Goal: Task Accomplishment & Management: Use online tool/utility

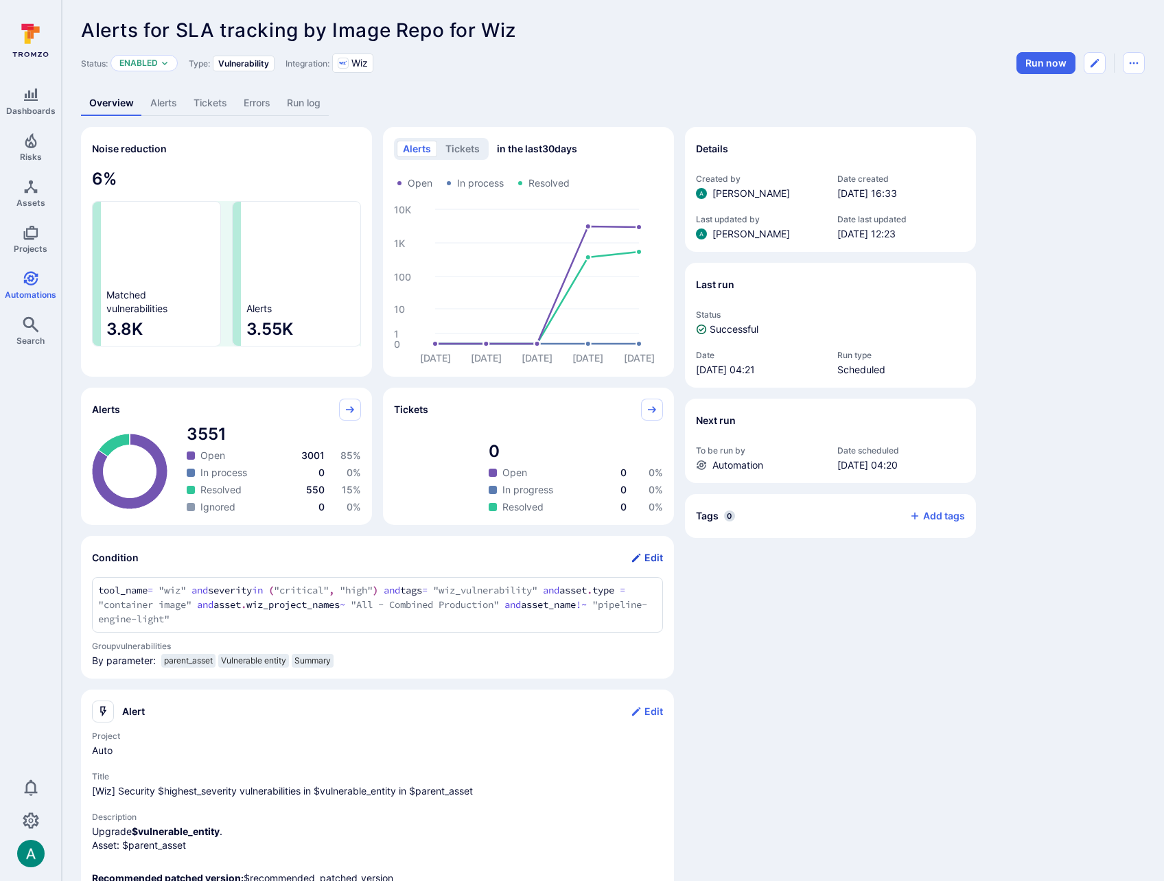
click at [650, 554] on button "Edit" at bounding box center [647, 558] width 32 height 22
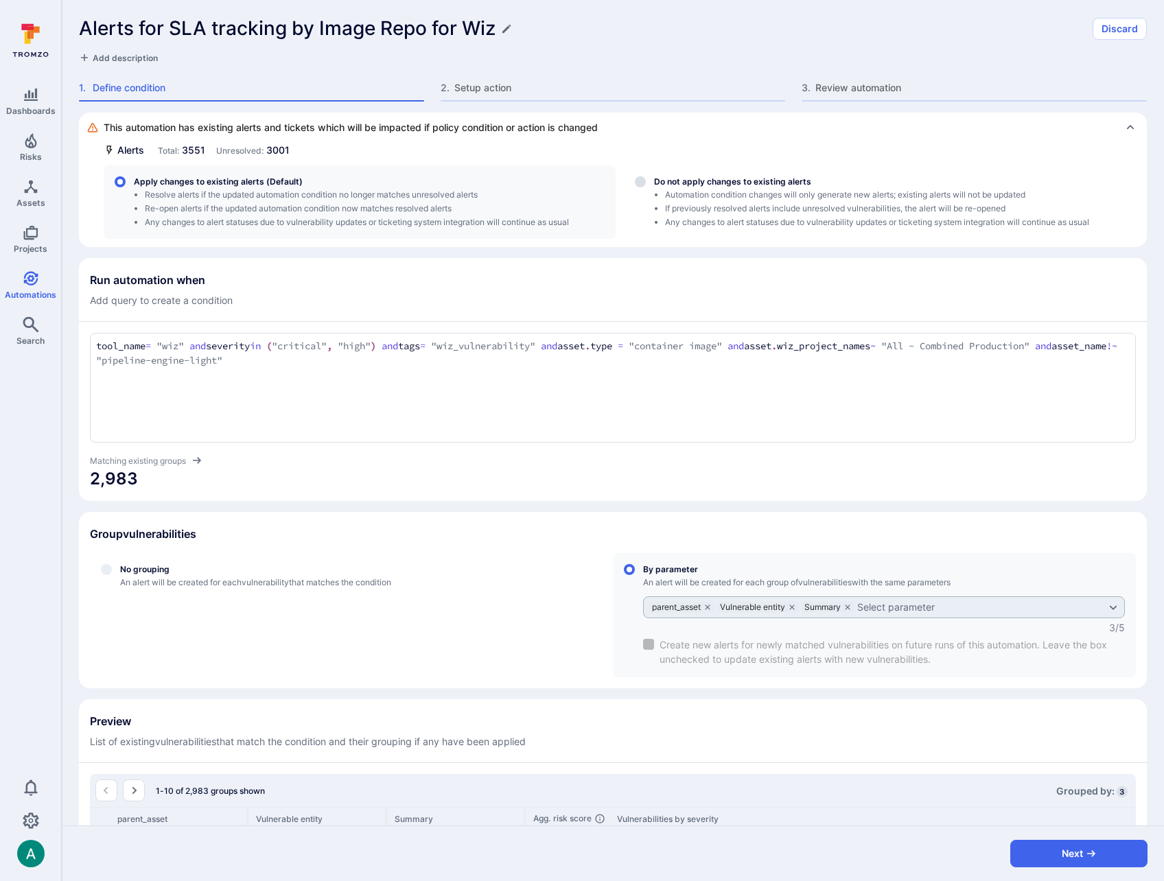
click at [369, 358] on textarea "tool_name = "wiz" and severity in ("critical", "high") and tags = "wiz_vulnerab…" at bounding box center [612, 354] width 1033 height 30
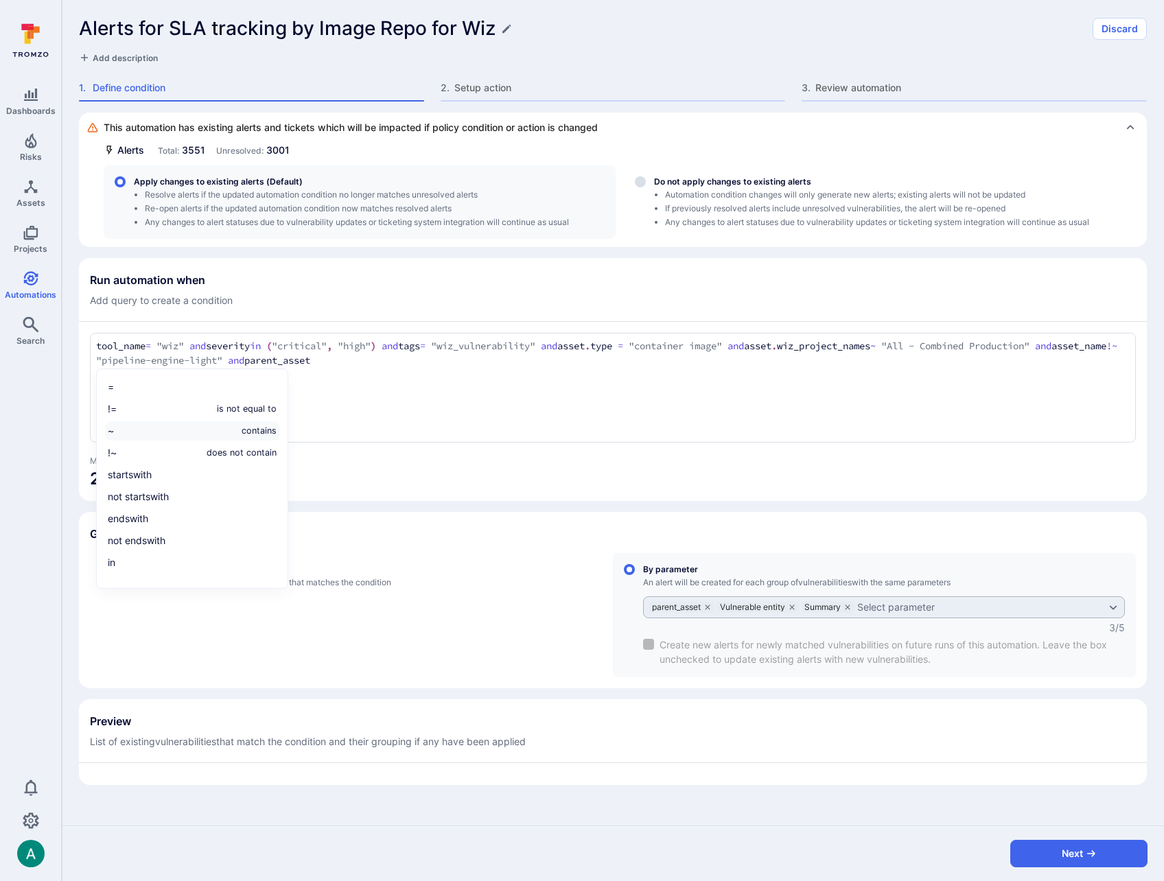
click at [204, 425] on li "~ contains" at bounding box center [192, 430] width 174 height 19
click at [530, 480] on span "2,983" at bounding box center [613, 479] width 1046 height 22
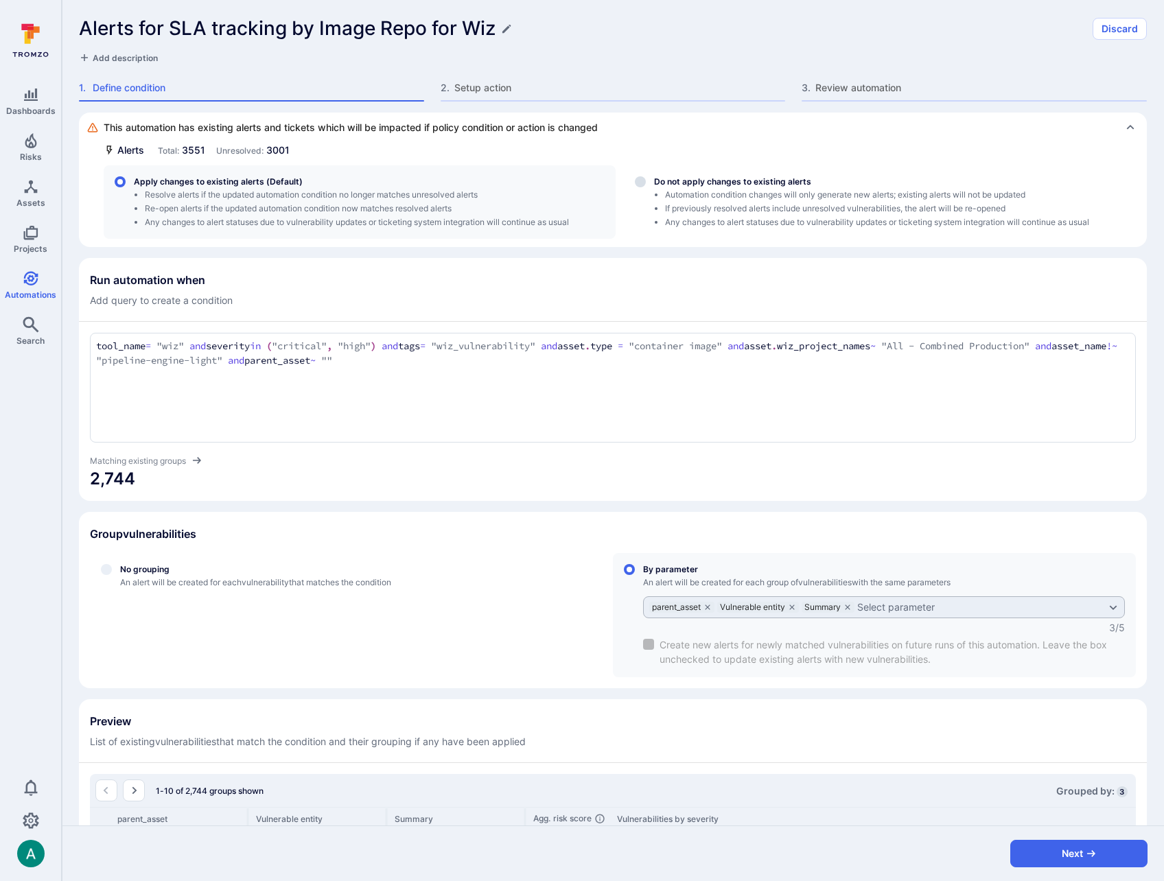
click at [454, 361] on textarea "tool_name = "wiz" and severity in ("critical", "high") and tags = "wiz_vulnerab…" at bounding box center [612, 354] width 1033 height 30
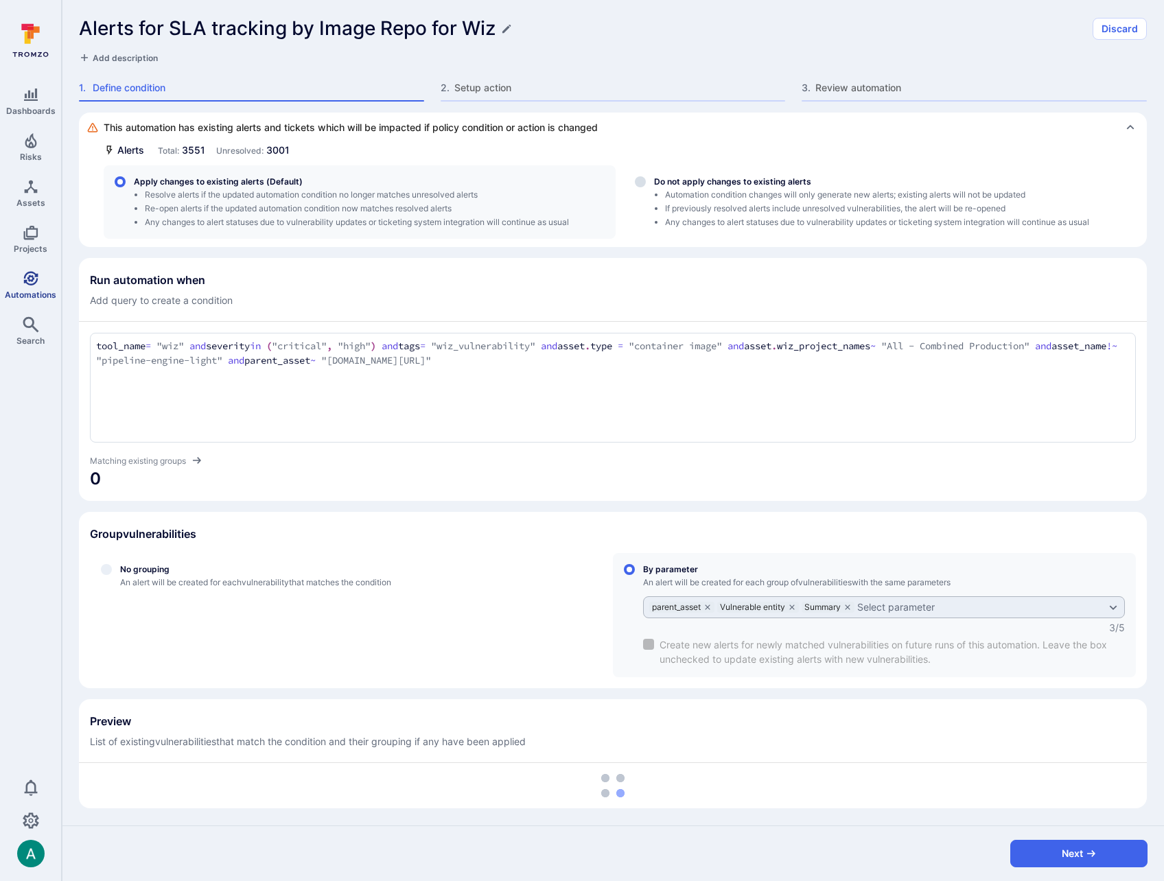
drag, startPoint x: 570, startPoint y: 365, endPoint x: 21, endPoint y: 292, distance: 553.8
click at [21, 292] on div "Dashboards Risks Assets Projects Automations Search 0 Automations Alerts for SL…" at bounding box center [582, 440] width 1164 height 881
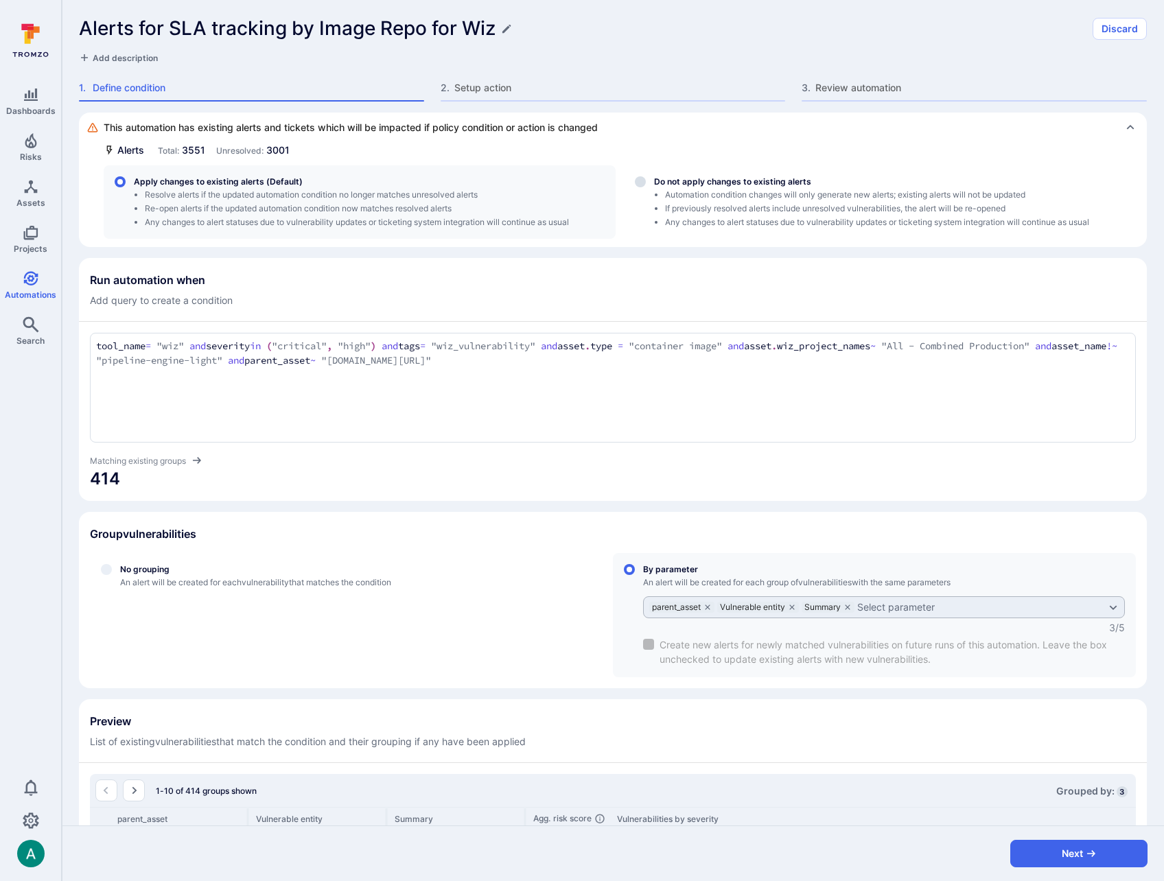
click at [456, 371] on div "tool_name = "wiz" and severity in ("critical", "high") and tags = "wiz_vulnerab…" at bounding box center [613, 388] width 1046 height 110
click at [461, 366] on textarea "tool_name = "wiz" and severity in ("critical", "high") and tags = "wiz_vulnerab…" at bounding box center [612, 354] width 1033 height 30
drag, startPoint x: 454, startPoint y: 364, endPoint x: 493, endPoint y: 362, distance: 39.2
click at [494, 362] on textarea "tool_name = "wiz" and severity in ("critical", "high") and tags = "wiz_vulnerab…" at bounding box center [612, 354] width 1033 height 30
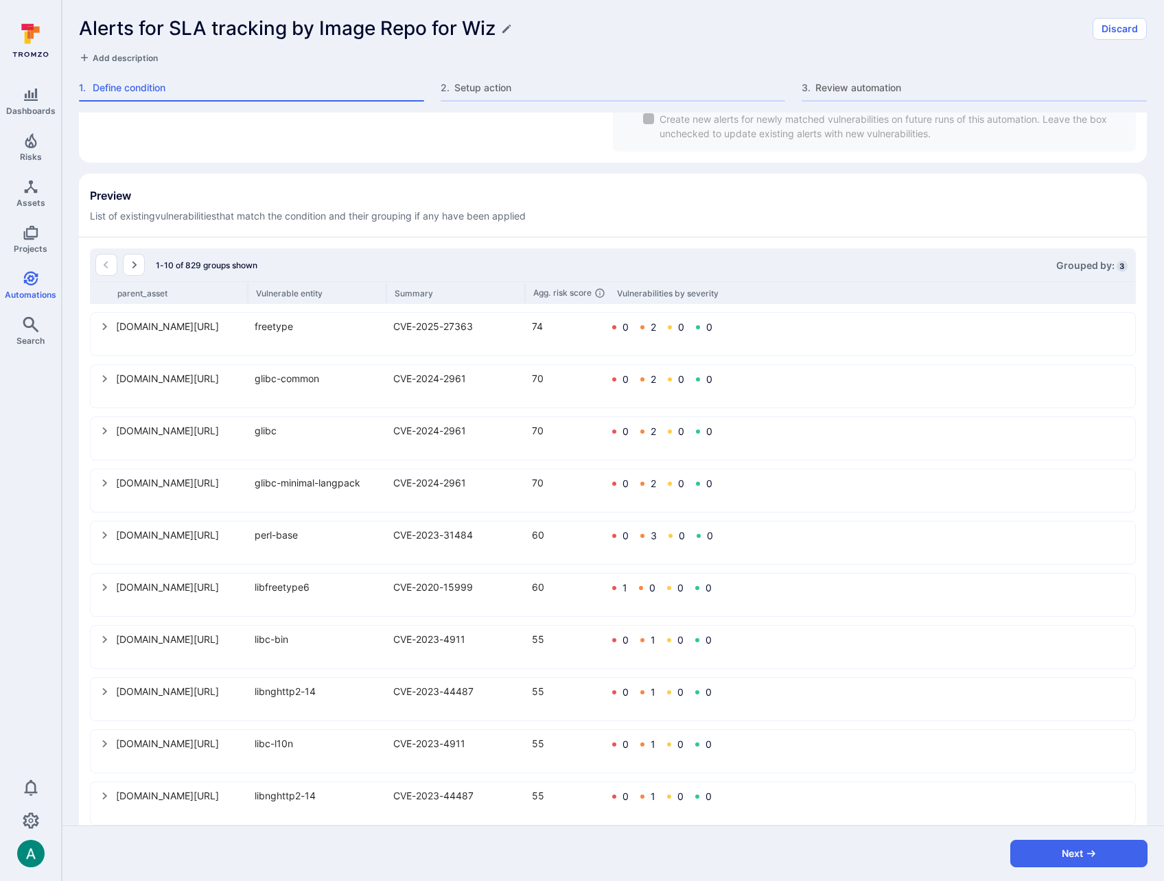
scroll to position [554, 0]
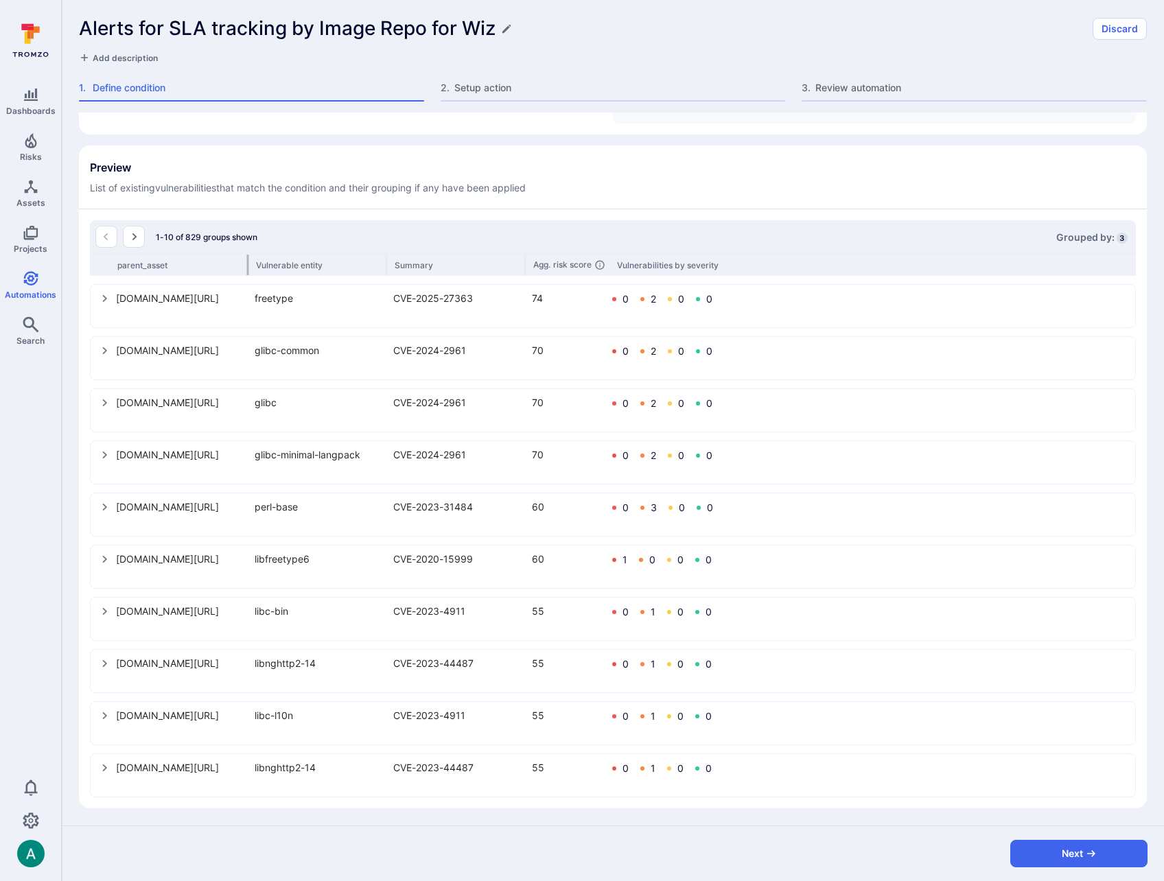
type textarea "tool_name = "wiz" and severity in ("critical", "high") and tags = "wiz_vulnerab…"
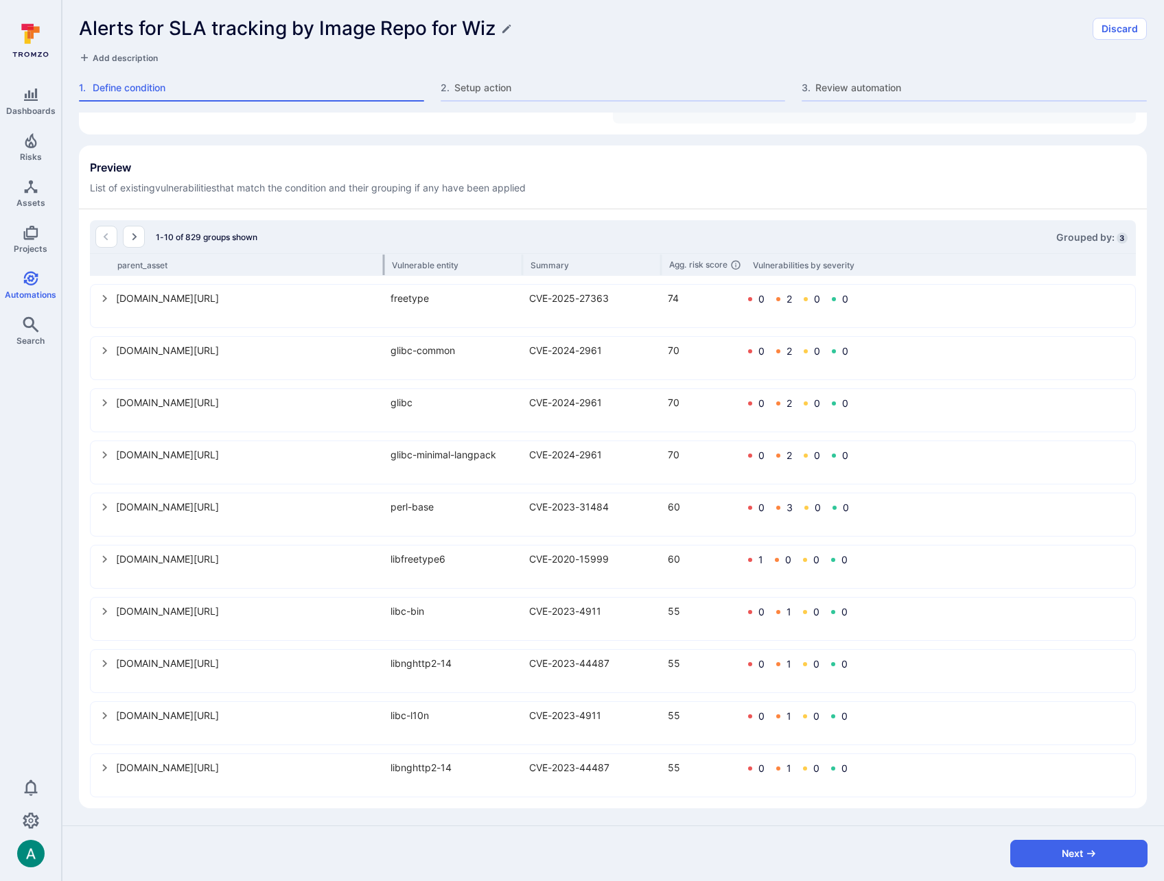
drag, startPoint x: 246, startPoint y: 260, endPoint x: 382, endPoint y: 259, distance: 135.9
click at [383, 259] on div at bounding box center [384, 265] width 2 height 21
click at [1078, 863] on button "Next" at bounding box center [1078, 853] width 137 height 27
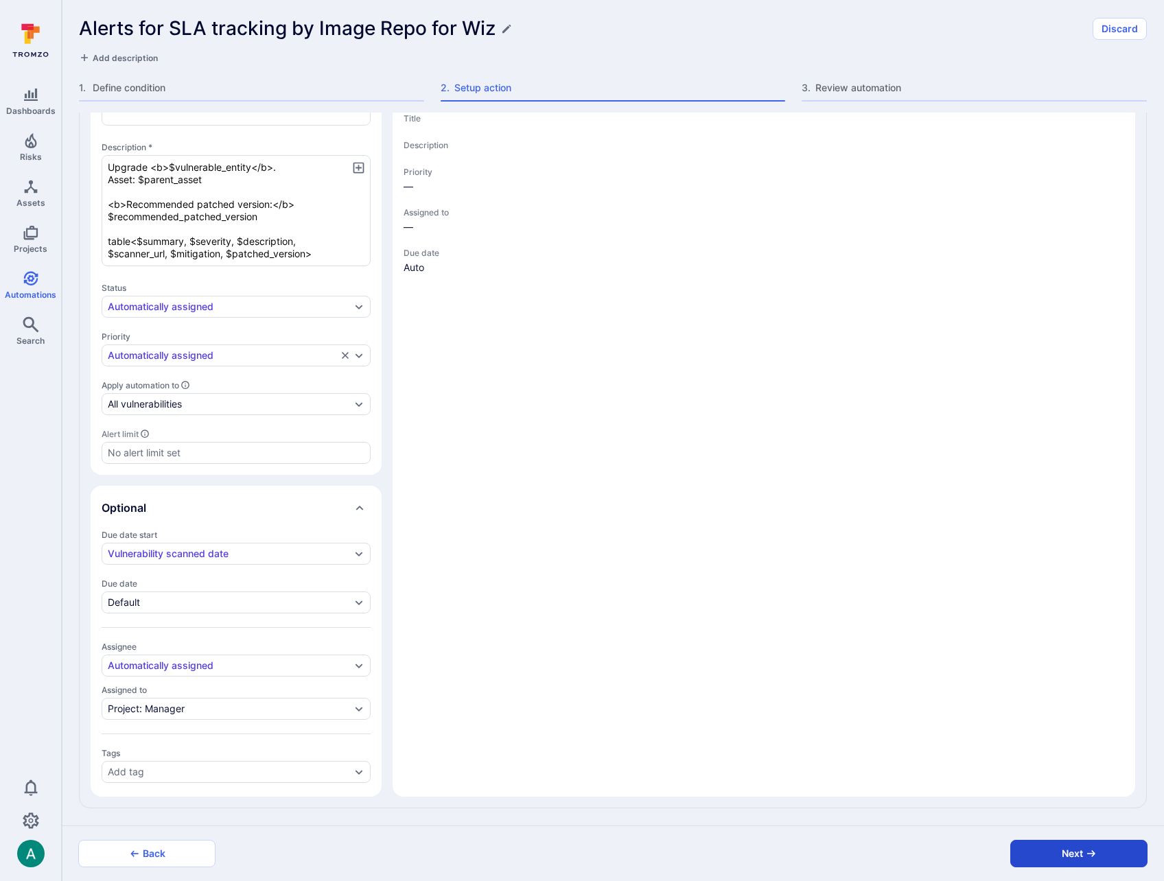
scroll to position [316, 0]
type textarea "x"
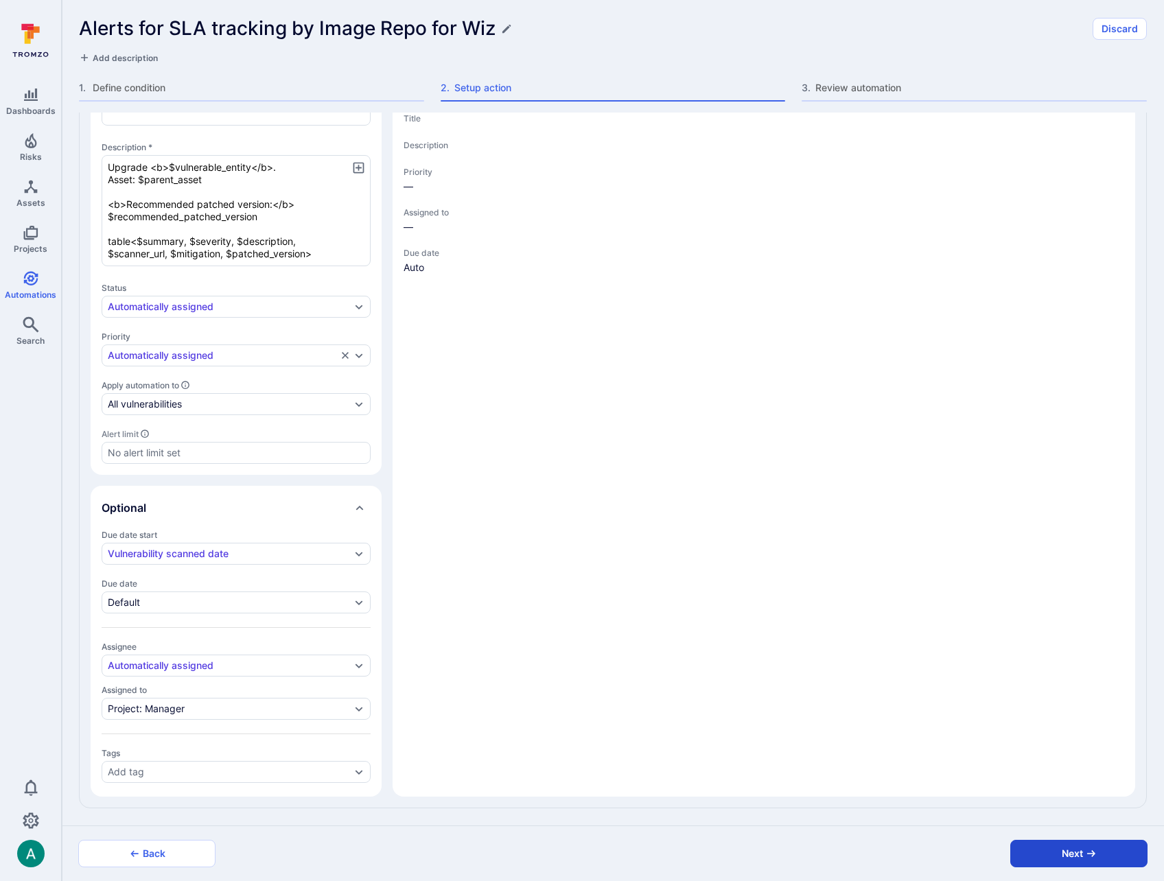
click at [1078, 863] on button "Next" at bounding box center [1078, 853] width 137 height 27
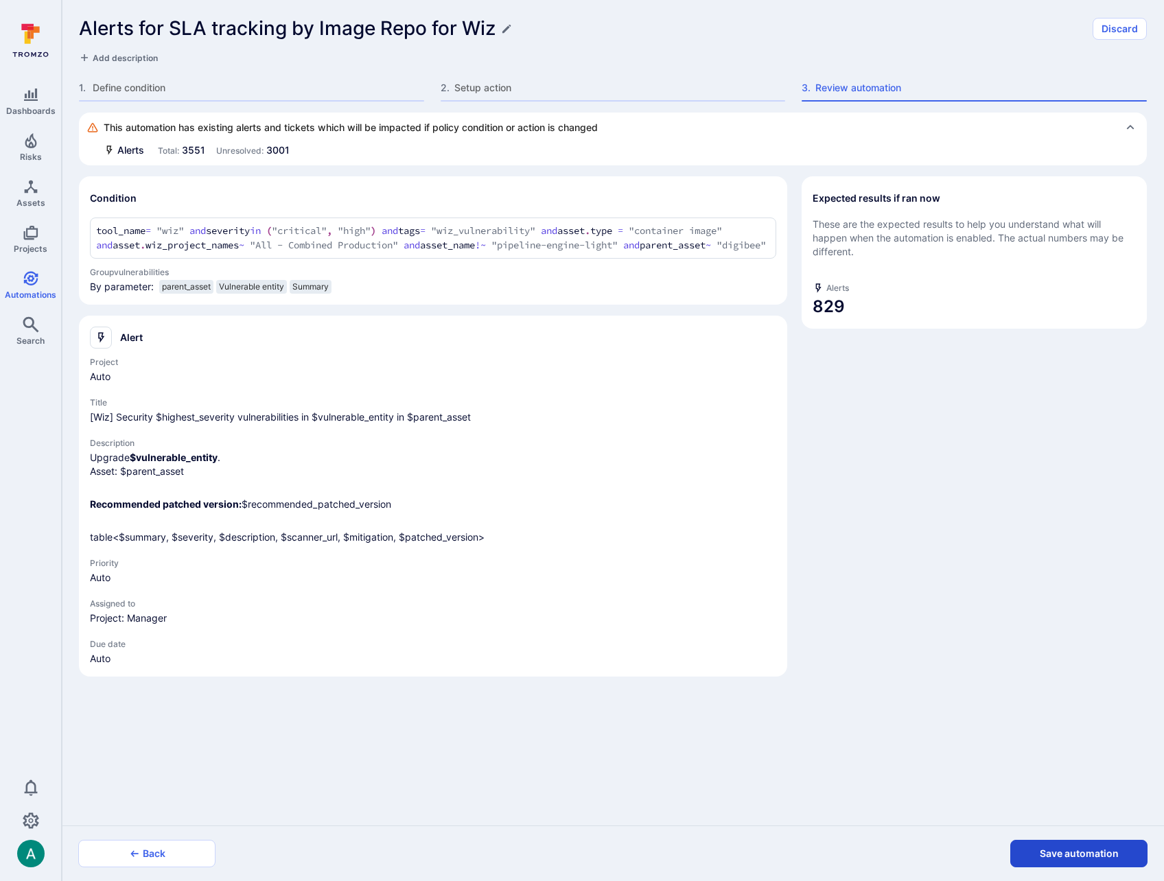
click at [1095, 851] on button "Save automation" at bounding box center [1078, 853] width 137 height 27
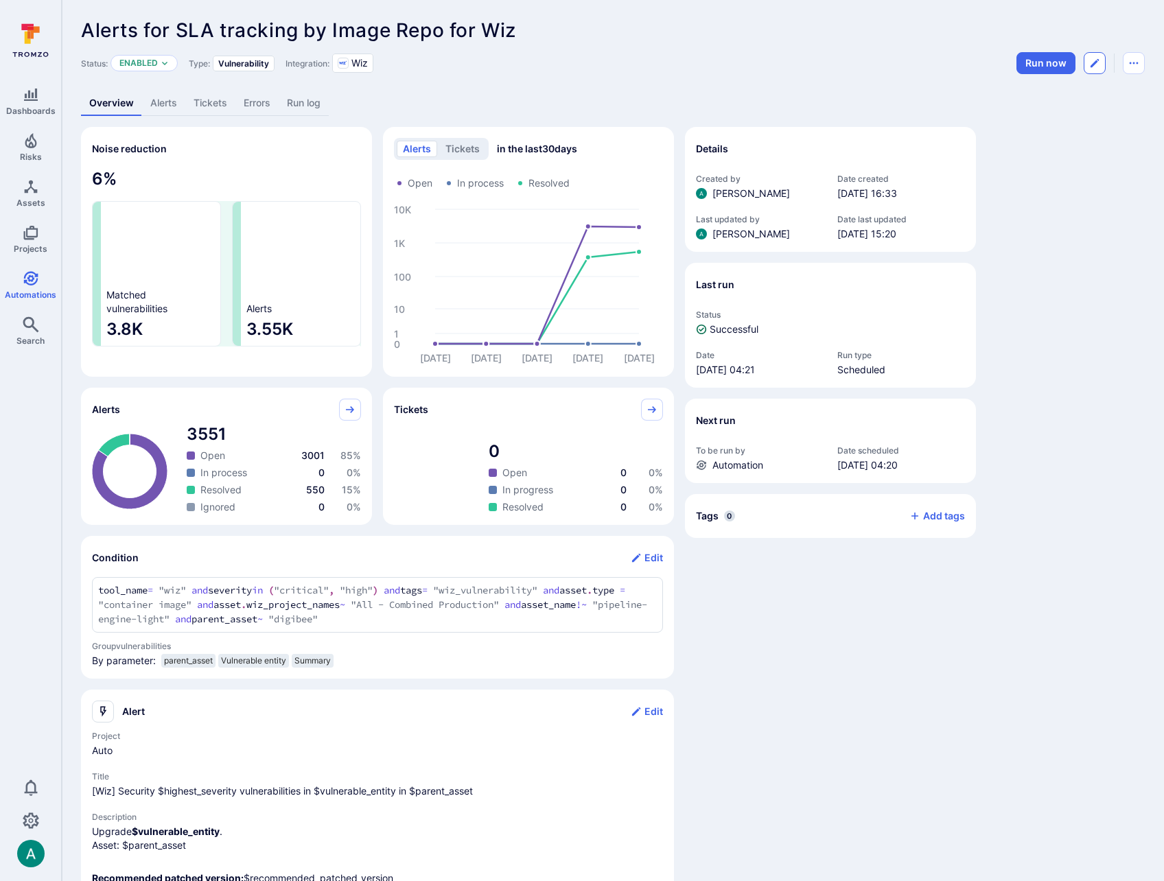
click at [1086, 67] on button "Edit automation" at bounding box center [1095, 63] width 22 height 22
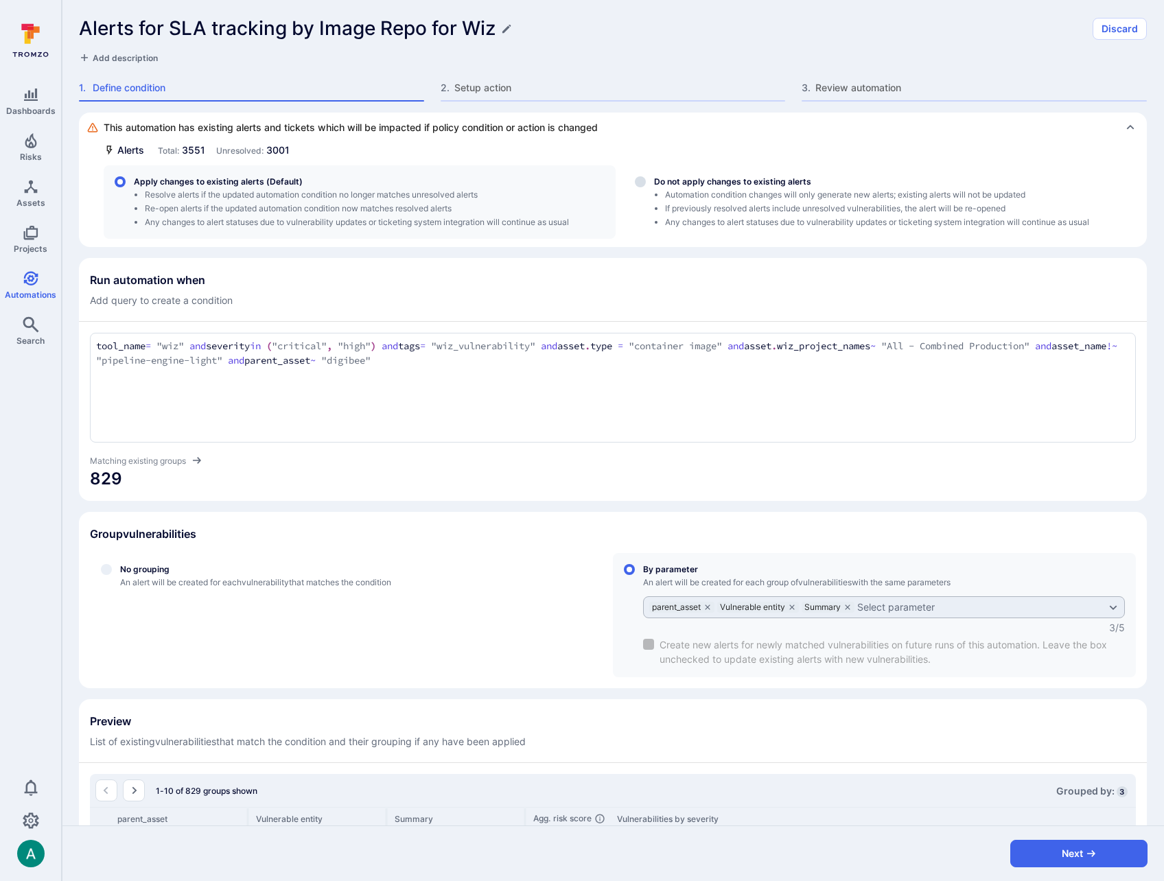
click at [266, 30] on h1 "Alerts for SLA tracking by Image Repo for Wiz" at bounding box center [287, 28] width 417 height 23
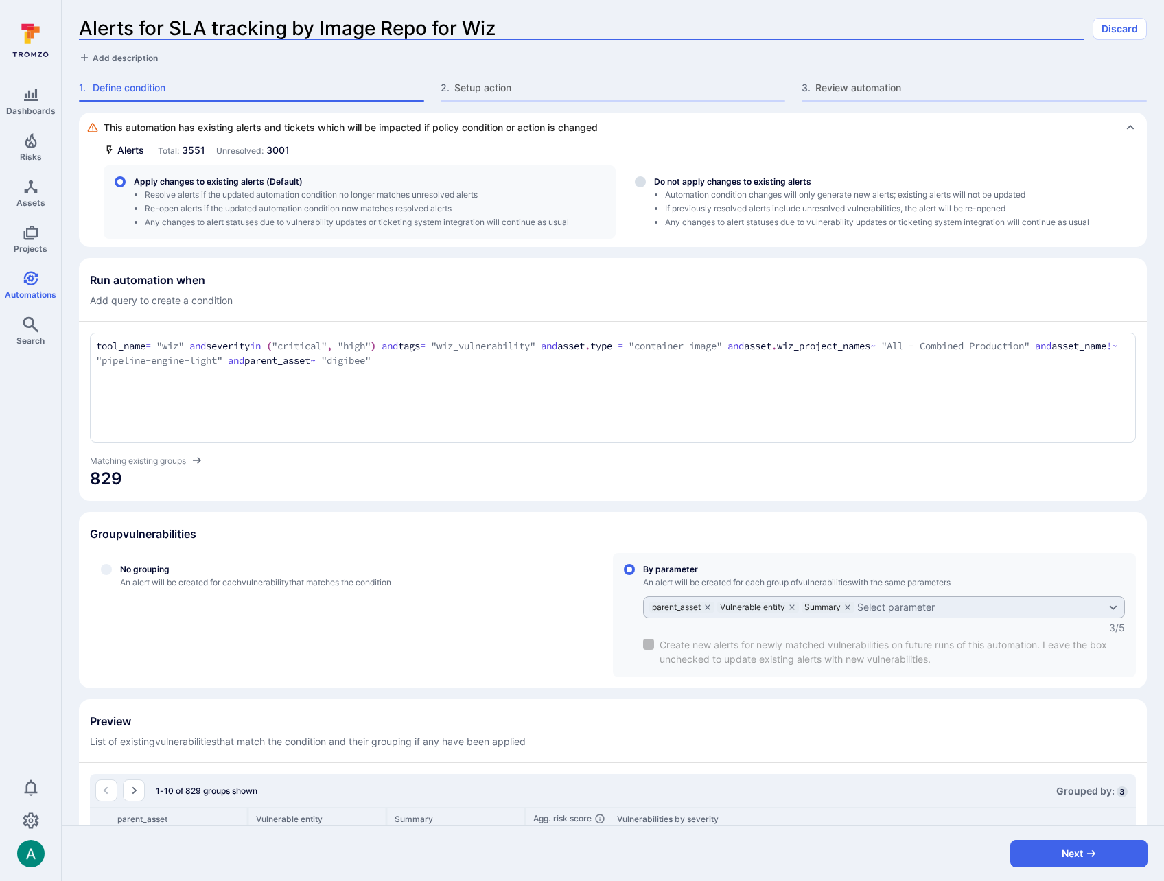
click at [318, 21] on input "Alerts for SLA tracking by Image Repo for Wiz" at bounding box center [581, 28] width 1005 height 23
type input "Alerts for SLA tracking by first party Image Repo"
click at [153, 53] on span "Add description" at bounding box center [125, 58] width 65 height 10
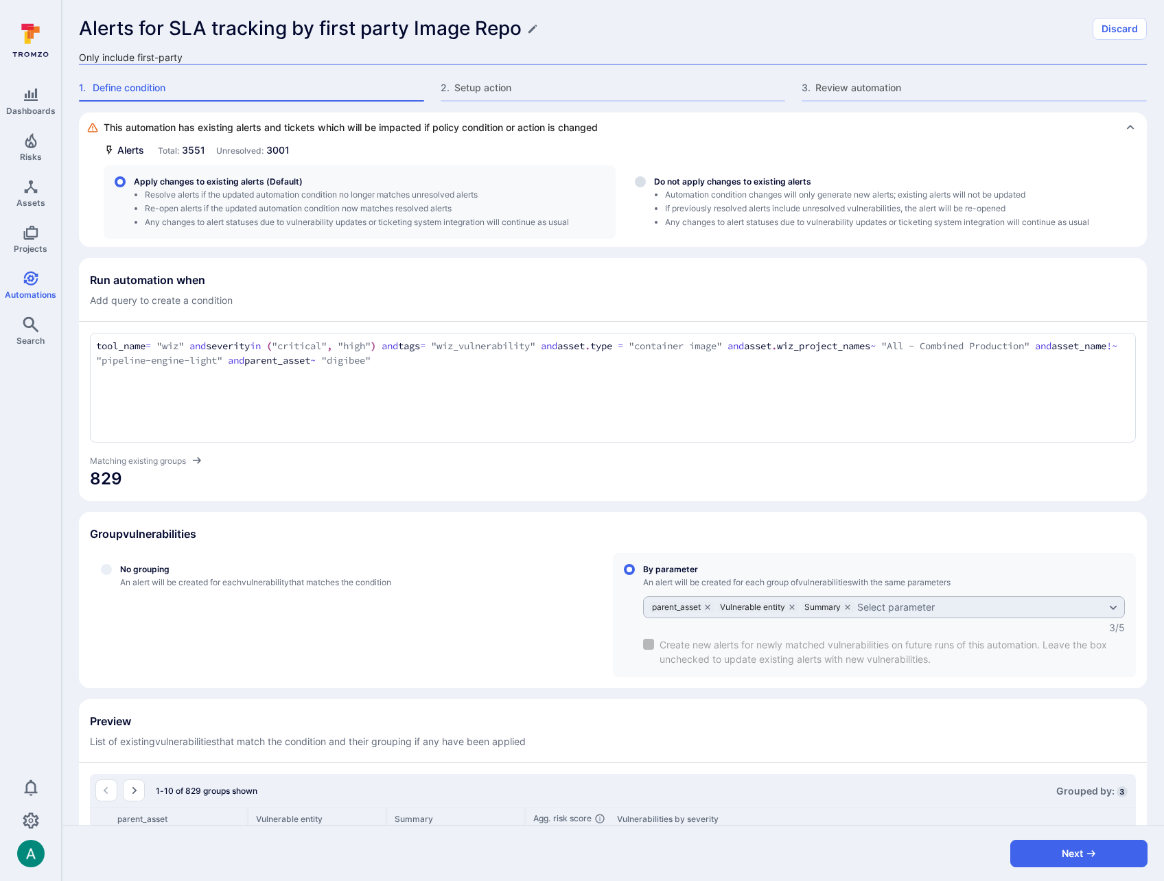
type textarea "Only include first-party"
click at [198, 58] on div "Only include first-party" at bounding box center [613, 58] width 1068 height 14
click at [193, 56] on icon "Edit description" at bounding box center [190, 57] width 6 height 6
drag, startPoint x: 136, startPoint y: 57, endPoint x: 213, endPoint y: 60, distance: 76.9
click at [213, 60] on textarea "Only include first-party" at bounding box center [613, 58] width 1068 height 14
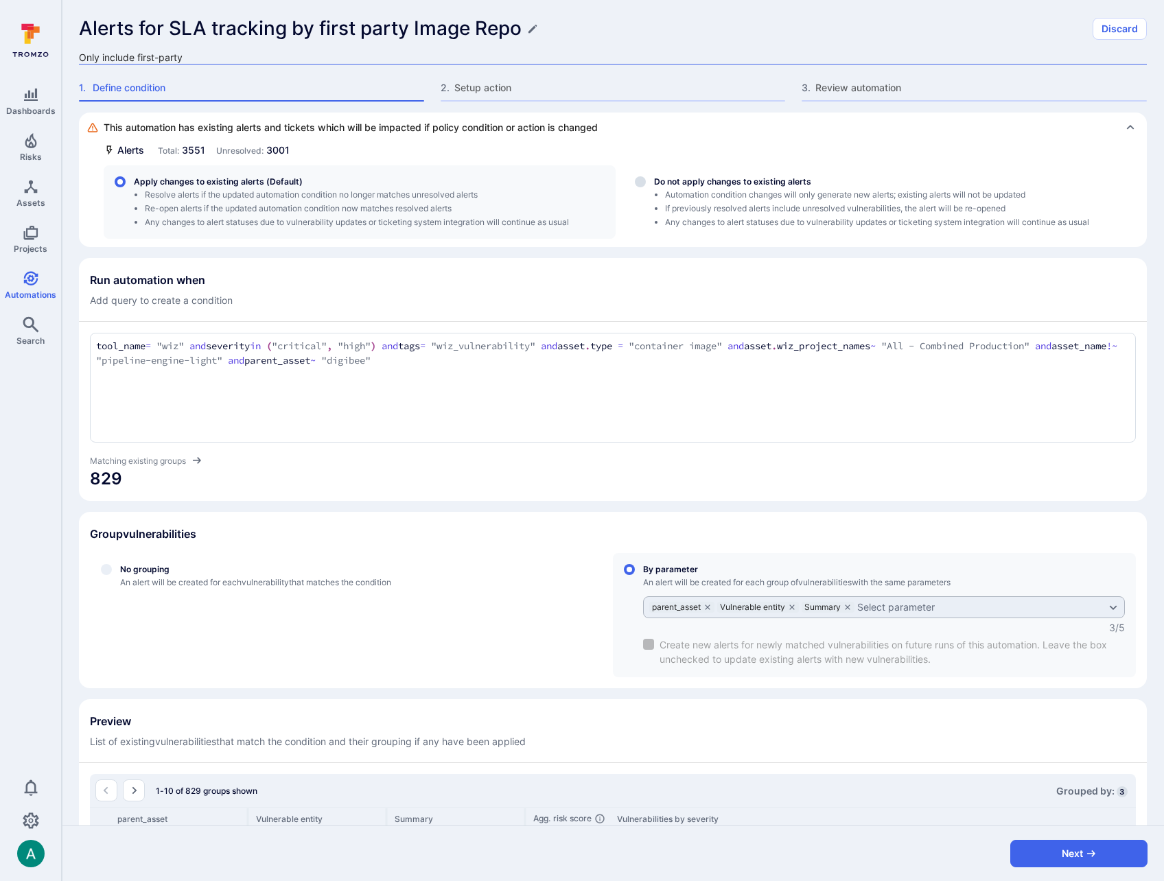
drag, startPoint x: 138, startPoint y: 57, endPoint x: 214, endPoint y: 56, distance: 76.2
click at [213, 56] on textarea "Only include first-party" at bounding box center [613, 58] width 1068 height 14
type textarea "Only include image repos from Digibee"
click at [815, 17] on div "Alerts for SLA tracking by first party Image Repo" at bounding box center [581, 28] width 1005 height 23
click at [1083, 864] on button "Next" at bounding box center [1078, 853] width 137 height 27
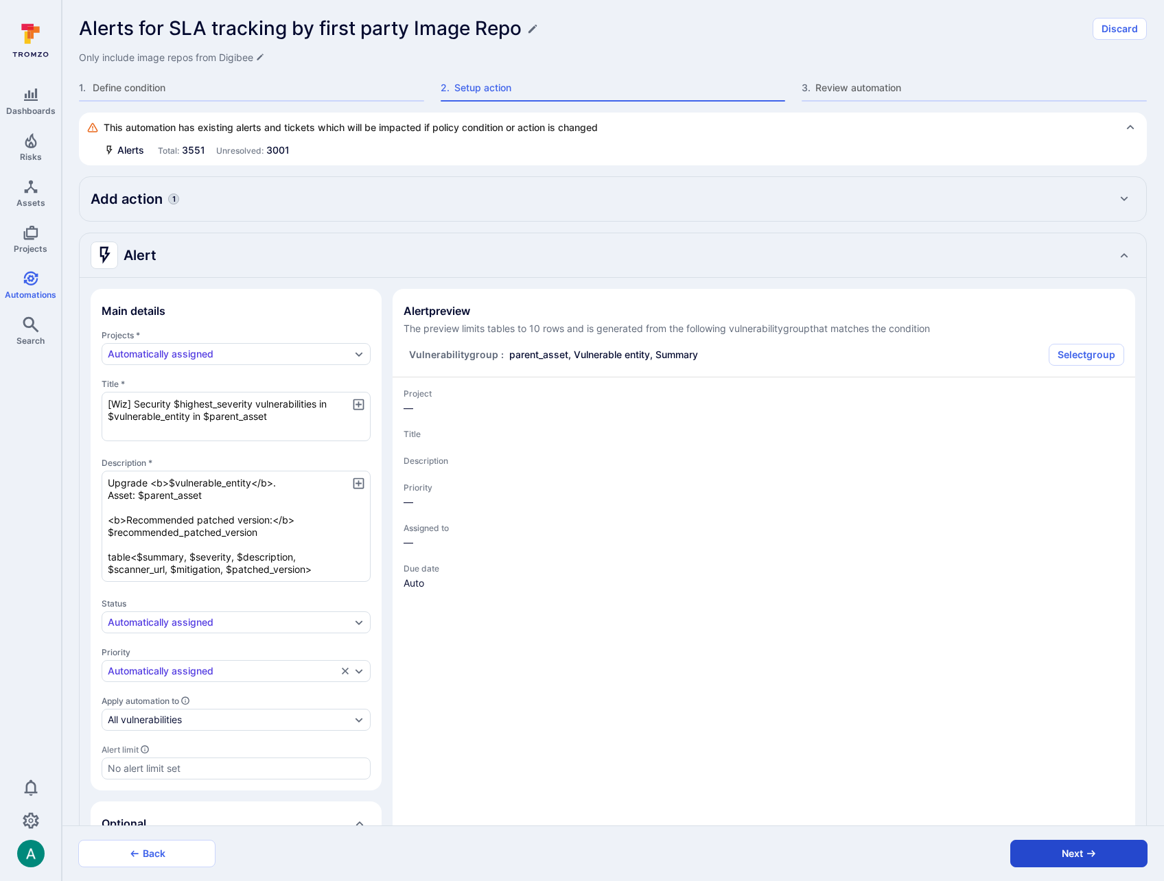
click at [1084, 863] on button "Next" at bounding box center [1078, 853] width 137 height 27
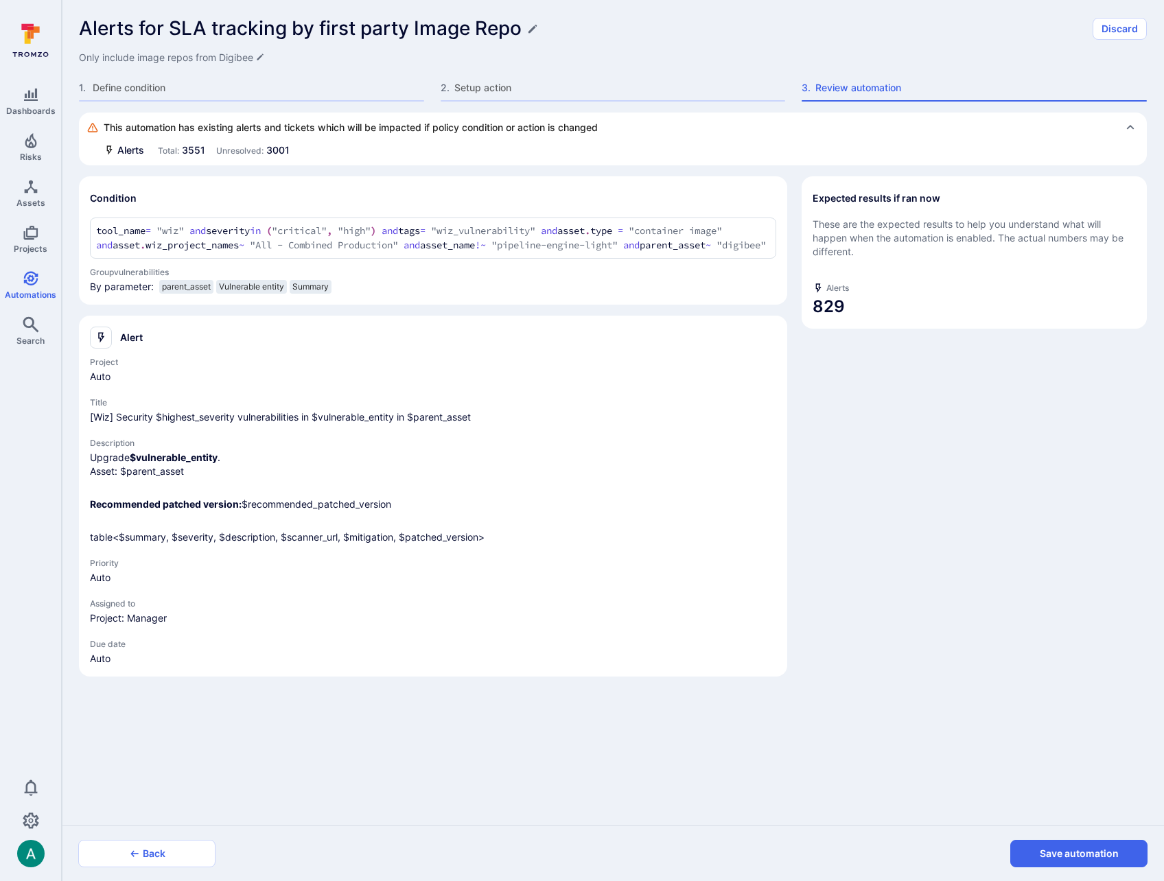
click at [1084, 863] on button "Save automation" at bounding box center [1078, 853] width 137 height 27
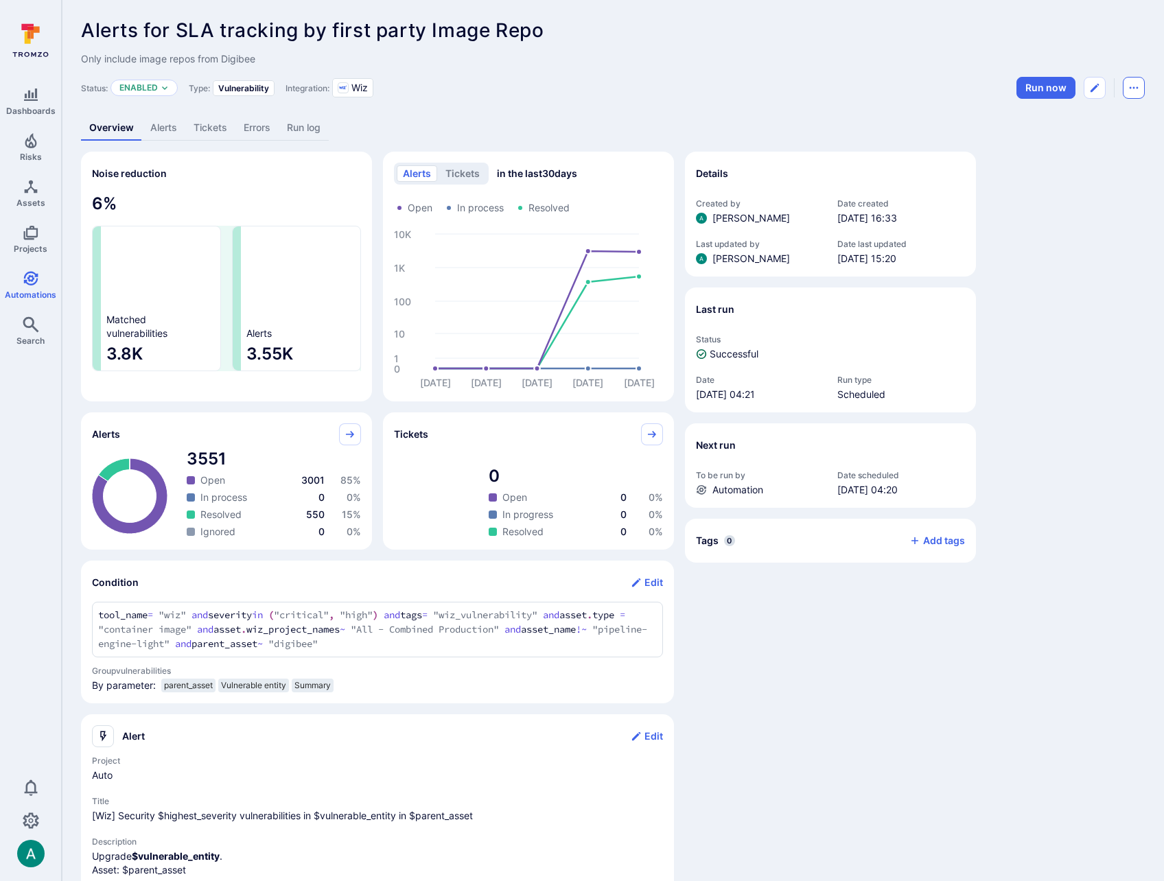
click at [1134, 88] on icon "Automation menu" at bounding box center [1134, 88] width 9 height 2
click at [1062, 119] on li "Duplicate" at bounding box center [1076, 119] width 125 height 22
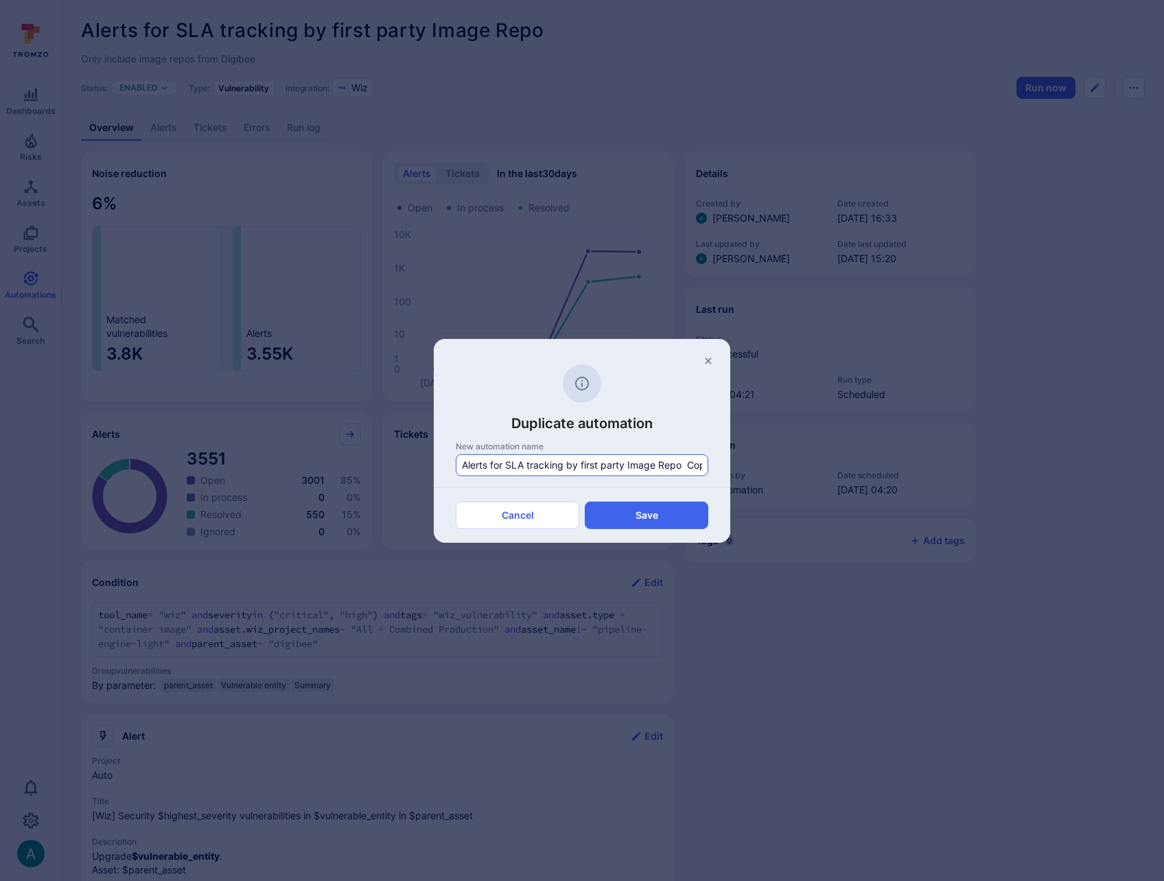
click at [592, 469] on input "Alerts for SLA tracking by first party Image Repo Copy" at bounding box center [582, 465] width 240 height 14
click at [589, 462] on input "Alerts for SLA tracking by third party Image Repo" at bounding box center [582, 465] width 240 height 14
click at [697, 461] on input "Alerts for SLA tracking by third party Image Repo" at bounding box center [582, 465] width 240 height 14
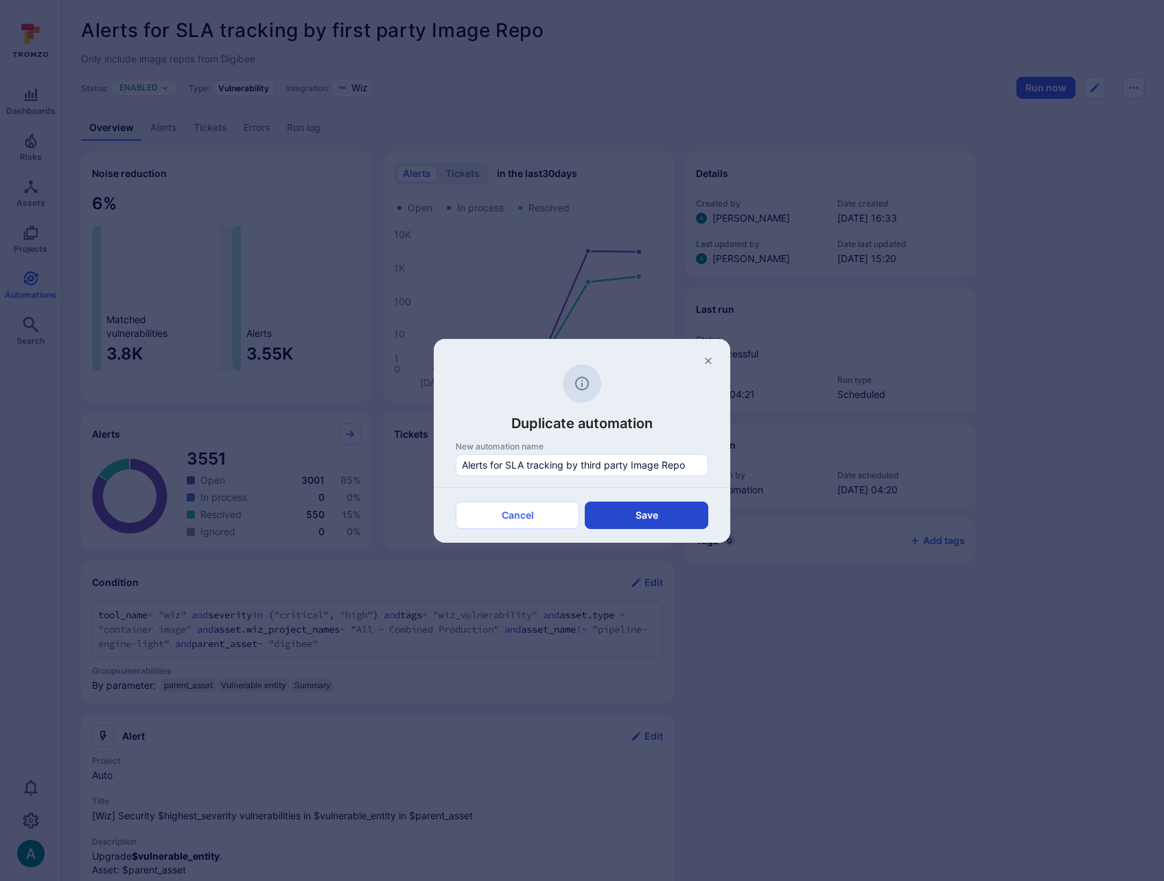
type input "Alerts for SLA tracking by third party Image Repo"
click at [666, 519] on button "Save" at bounding box center [647, 515] width 124 height 27
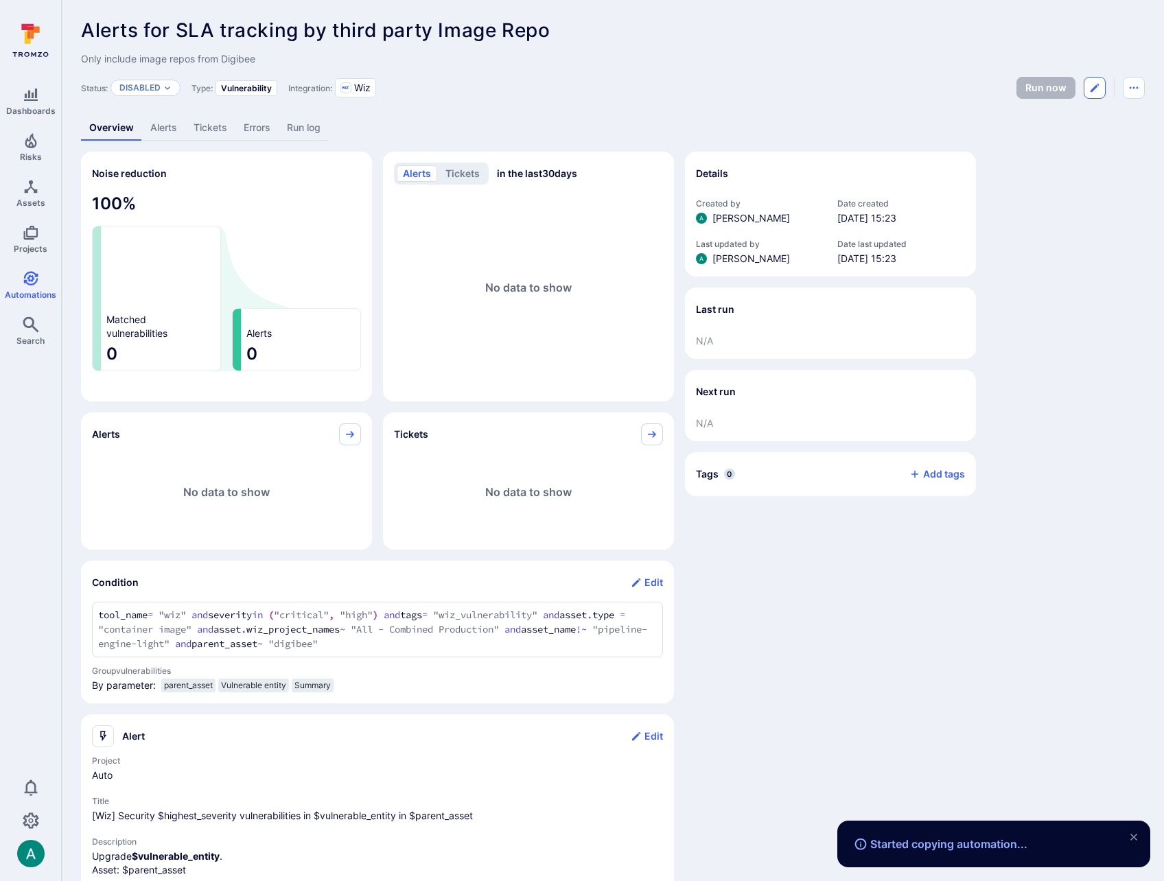
click at [1084, 82] on button "Edit automation" at bounding box center [1095, 88] width 22 height 22
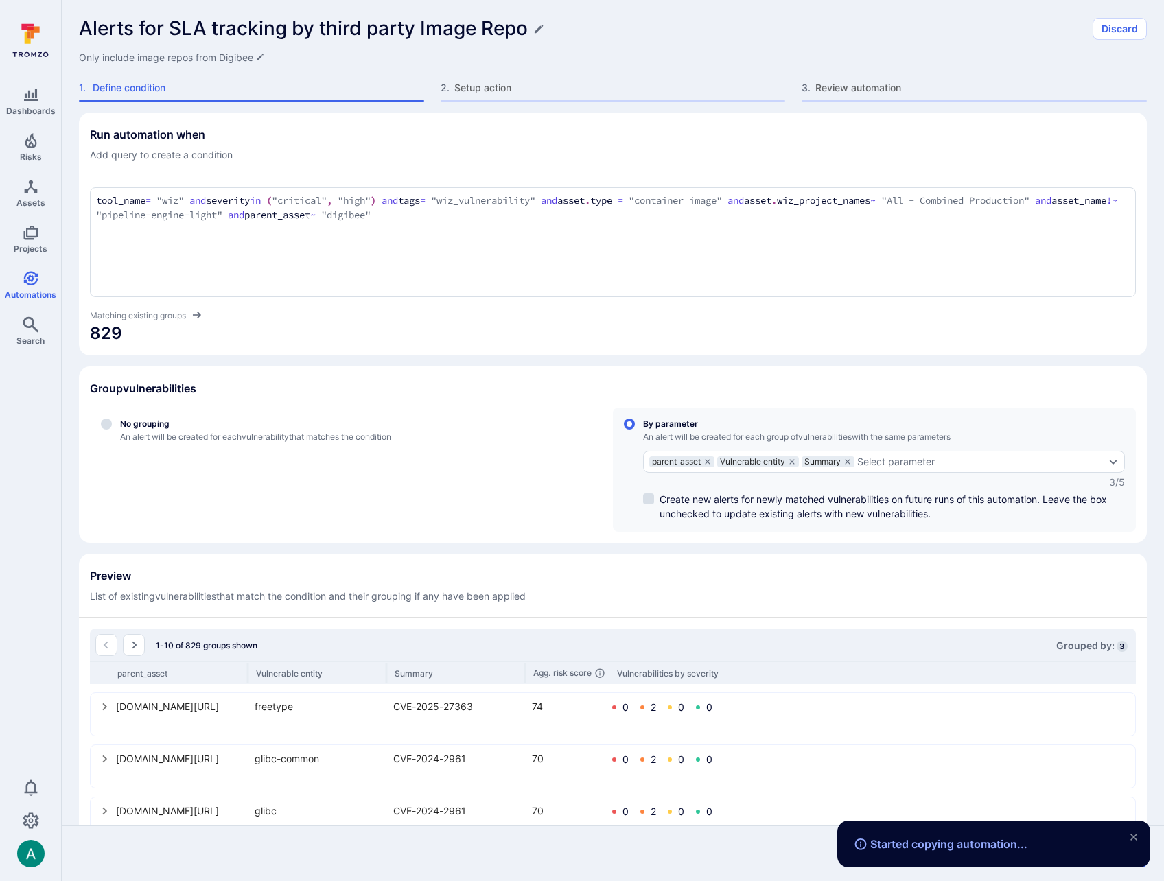
click at [415, 218] on textarea "tool_name = "wiz" and severity in ("critical", "high") and tags = "wiz_vulnerab…" at bounding box center [612, 209] width 1033 height 30
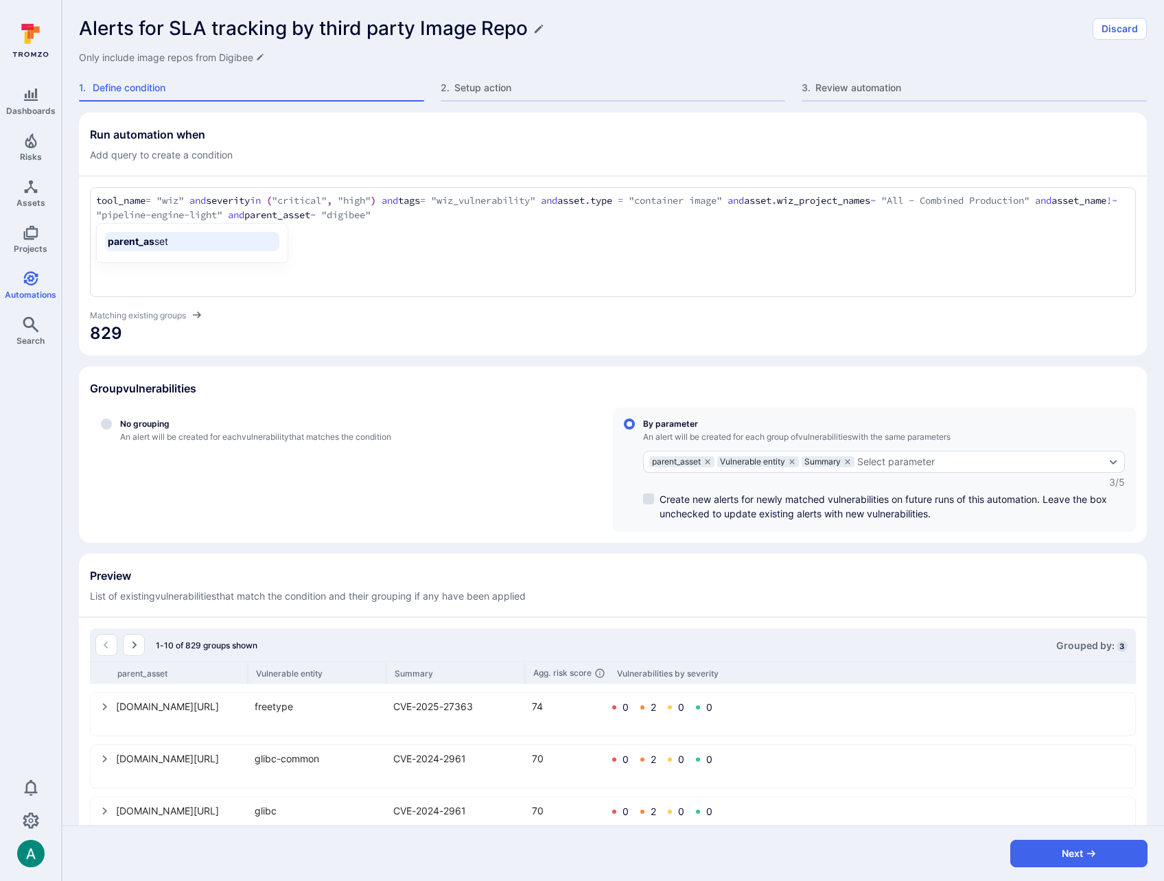
click at [436, 215] on textarea "tool_name = "wiz" and severity in ("critical", "high") and tags = "wiz_vulnerab…" at bounding box center [612, 209] width 1033 height 30
type textarea "tool_name = "wiz" and severity in ("critical", "high") and tags = "wiz_vulnerab…"
click at [580, 248] on div "tool_name = "wiz" and severity in ("critical", "high") and tags = "wiz_vulnerab…" at bounding box center [613, 242] width 1046 height 110
click at [527, 213] on textarea "tool_name = "wiz" and severity in ("critical", "high") and tags = "wiz_vulnerab…" at bounding box center [612, 209] width 1033 height 30
click at [1052, 861] on button "Next" at bounding box center [1078, 853] width 137 height 27
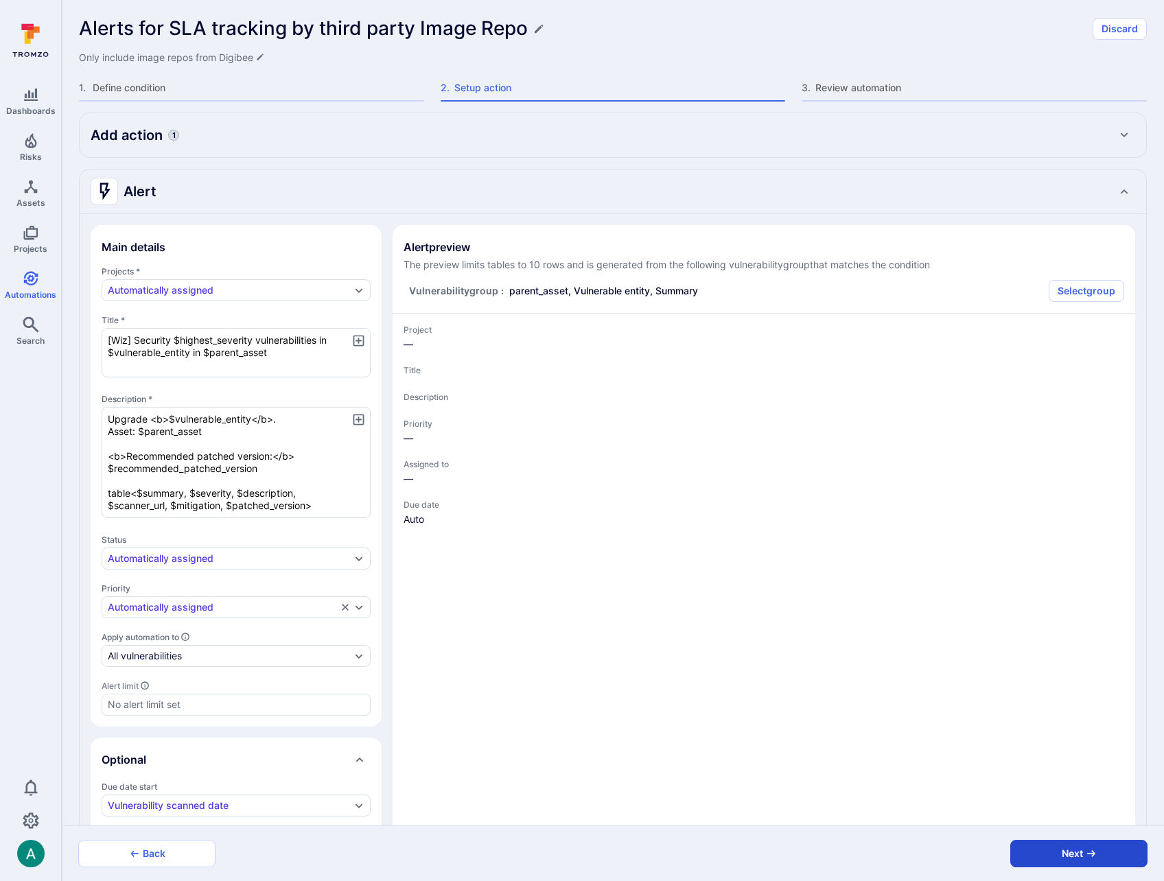
type textarea "x"
click at [1052, 861] on button "Next" at bounding box center [1078, 853] width 137 height 27
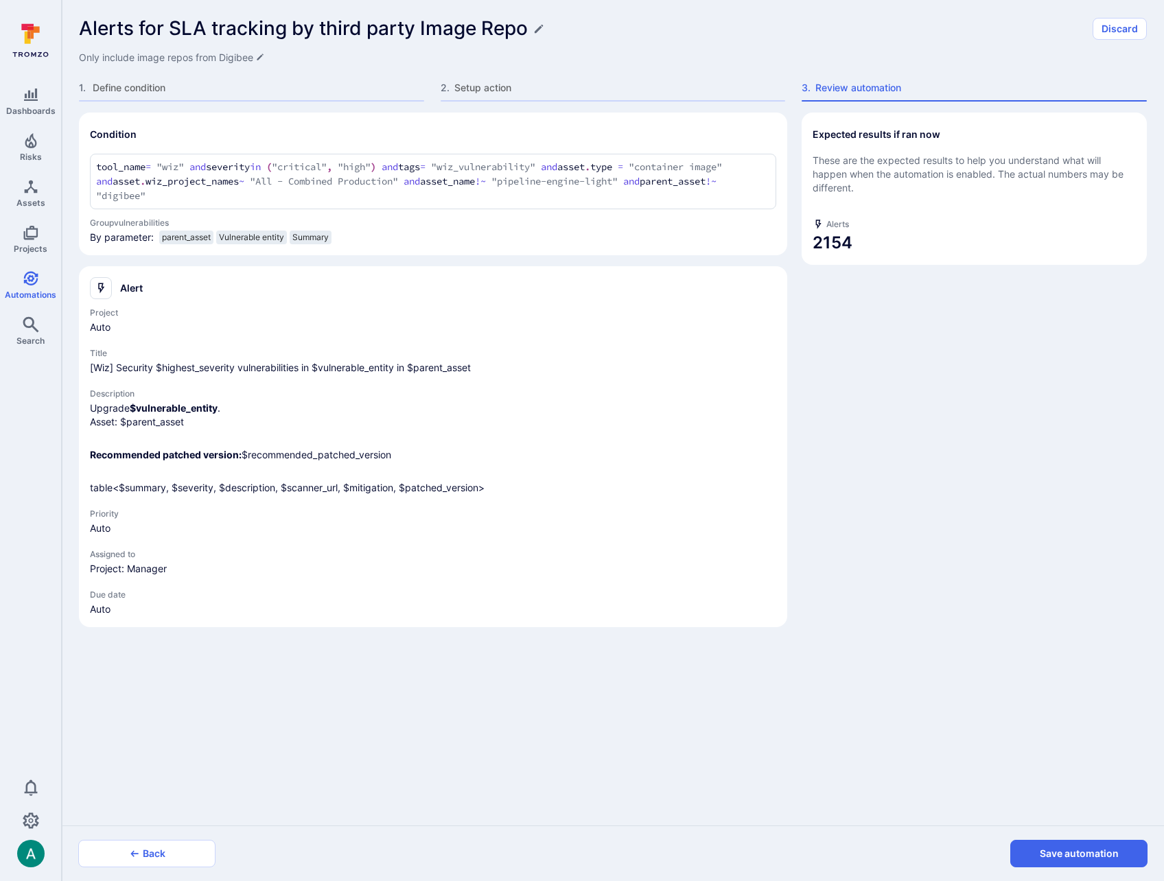
click at [1052, 861] on button "Save automation" at bounding box center [1078, 853] width 137 height 27
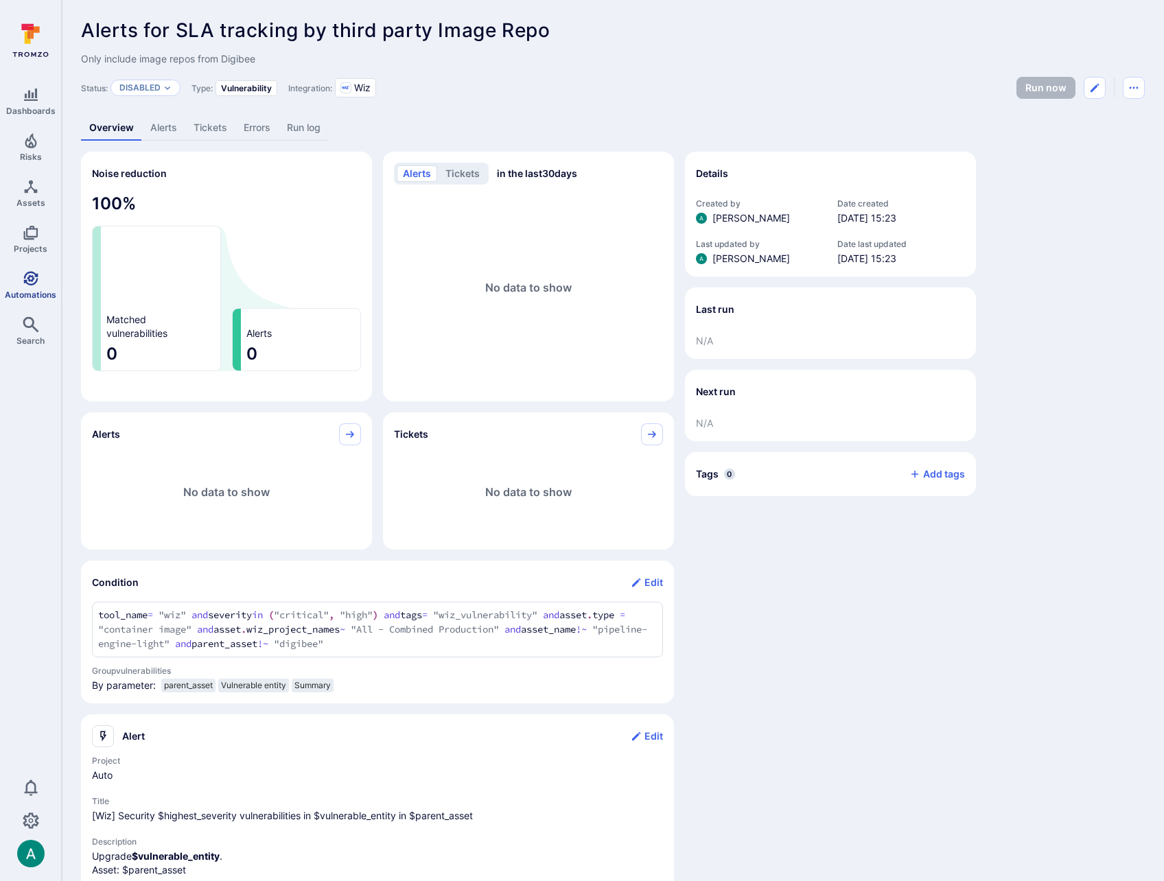
click at [19, 279] on link "Automations" at bounding box center [30, 285] width 61 height 40
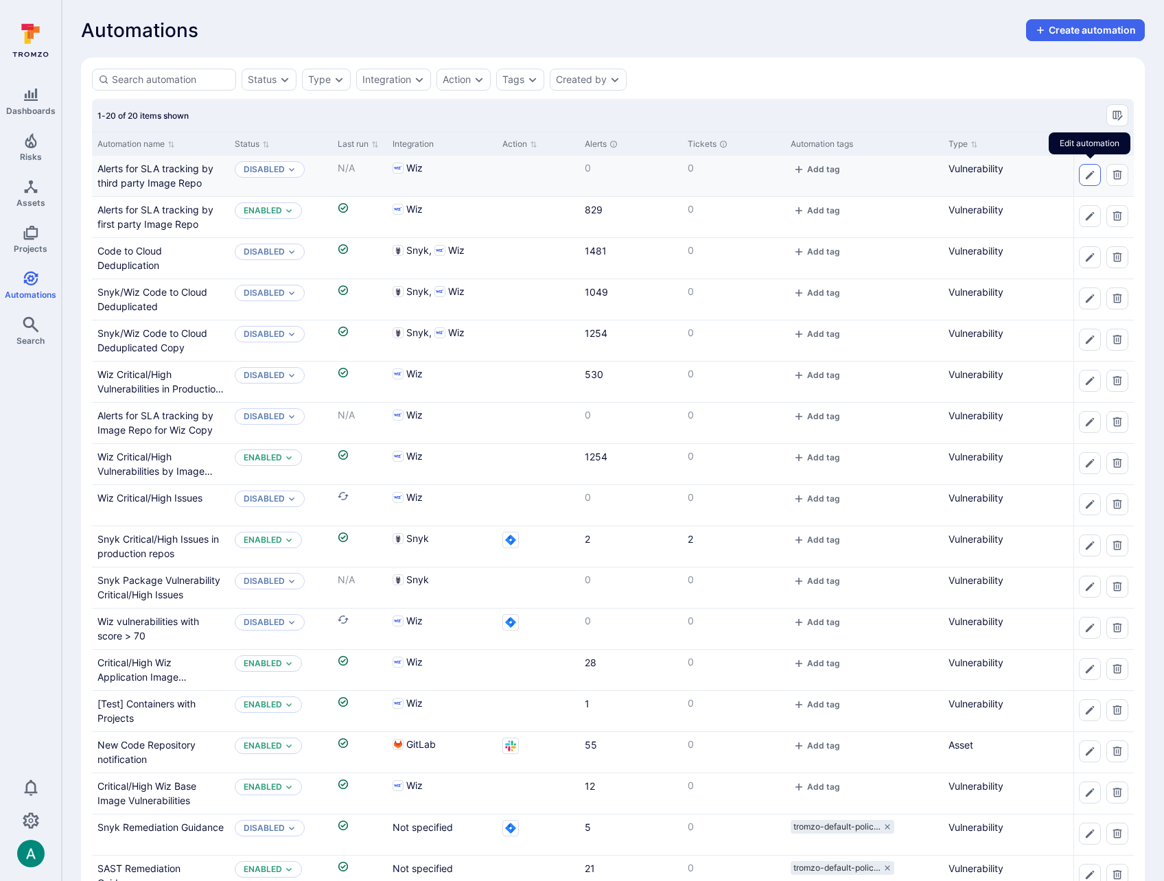
click at [1084, 172] on icon "Edit automation" at bounding box center [1089, 175] width 11 height 11
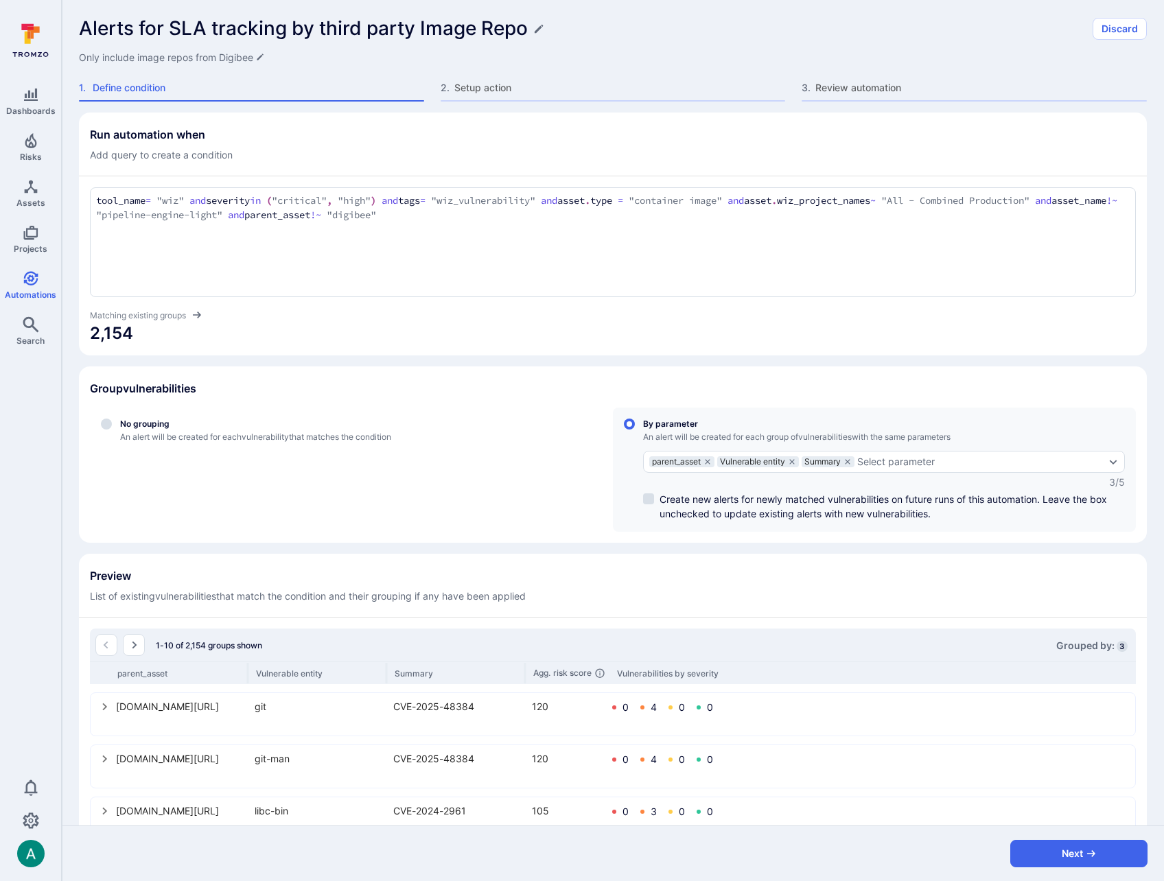
click at [557, 218] on textarea "tool_name = "wiz" and severity in ("critical", "high") and tags = "wiz_vulnerab…" at bounding box center [612, 209] width 1033 height 30
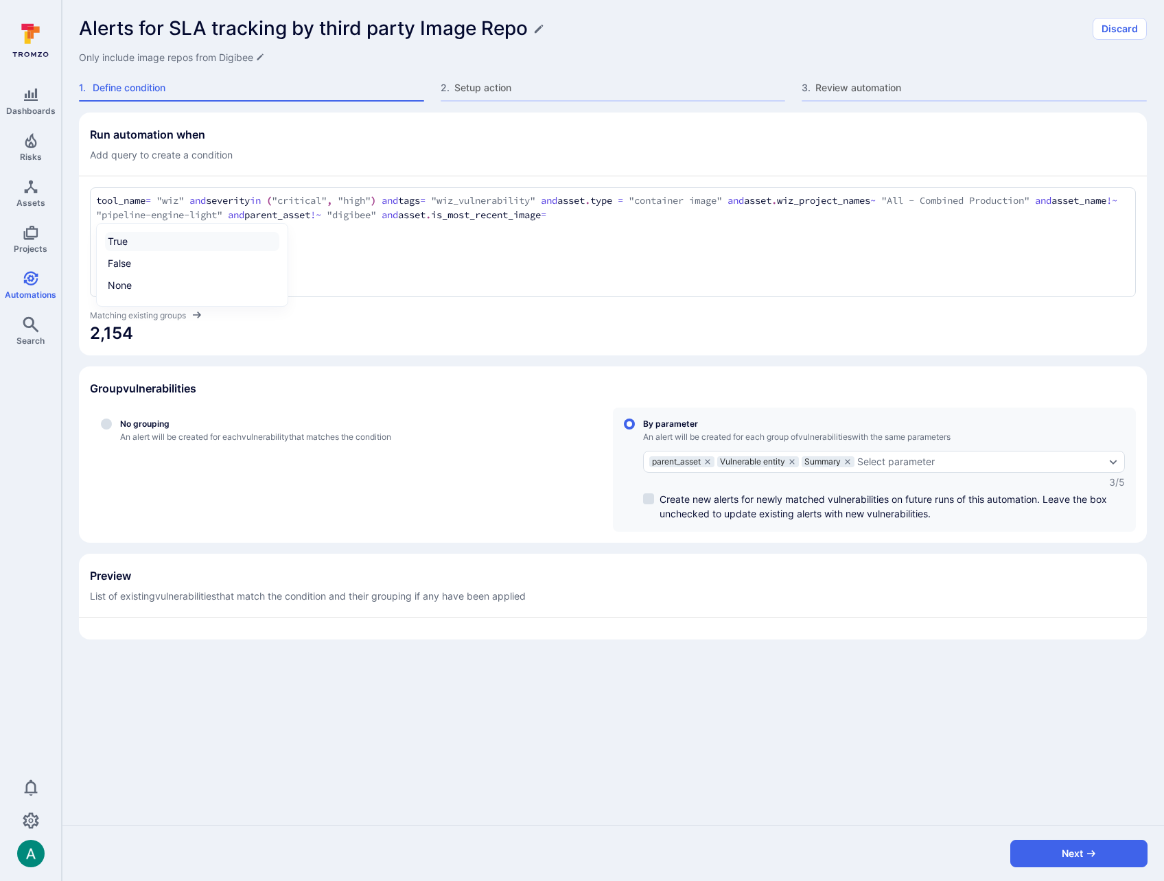
click at [243, 242] on li "True" at bounding box center [192, 241] width 174 height 19
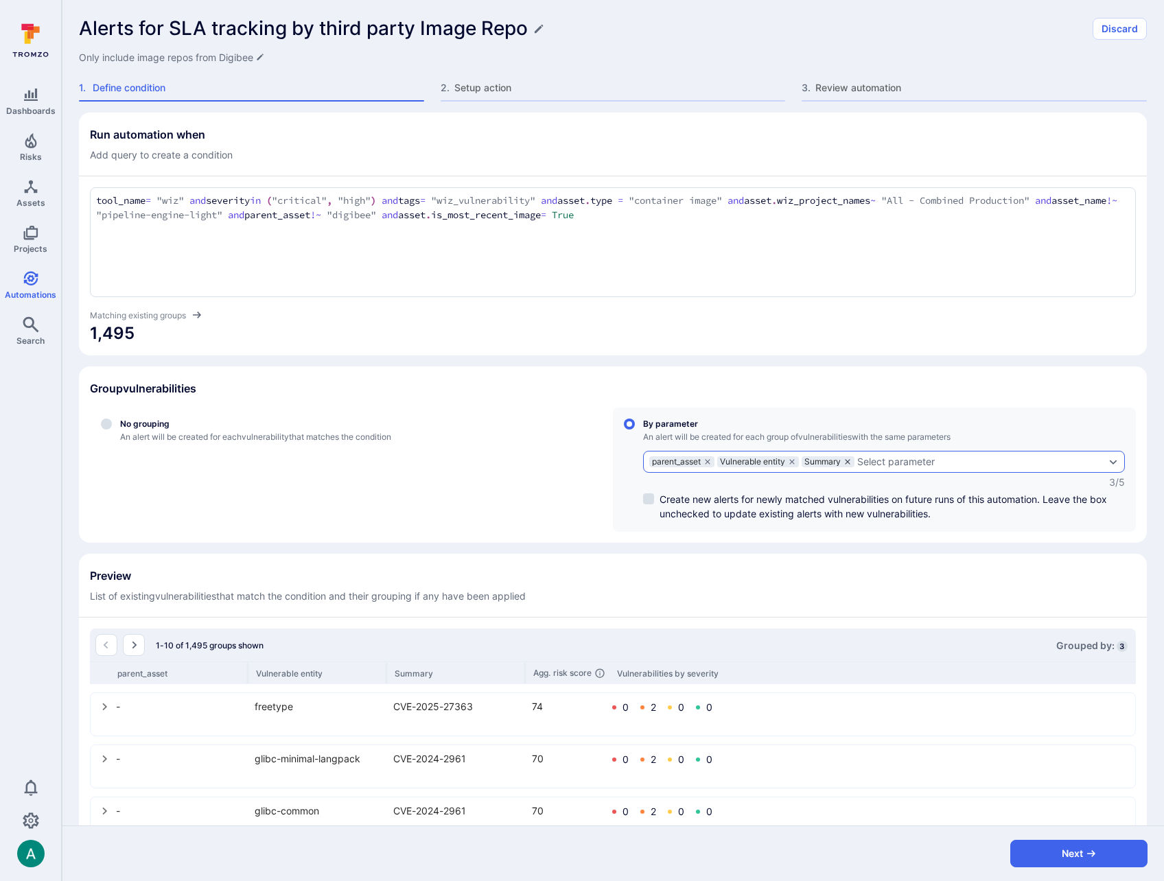
type textarea "tool_name = "wiz" and severity in ("critical", "high") and tags = "wiz_vulnerab…"
click at [850, 461] on icon "grouping parameters" at bounding box center [847, 461] width 5 height 5
click at [635, 430] on input "By parameter An alert will be created for each group of vulnerabilities with th…" at bounding box center [629, 424] width 11 height 11
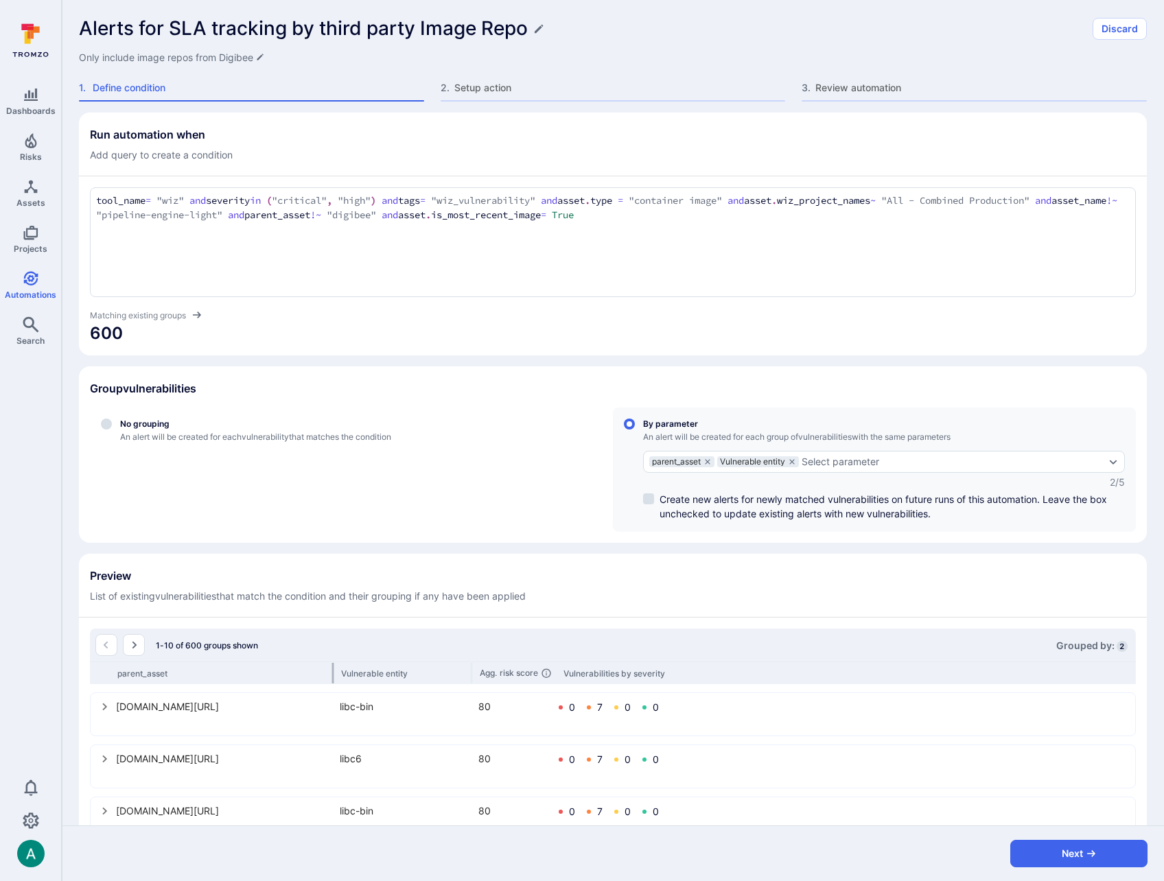
drag, startPoint x: 246, startPoint y: 667, endPoint x: 331, endPoint y: 662, distance: 85.2
click at [332, 663] on div at bounding box center [333, 673] width 2 height 21
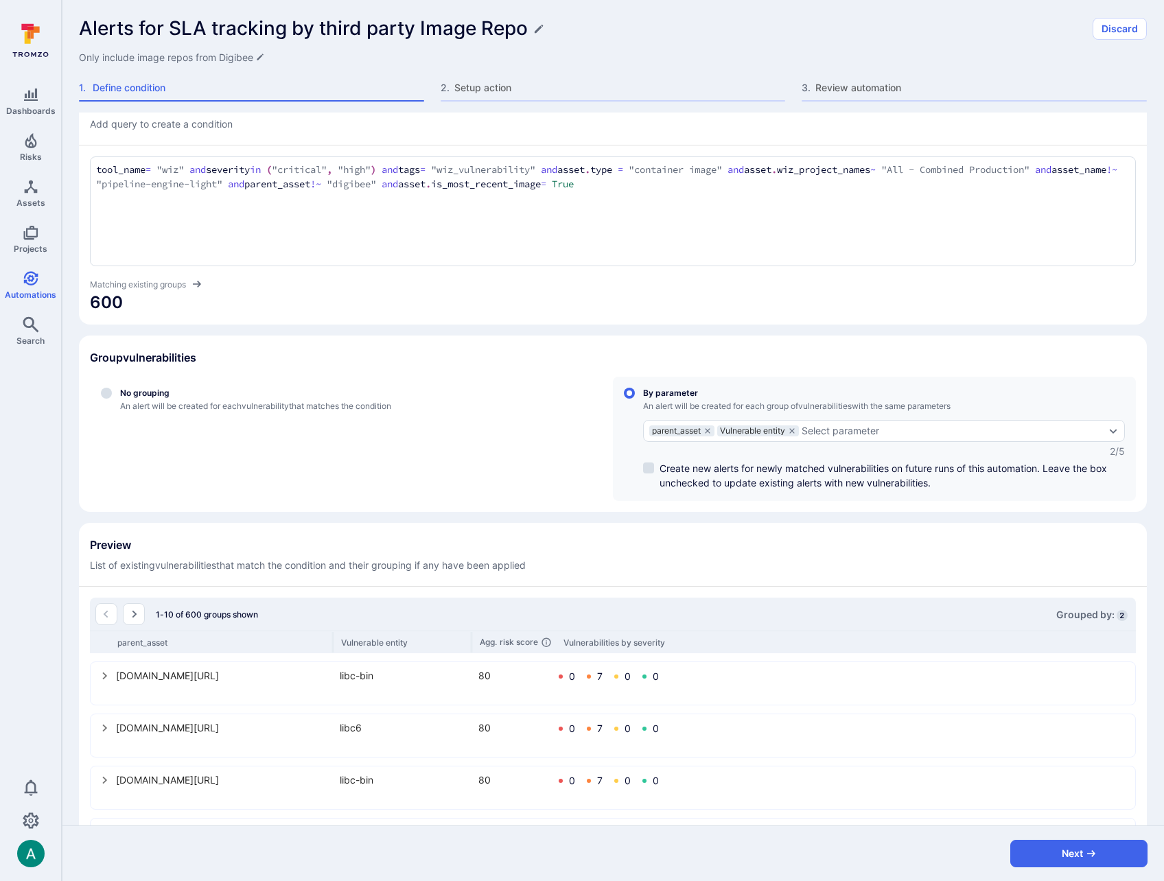
click at [151, 28] on h1 "Alerts for SLA tracking by third party Image Repo" at bounding box center [303, 28] width 449 height 23
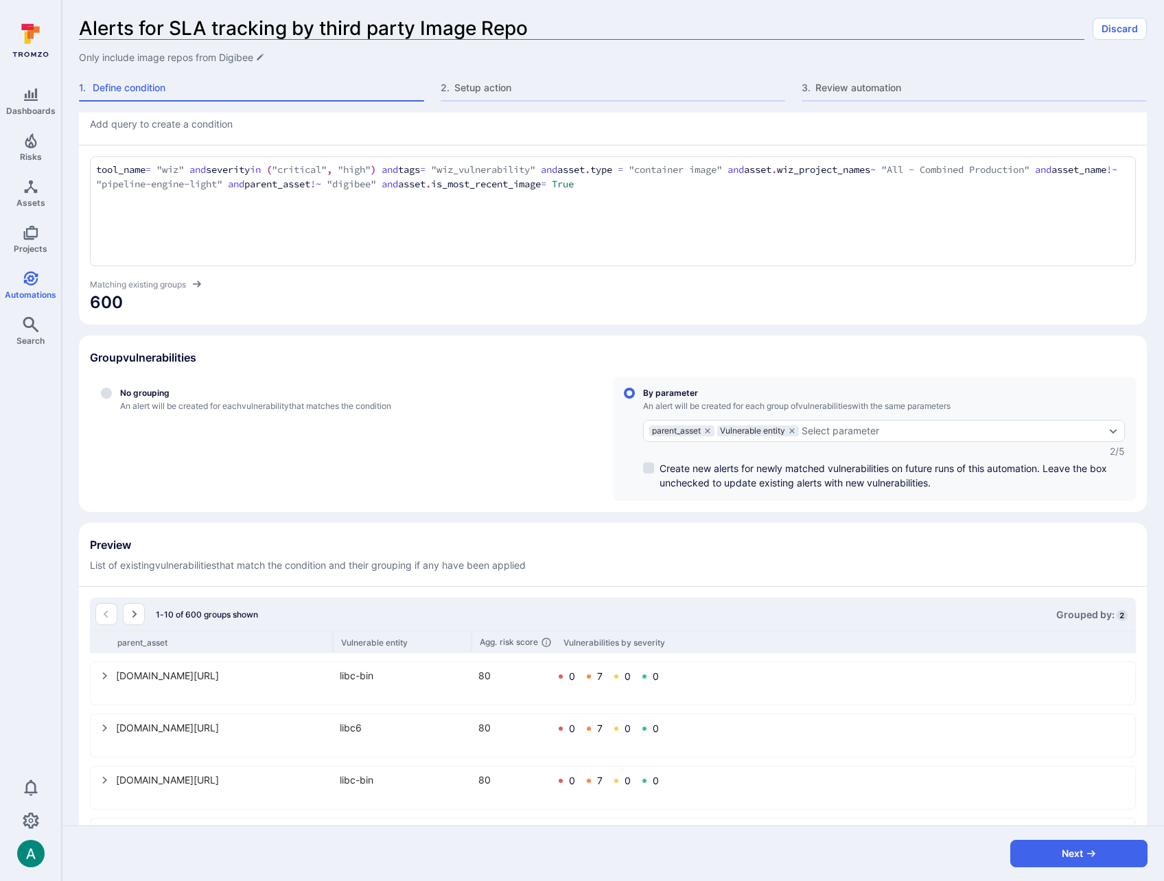
drag, startPoint x: 143, startPoint y: 27, endPoint x: 308, endPoint y: 25, distance: 165.4
click at [308, 25] on input "Alerts for SLA tracking by third party Image Repo" at bounding box center [581, 28] width 1005 height 23
click at [315, 25] on input "Alerts for SLA tracking by third party Image Repo" at bounding box center [581, 28] width 1005 height 23
drag, startPoint x: 316, startPoint y: 25, endPoint x: 56, endPoint y: 23, distance: 259.4
click at [56, 23] on div "Dashboards Risks Assets Projects Automations Search 0 Automations Alerts for SL…" at bounding box center [582, 440] width 1164 height 881
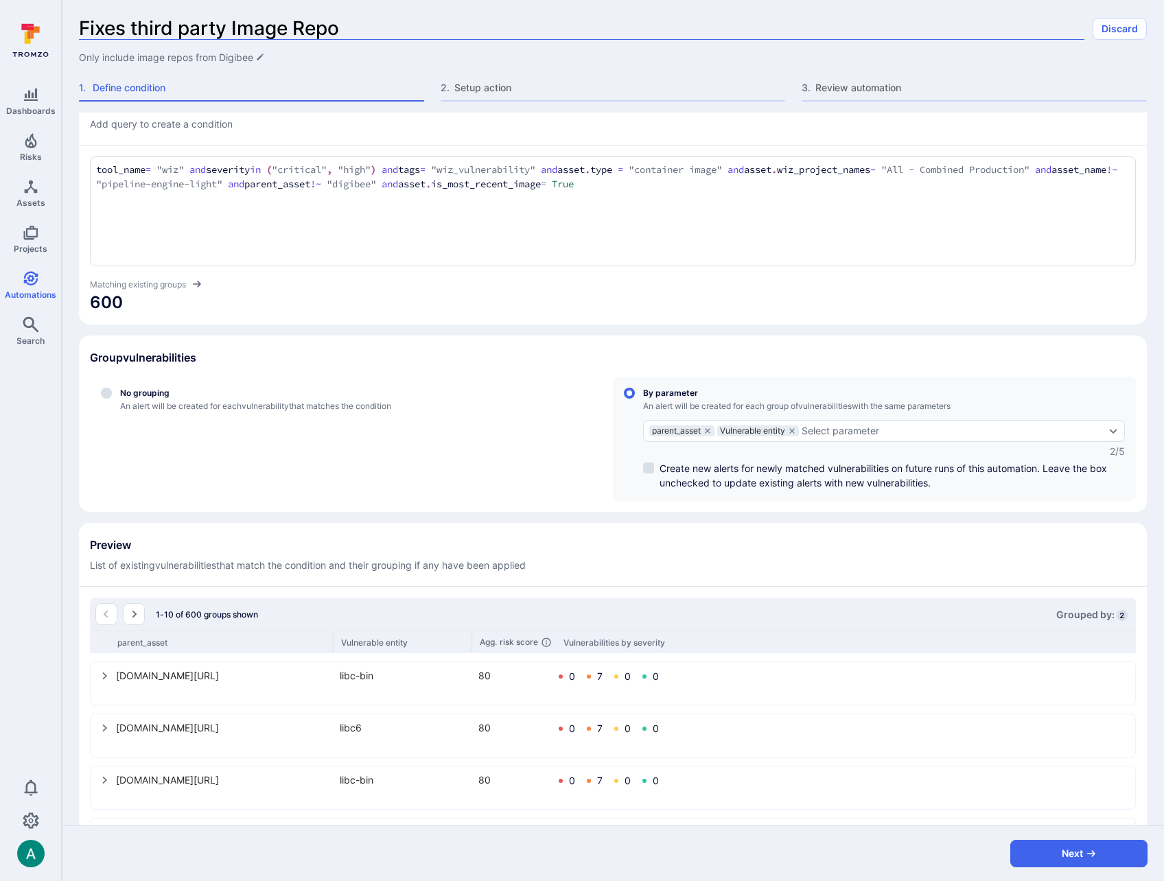
type input "Fixes third party Image Repo"
click at [710, 195] on div "tool_name = "wiz" and severity in ("critical", "high") and tags = "wiz_vulnerab…" at bounding box center [613, 211] width 1046 height 110
click at [712, 184] on textarea "tool_name = "wiz" and severity in ("critical", "high") and tags = "wiz_vulnerab…" at bounding box center [612, 178] width 1033 height 30
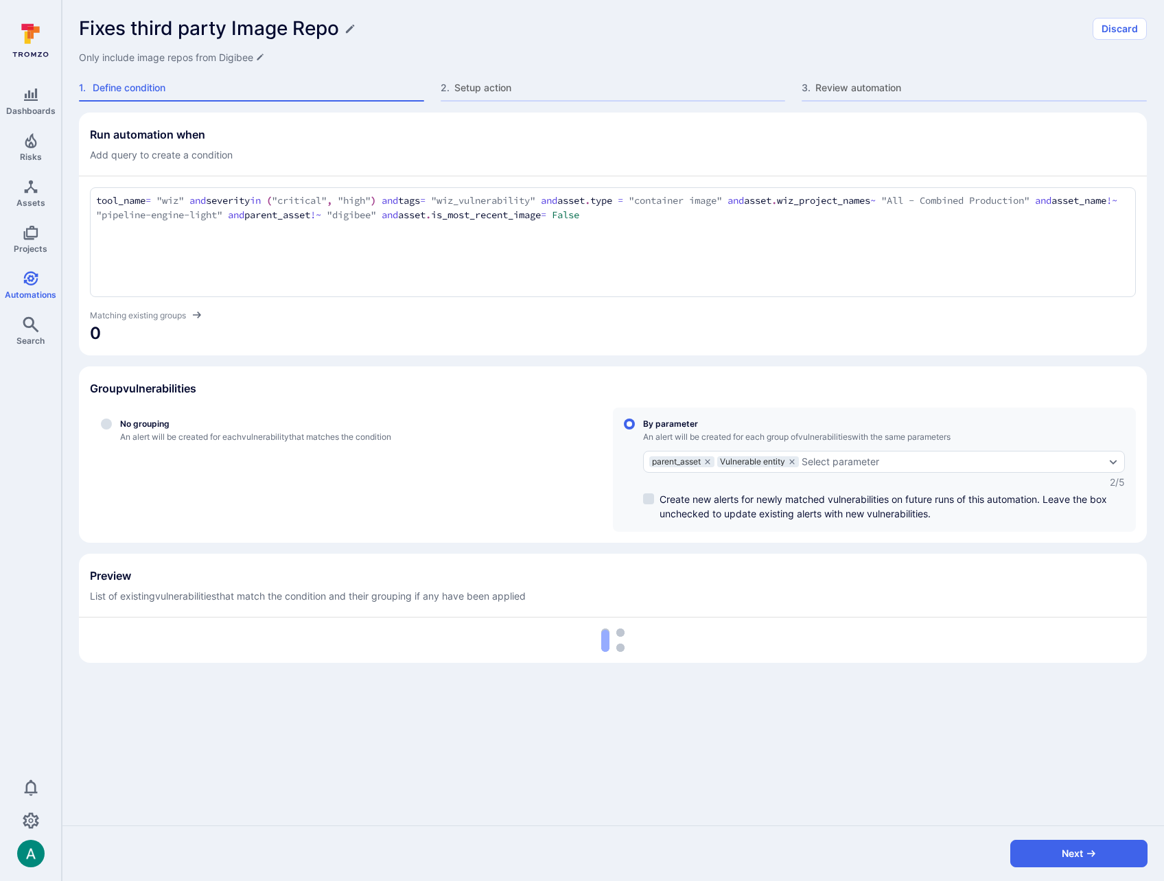
scroll to position [0, 0]
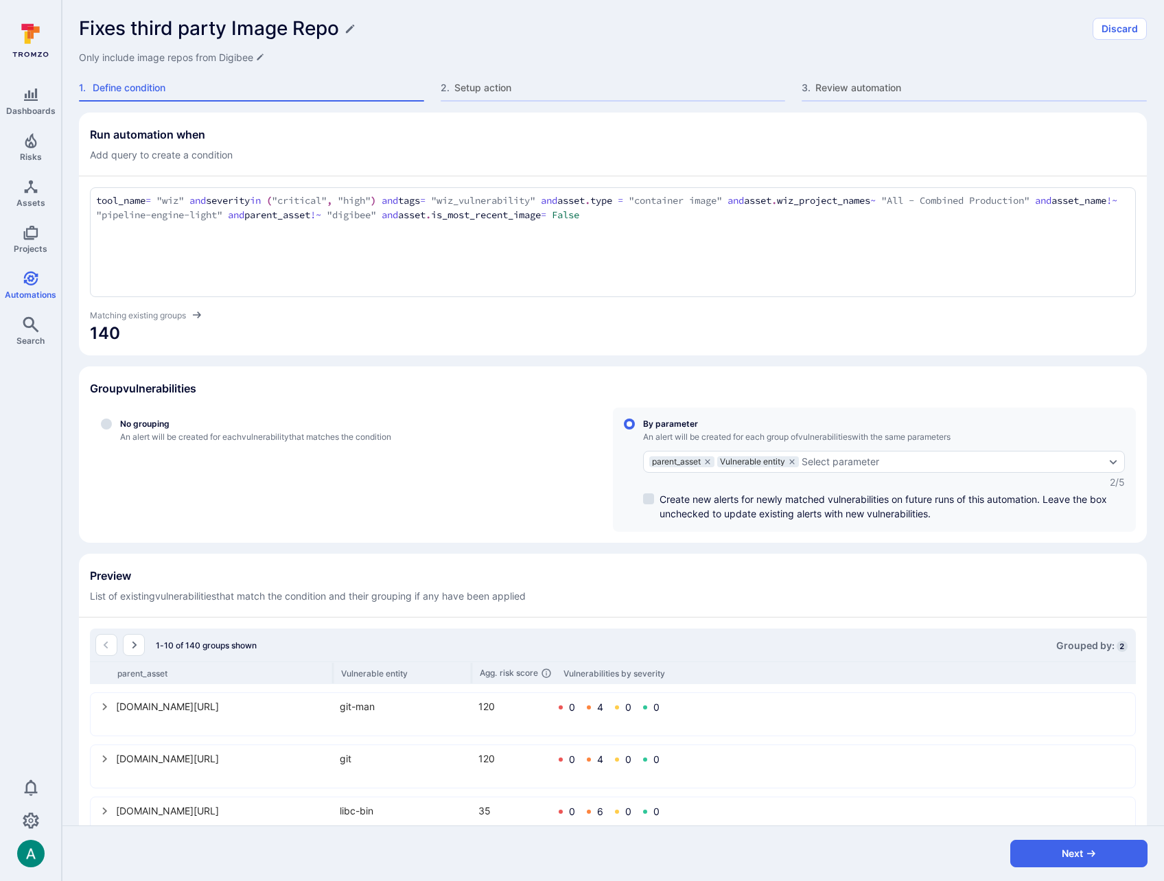
type textarea "tool_name = "wiz" and severity in ("critical", "high") and tags = "wiz_vulnerab…"
click at [103, 707] on icon "select group" at bounding box center [105, 706] width 11 height 11
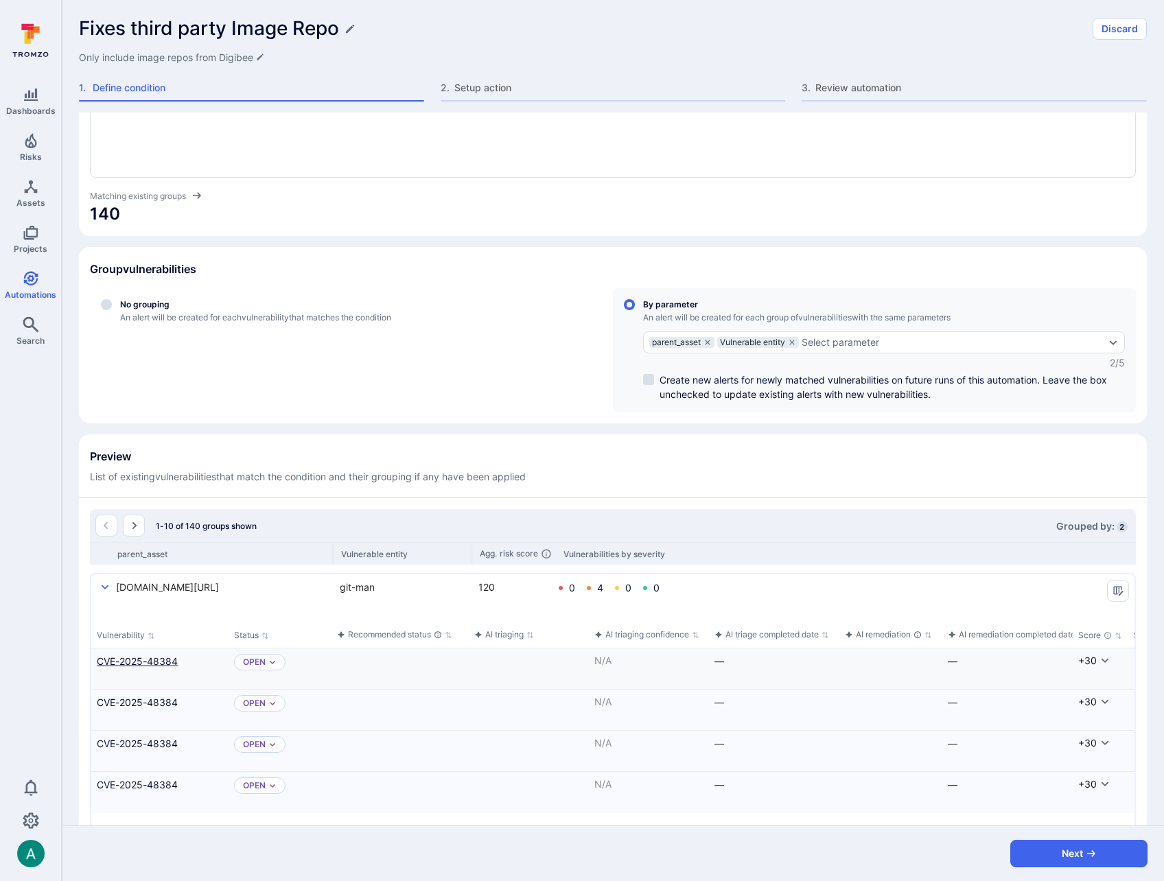
scroll to position [121, 0]
click at [154, 661] on link "CVE-2025-48384" at bounding box center [160, 659] width 126 height 14
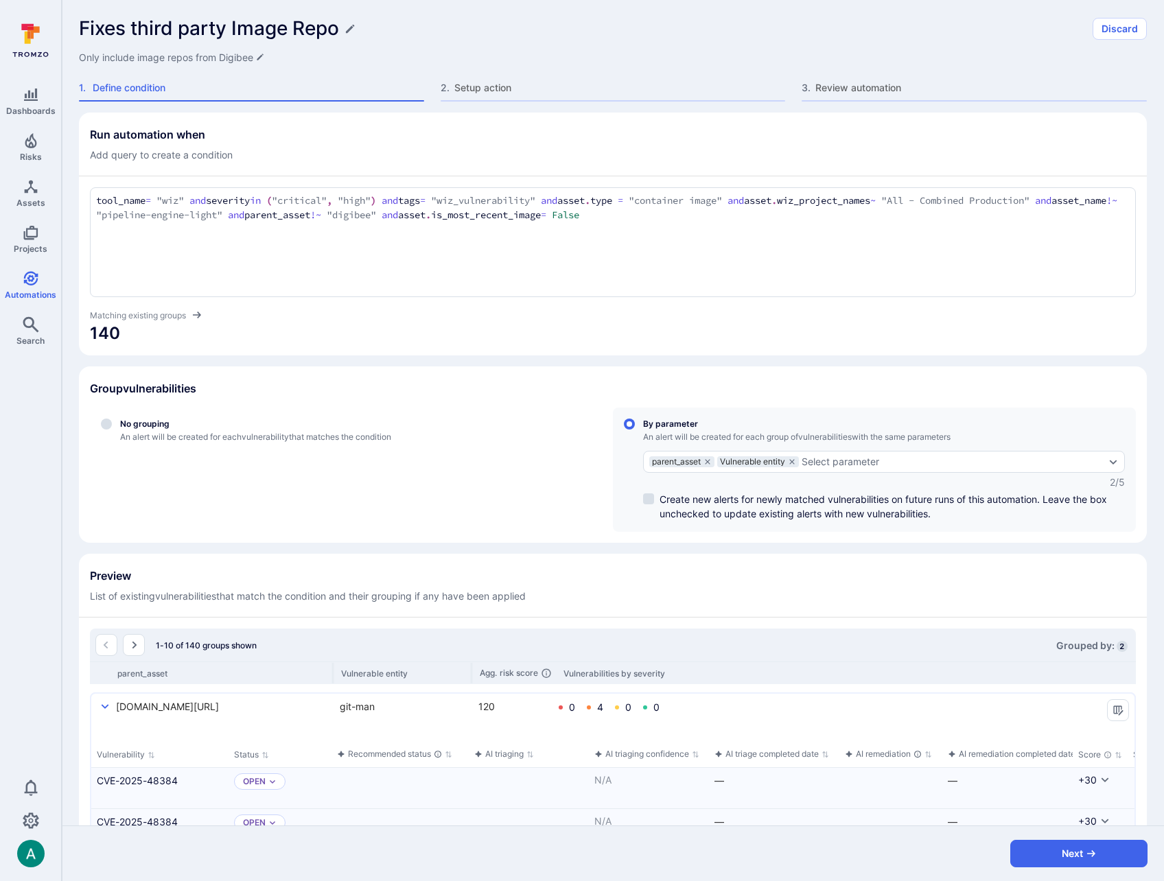
scroll to position [1, 0]
click at [161, 25] on h1 "Fixes third party Image Repo" at bounding box center [209, 28] width 260 height 23
click at [113, 27] on input "Fixes third party Image Repo" at bounding box center [581, 28] width 1005 height 23
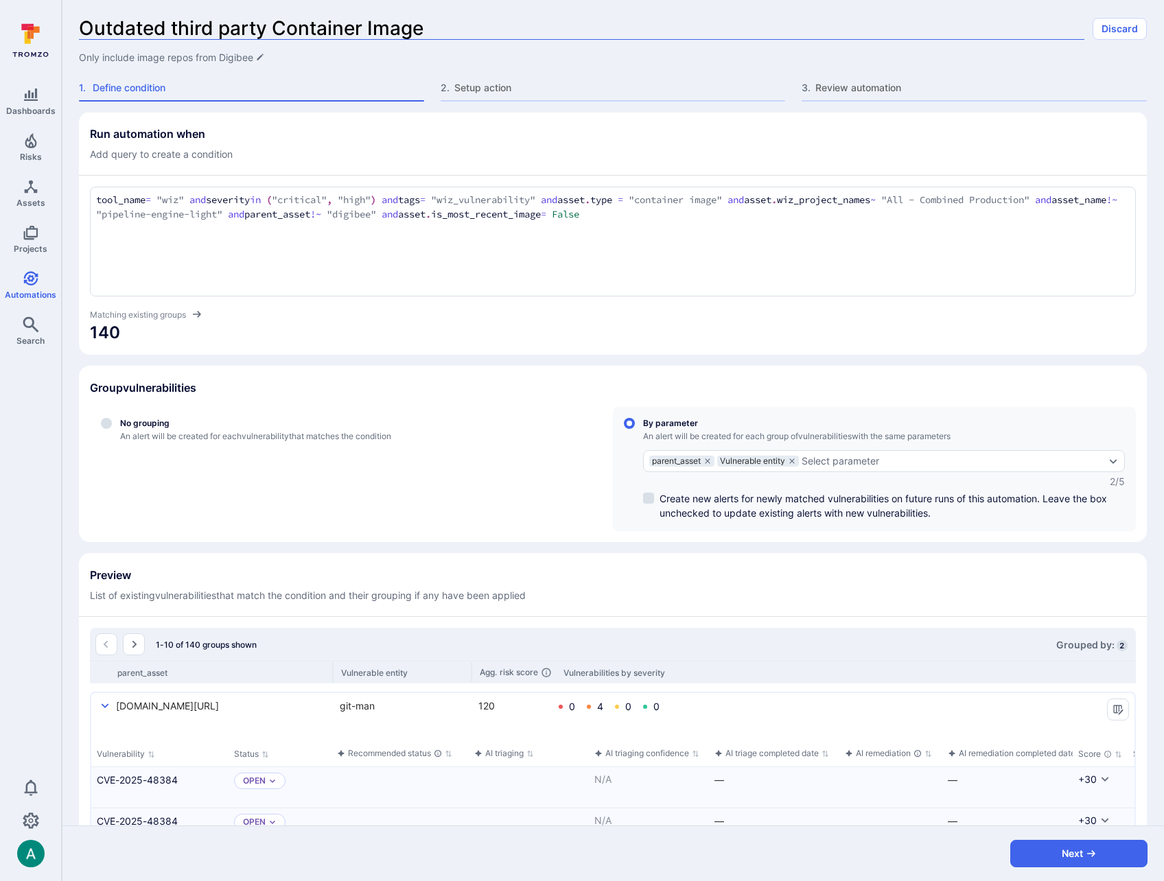
type input "Outdated third party Container Images"
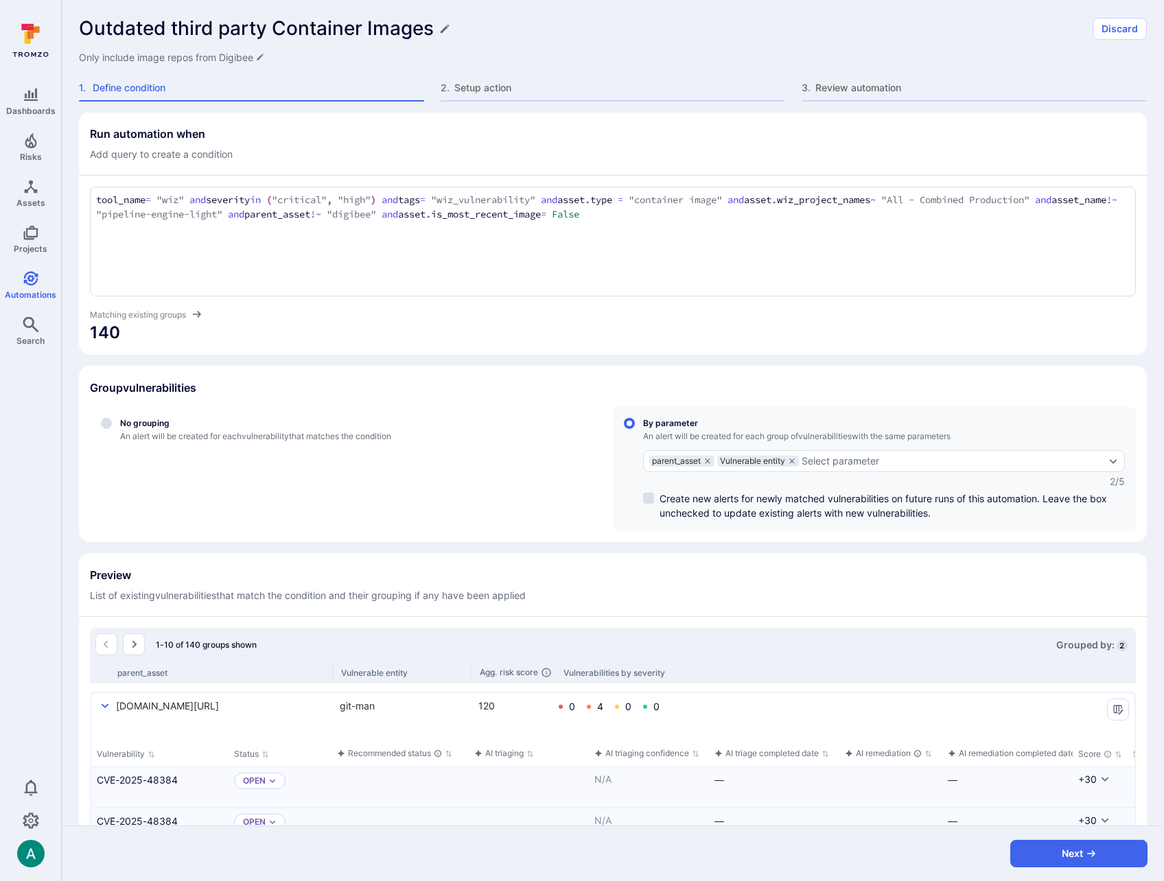
click at [440, 314] on div "Matching existing groups" at bounding box center [613, 314] width 1046 height 14
click at [260, 57] on icon "Edit description" at bounding box center [260, 57] width 6 height 6
click at [212, 58] on textarea "Only include image repos from Digibee" at bounding box center [613, 58] width 1068 height 14
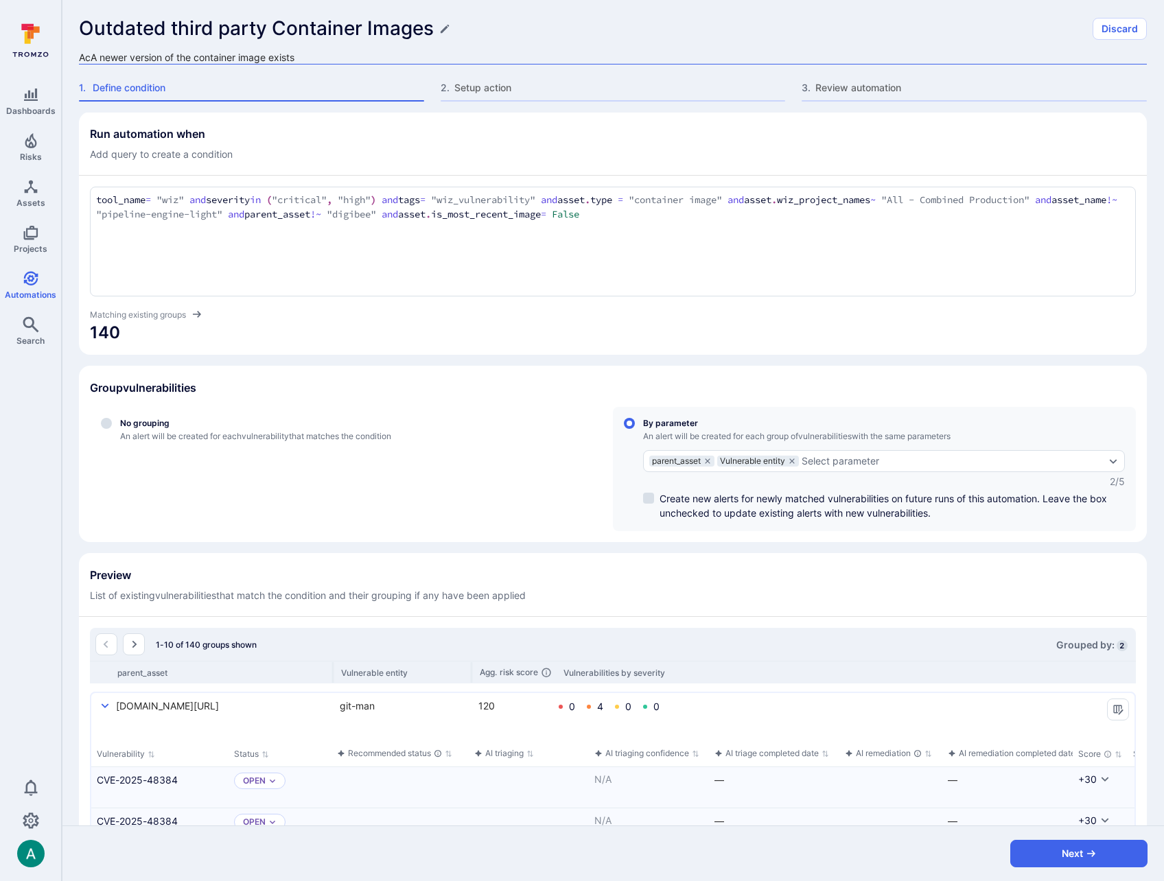
type textarea "AcA newer version of the container image exists"
click at [167, 27] on h1 "Outdated third party Container Images" at bounding box center [256, 28] width 355 height 23
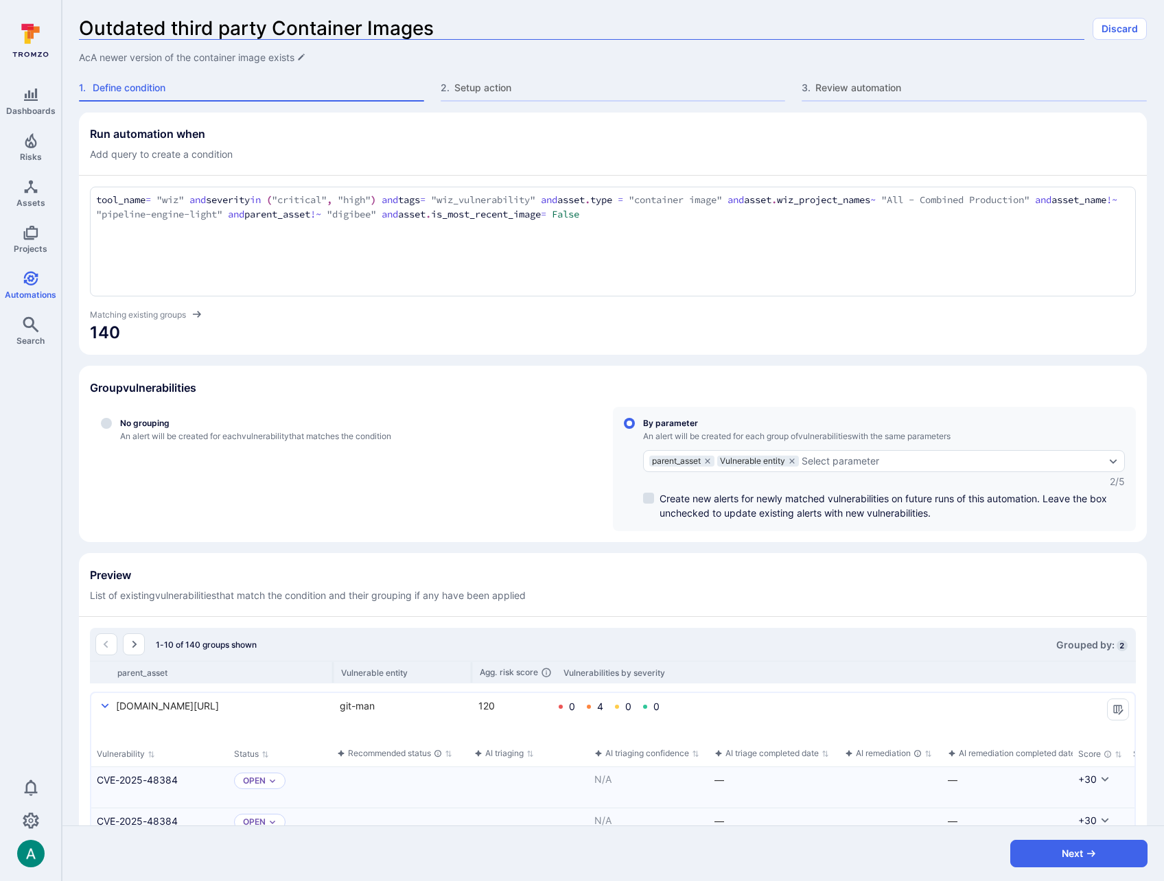
drag, startPoint x: 81, startPoint y: 27, endPoint x: 264, endPoint y: 30, distance: 182.6
click at [264, 30] on input "Outdated third party Container Images" at bounding box center [581, 28] width 1005 height 23
type input "Update to more recent Container Image"
click at [243, 57] on span "AcA newer version of the container image exists" at bounding box center [192, 58] width 226 height 14
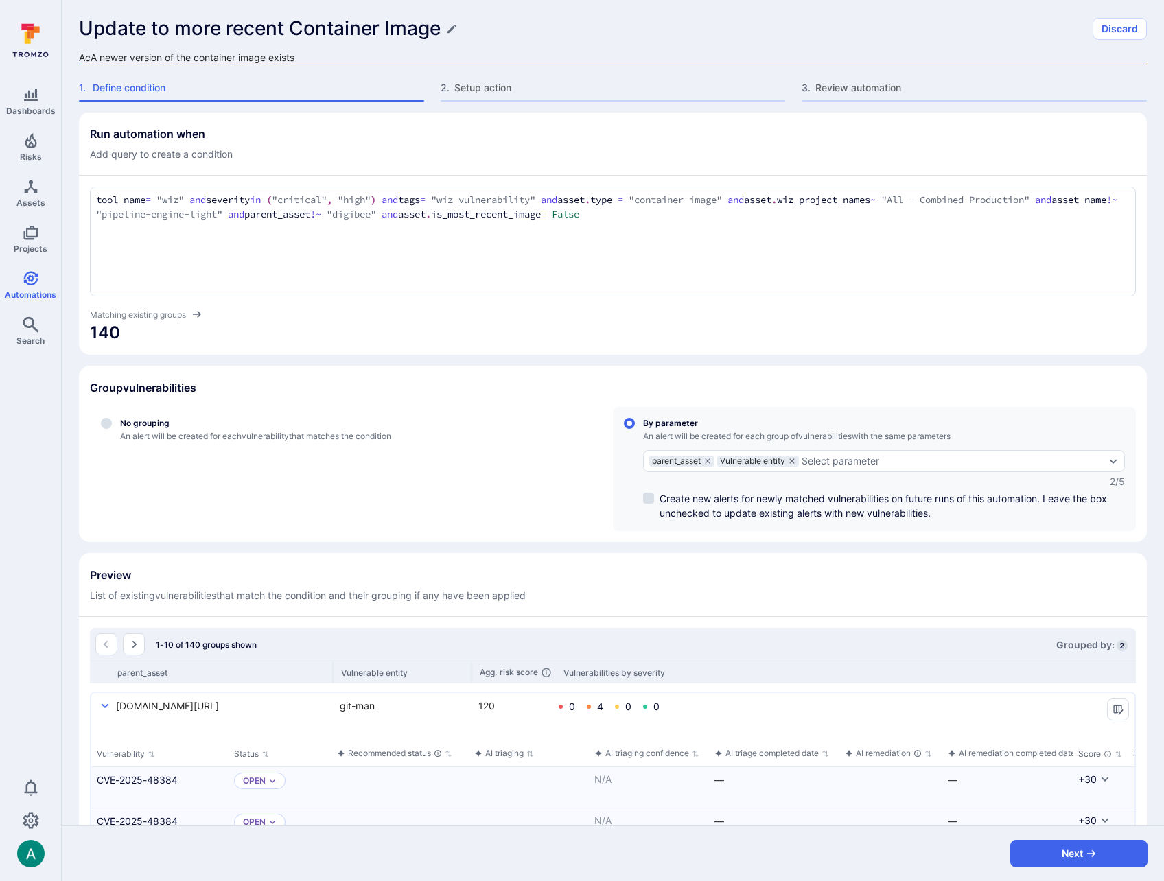
drag, startPoint x: 87, startPoint y: 58, endPoint x: 97, endPoint y: 57, distance: 10.3
click at [97, 57] on textarea "AcA newer version of the container image exists" at bounding box center [613, 58] width 1068 height 14
type textarea "A newer version of the container image exists"
click at [401, 130] on div "Run automation when Add query to create a condition" at bounding box center [613, 144] width 1046 height 34
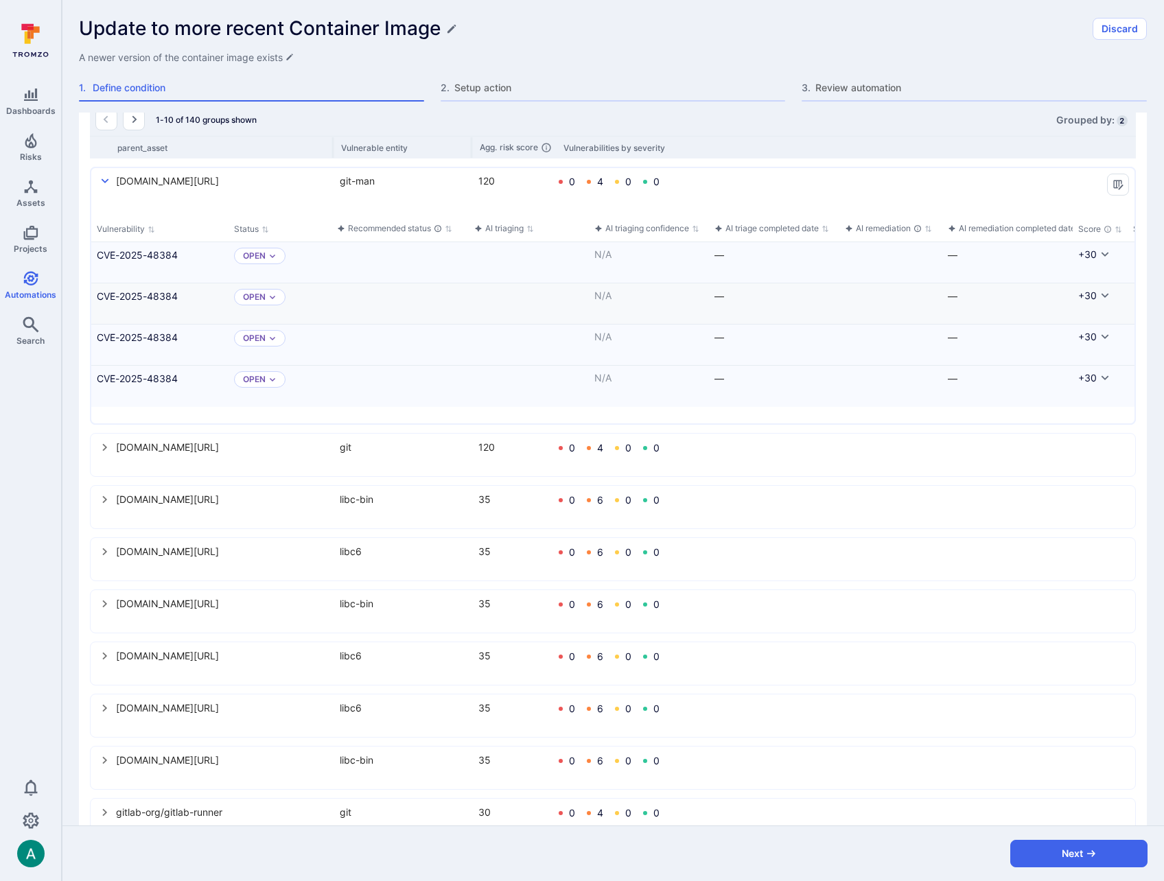
scroll to position [622, 0]
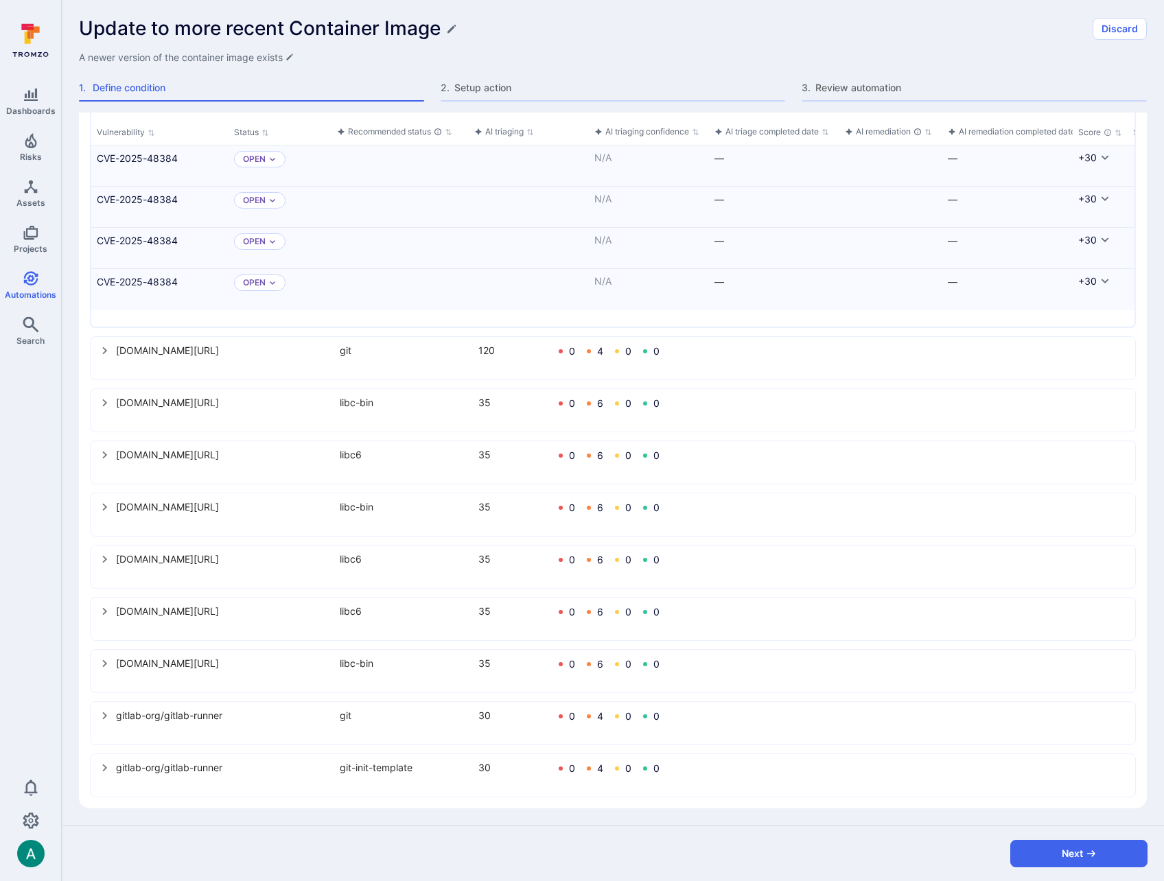
click at [106, 710] on icon "select group" at bounding box center [105, 715] width 11 height 11
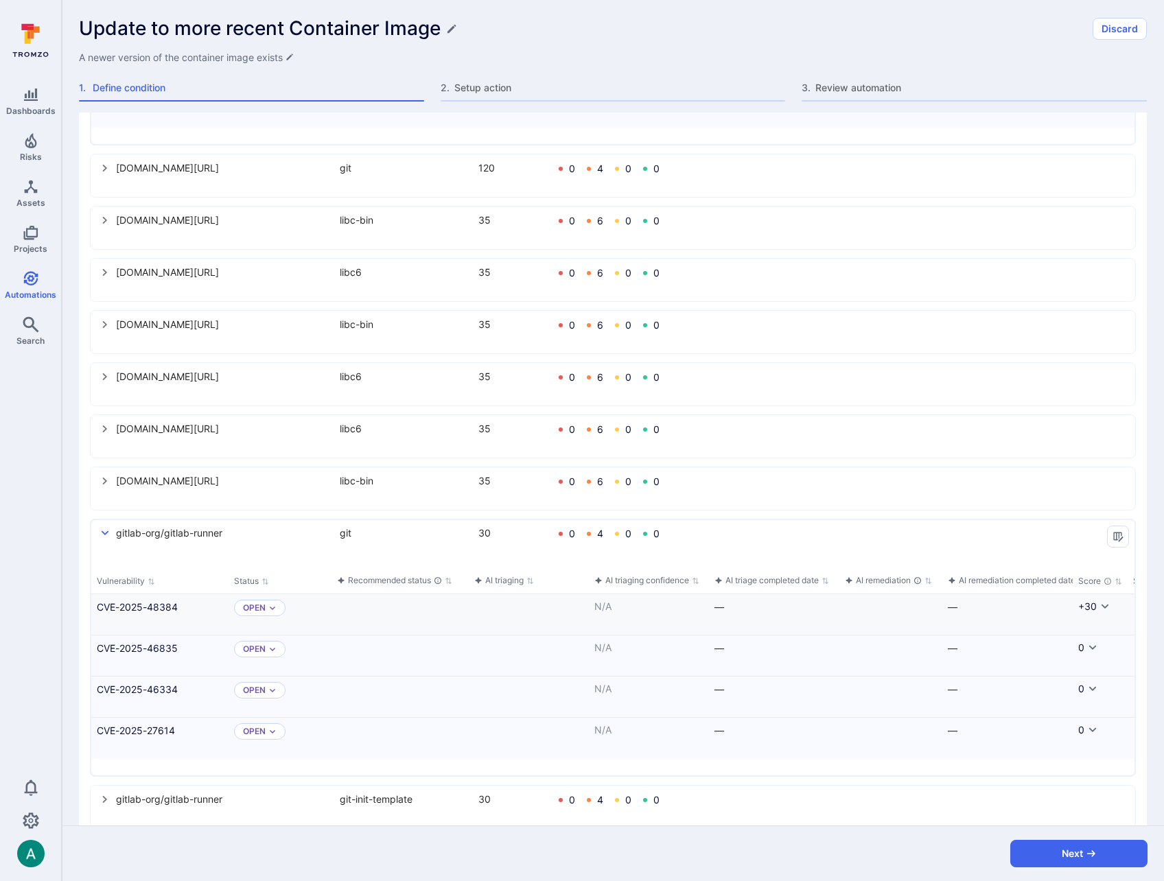
scroll to position [810, 0]
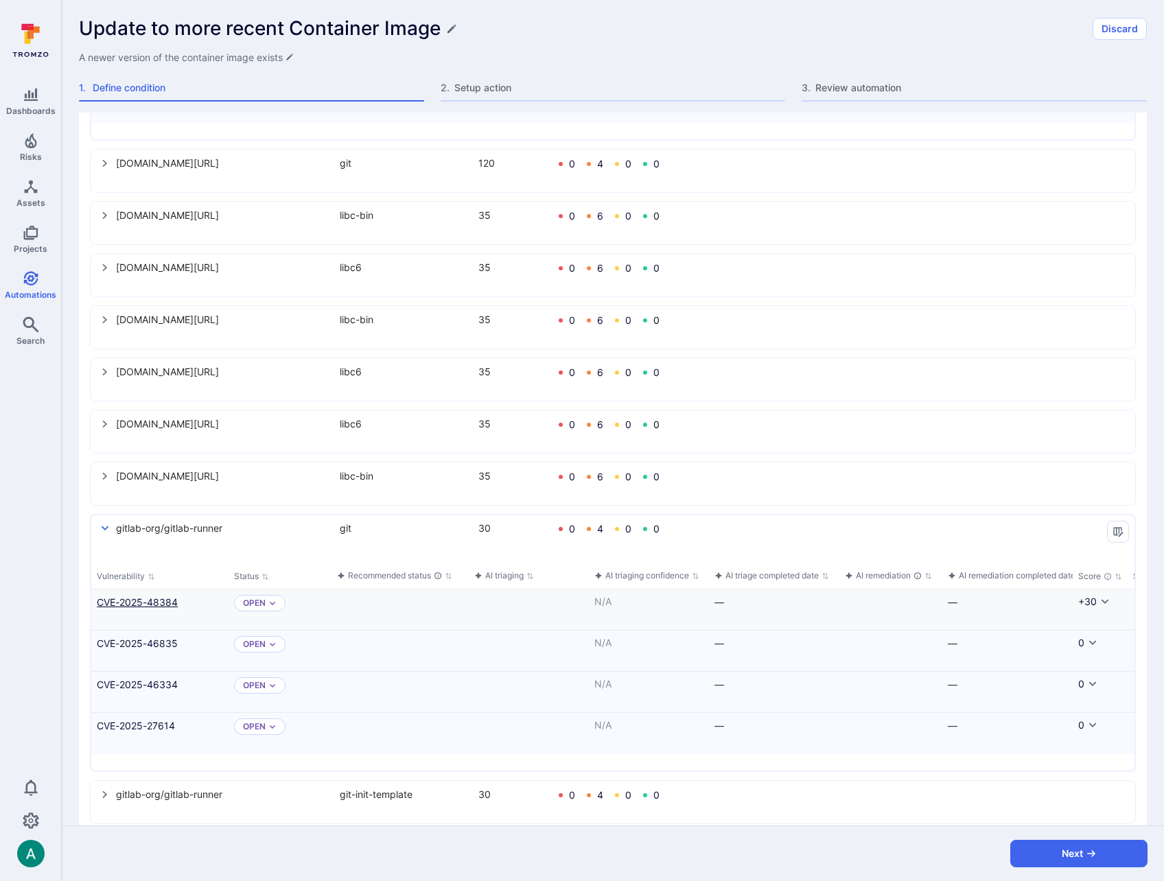
click at [157, 607] on link "CVE-2025-48384" at bounding box center [160, 602] width 126 height 14
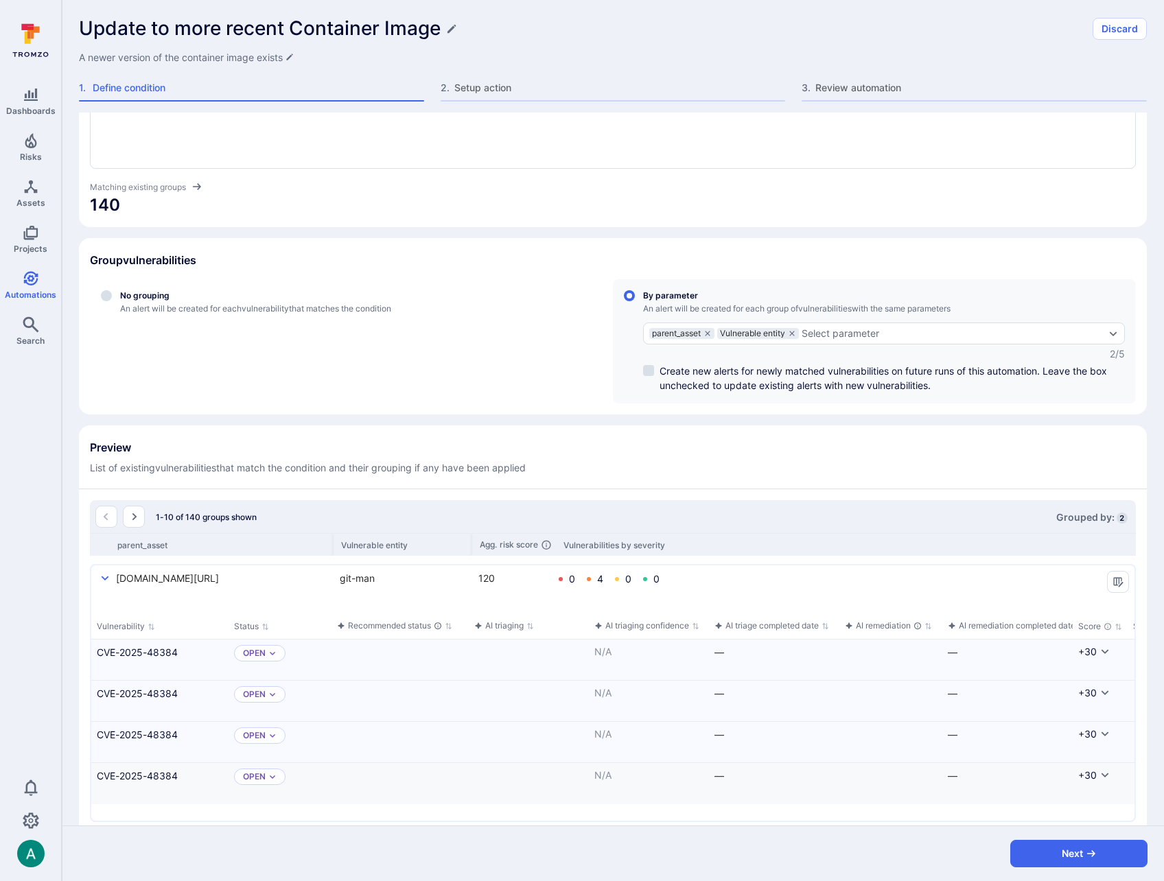
scroll to position [56, 0]
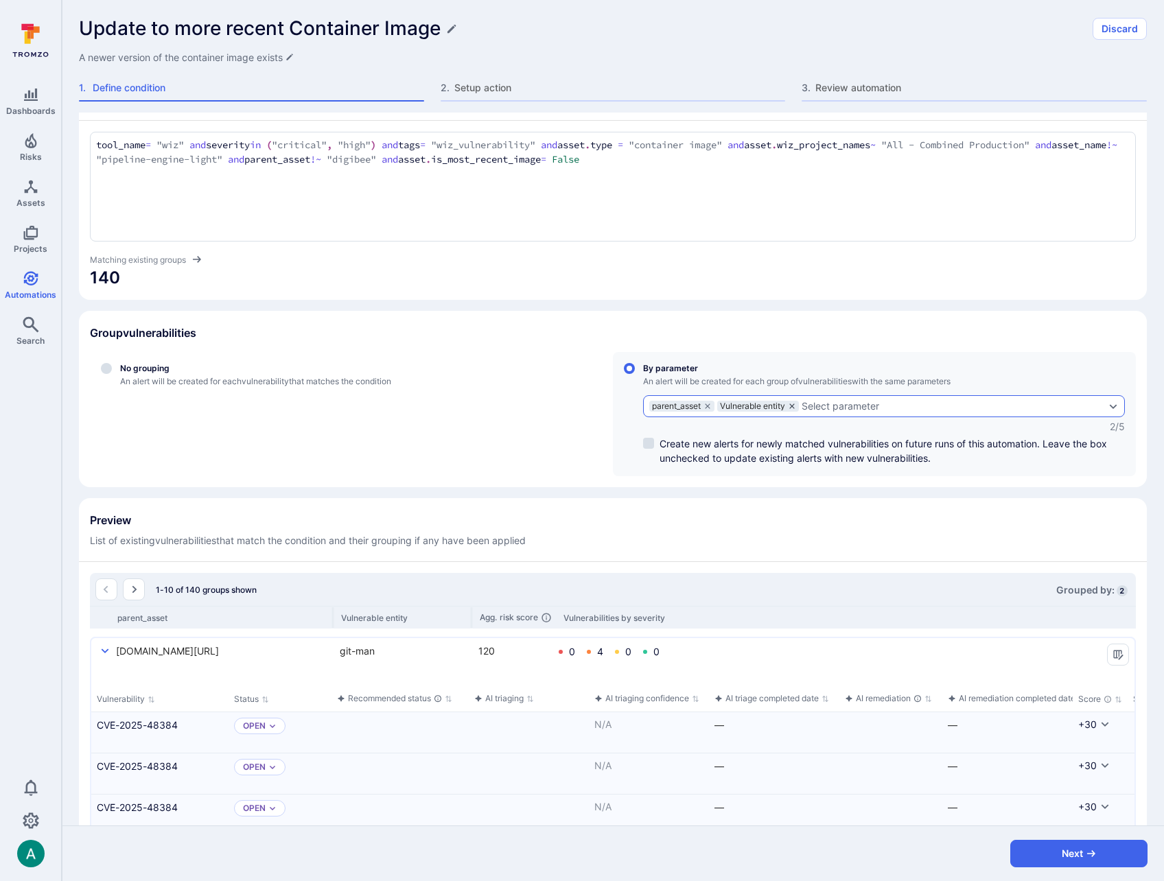
click at [796, 407] on icon "grouping parameters" at bounding box center [792, 406] width 8 height 8
click at [635, 374] on input "By parameter An alert will be created for each group of vulnerabilities with th…" at bounding box center [629, 368] width 11 height 11
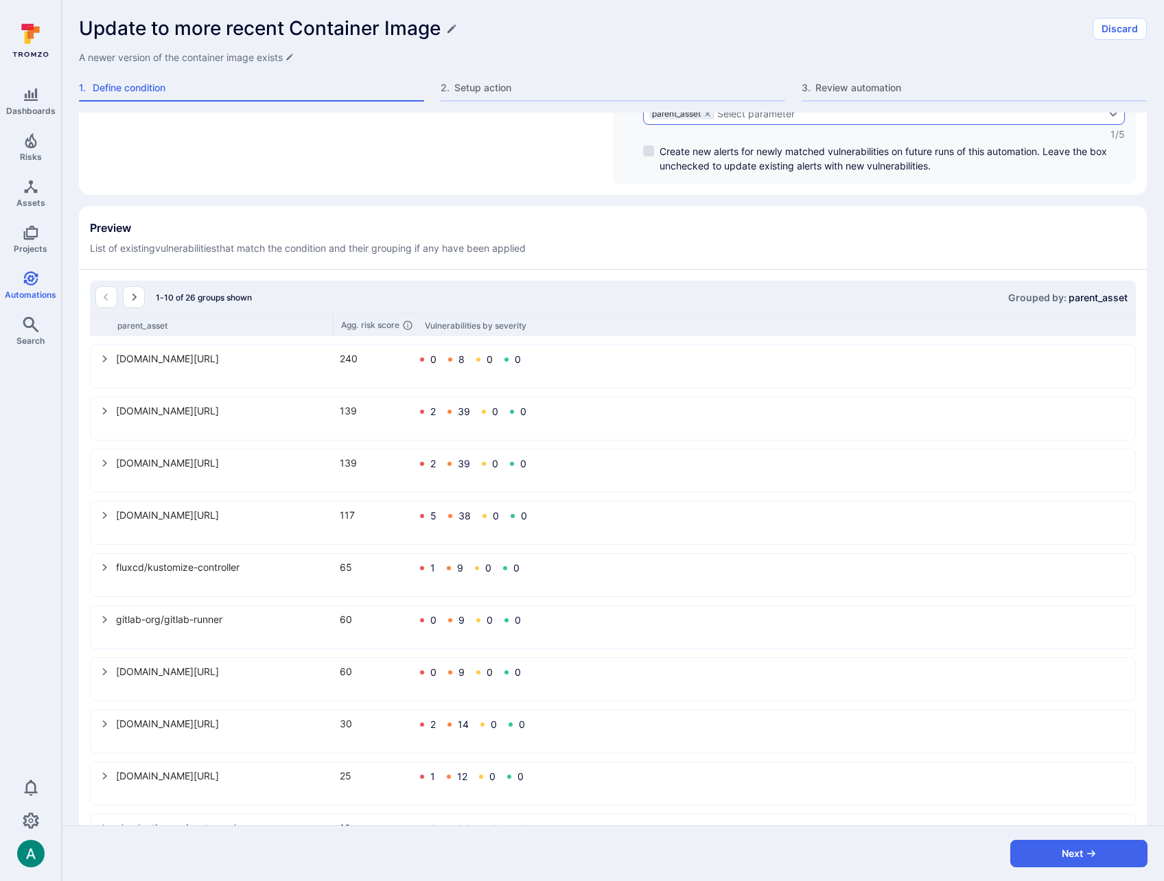
scroll to position [408, 0]
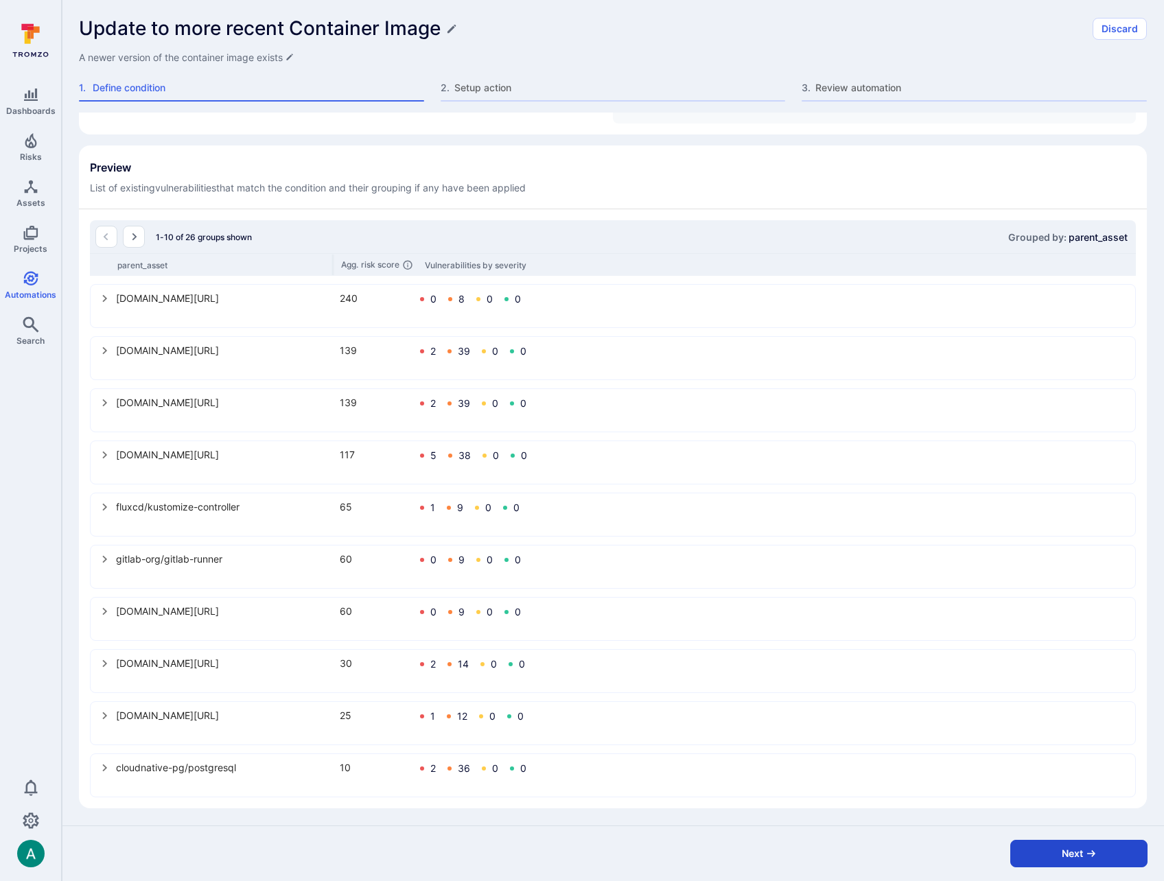
click at [1063, 848] on button "Next" at bounding box center [1078, 853] width 137 height 27
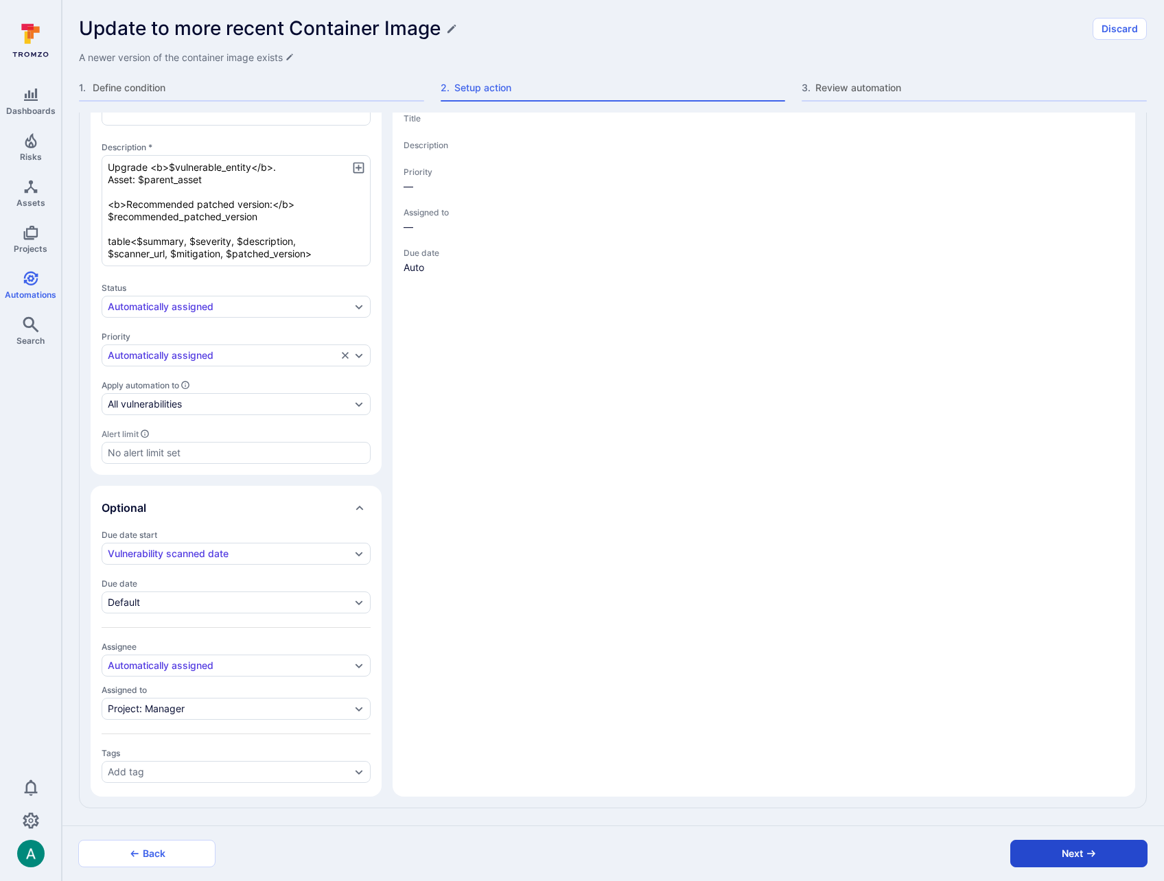
scroll to position [252, 0]
type textarea "x"
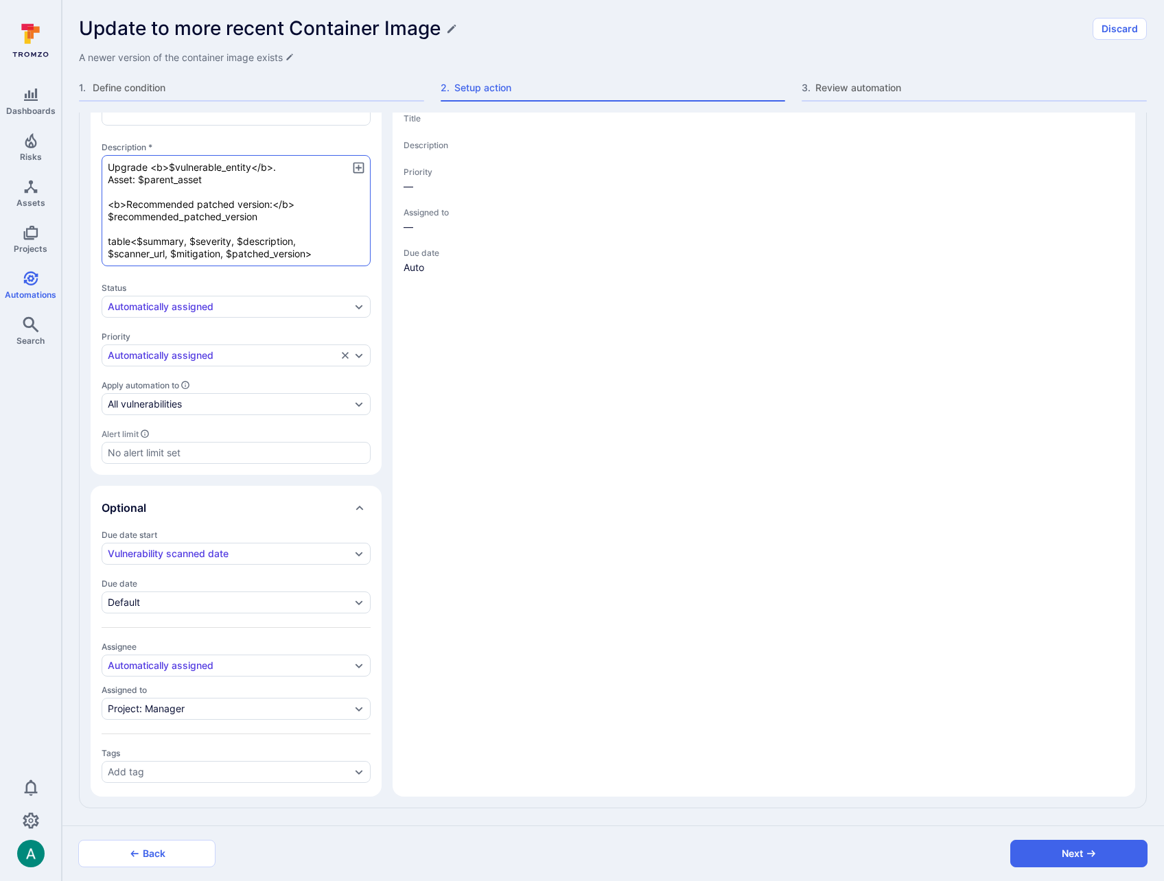
scroll to position [0, 0]
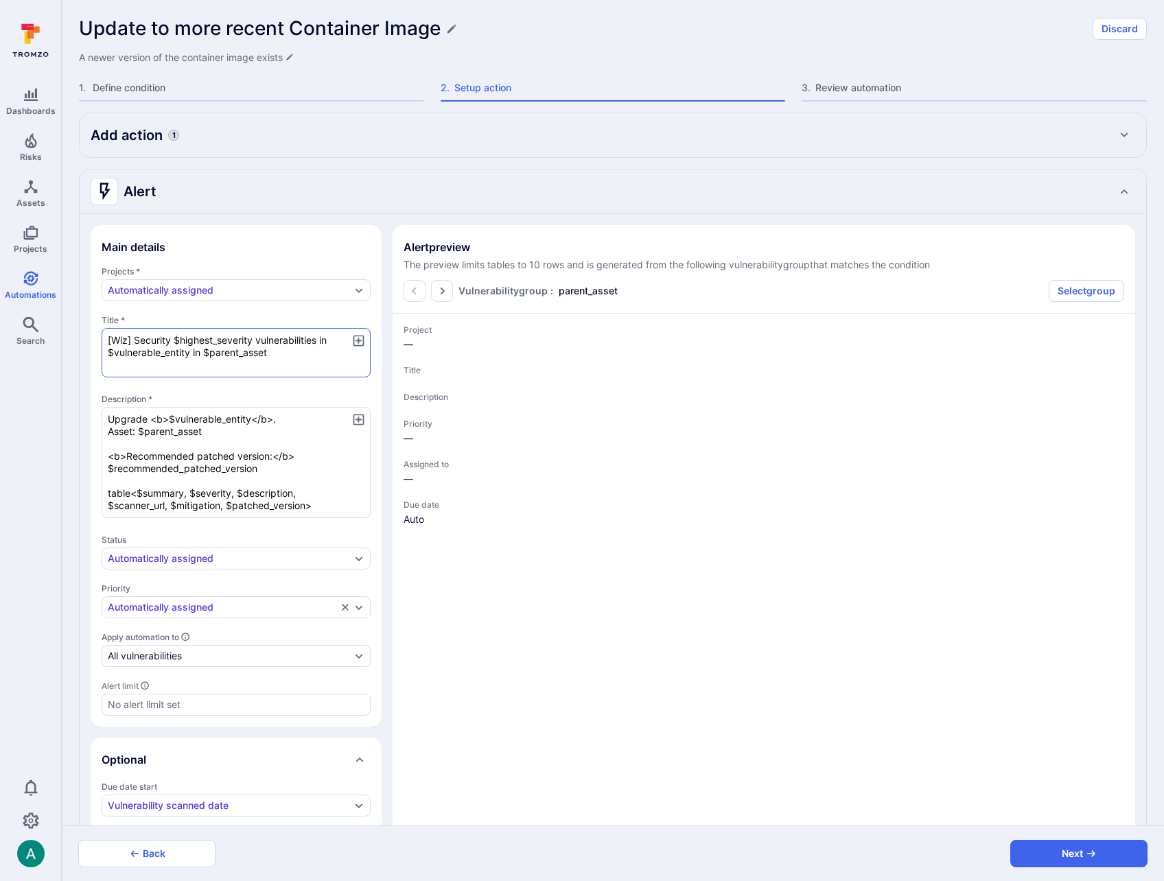
type textarea "x"
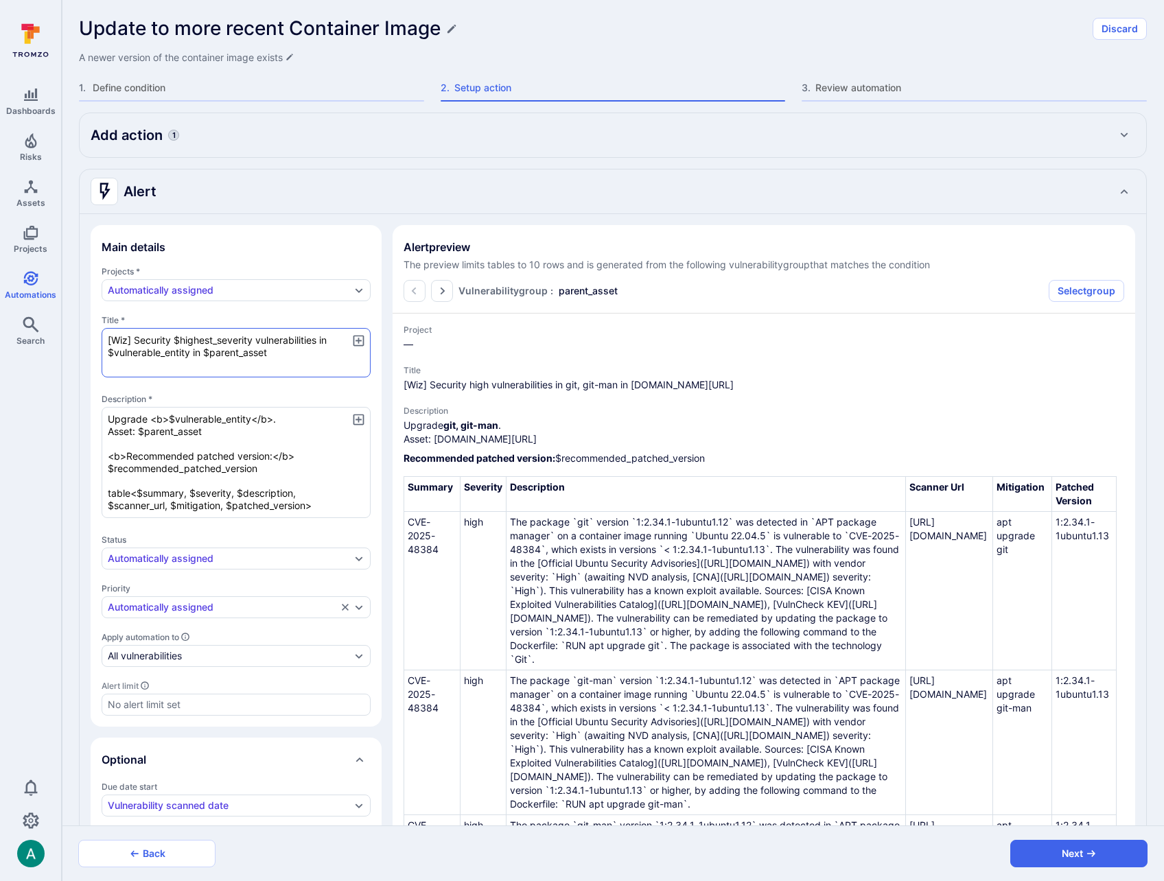
drag, startPoint x: 116, startPoint y: 353, endPoint x: 314, endPoint y: 355, distance: 197.6
click at [314, 355] on textarea "[Wiz] Security $highest_severity vulnerabilities in $vulnerable_entity in $pare…" at bounding box center [236, 352] width 269 height 49
type textarea "[Wiz] Security $highest_severity vulnerabilities in $"
type textarea "x"
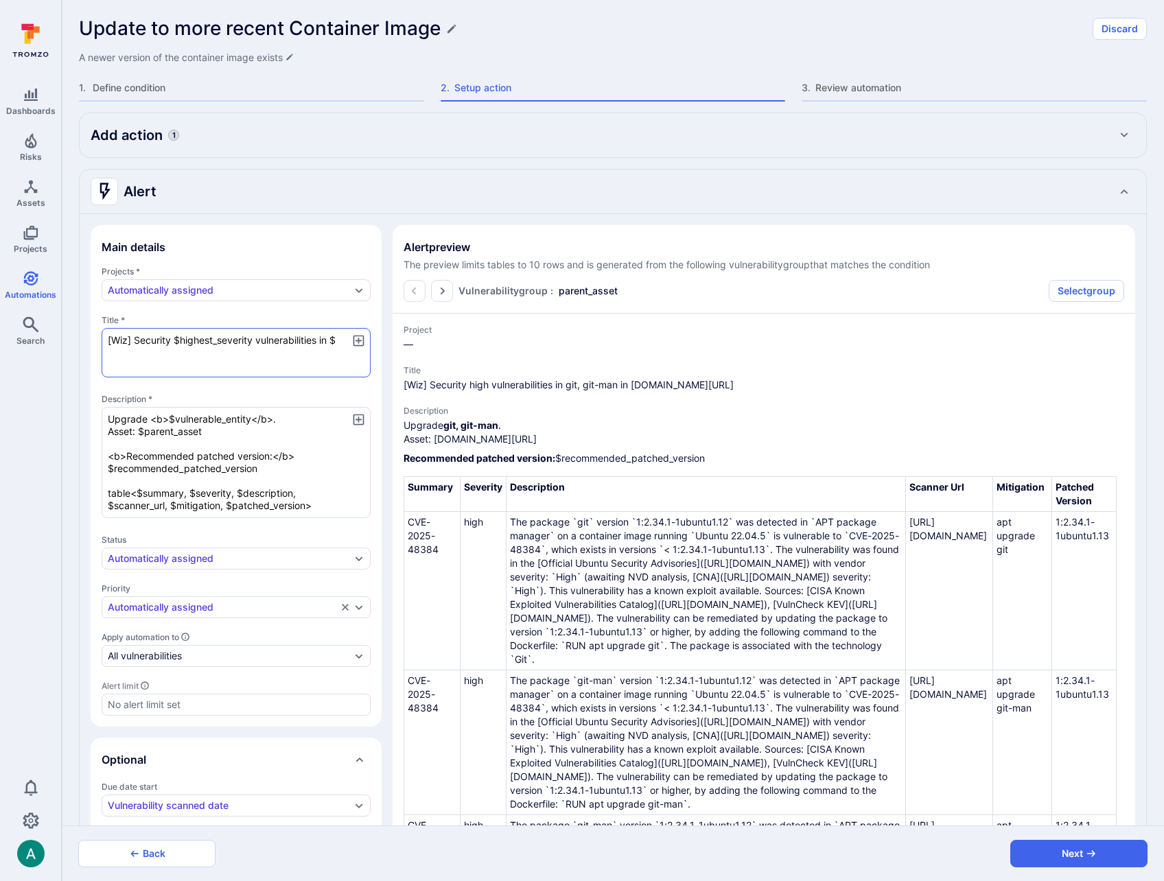
type textarea "[Wiz] Security $highest_severity vulnerabilities in $a"
type textarea "x"
type textarea "[Wiz] Security $highest_severity vulnerabilities in $as"
type textarea "x"
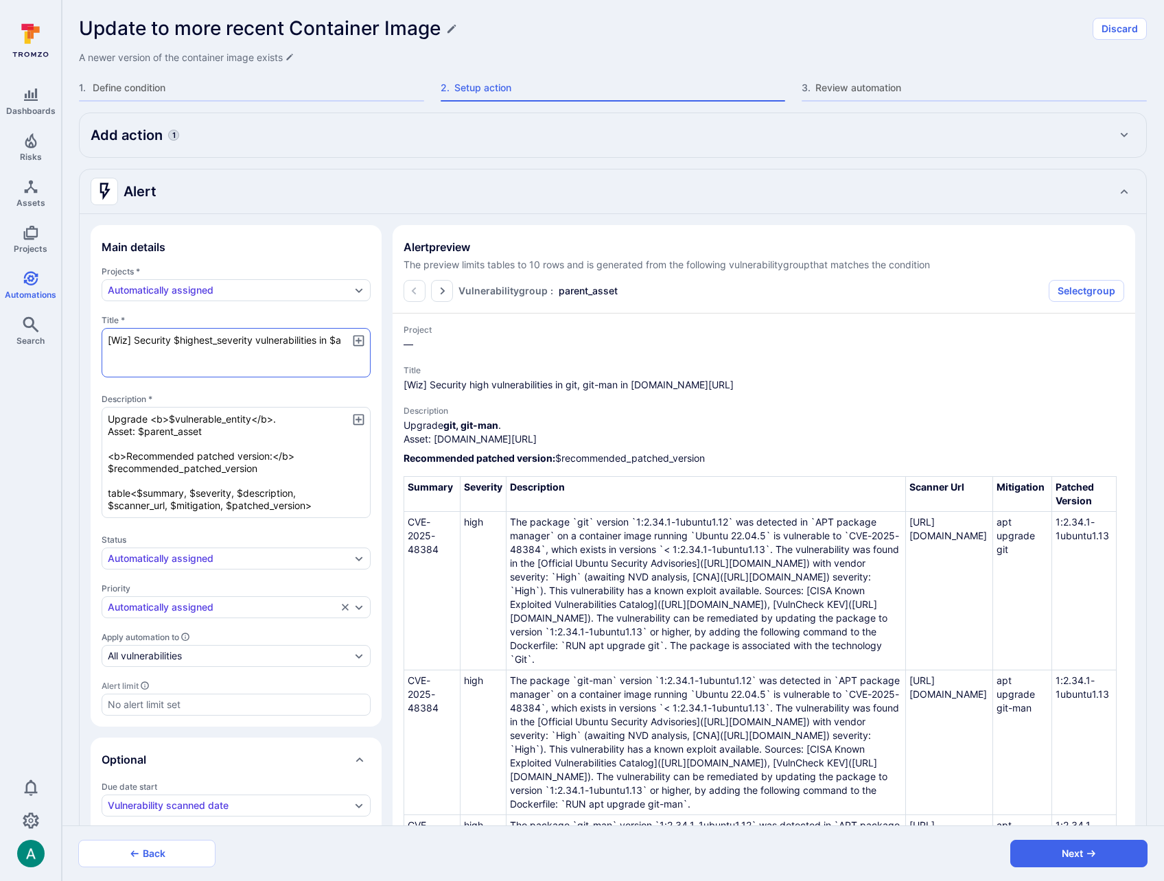
type textarea "x"
type textarea "[Wiz] Security $highest_severity vulnerabilities in $ass"
type textarea "x"
type textarea "[Wiz] Security $highest_severity vulnerabilities in $asse"
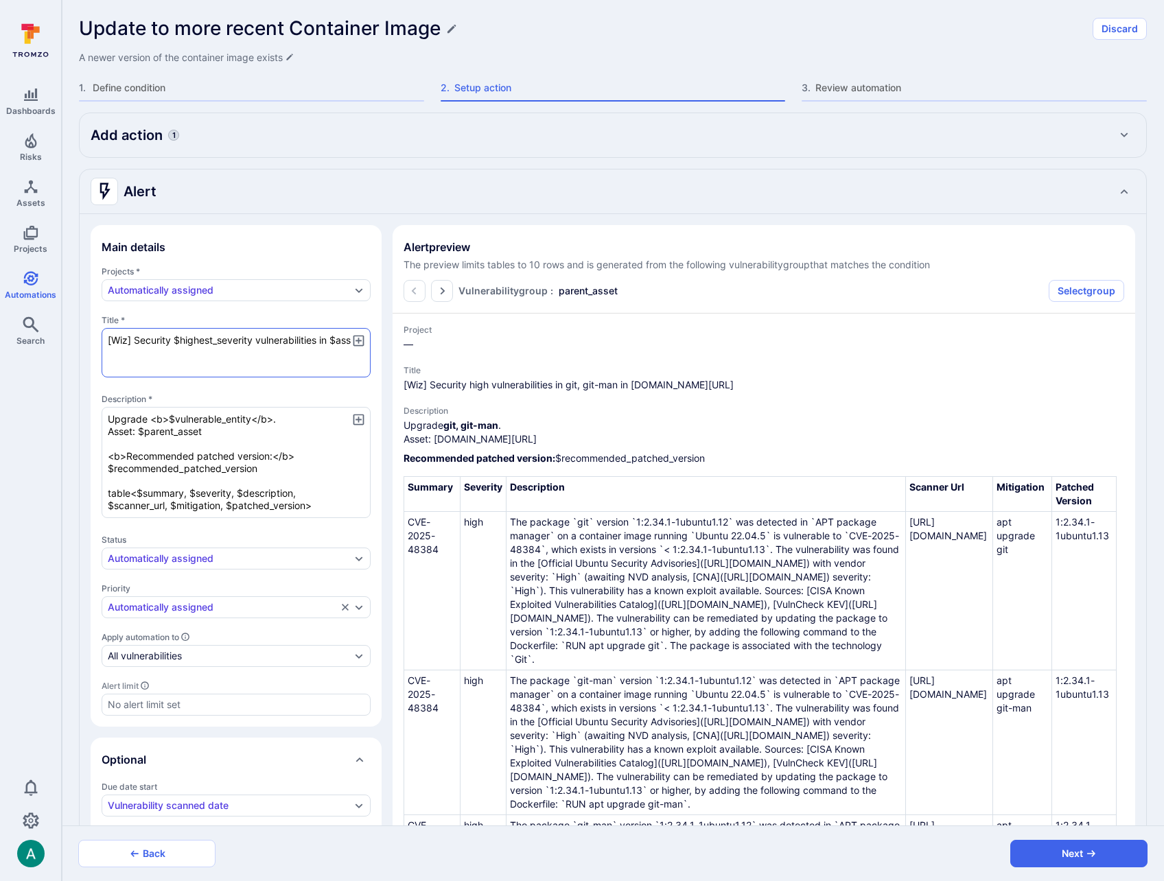
type textarea "x"
type textarea "[Wiz] Security $highest_severity vulnerabilities in $asset"
type textarea "x"
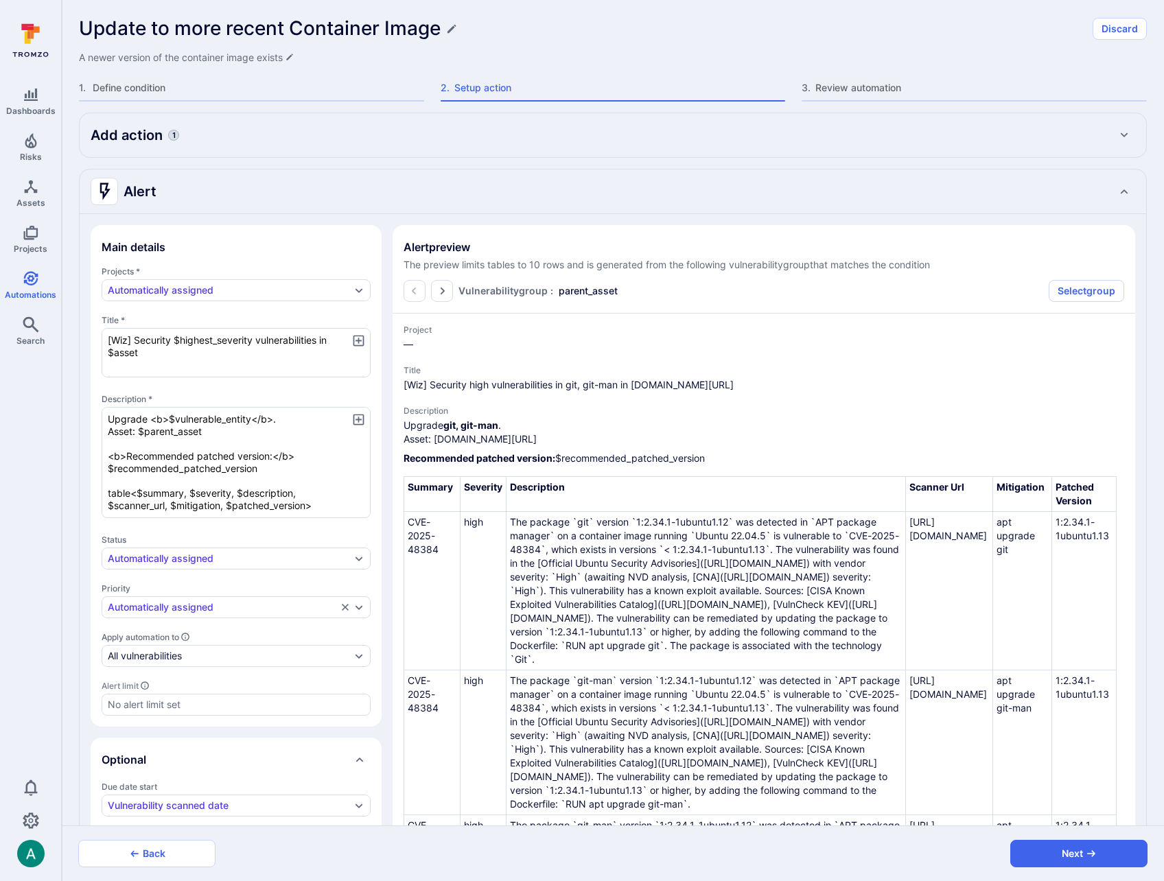
type textarea "x"
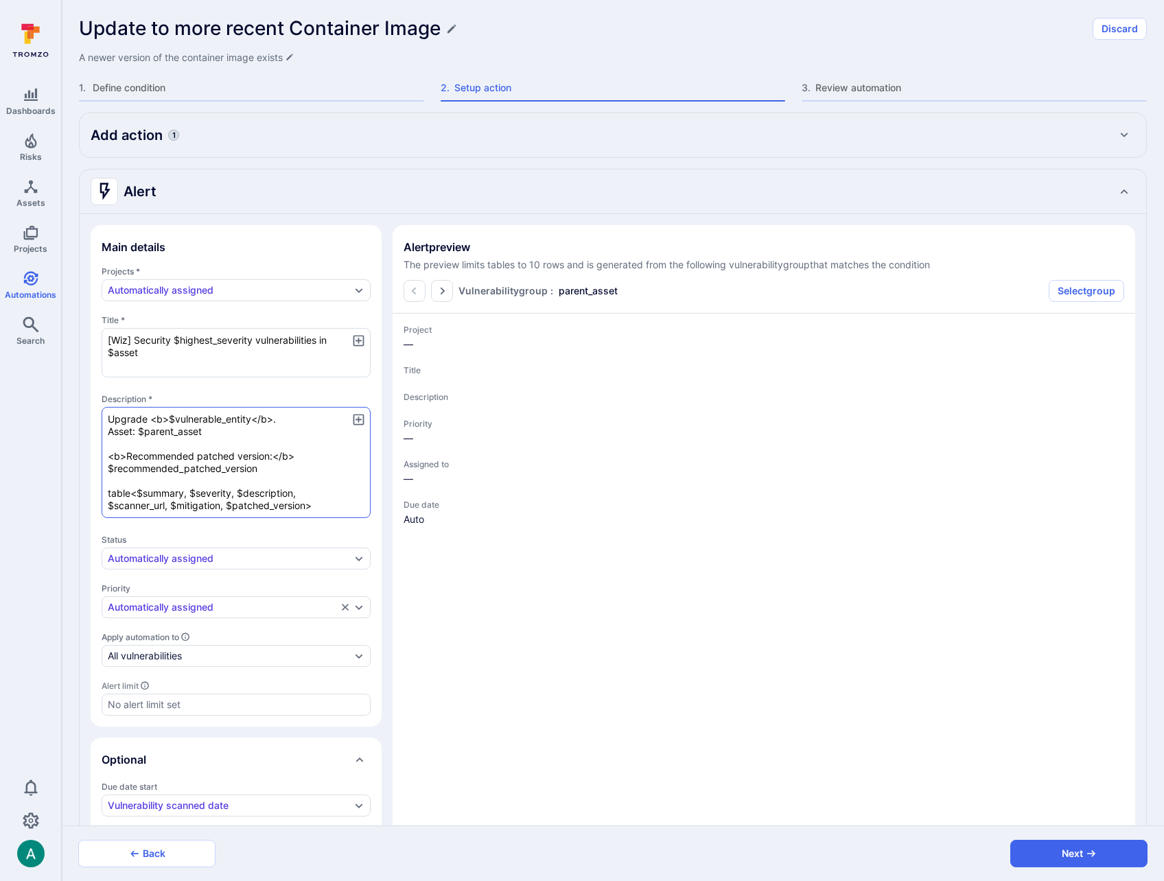
type textarea "[Wiz] Security $highest_severity vulnerabilities in $asset"
click at [216, 419] on textarea "Upgrade <b>$vulnerable_entity</b>. Asset: $parent_asset <b>Recommended patched …" at bounding box center [236, 462] width 269 height 111
type textarea "x"
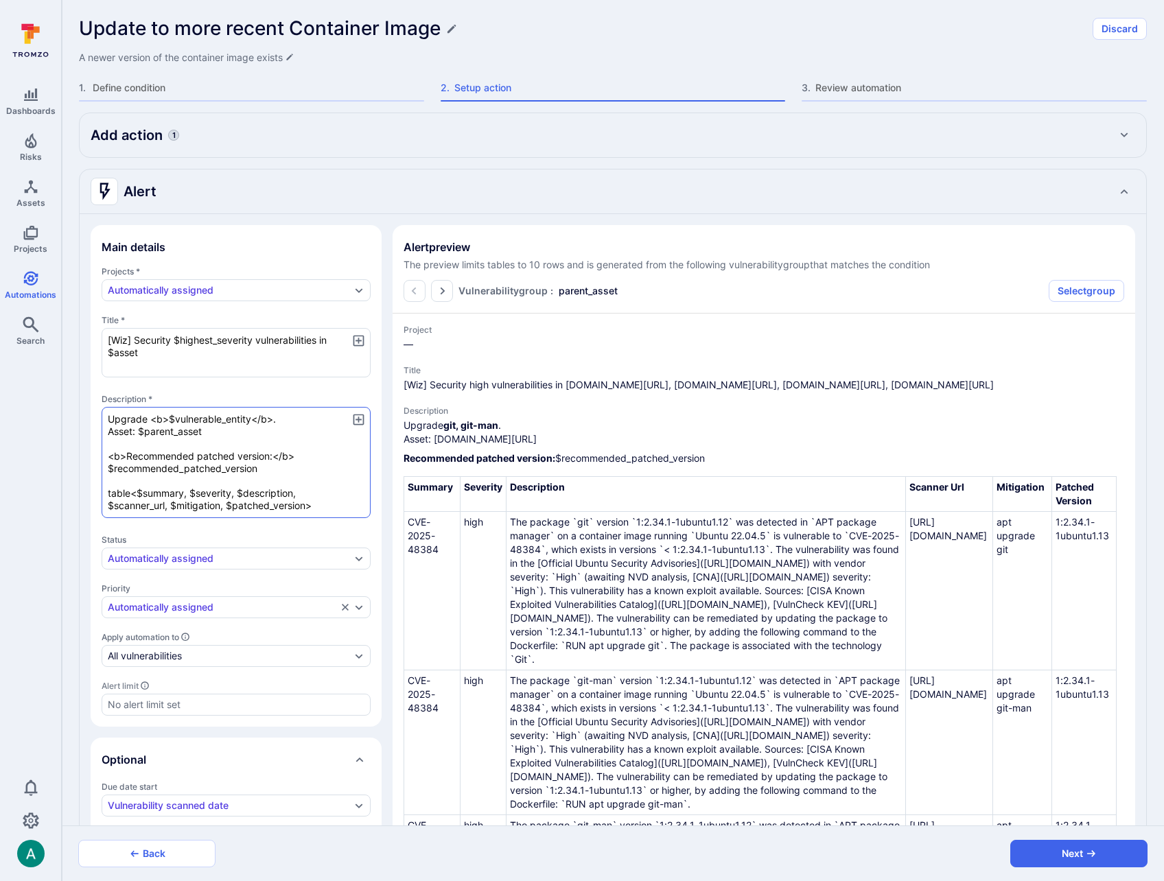
type textarea "x"
type textarea "Upgrade <b>$vulnerable_entity</b>. Asset: $parent_asset <b>Recommended patched …"
type textarea "x"
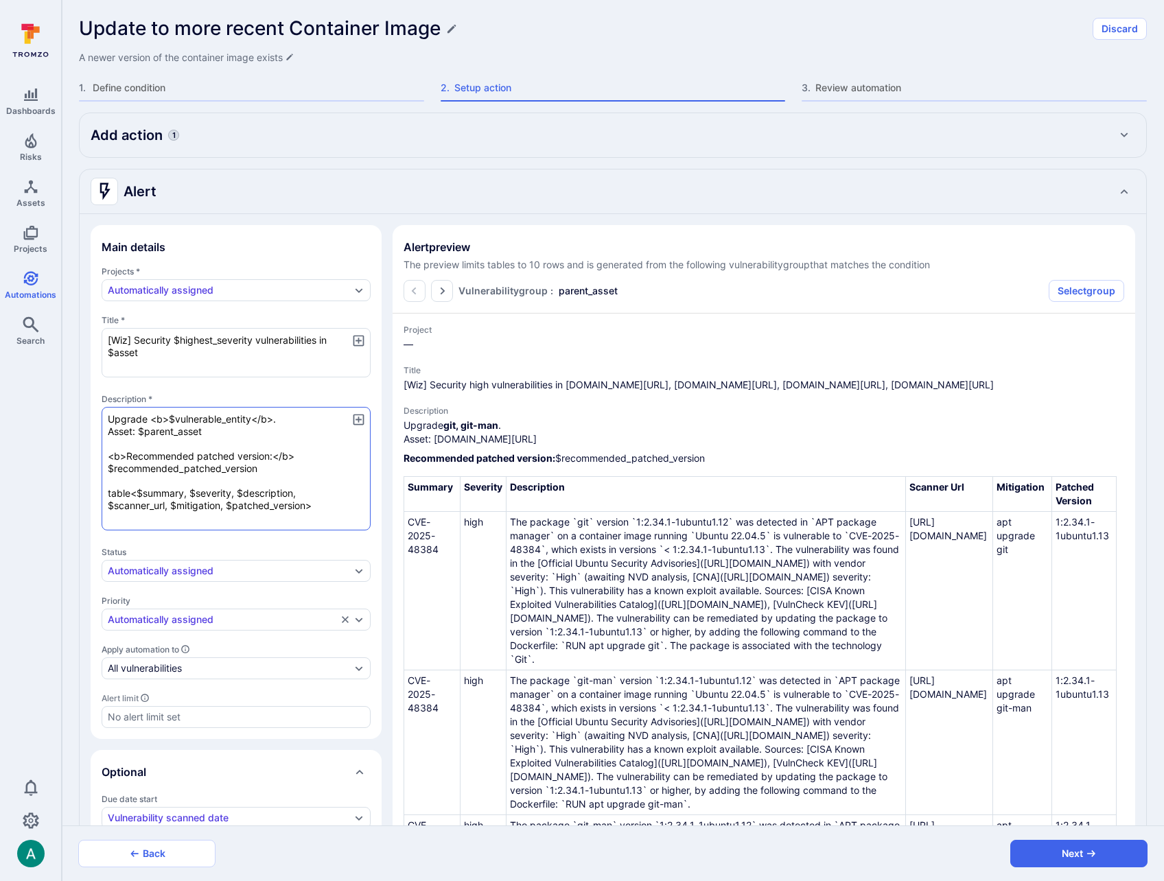
type textarea "x"
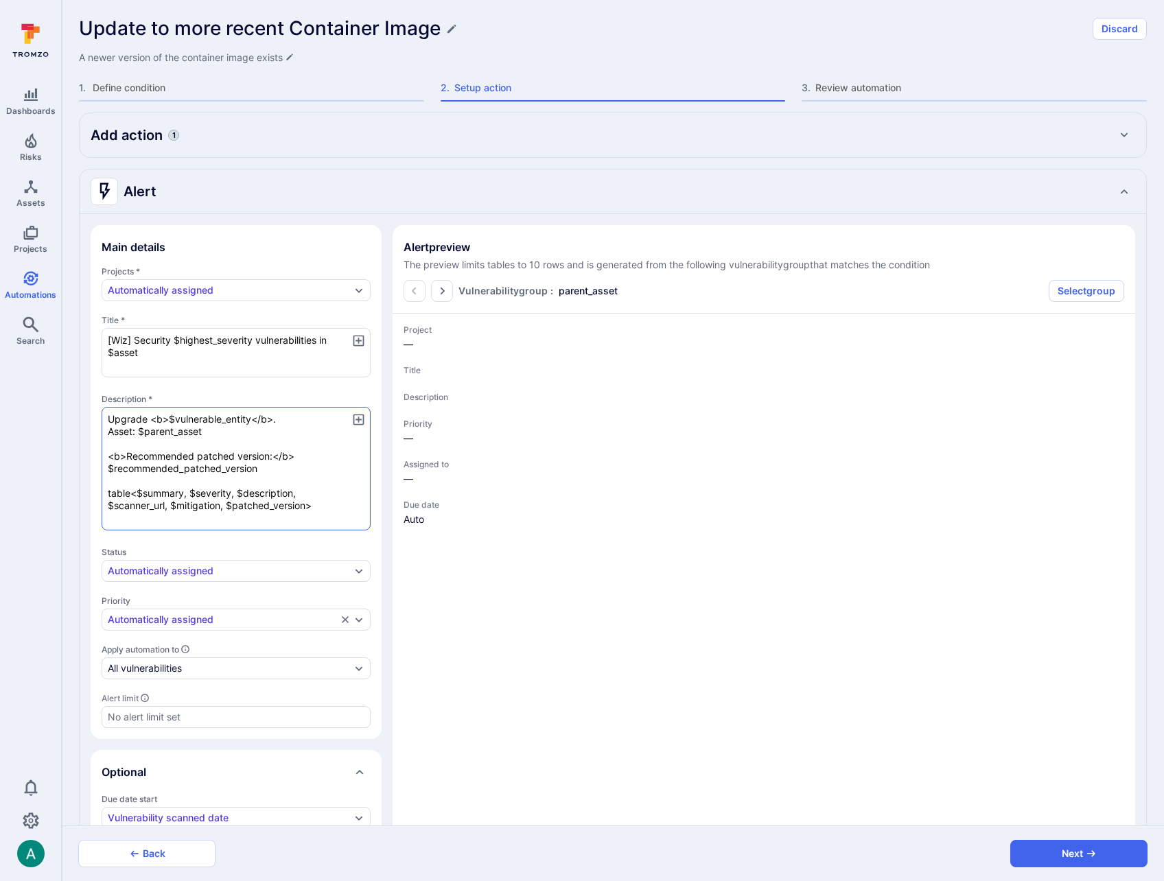
type textarea "x"
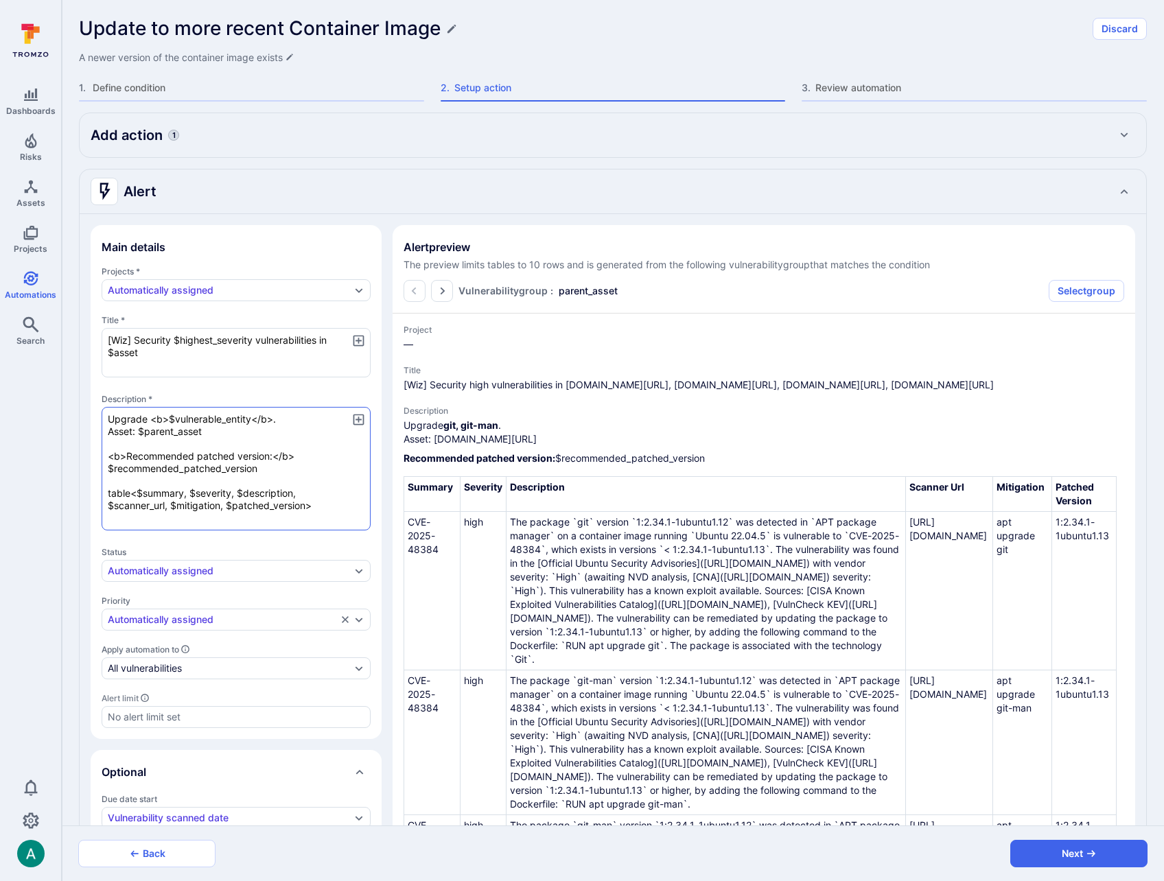
drag, startPoint x: 139, startPoint y: 442, endPoint x: 221, endPoint y: 442, distance: 81.7
click at [221, 442] on textarea "Upgrade <b>$vulnerable_entity</b>. Asset: $parent_asset <b>Recommended patched …" at bounding box center [236, 469] width 269 height 124
type textarea "Upgrade <b>$vulnerable_entity</b>. Asset: $parent_asset <b>Recommended patched …"
drag, startPoint x: 108, startPoint y: 355, endPoint x: 141, endPoint y: 353, distance: 33.0
click at [141, 353] on textarea "[Wiz] Security $highest_severity vulnerabilities in $asset" at bounding box center [236, 352] width 269 height 49
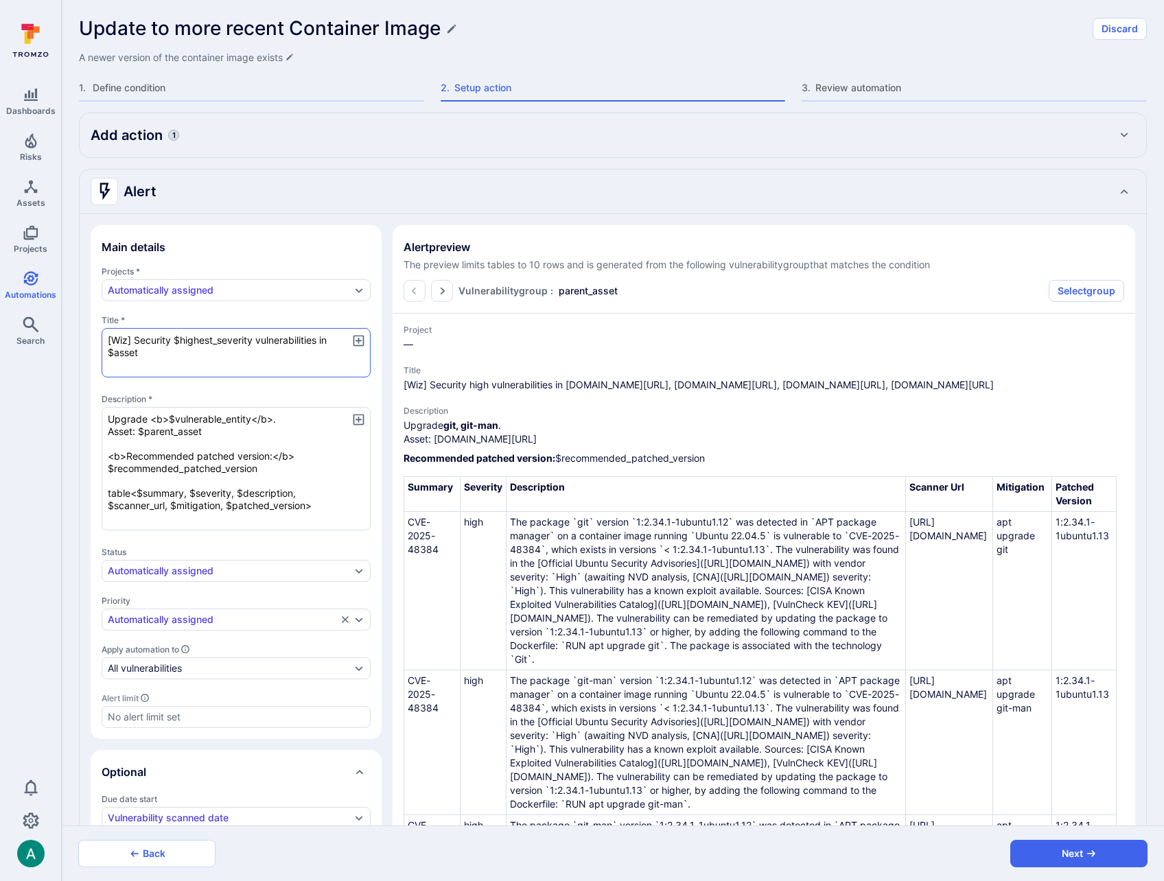
paste textarea "parent_"
type textarea "[Wiz] Security $highest_severity vulnerabilities in $parent_asset"
type textarea "x"
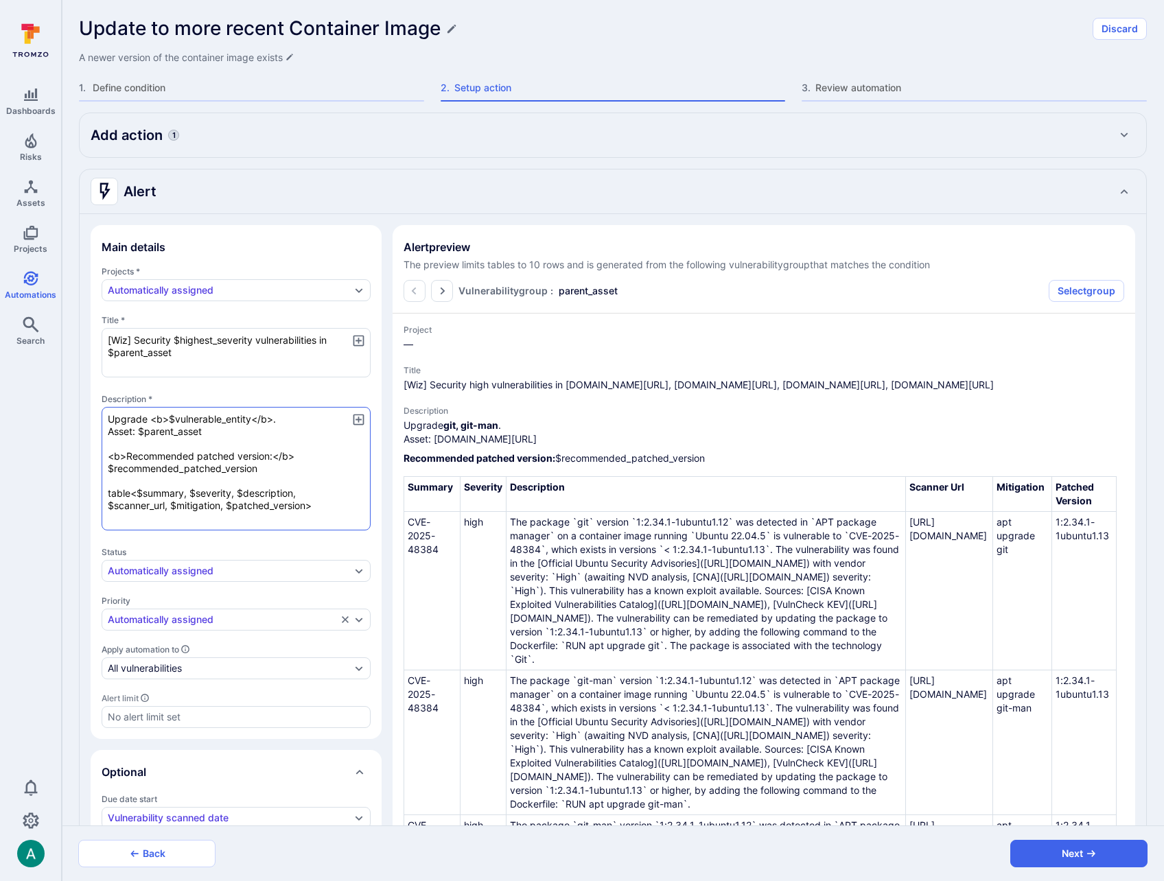
type textarea "x"
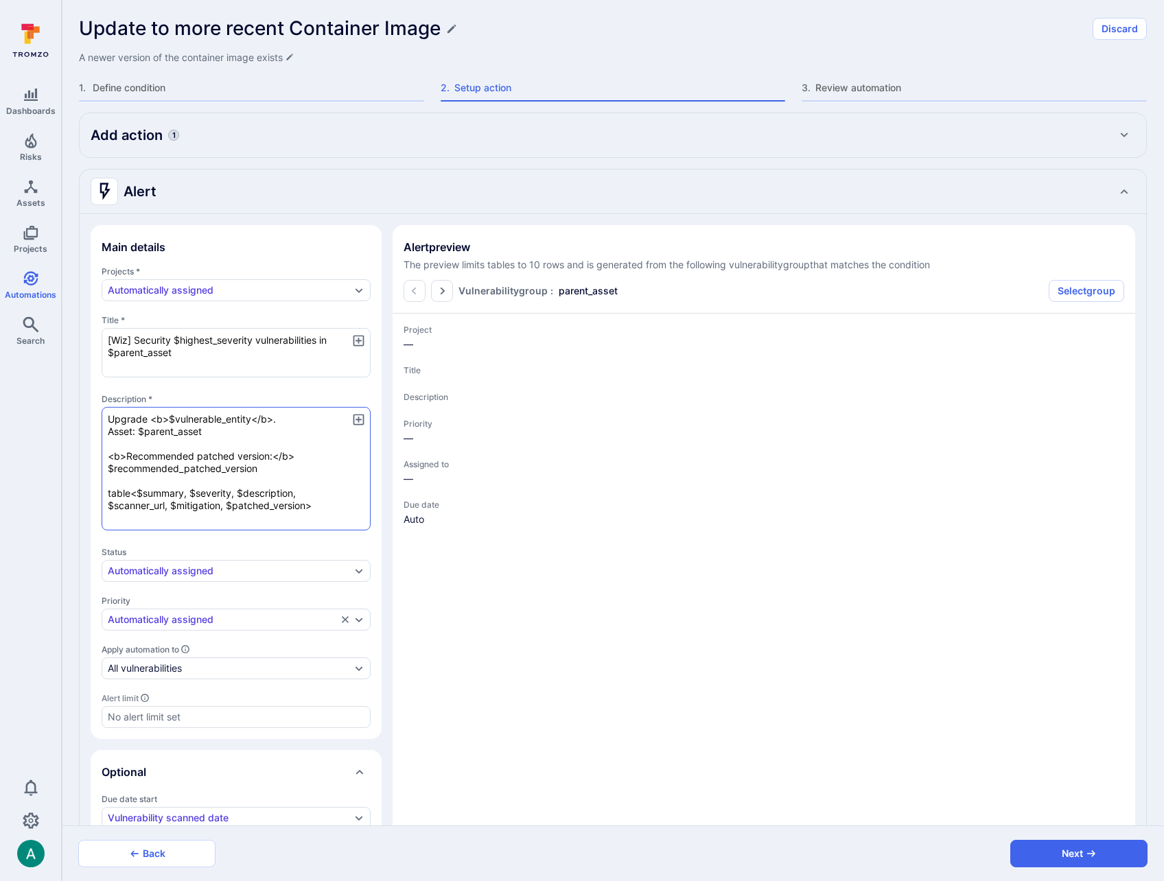
type textarea "[Wiz] Security $highest_severity vulnerabilities in $parent_asset"
click at [137, 418] on textarea "Upgrade <b>$vulnerable_entity</b>. Asset: $parent_asset <b>Recommended patched …" at bounding box center [236, 469] width 269 height 124
type textarea "x"
type textarea "S Upgrade <b>$vulnerable_entity</b>. Asset: $parent_asset <b>Recommended patche…"
type textarea "x"
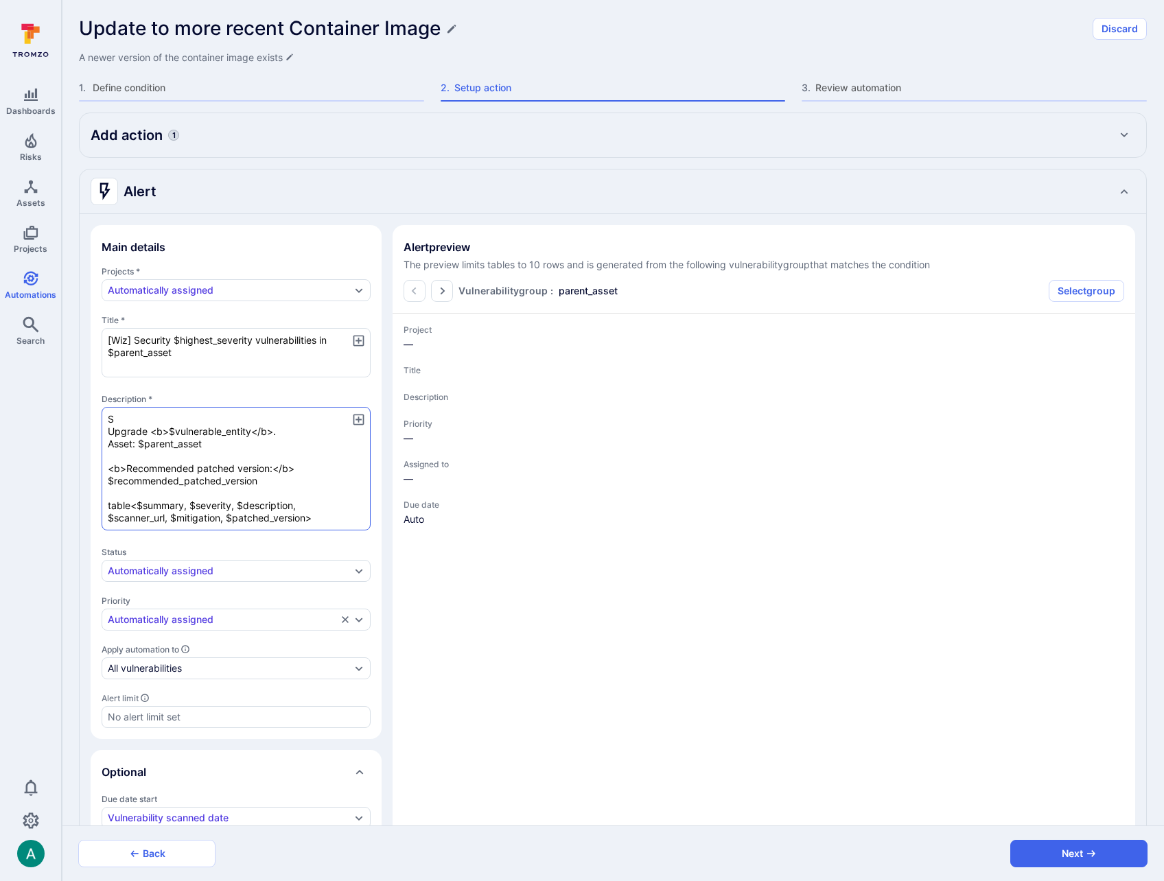
type textarea "x"
type textarea "Upgrade <b>$vulnerable_entity</b>. Asset: $parent_asset <b>Recommended patched …"
type textarea "x"
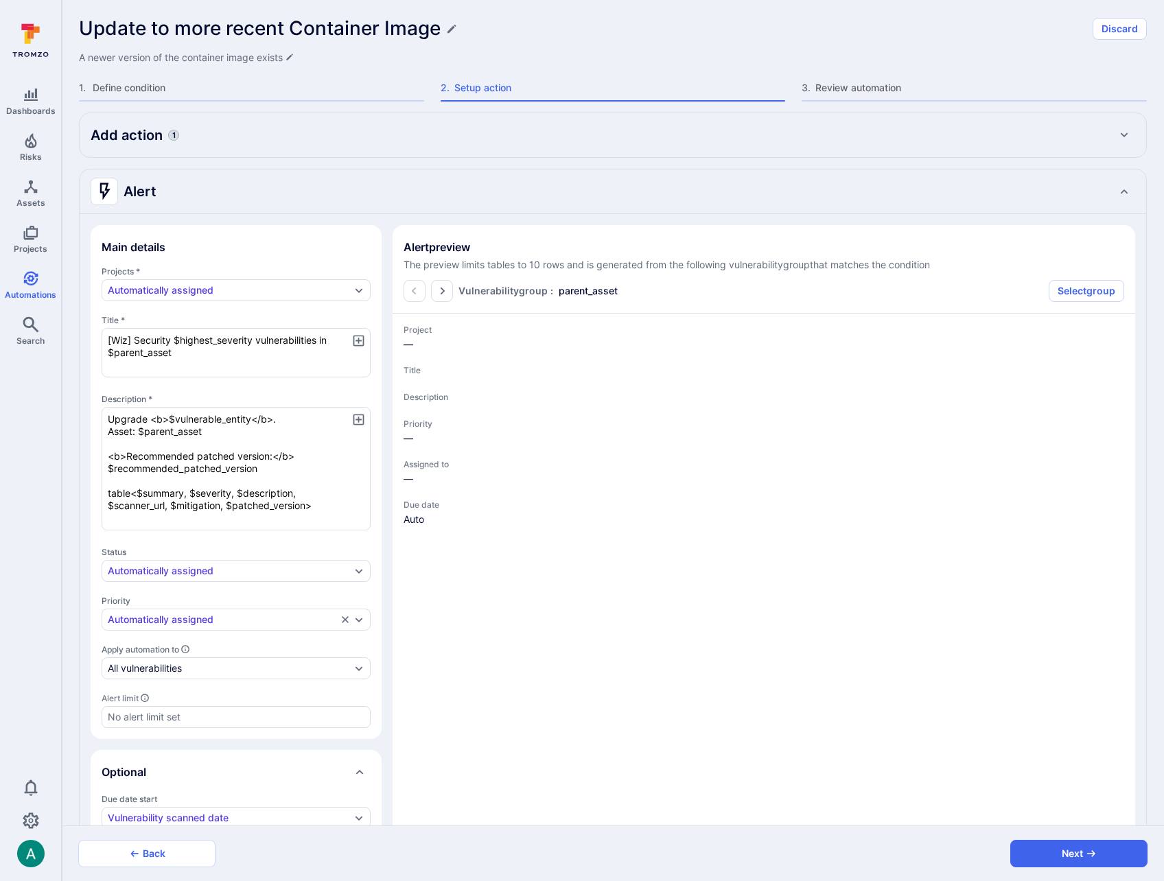
type textarea "x"
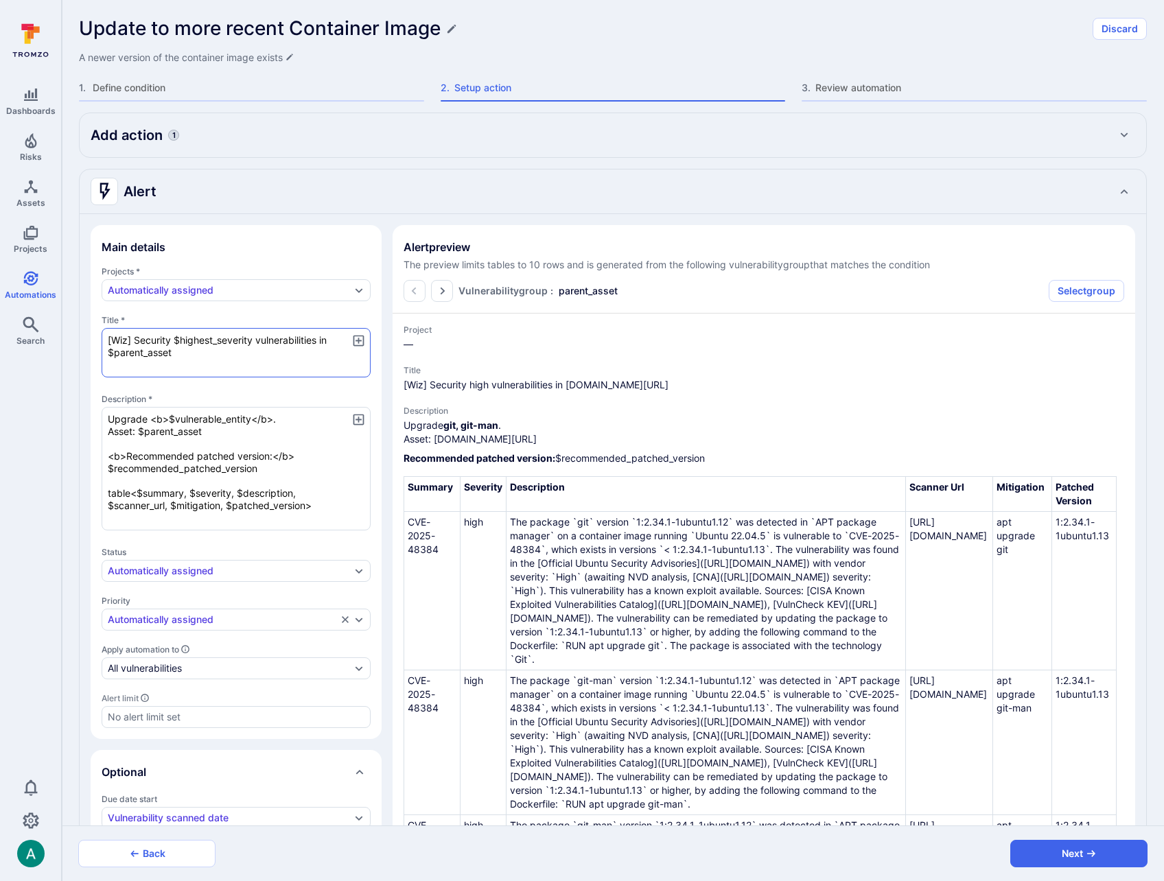
drag, startPoint x: 174, startPoint y: 340, endPoint x: 184, endPoint y: 353, distance: 16.2
click at [184, 353] on textarea "[Wiz] Security $highest_severity vulnerabilities in $parent_asset" at bounding box center [236, 352] width 269 height 49
click at [130, 413] on textarea "Upgrade <b>$vulnerable_entity</b>. Asset: $parent_asset <b>Recommended patched …" at bounding box center [236, 469] width 269 height 124
paste textarea "$highest_severity vulnerabilities in $parent_asset"
type textarea "x"
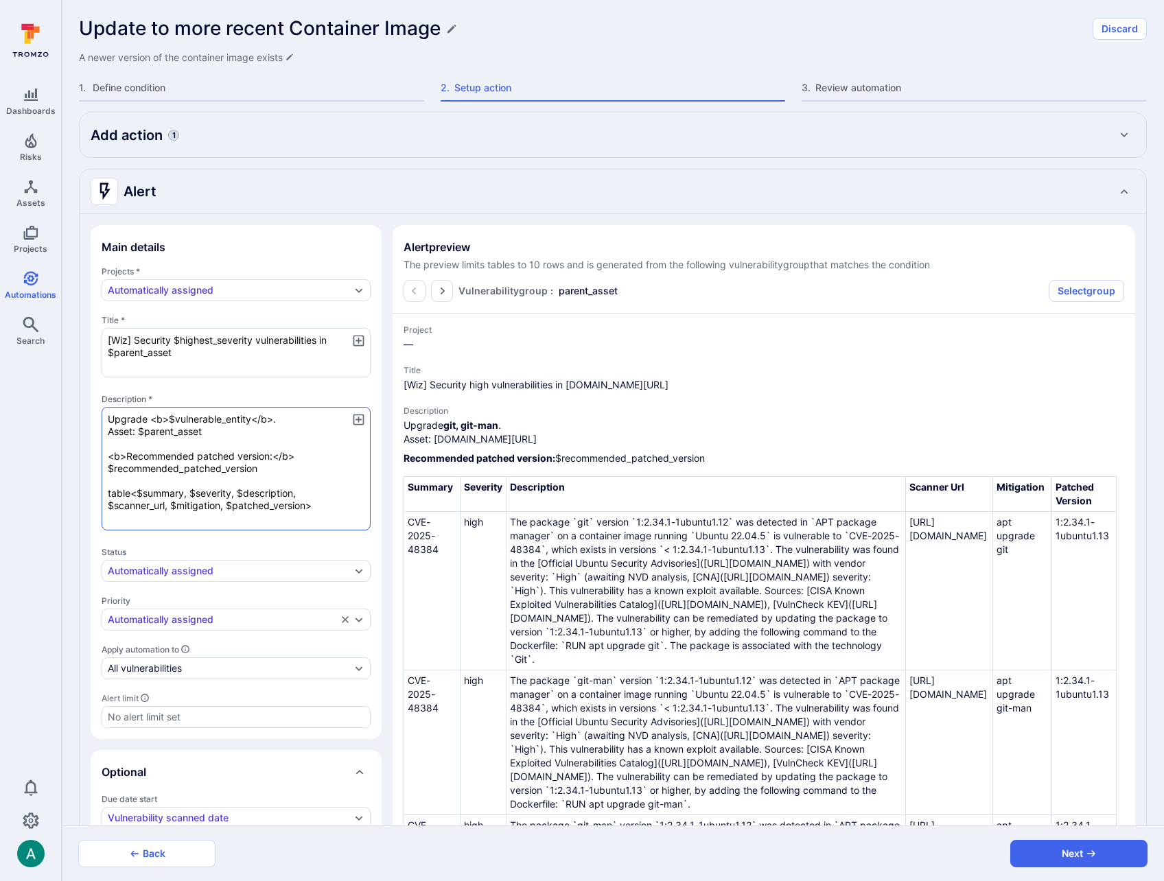
type textarea "$highest_severity vulnerabilities in $parent_asset Upgrade <b>$vulnerable_entit…"
type textarea "x"
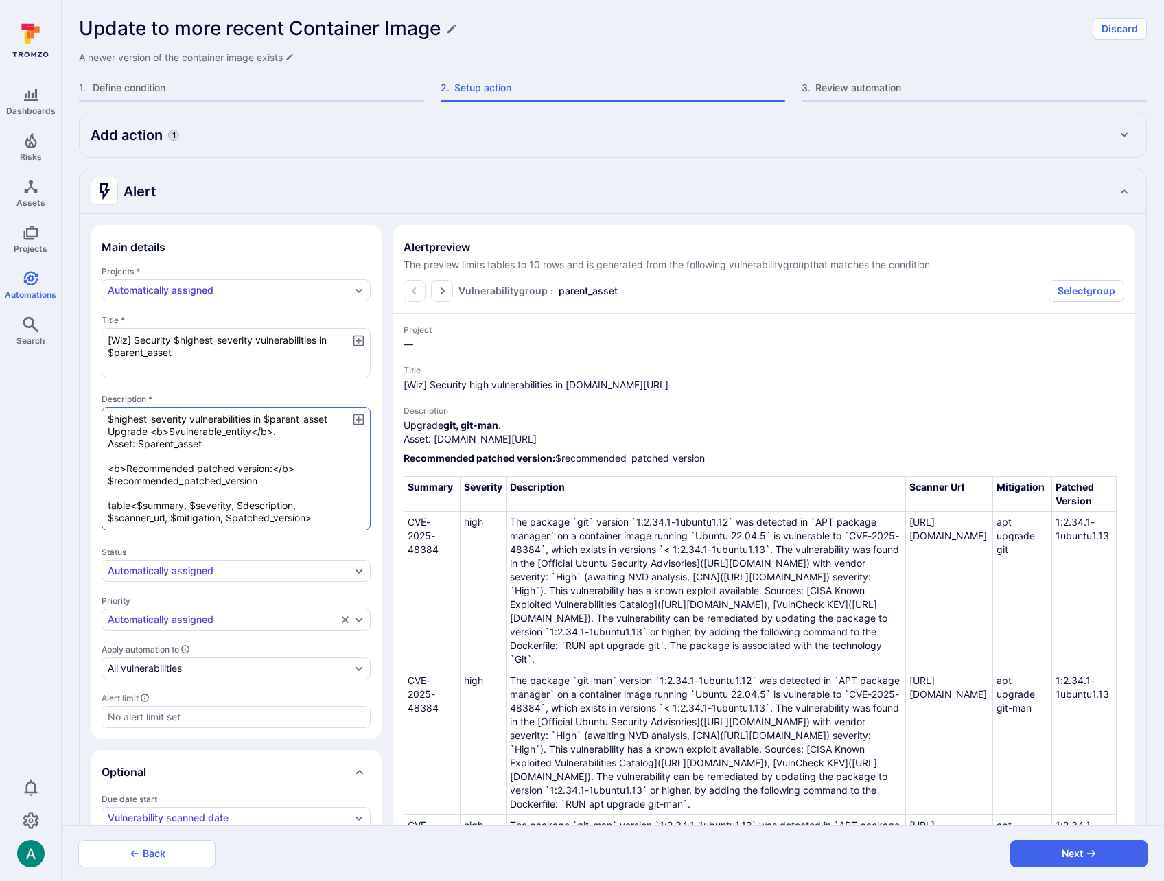
type textarea "x"
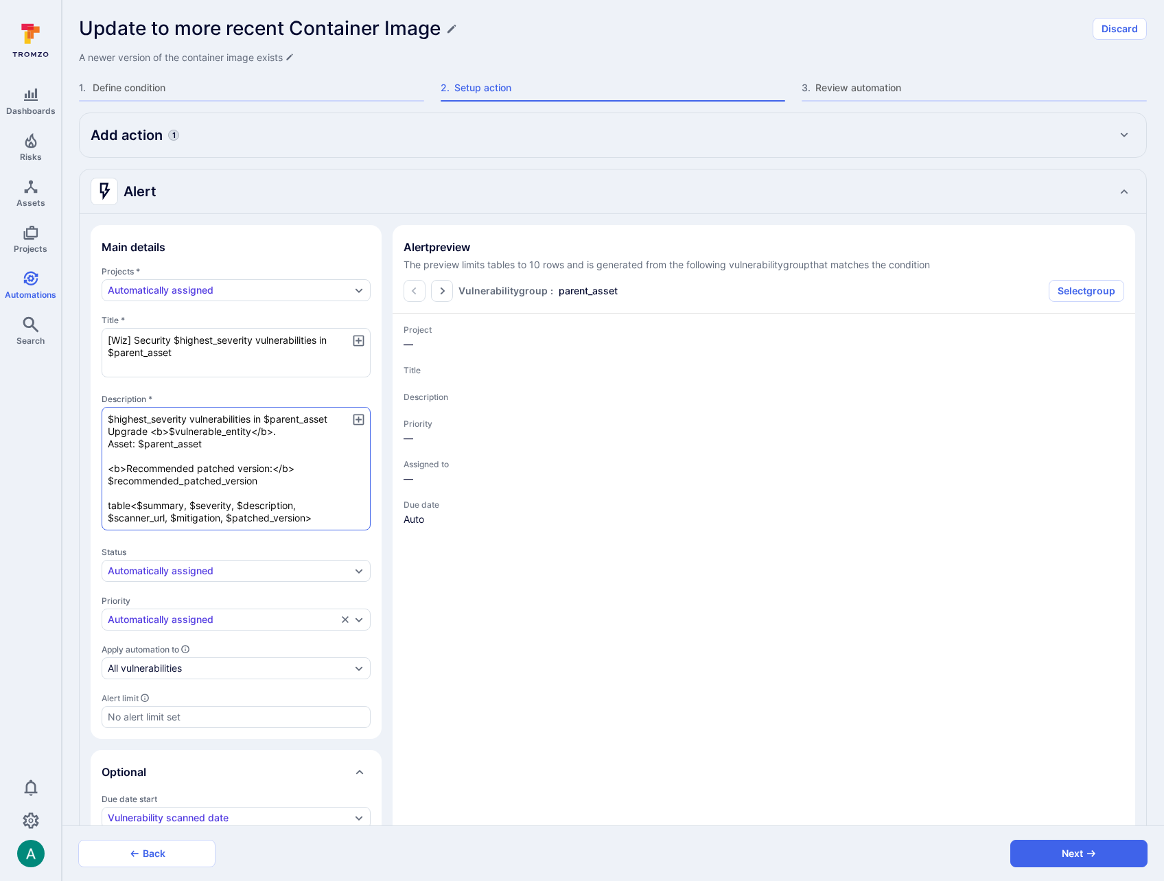
click at [256, 417] on textarea "$highest_severity vulnerabilities in $parent_asset Upgrade <b>$vulnerable_entit…" at bounding box center [236, 469] width 269 height 124
type textarea "x"
type textarea "$highest_severity vulnerabilities ein $parent_asset Upgrade <b>$vulnerable_enti…"
type textarea "x"
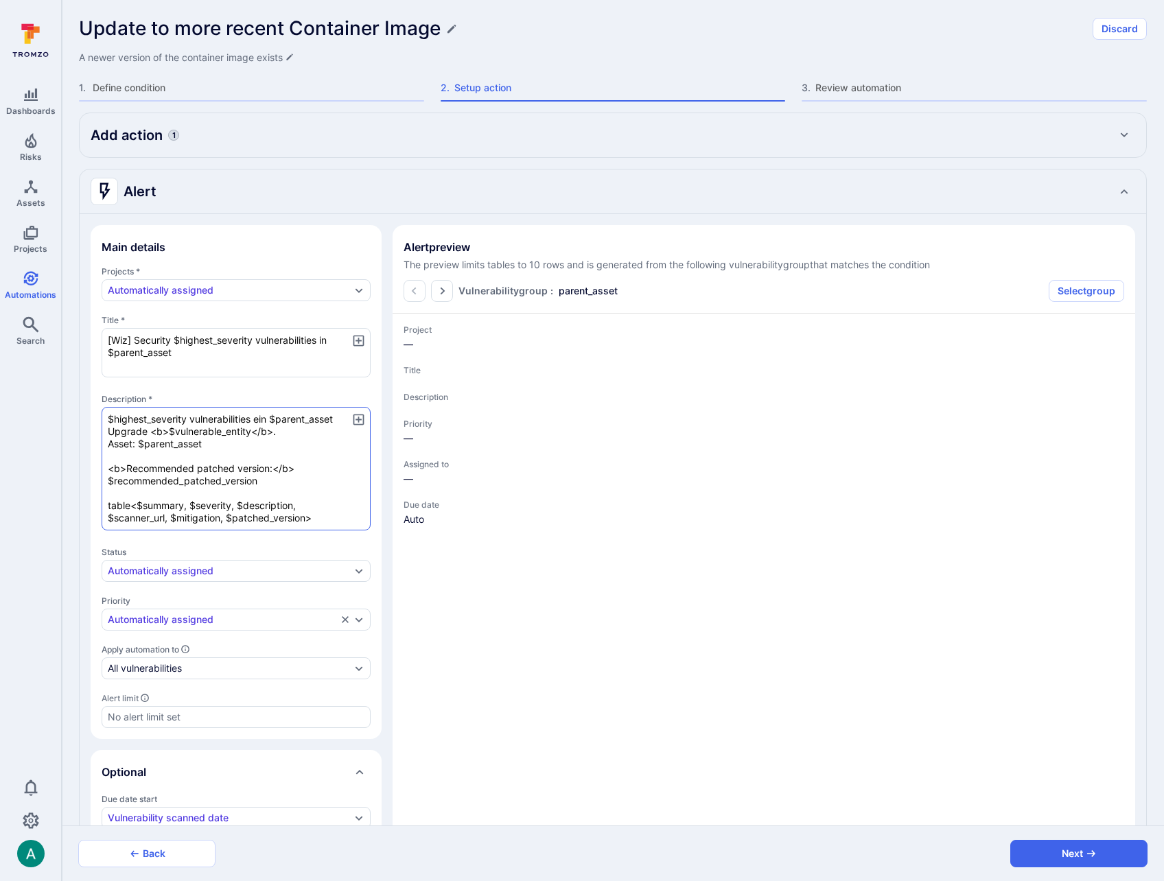
type textarea "$highest_severity vulnerabilities exin $parent_asset Upgrade <b>$vulnerable_ent…"
type textarea "x"
type textarea "$highest_severity vulnerabilities exiin $parent_asset Upgrade <b>$vulnerable_en…"
type textarea "x"
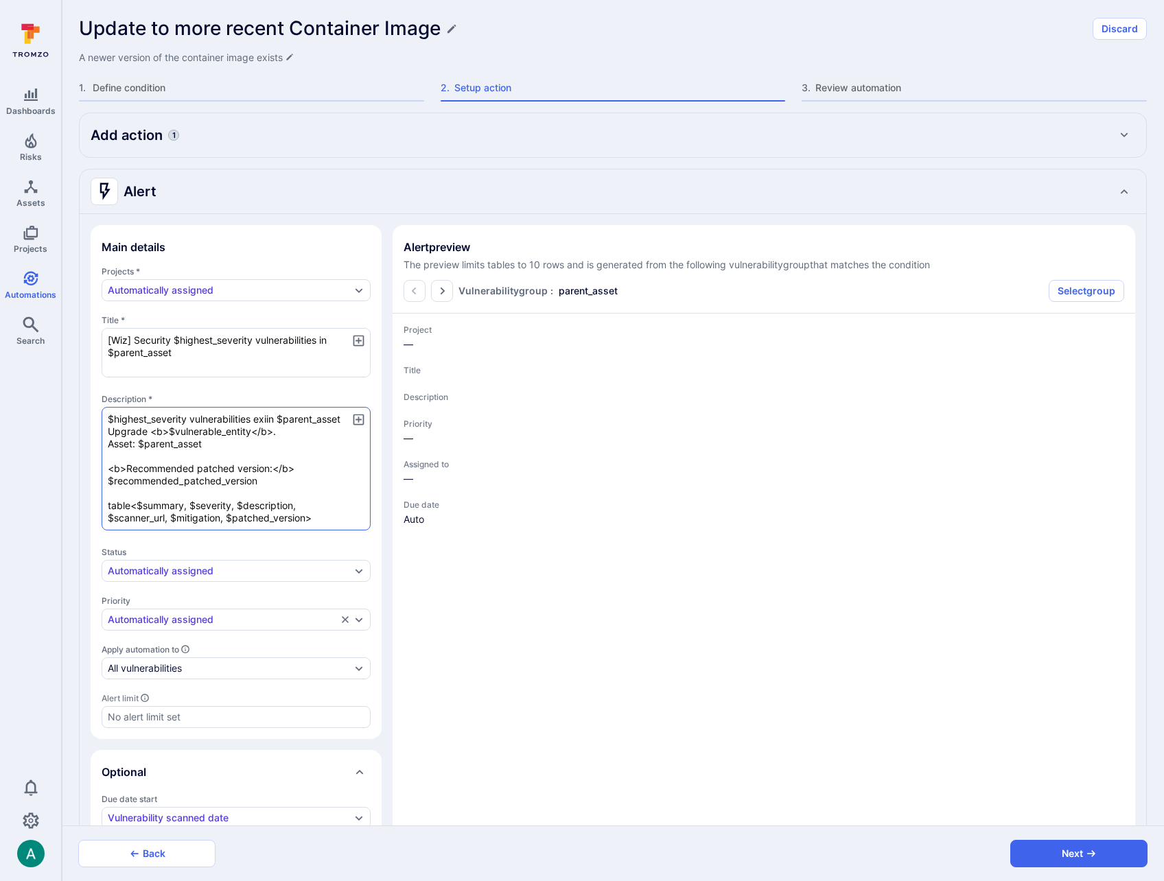
type textarea "x"
type textarea "$highest_severity vulnerabilities exisin $parent_asset Upgrade <b>$vulnerable_e…"
type textarea "x"
type textarea "$highest_severity vulnerabilities existin $parent_asset Upgrade <b>$vulnerable_…"
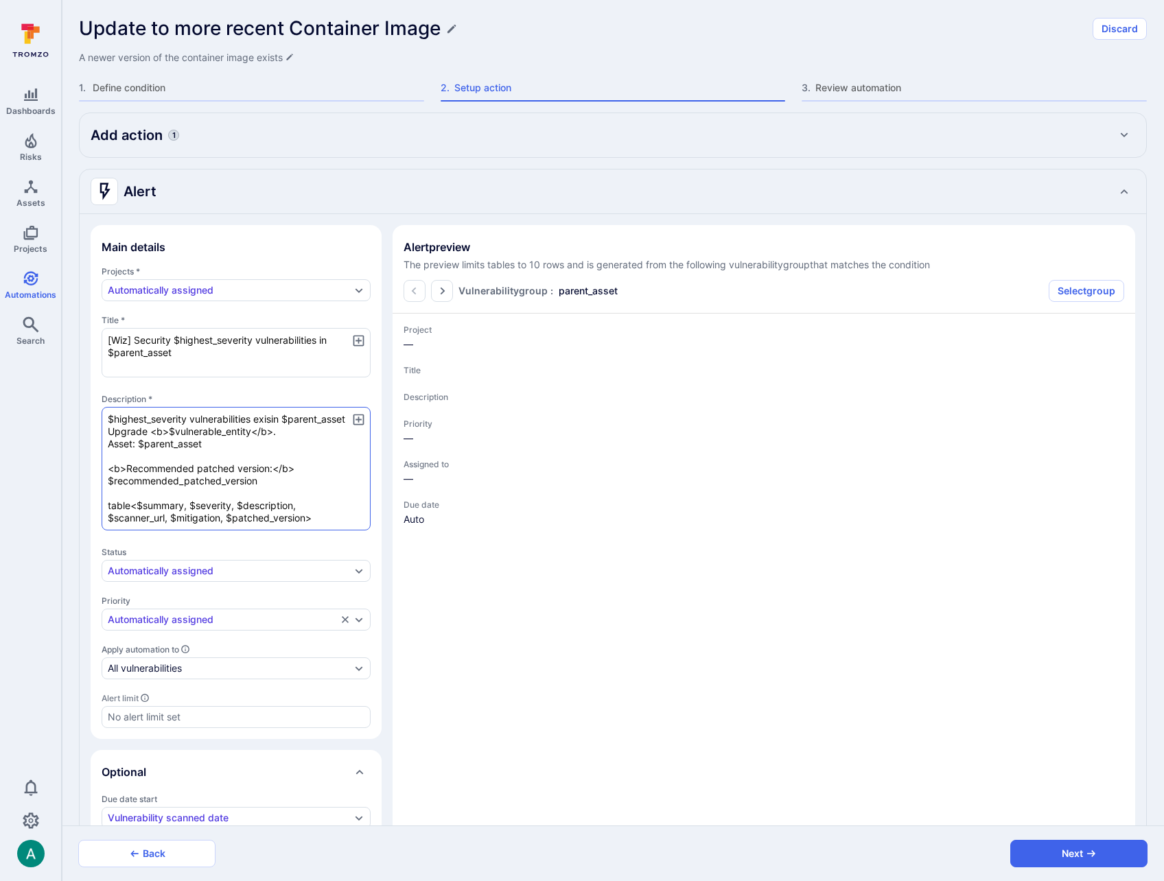
type textarea "x"
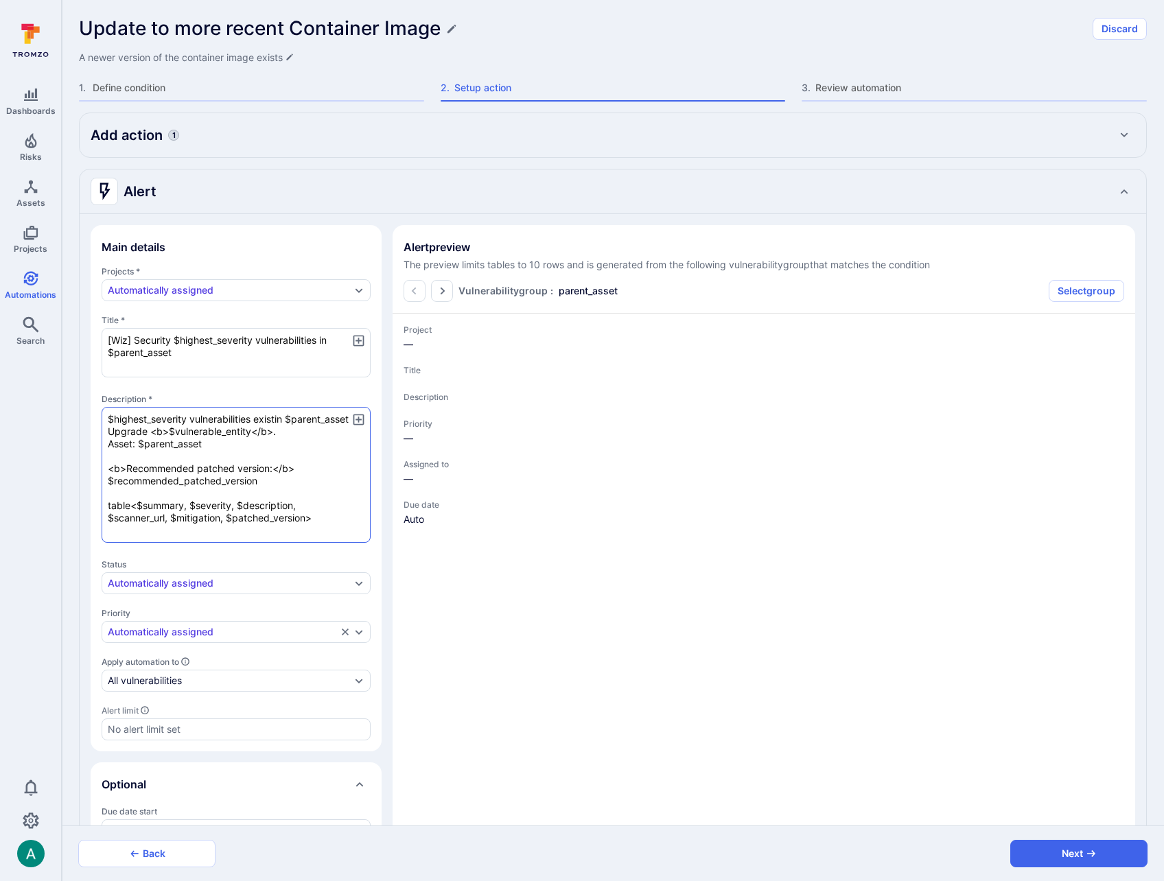
type textarea "x"
type textarea "$highest_severity vulnerabilities exist in $parent_asset Upgrade <b>$vulnerable…"
type textarea "x"
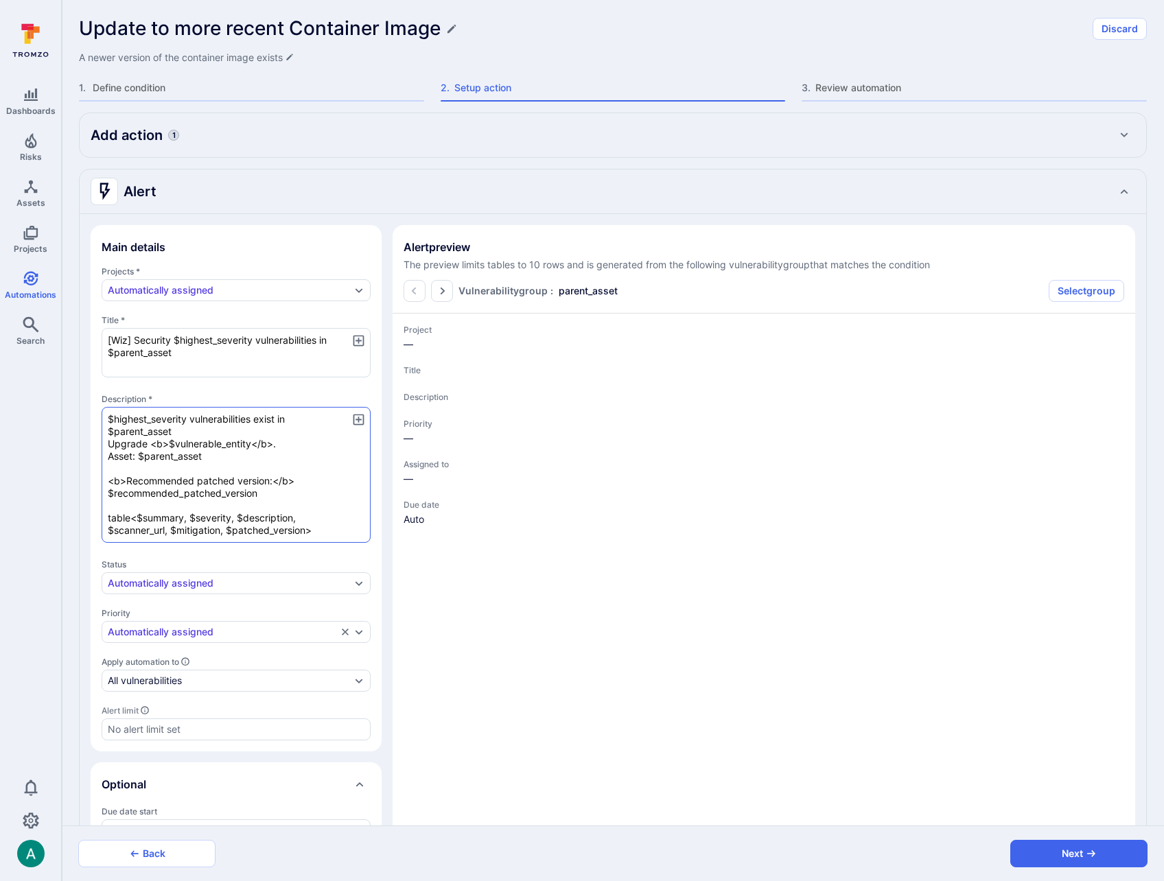
type textarea "x"
type textarea "$highest_severity vulnerabilities exist in $parent_asset. Upgrade <b>$vulnerabl…"
type textarea "x"
type textarea "$highest_severity vulnerabilities exist in $parent_asset. Upgrade <b>$vulnerabl…"
type textarea "x"
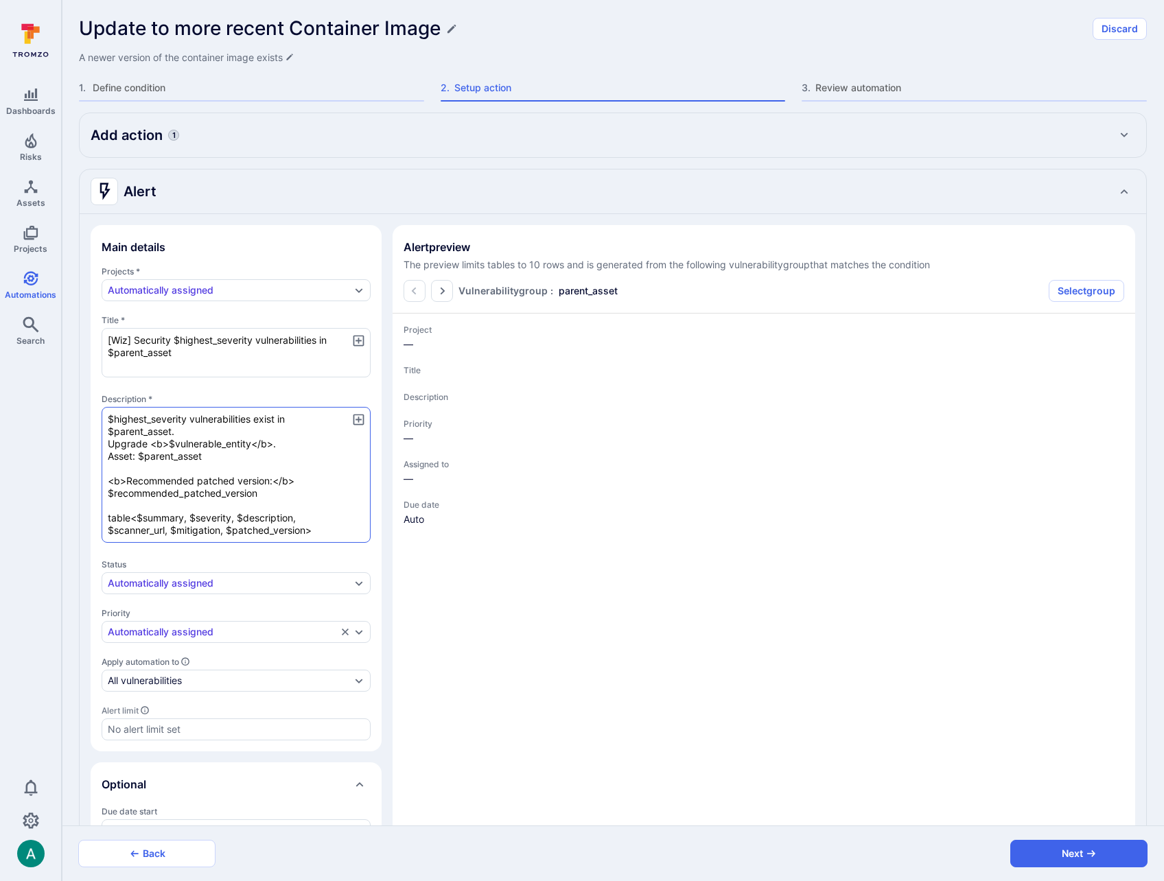
type textarea "x"
type textarea "$highest_severity vulnerabilities exist in $parent_asset. Upgrade <b>$vulnerabl…"
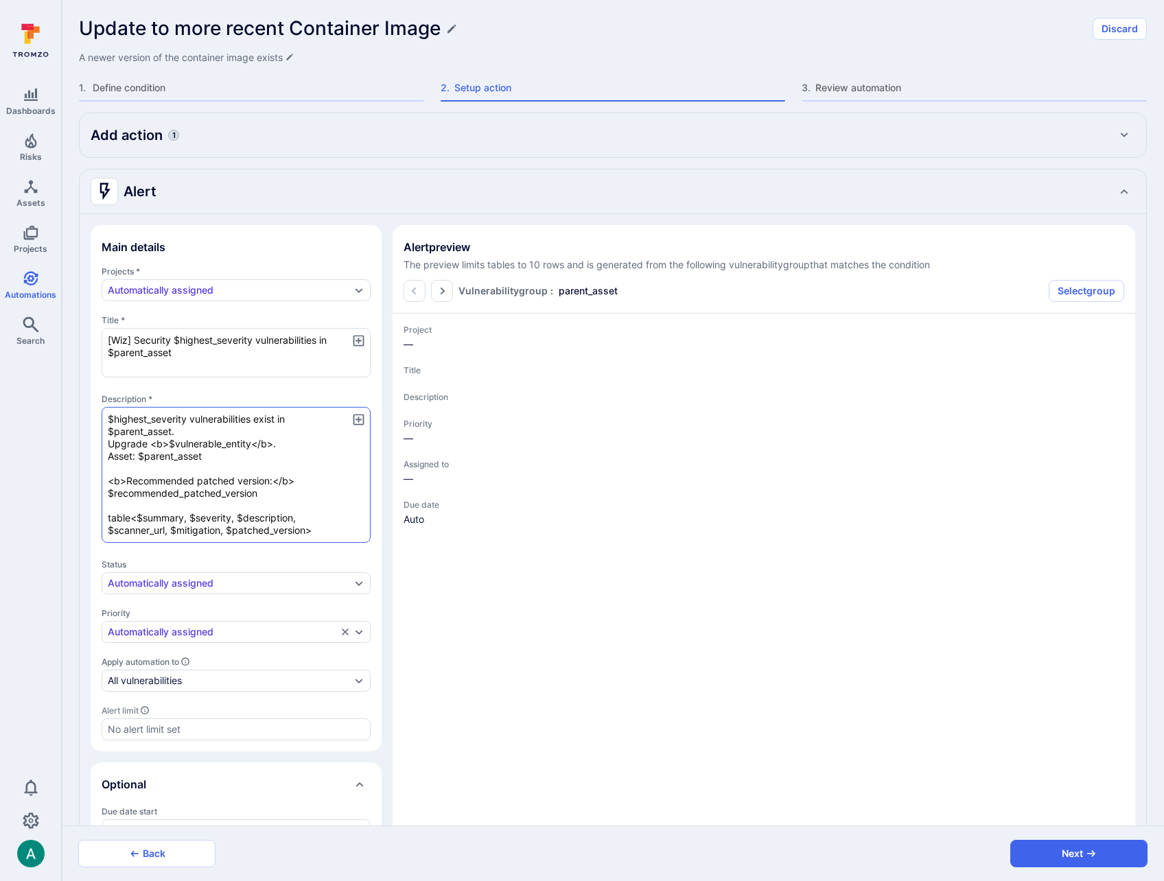
type textarea "x"
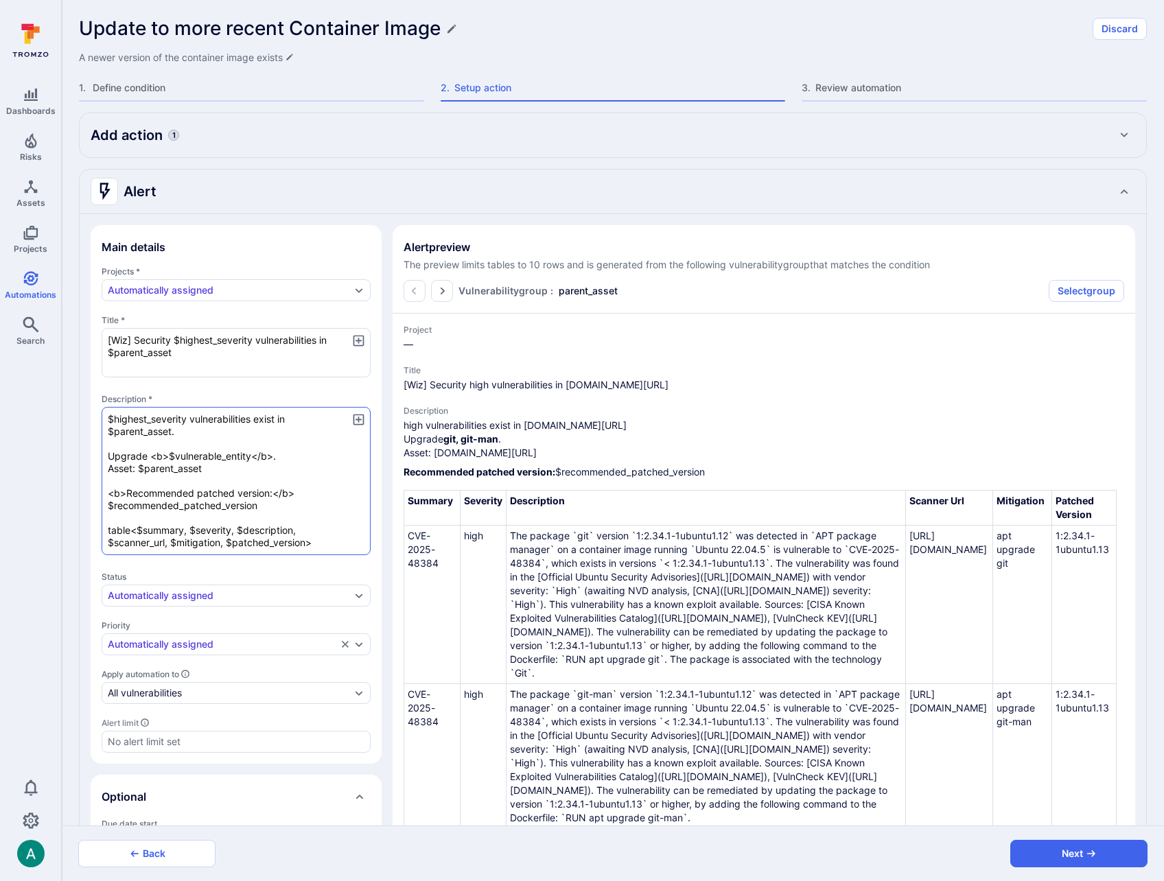
type textarea "x"
type textarea "$highest_severity vulnerabilities exist in $parent_asset. A Upgrade <b>$vulnera…"
type textarea "x"
type textarea "$highest_severity vulnerabilities exist in $parent_asset. Ac Upgrade <b>$vulner…"
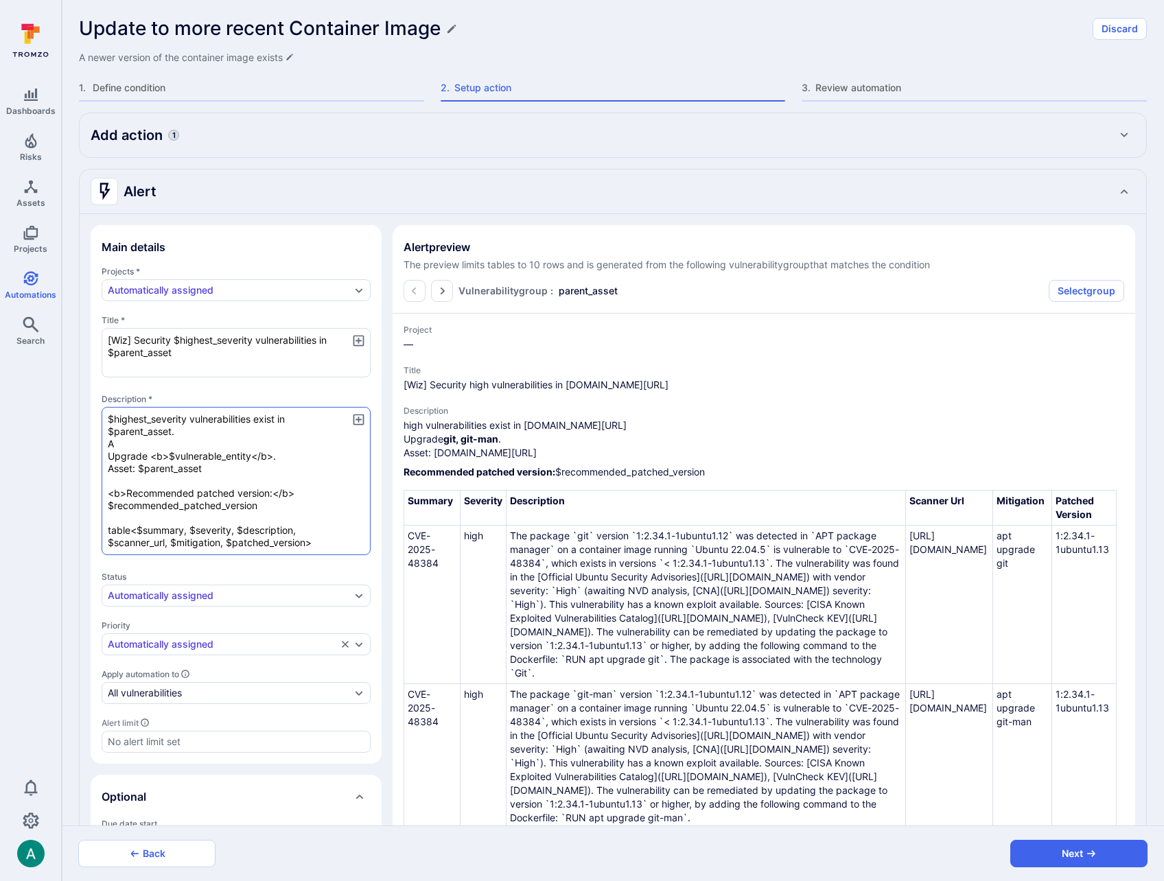
type textarea "x"
type textarea "$highest_severity vulnerabilities exist in $parent_asset. Act Upgrade <b>$vulne…"
type textarea "x"
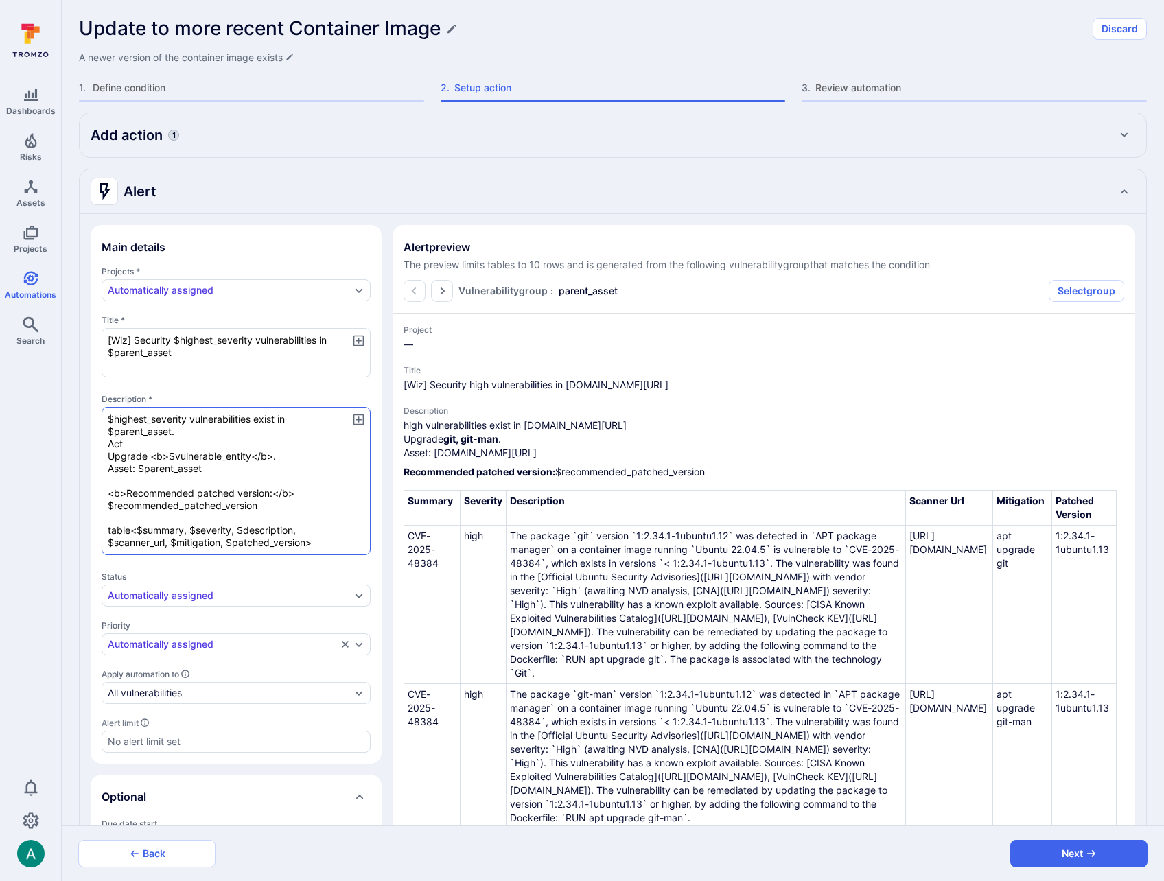
type textarea "$highest_severity vulnerabilities exist in $parent_asset. Acti Upgrade <b>$vuln…"
type textarea "x"
type textarea "$highest_severity vulnerabilities exist in $parent_asset. Actio Upgrade <b>$vul…"
type textarea "x"
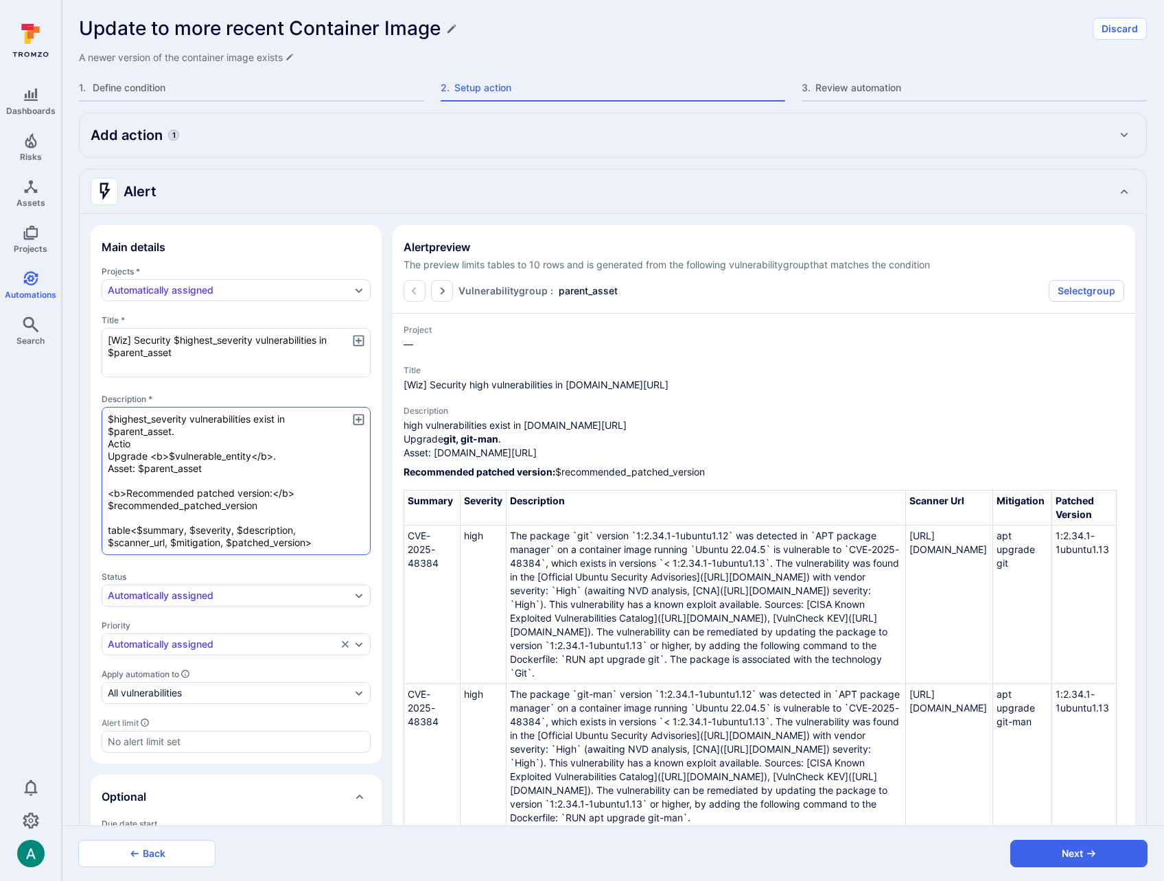
type textarea "$highest_severity vulnerabilities exist in $parent_asset. Action Upgrade <b>$vu…"
type textarea "x"
type textarea "$highest_severity vulnerabilities exist in $parent_asset. Action: Upgrade <b>$v…"
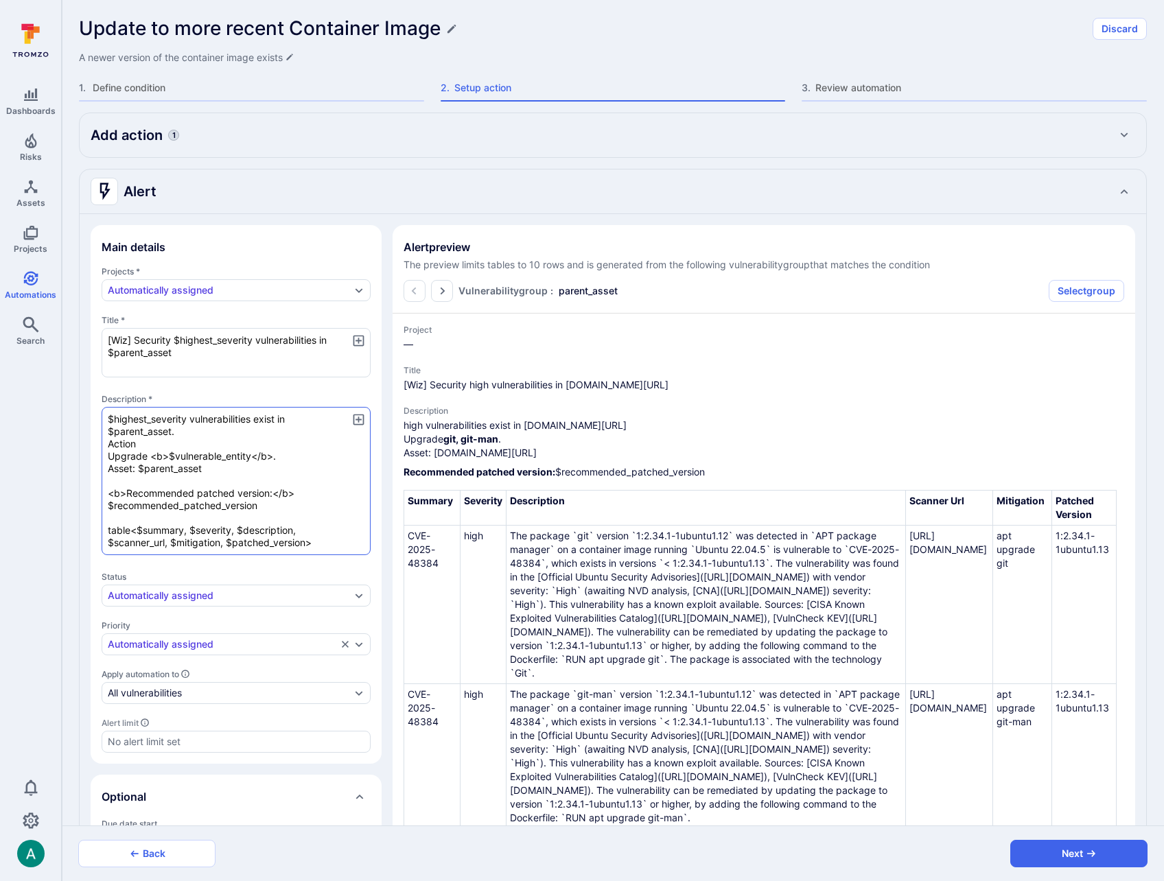
type textarea "x"
type textarea "$highest_severity vulnerabilities exist in $parent_asset. Action: Upgrade <b>$v…"
type textarea "x"
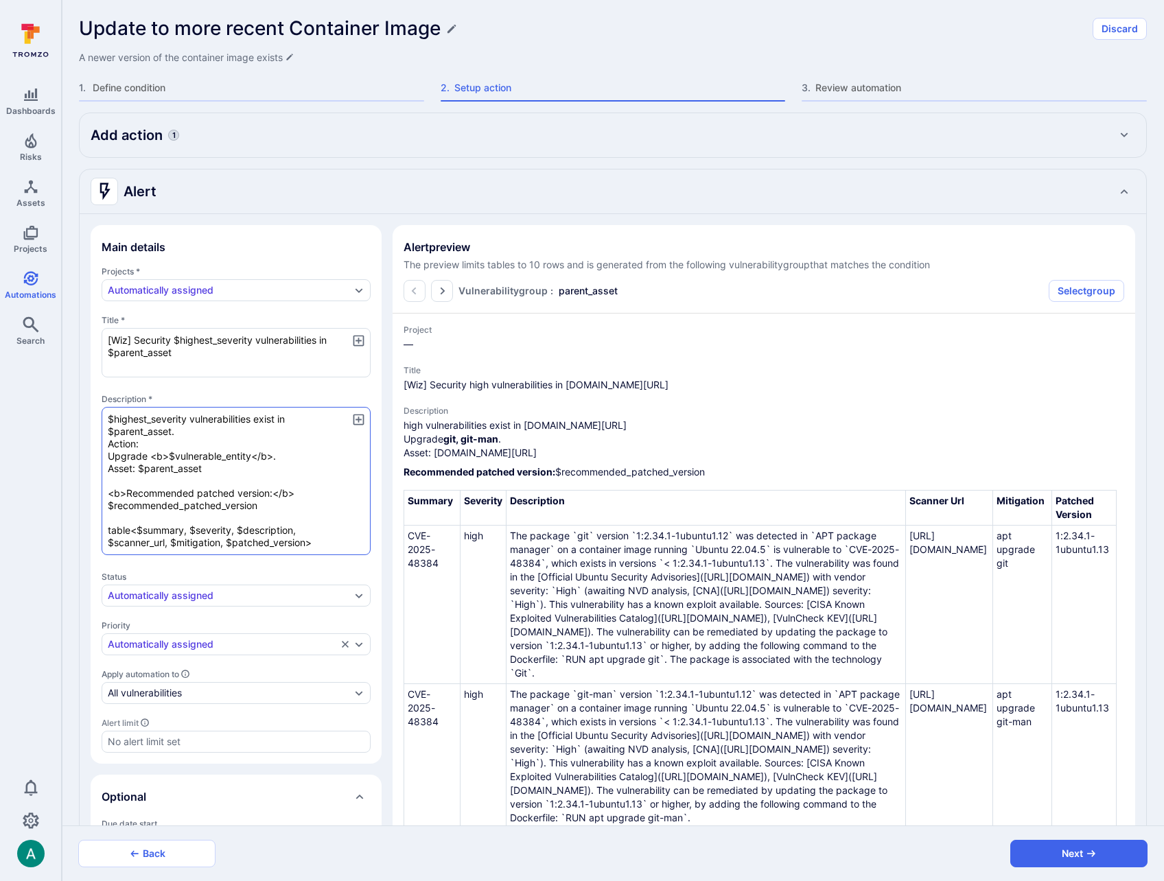
type textarea "x"
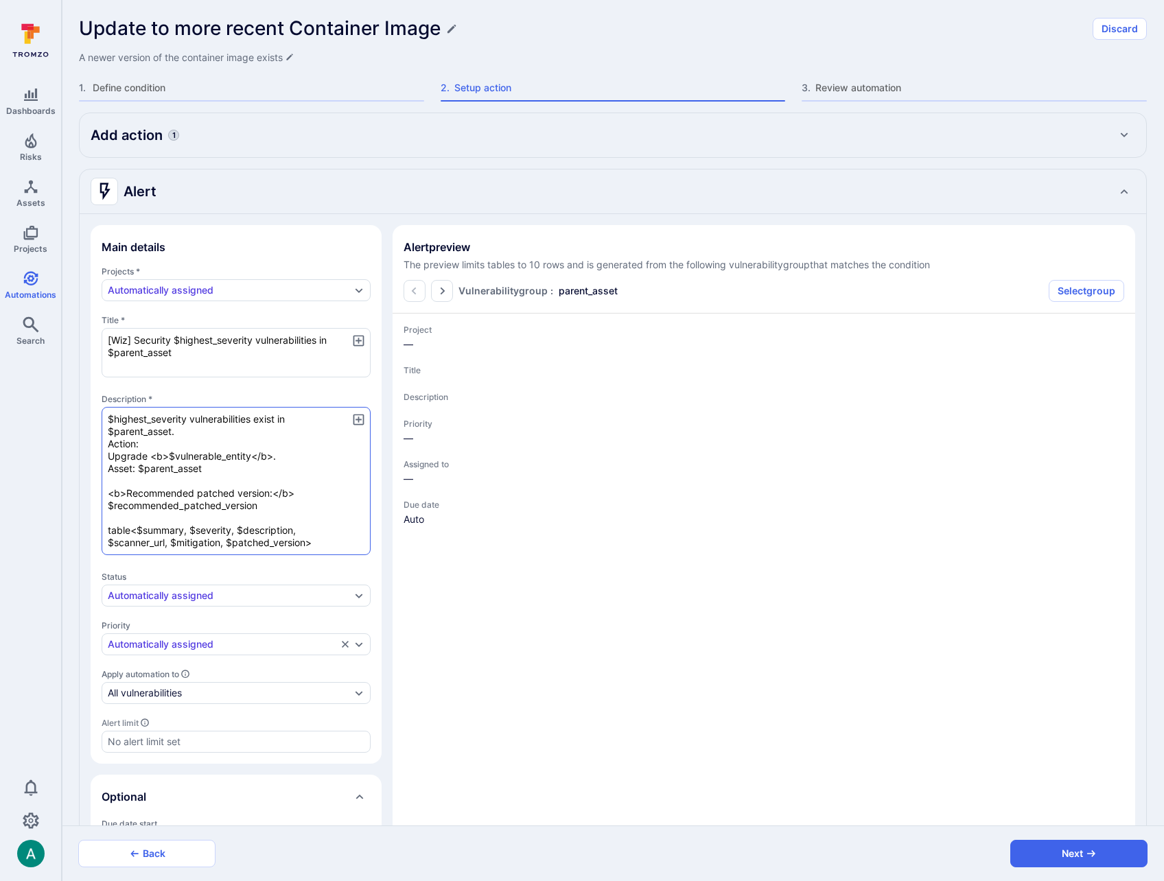
type textarea "x"
type textarea "$highest_severity vulnerabilities exist in $parent_asset. Action: U Upgrade <b>…"
type textarea "x"
type textarea "$highest_severity vulnerabilities exist in $parent_asset. Action: Up Upgrade <b…"
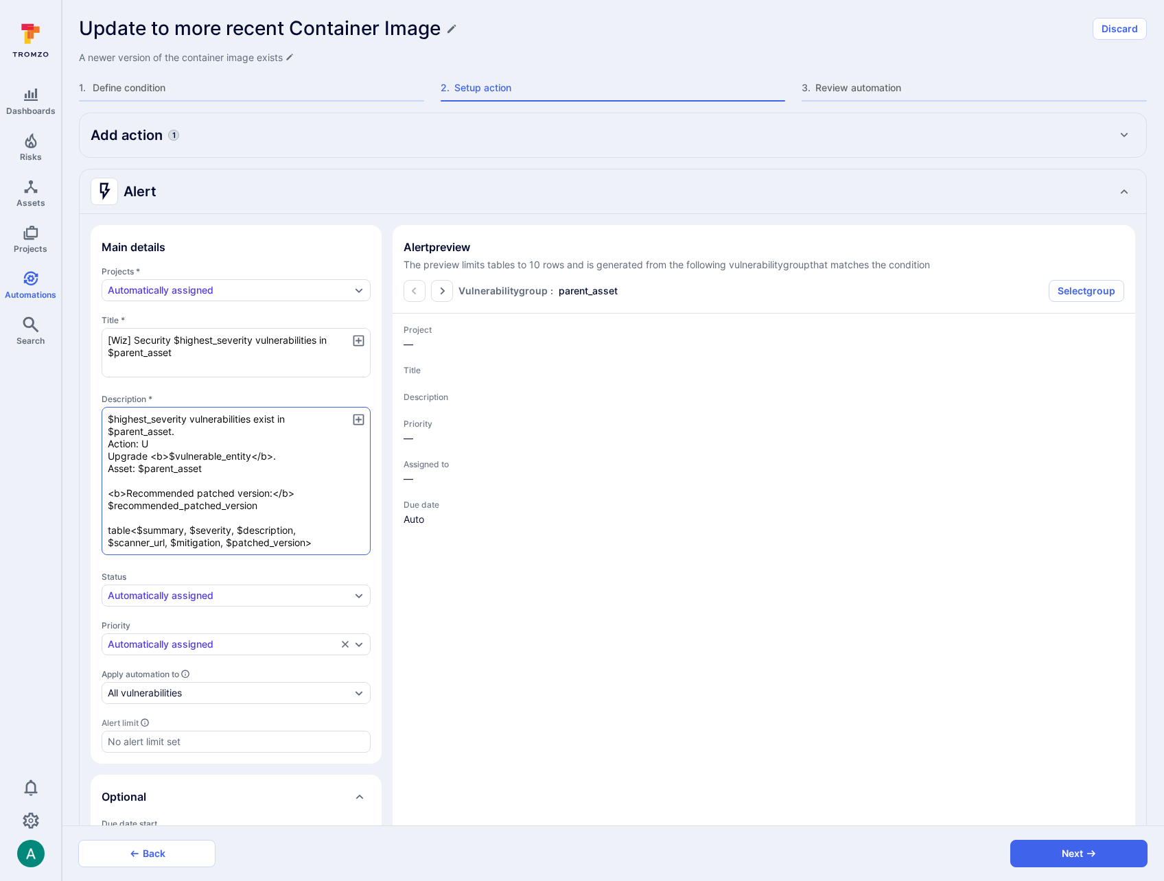
type textarea "x"
type textarea "$highest_severity vulnerabilities exist in $parent_asset. Action: Upg Upgrade <…"
type textarea "x"
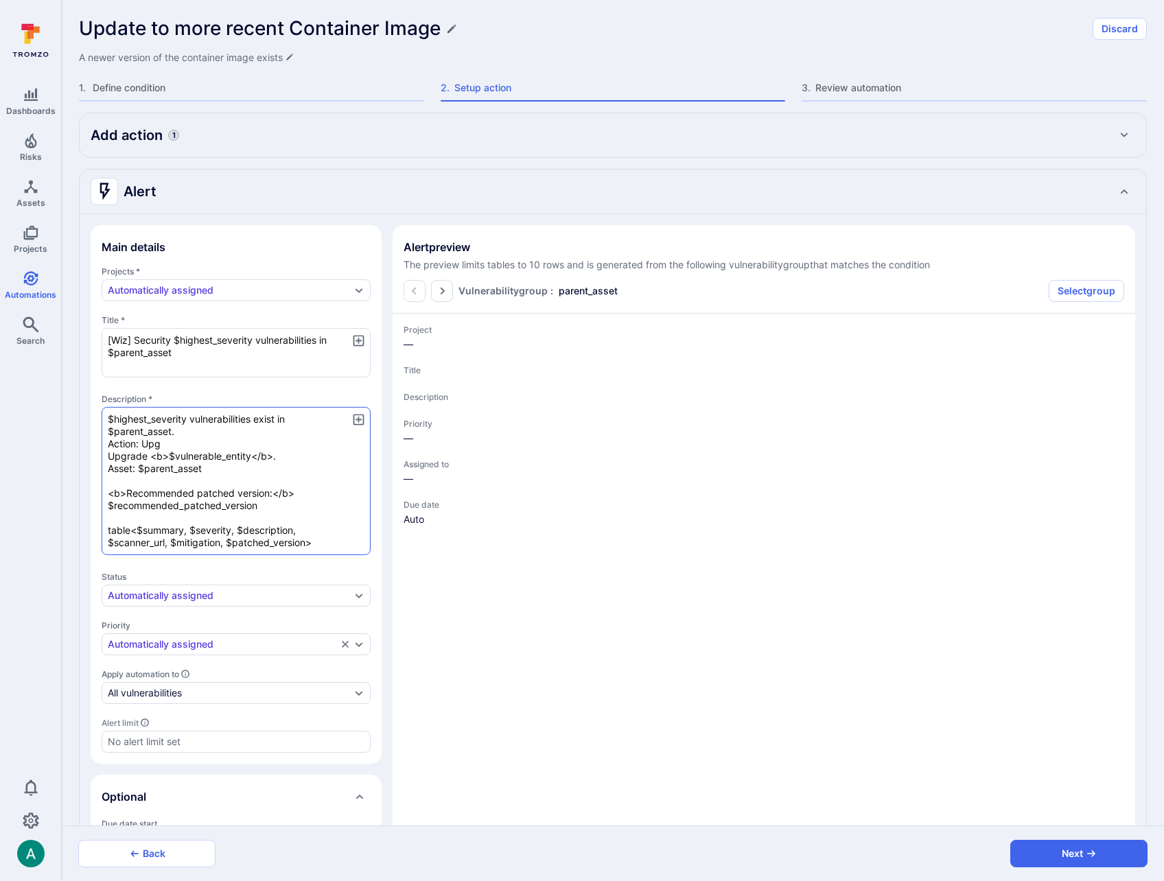
type textarea "x"
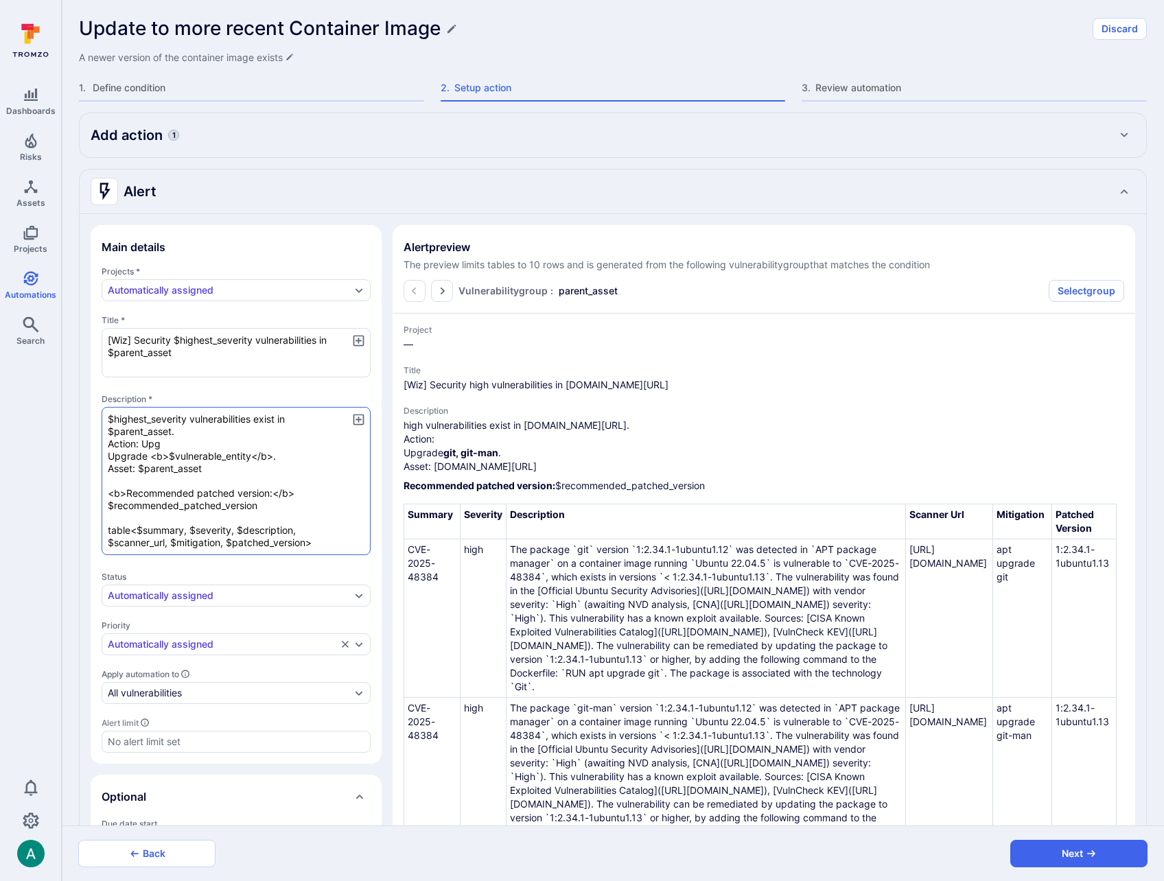
type textarea "x"
type textarea "$highest_severity vulnerabilities exist in $parent_asset. Action: Upgr Upgrade …"
type textarea "x"
type textarea "$highest_severity vulnerabilities exist in $parent_asset. Action: Upgra Upgrade…"
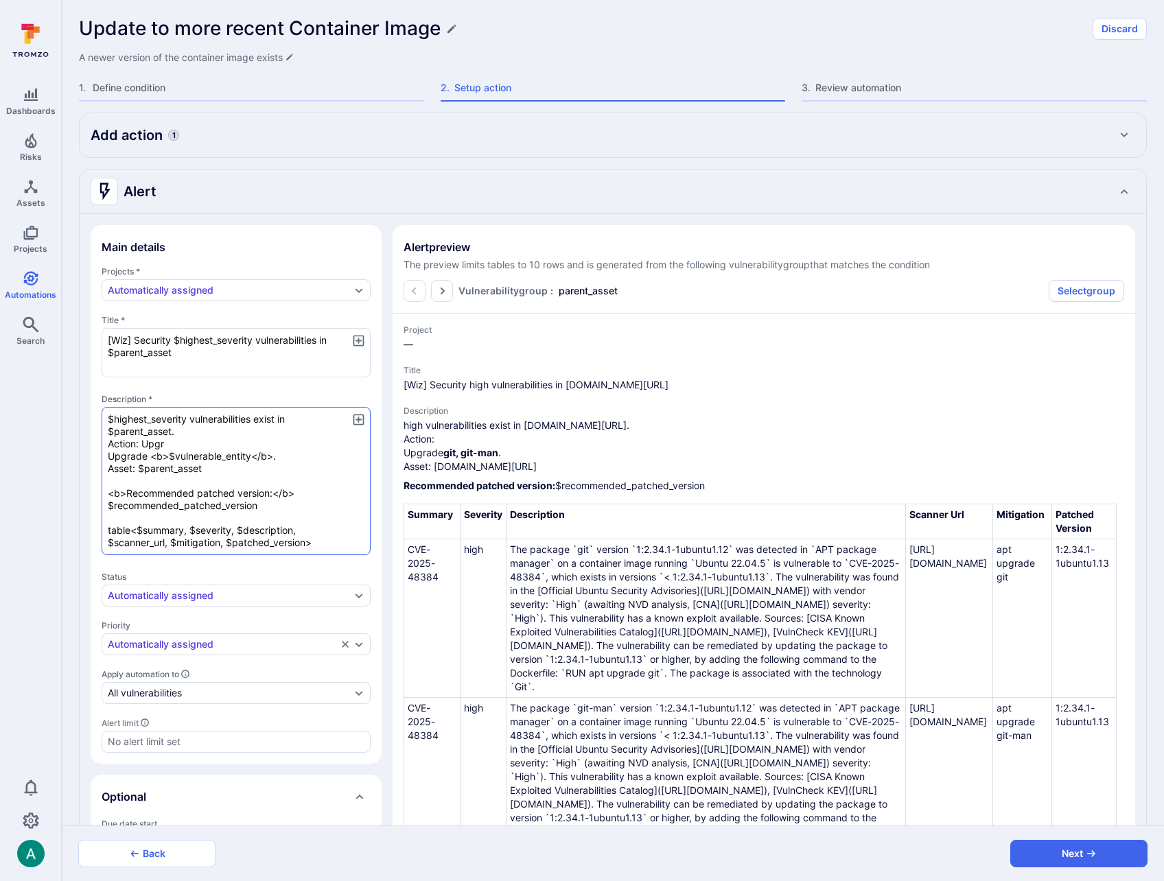
type textarea "x"
type textarea "$highest_severity vulnerabilities exist in $parent_asset. Action: Upgrad Upgrad…"
type textarea "x"
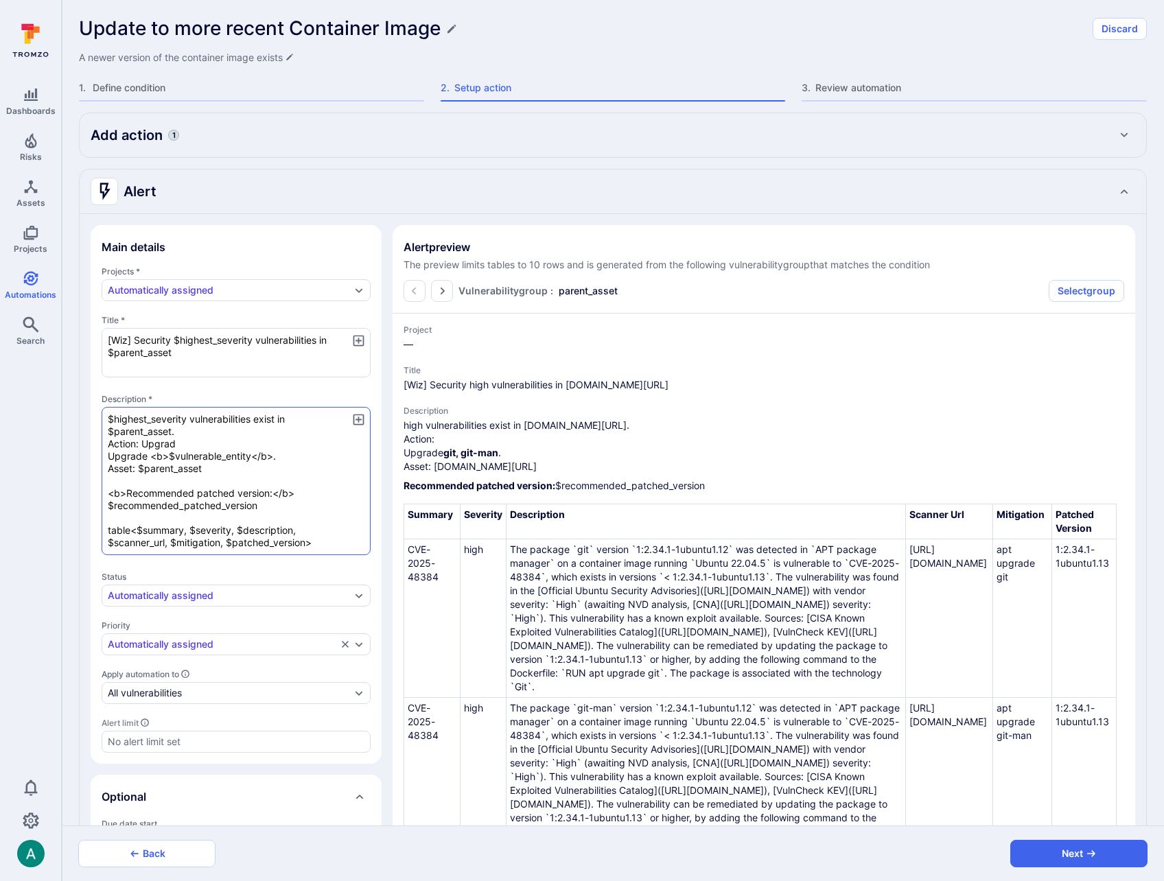
type textarea "$highest_severity vulnerabilities exist in $parent_asset. Action: Upgrade Upgra…"
type textarea "x"
type textarea "$highest_severity vulnerabilities exist in $parent_asset. Action: Upgrade Upgra…"
type textarea "x"
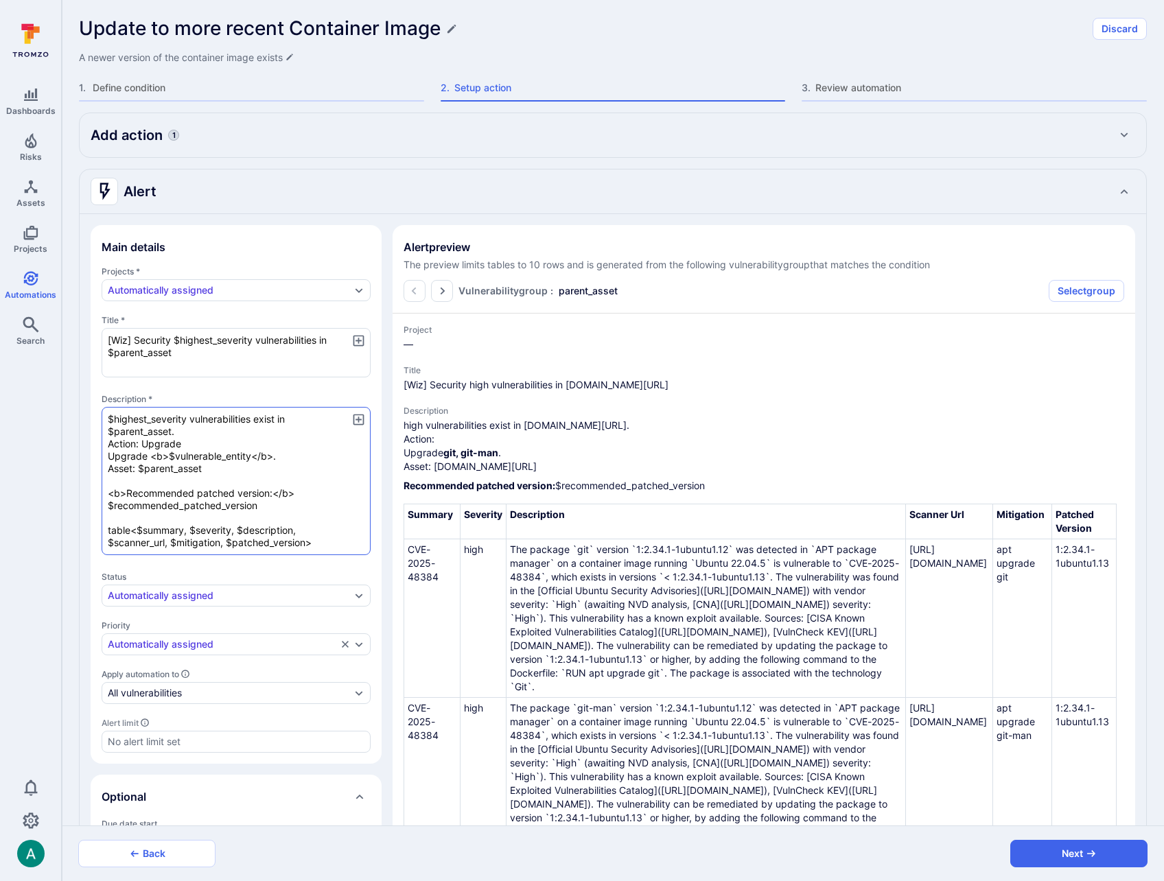
type textarea "x"
type textarea "$highest_severity vulnerabilities exist in $parent_asset. Action: Upgrade t Upg…"
type textarea "x"
type textarea "$highest_severity vulnerabilities exist in $parent_asset. Action: Upgrade to Up…"
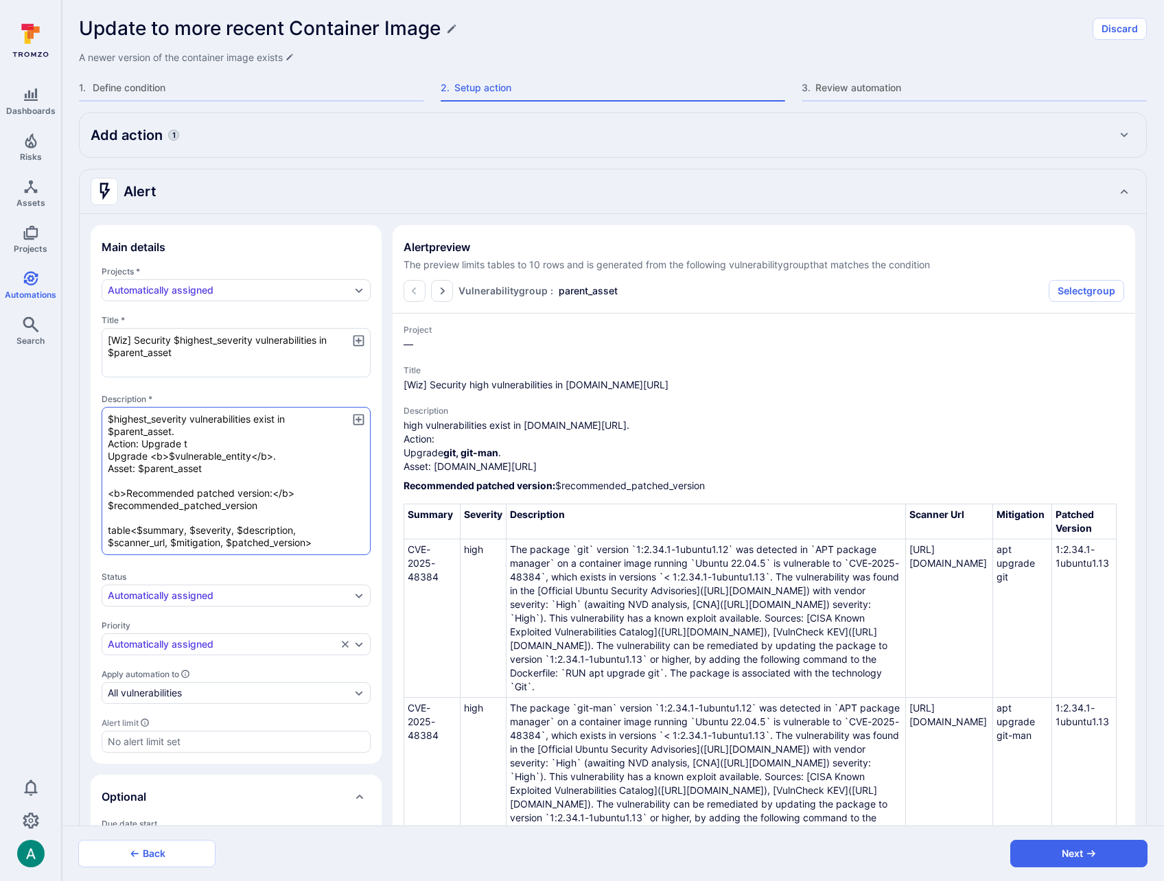
type textarea "x"
type textarea "$highest_severity vulnerabilities exist in $parent_asset. Action: Upgrade to Up…"
type textarea "x"
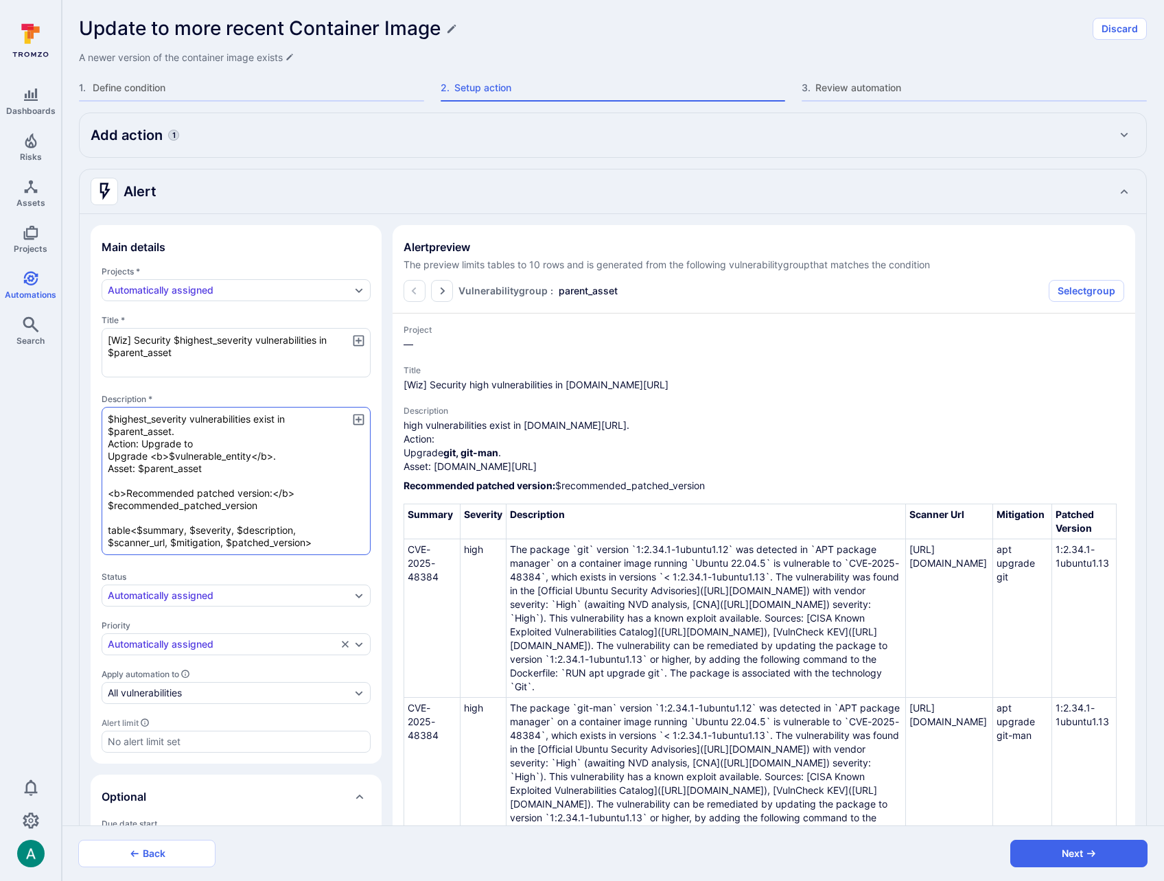
type textarea "$highest_severity vulnerabilities exist in $parent_asset. Action: Upgrade to t …"
type textarea "x"
type textarea "$highest_severity vulnerabilities exist in $parent_asset. Action: Upgrade to th…"
type textarea "x"
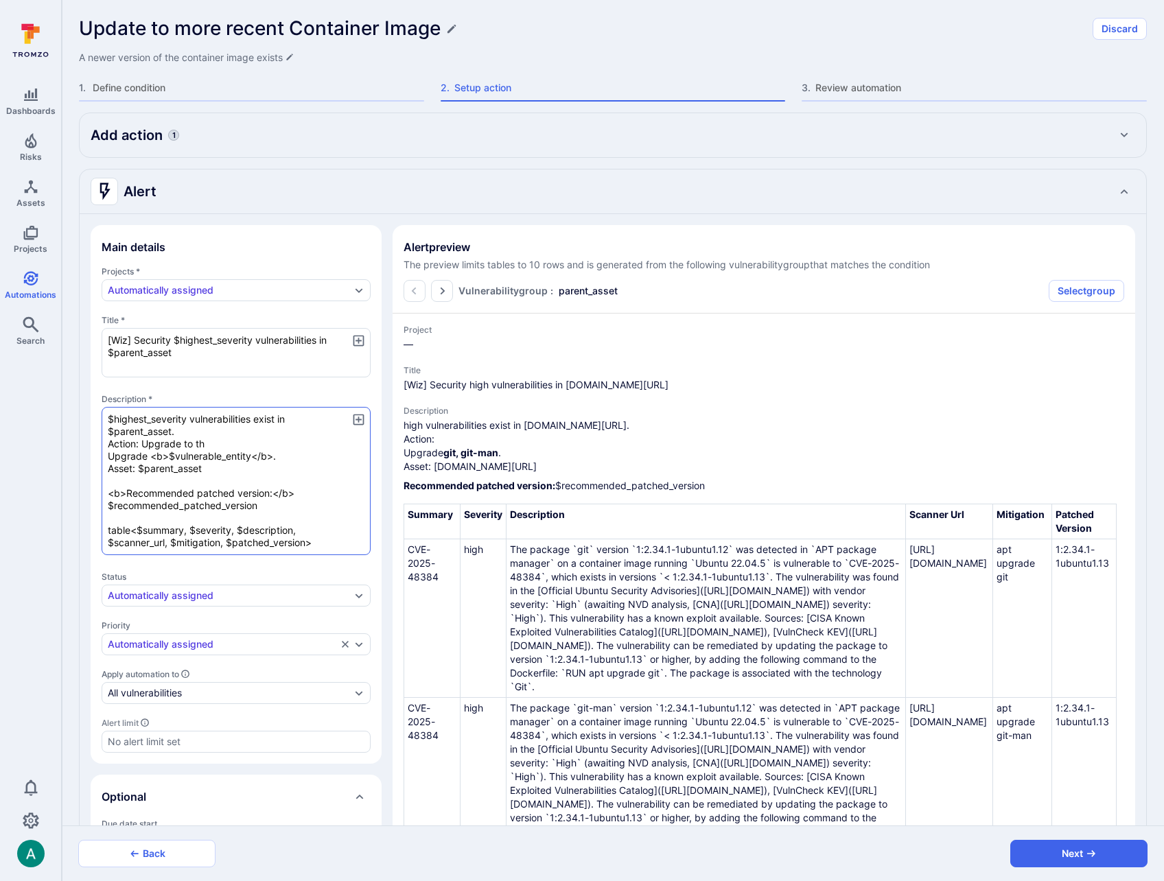
type textarea "x"
type textarea "$highest_severity vulnerabilities exist in $parent_asset. Action: Upgrade to th…"
type textarea "x"
type textarea "$highest_severity vulnerabilities exist in $parent_asset. Action: Upgrade to th…"
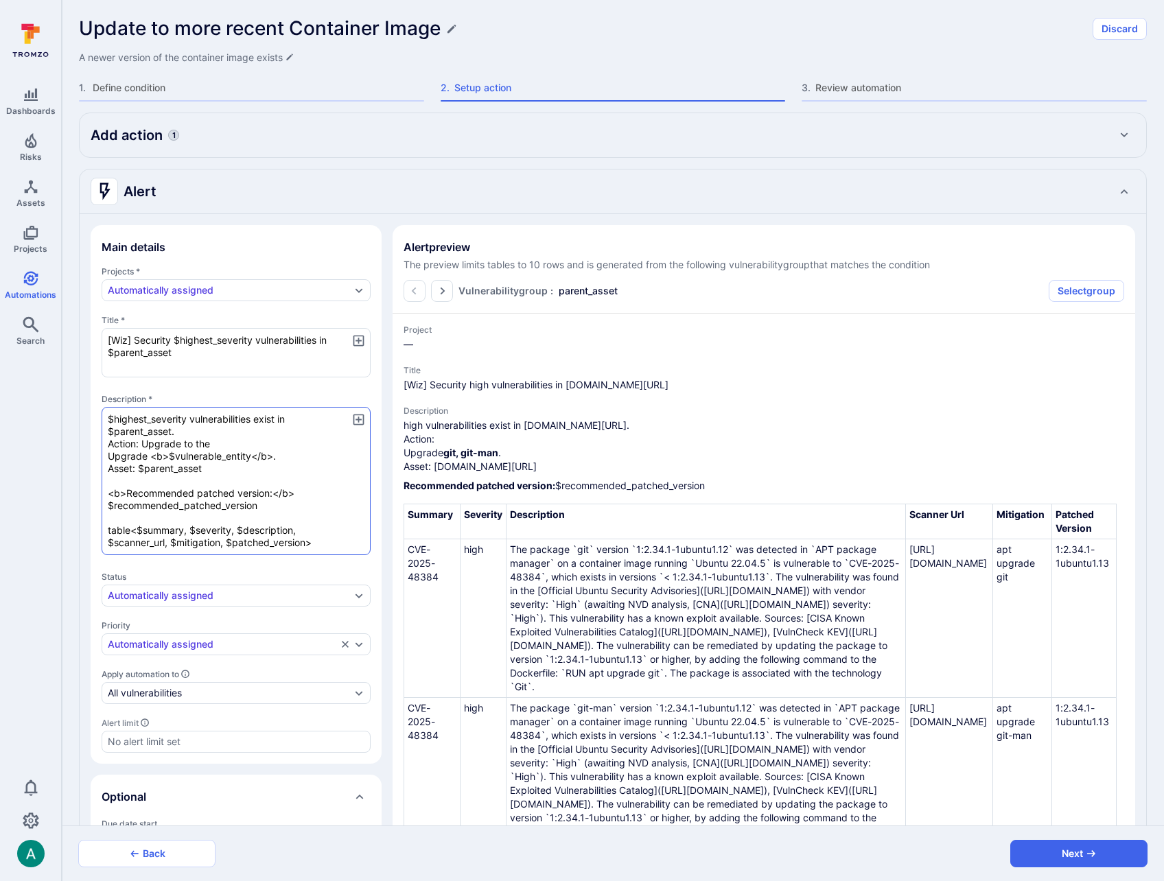
type textarea "x"
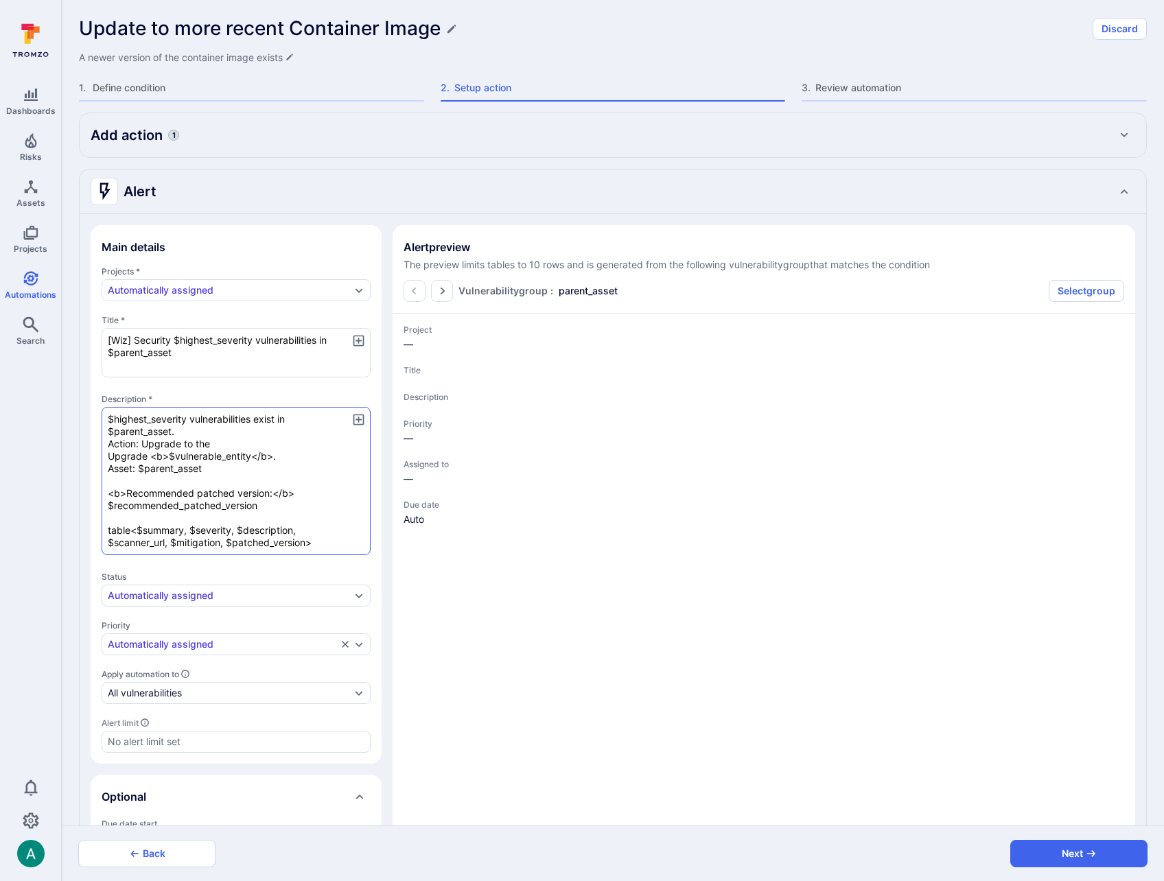
type textarea "x"
type textarea "$highest_severity vulnerabilities exist in $parent_asset. Action: Upgrade to th…"
type textarea "x"
type textarea "$highest_severity vulnerabilities exist in $parent_asset. Action: Upgrade to th…"
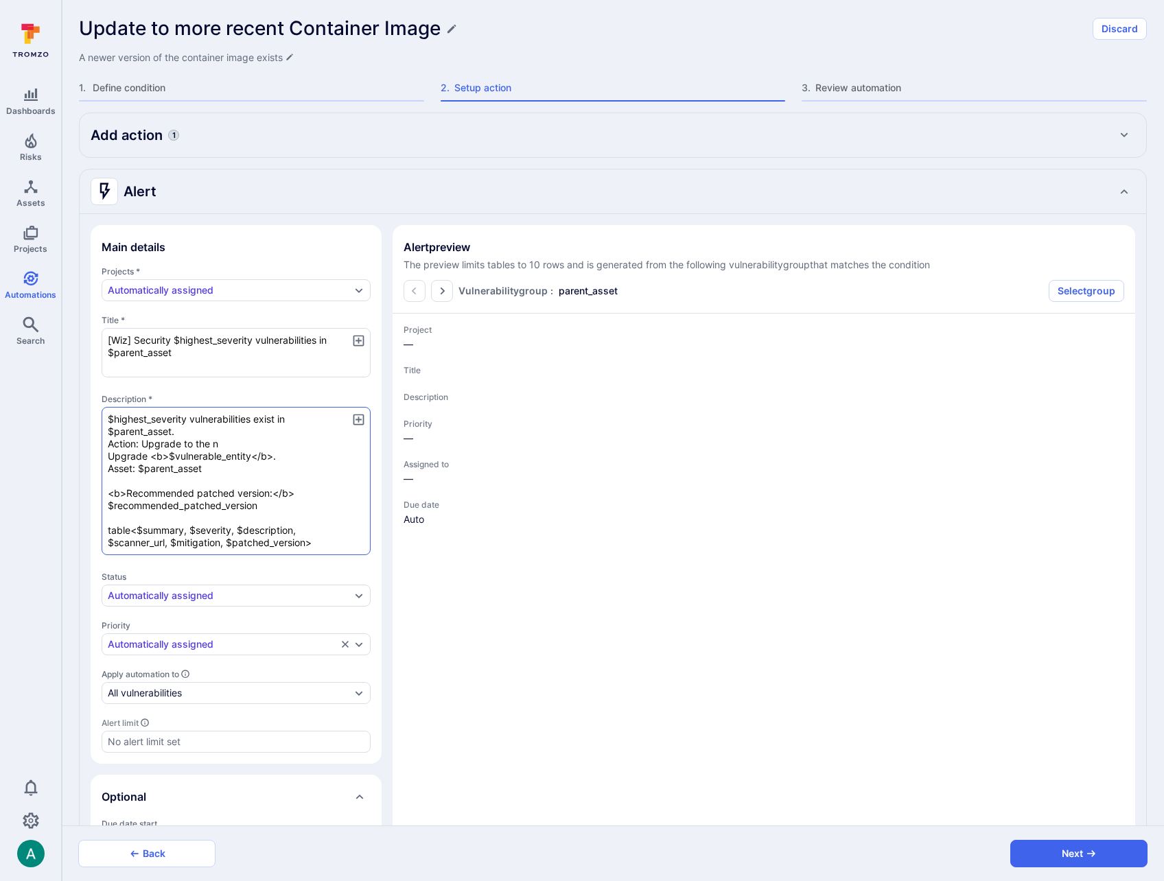
type textarea "x"
type textarea "$highest_severity vulnerabilities exist in $parent_asset. Action: Upgrade to th…"
type textarea "x"
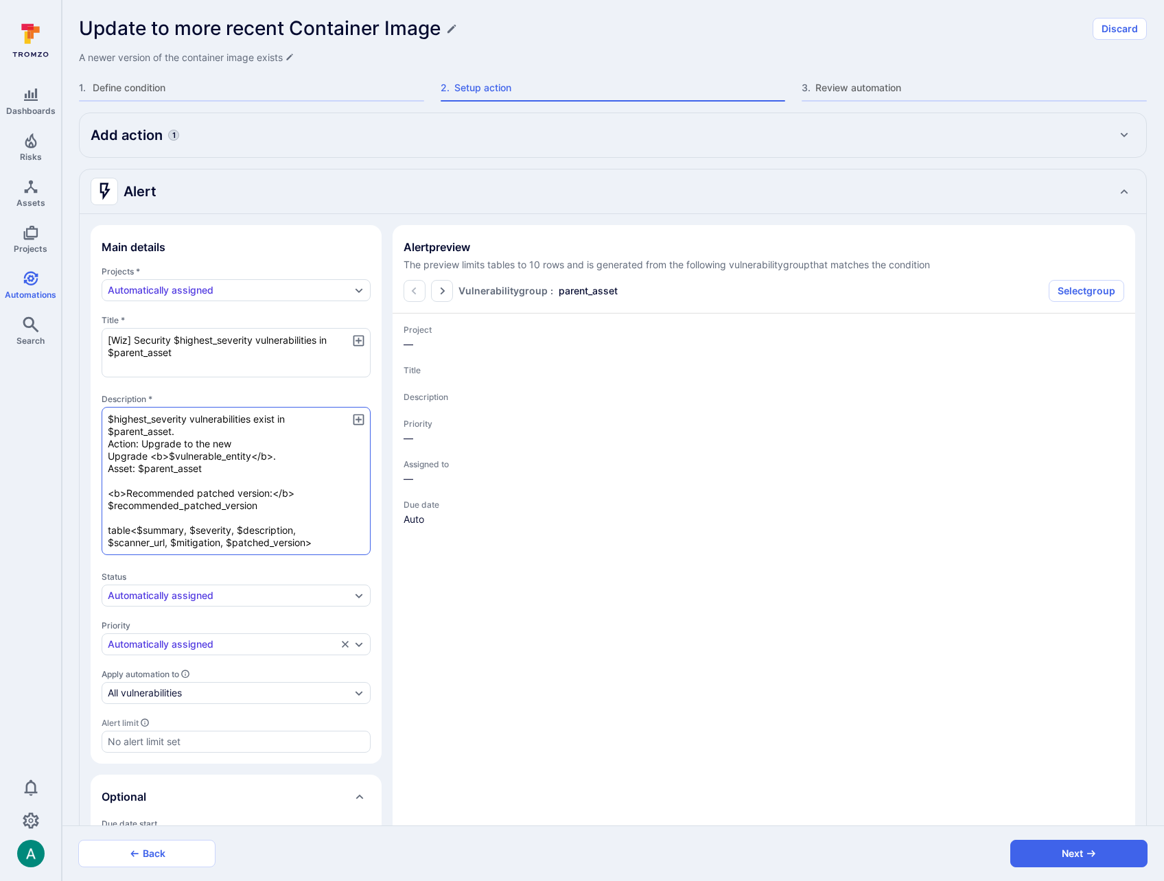
type textarea "$highest_severity vulnerabilities exist in $parent_asset. Action: Upgrade to th…"
type textarea "x"
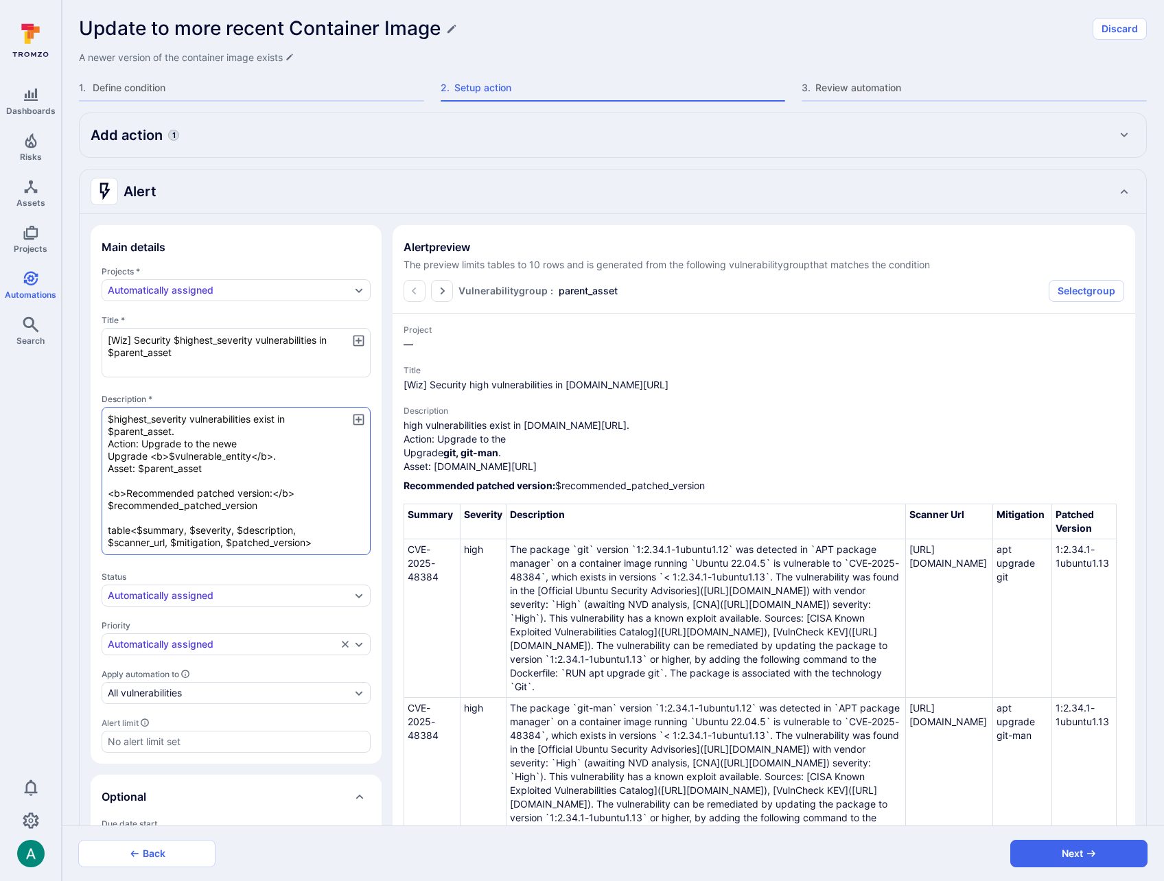
type textarea "$highest_severity vulnerabilities exist in $parent_asset. Action: Upgrade to th…"
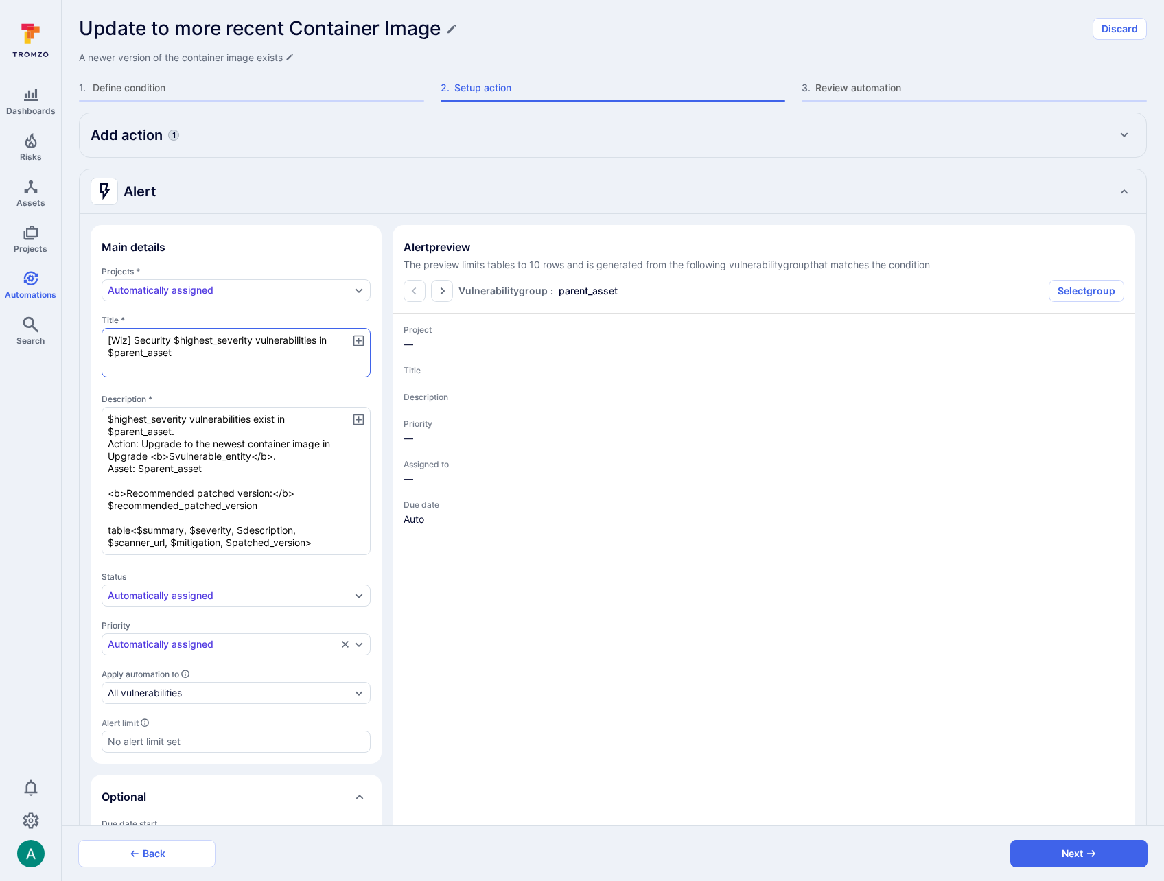
drag, startPoint x: 108, startPoint y: 352, endPoint x: 172, endPoint y: 353, distance: 63.8
click at [172, 353] on textarea "[Wiz] Security $highest_severity vulnerabilities in $parent_asset" at bounding box center [236, 352] width 269 height 49
click at [344, 446] on textarea "$highest_severity vulnerabilities exist in $parent_asset. Action: Upgrade to th…" at bounding box center [236, 481] width 269 height 148
paste textarea "$parent_asset"
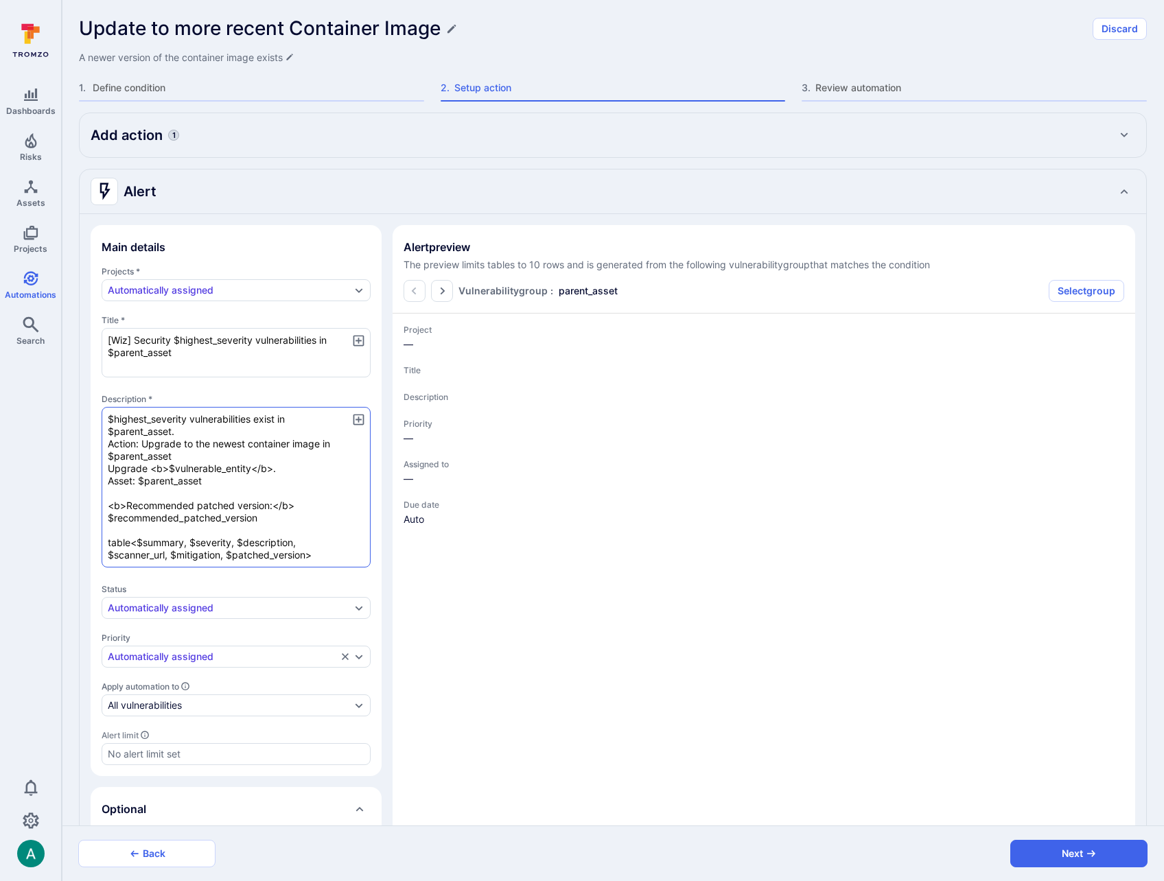
click at [183, 468] on textarea "$highest_severity vulnerabilities exist in $parent_asset. Action: Upgrade to th…" at bounding box center [236, 487] width 269 height 161
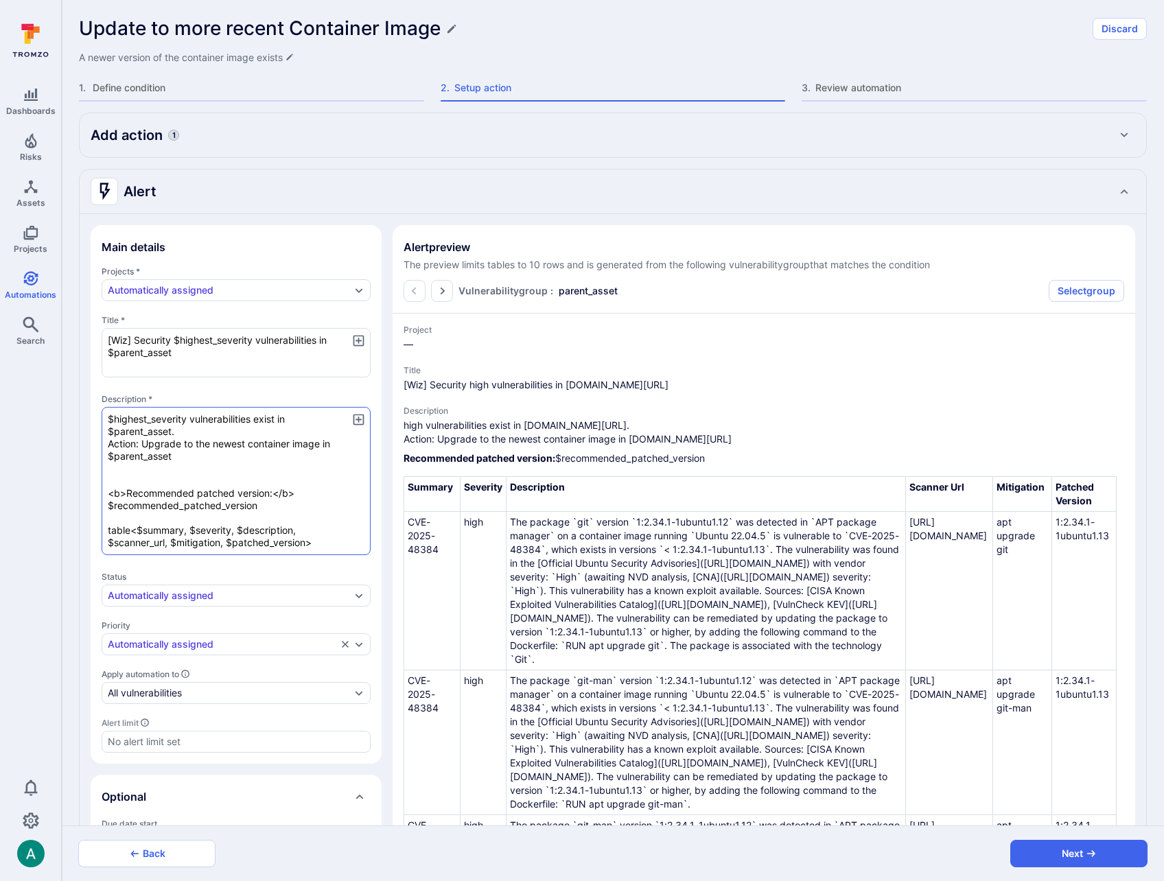
drag, startPoint x: 110, startPoint y: 491, endPoint x: 305, endPoint y: 500, distance: 195.1
click at [305, 500] on textarea "$highest_severity vulnerabilities exist in $parent_asset. Action: Upgrade to th…" at bounding box center [236, 481] width 269 height 148
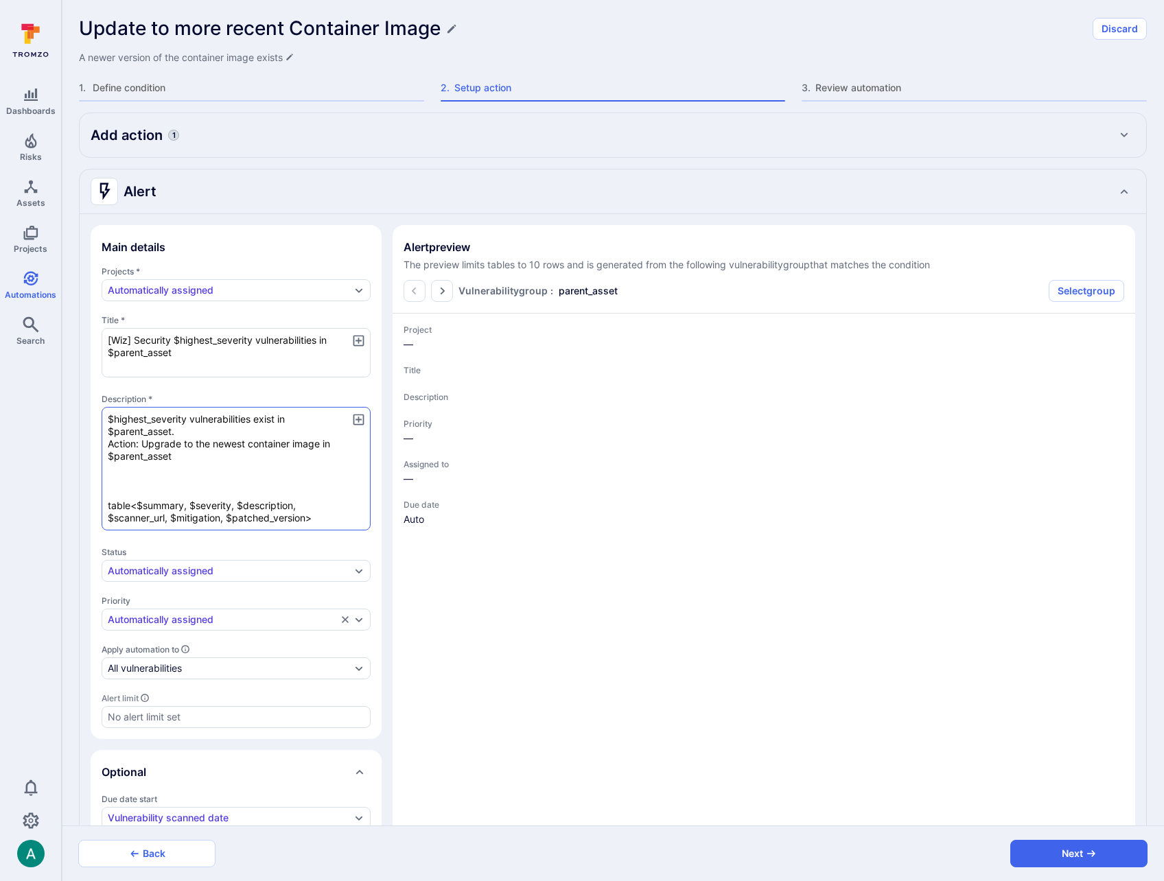
click at [106, 441] on textarea "$highest_severity vulnerabilities exist in $parent_asset. Action: Upgrade to th…" at bounding box center [236, 469] width 269 height 124
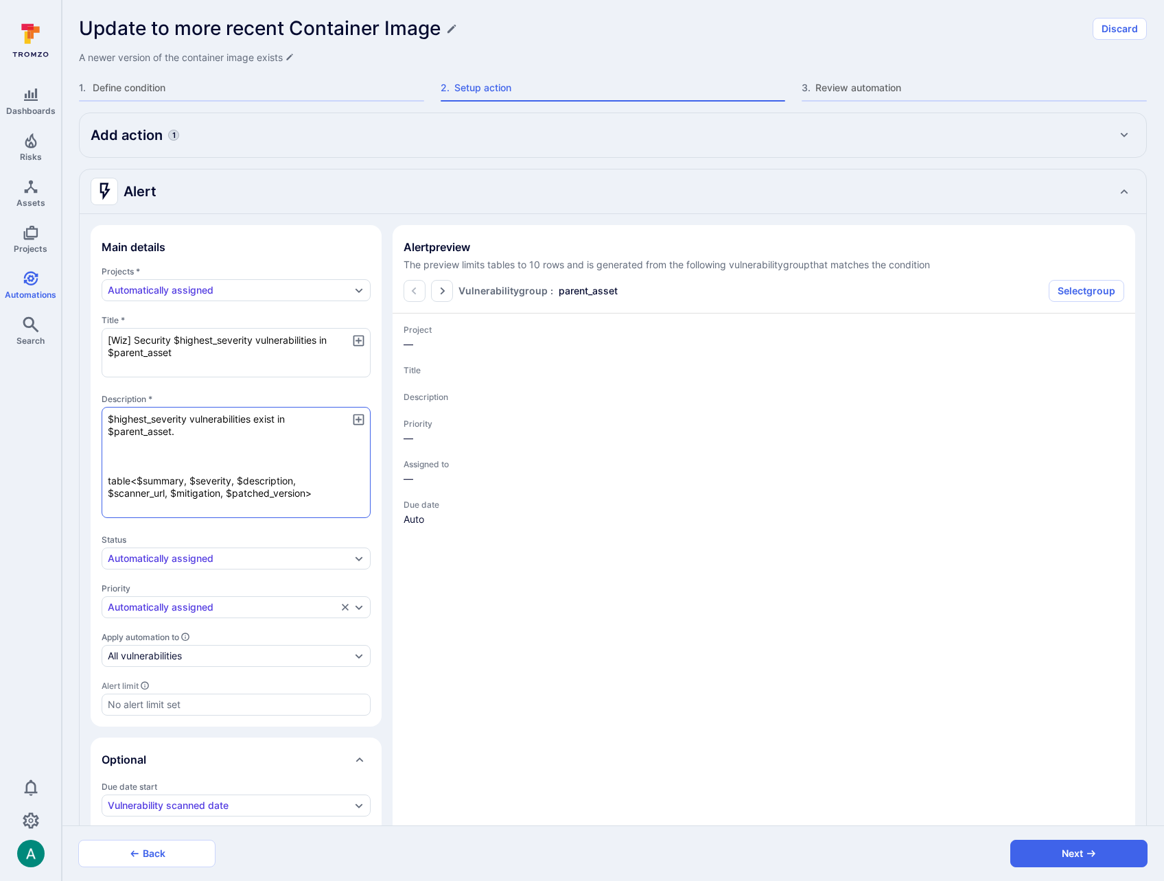
paste textarea "<b>Action:</b> Upgrade to the newest container image in $parent_asset"
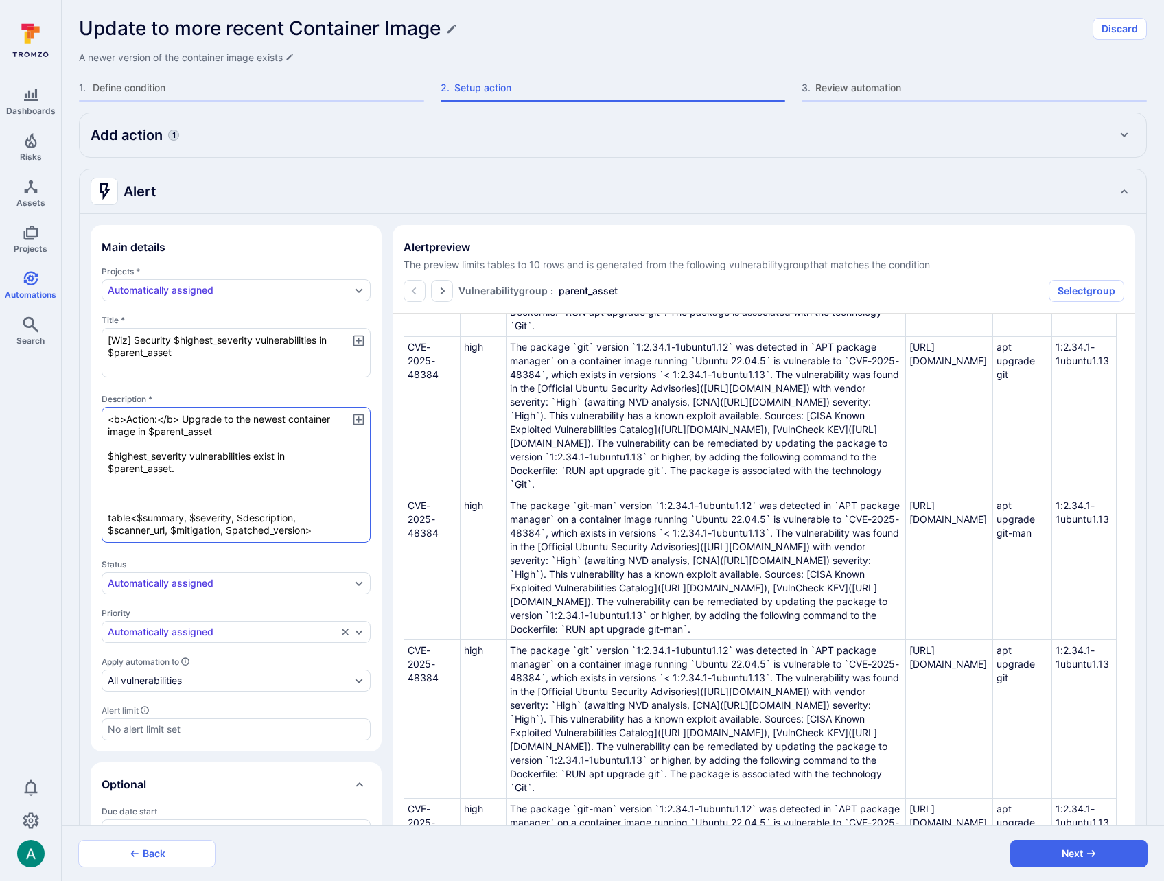
click at [135, 434] on textarea "<b>Action:</b> Upgrade to the newest container image in $parent_asset $highest_…" at bounding box center [236, 475] width 269 height 136
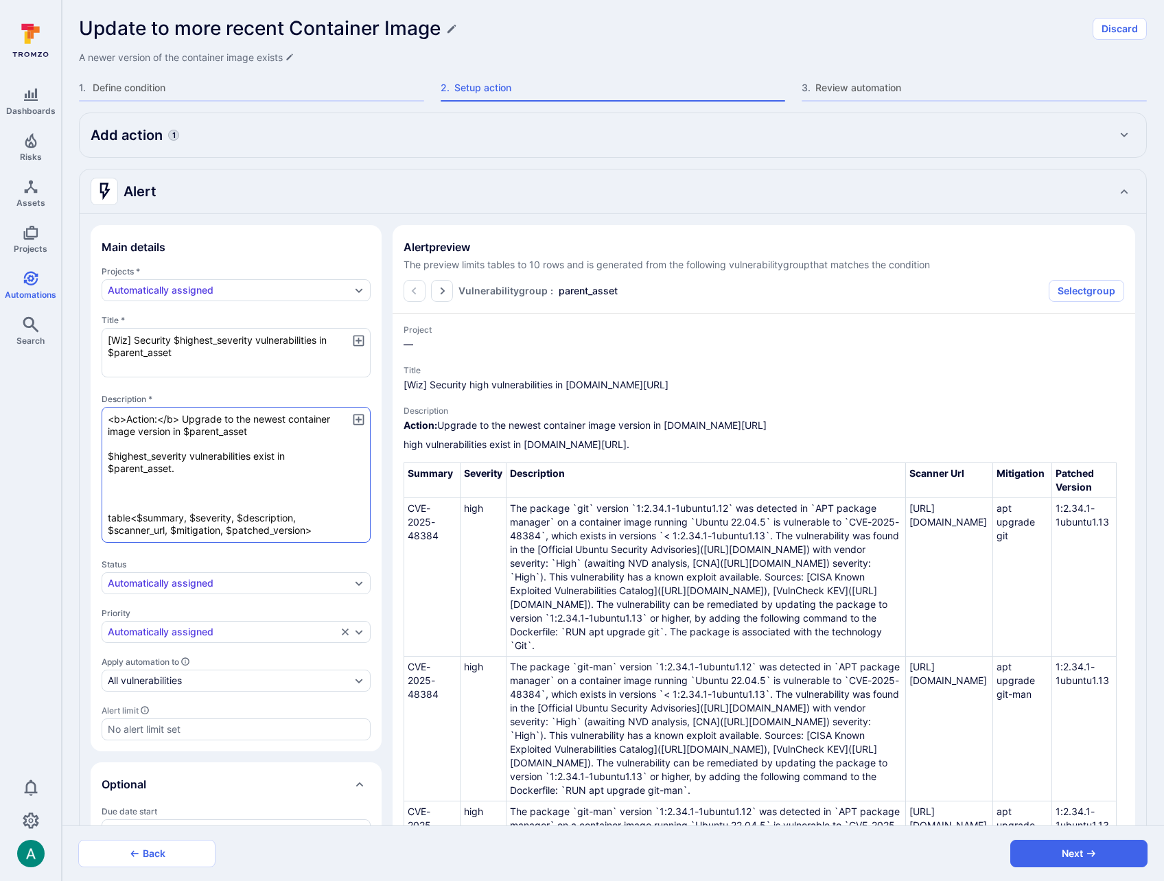
drag, startPoint x: 105, startPoint y: 455, endPoint x: 187, endPoint y: 468, distance: 83.4
click at [187, 468] on textarea "<b>Action:</b> Upgrade to the newest container image version in $parent_asset $…" at bounding box center [236, 475] width 269 height 136
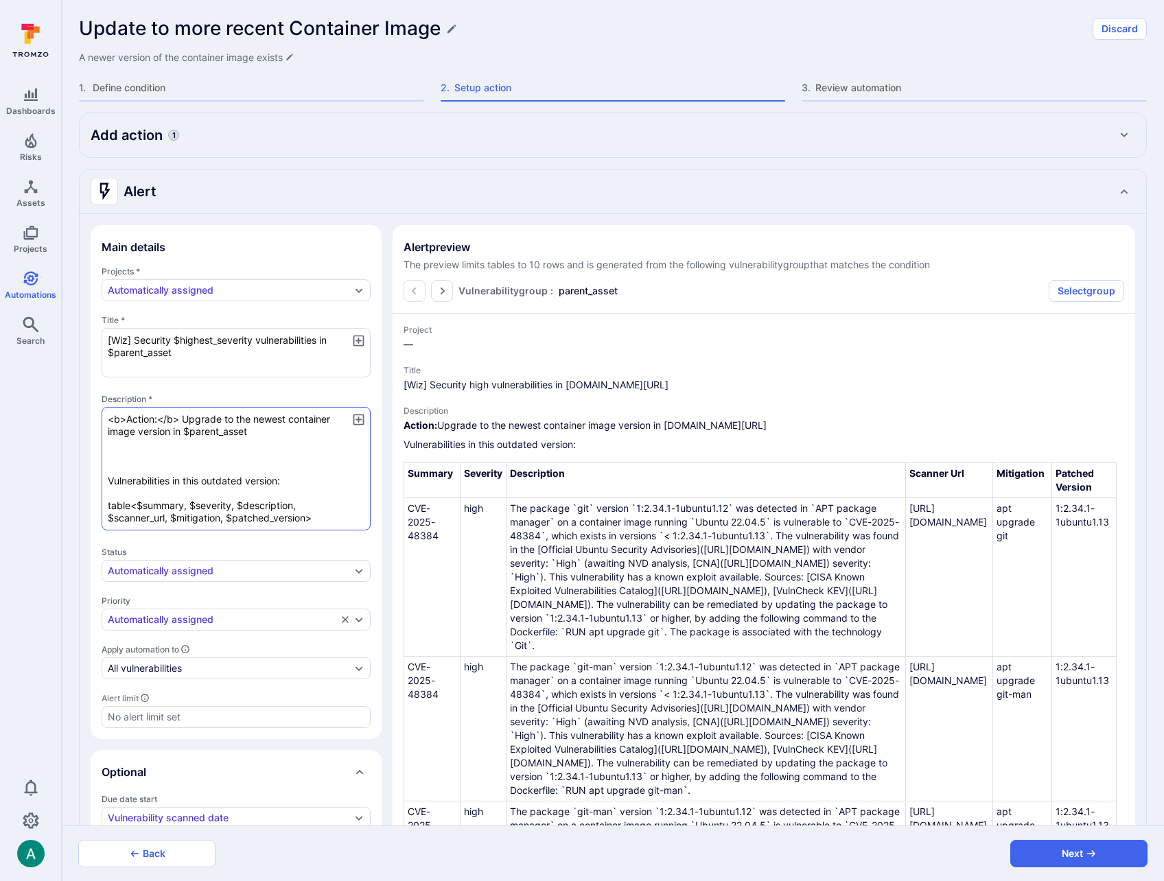
click at [301, 458] on textarea "<b>Action:</b> Upgrade to the newest container image version in $parent_asset V…" at bounding box center [236, 469] width 269 height 124
click at [115, 413] on textarea "<b>Action:</b> Upgrade to the newest container image version in $parent_asset V…" at bounding box center [236, 469] width 269 height 124
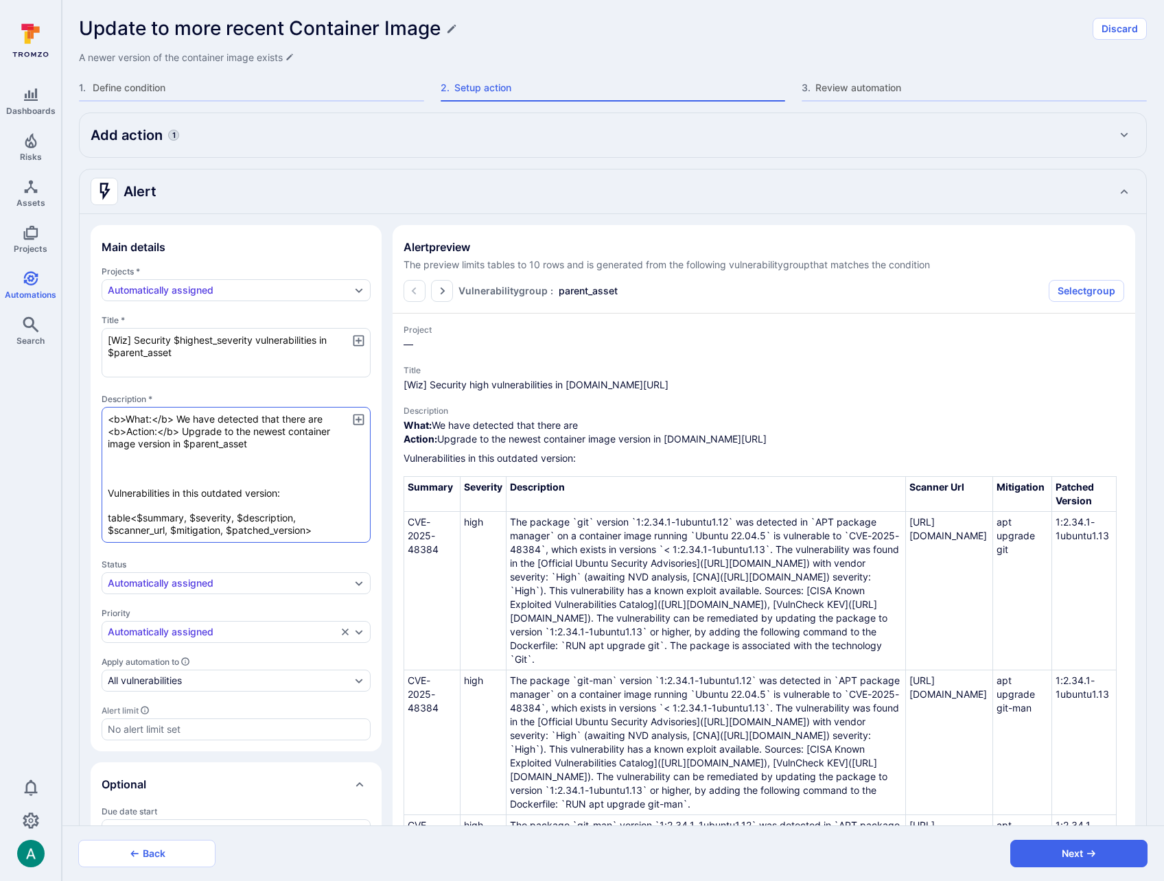
drag, startPoint x: 180, startPoint y: 419, endPoint x: 212, endPoint y: 419, distance: 31.6
click at [212, 419] on textarea "<b>What:</b> We have detected that there are <b>Action:</b> Upgrade to the newe…" at bounding box center [236, 475] width 269 height 136
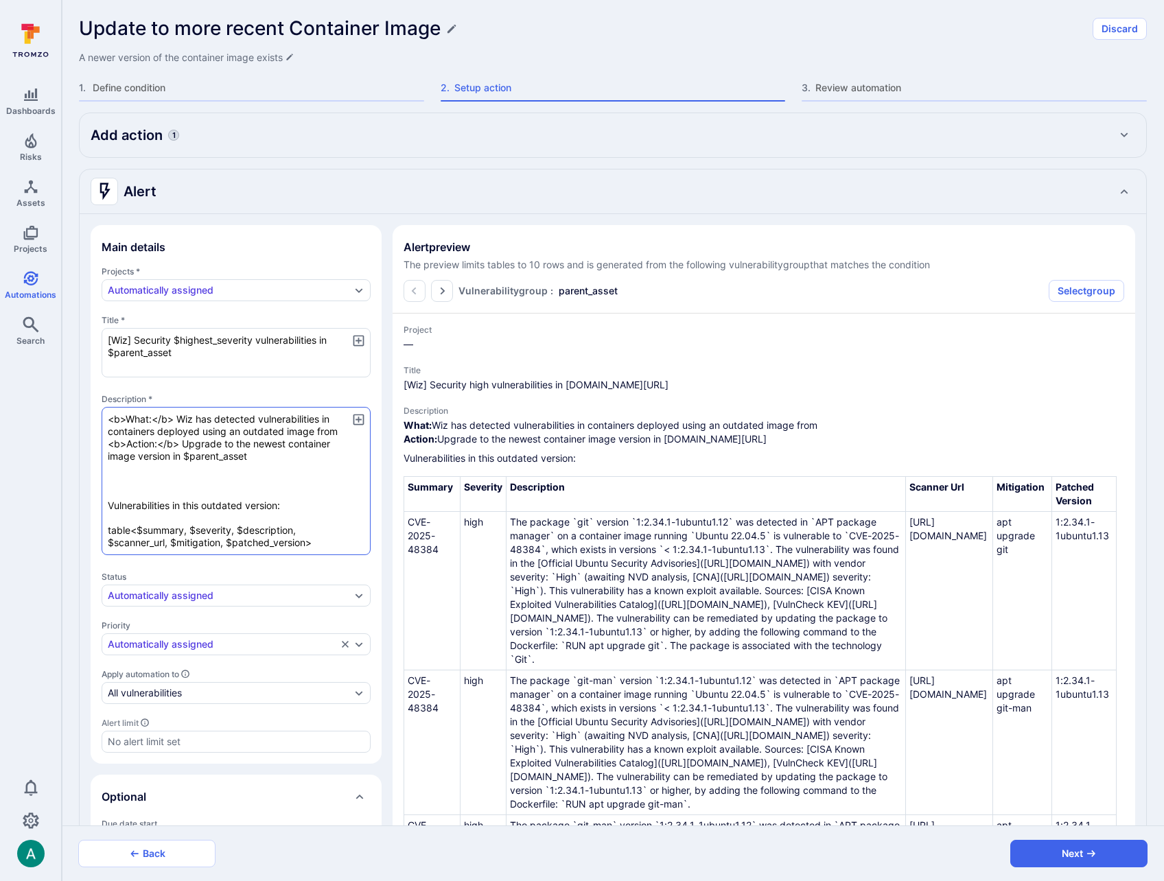
drag, startPoint x: 185, startPoint y: 457, endPoint x: 259, endPoint y: 459, distance: 73.5
click at [259, 459] on textarea "<b>What:</b> Wiz has detected vulnerabilities in containers deployed using an o…" at bounding box center [236, 481] width 269 height 148
click at [353, 432] on textarea "<b>What:</b> Wiz has detected vulnerabilities in containers deployed using an o…" at bounding box center [236, 481] width 269 height 148
paste textarea "$parent_asset"
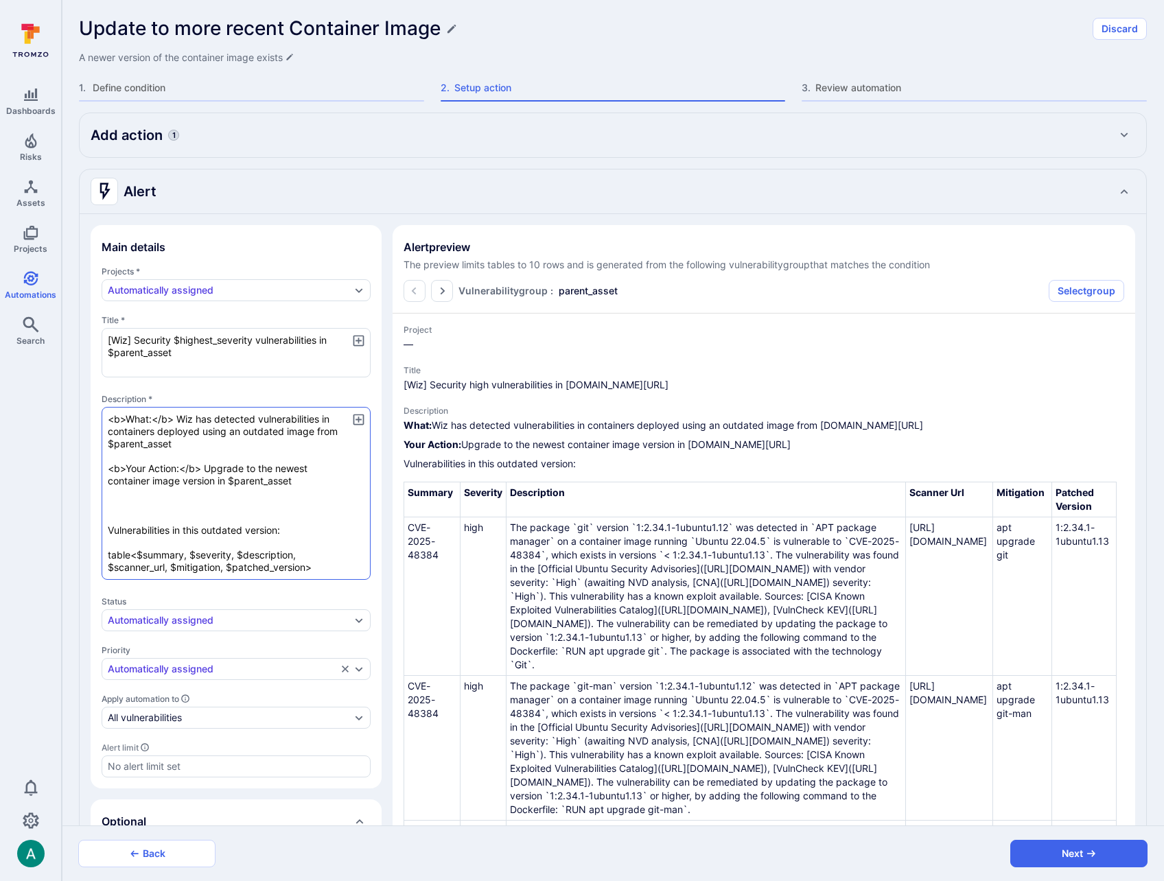
click at [194, 517] on textarea "<b>What:</b> Wiz has detected vulnerabilities in containers deployed using an o…" at bounding box center [236, 493] width 269 height 173
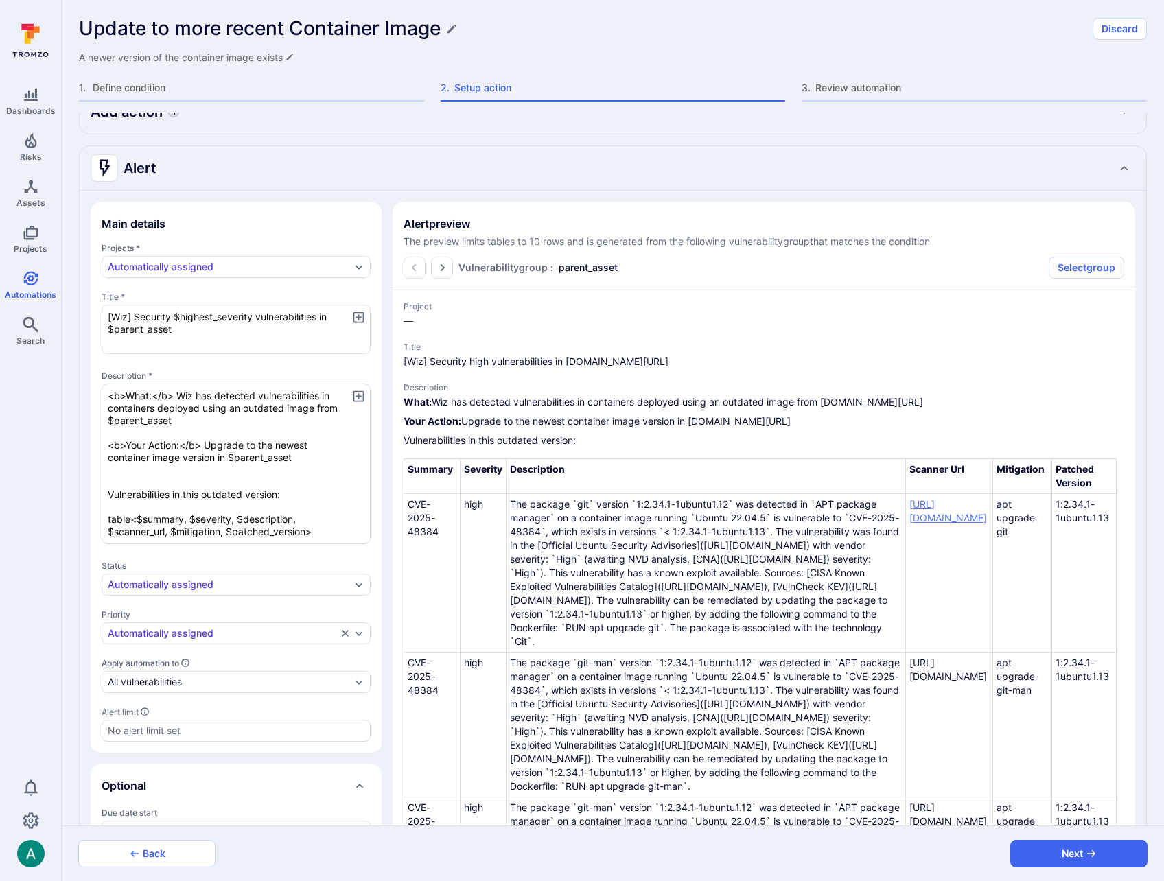
scroll to position [0, 137]
click at [306, 534] on textarea "<b>What:</b> Wiz has detected vulnerabilities in containers deployed using an o…" at bounding box center [236, 464] width 269 height 161
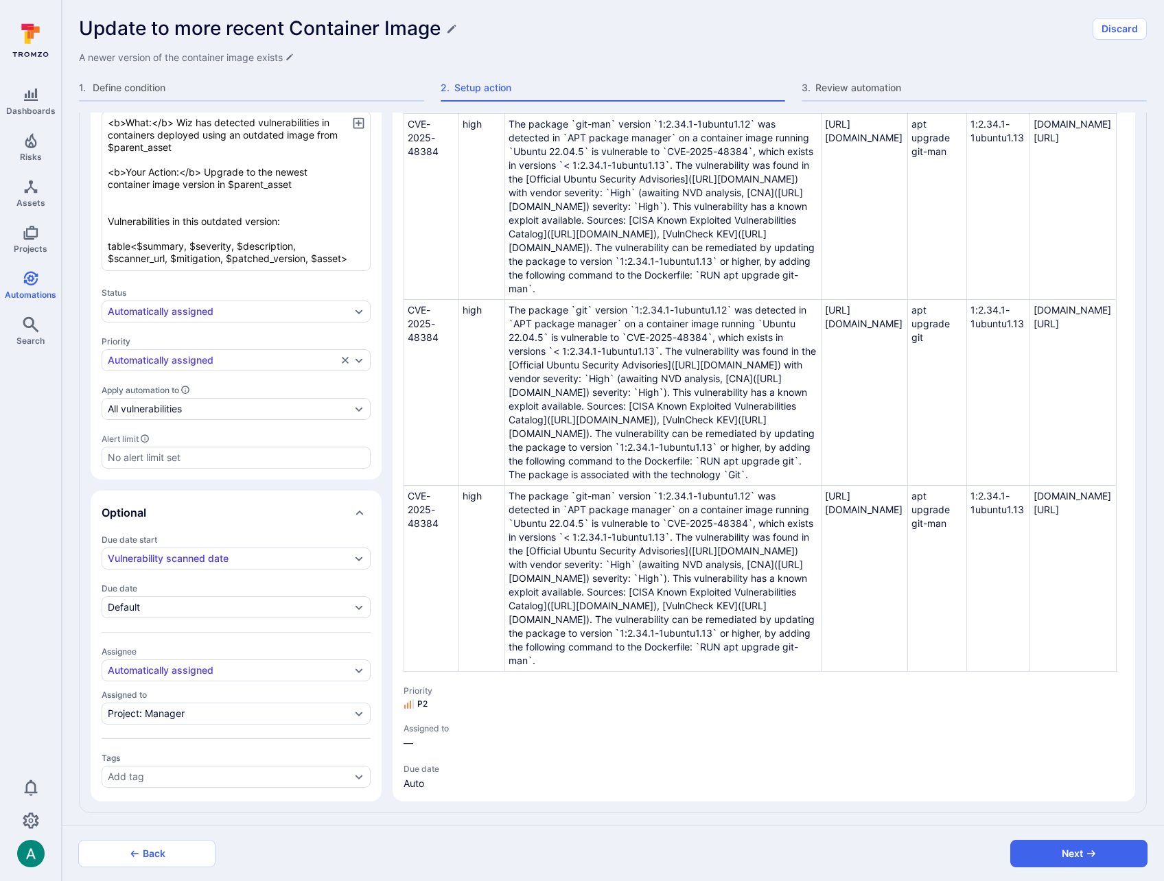
scroll to position [301, 0]
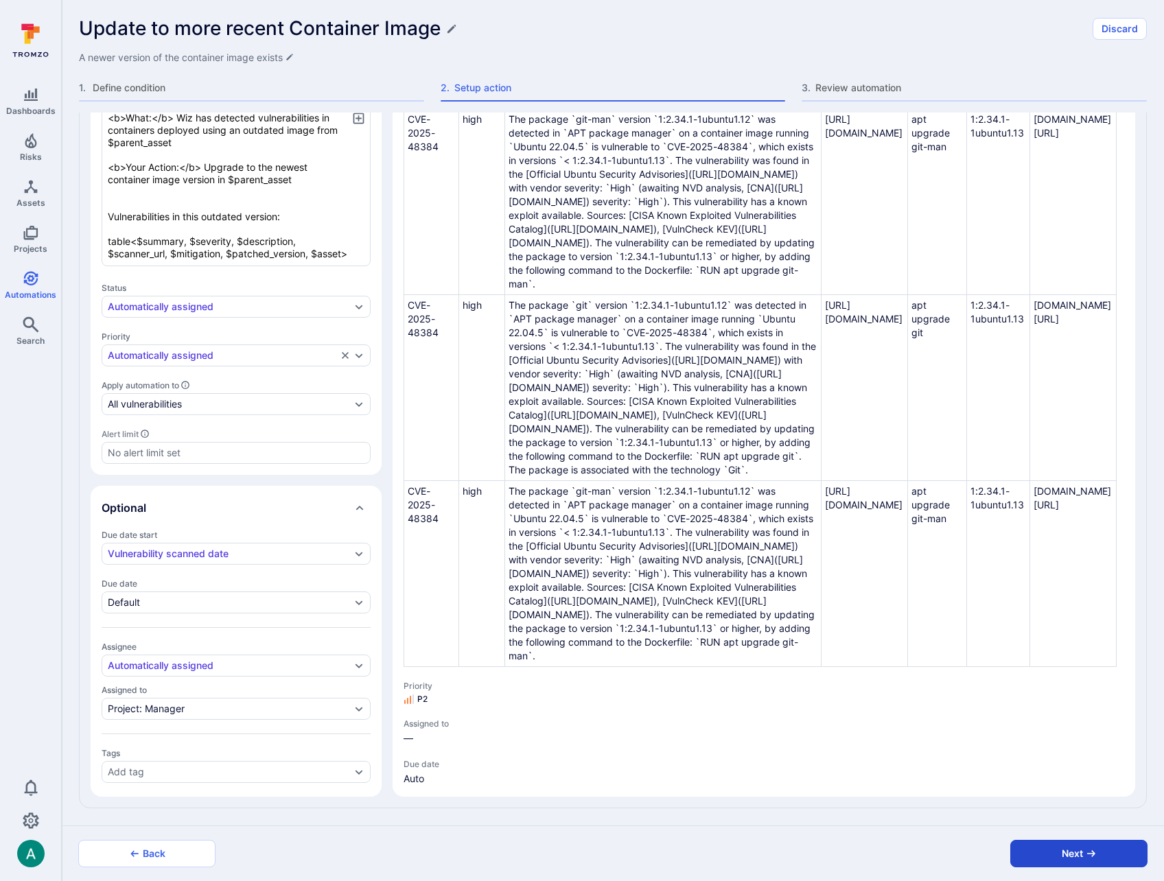
click at [1054, 853] on button "Next" at bounding box center [1078, 853] width 137 height 27
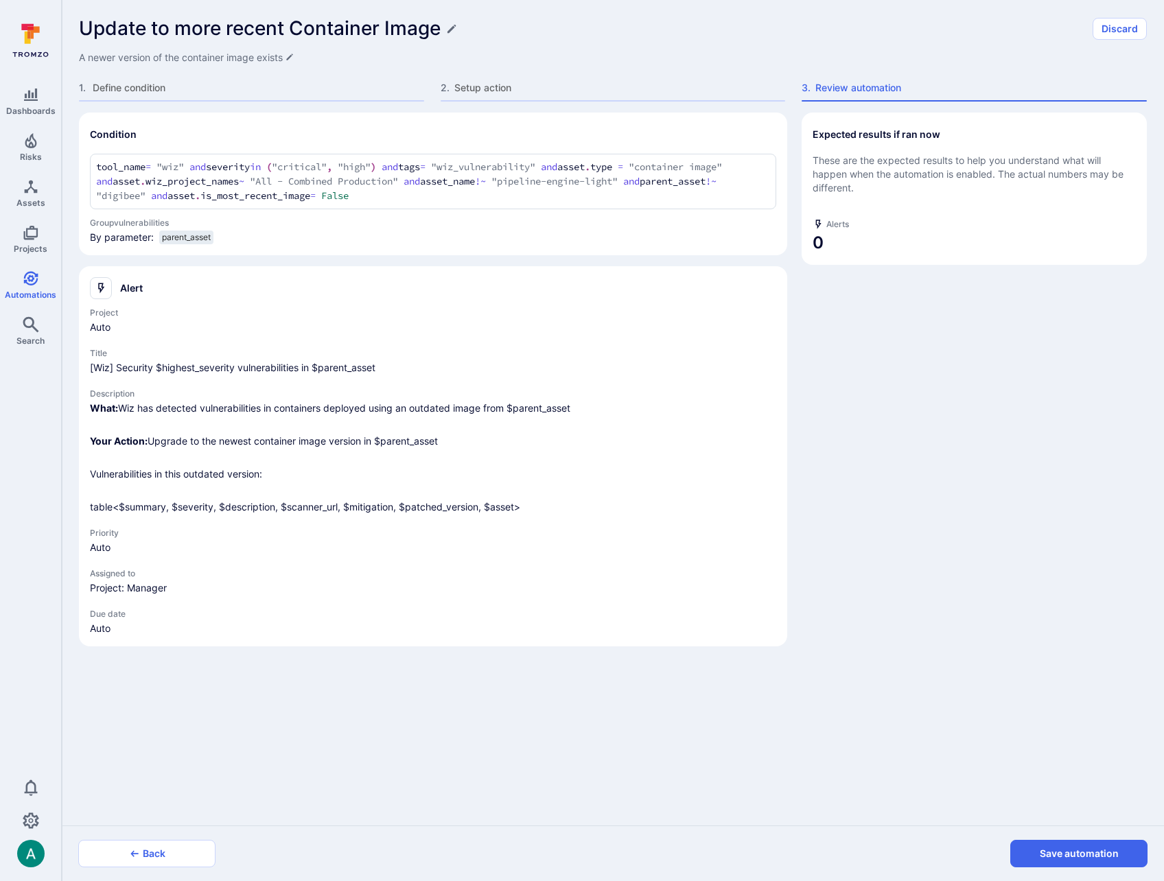
scroll to position [0, 0]
click at [1054, 853] on button "Save automation" at bounding box center [1078, 853] width 137 height 27
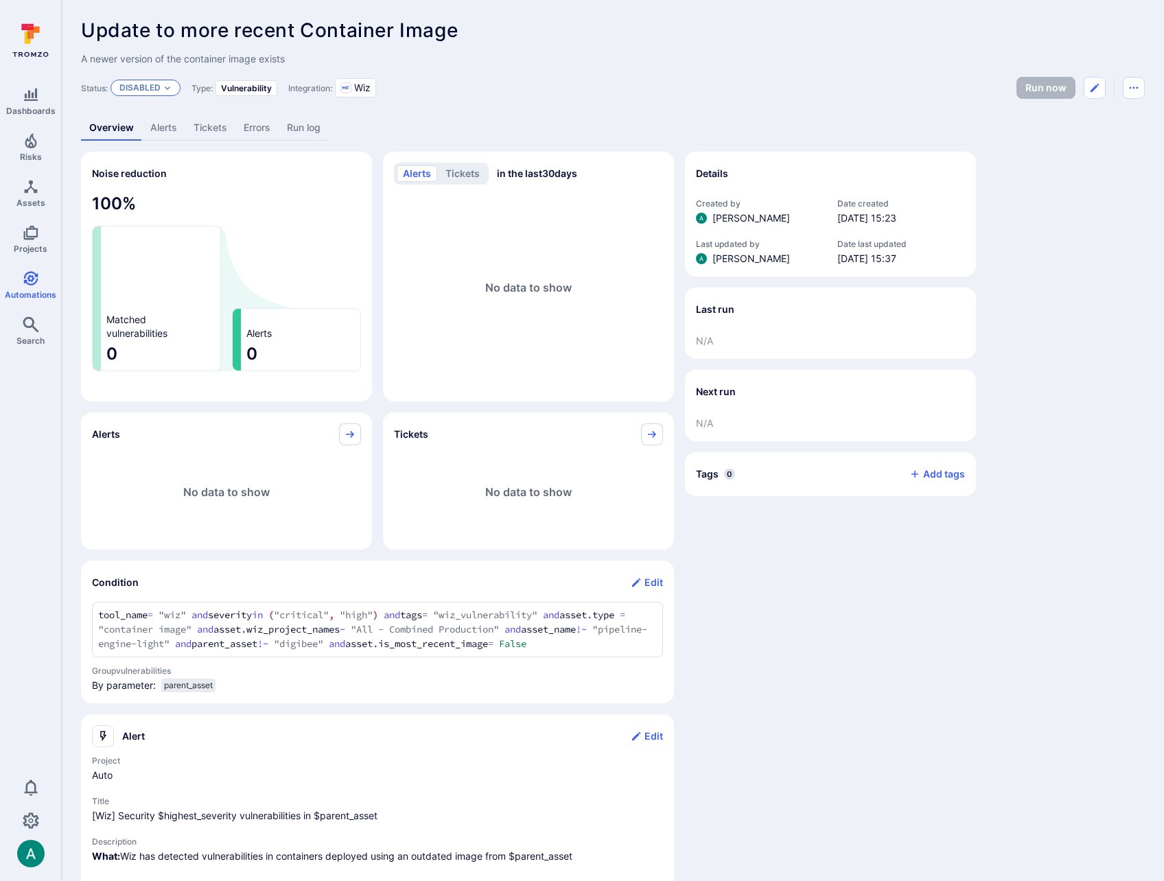
click at [159, 88] on p "Disabled" at bounding box center [139, 87] width 41 height 11
click at [163, 121] on div "Enabled" at bounding box center [179, 122] width 113 height 15
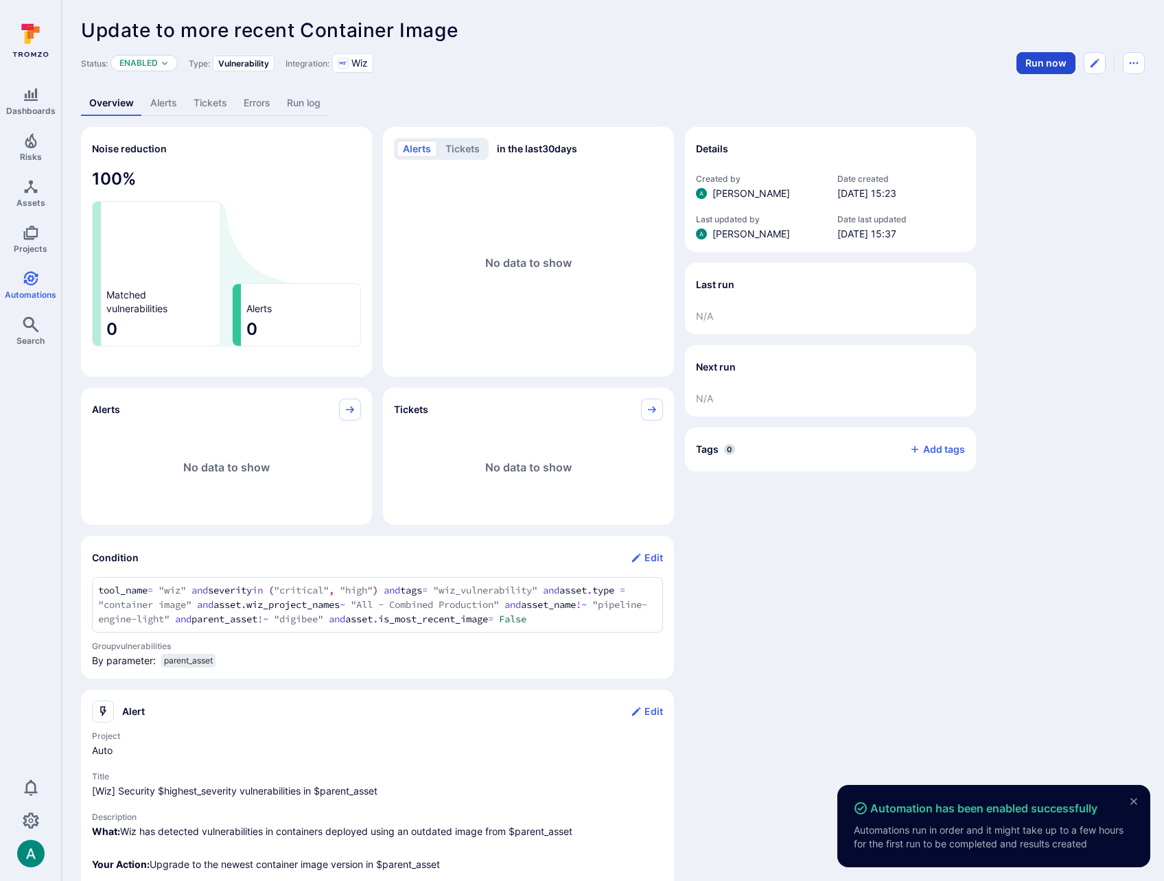
click at [1020, 62] on button "Run now" at bounding box center [1045, 63] width 59 height 22
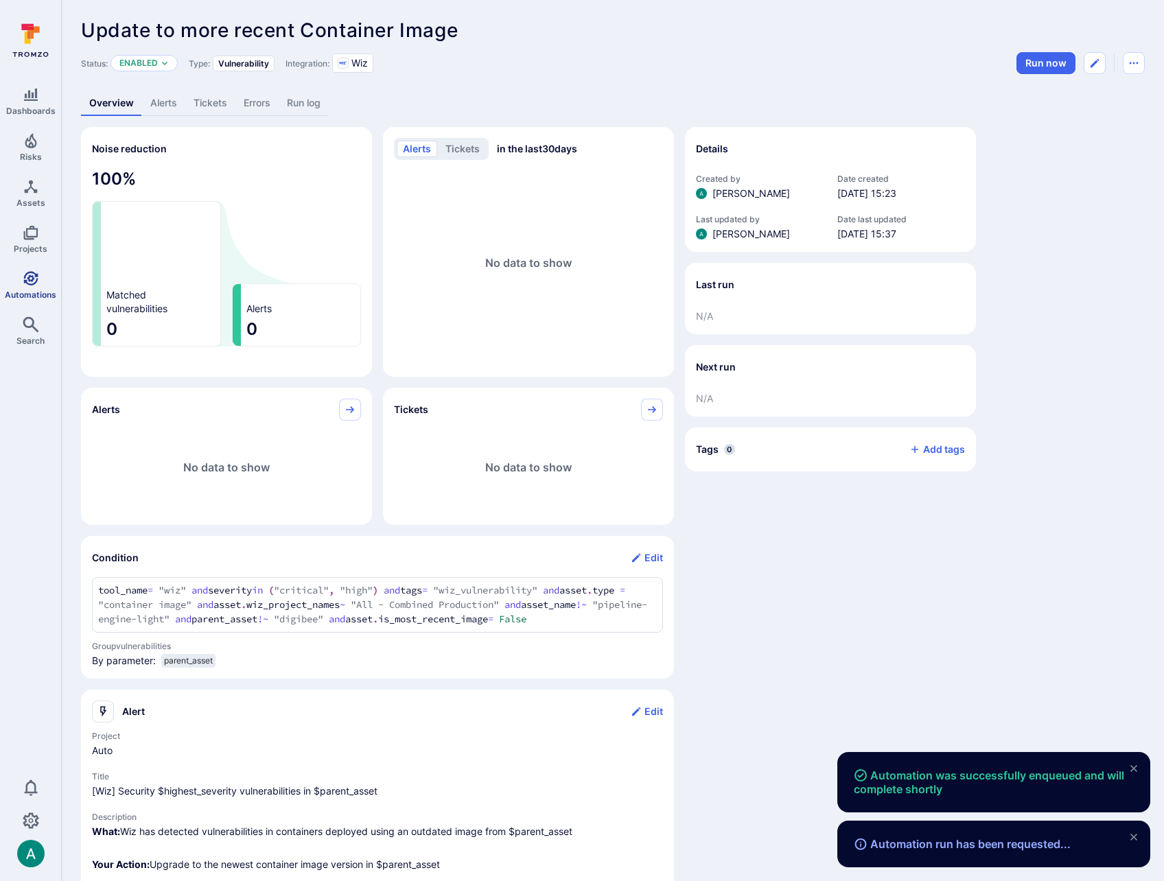
click at [33, 280] on icon "Automations" at bounding box center [31, 278] width 16 height 16
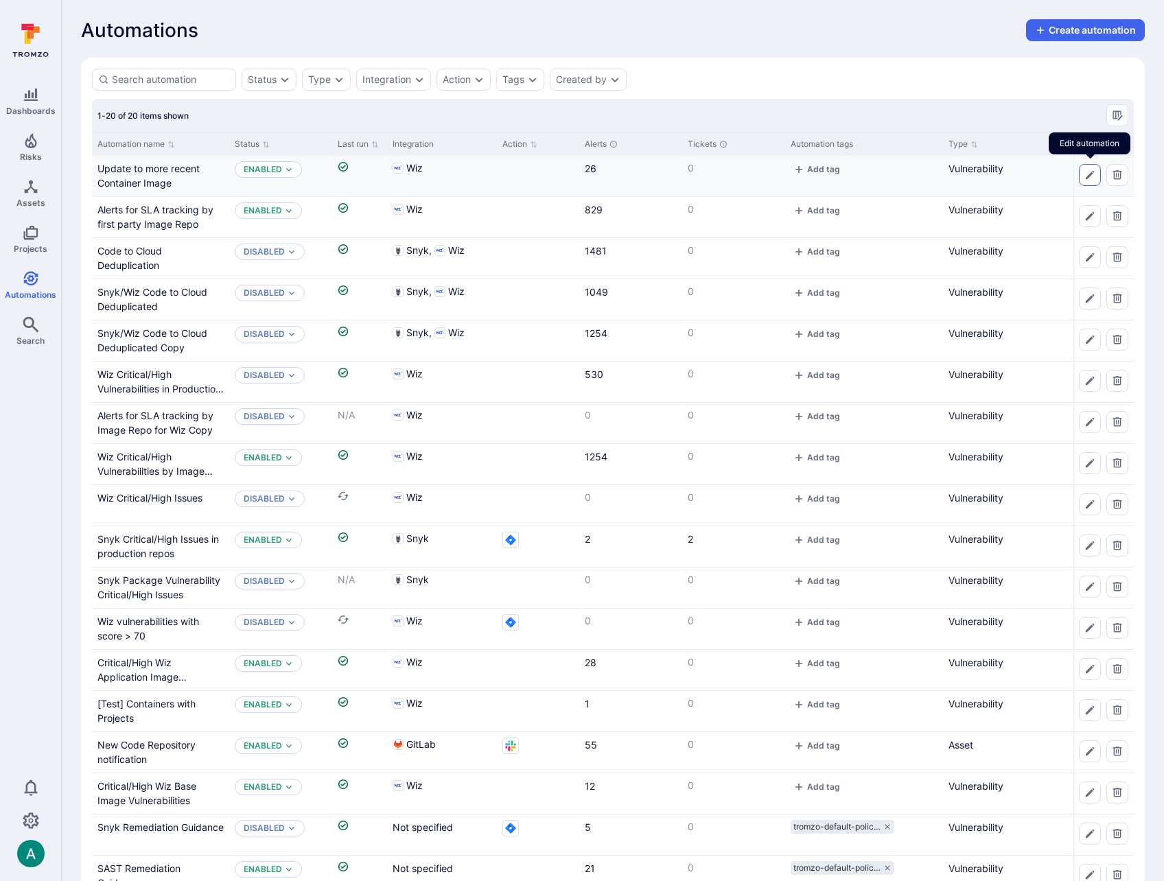
click at [1086, 171] on icon "Edit automation" at bounding box center [1089, 175] width 11 height 11
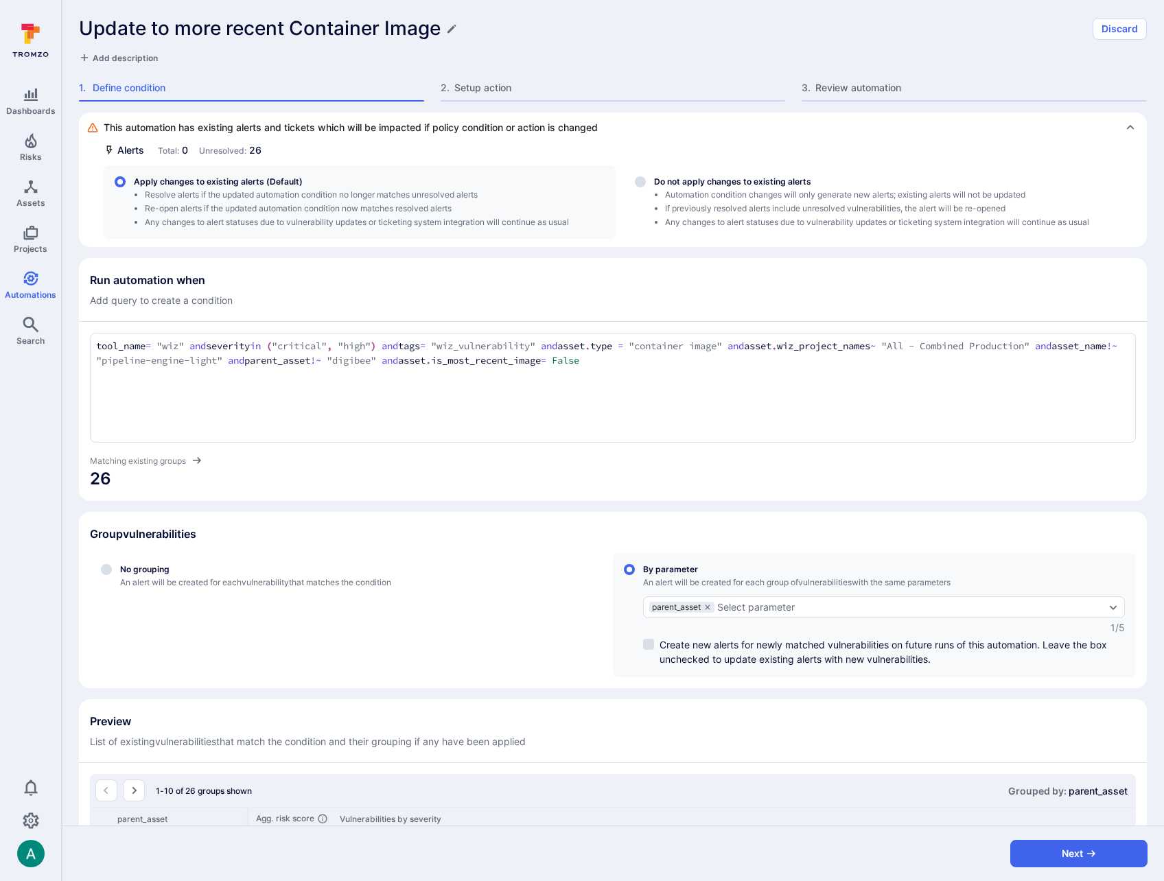
drag, startPoint x: 340, startPoint y: 362, endPoint x: 506, endPoint y: 362, distance: 166.1
click at [506, 362] on textarea "tool_name = "wiz" and severity in ("critical", "high") and tags = "wiz_vulnerab…" at bounding box center [612, 354] width 1033 height 30
click at [585, 357] on textarea "tool_name = "wiz" and severity in ("critical", "high") and tags = "wiz_vulnerab…" at bounding box center [612, 354] width 1033 height 30
click at [440, 359] on textarea "tool_name = "wiz" and severity in ("critical", "high") and tags = "wiz_vulnerab…" at bounding box center [612, 354] width 1033 height 30
click at [616, 484] on span "26" at bounding box center [613, 479] width 1046 height 22
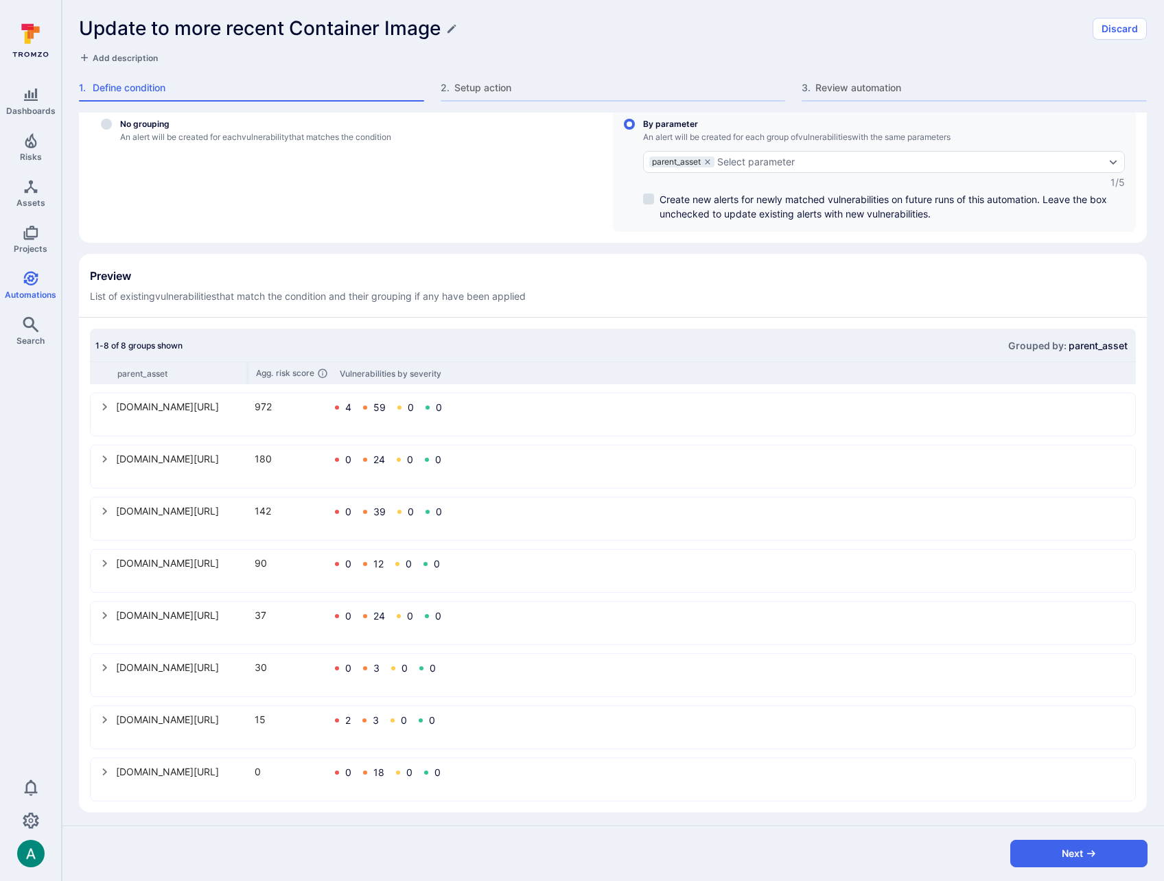
scroll to position [449, 0]
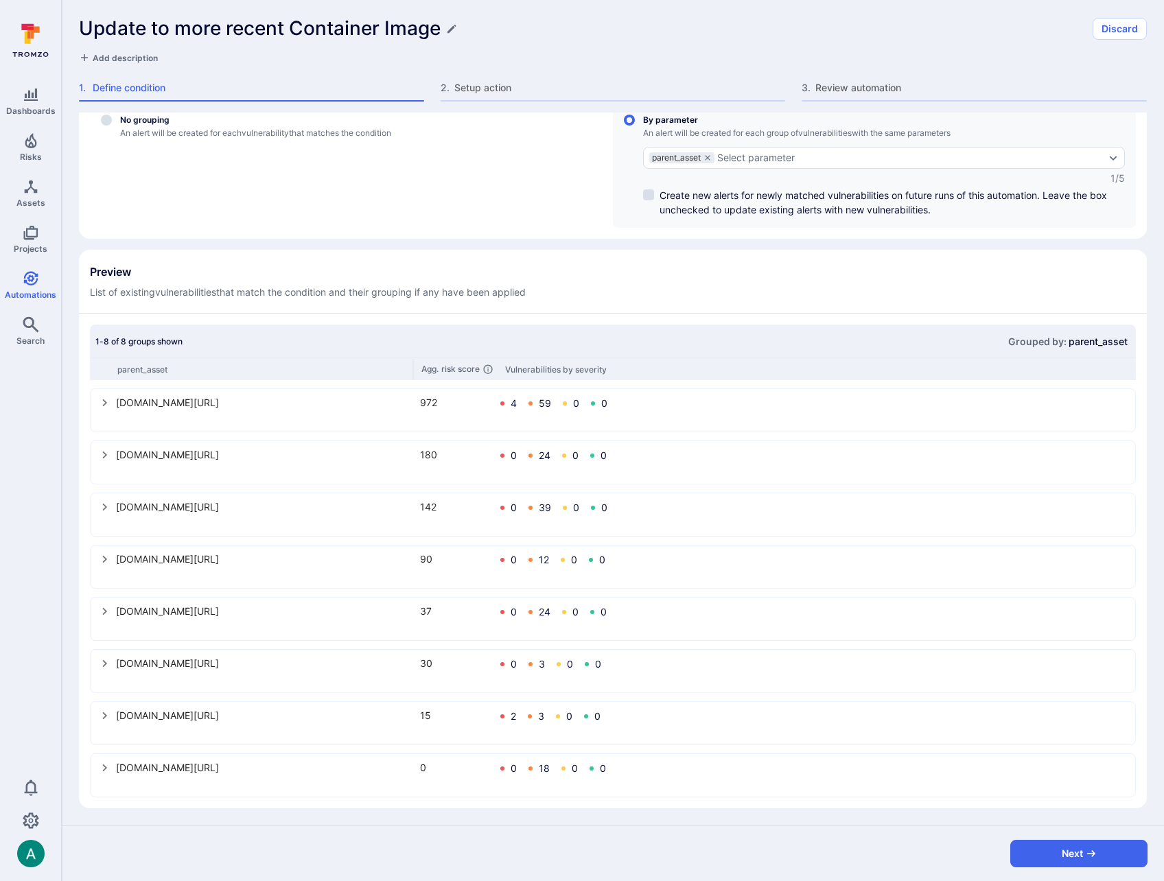
drag, startPoint x: 247, startPoint y: 366, endPoint x: 228, endPoint y: 394, distance: 33.5
click at [412, 366] on div at bounding box center [413, 369] width 2 height 21
click at [106, 402] on icon "select group" at bounding box center [105, 403] width 5 height 8
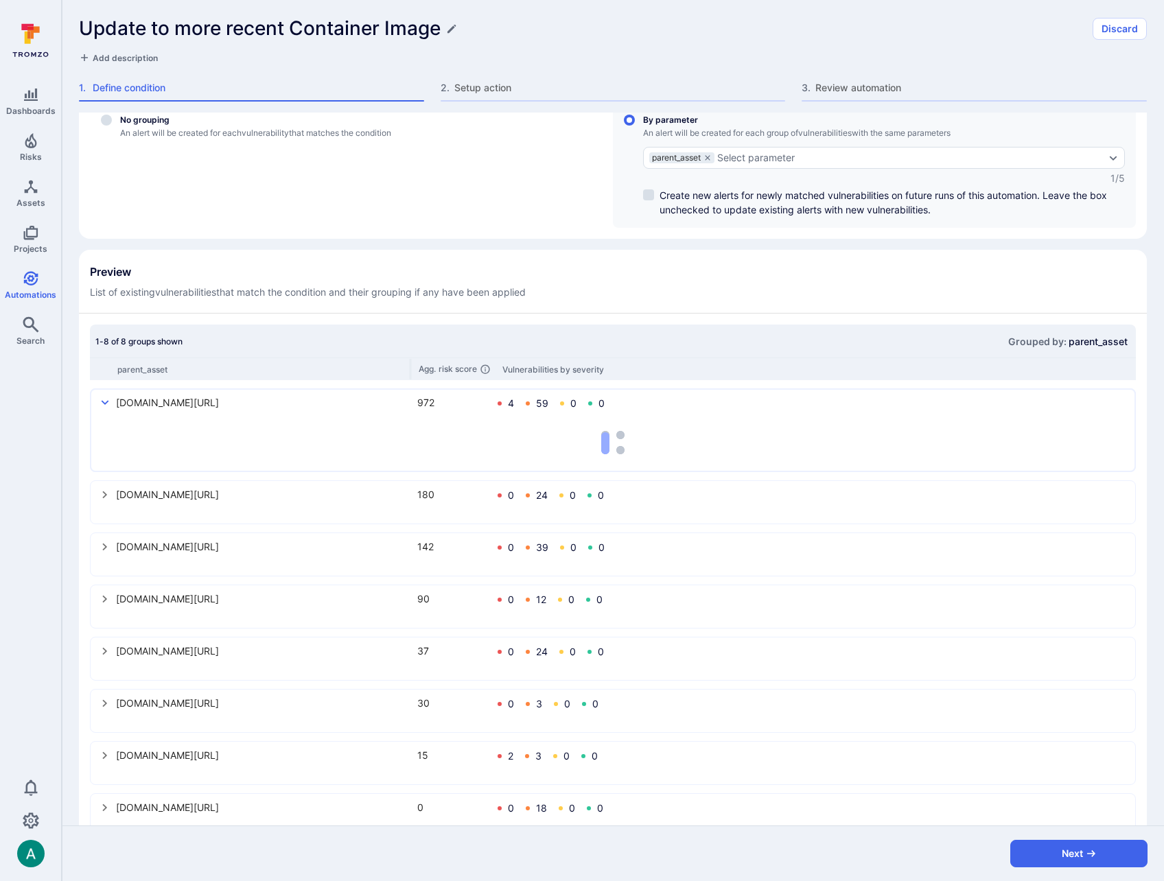
click at [106, 402] on icon "select group" at bounding box center [106, 403] width 8 height 5
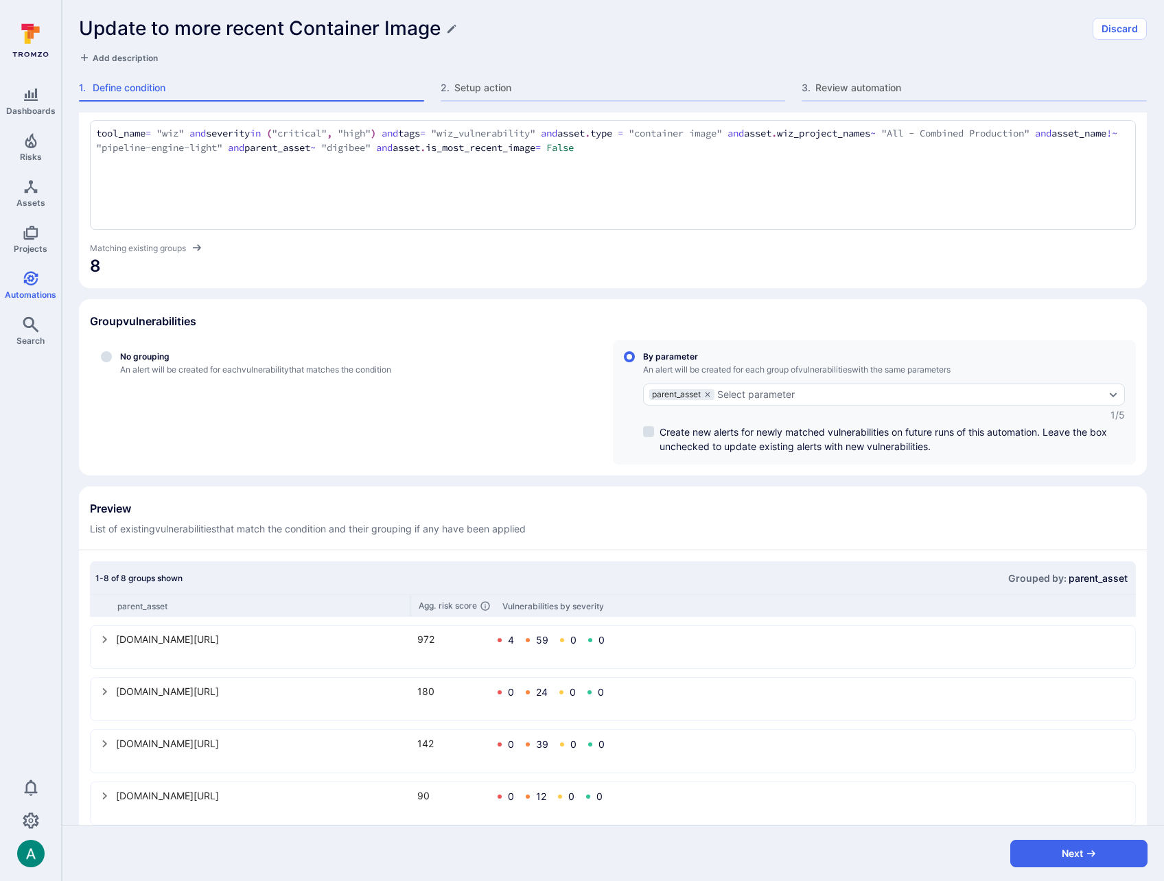
scroll to position [108, 0]
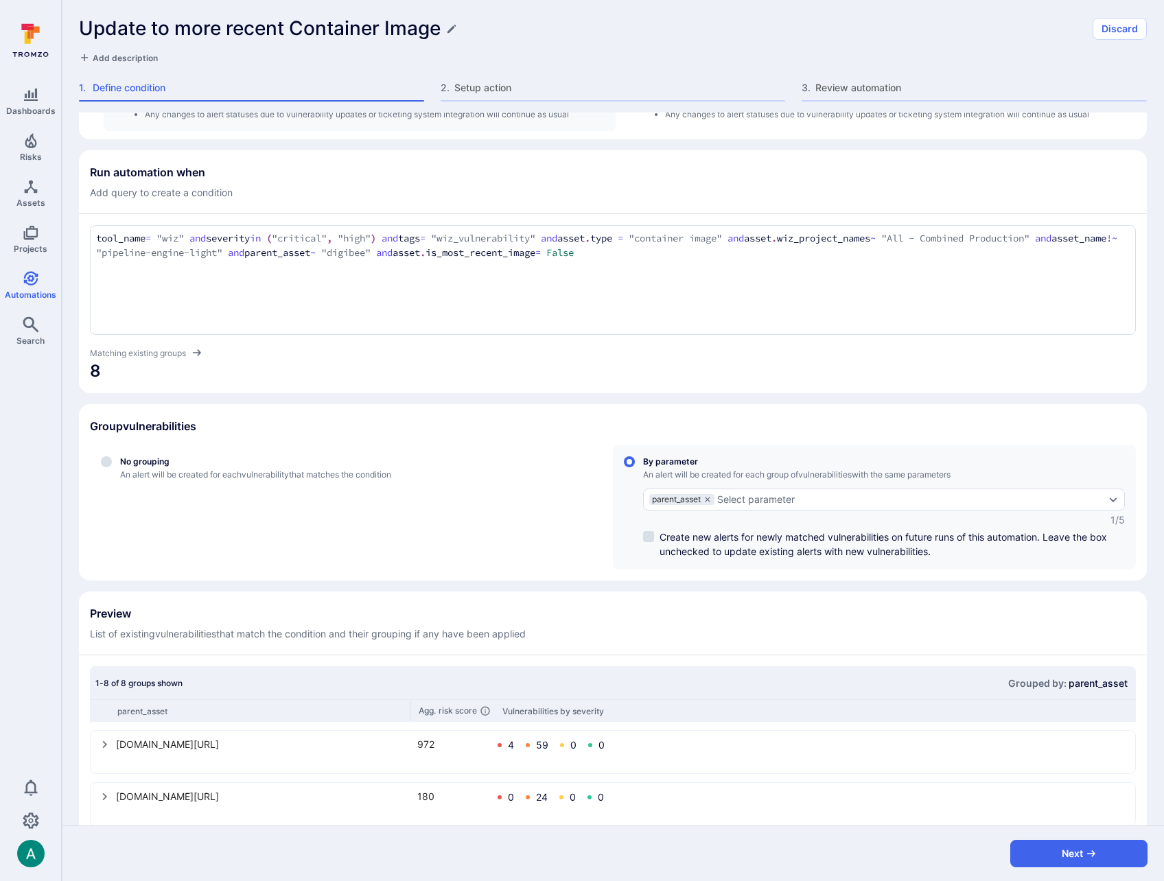
drag, startPoint x: 454, startPoint y: 250, endPoint x: 425, endPoint y: 253, distance: 28.9
click at [451, 251] on textarea "tool_name = "wiz" and severity in ("critical", "high") and tags = "wiz_vulnerab…" at bounding box center [612, 246] width 1033 height 30
drag, startPoint x: 339, startPoint y: 253, endPoint x: 504, endPoint y: 252, distance: 164.7
click at [504, 252] on textarea "tool_name = "wiz" and severity in ("critical", "high") and tags = "wiz_vulnerab…" at bounding box center [612, 246] width 1033 height 30
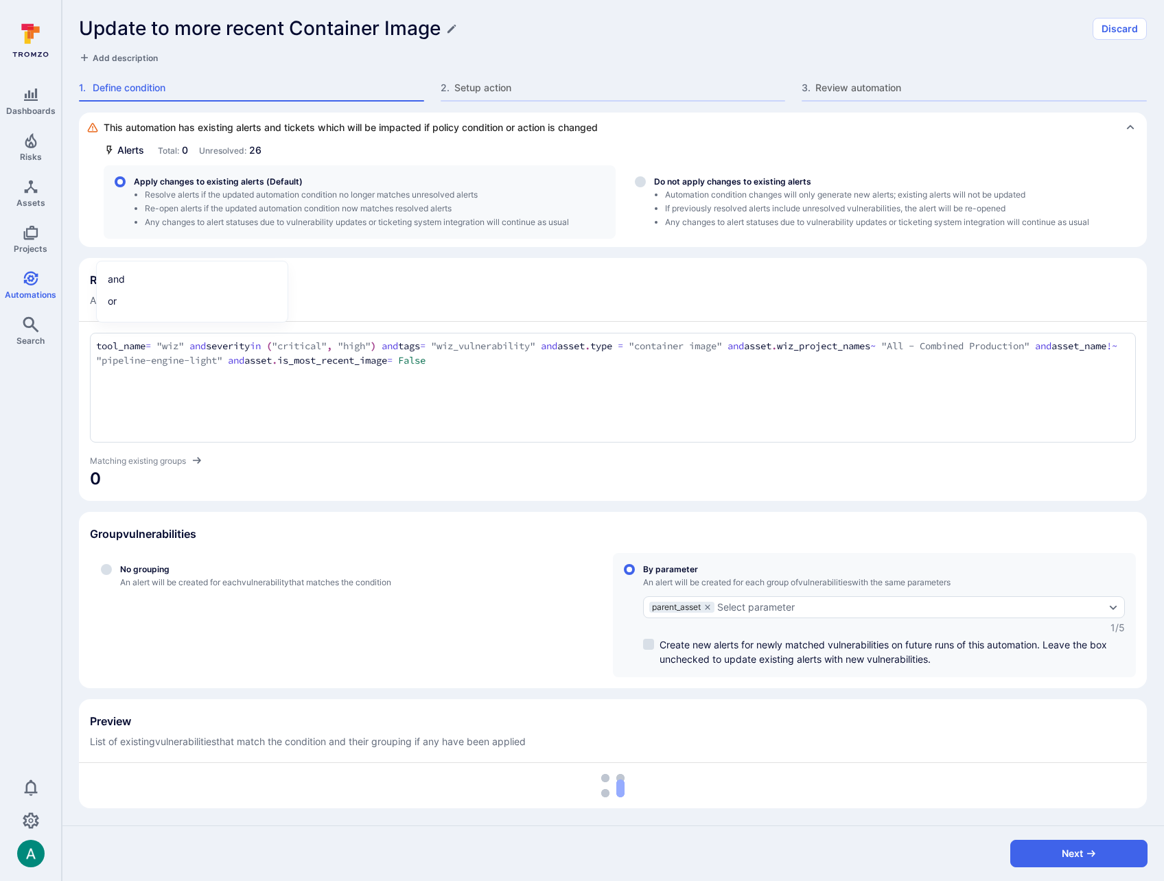
scroll to position [0, 0]
click at [698, 318] on section "Run automation when Add query to create a condition tool_name = "wiz" and sever…" at bounding box center [613, 379] width 1068 height 243
click at [1077, 852] on button "Next" at bounding box center [1078, 853] width 137 height 27
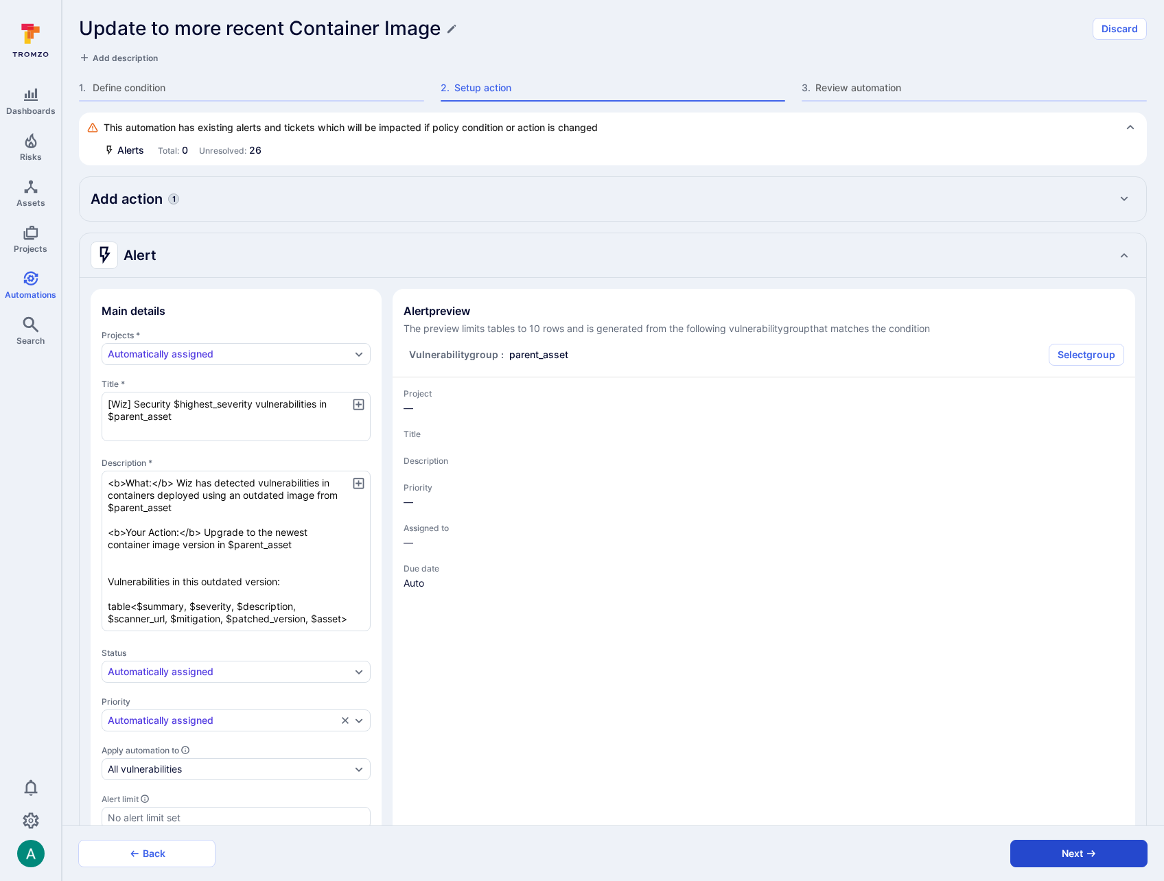
click at [1077, 852] on button "Next" at bounding box center [1078, 853] width 137 height 27
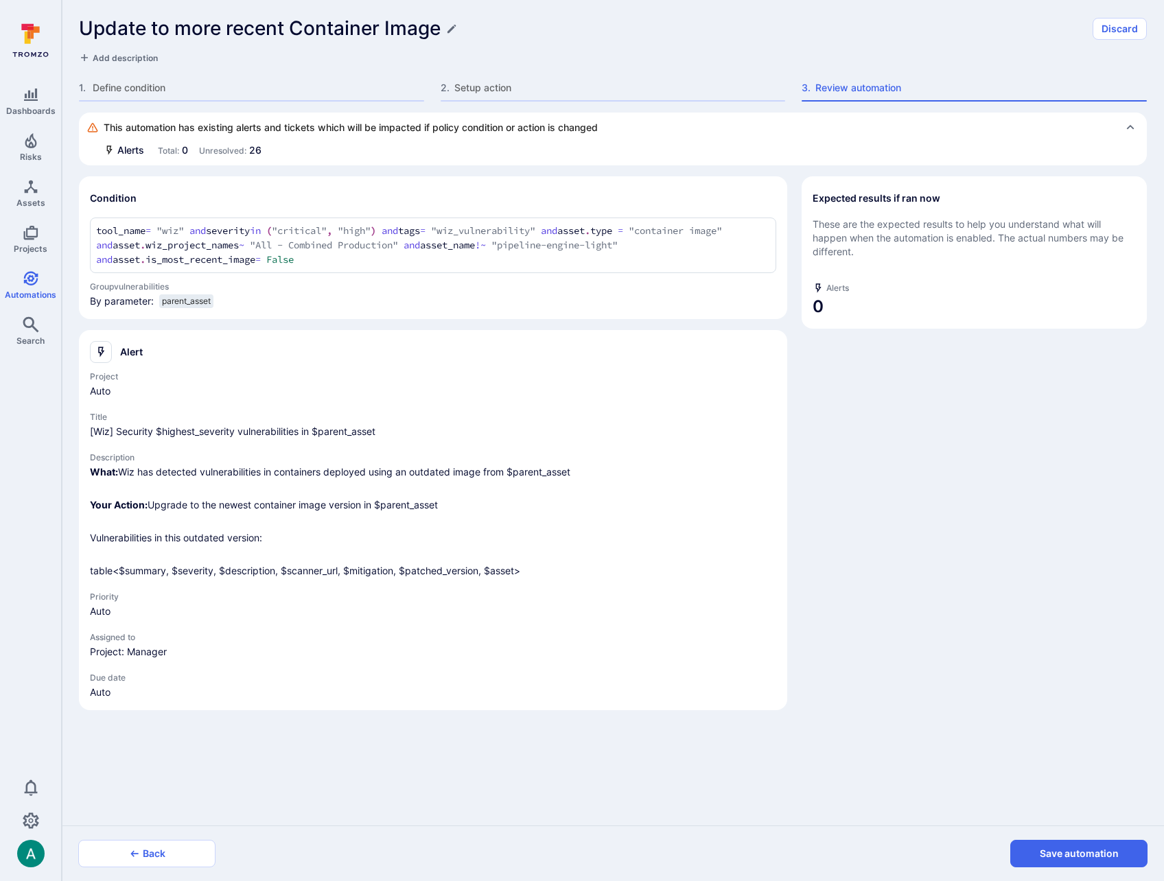
click at [1077, 852] on button "Save automation" at bounding box center [1078, 853] width 137 height 27
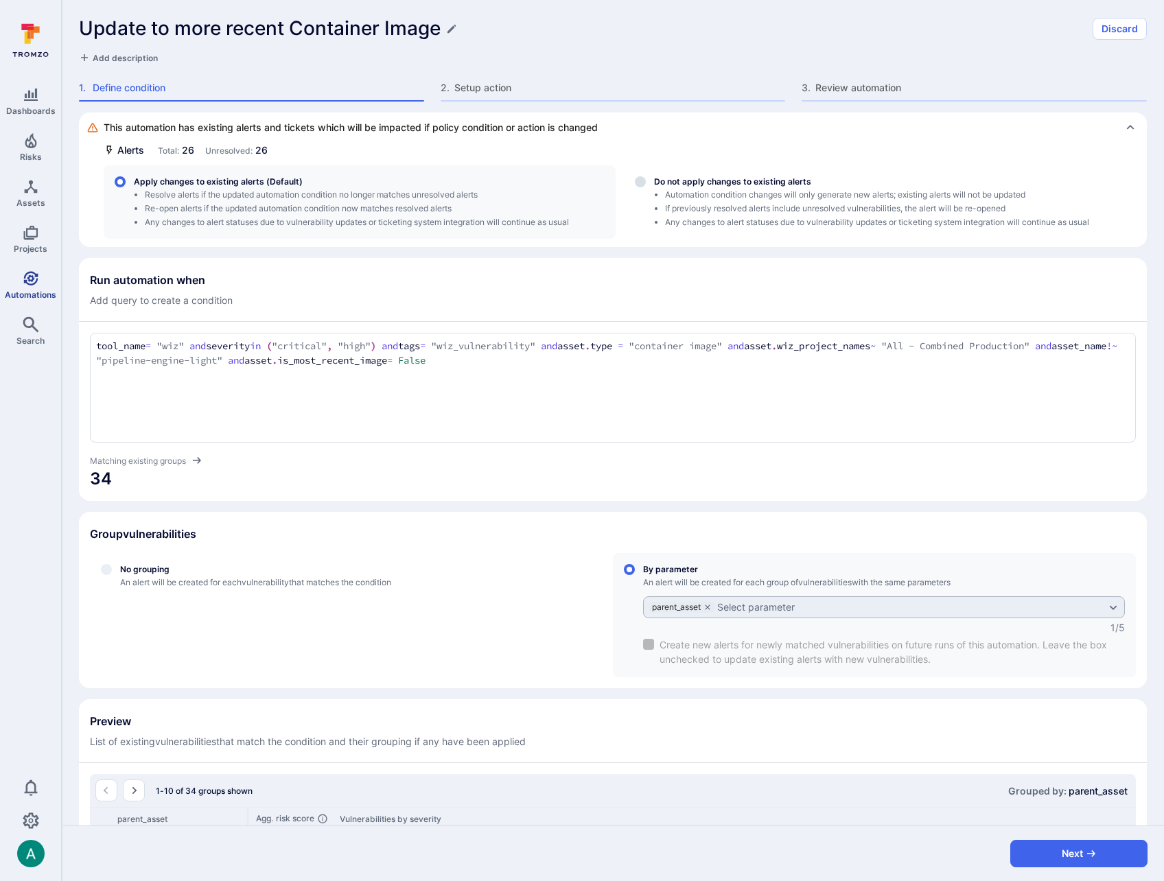
click at [25, 292] on span "Automations" at bounding box center [30, 295] width 51 height 10
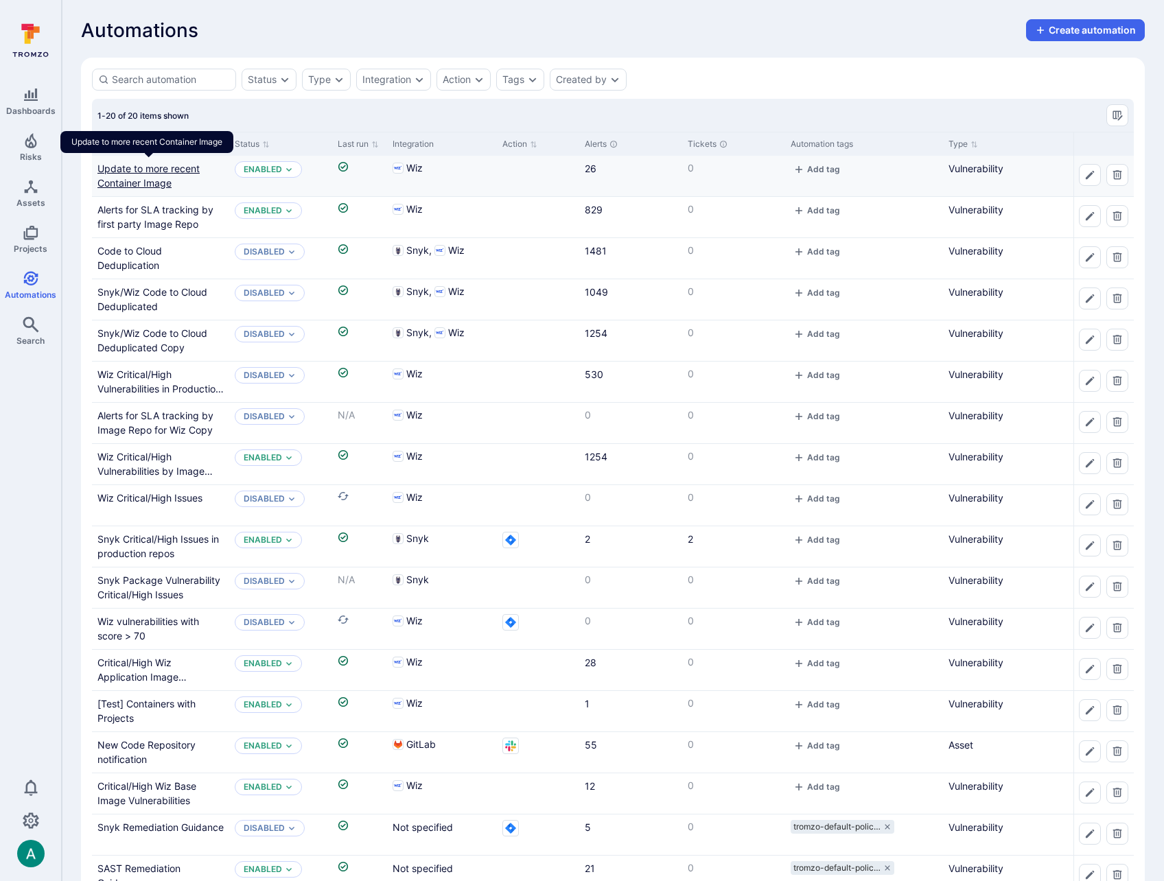
click at [131, 170] on link "Update to more recent Container Image" at bounding box center [148, 176] width 102 height 26
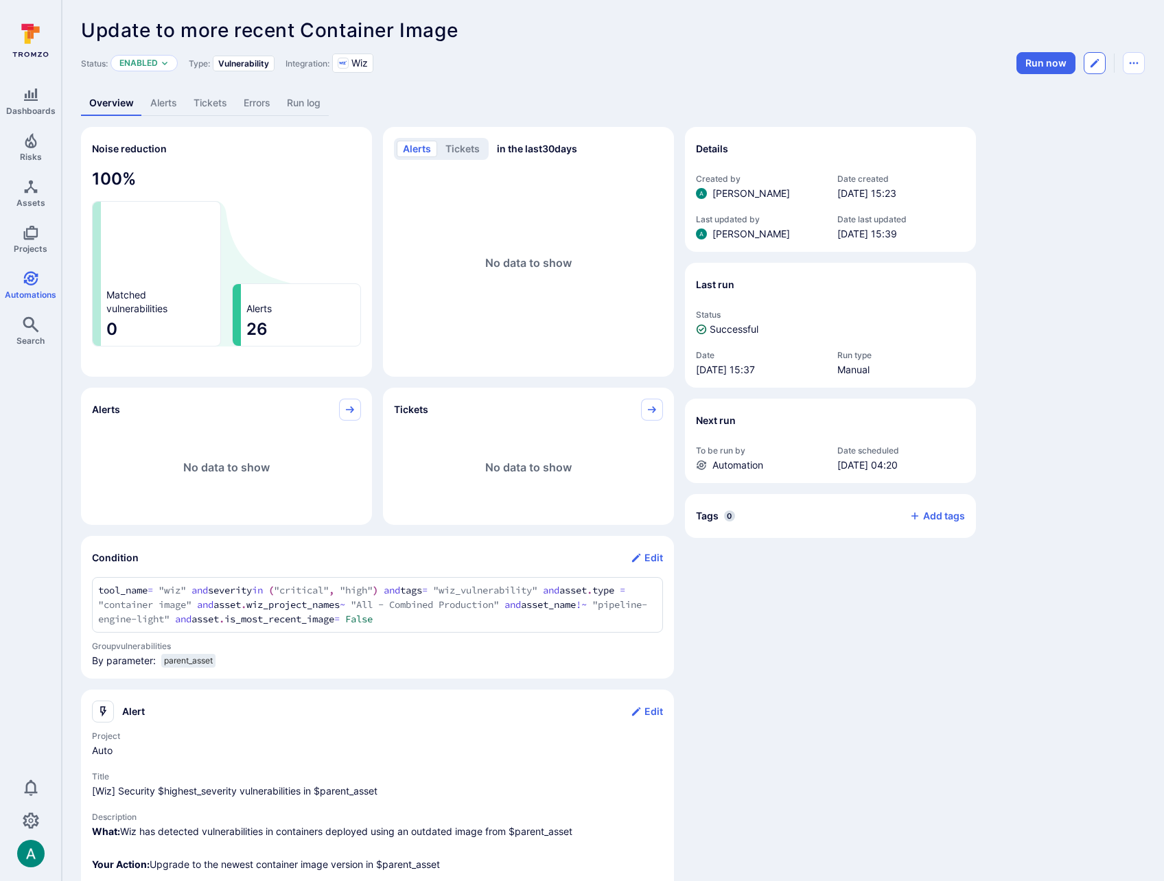
click at [1101, 67] on button "Edit automation" at bounding box center [1095, 63] width 22 height 22
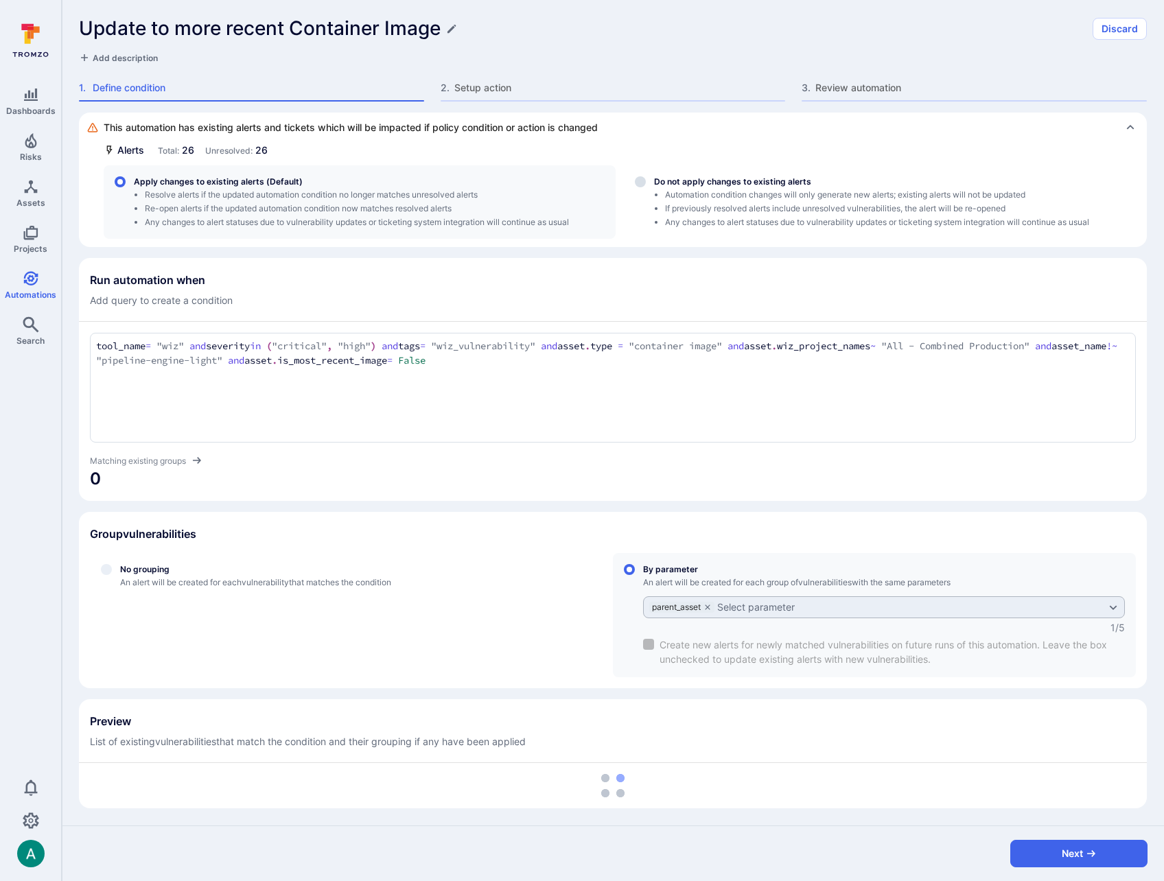
click at [692, 373] on div "tool_name = "wiz" and severity in ("critical", "high") and tags = "wiz_vulnerab…" at bounding box center [613, 388] width 1046 height 110
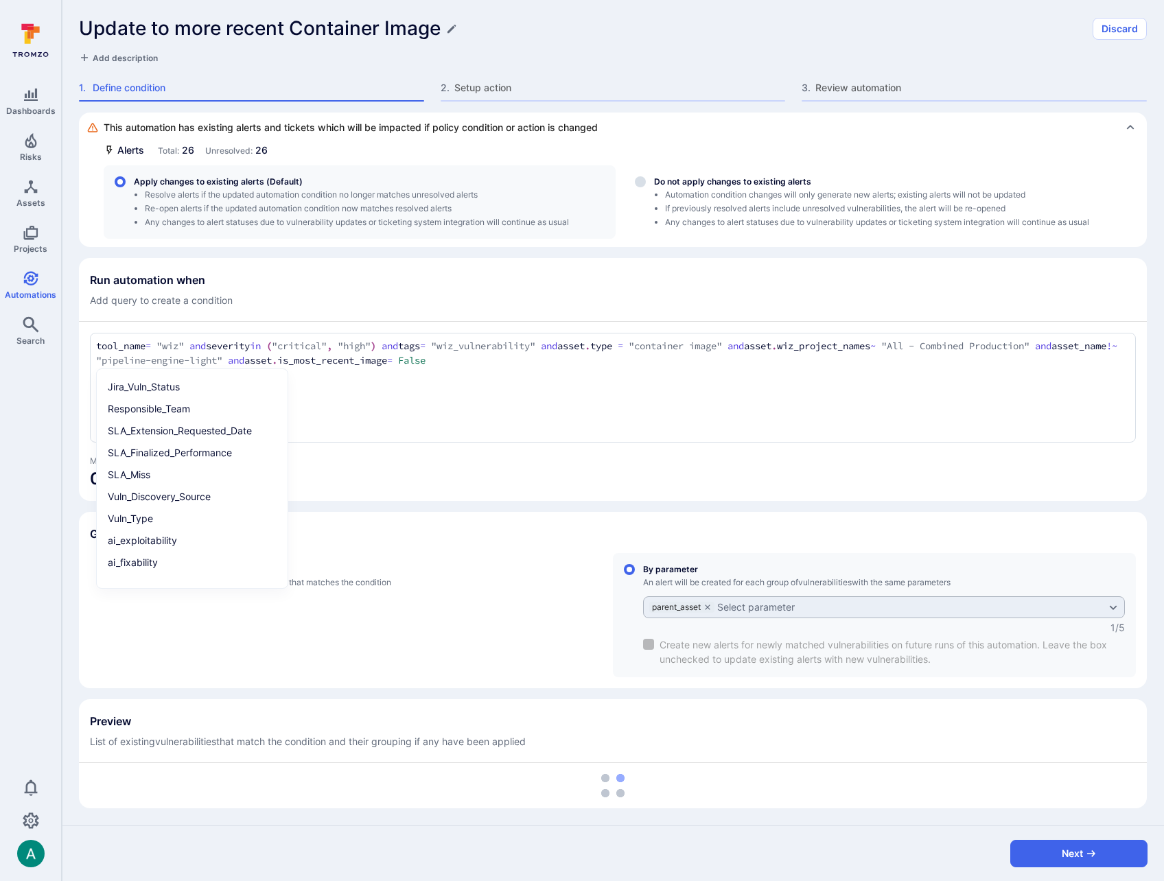
click at [537, 359] on textarea "tool_name = "wiz" and severity in ("critical", "high") and tags = "wiz_vulnerab…" at bounding box center [612, 354] width 1033 height 30
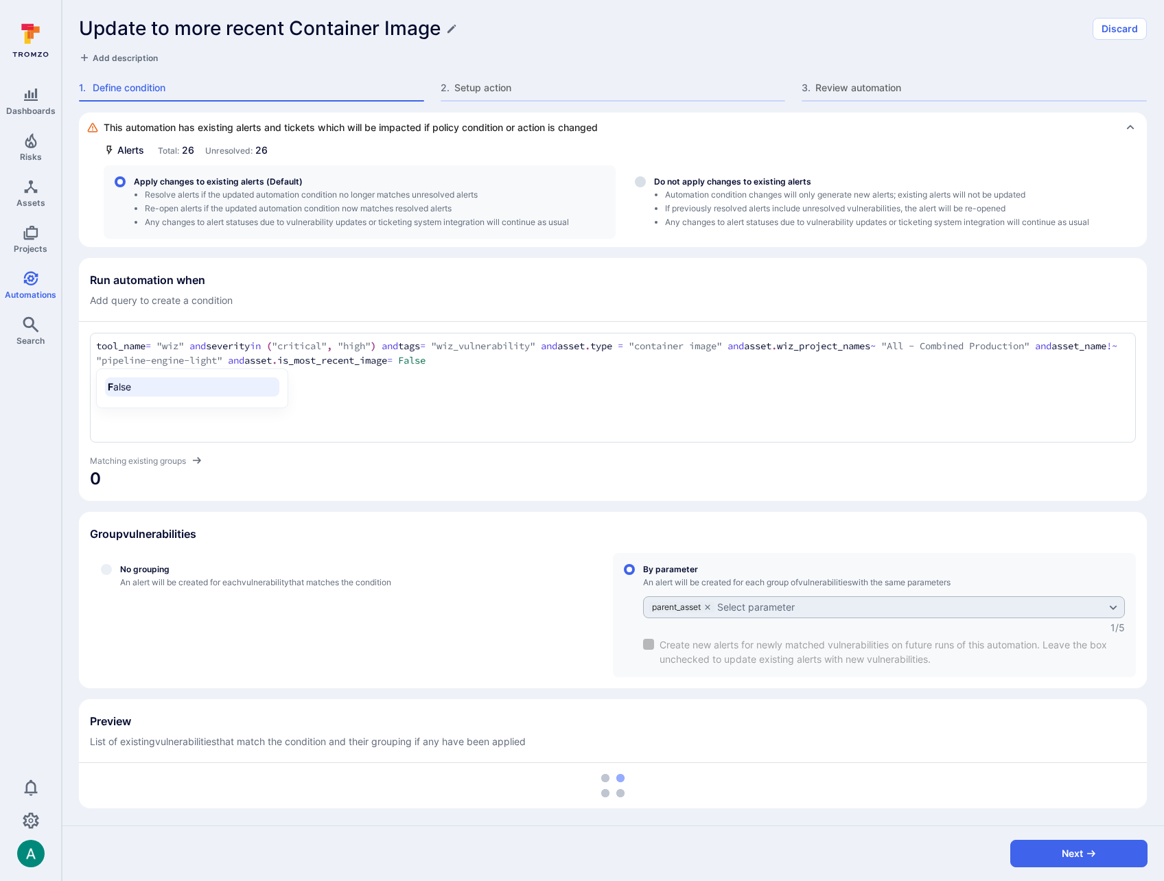
click at [537, 359] on textarea "tool_name = "wiz" and severity in ("critical", "high") and tags = "wiz_vulnerab…" at bounding box center [612, 354] width 1033 height 30
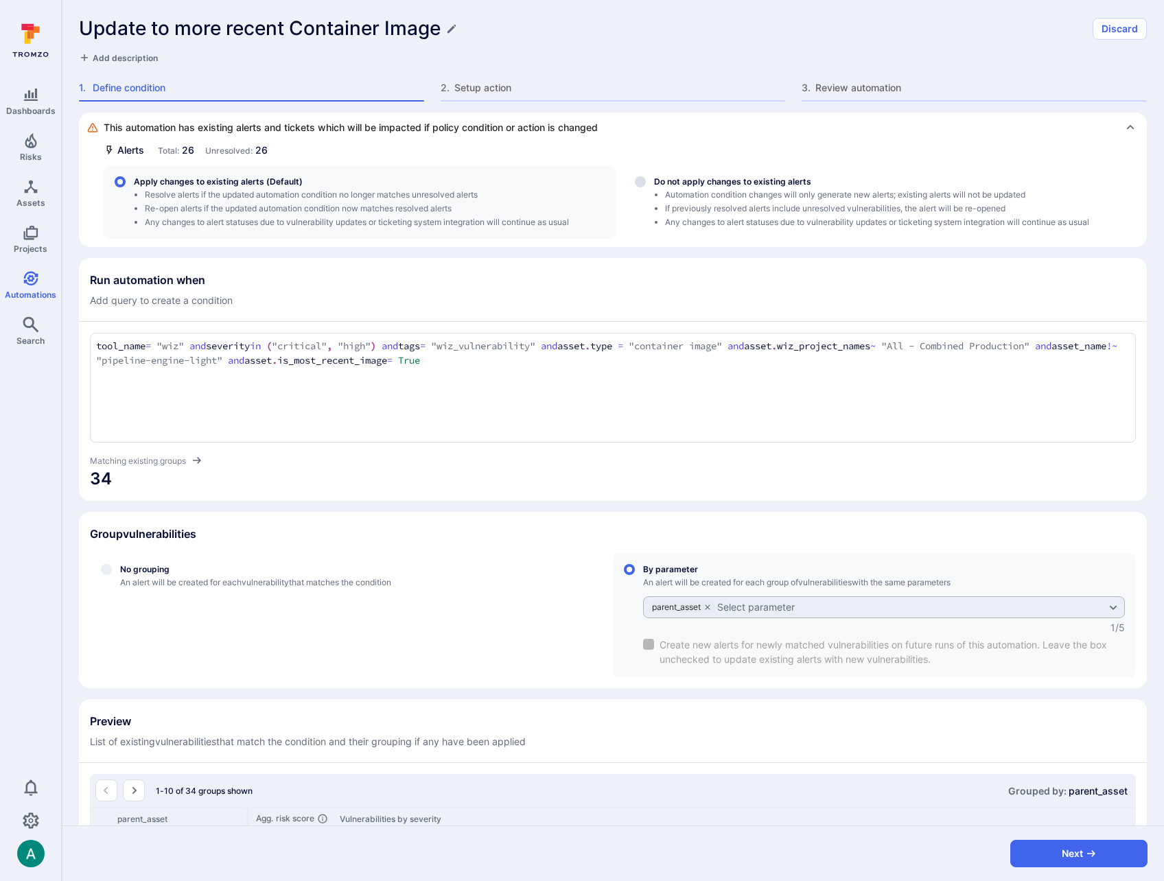
click at [590, 390] on div "tool_name = "wiz" and severity in ("critical", "high") and tags = "wiz_vulnerab…" at bounding box center [613, 388] width 1046 height 110
click at [340, 360] on textarea "tool_name = "wiz" and severity in ("critical", "high") and tags = "wiz_vulnerab…" at bounding box center [612, 354] width 1033 height 30
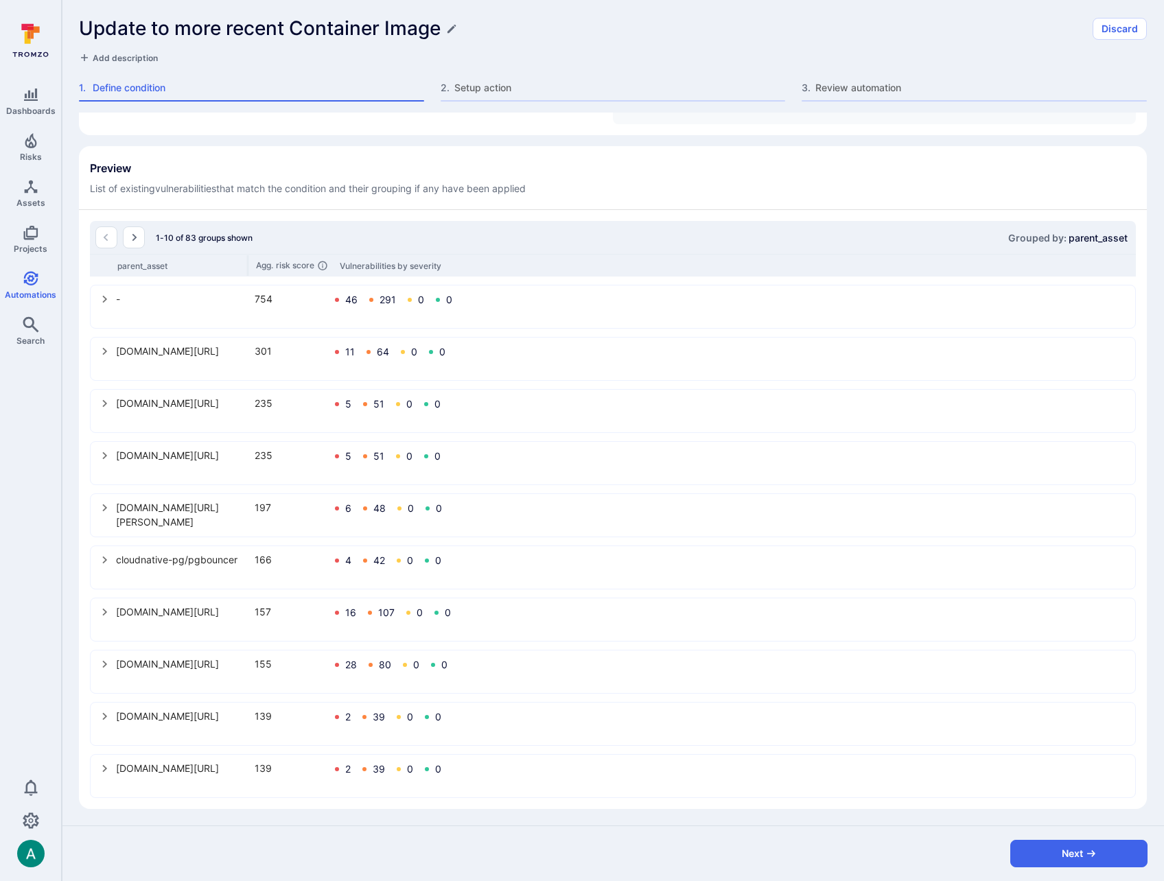
scroll to position [554, 0]
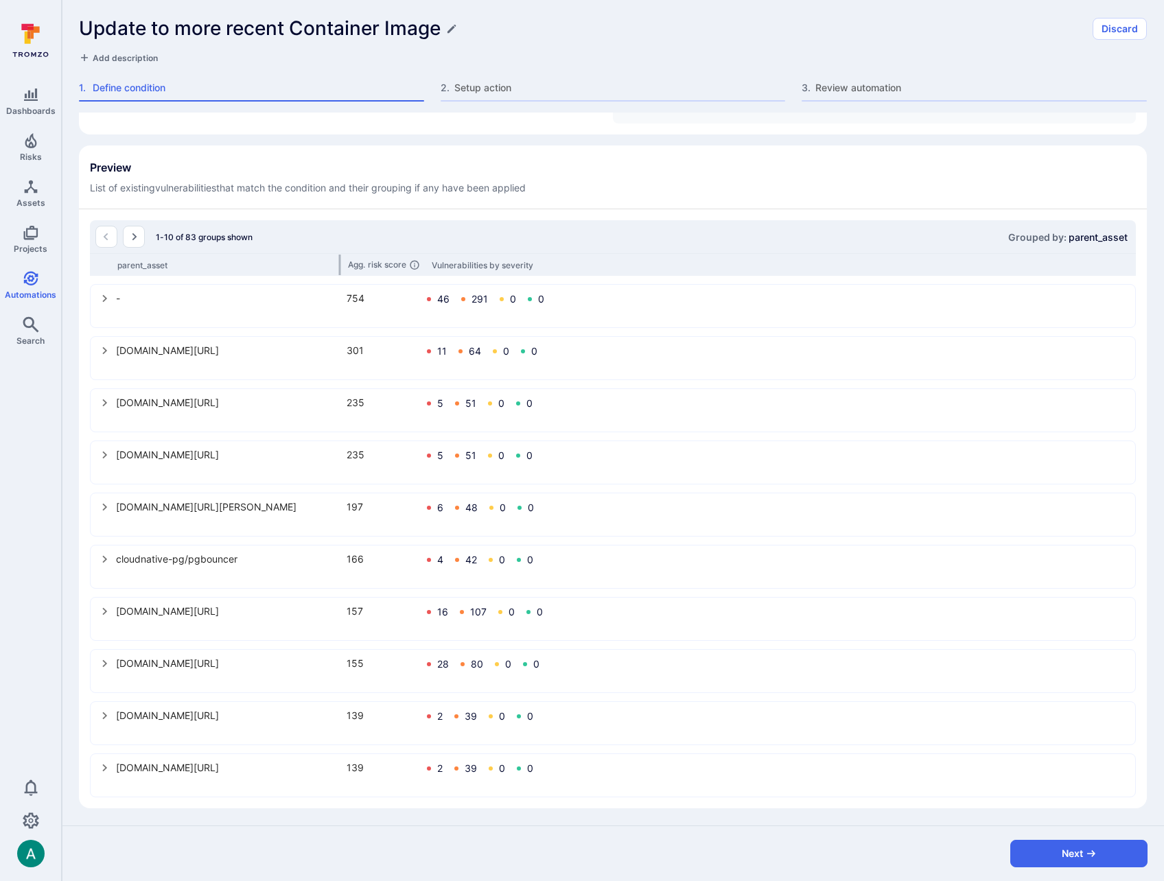
drag, startPoint x: 247, startPoint y: 262, endPoint x: 339, endPoint y: 259, distance: 92.0
click at [339, 259] on div at bounding box center [340, 265] width 2 height 21
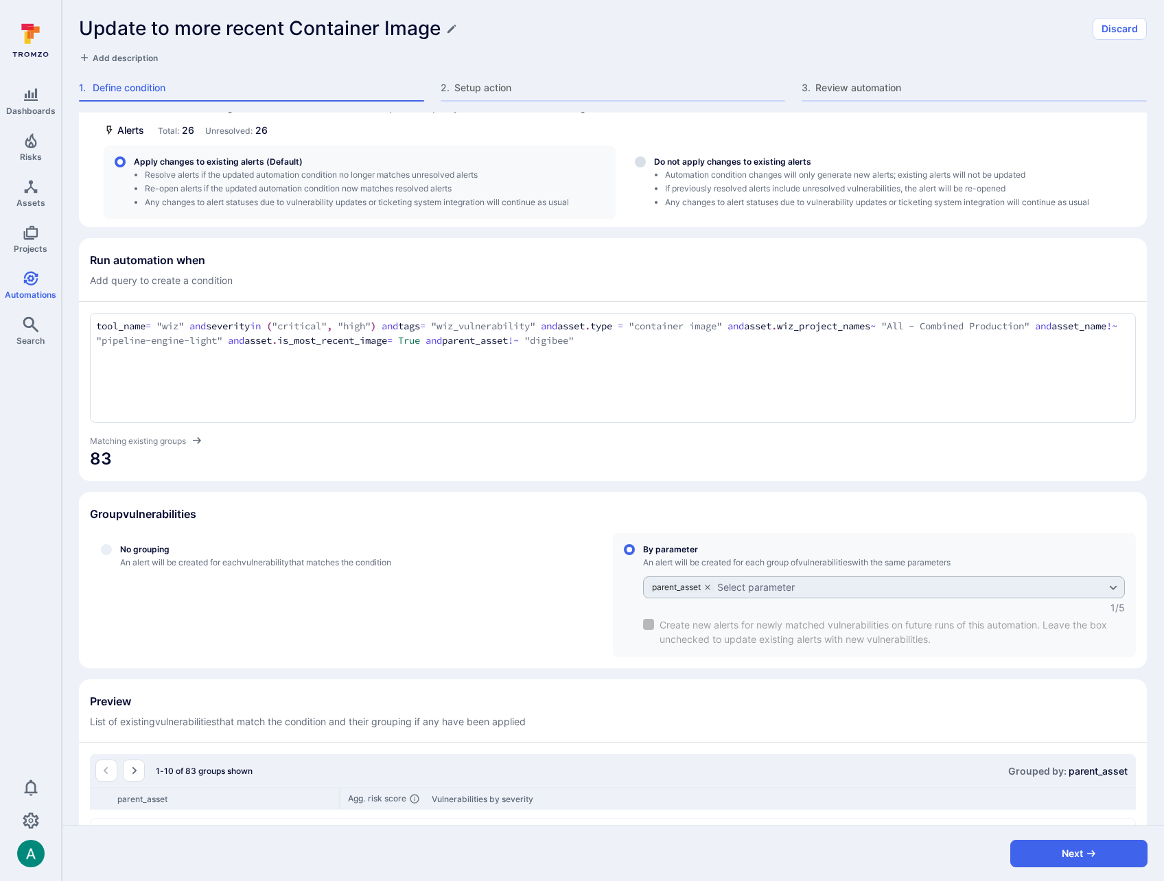
scroll to position [16, 0]
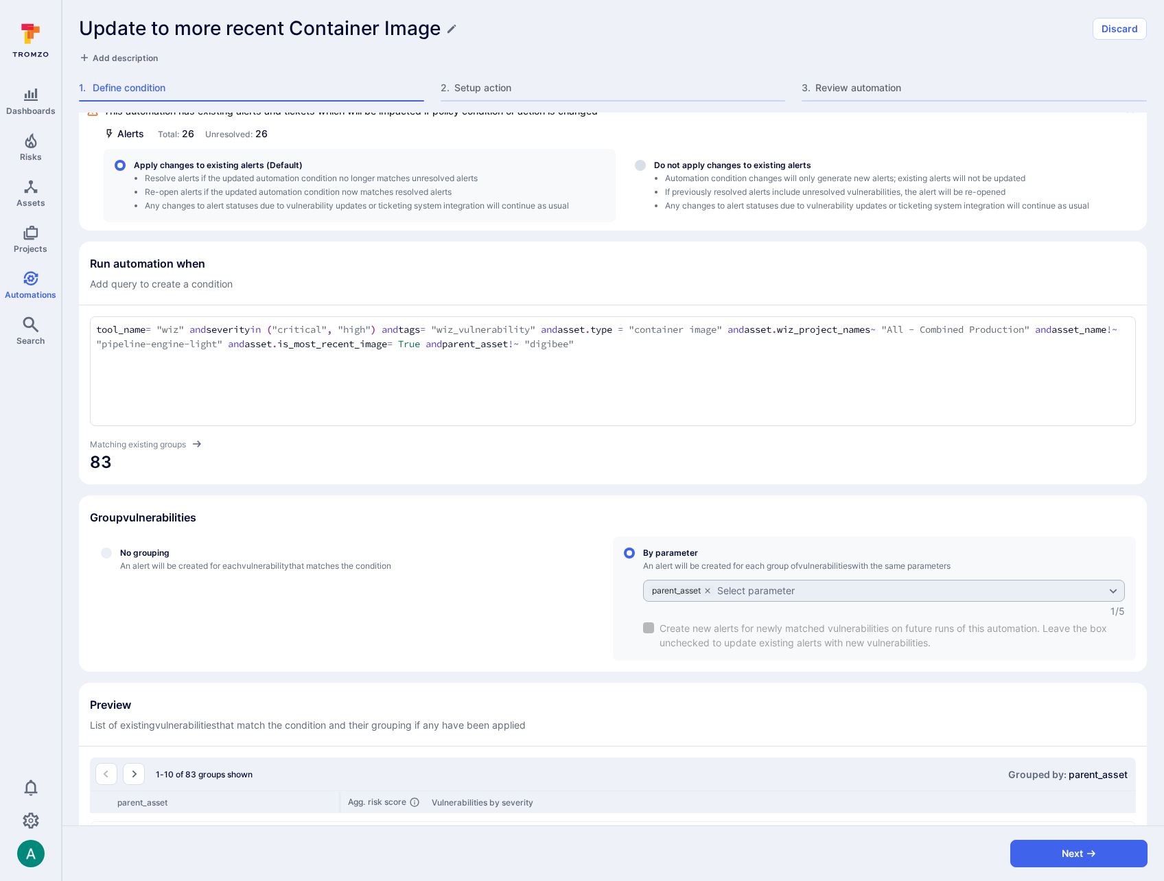
drag, startPoint x: 788, startPoint y: 349, endPoint x: -82, endPoint y: 280, distance: 872.2
click at [0, 280] on html "Dashboards Risks Assets Projects Automations Search 0 Automations Update to mor…" at bounding box center [582, 440] width 1164 height 881
click at [27, 270] on icon "Automations" at bounding box center [31, 278] width 16 height 16
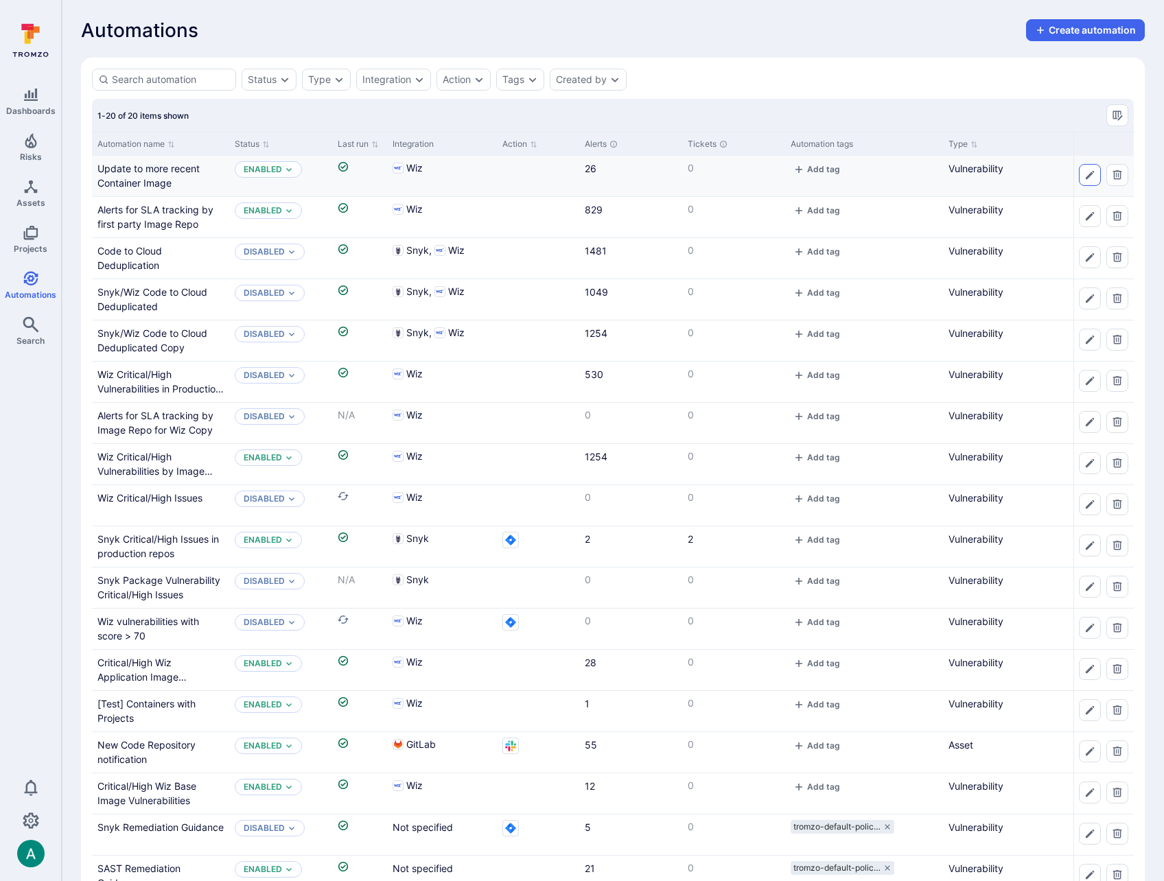
click at [1084, 178] on icon "Edit automation" at bounding box center [1089, 175] width 11 height 11
click at [177, 167] on link "Update to more recent Container Image" at bounding box center [148, 176] width 102 height 26
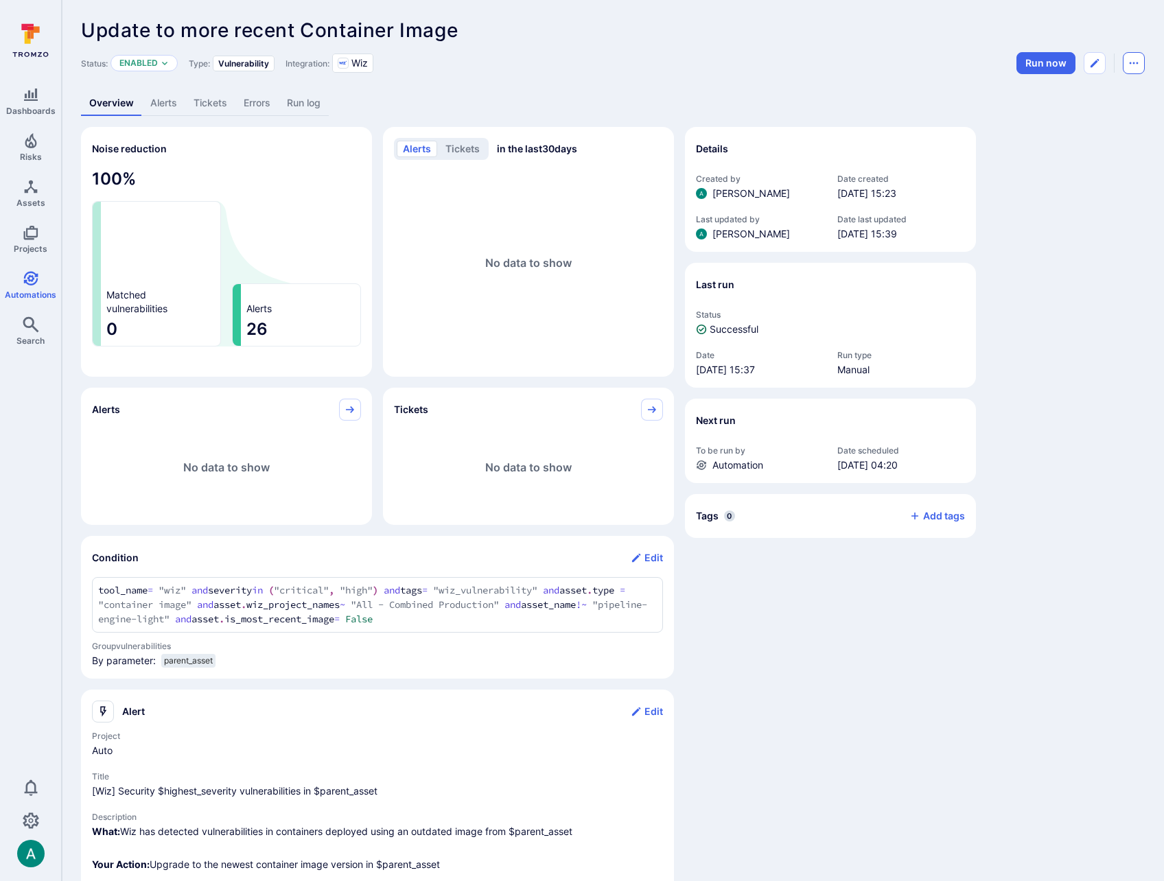
click at [1136, 65] on icon "Automation menu" at bounding box center [1133, 63] width 11 height 11
click at [1089, 95] on li "Duplicate" at bounding box center [1076, 94] width 125 height 22
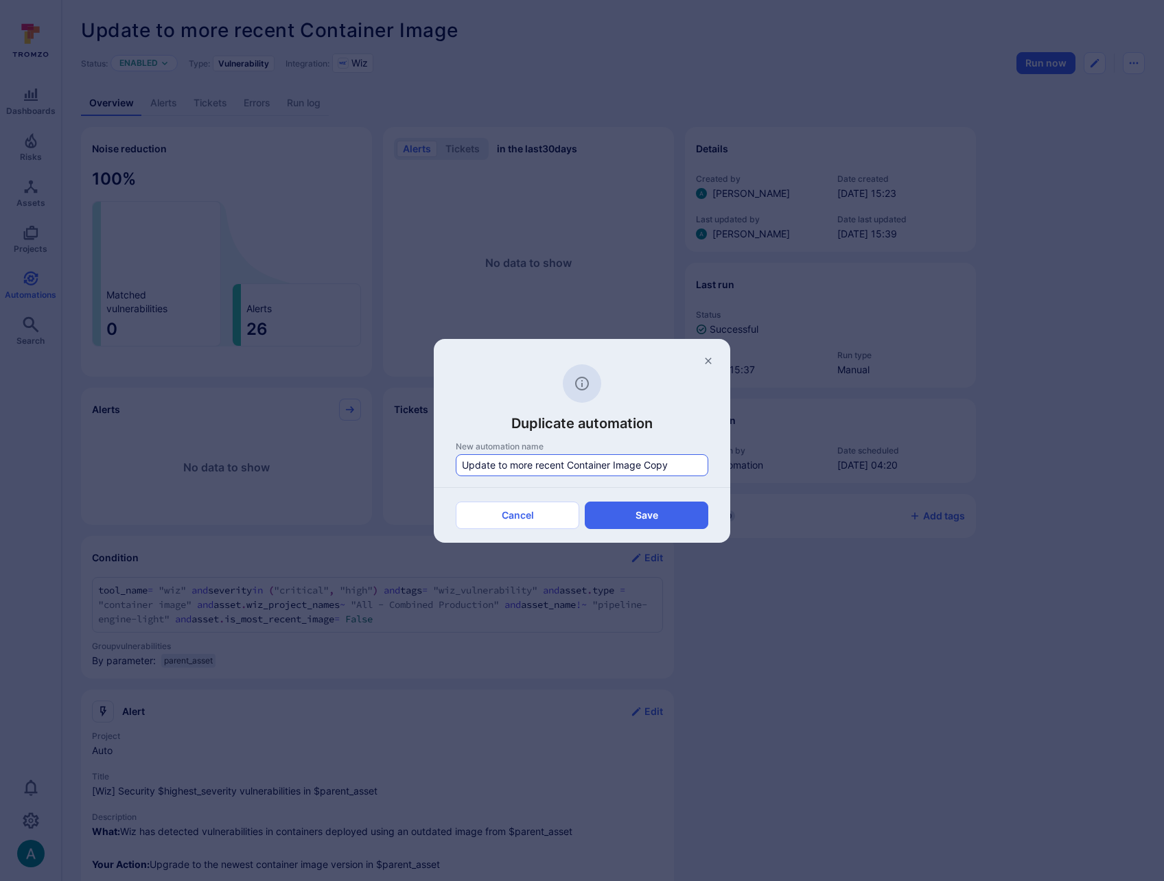
drag, startPoint x: 498, startPoint y: 467, endPoint x: 566, endPoint y: 466, distance: 68.6
click at [566, 466] on input "Update to more recent Container Image Copy" at bounding box center [582, 465] width 240 height 14
click at [663, 515] on button "Save" at bounding box center [647, 515] width 124 height 27
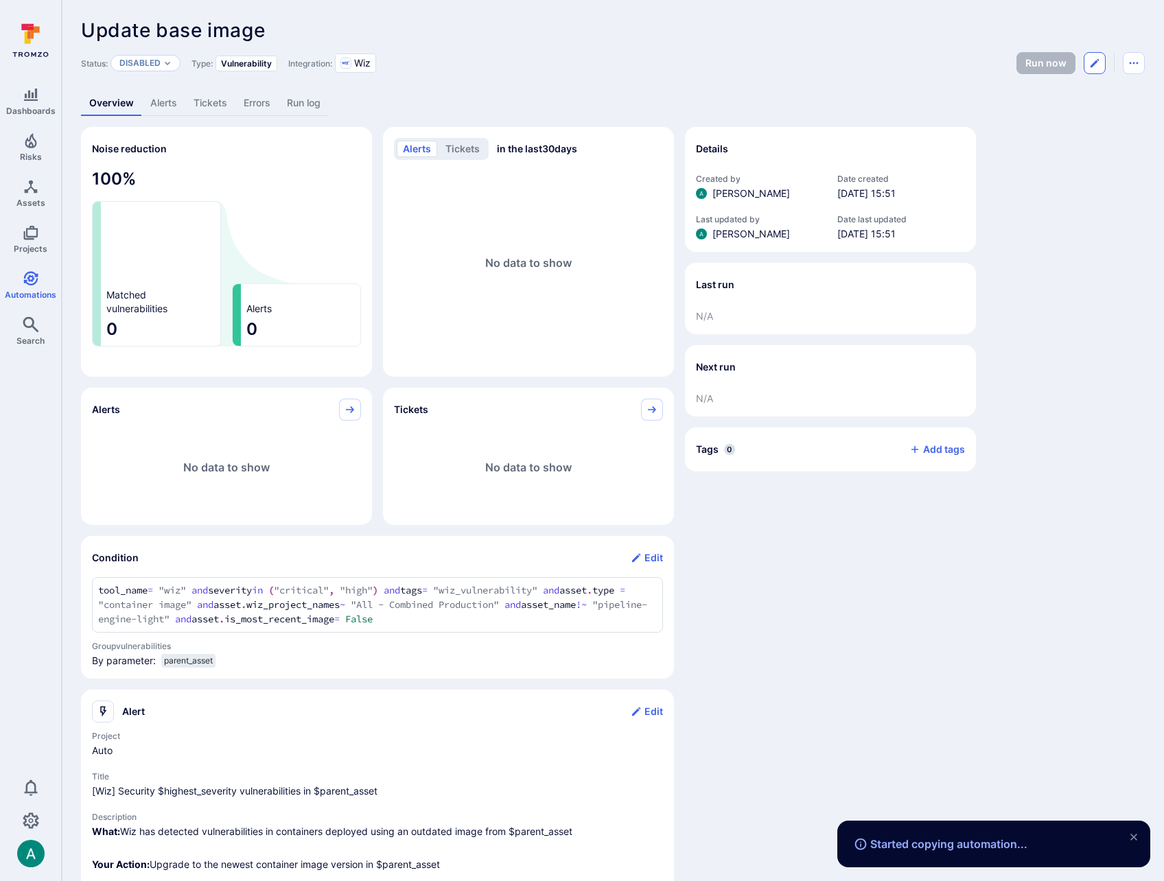
click at [1097, 60] on icon "Edit automation" at bounding box center [1094, 63] width 11 height 11
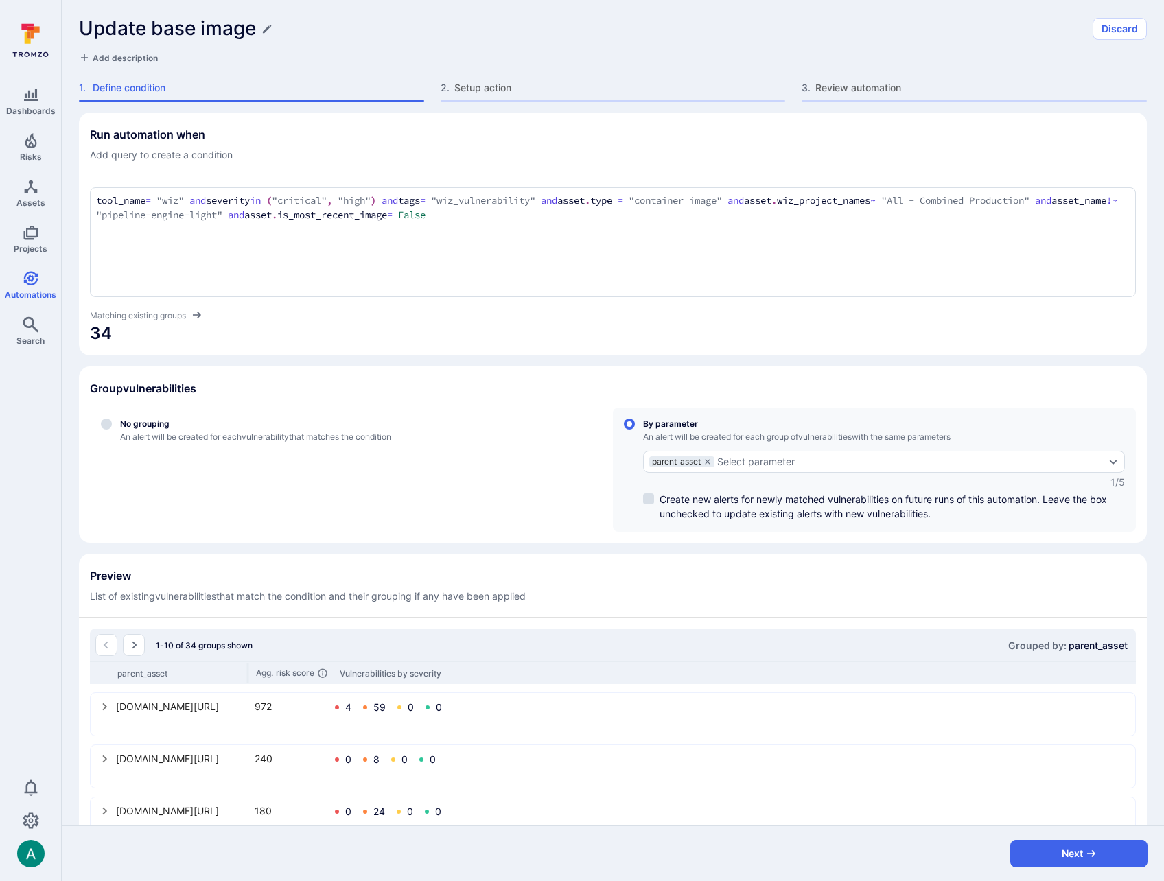
drag, startPoint x: 558, startPoint y: 237, endPoint x: 452, endPoint y: 208, distance: 109.5
click at [537, 232] on div "tool_name = "wiz" and severity in ("critical", "high") and tags = "wiz_vulnerab…" at bounding box center [613, 242] width 1046 height 110
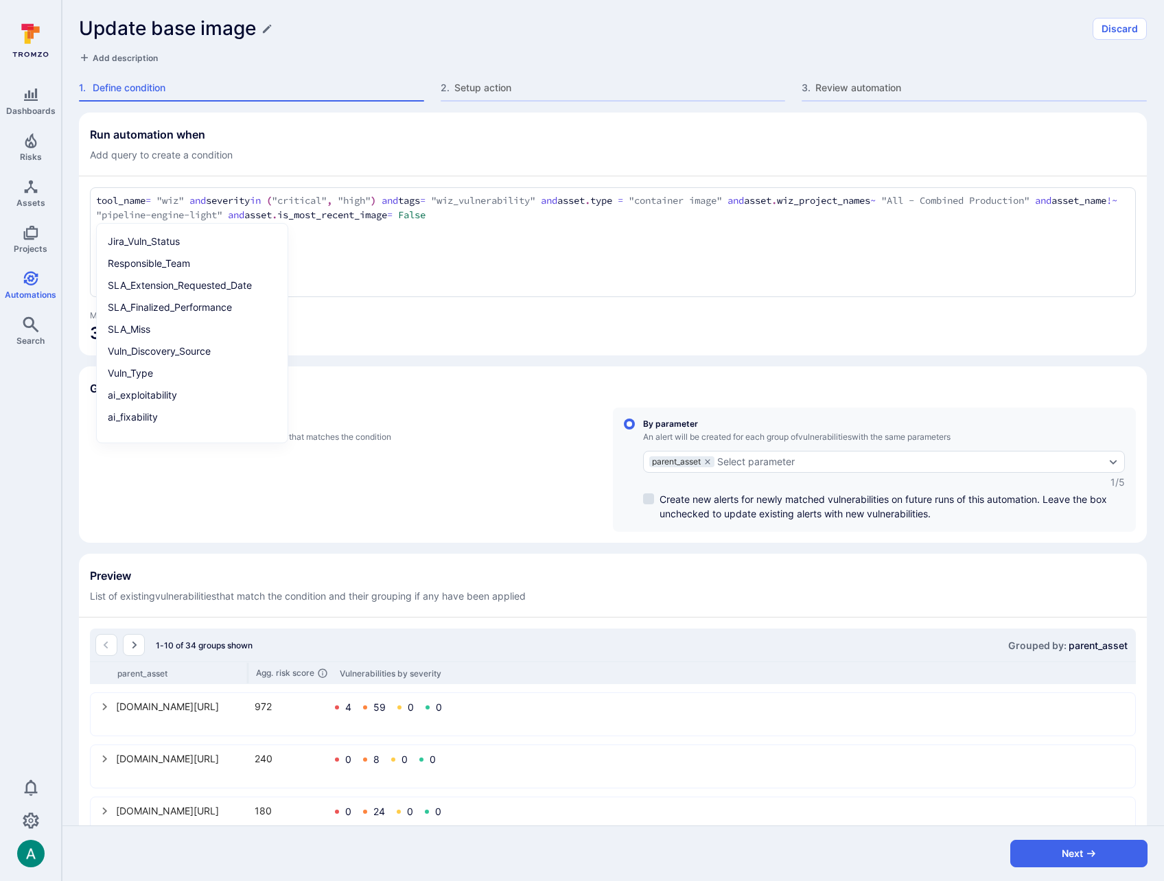
drag, startPoint x: 353, startPoint y: 218, endPoint x: 342, endPoint y: 215, distance: 10.5
click at [352, 217] on textarea "tool_name = "wiz" and severity in ("critical", "high") and tags = "wiz_vulnerab…" at bounding box center [612, 209] width 1033 height 30
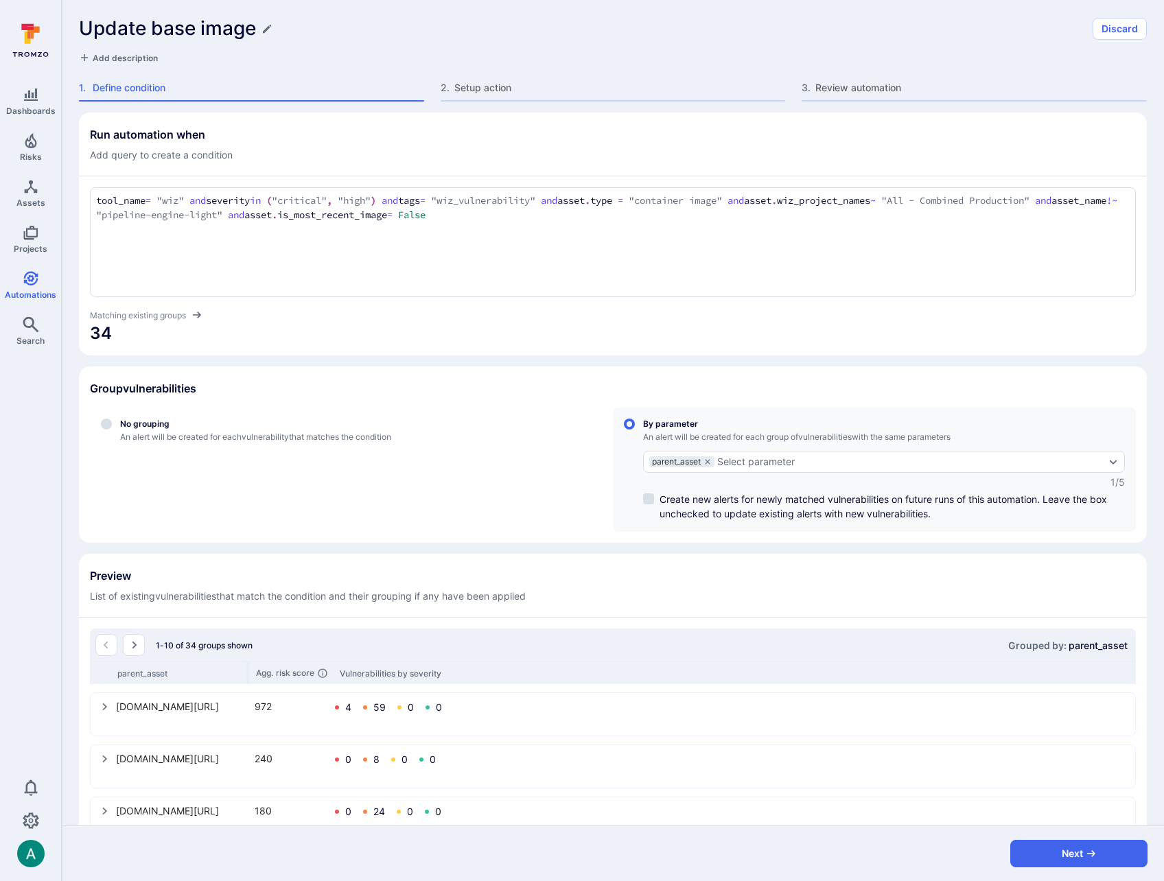
drag, startPoint x: 361, startPoint y: 215, endPoint x: 686, endPoint y: 224, distance: 324.7
click at [614, 217] on textarea "tool_name = "wiz" and severity in ("critical", "high") and tags = "wiz_vulnerab…" at bounding box center [612, 209] width 1033 height 30
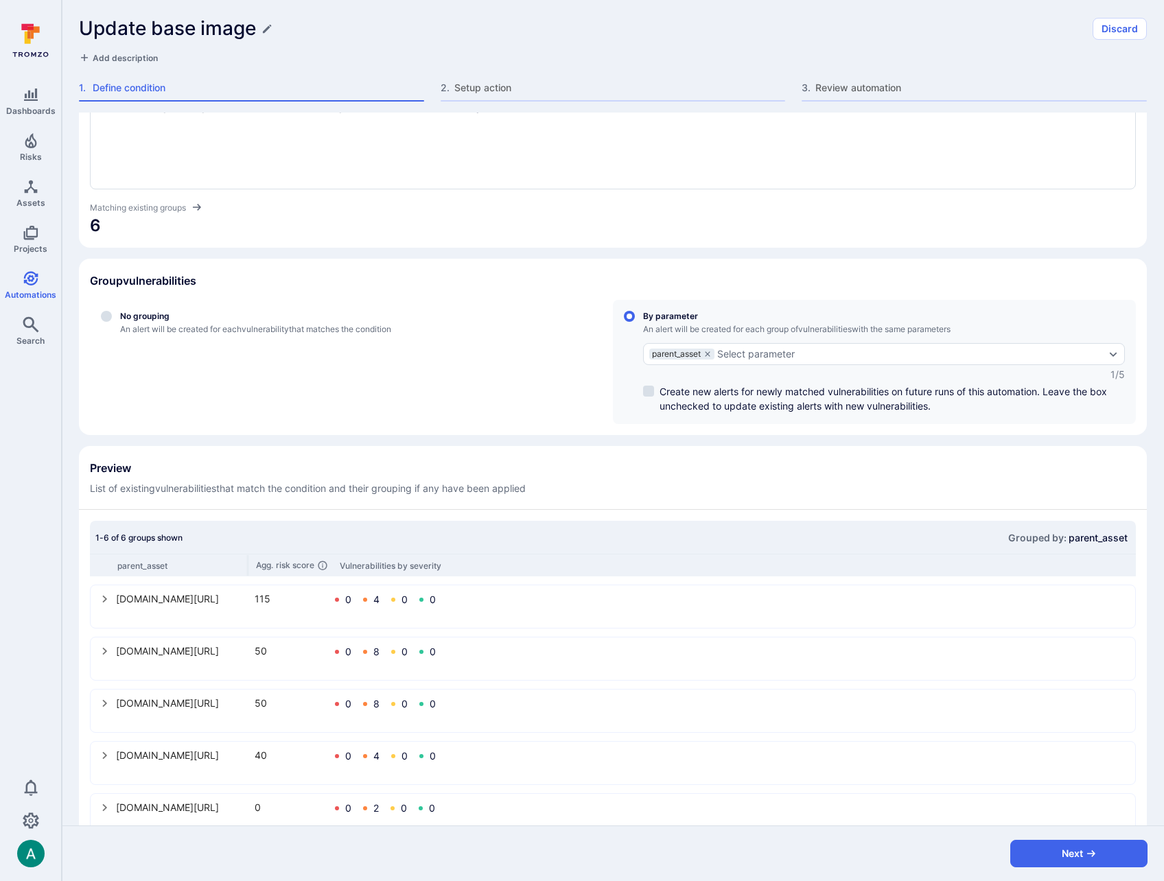
scroll to position [200, 0]
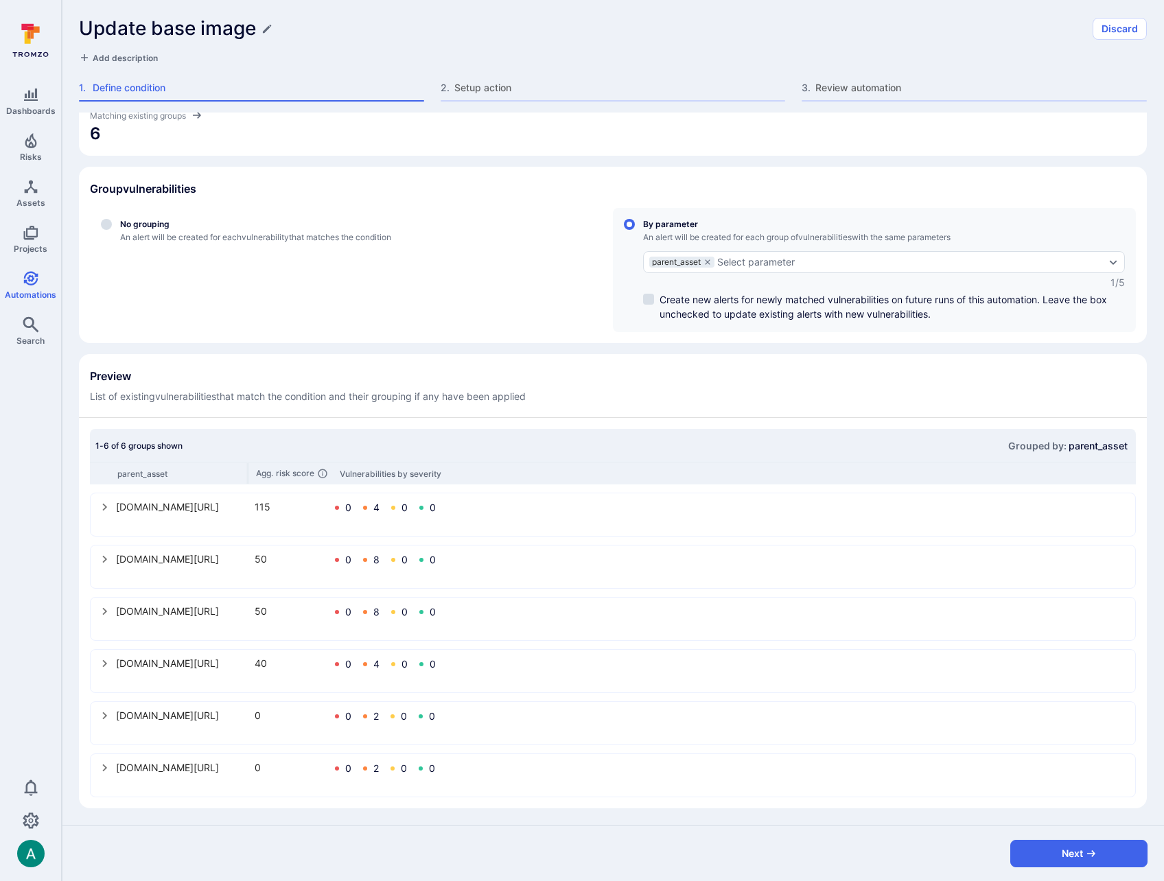
click at [102, 507] on icon "select group" at bounding box center [105, 507] width 11 height 11
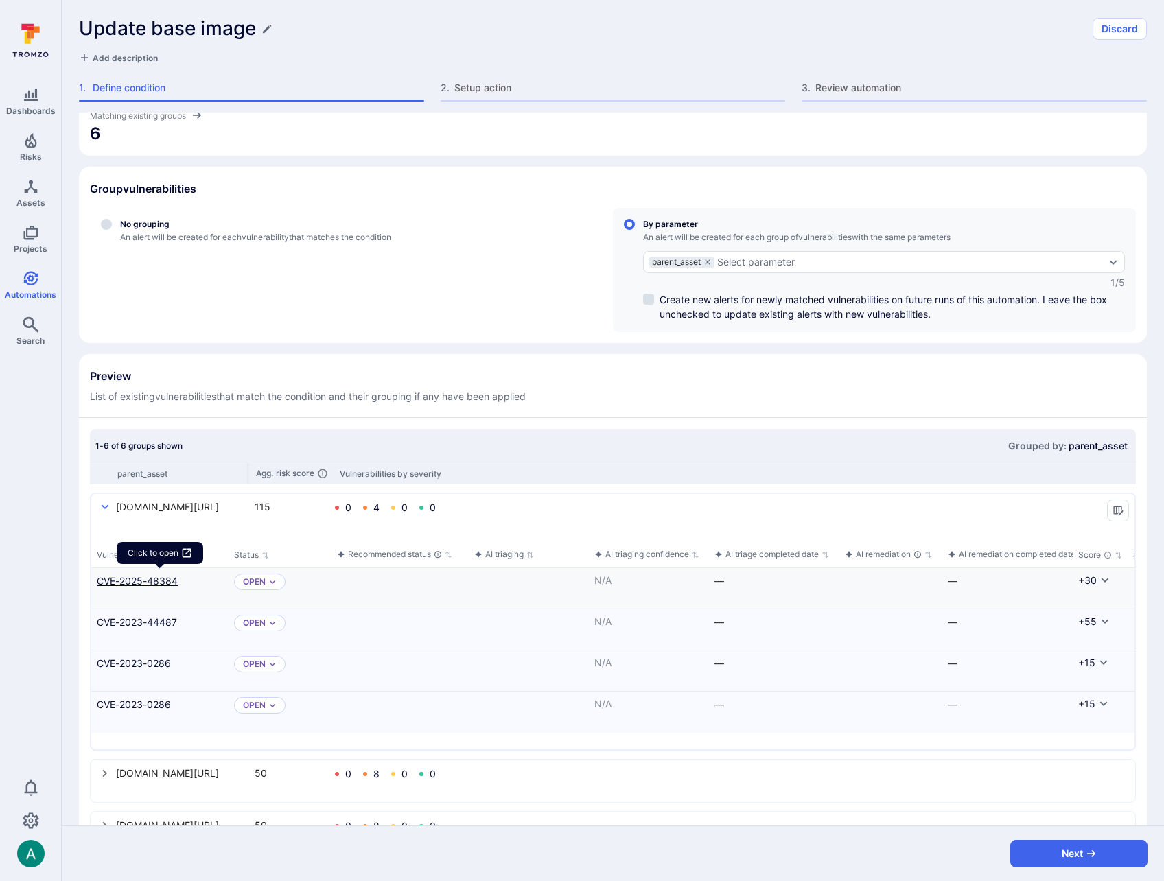
click at [154, 578] on link "CVE-2025-48384" at bounding box center [160, 581] width 126 height 14
click at [159, 621] on link "CVE-2023-44487" at bounding box center [160, 622] width 126 height 14
click at [104, 503] on icon "select group" at bounding box center [105, 507] width 11 height 11
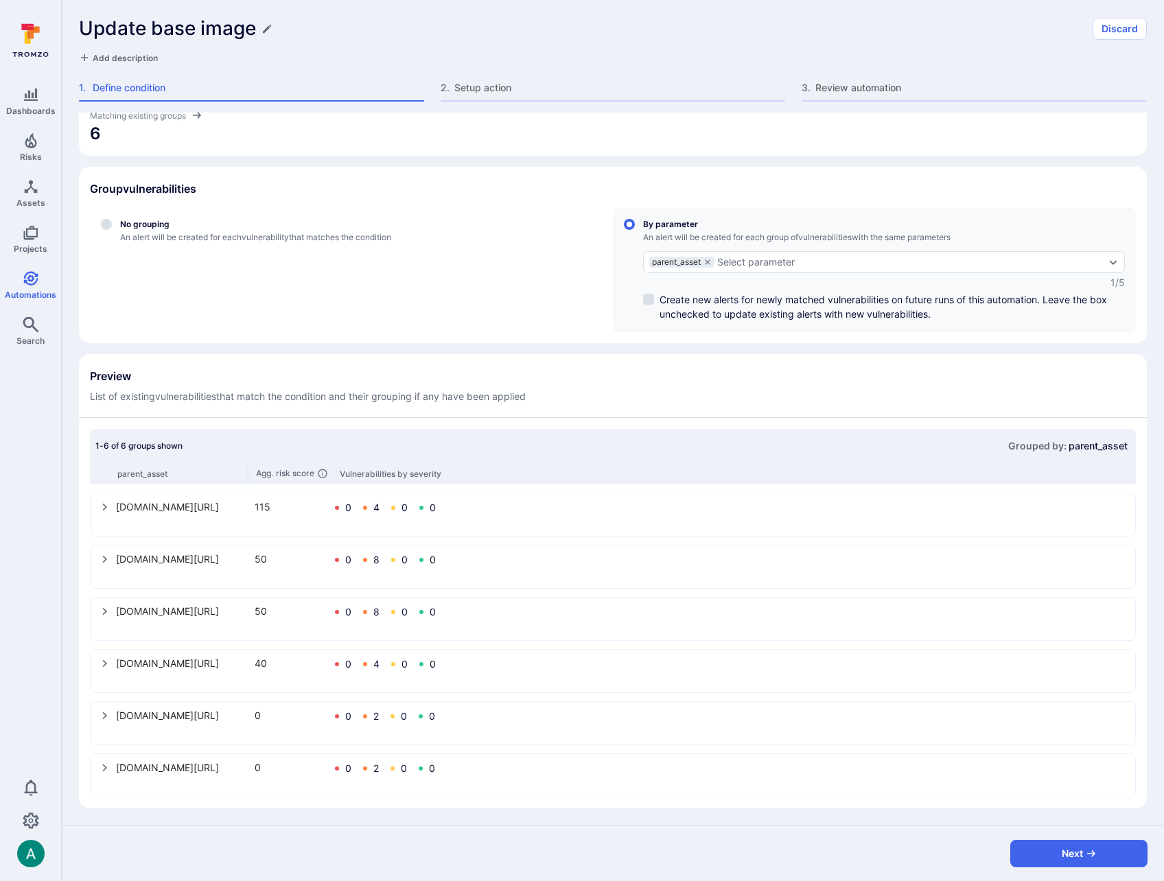
scroll to position [0, 0]
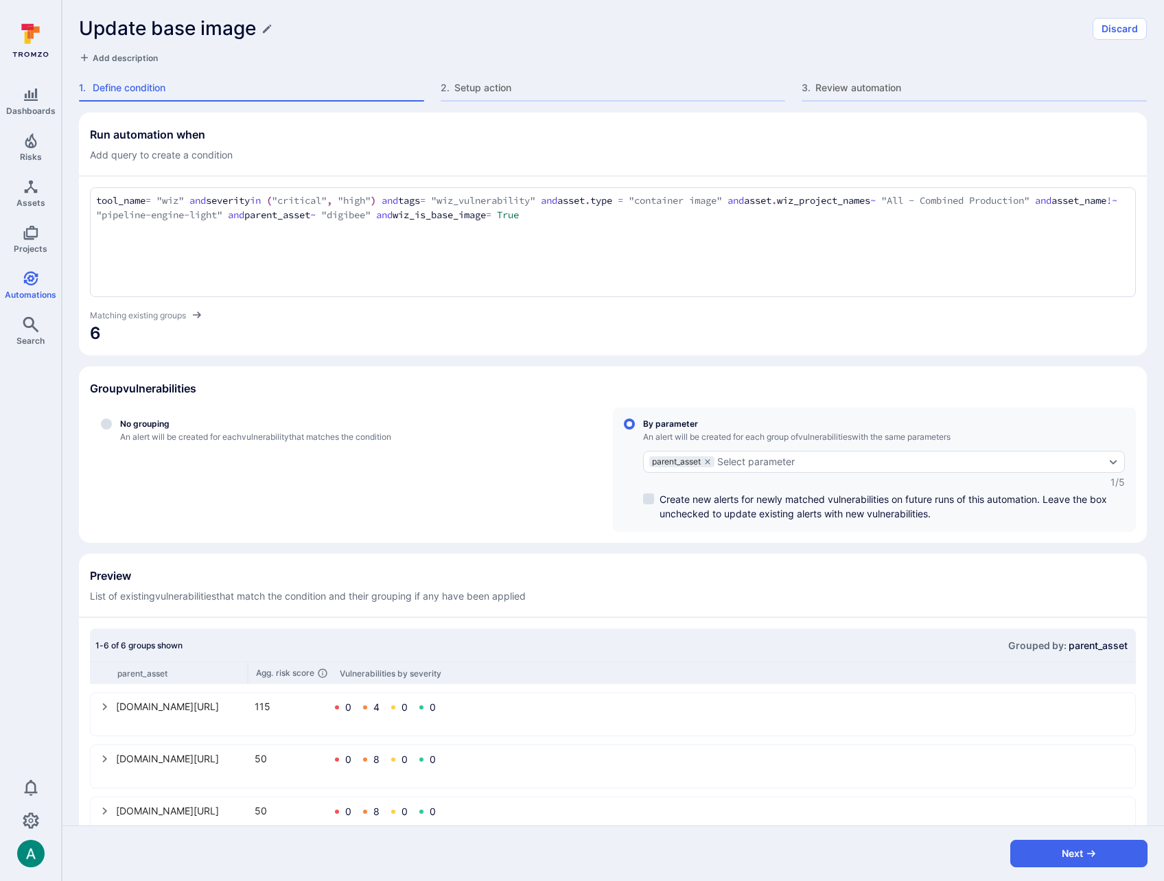
click at [127, 56] on span "Add description" at bounding box center [125, 58] width 65 height 10
click at [127, 58] on textarea at bounding box center [613, 58] width 1068 height 14
click at [483, 93] on span "Setup action" at bounding box center [619, 88] width 331 height 14
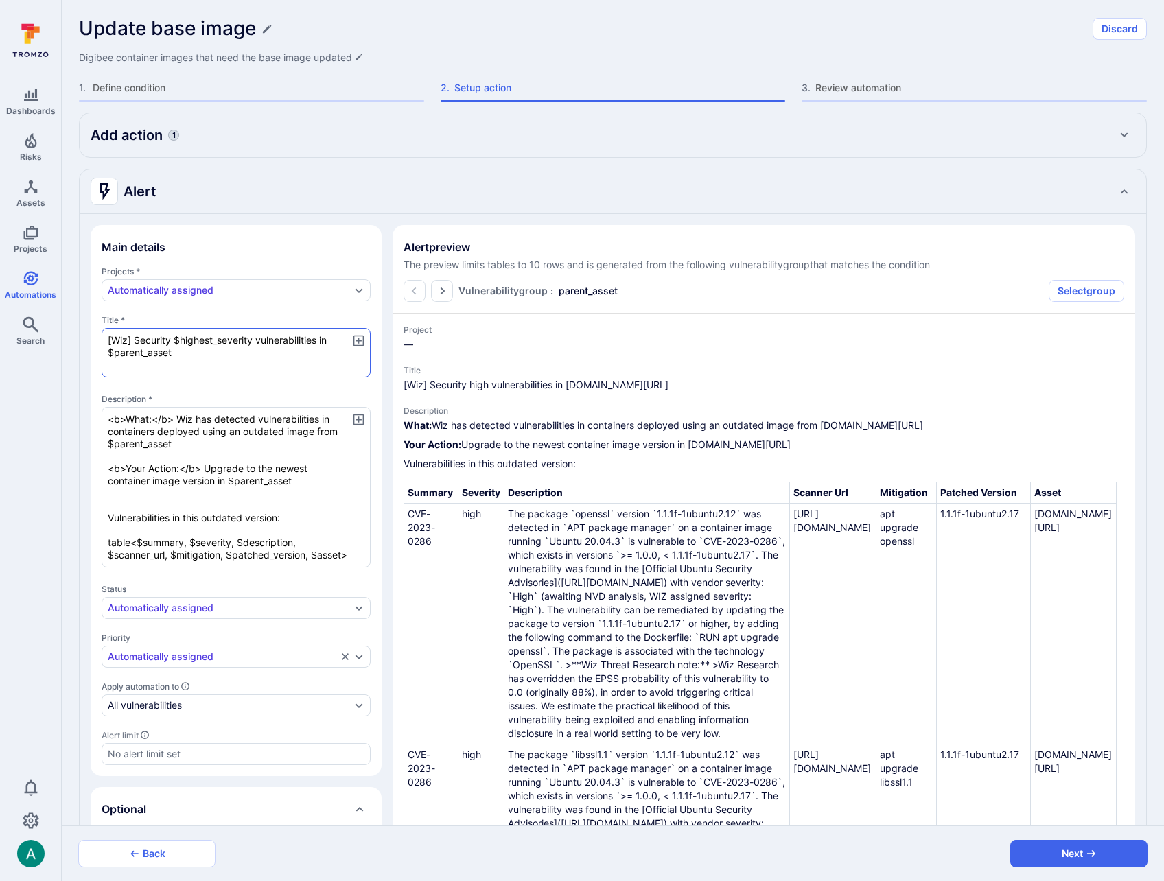
click at [187, 355] on textarea "[Wiz] Security $highest_severity vulnerabilities in $parent_asset" at bounding box center [236, 352] width 269 height 49
drag, startPoint x: 108, startPoint y: 430, endPoint x: 208, endPoint y: 429, distance: 99.5
click at [208, 429] on textarea "<b>What:</b> Wiz has detected vulnerabilities in containers deployed using an o…" at bounding box center [236, 487] width 269 height 161
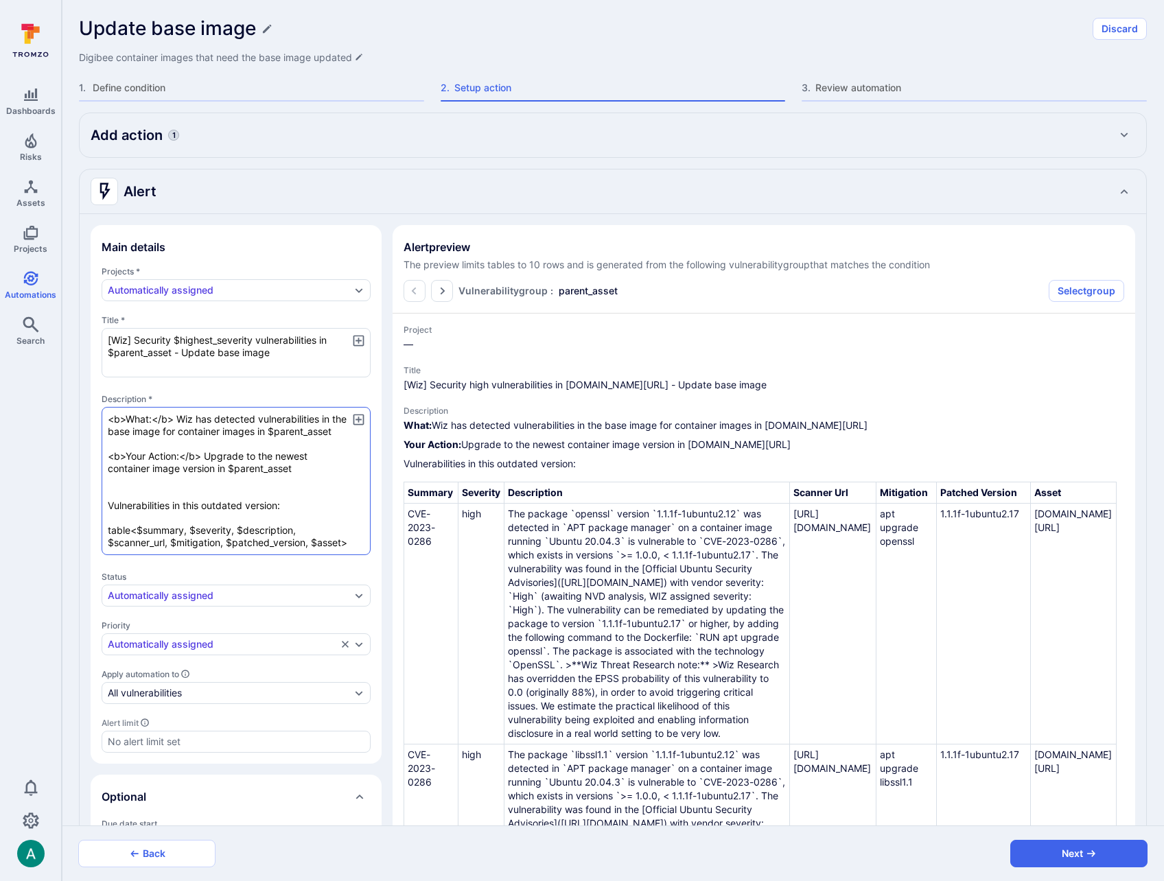
drag, startPoint x: 246, startPoint y: 456, endPoint x: 206, endPoint y: 469, distance: 41.9
click at [206, 469] on textarea "<b>What:</b> Wiz has detected vulnerabilities in the base image for container i…" at bounding box center [236, 481] width 269 height 148
click at [284, 457] on textarea "<b>What:</b> Wiz has detected vulnerabilities in the base image for container i…" at bounding box center [236, 481] width 269 height 148
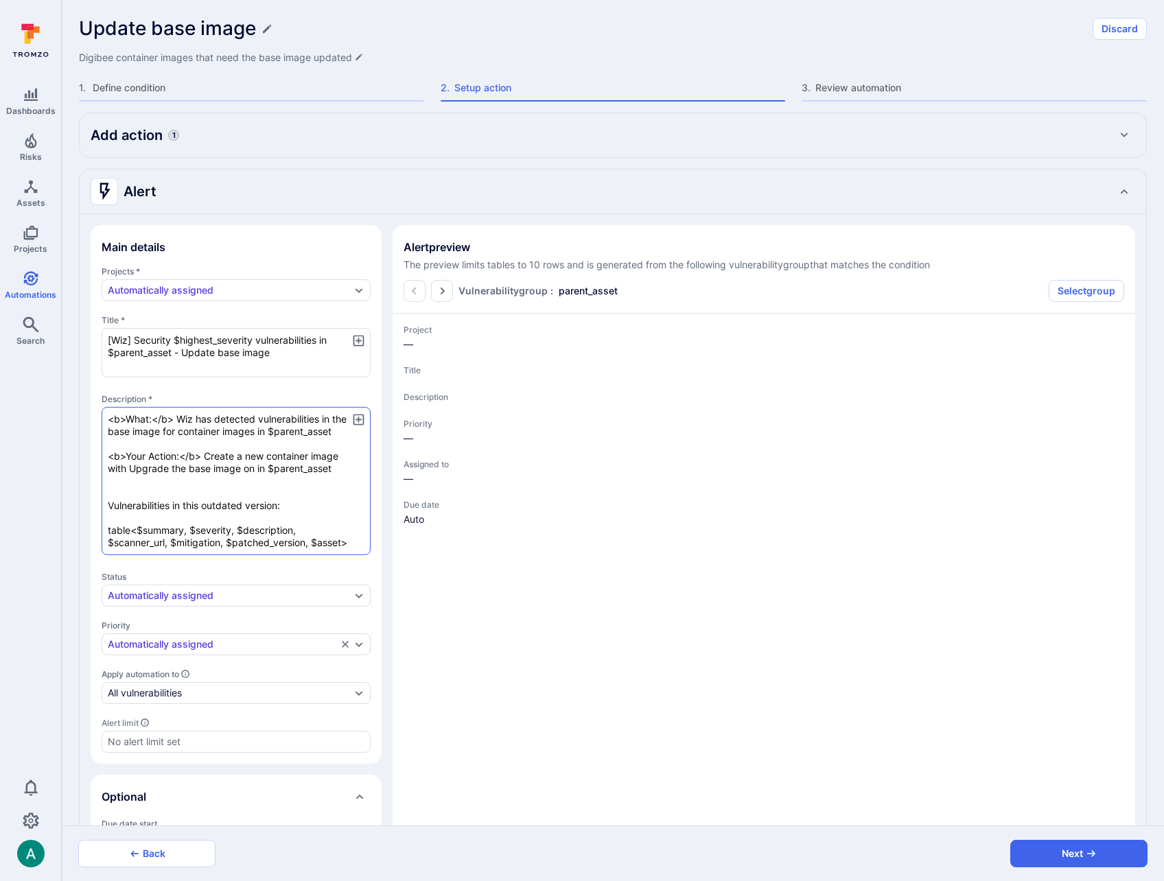
click at [284, 457] on textarea "<b>What:</b> Wiz has detected vulnerabilities in the base image for container i…" at bounding box center [236, 481] width 269 height 148
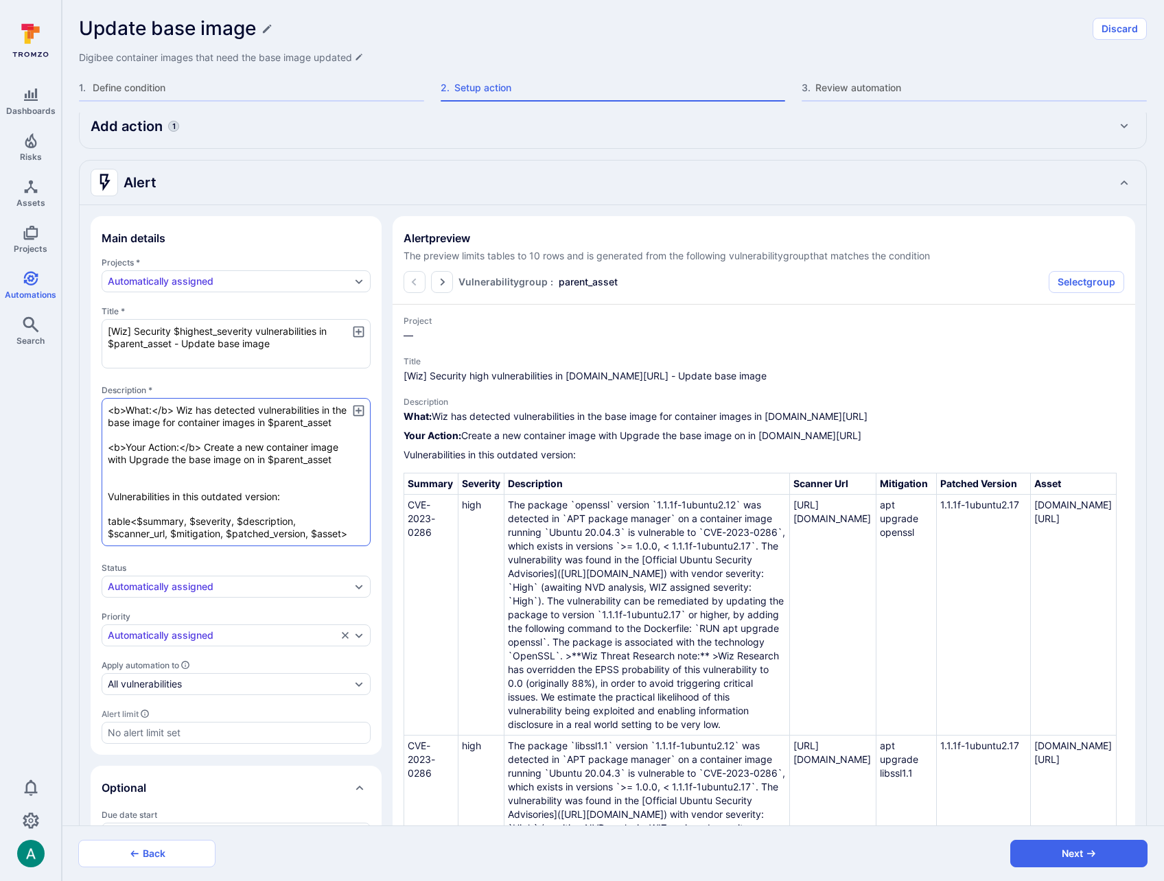
drag, startPoint x: 130, startPoint y: 467, endPoint x: 184, endPoint y: 463, distance: 53.7
click at [184, 463] on textarea "<b>What:</b> Wiz has detected vulnerabilities in the base image for container i…" at bounding box center [236, 472] width 269 height 148
click at [206, 445] on textarea "<b>What:</b> Wiz has detected vulnerabilities in the base image for container i…" at bounding box center [236, 471] width 269 height 148
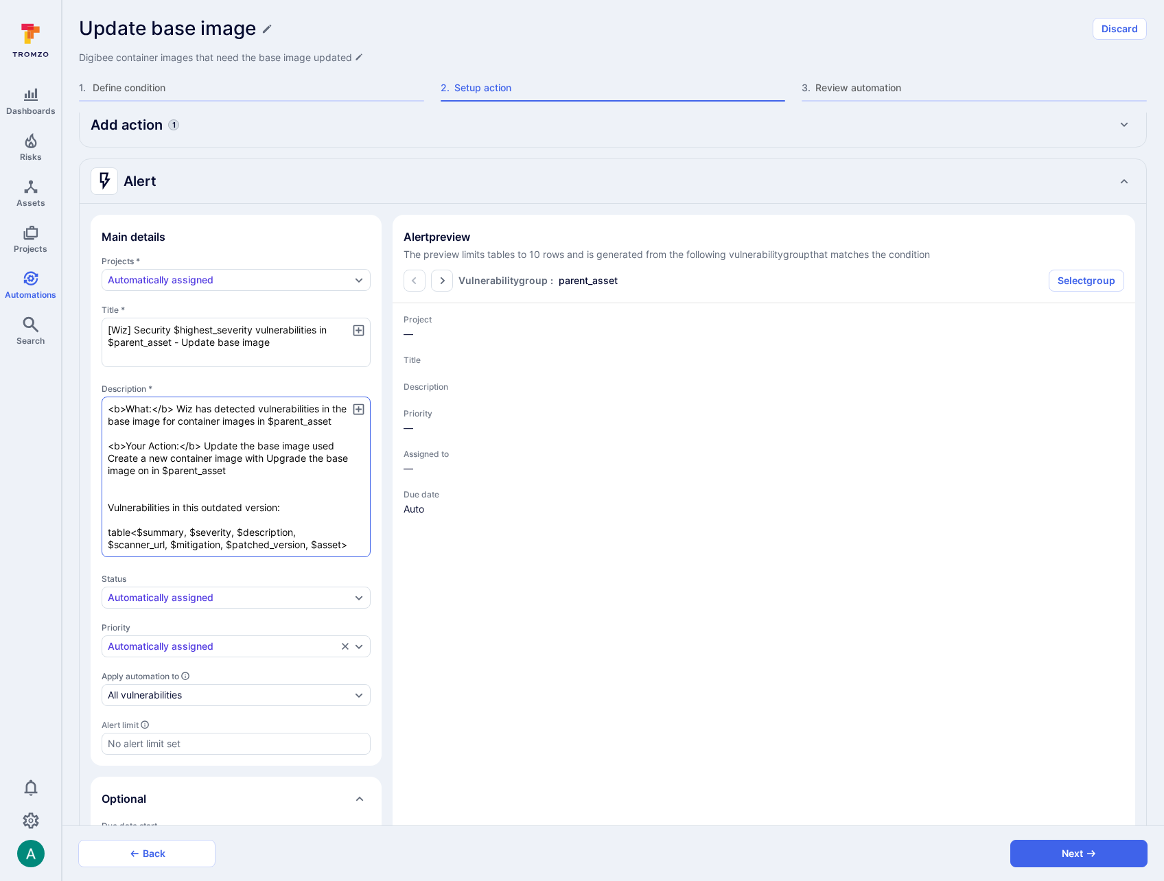
click at [159, 469] on textarea "<b>What:</b> Wiz has detected vulnerabilities in the base image for container i…" at bounding box center [236, 477] width 269 height 161
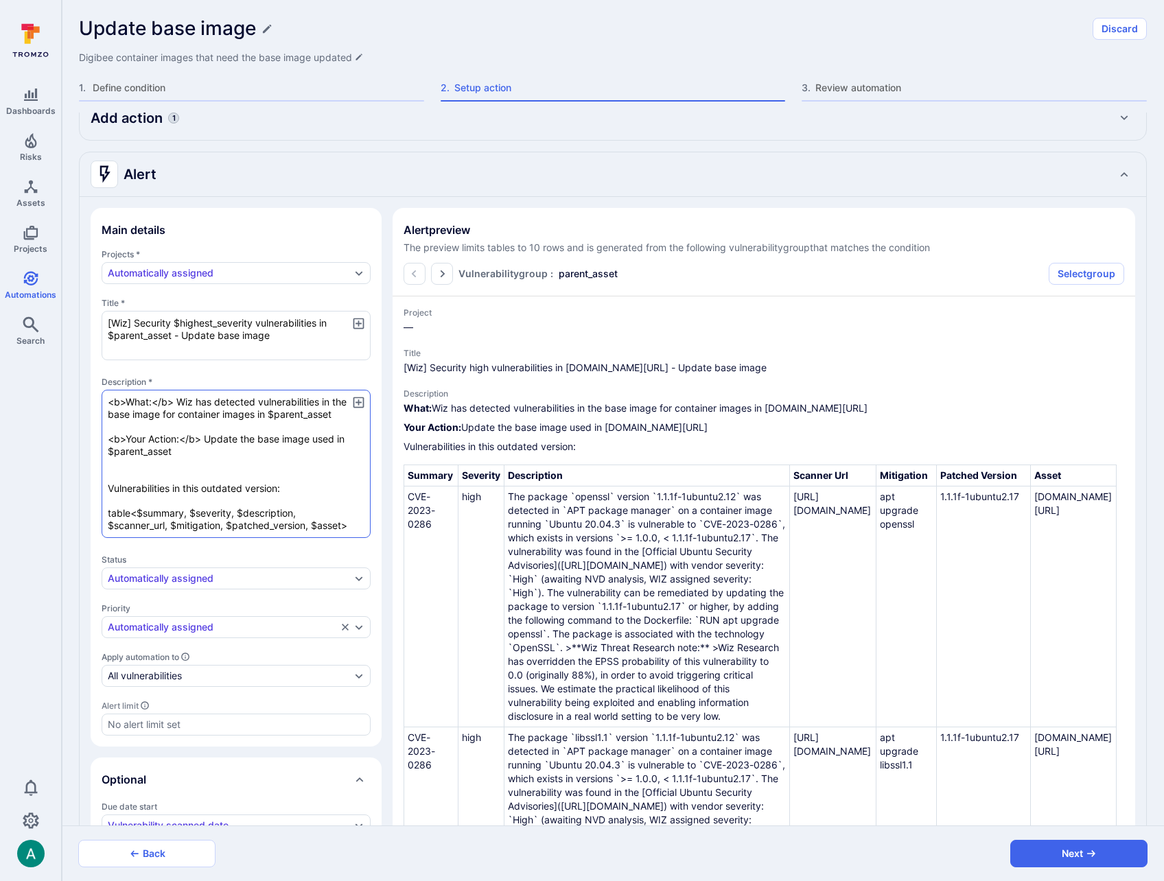
click at [298, 497] on textarea "<b>What:</b> Wiz has detected vulnerabilities in the base image for container i…" at bounding box center [236, 464] width 269 height 148
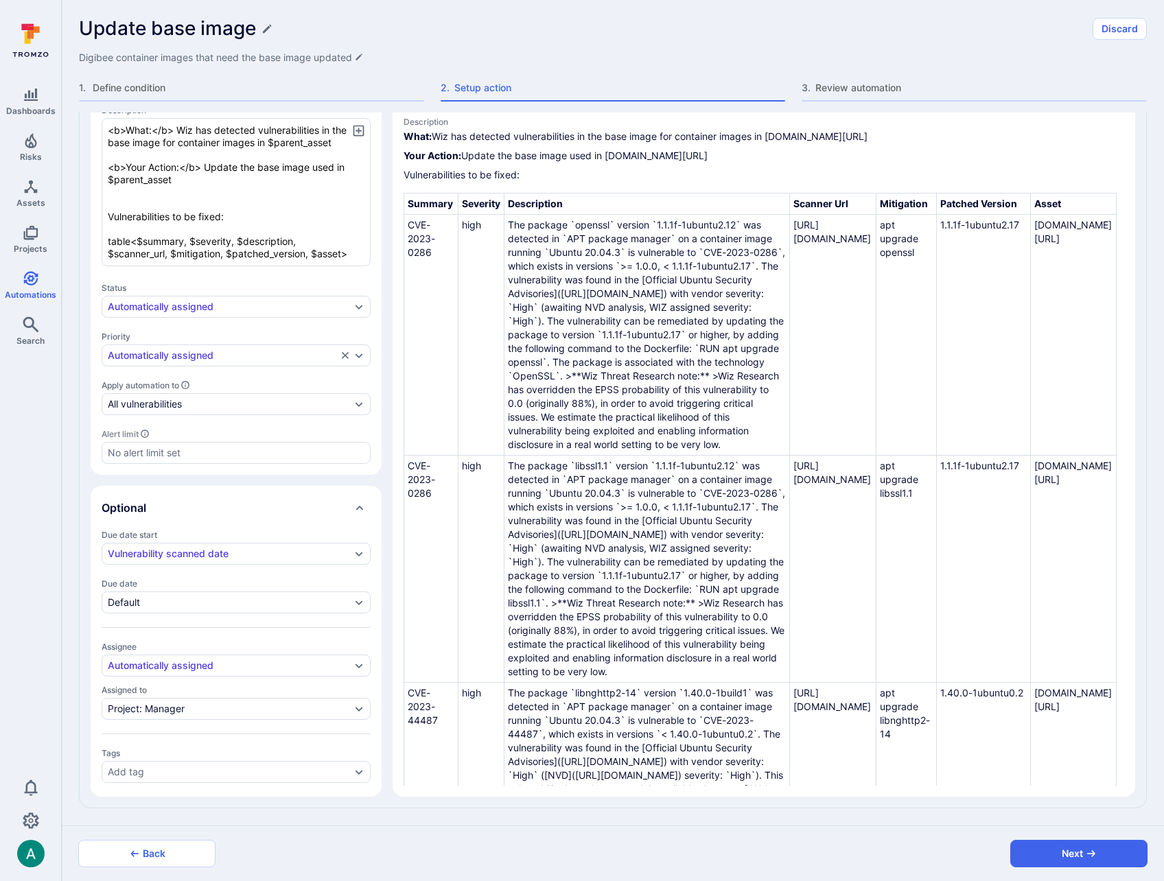
scroll to position [0, 0]
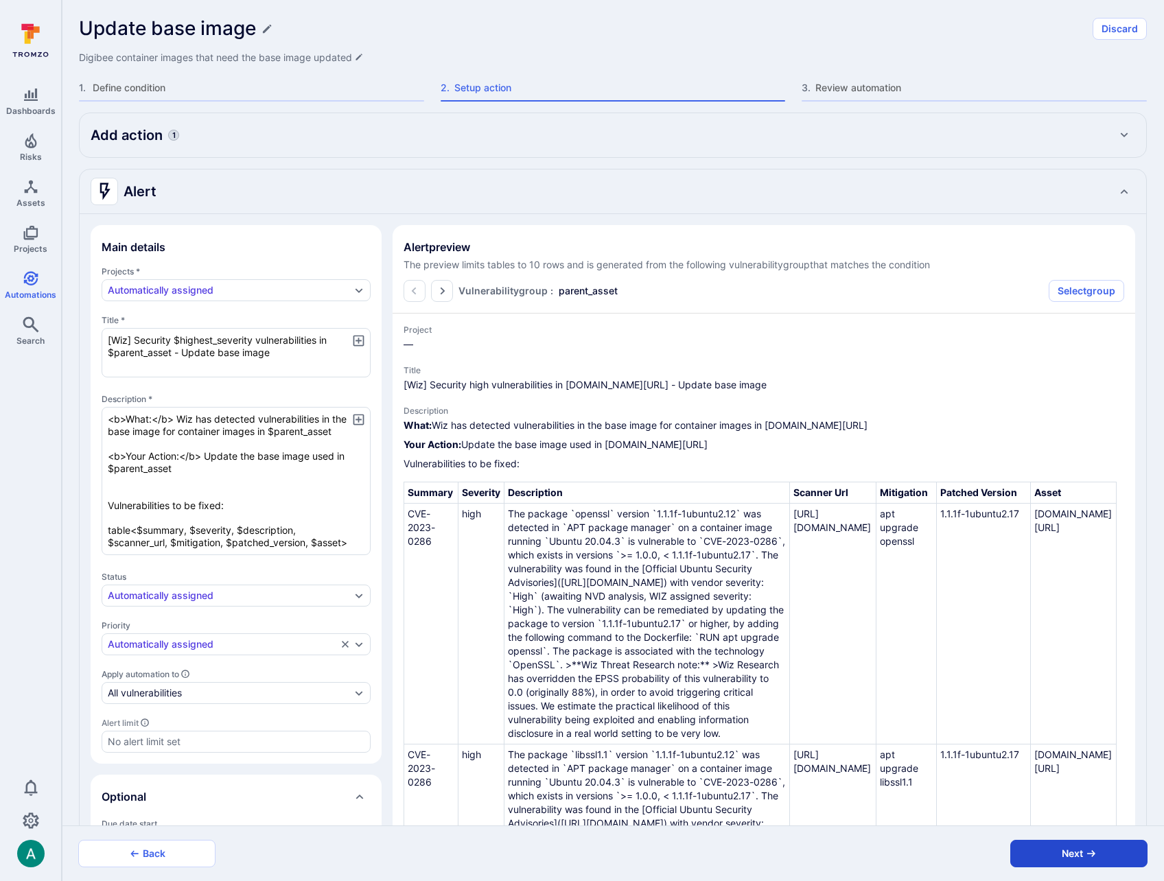
click at [1103, 852] on button "Next" at bounding box center [1078, 853] width 137 height 27
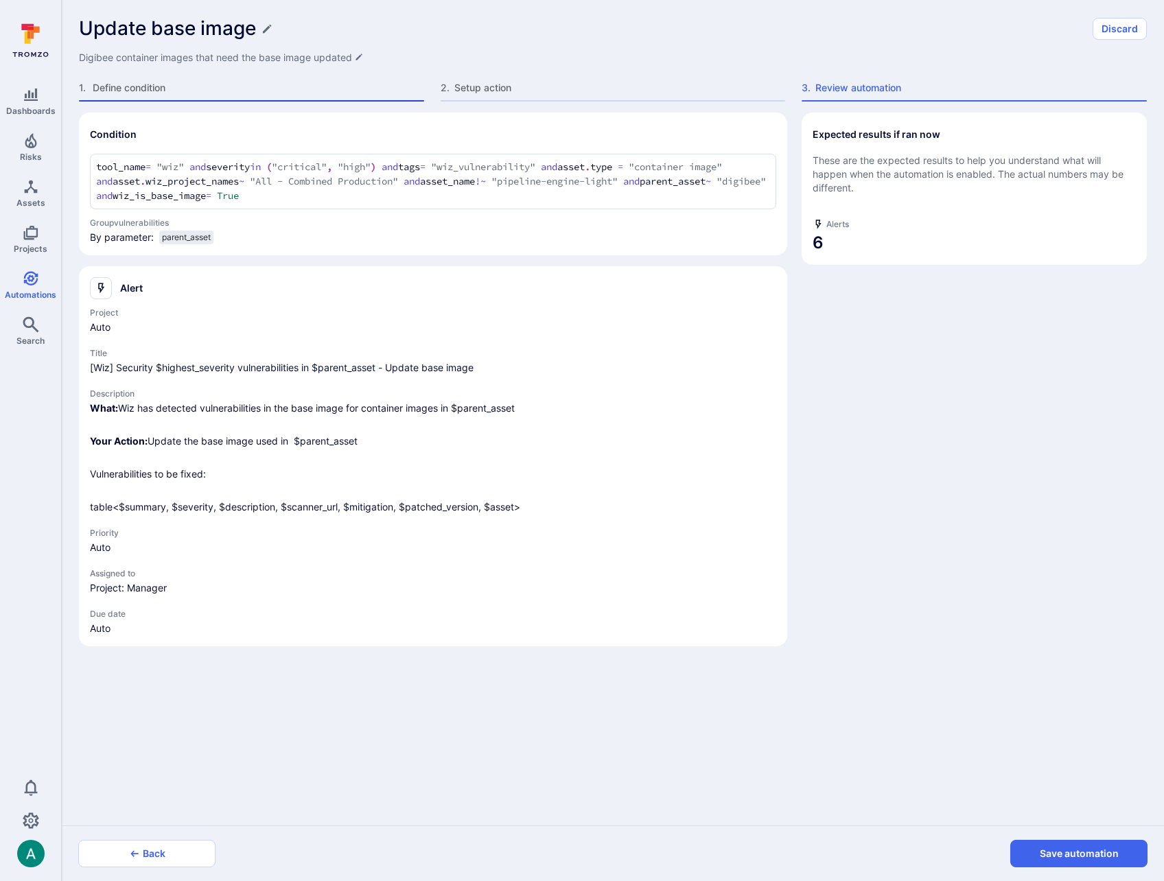
click at [183, 89] on span "Define condition" at bounding box center [258, 88] width 331 height 14
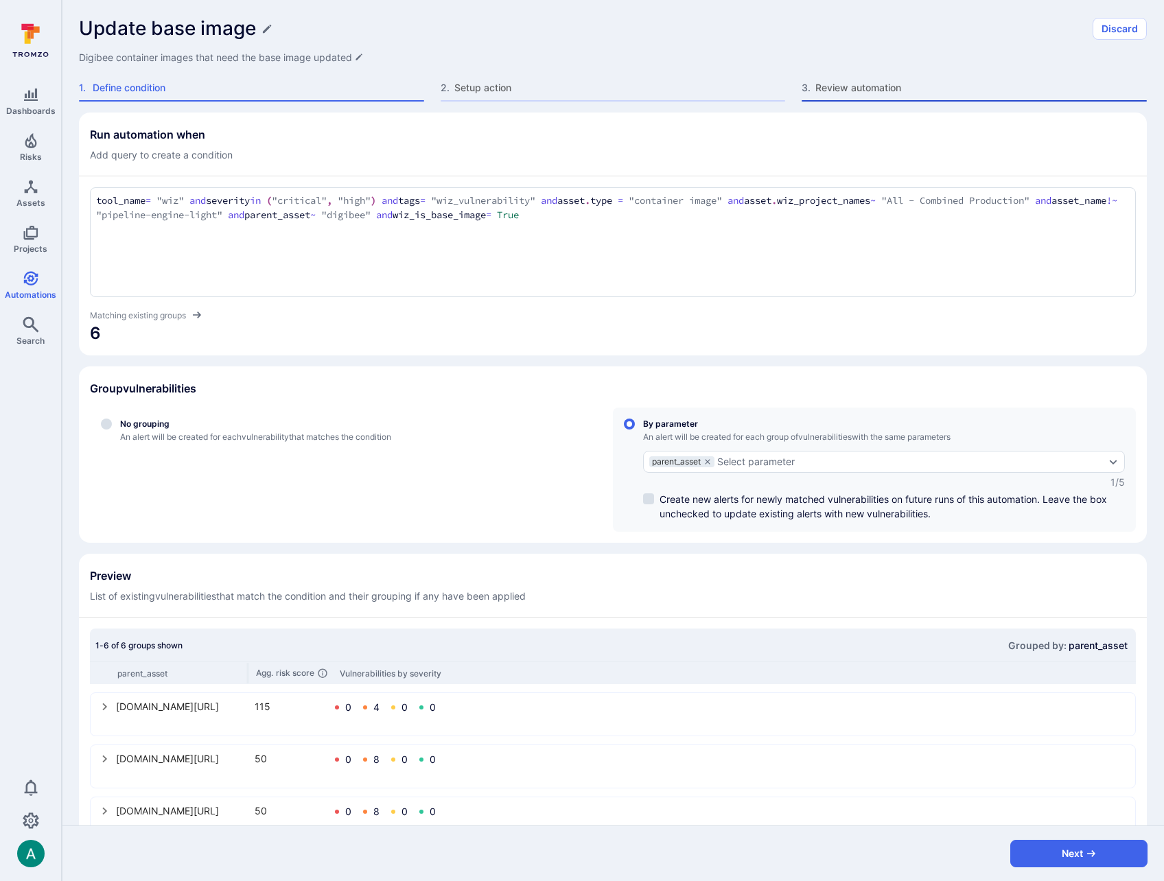
click at [913, 91] on span "Review automation" at bounding box center [980, 88] width 331 height 14
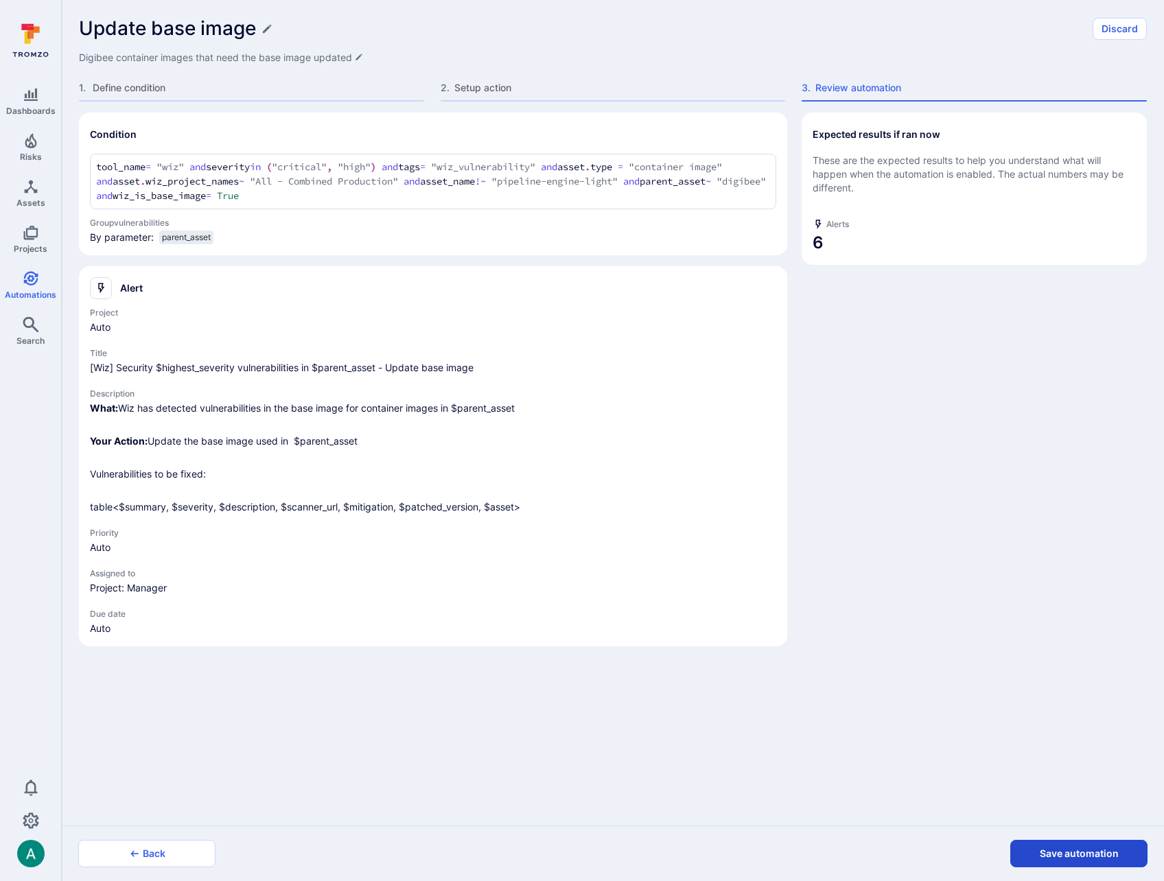
click at [1052, 854] on button "Save automation" at bounding box center [1078, 853] width 137 height 27
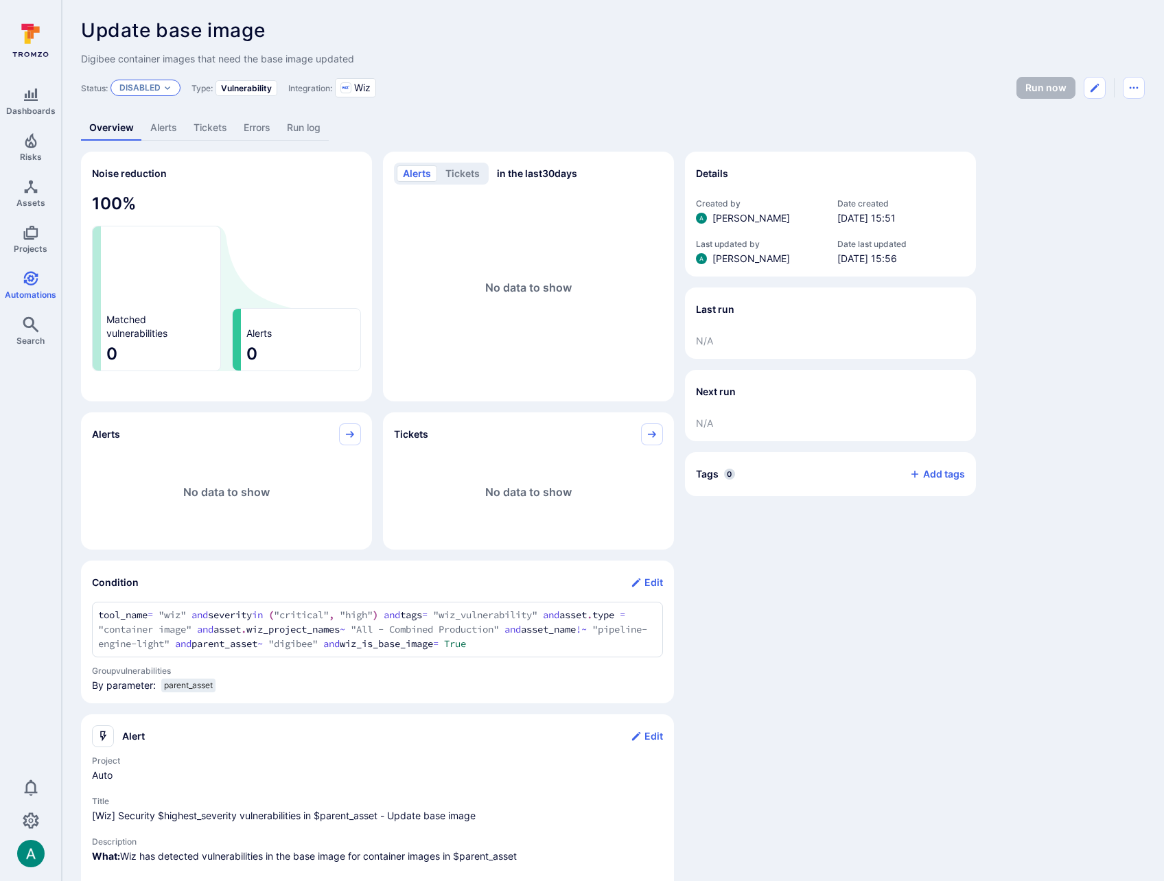
click at [152, 90] on p "Disabled" at bounding box center [139, 87] width 41 height 11
click at [162, 126] on div "Enabled" at bounding box center [179, 122] width 113 height 15
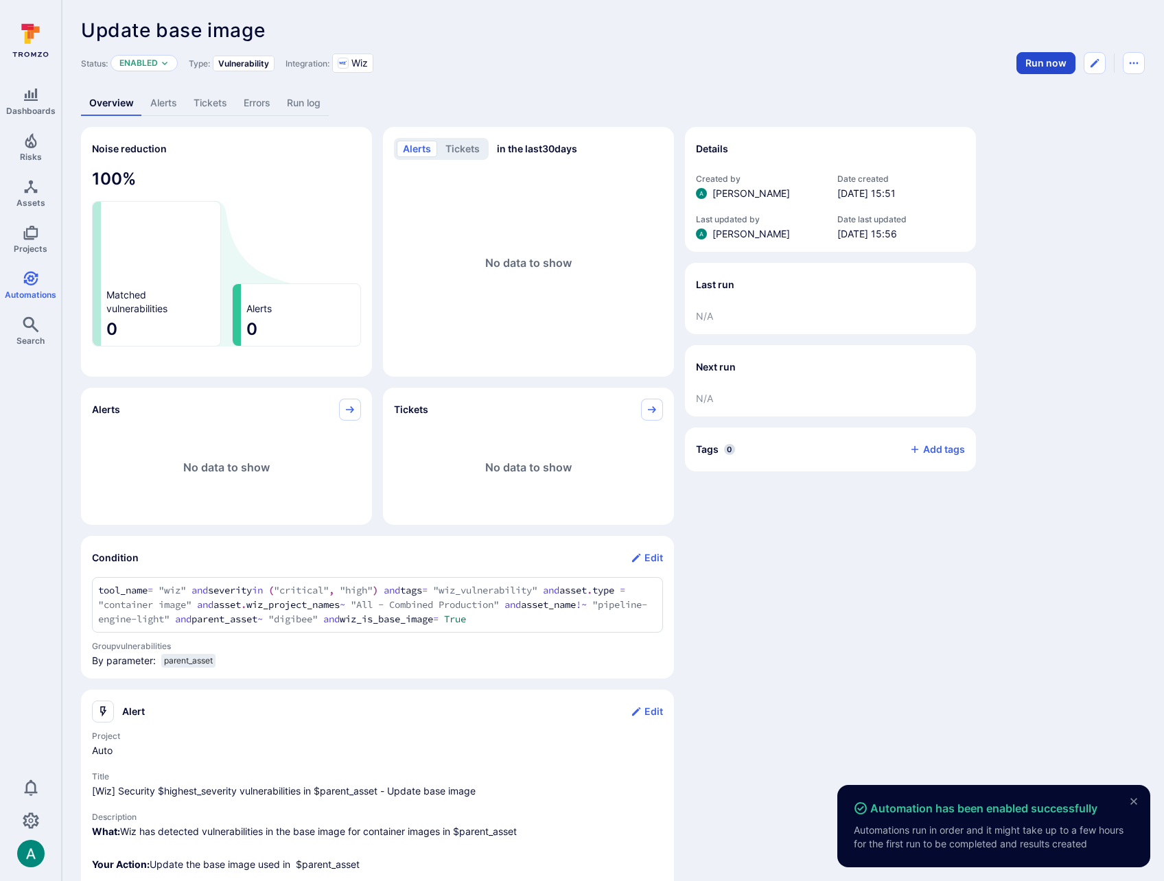
click at [1052, 62] on button "Run now" at bounding box center [1045, 63] width 59 height 22
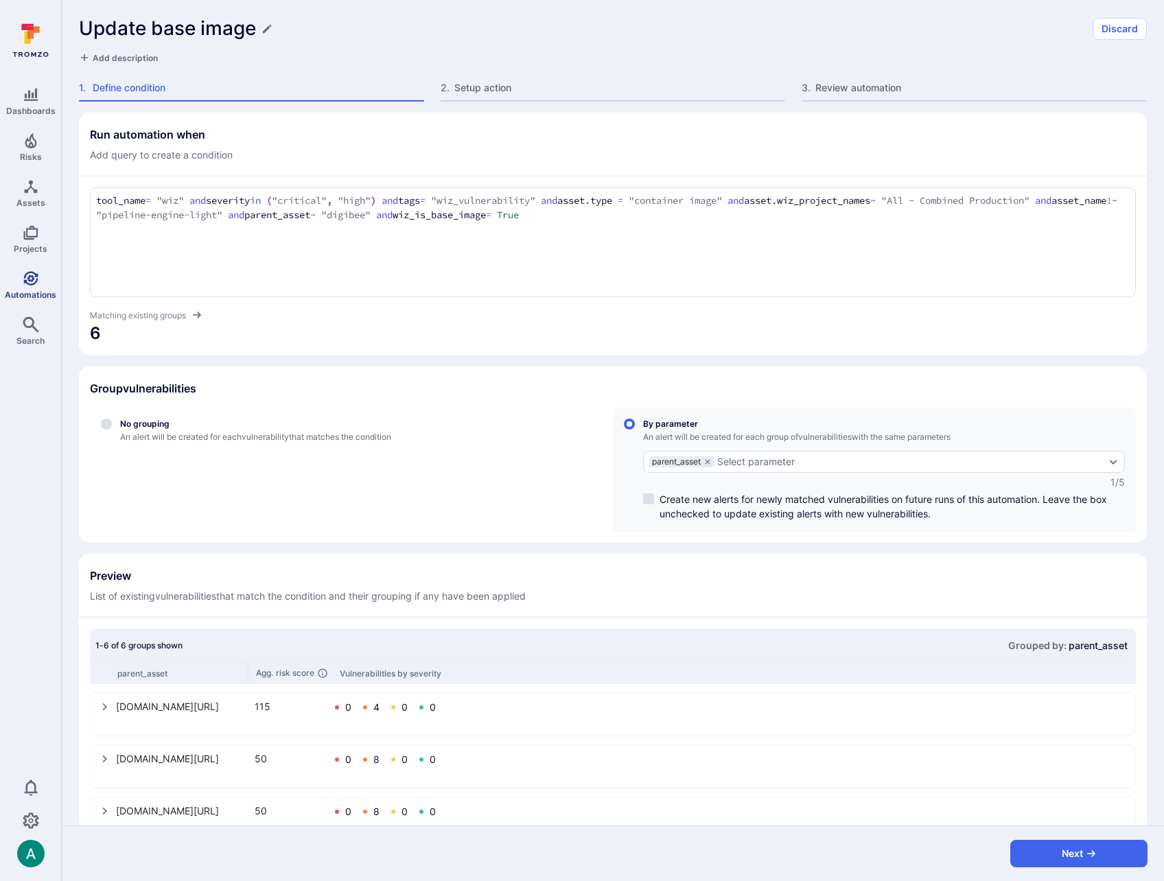
click at [34, 299] on span "Automations" at bounding box center [30, 295] width 51 height 10
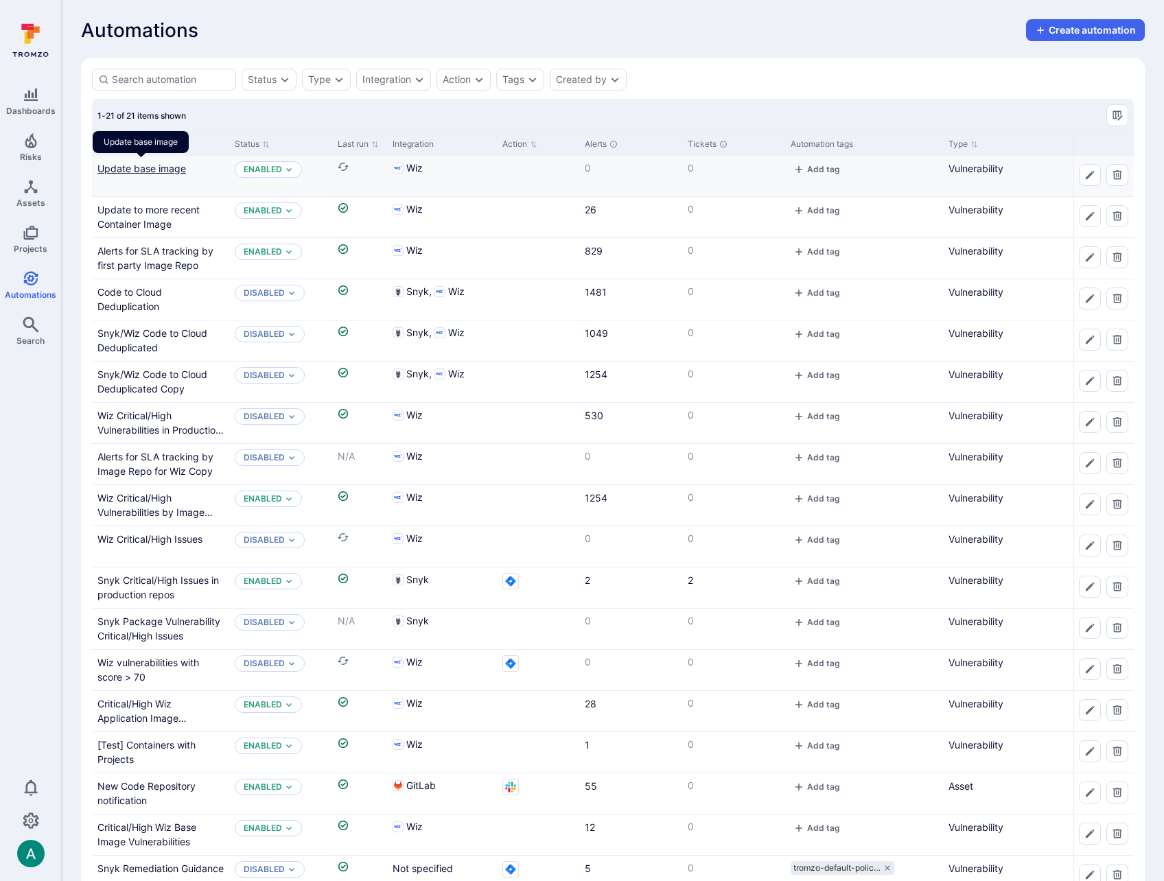
click at [145, 165] on link "Update base image" at bounding box center [141, 169] width 89 height 12
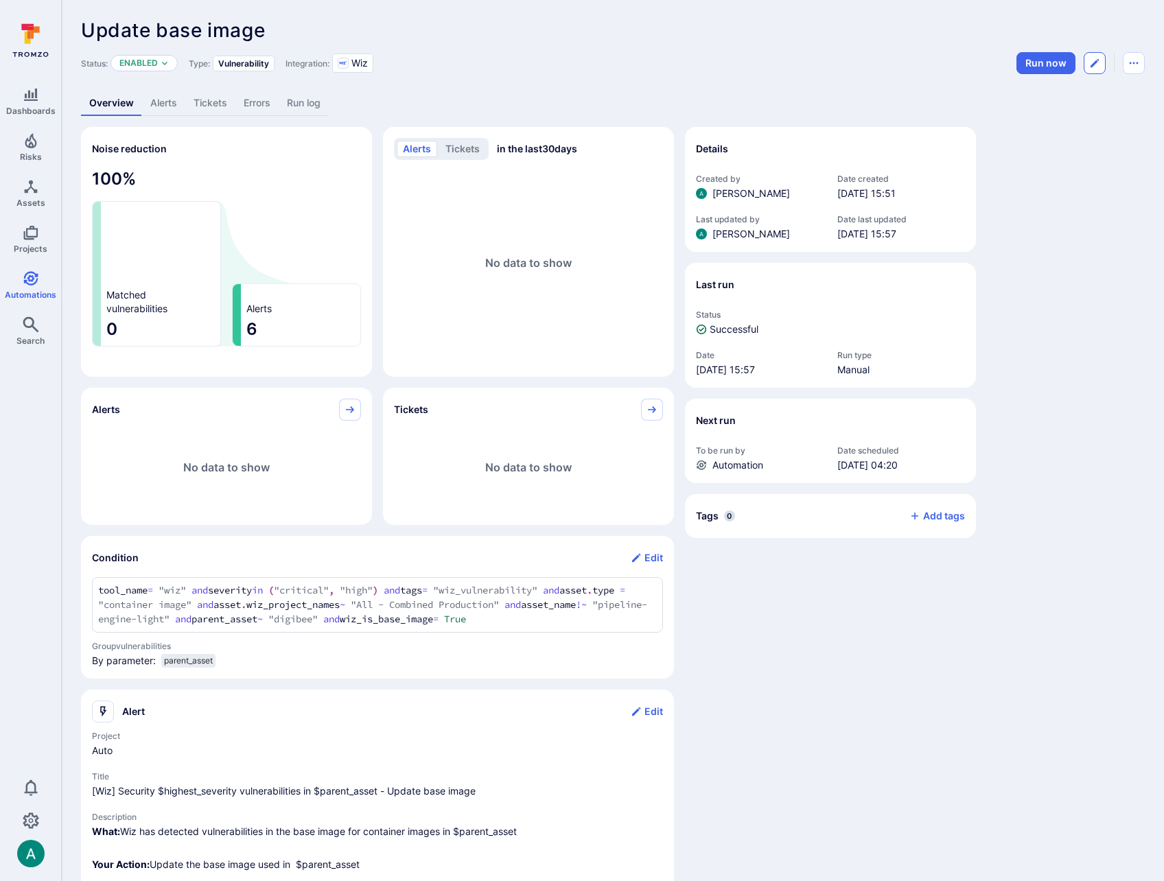
click at [1097, 60] on icon "Edit automation" at bounding box center [1094, 63] width 11 height 11
click at [1143, 60] on button "Automation menu" at bounding box center [1134, 63] width 22 height 22
click at [1110, 93] on li "Duplicate" at bounding box center [1076, 94] width 125 height 22
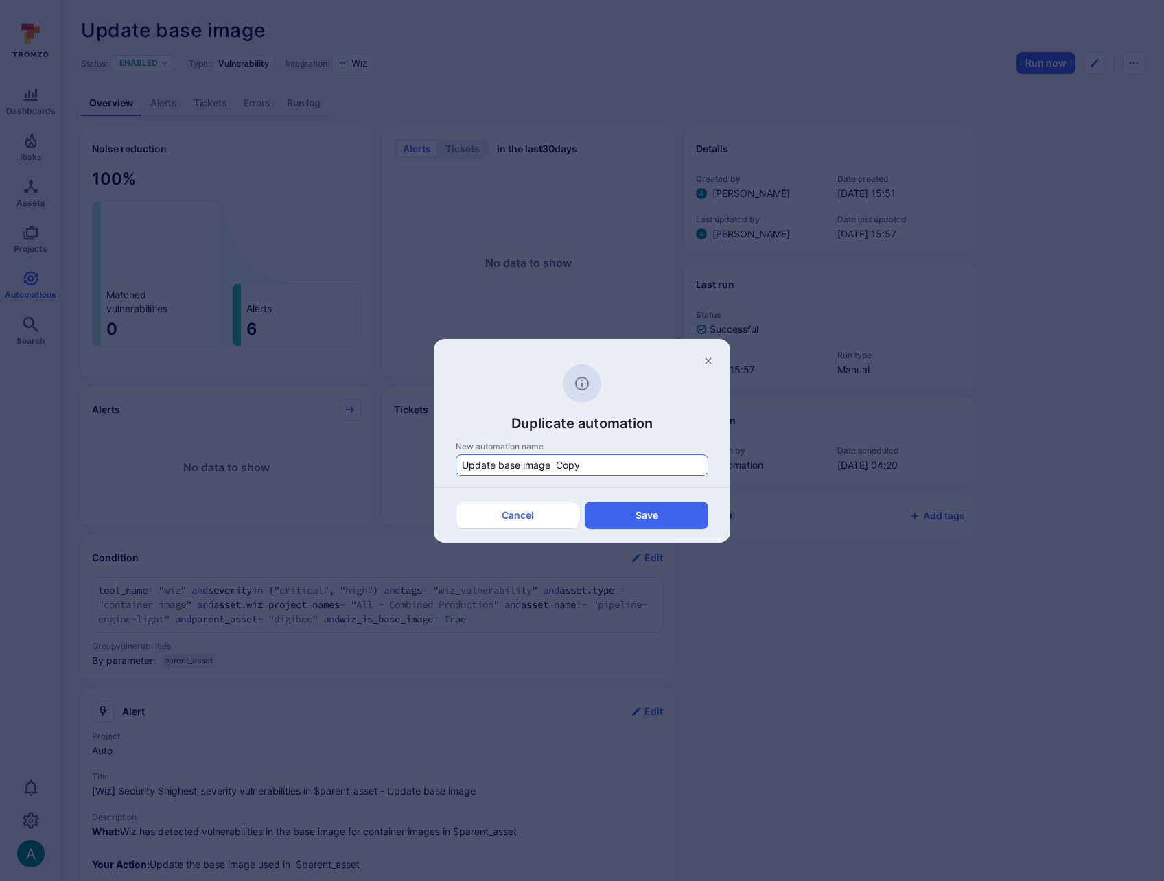
click at [499, 462] on input "Update base image Copy" at bounding box center [582, 465] width 240 height 14
click at [629, 511] on button "Save" at bounding box center [647, 515] width 124 height 27
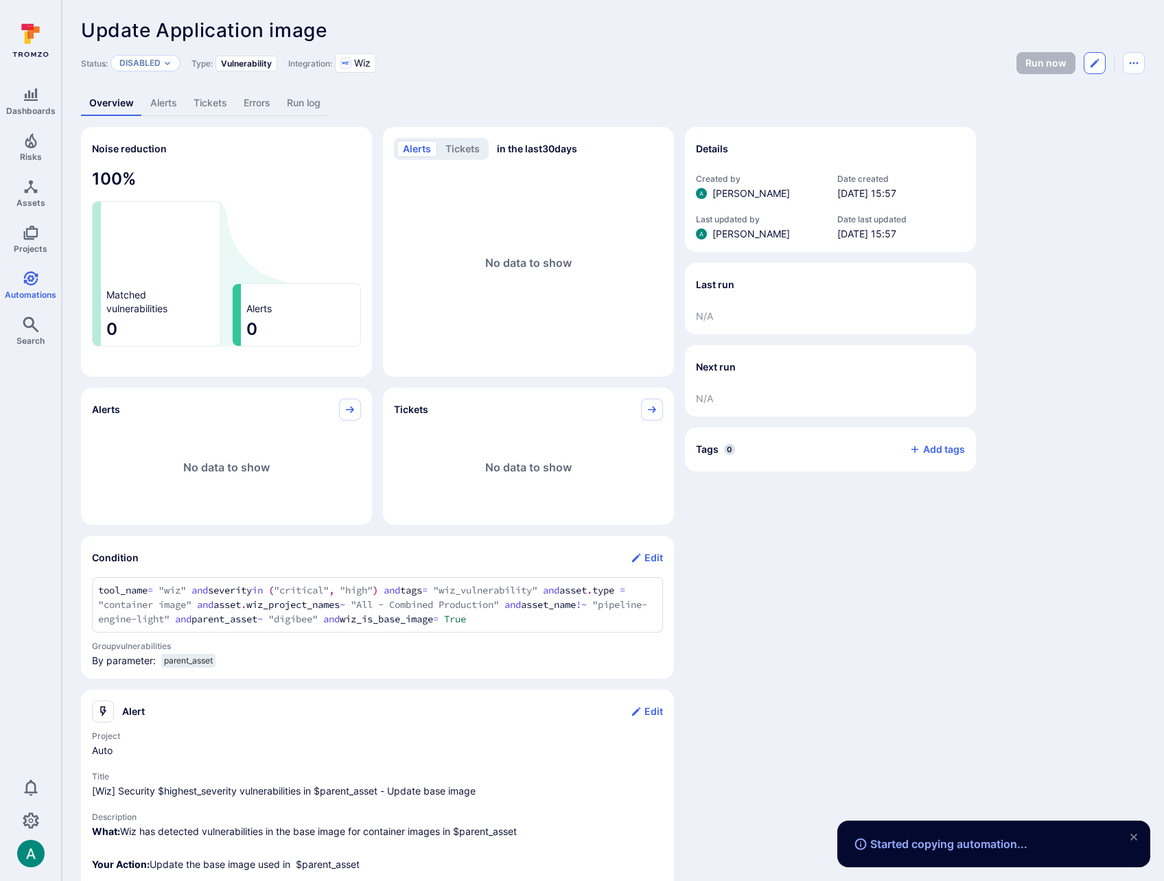
click at [1090, 64] on icon "Edit automation" at bounding box center [1094, 63] width 11 height 11
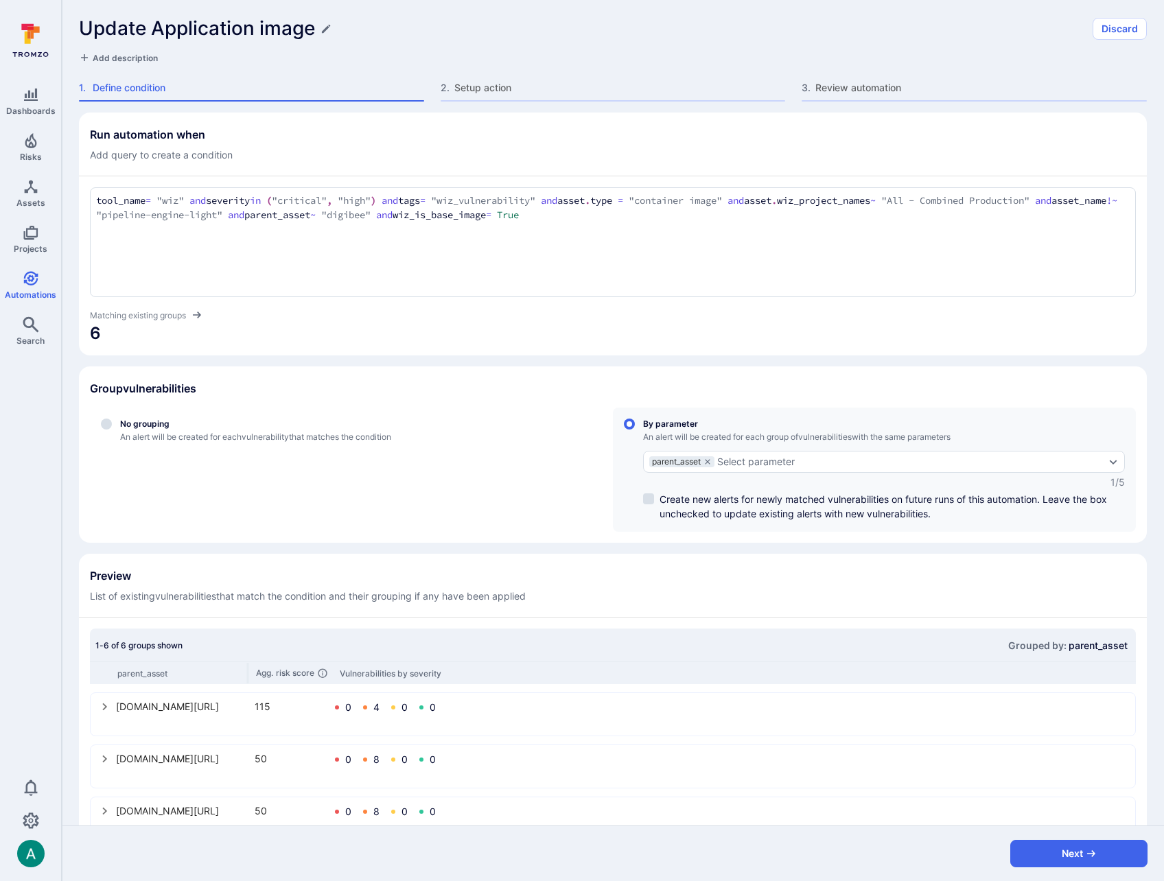
click at [652, 215] on textarea "tool_name = "wiz" and severity in ("critical", "high") and tags = "wiz_vulnerab…" at bounding box center [612, 209] width 1033 height 30
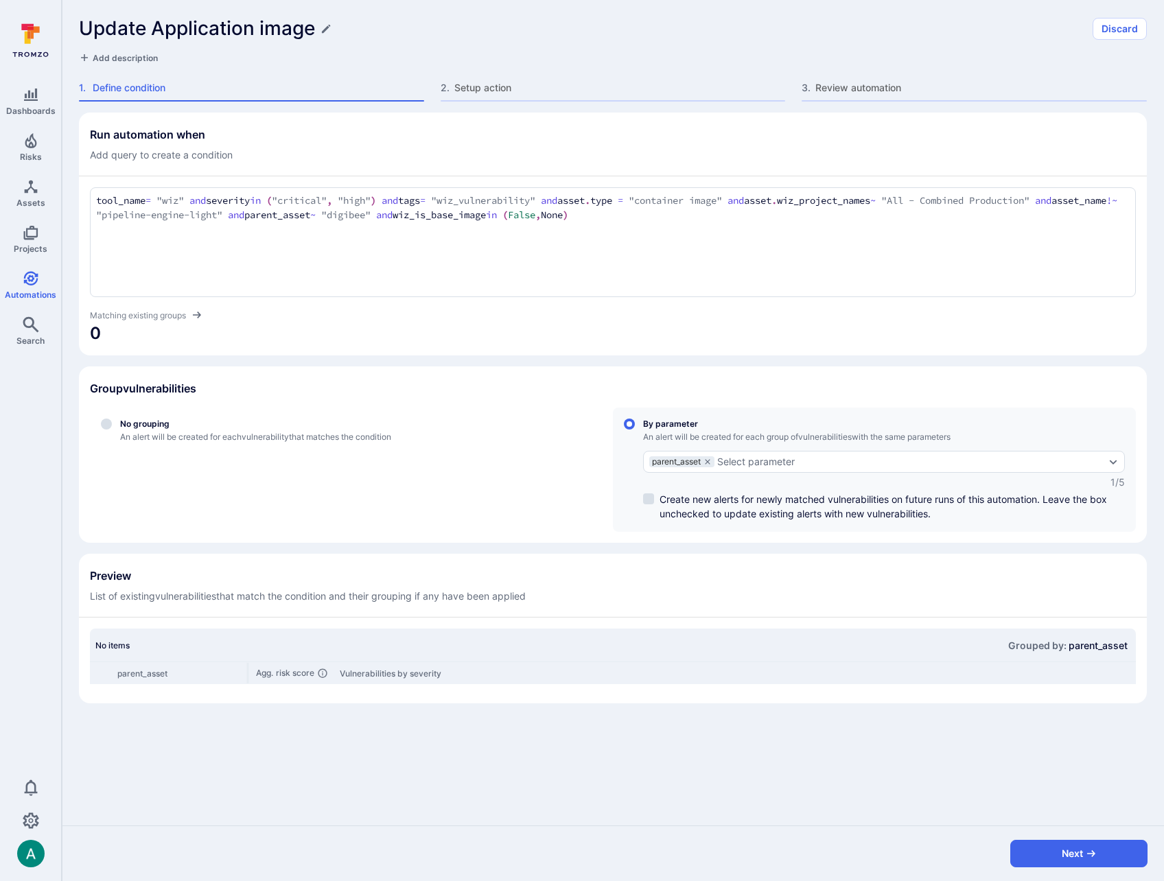
drag, startPoint x: 631, startPoint y: 215, endPoint x: 828, endPoint y: 211, distance: 196.3
click at [828, 211] on textarea "tool_name = "wiz" and severity in ("critical", "high") and tags = "wiz_vulnerab…" at bounding box center [612, 209] width 1033 height 30
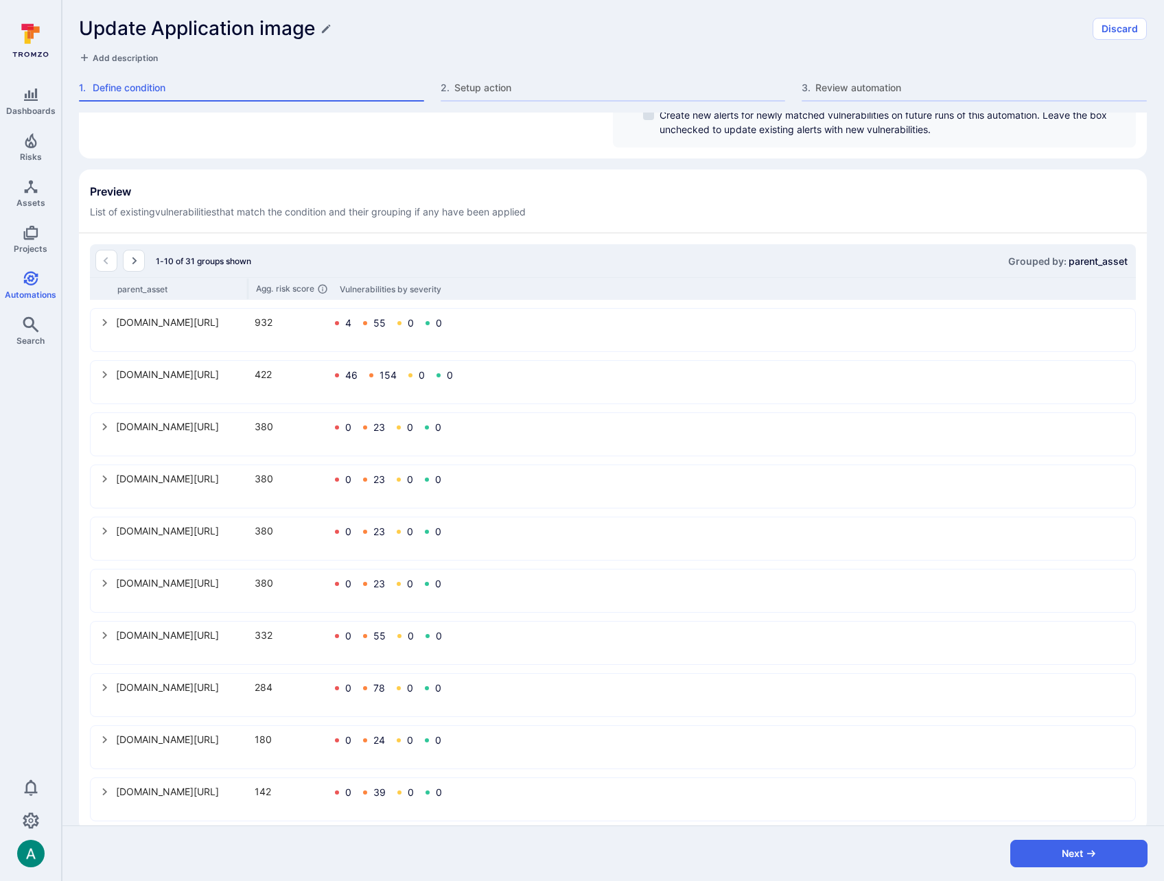
scroll to position [387, 0]
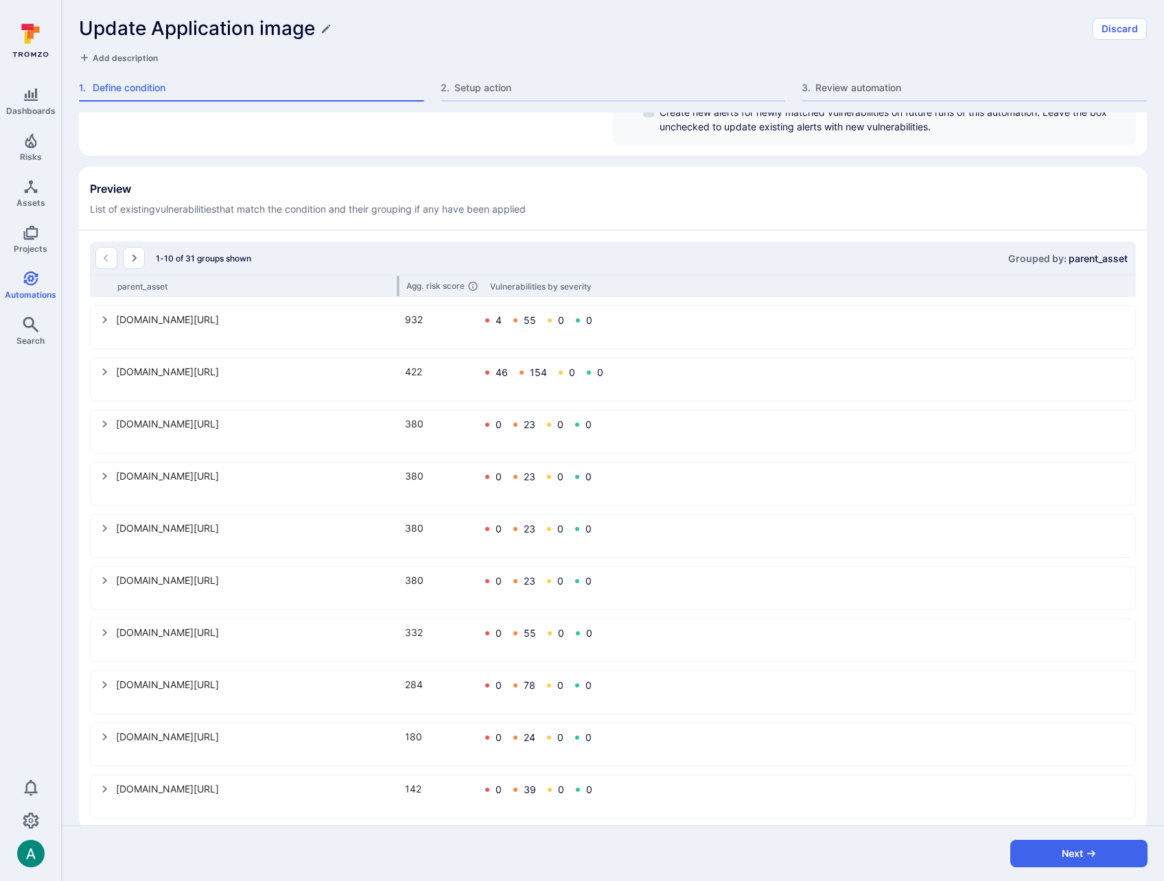
drag, startPoint x: 253, startPoint y: 281, endPoint x: 398, endPoint y: 279, distance: 145.5
click at [398, 279] on div at bounding box center [398, 286] width 2 height 21
click at [106, 375] on icon "select group" at bounding box center [105, 371] width 11 height 11
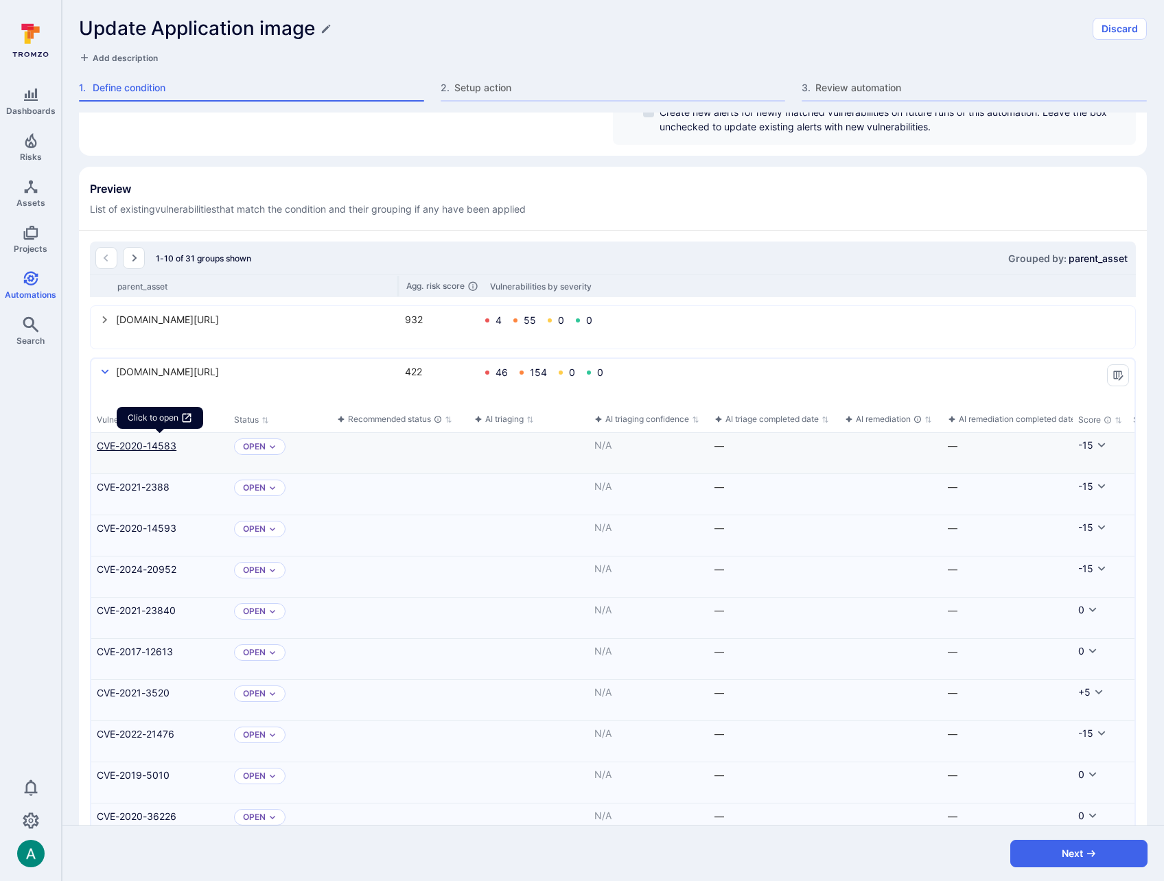
click at [160, 445] on link "CVE-2020-14583" at bounding box center [160, 446] width 126 height 14
click at [155, 482] on link "CVE-2021-2388" at bounding box center [160, 487] width 126 height 14
click at [169, 568] on link "CVE-2024-20952" at bounding box center [160, 569] width 126 height 14
click at [102, 368] on icon "select group" at bounding box center [105, 371] width 11 height 11
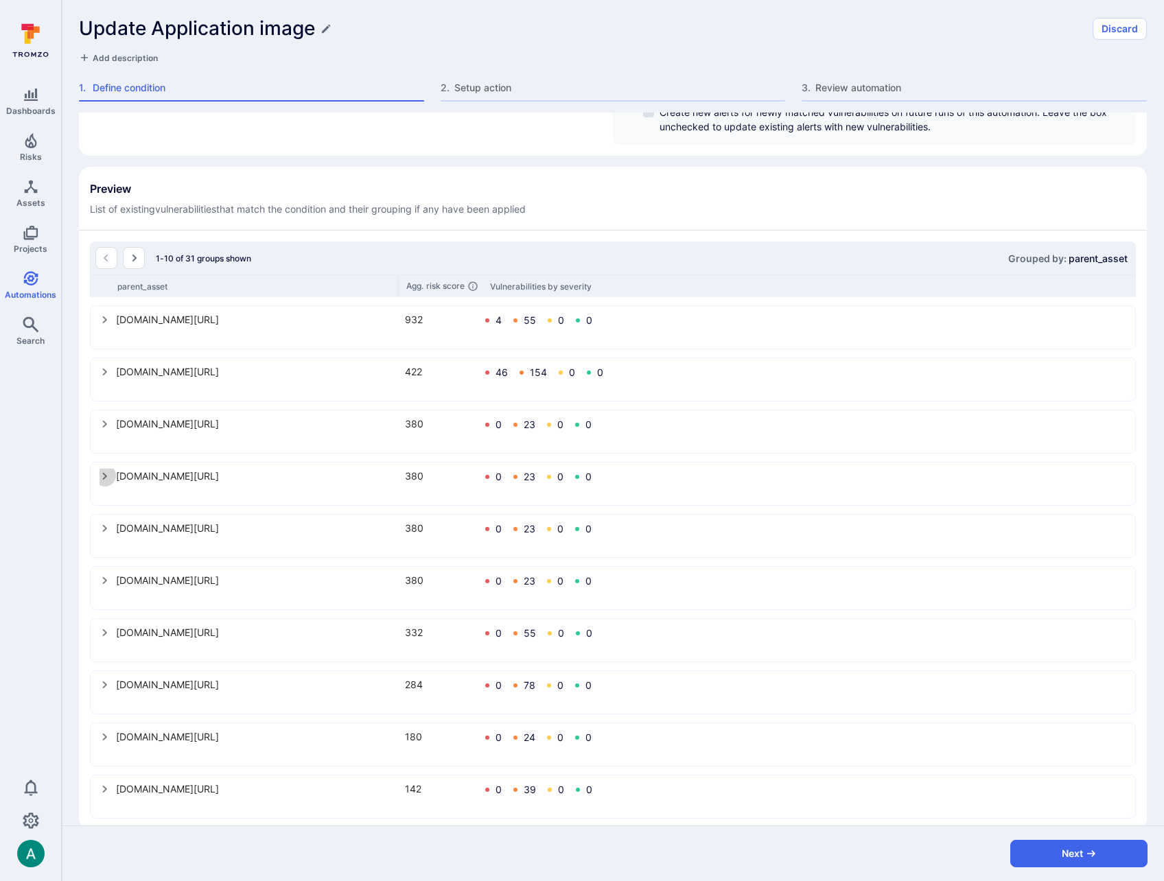
click at [104, 474] on icon "select group" at bounding box center [105, 477] width 5 height 8
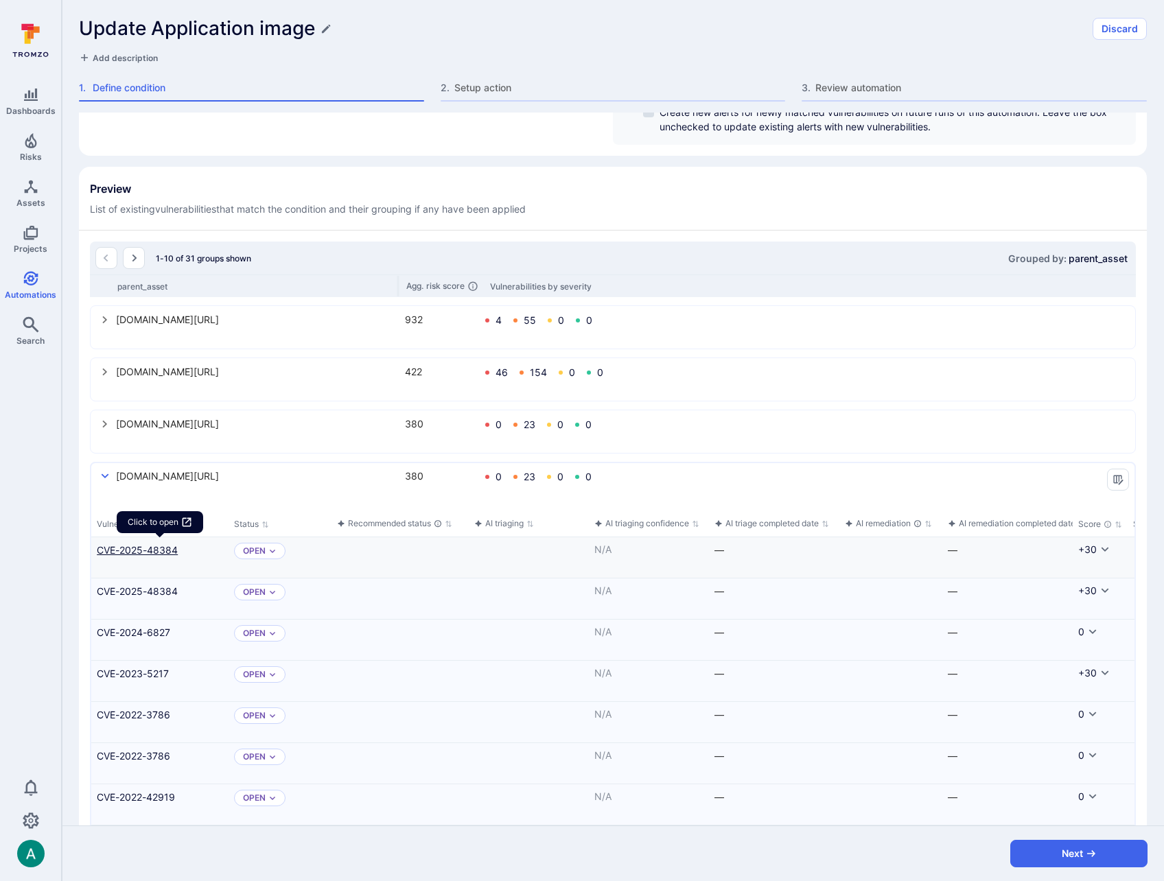
click at [156, 549] on link "CVE-2025-48384" at bounding box center [160, 550] width 126 height 14
click at [148, 670] on link "CVE-2023-5217" at bounding box center [160, 673] width 126 height 14
click at [141, 714] on link "CVE-2022-3786" at bounding box center [160, 715] width 126 height 14
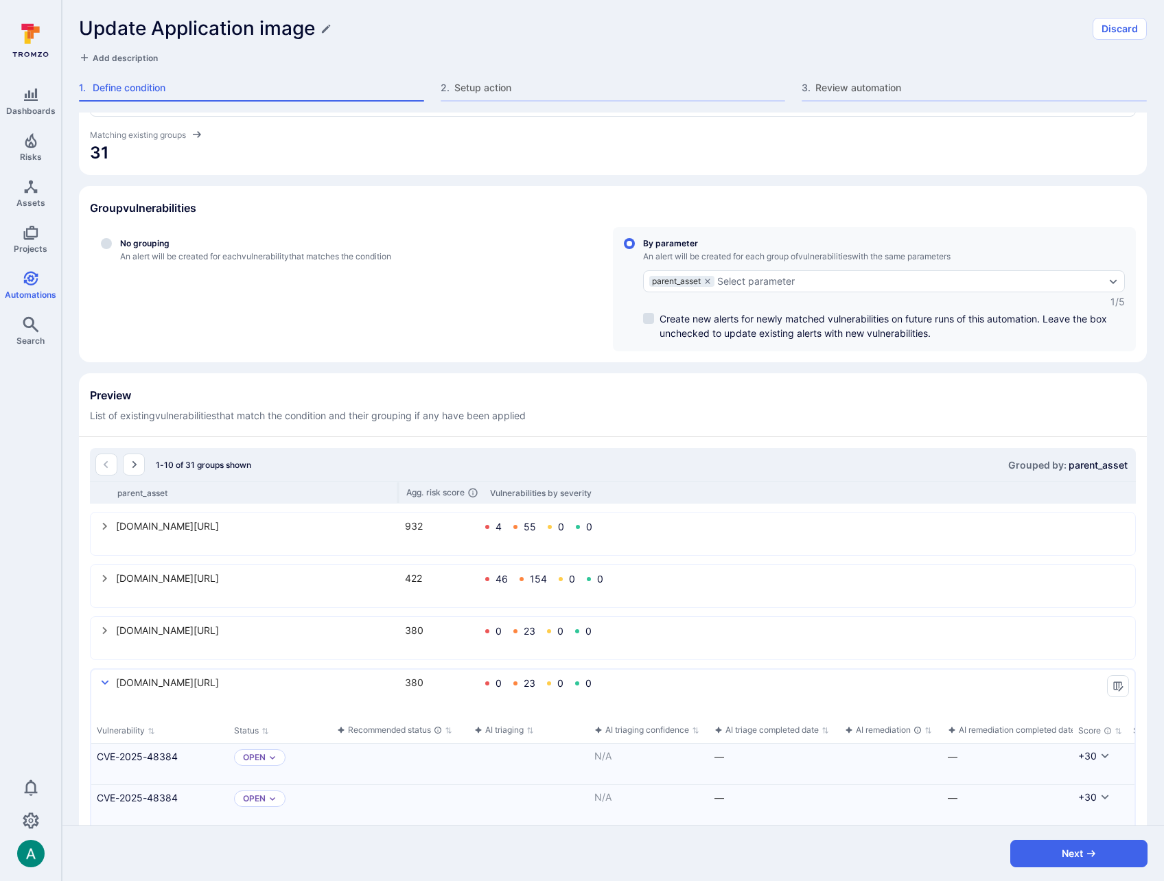
scroll to position [176, 0]
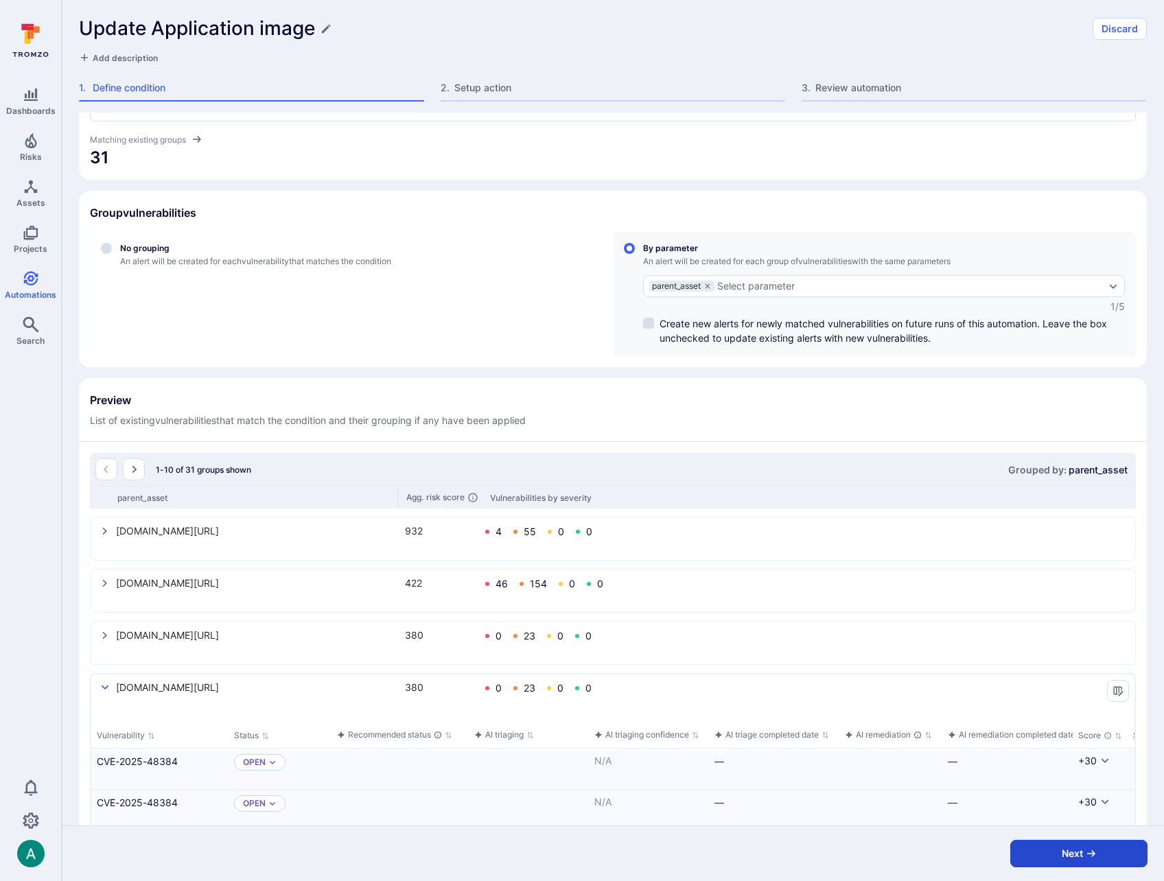
click at [1056, 859] on button "Next" at bounding box center [1078, 853] width 137 height 27
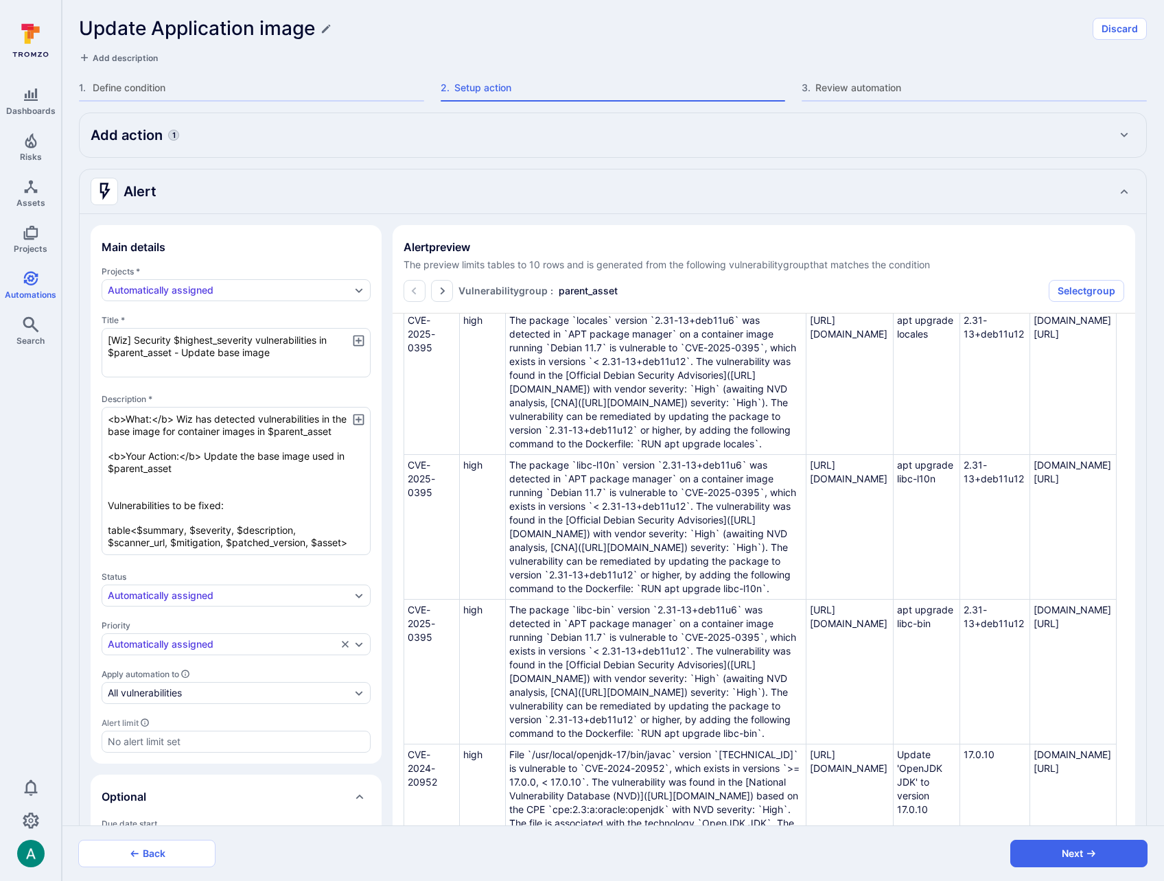
scroll to position [0, 0]
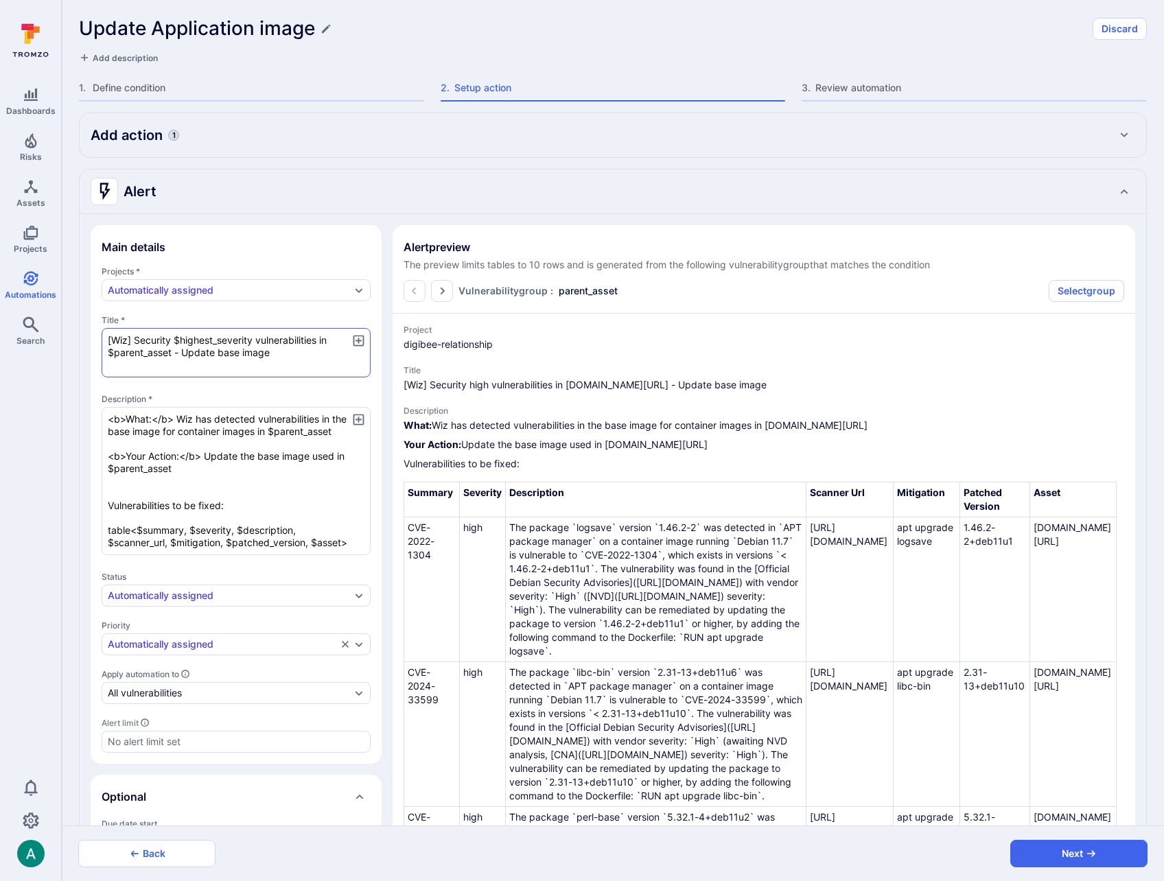
click at [196, 355] on textarea "[Wiz] Security $highest_severity vulnerabilities in $parent_asset - Update base…" at bounding box center [236, 352] width 269 height 49
click at [229, 352] on textarea "[Wiz] Security $highest_severity vulnerabilities in $parent_asset - Update base…" at bounding box center [236, 352] width 269 height 49
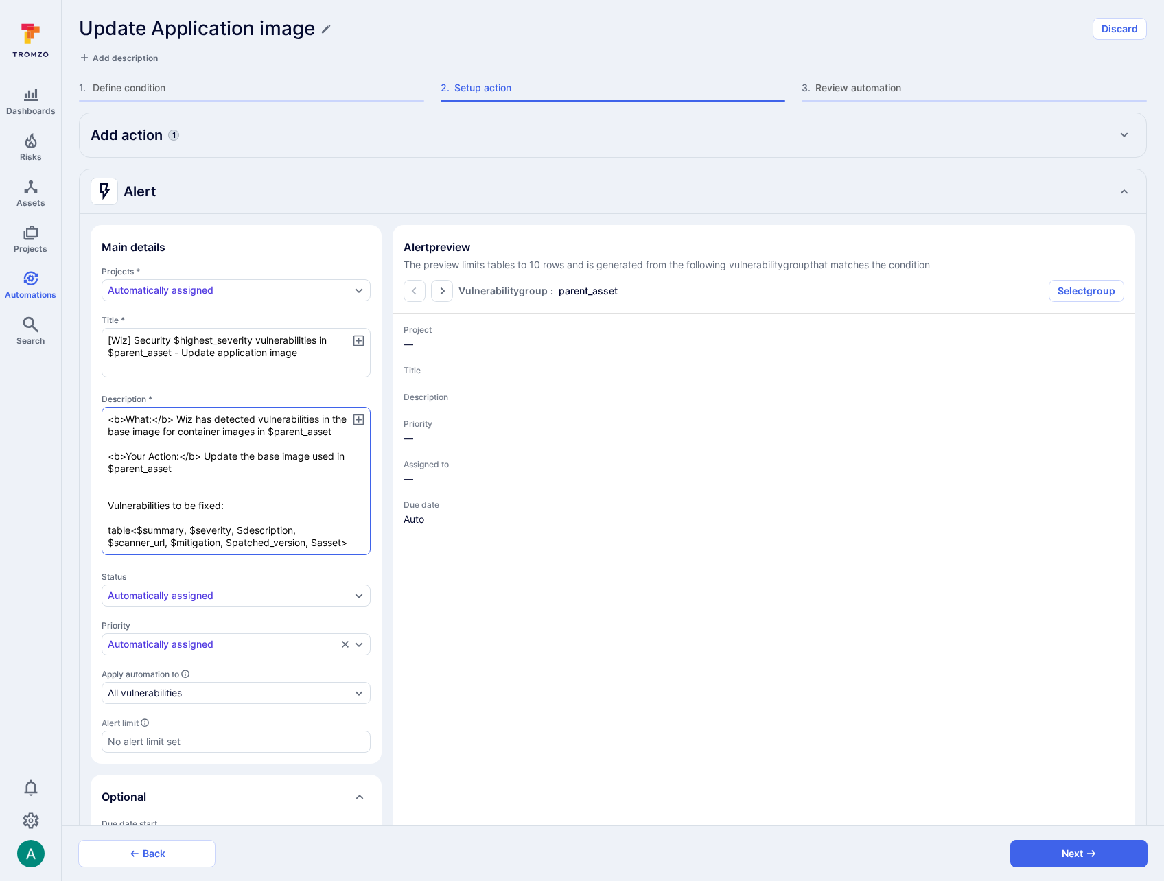
click at [116, 432] on textarea "<b>What:</b> Wiz has detected vulnerabilities in the base image for container i…" at bounding box center [236, 481] width 269 height 148
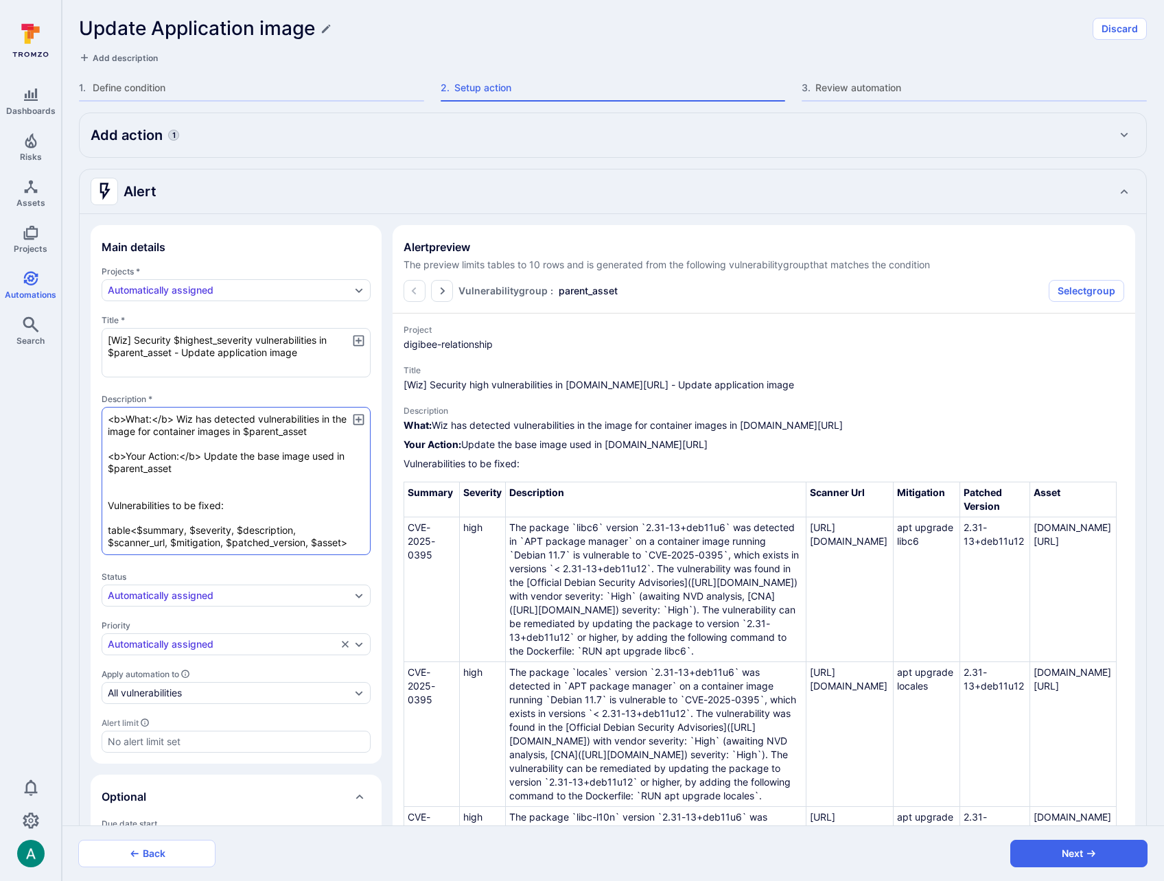
drag, startPoint x: 335, startPoint y: 420, endPoint x: 148, endPoint y: 433, distance: 187.1
click at [148, 433] on textarea "<b>What:</b> Wiz has detected vulnerabilities in the image for container images…" at bounding box center [236, 481] width 269 height 148
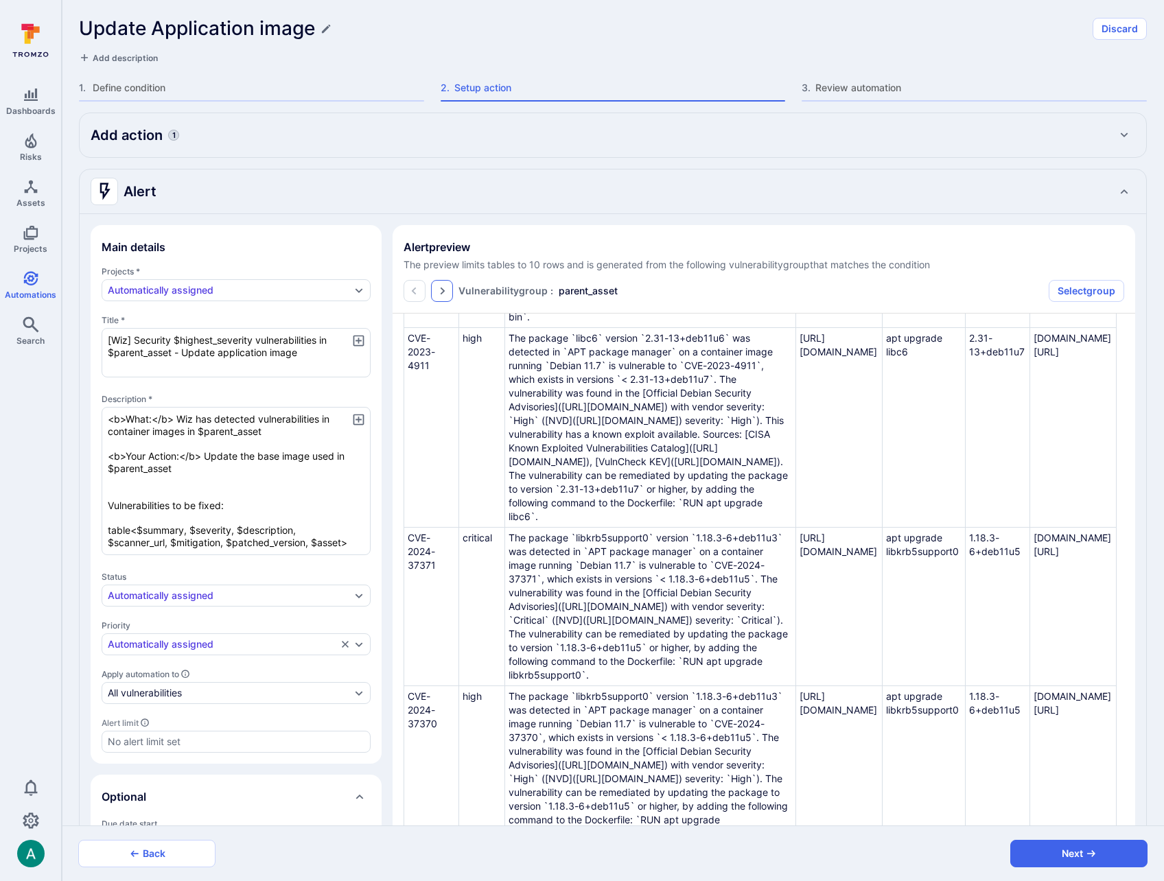
click at [446, 287] on icon "Go to the next page" at bounding box center [441, 290] width 11 height 11
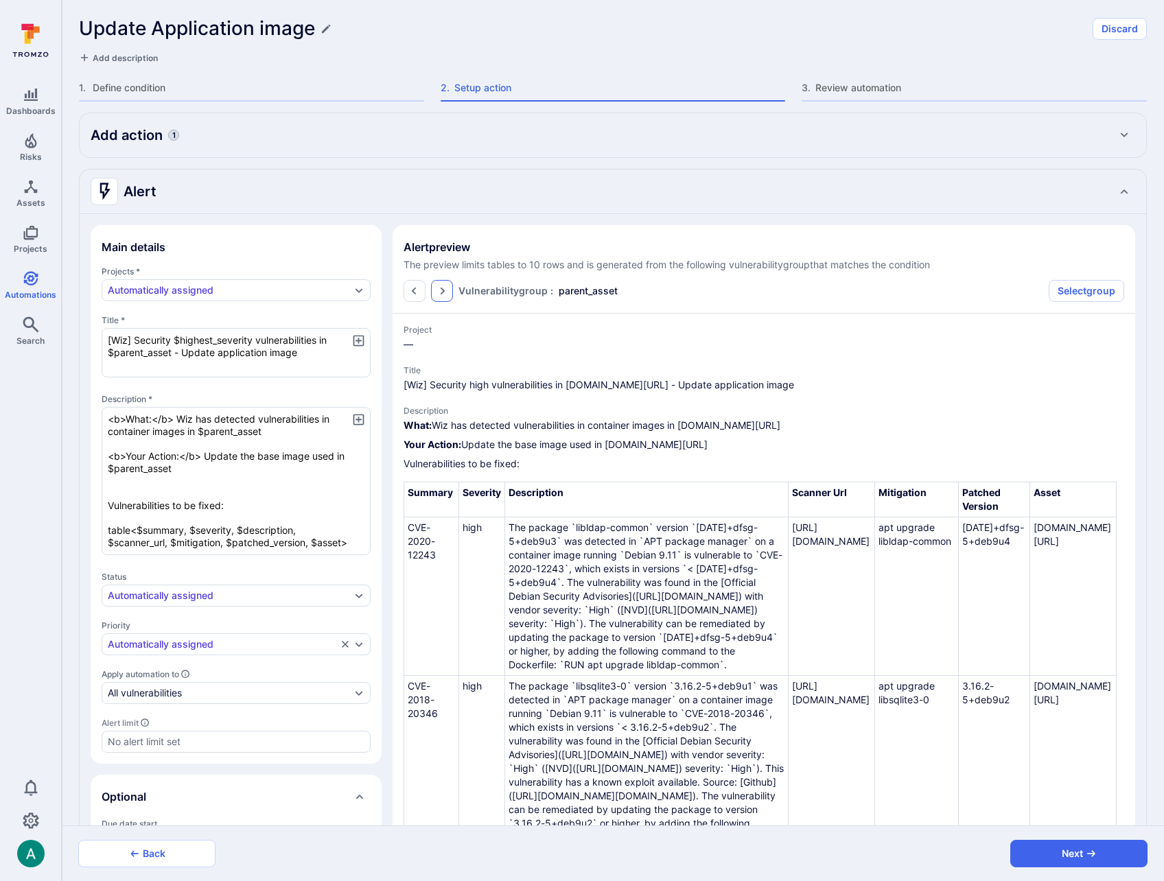
click at [444, 289] on icon "Go to the next page" at bounding box center [441, 290] width 11 height 11
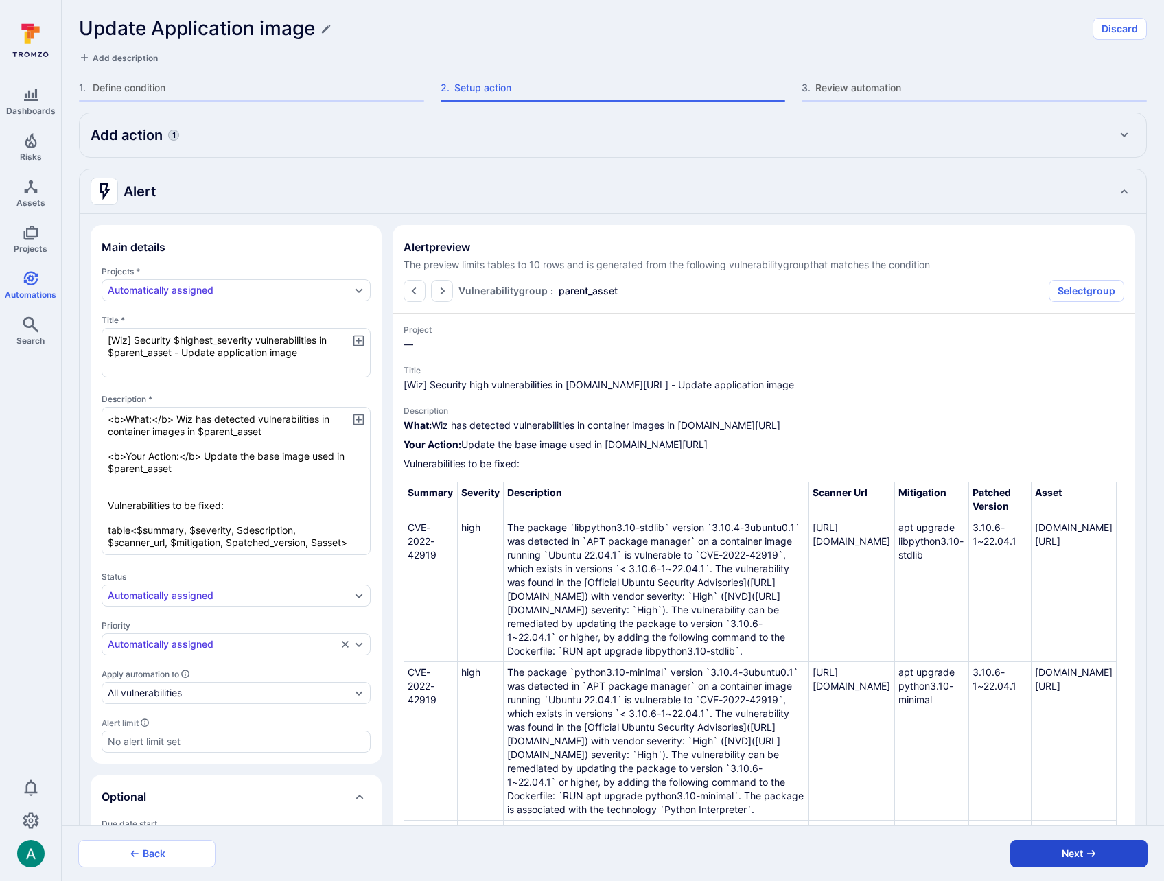
click at [1071, 854] on button "Next" at bounding box center [1078, 853] width 137 height 27
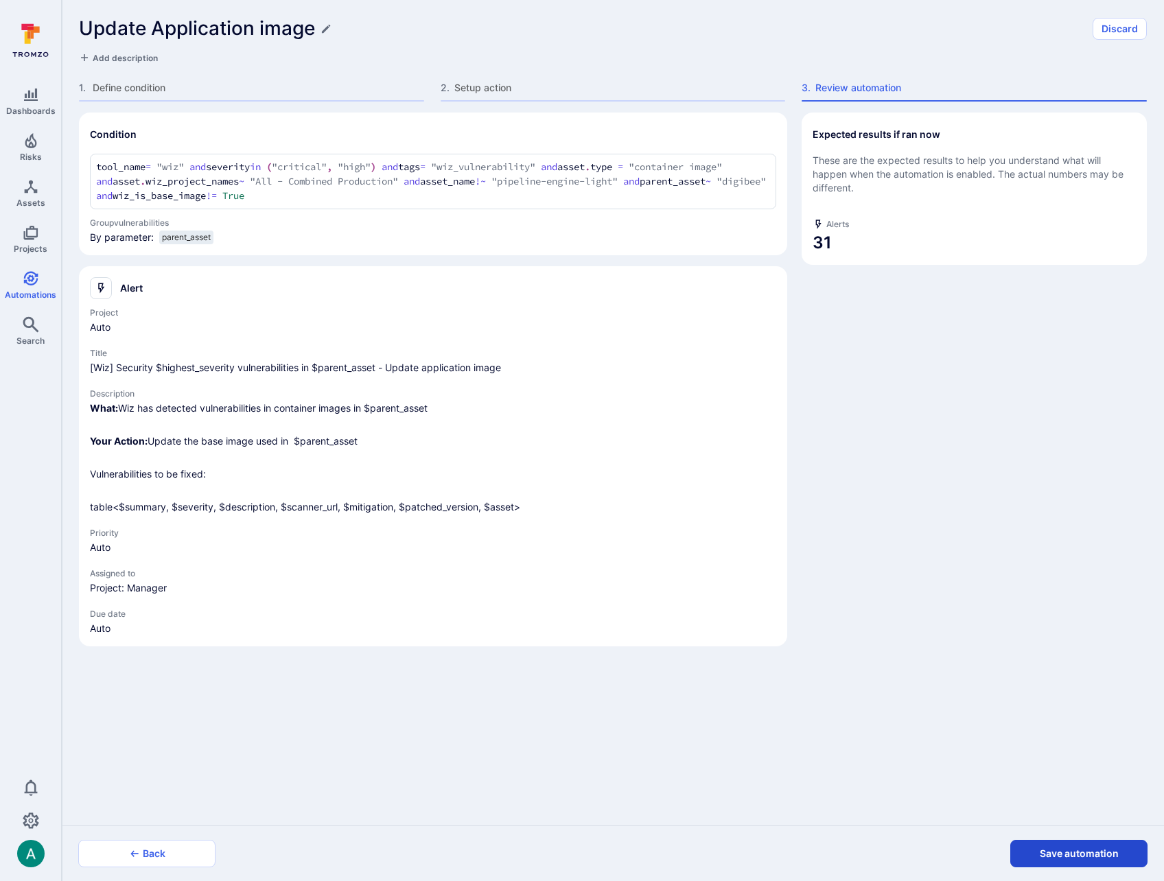
click at [1071, 855] on button "Save automation" at bounding box center [1078, 853] width 137 height 27
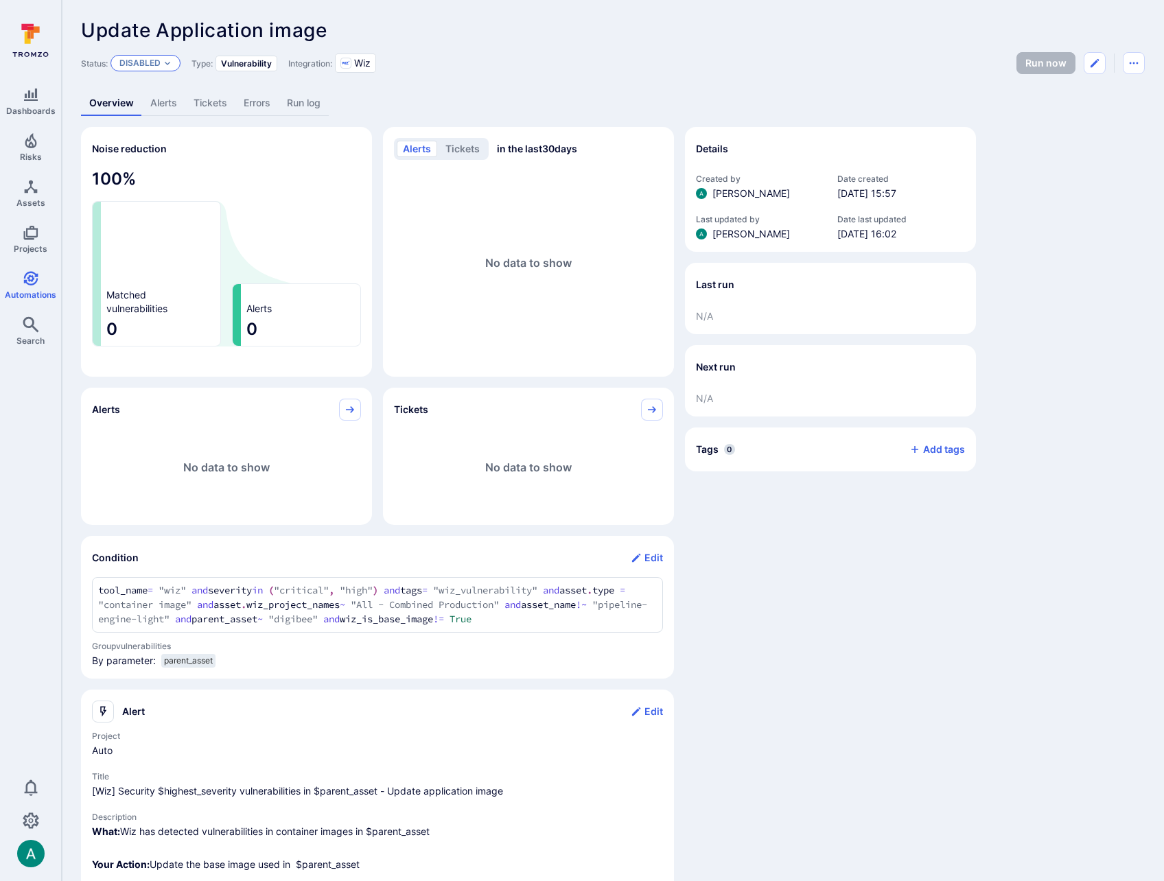
click at [158, 58] on p "Disabled" at bounding box center [139, 63] width 41 height 11
click at [170, 95] on div "Enabled" at bounding box center [179, 97] width 113 height 15
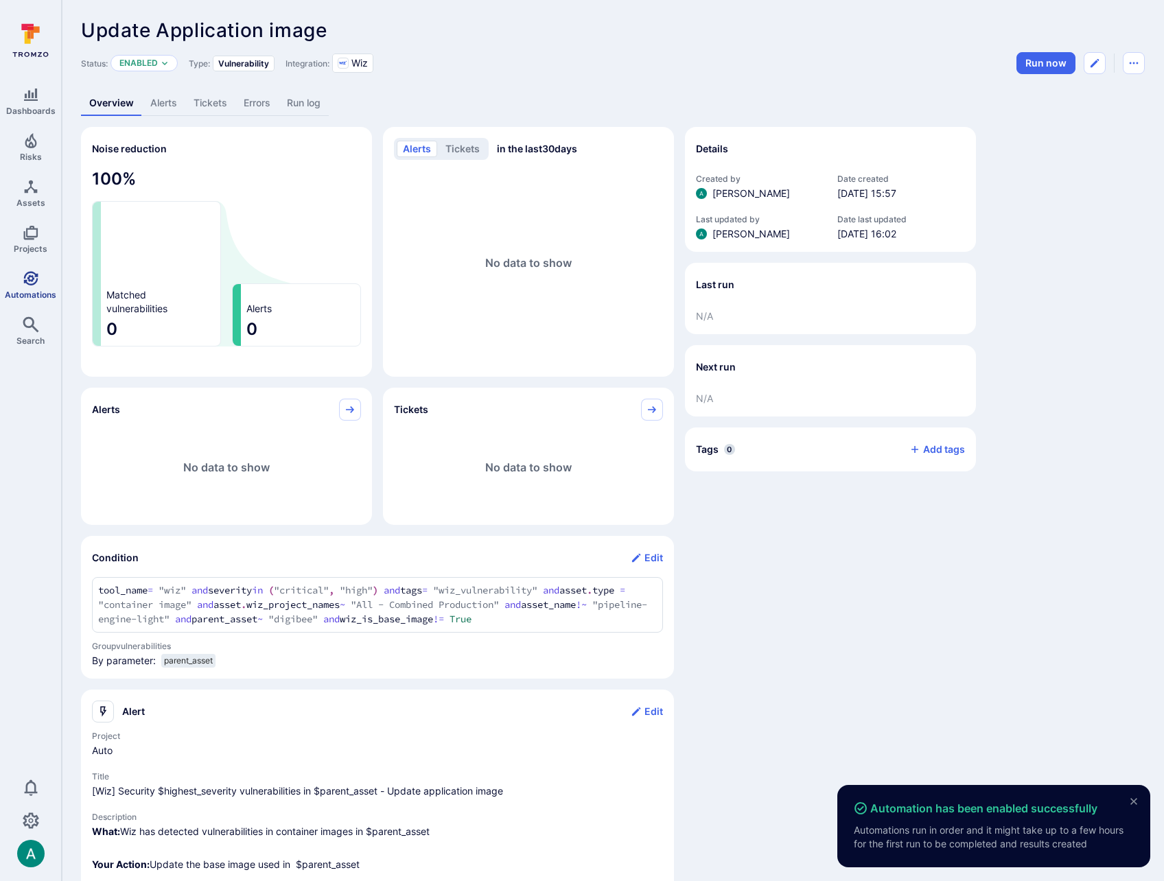
click at [28, 285] on icon "Automations" at bounding box center [31, 278] width 16 height 16
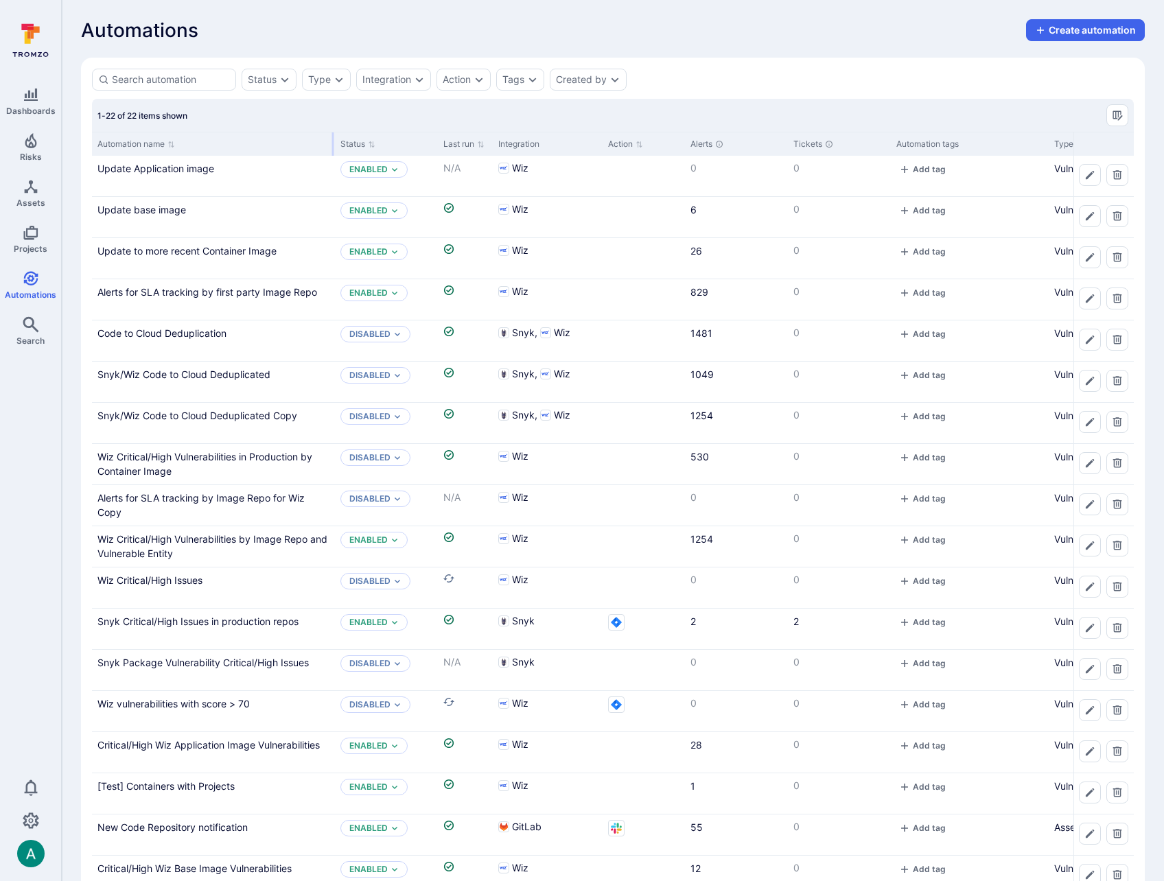
drag, startPoint x: 226, startPoint y: 146, endPoint x: 331, endPoint y: 152, distance: 105.8
click at [332, 152] on div at bounding box center [333, 143] width 2 height 23
click at [235, 742] on link "Critical/High Wiz Application Image Vulnerabilities" at bounding box center [208, 745] width 222 height 12
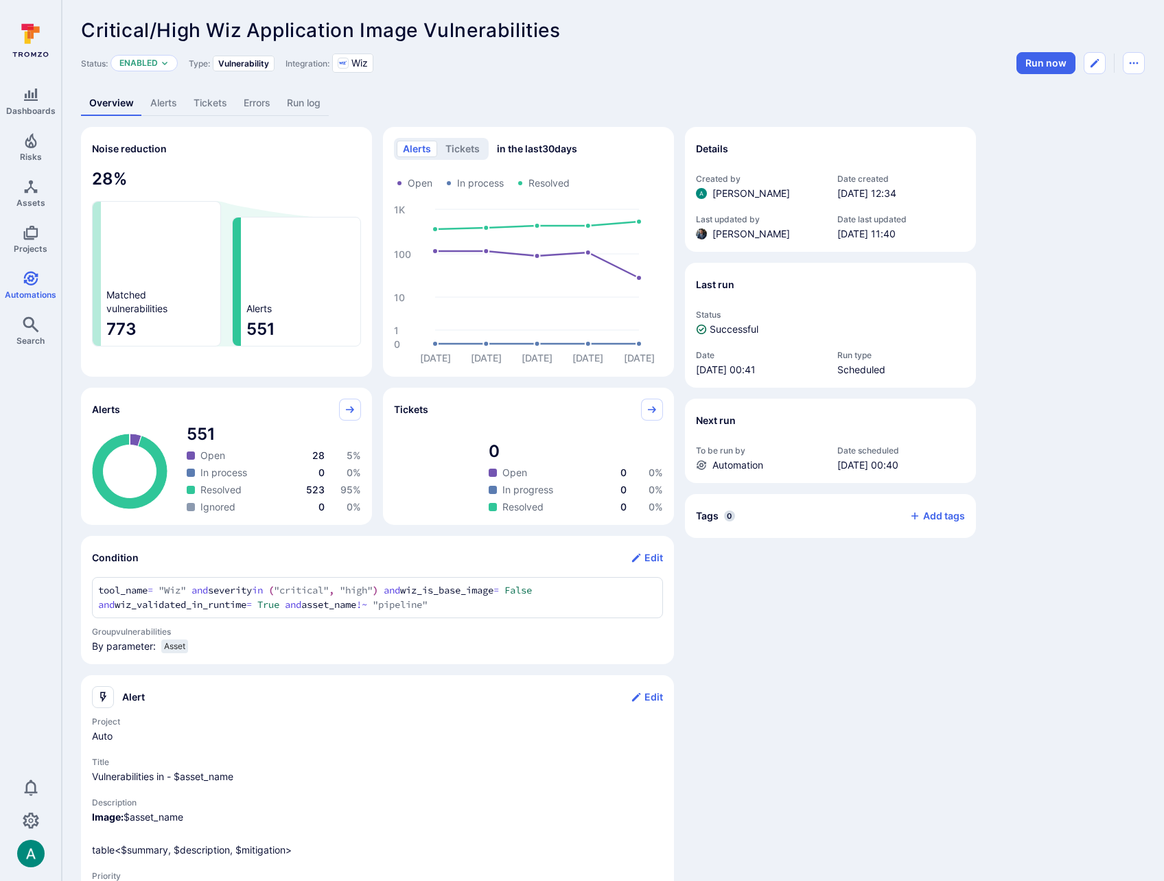
click at [157, 97] on link "Alerts" at bounding box center [163, 103] width 43 height 25
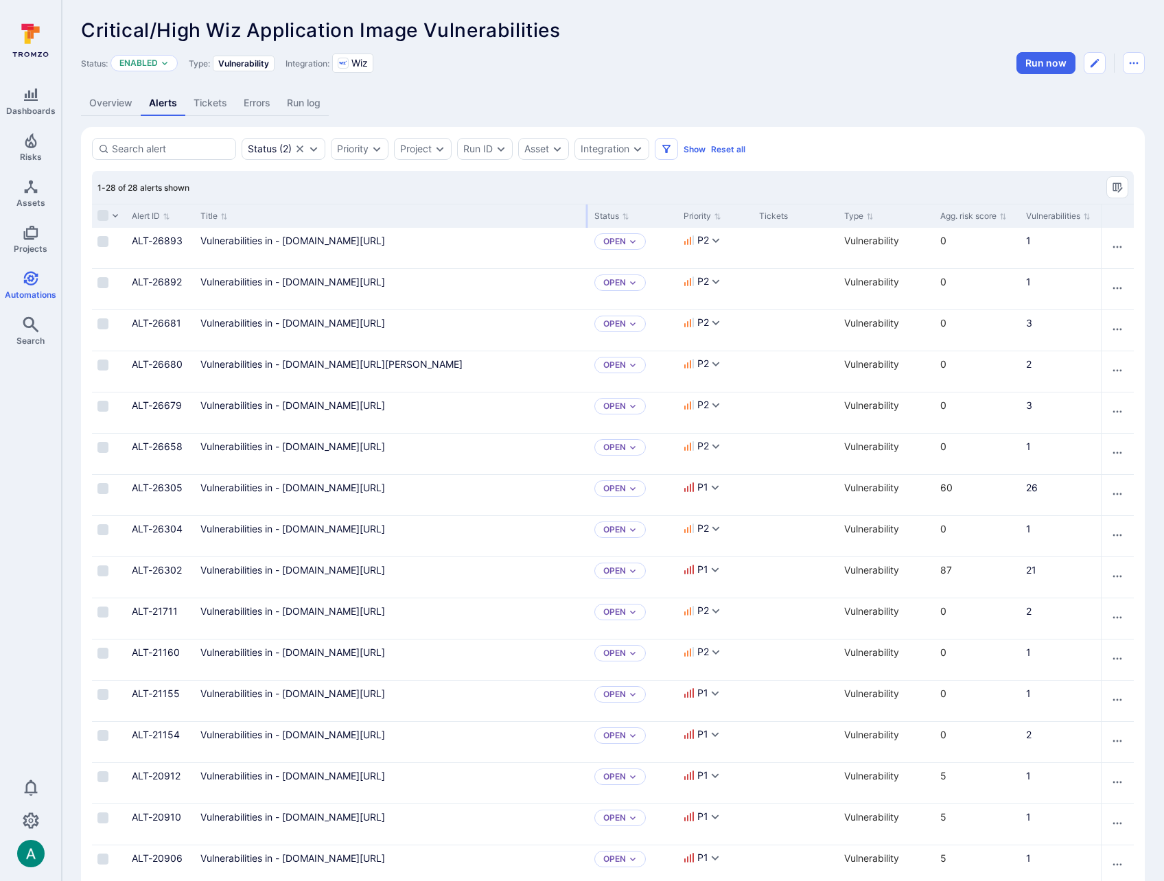
drag, startPoint x: 363, startPoint y: 214, endPoint x: 98, endPoint y: 107, distance: 285.7
click at [586, 219] on div at bounding box center [587, 216] width 2 height 23
click at [98, 107] on link "Overview" at bounding box center [111, 103] width 60 height 25
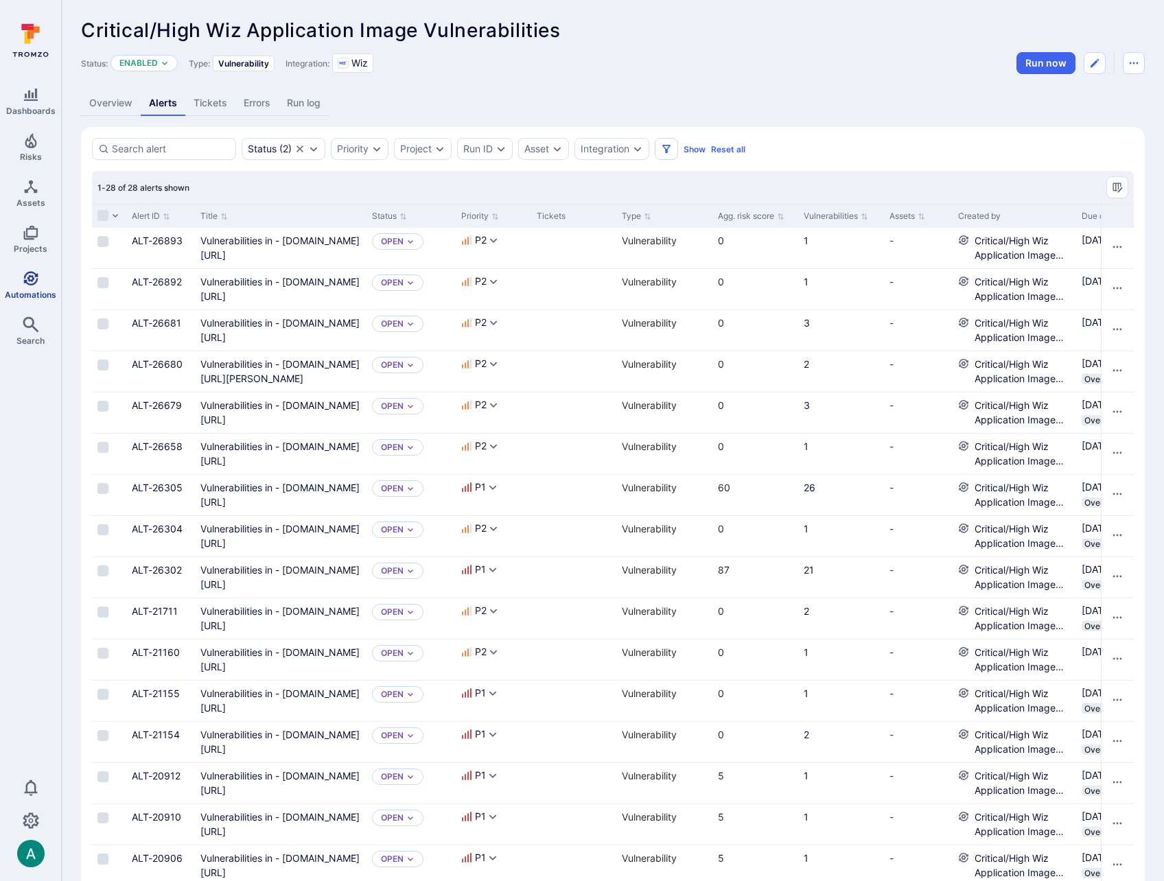
click at [32, 290] on span "Automations" at bounding box center [30, 295] width 51 height 10
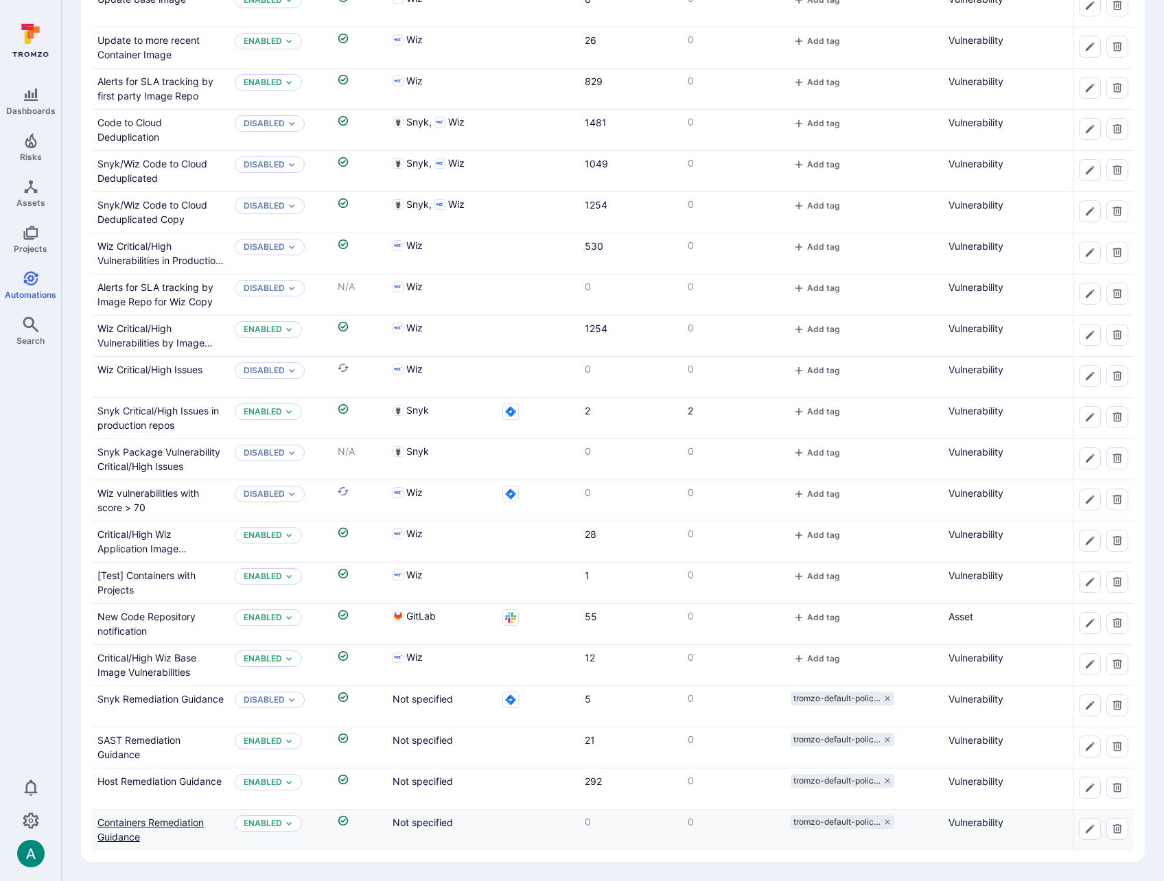
click at [172, 822] on link "Containers Remediation Guidance" at bounding box center [150, 830] width 106 height 26
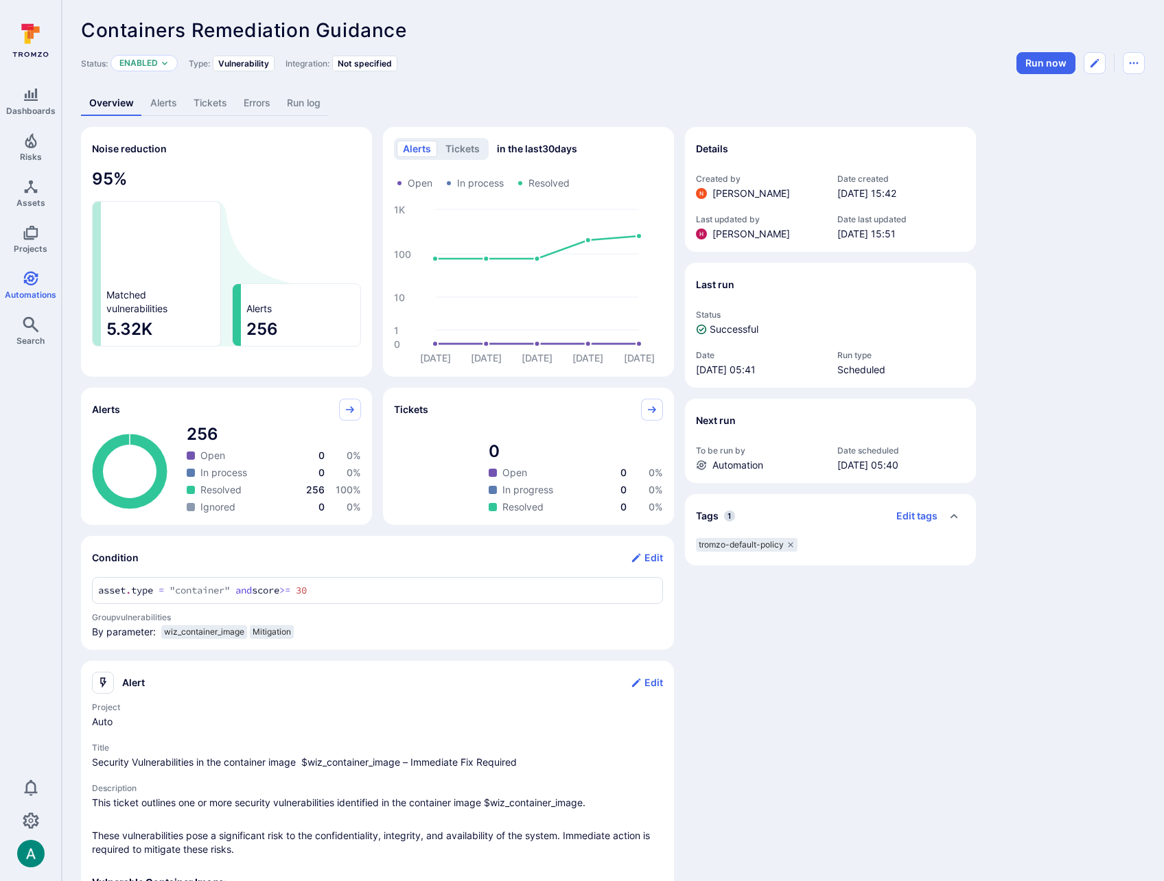
scroll to position [3, 0]
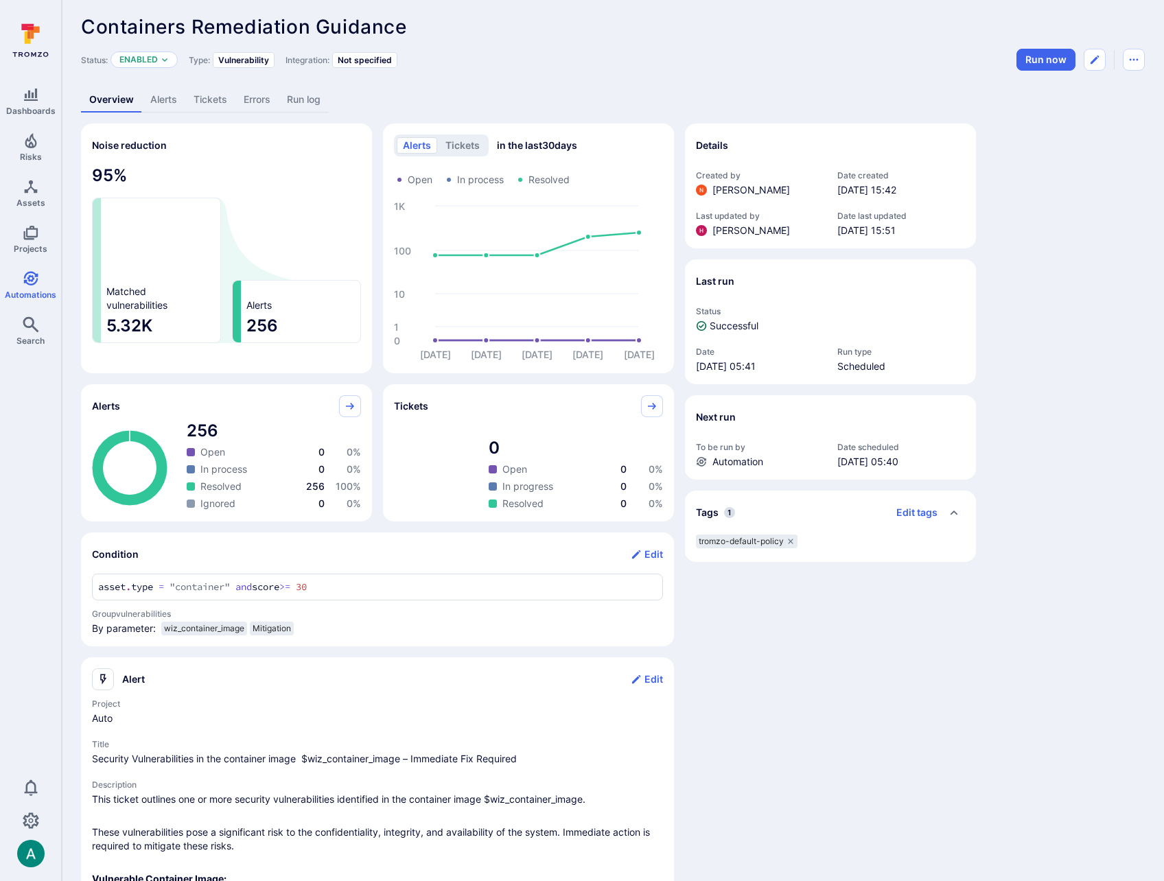
click at [165, 96] on link "Alerts" at bounding box center [163, 99] width 43 height 25
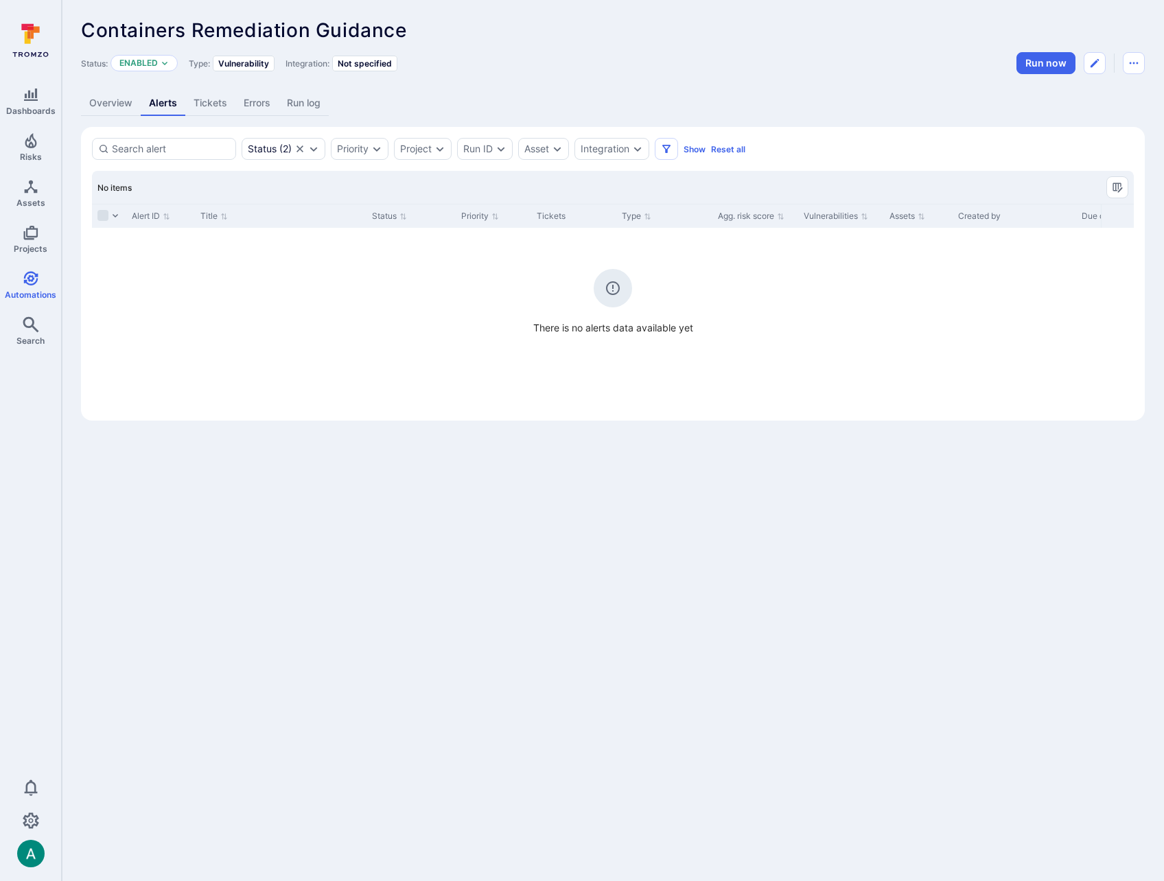
click at [85, 99] on link "Overview" at bounding box center [111, 103] width 60 height 25
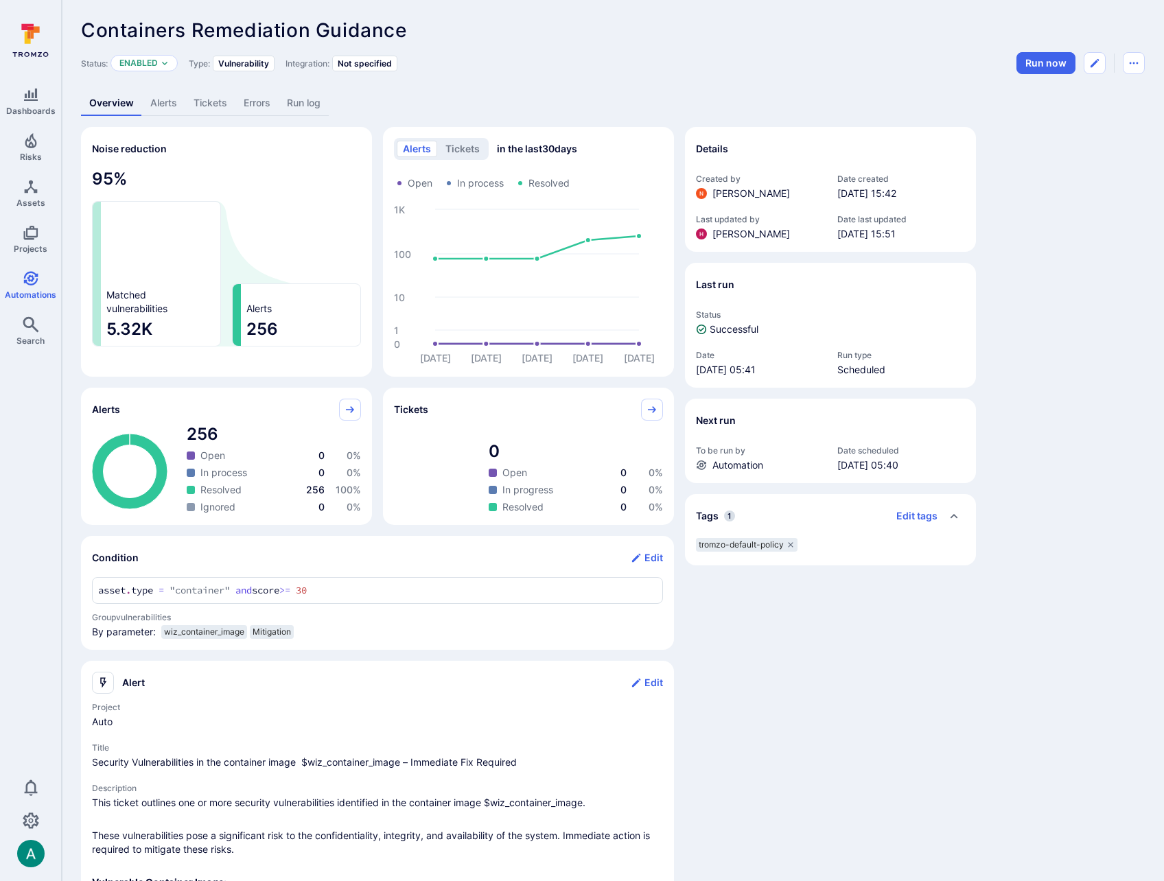
click at [154, 106] on link "Alerts" at bounding box center [163, 103] width 43 height 25
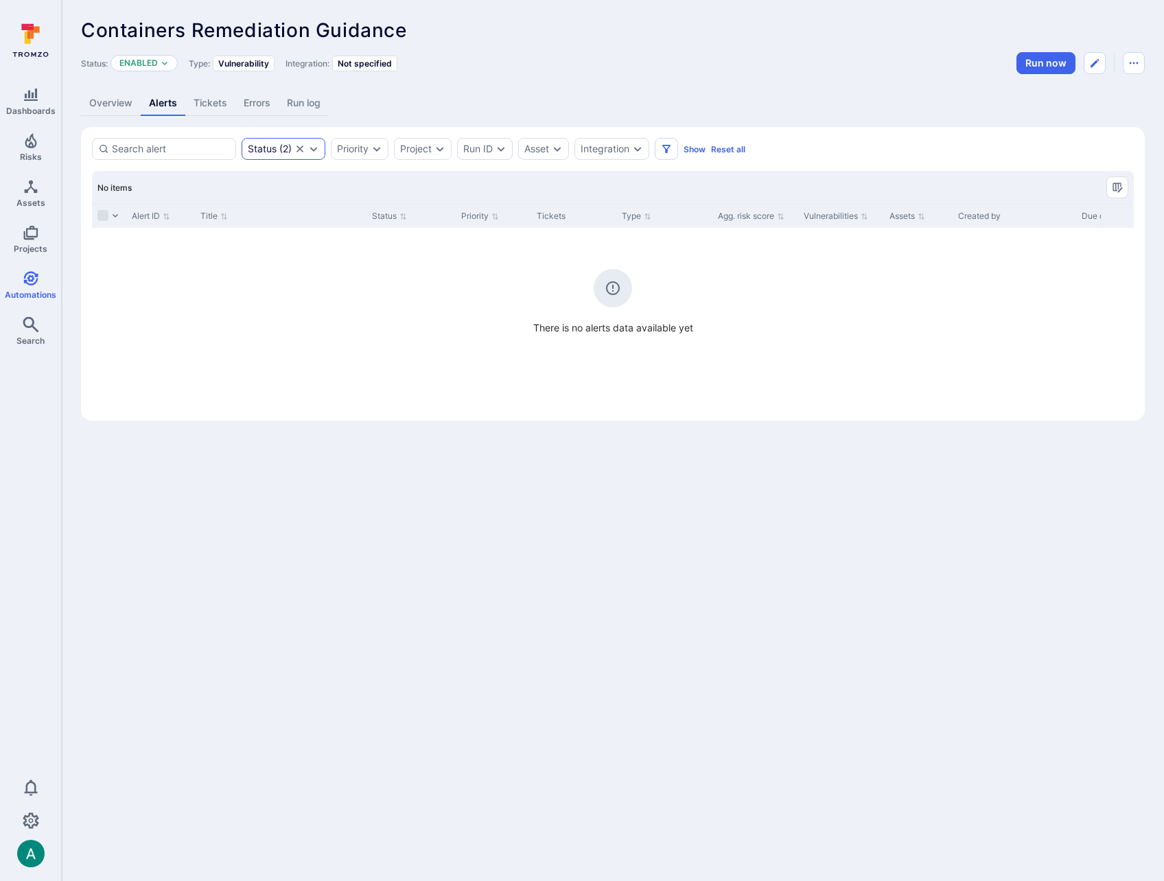
click at [303, 149] on icon "Clear selection" at bounding box center [299, 148] width 11 height 11
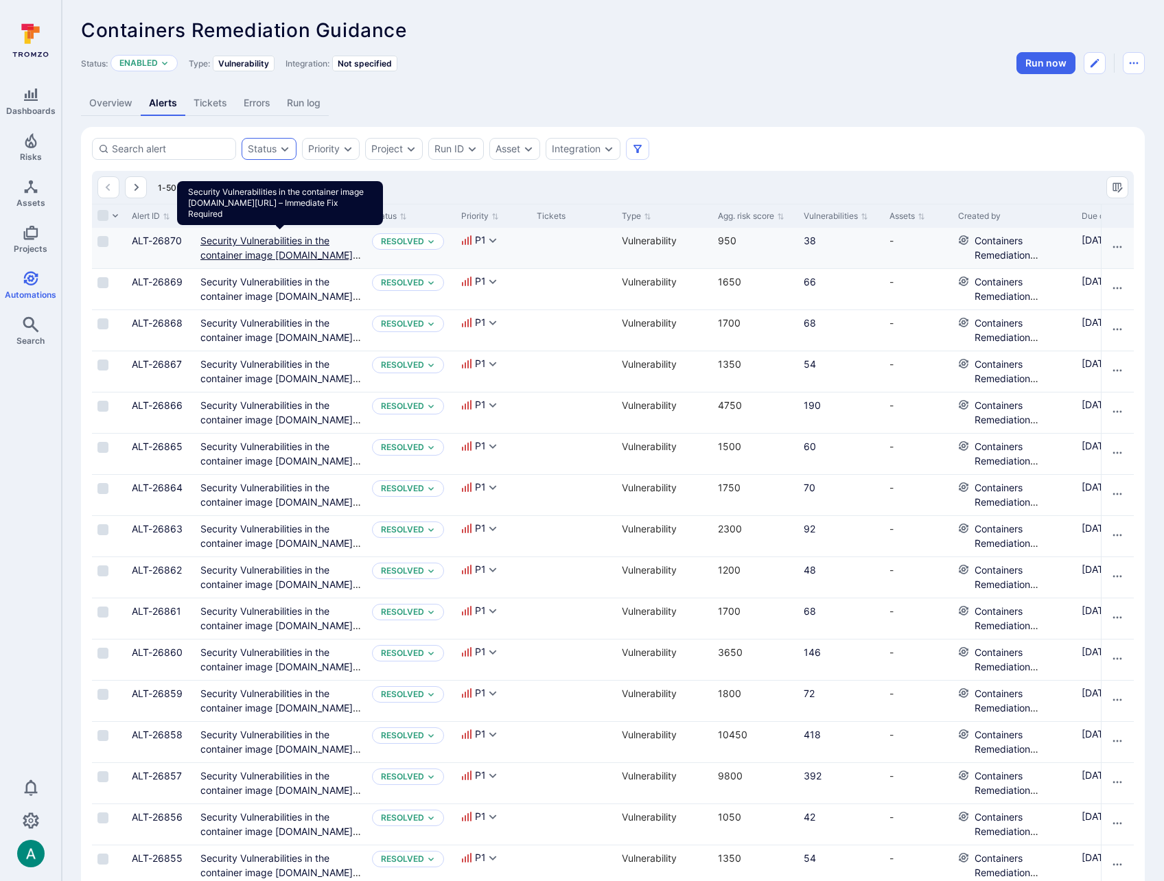
click at [259, 244] on link "Security Vulnerabilities in the container image gcr.io/digibee-core/digibee/pip…" at bounding box center [280, 255] width 161 height 40
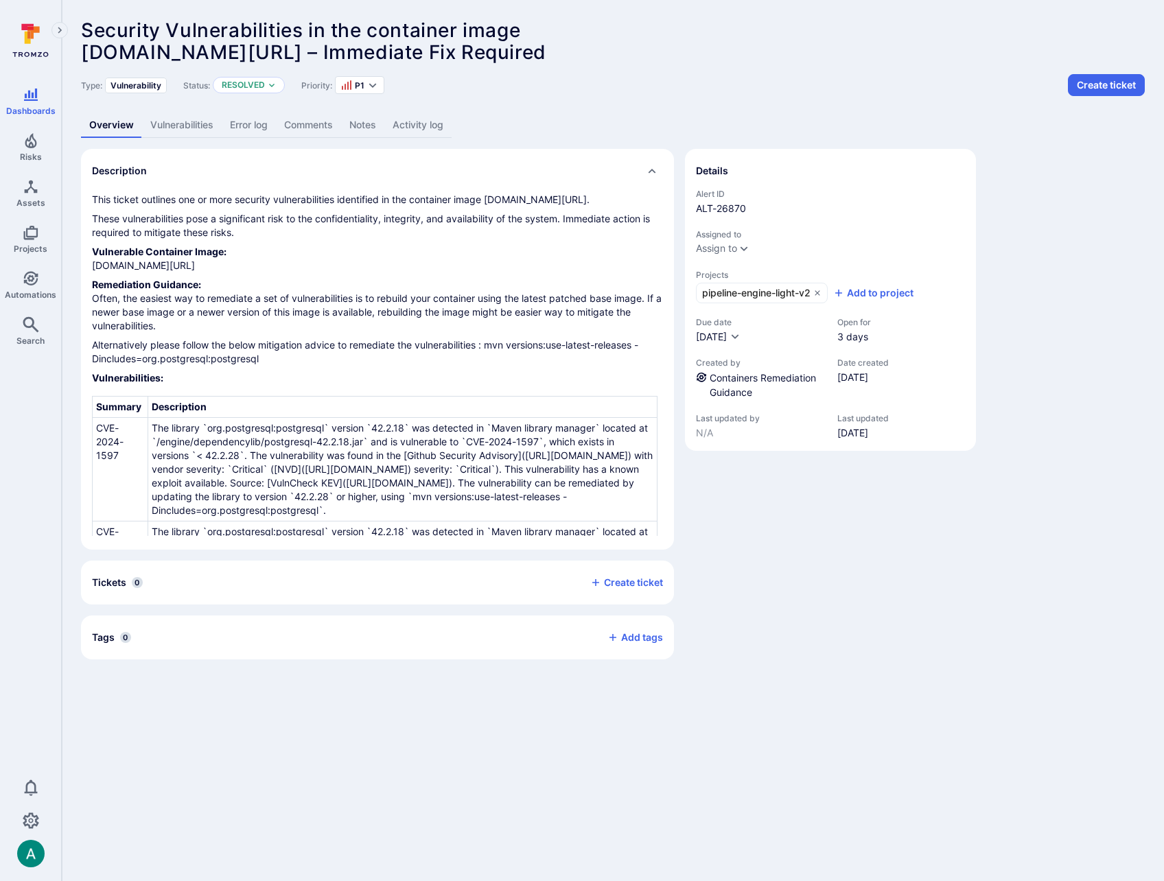
click at [163, 123] on link "Vulnerabilities" at bounding box center [182, 125] width 80 height 25
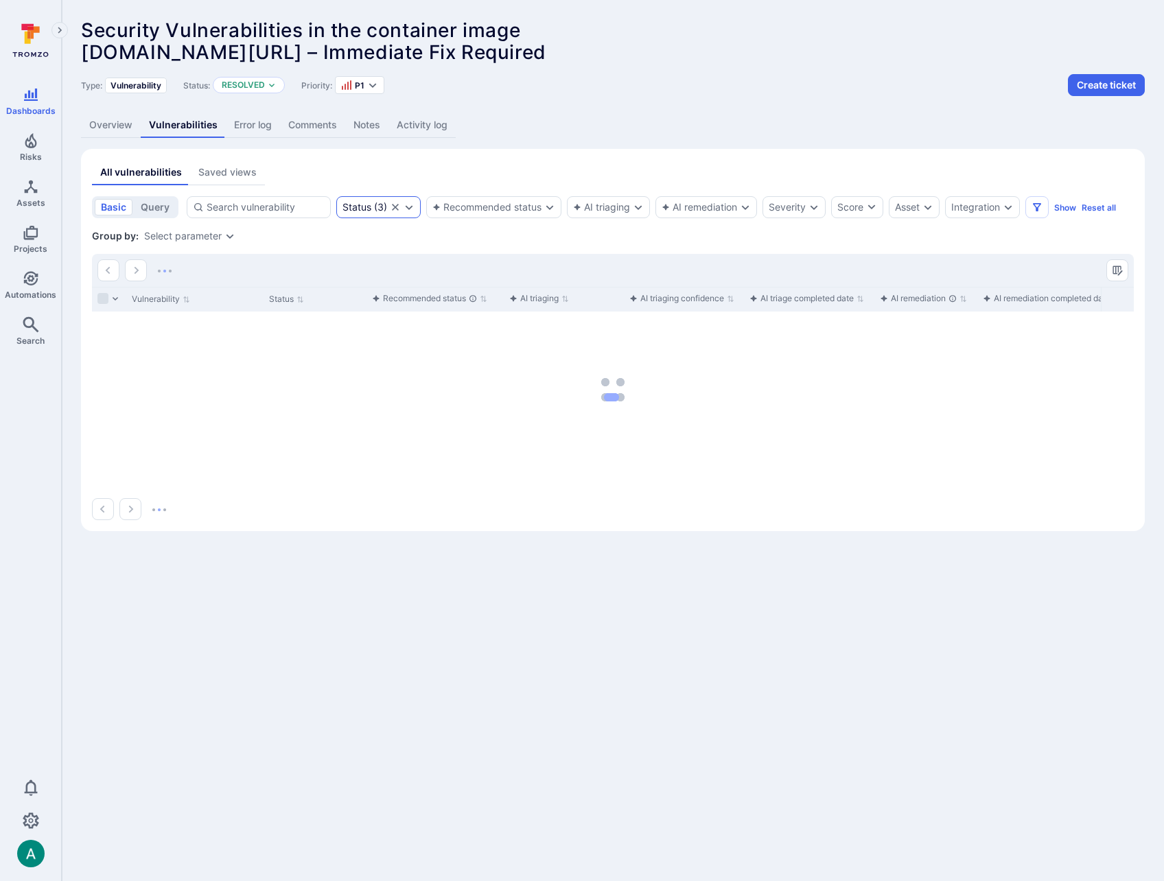
click at [395, 205] on icon "Clear selection" at bounding box center [395, 207] width 11 height 11
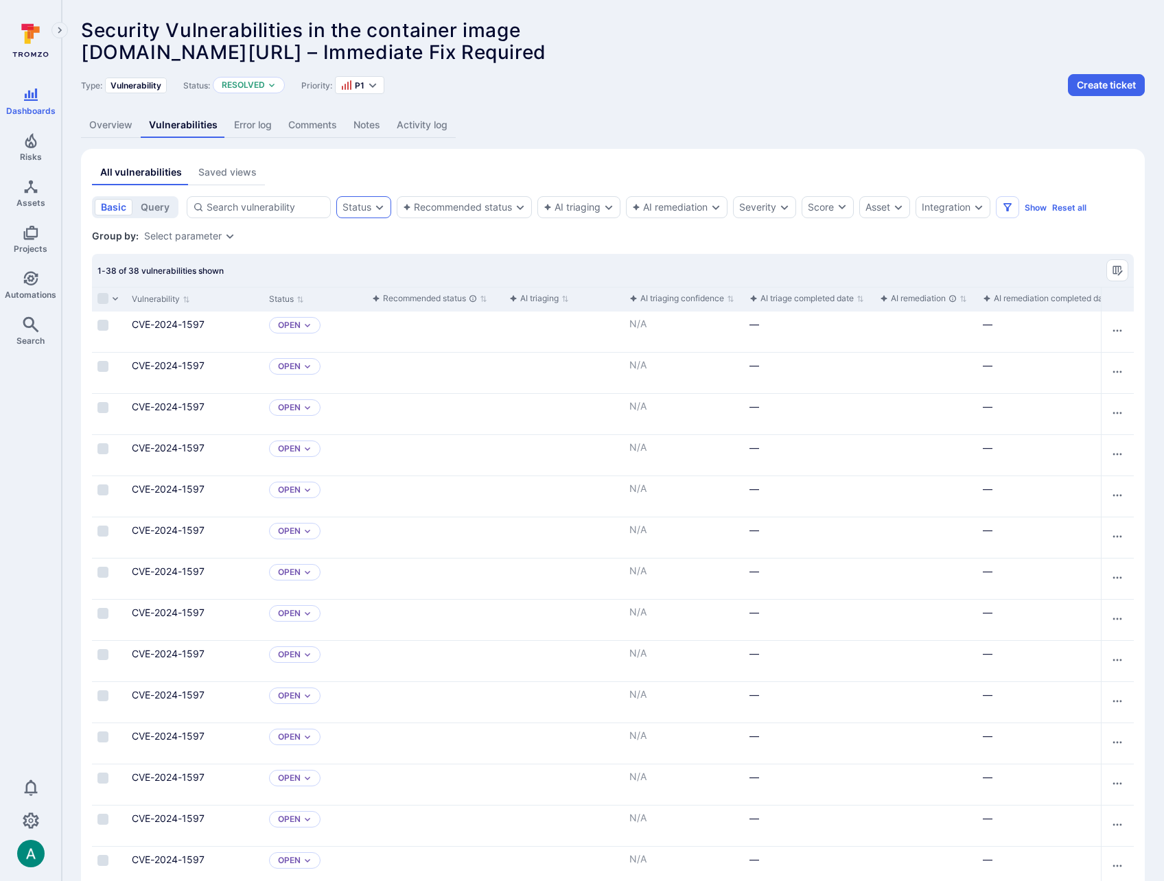
click at [97, 131] on link "Overview" at bounding box center [111, 125] width 60 height 25
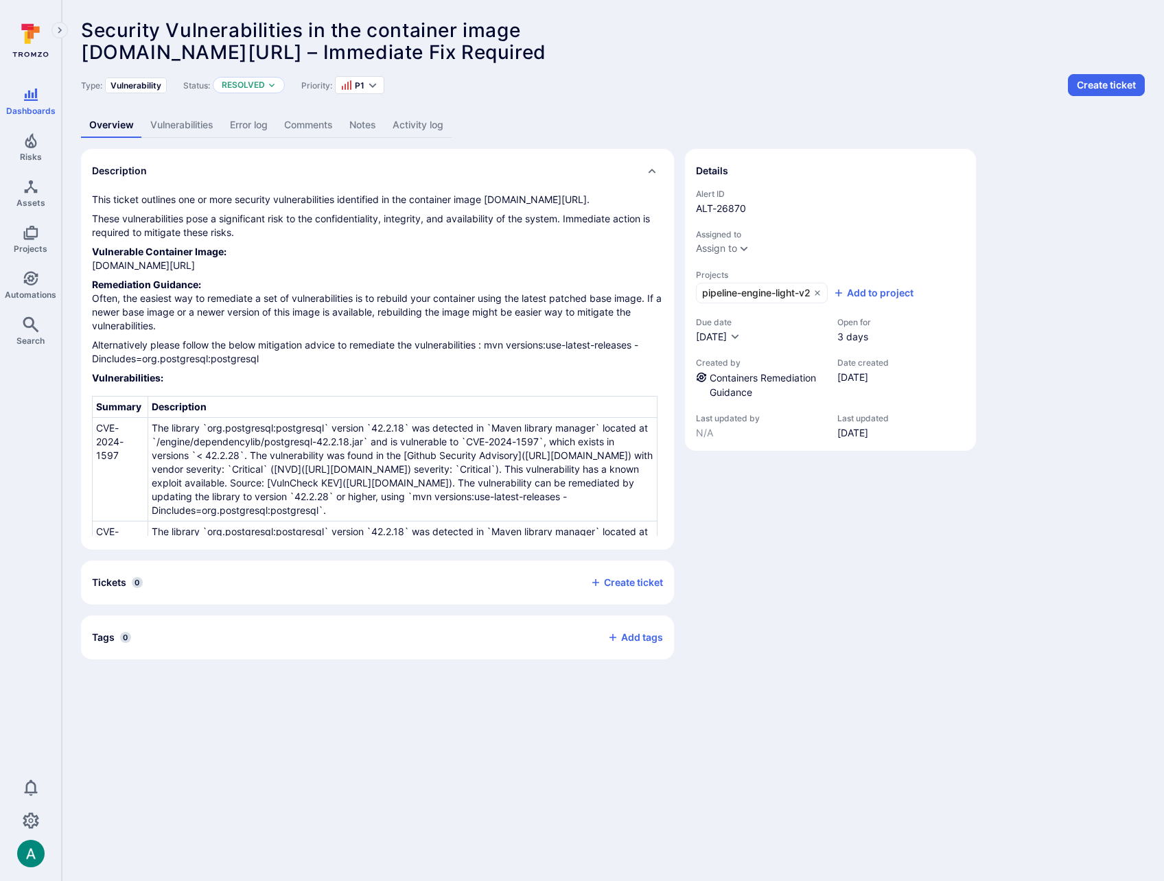
click at [428, 132] on link "Activity log" at bounding box center [417, 125] width 67 height 25
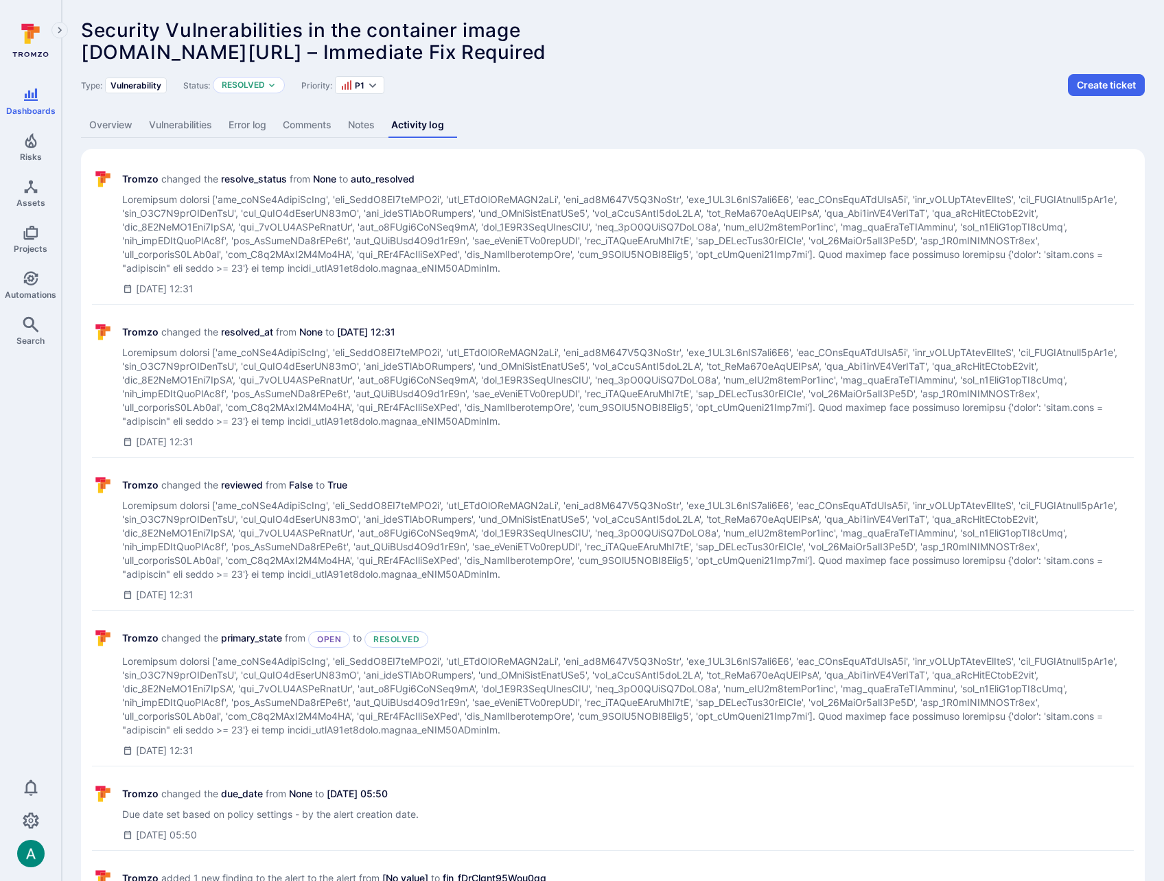
click at [191, 126] on link "Vulnerabilities" at bounding box center [181, 125] width 80 height 25
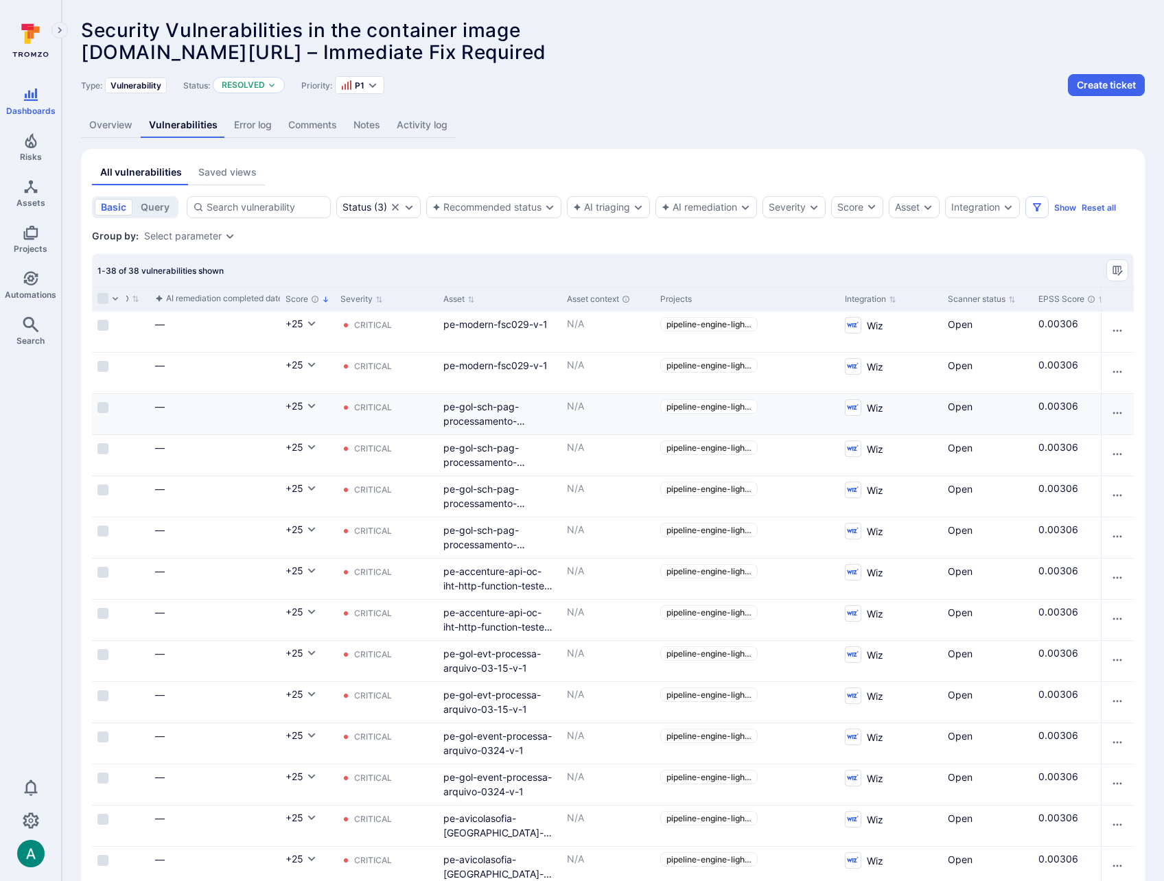
scroll to position [0, 826]
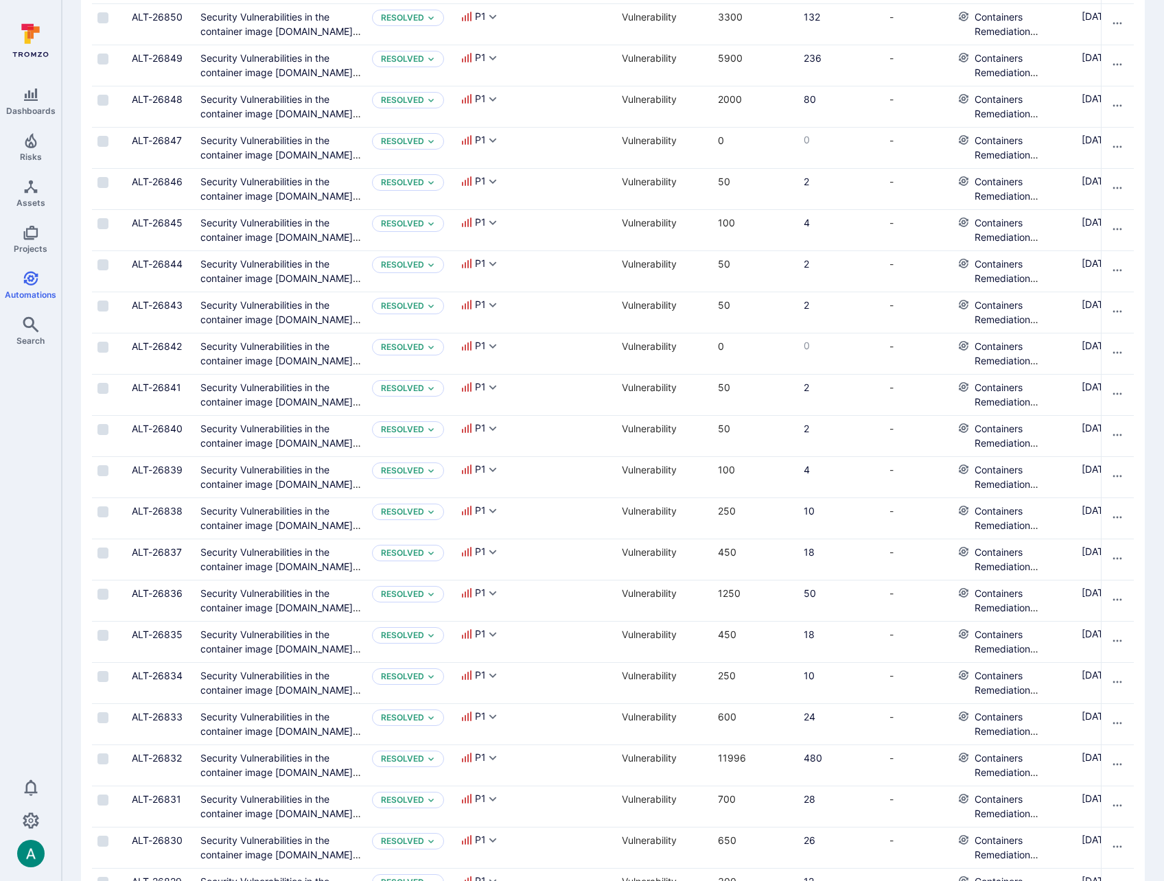
scroll to position [1131, 0]
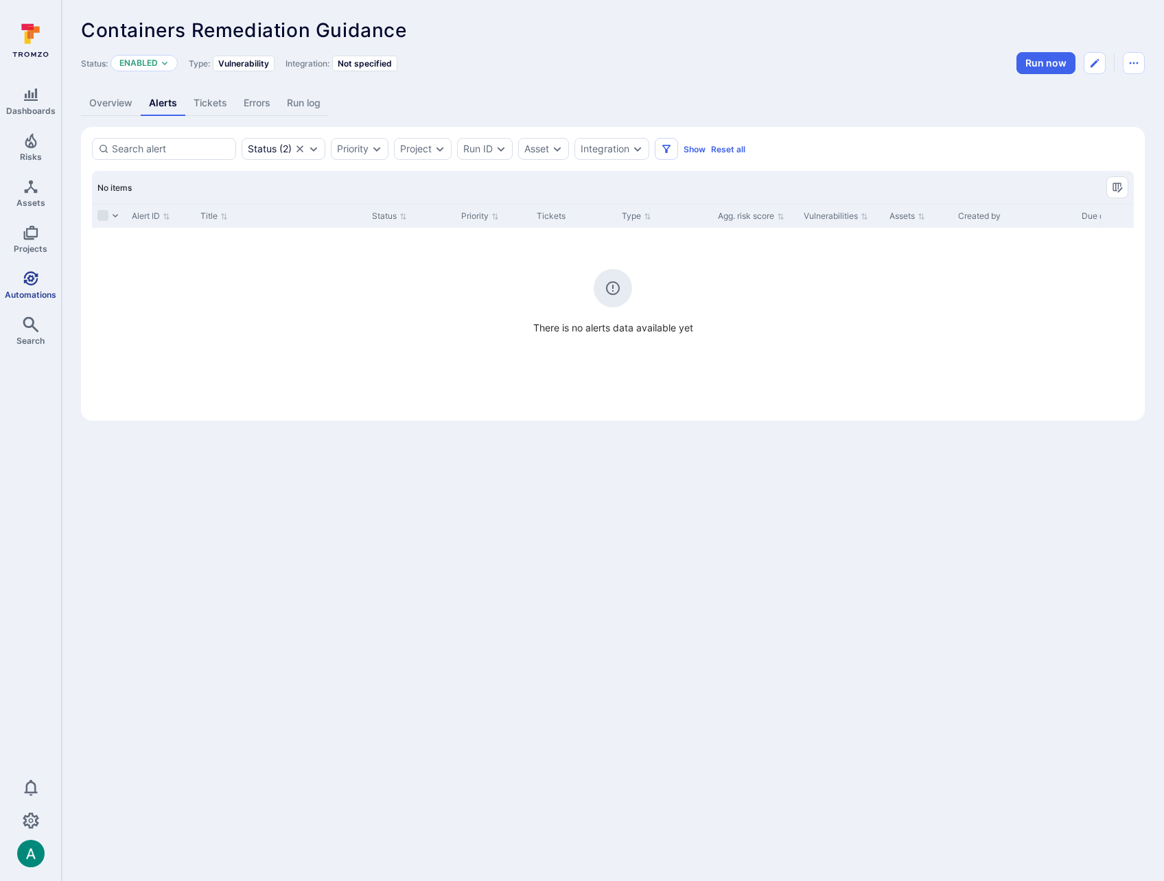
click at [33, 280] on icon "Automations" at bounding box center [31, 278] width 16 height 16
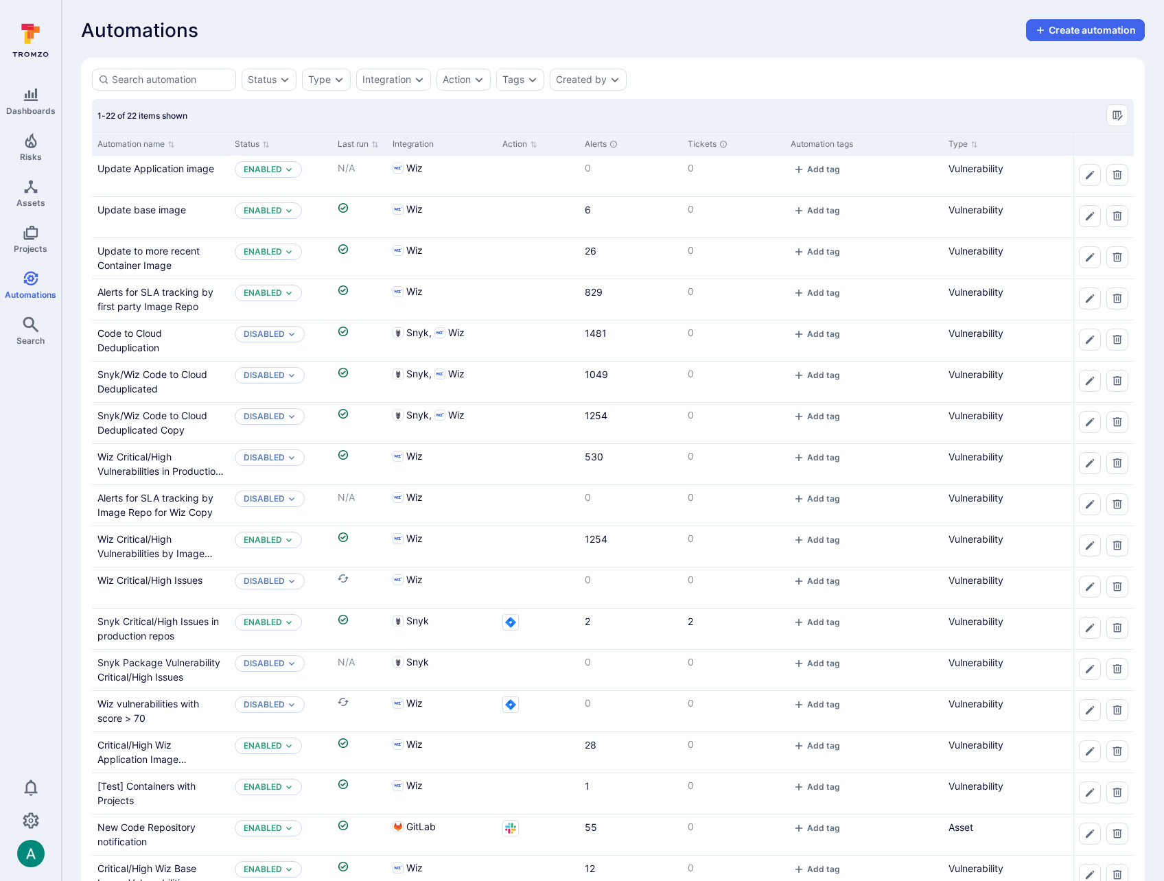
scroll to position [211, 0]
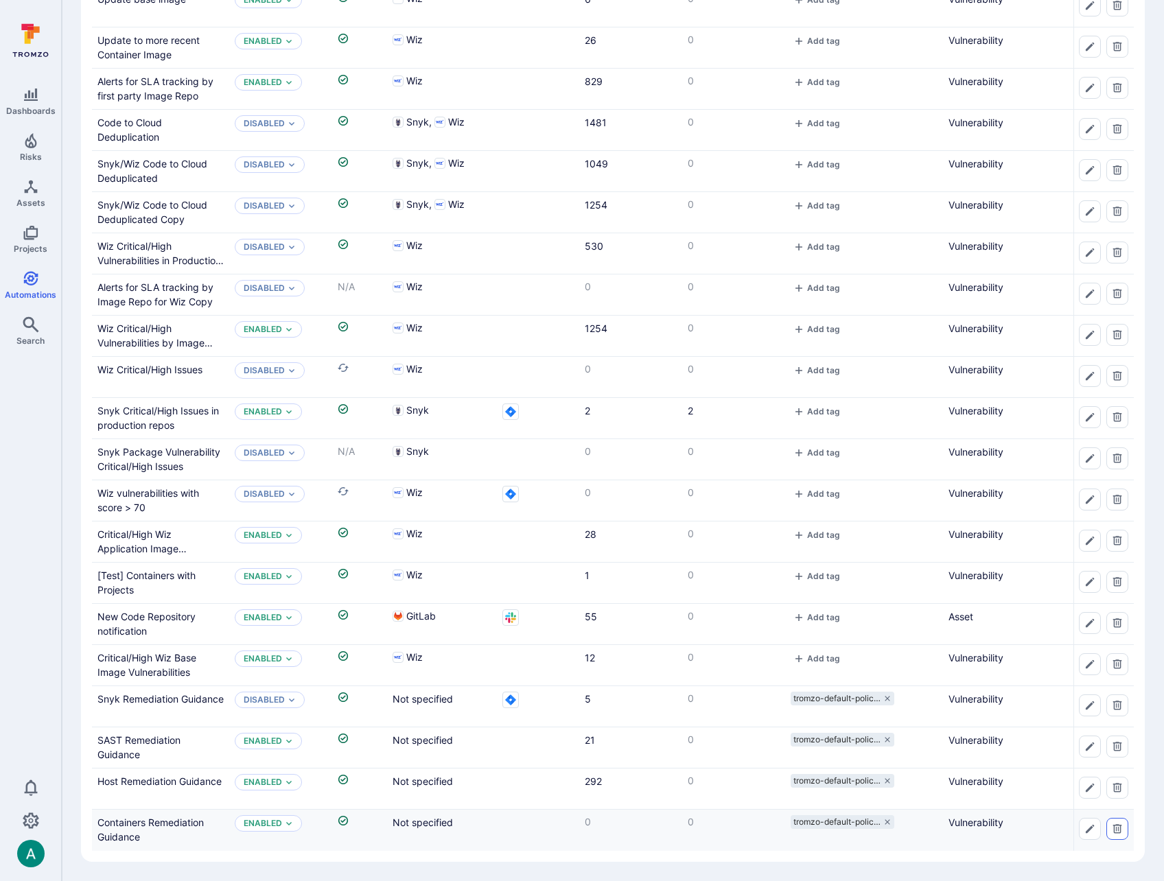
click at [1117, 830] on icon "Delete automation" at bounding box center [1117, 828] width 11 height 11
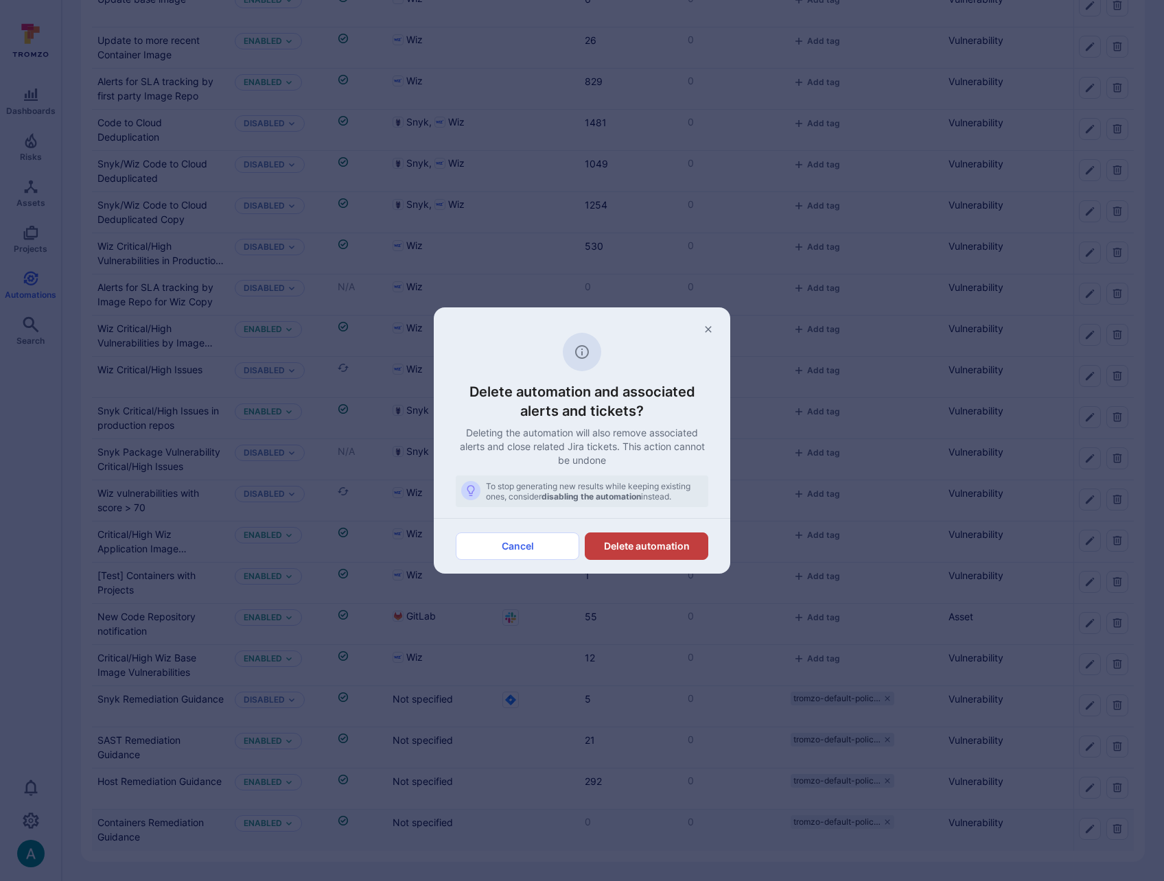
click at [653, 550] on button "Delete automation" at bounding box center [647, 546] width 124 height 27
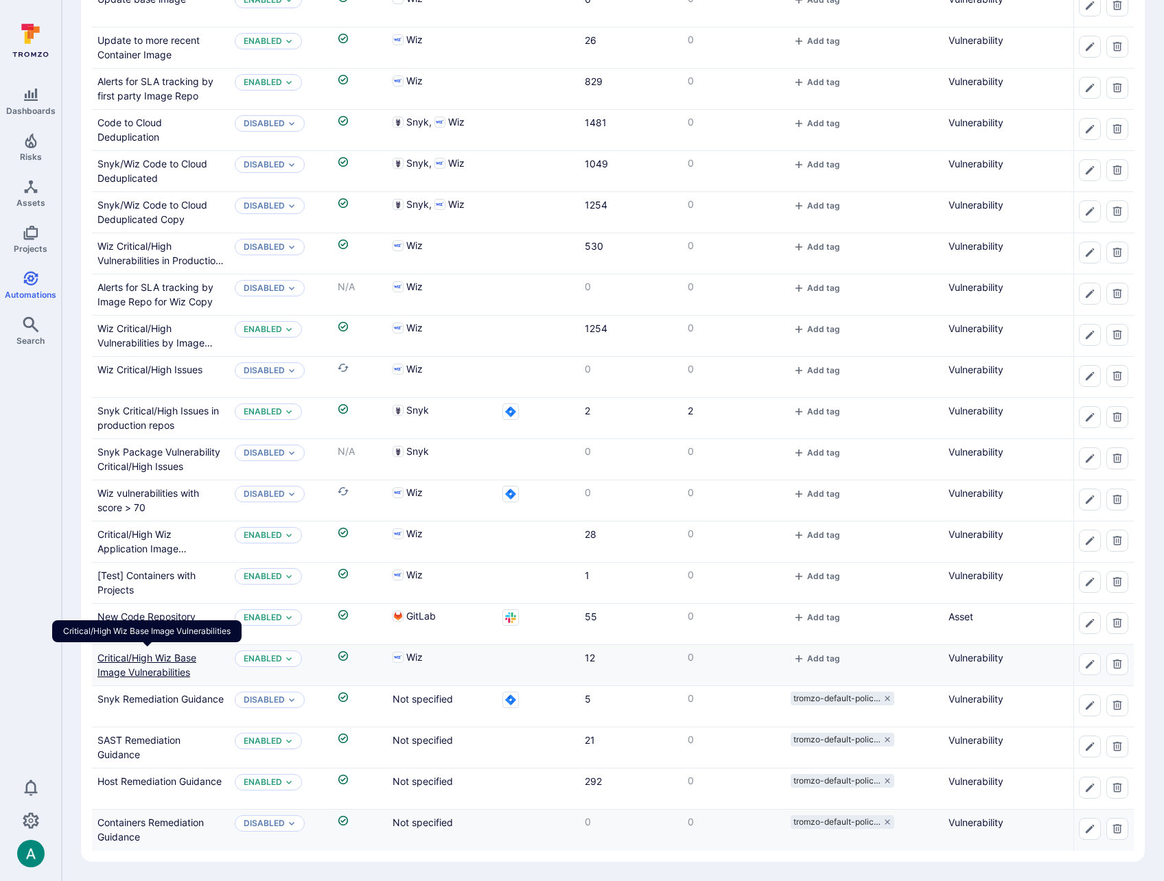
click at [171, 667] on link "Critical/High Wiz Base Image Vulnerabilities" at bounding box center [146, 665] width 99 height 26
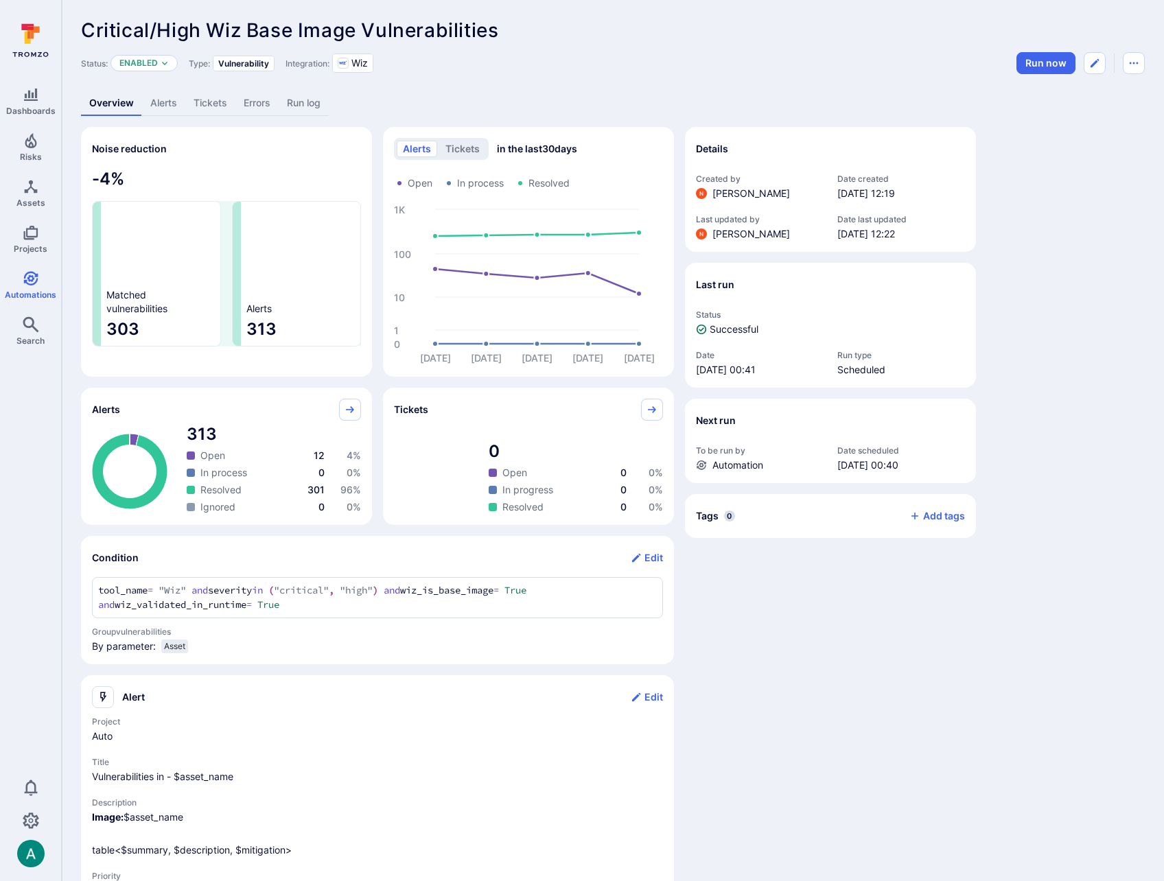
click at [160, 102] on link "Alerts" at bounding box center [163, 103] width 43 height 25
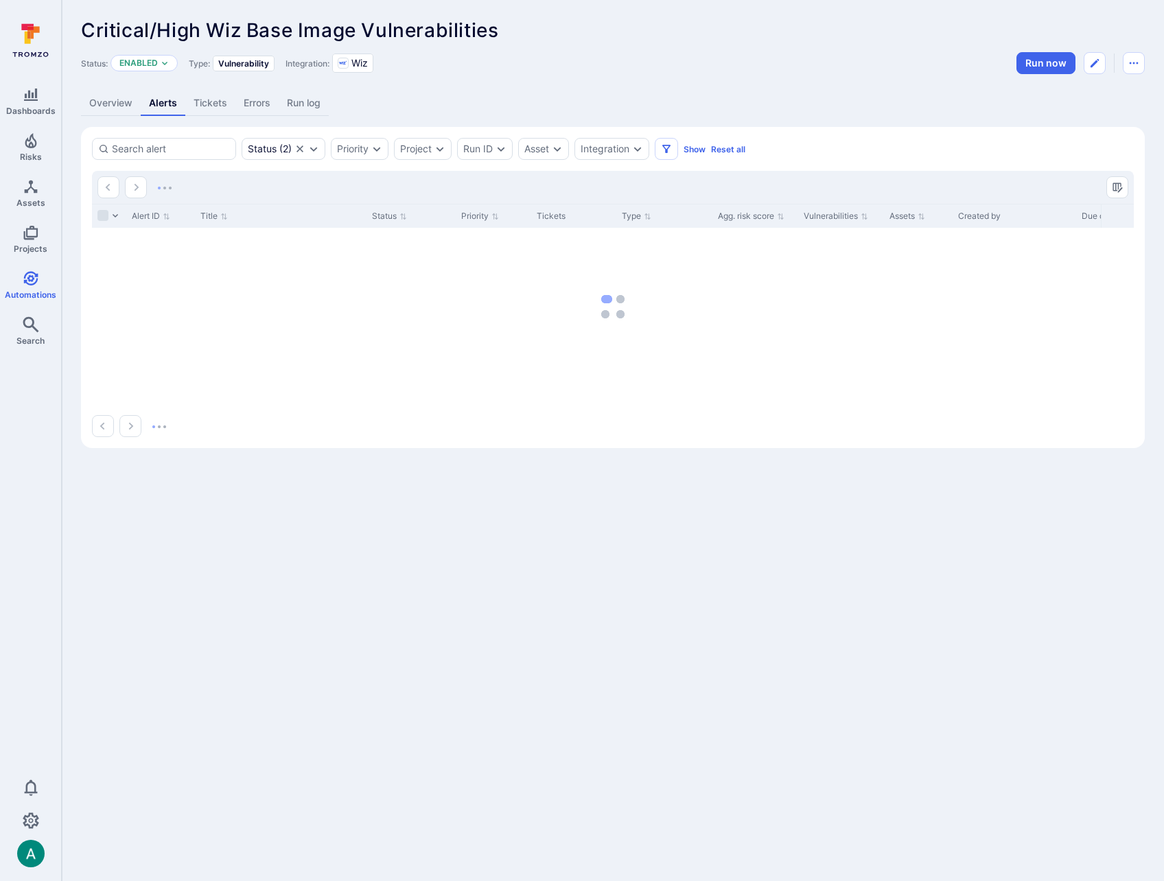
click at [130, 103] on link "Overview" at bounding box center [111, 103] width 60 height 25
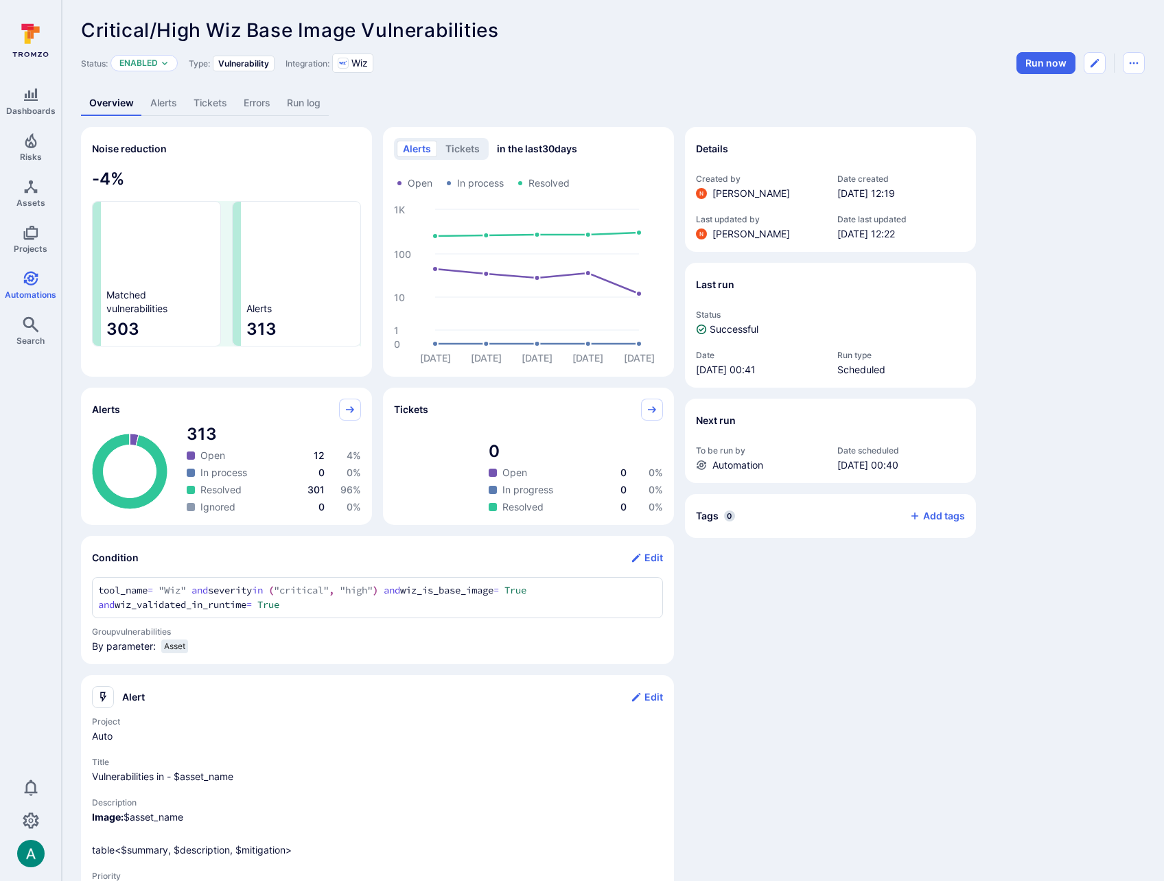
click at [171, 100] on link "Alerts" at bounding box center [163, 103] width 43 height 25
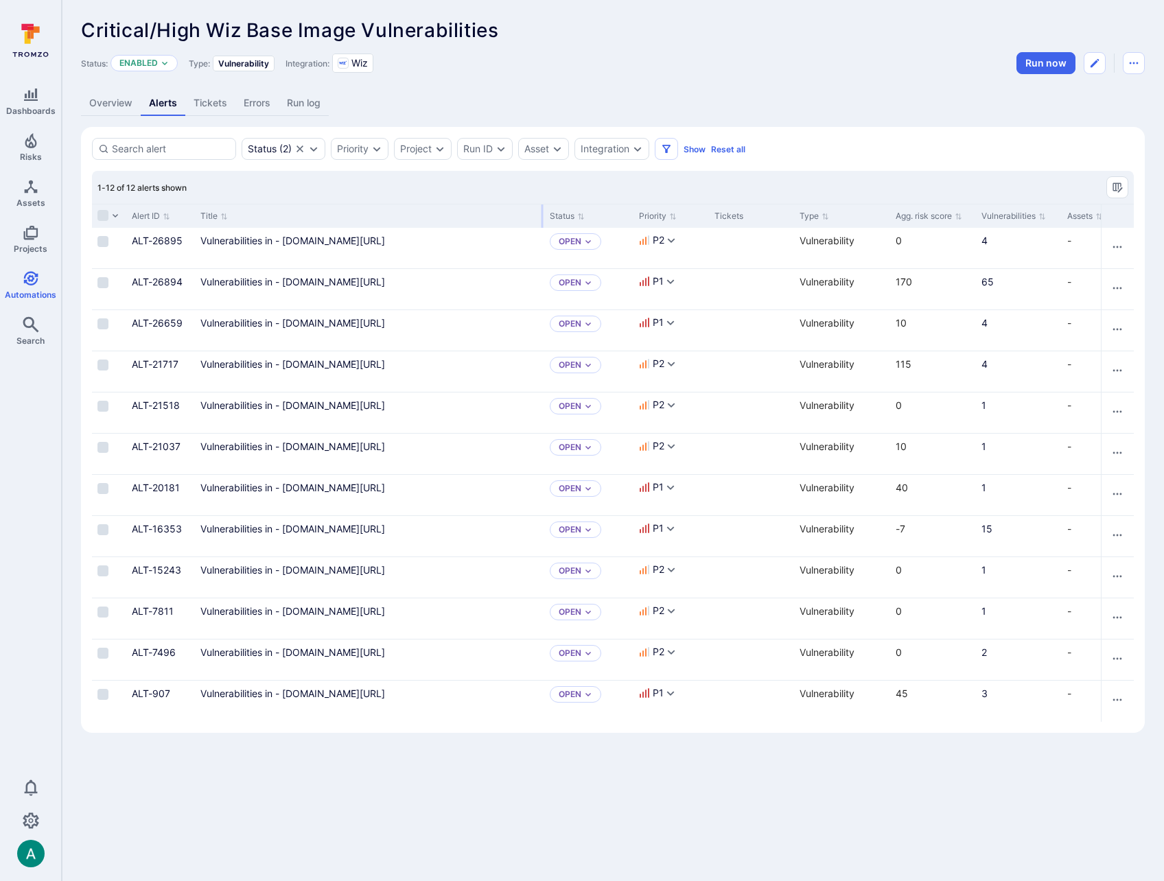
drag, startPoint x: 362, startPoint y: 214, endPoint x: 540, endPoint y: 209, distance: 177.8
click at [540, 209] on div "Title" at bounding box center [369, 216] width 349 height 24
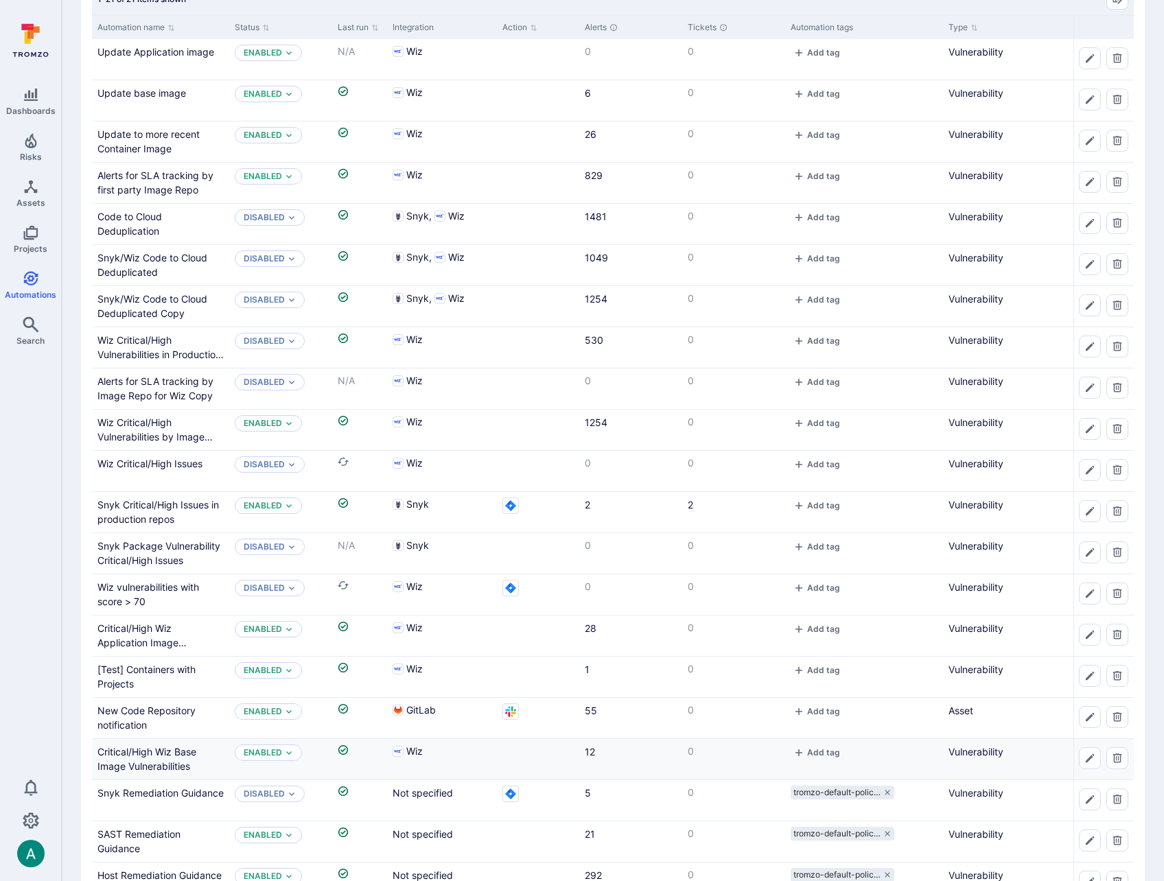
scroll to position [119, 0]
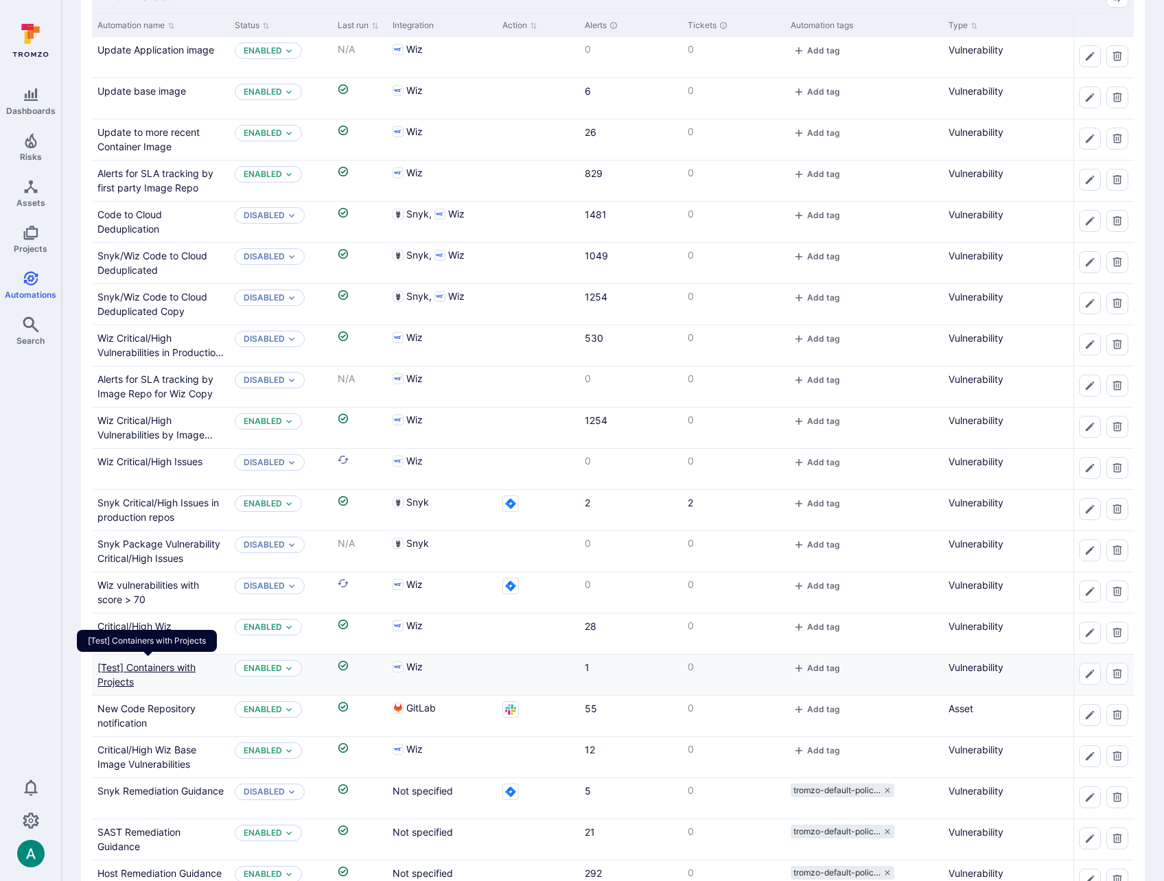
click at [170, 668] on Projects"] "[Test] Containers with Projects" at bounding box center [146, 675] width 98 height 26
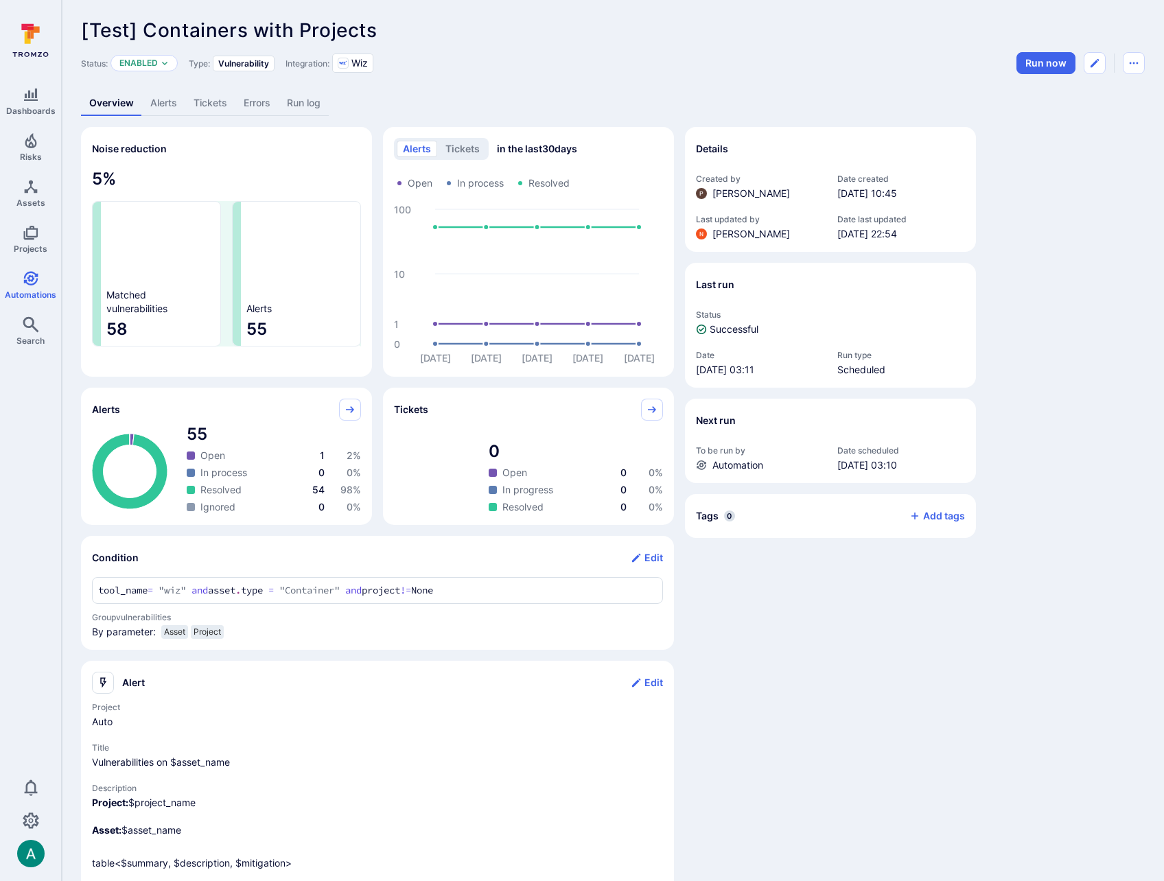
click at [161, 104] on link "Alerts" at bounding box center [163, 103] width 43 height 25
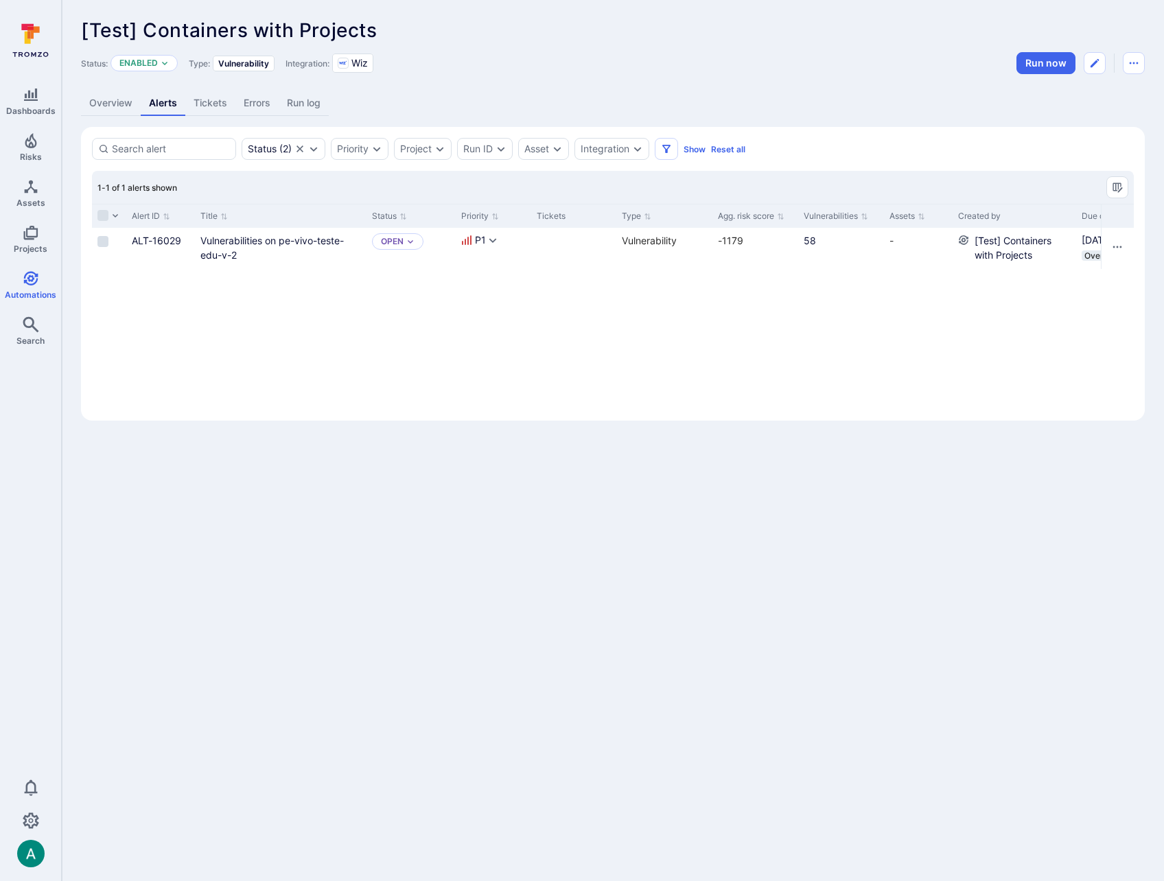
click at [108, 107] on link "Overview" at bounding box center [111, 103] width 60 height 25
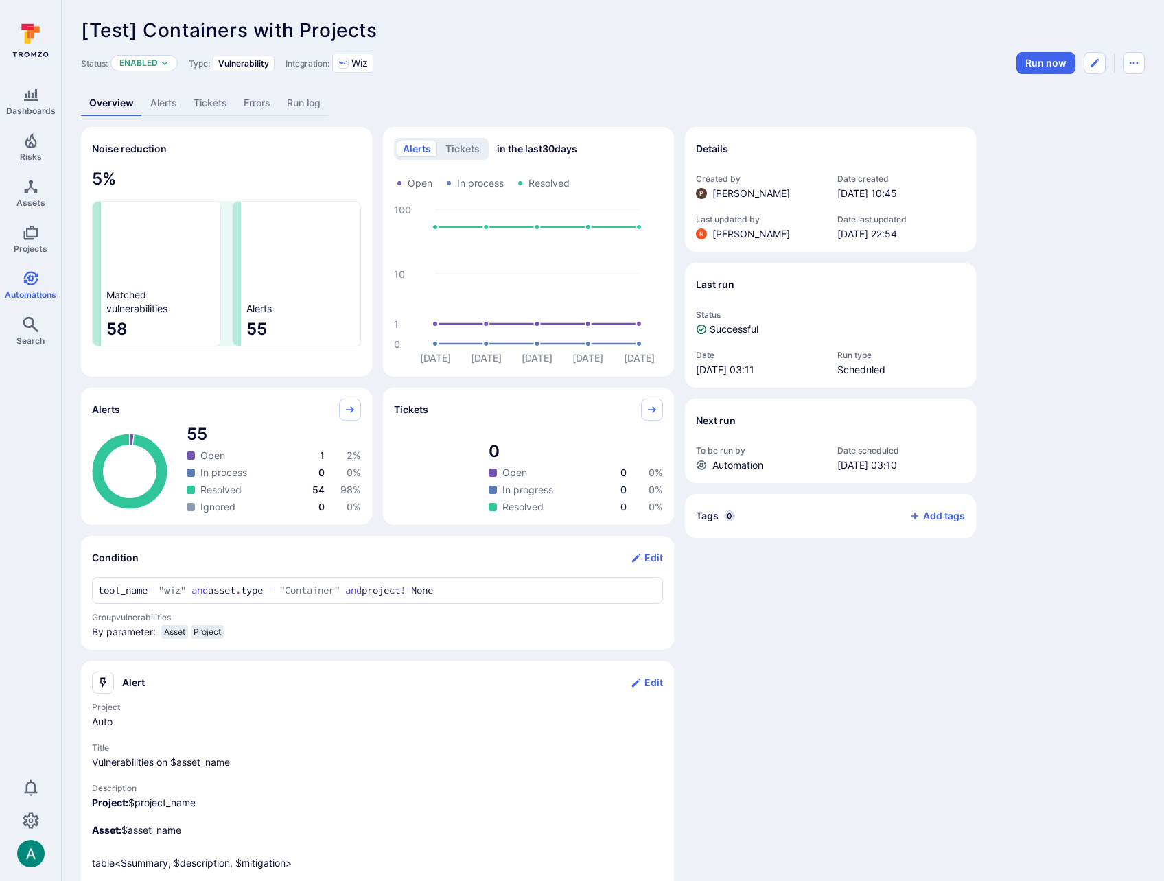
click at [158, 104] on link "Alerts" at bounding box center [163, 103] width 43 height 25
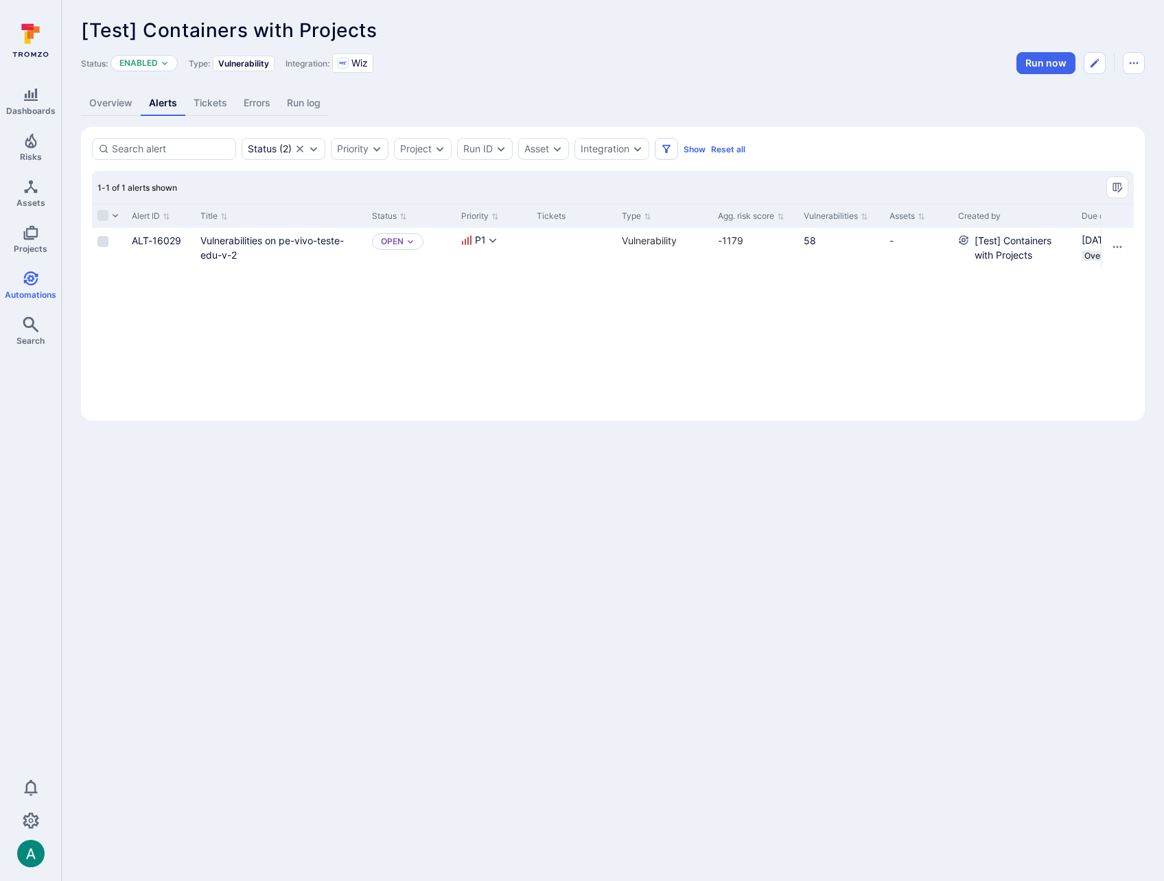
click at [108, 104] on link "Overview" at bounding box center [111, 103] width 60 height 25
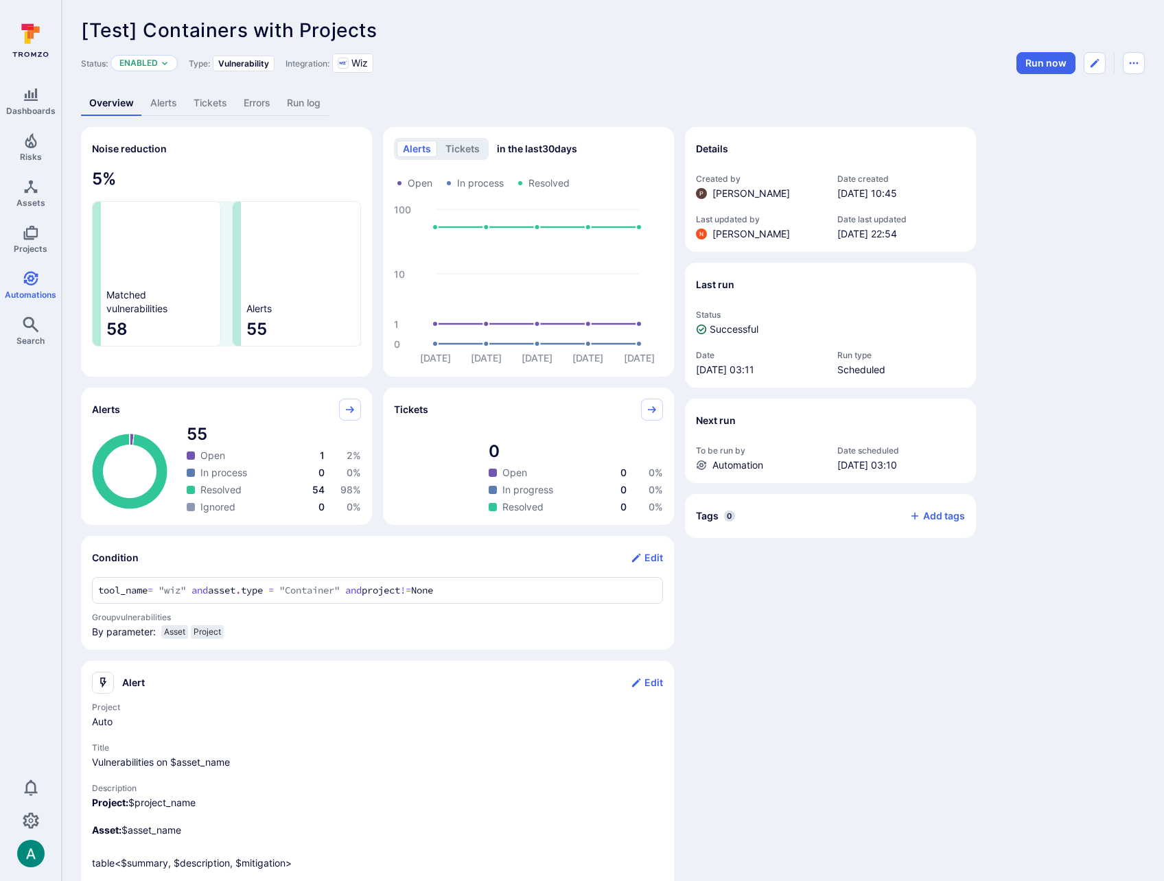
click at [159, 104] on link "Alerts" at bounding box center [163, 103] width 43 height 25
click at [172, 97] on link "Alerts" at bounding box center [163, 103] width 43 height 25
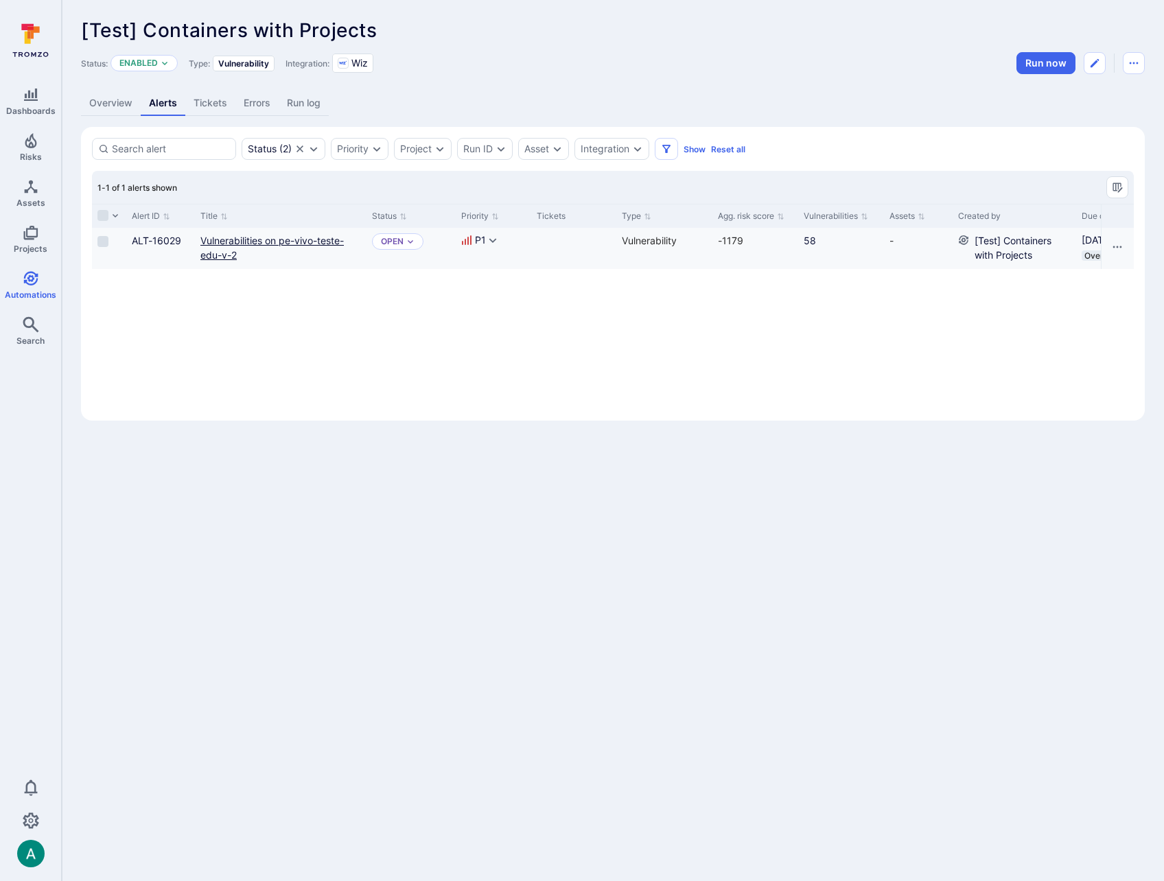
click at [215, 237] on link "Vulnerabilities on pe-vivo-teste-edu-v-2" at bounding box center [271, 248] width 143 height 26
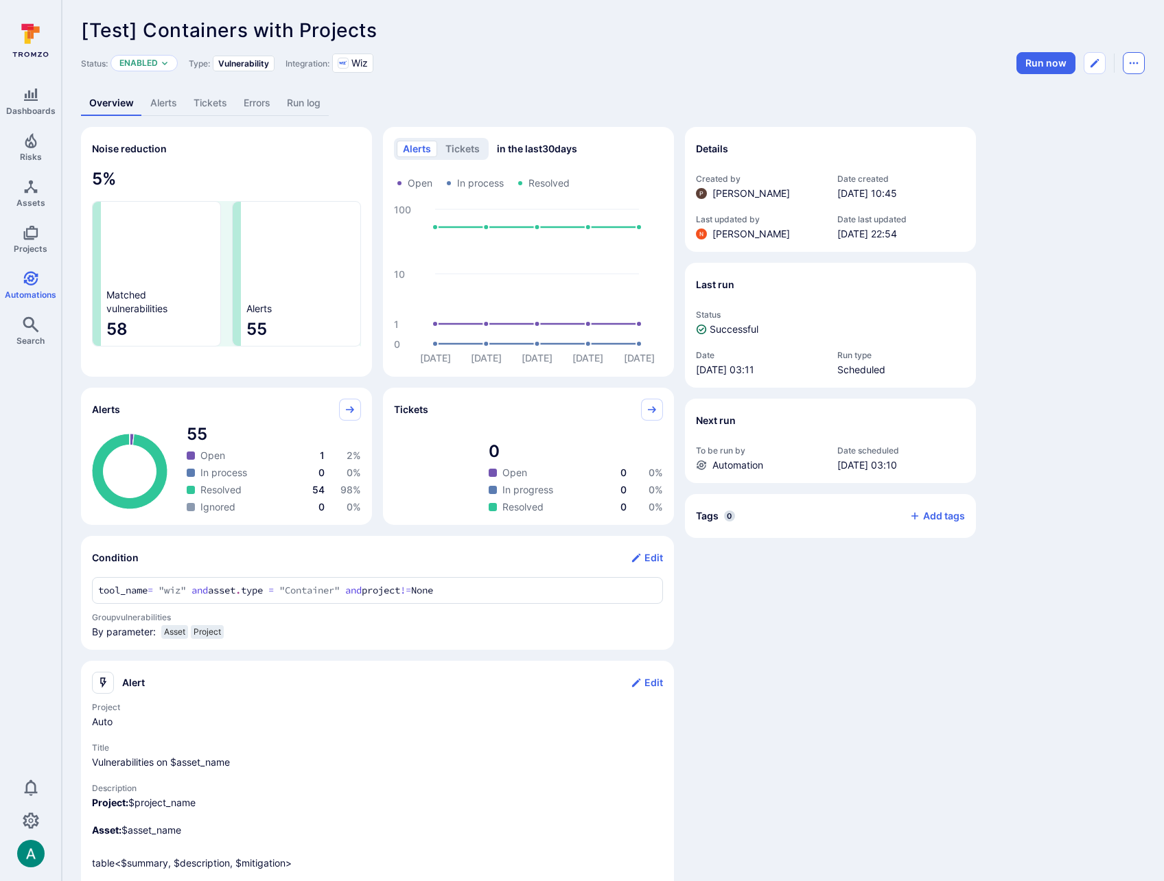
click at [1135, 56] on button "Automation menu" at bounding box center [1134, 63] width 22 height 22
click at [1108, 115] on li "Delete" at bounding box center [1076, 116] width 125 height 22
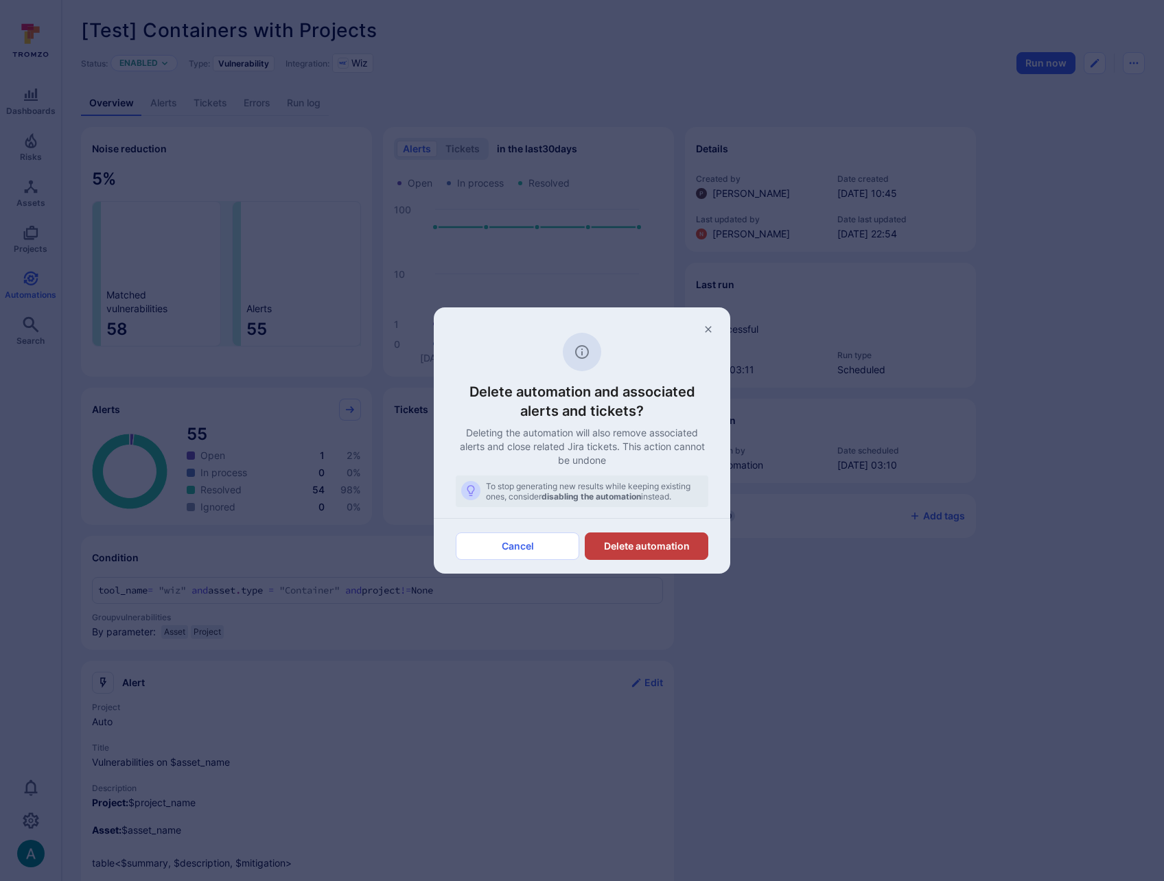
click at [684, 546] on button "Delete automation" at bounding box center [647, 546] width 124 height 27
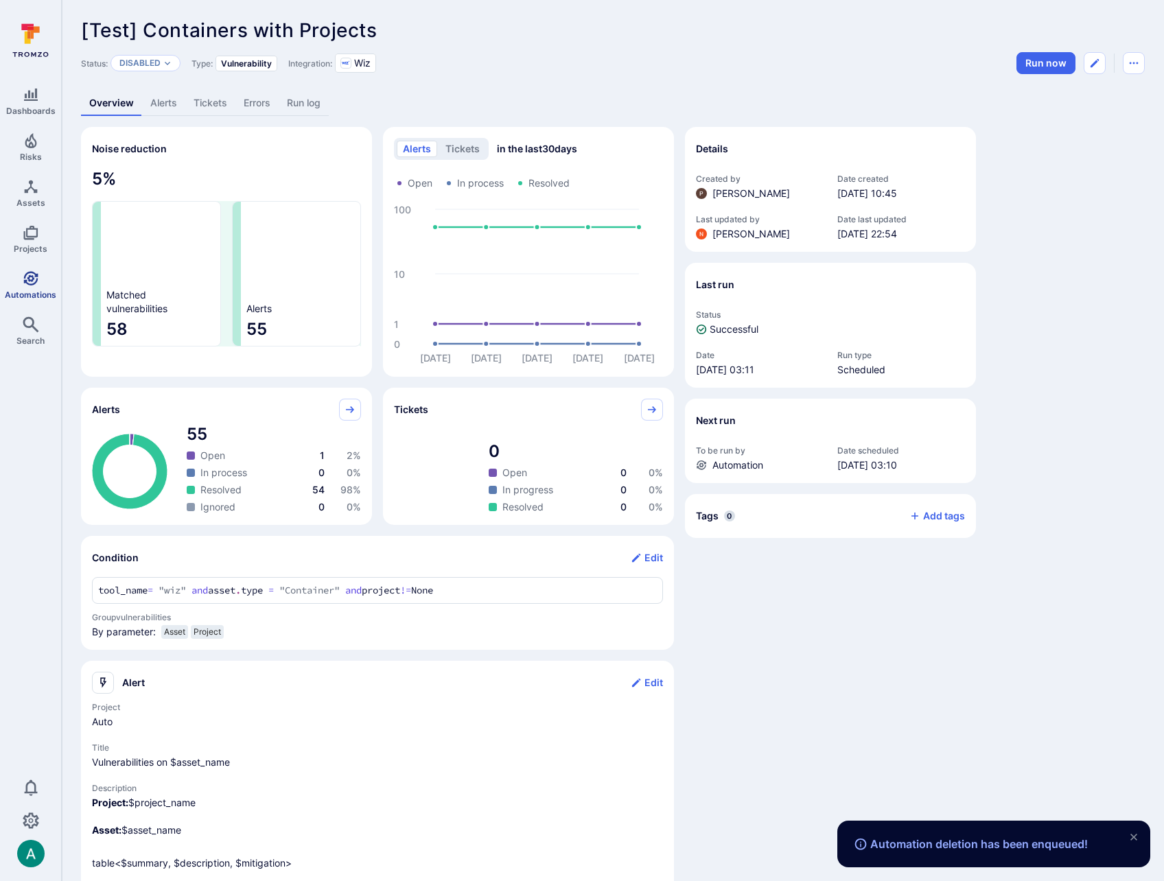
click at [30, 288] on link "Automations" at bounding box center [30, 285] width 61 height 40
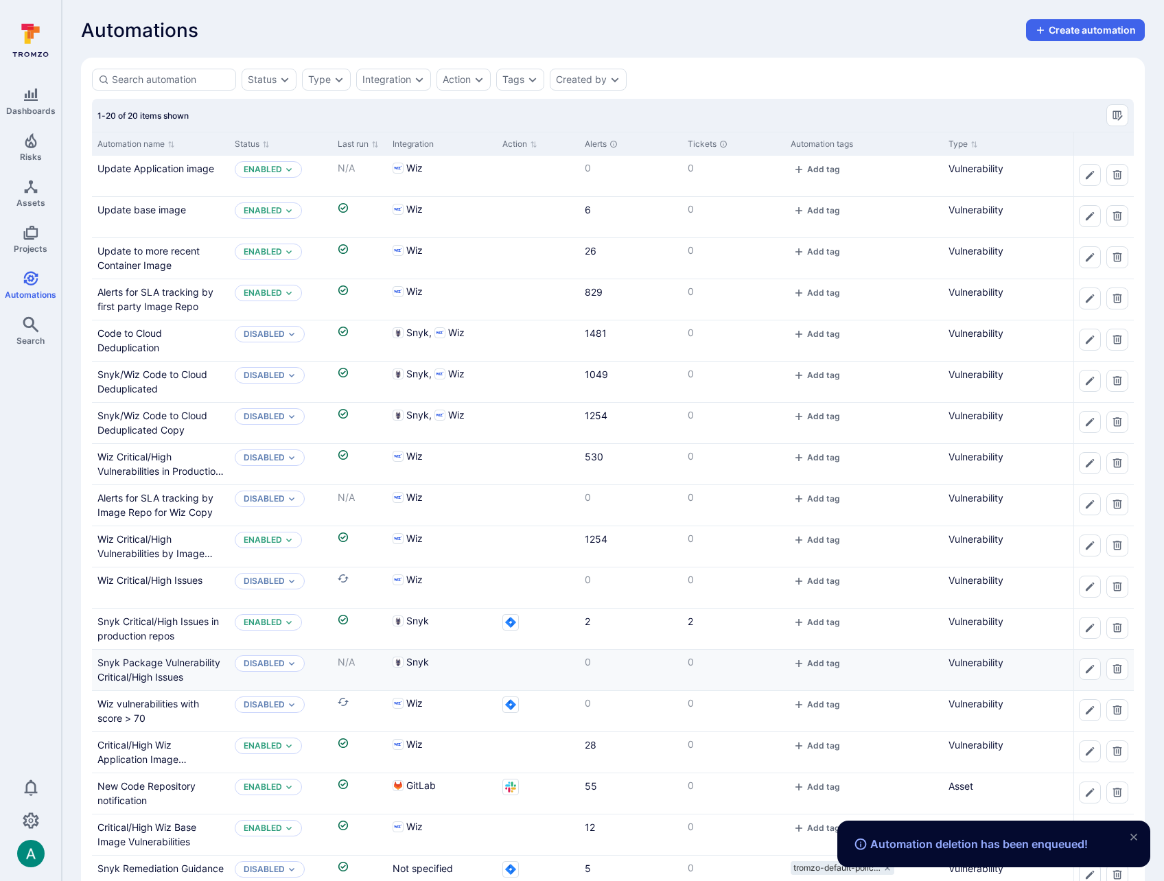
scroll to position [128, 0]
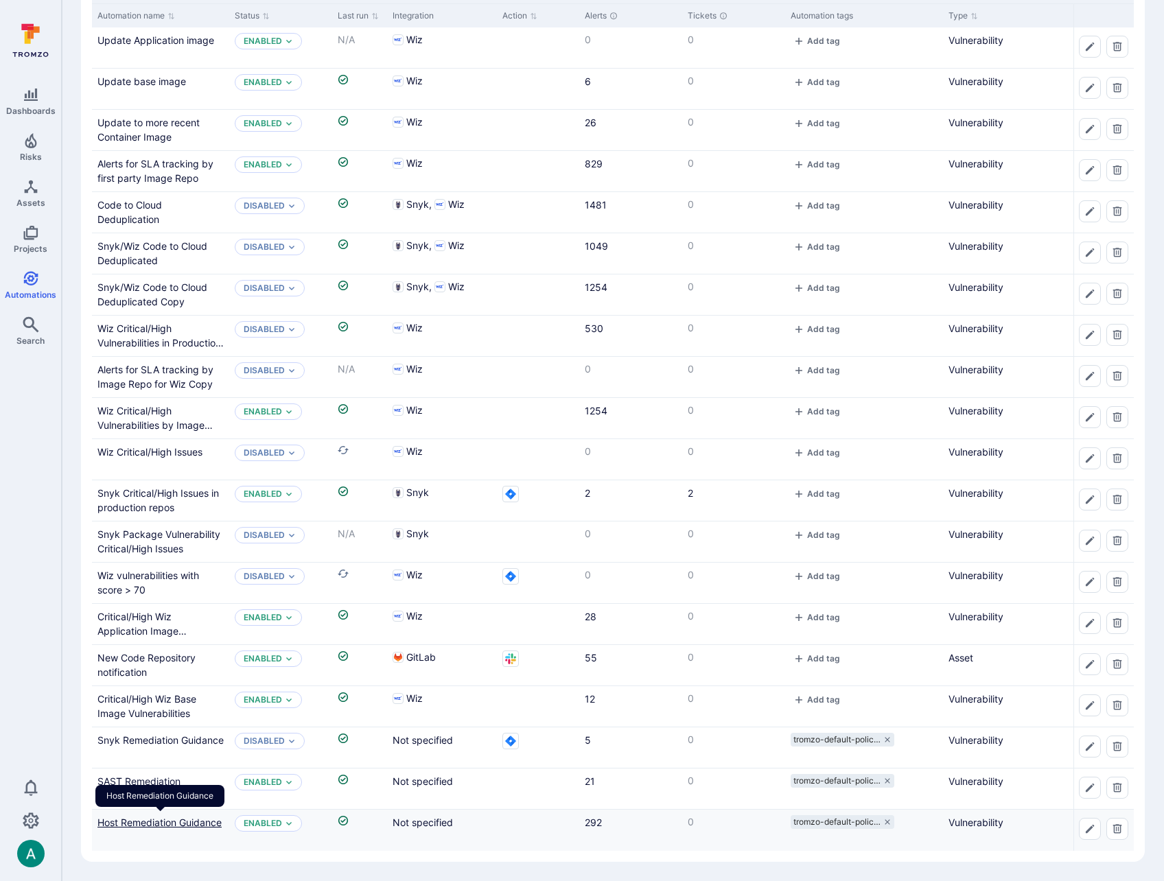
click at [187, 821] on link "Host Remediation Guidance" at bounding box center [159, 823] width 124 height 12
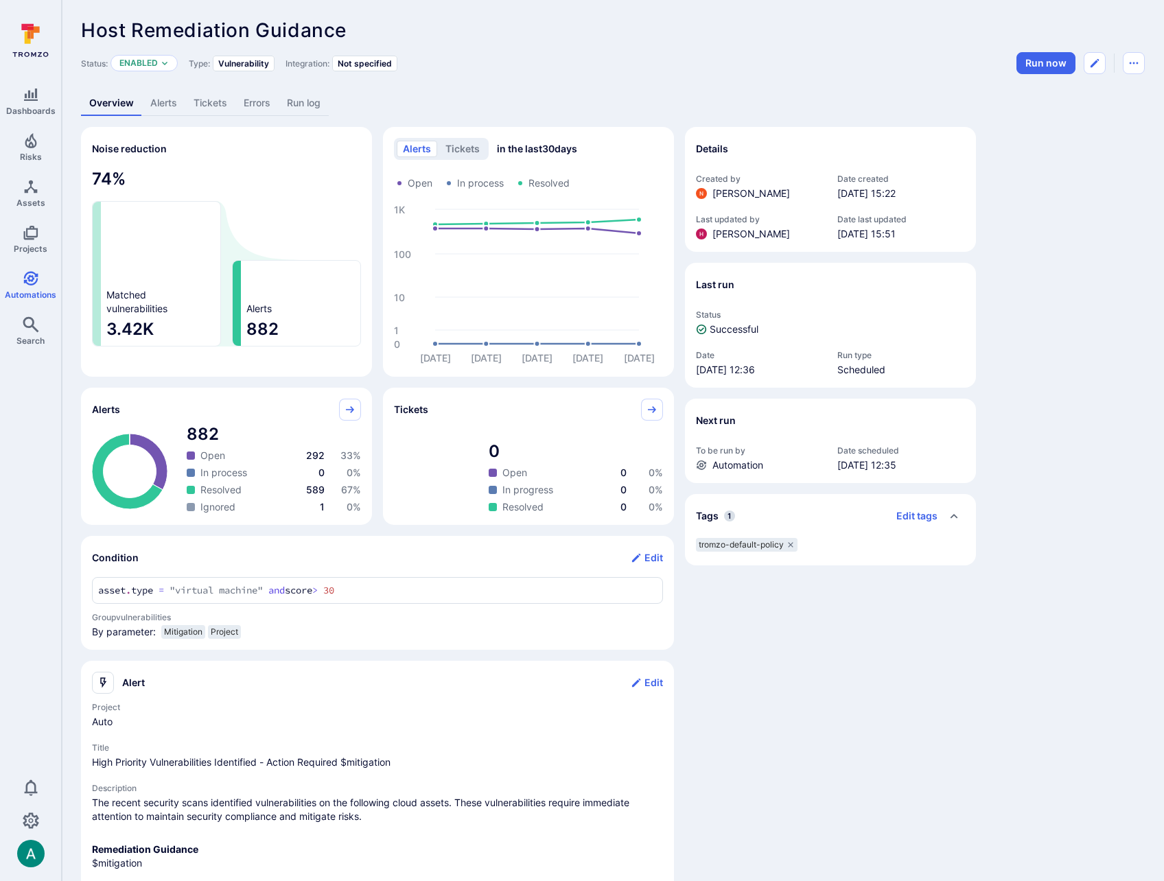
click at [171, 103] on link "Alerts" at bounding box center [163, 103] width 43 height 25
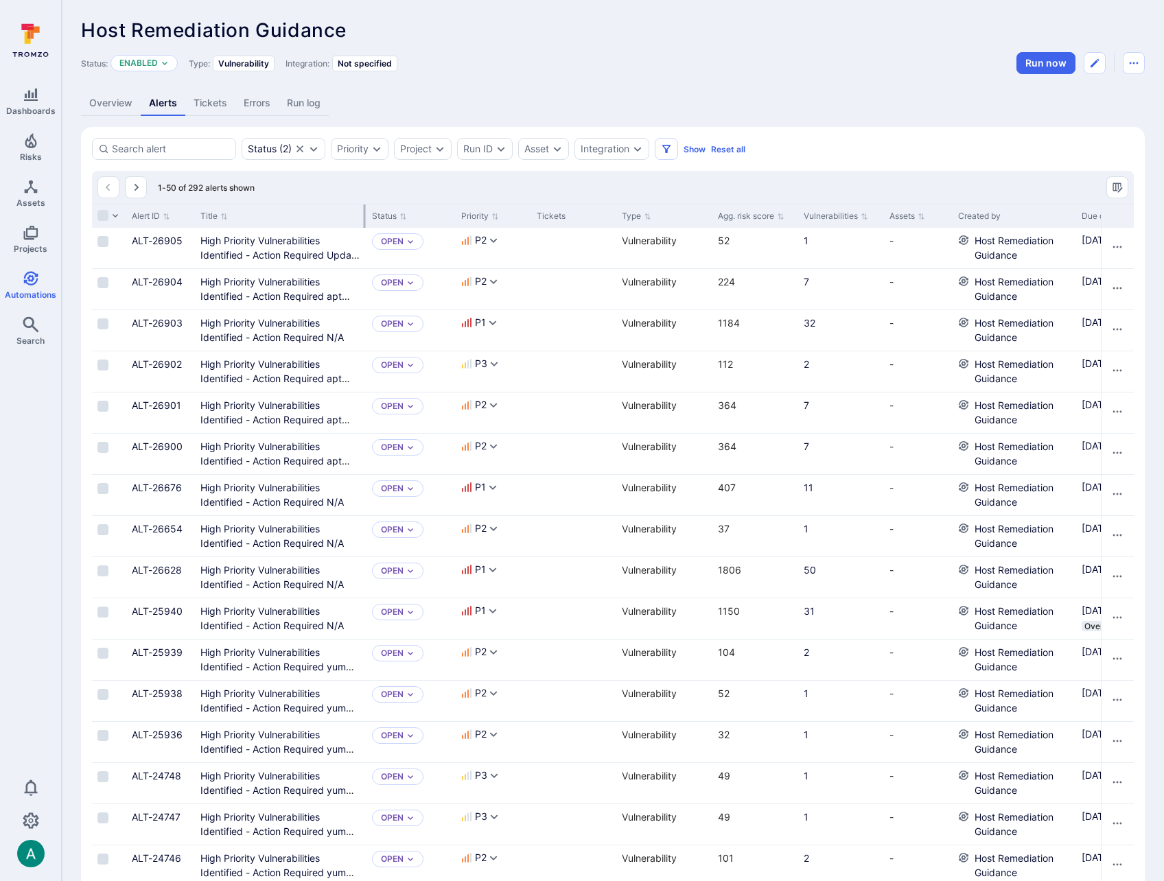
click at [364, 209] on div at bounding box center [365, 216] width 2 height 23
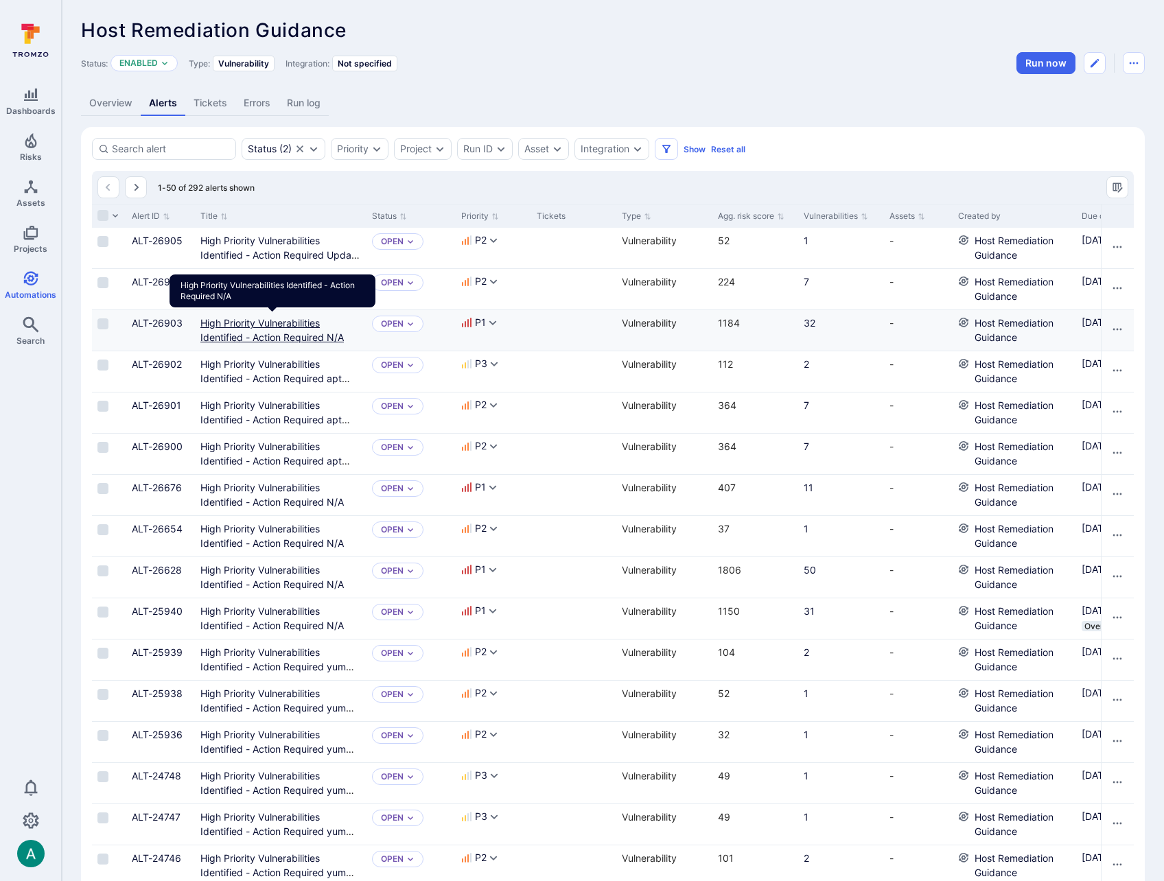
click at [309, 327] on link "High Priority Vulnerabilities Identified - Action Required N/A" at bounding box center [271, 330] width 143 height 26
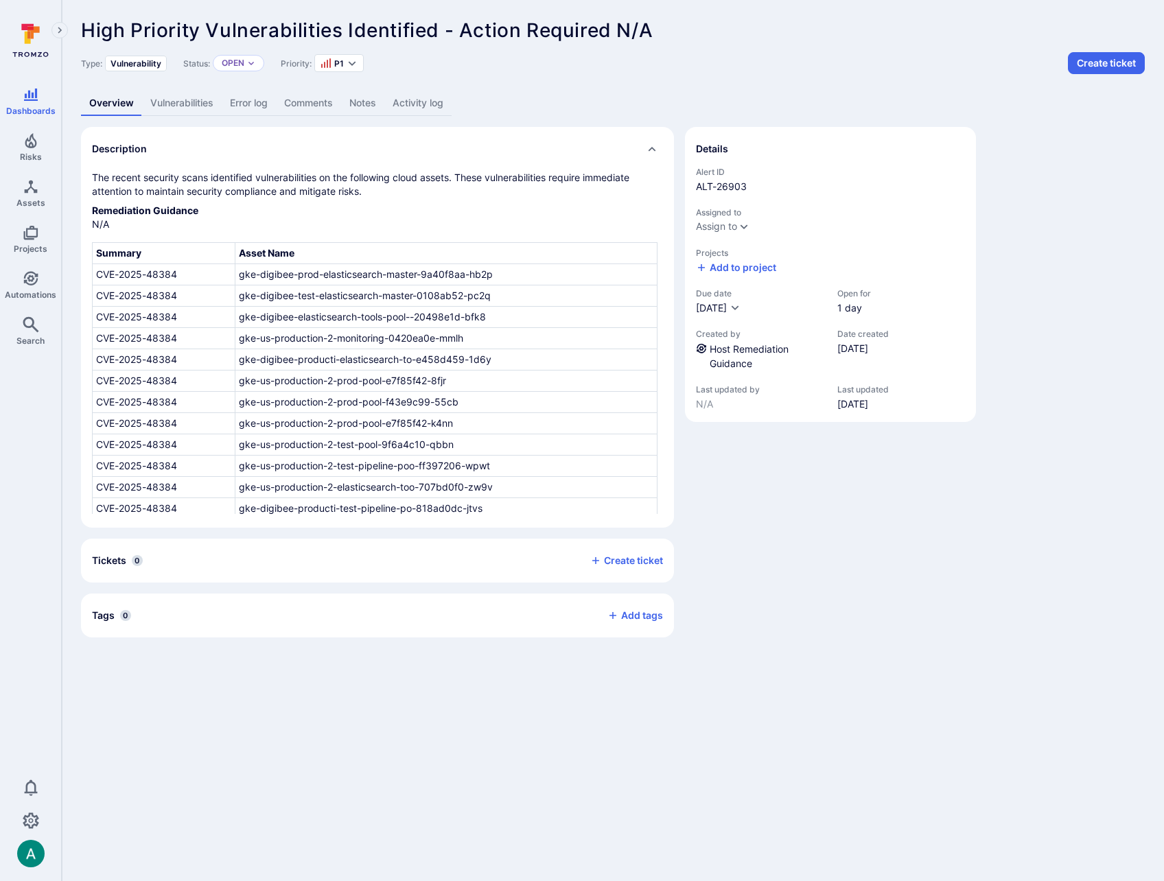
click at [170, 100] on link "Vulnerabilities" at bounding box center [182, 103] width 80 height 25
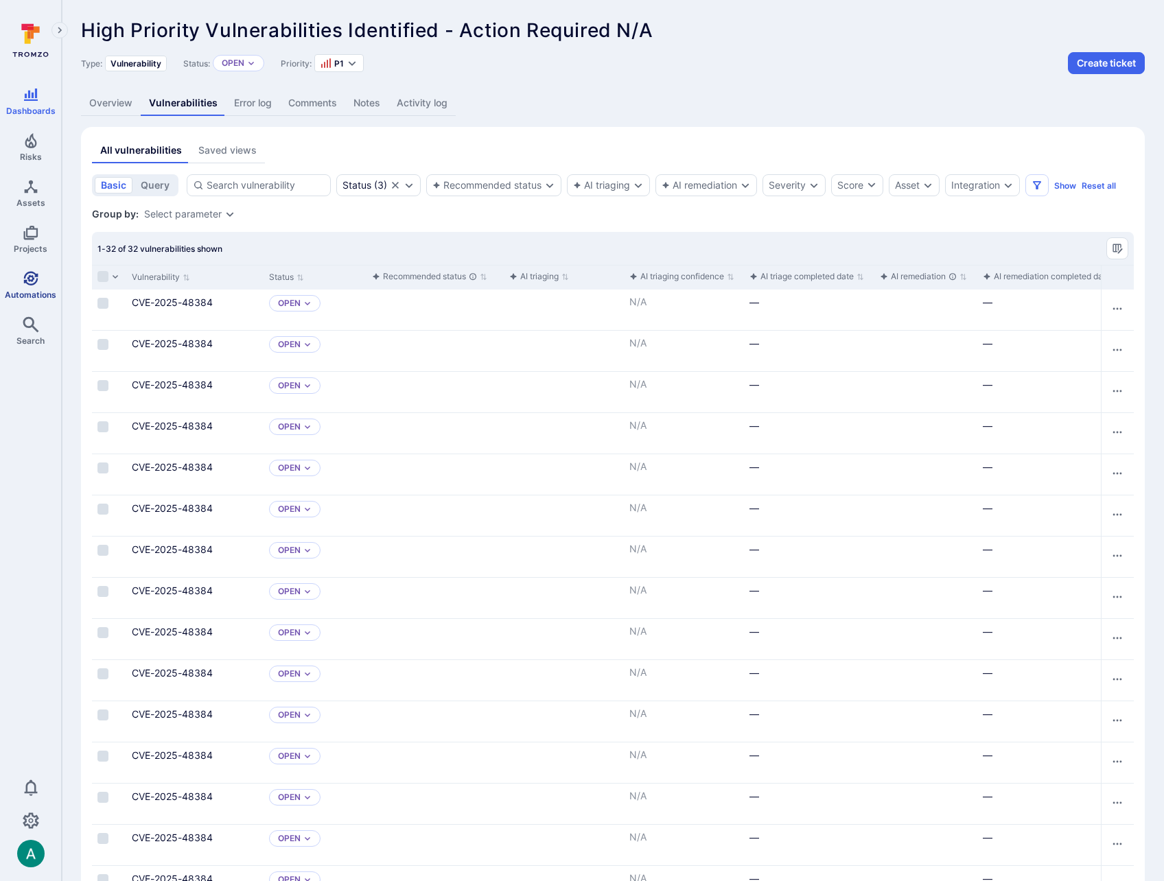
click at [23, 272] on icon "Automations" at bounding box center [31, 278] width 16 height 16
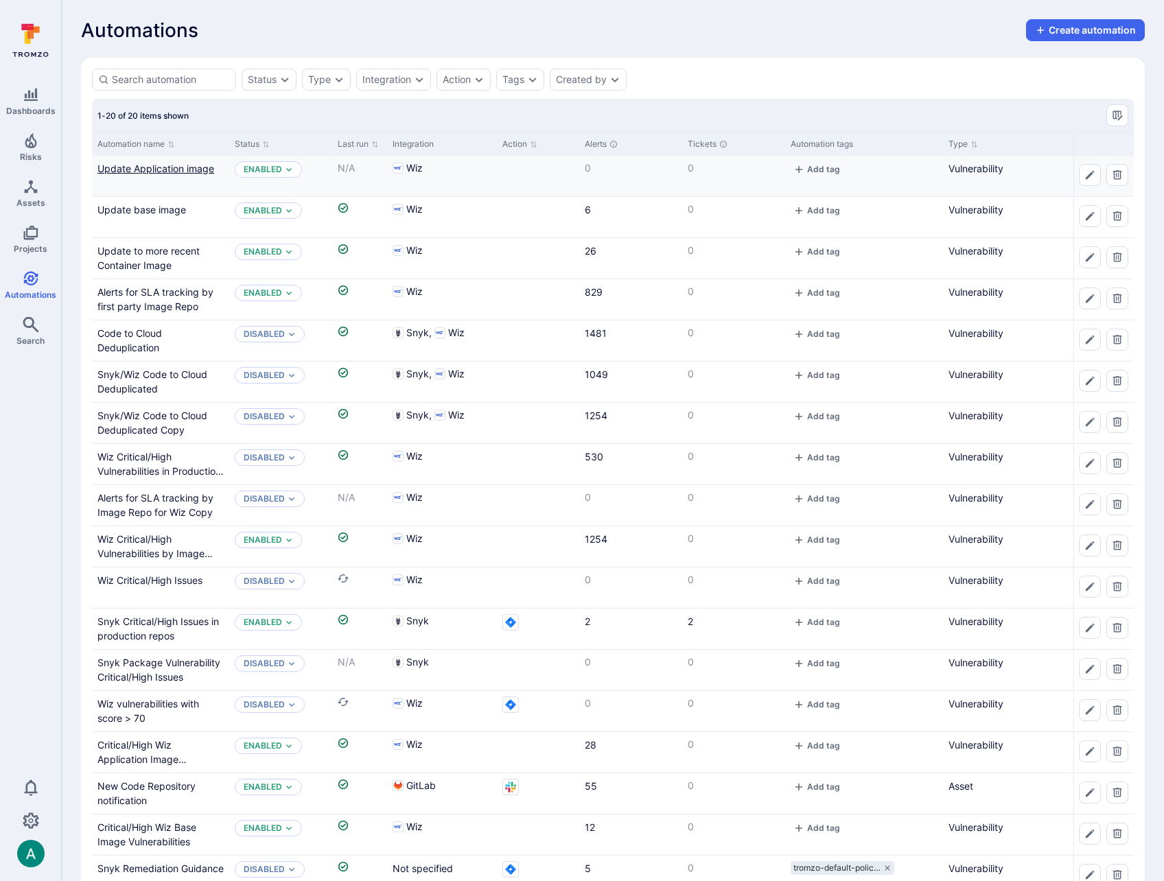
click at [158, 167] on link "Update Application image" at bounding box center [155, 169] width 117 height 12
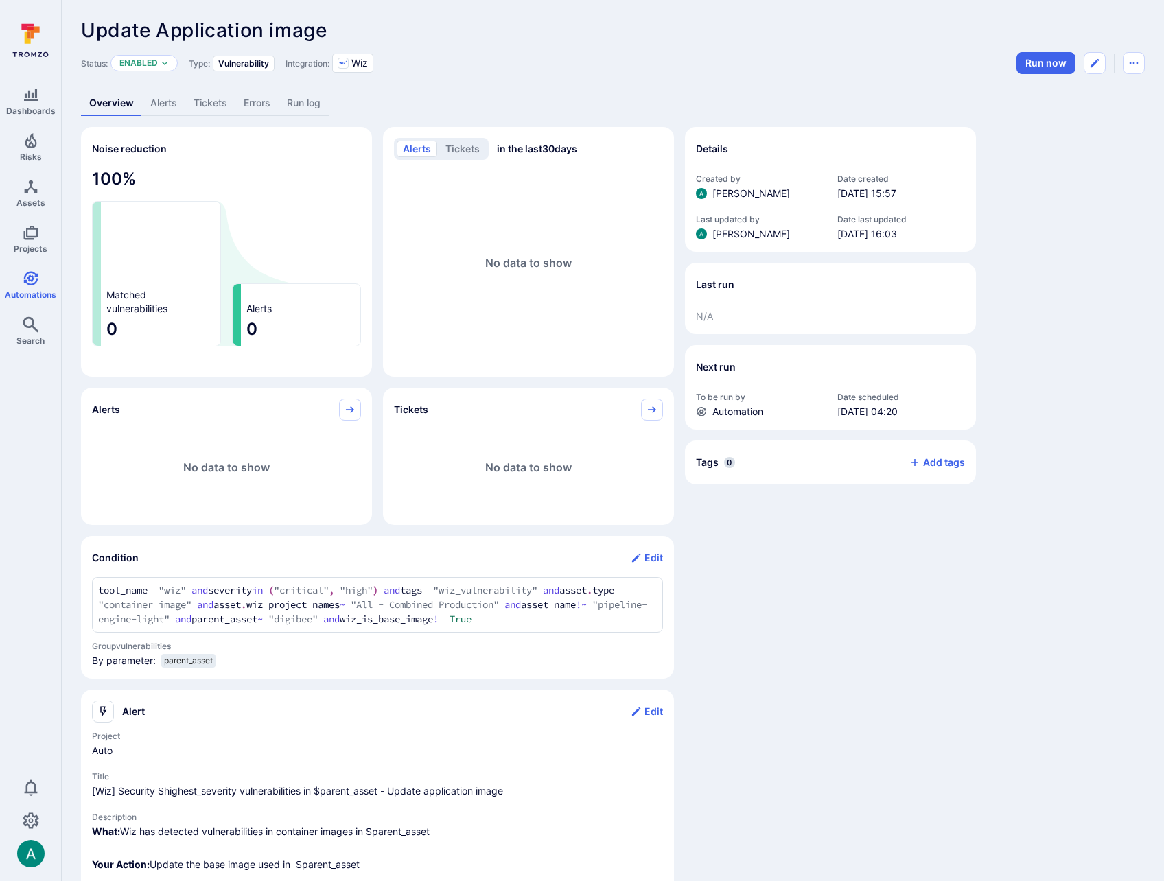
click at [162, 100] on link "Alerts" at bounding box center [163, 103] width 43 height 25
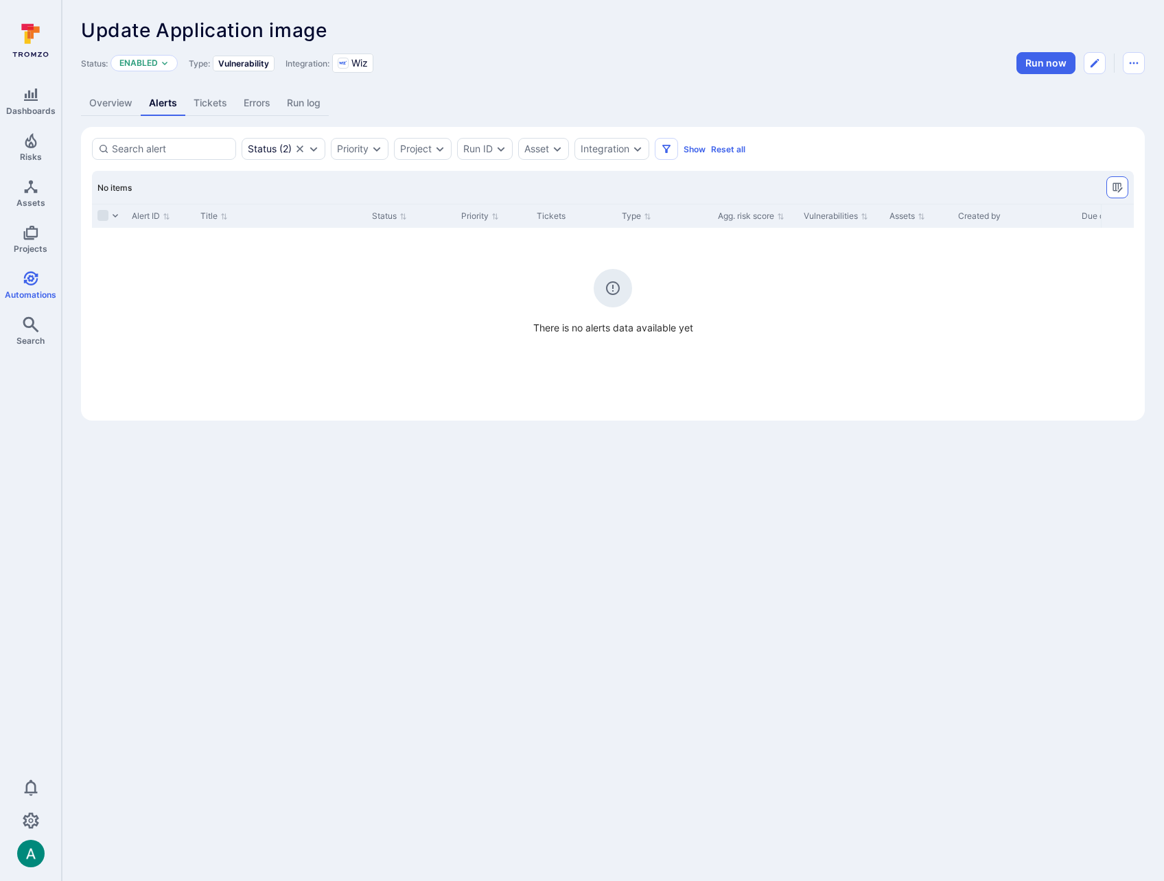
click at [1118, 183] on icon "Manage columns" at bounding box center [1117, 188] width 10 height 10
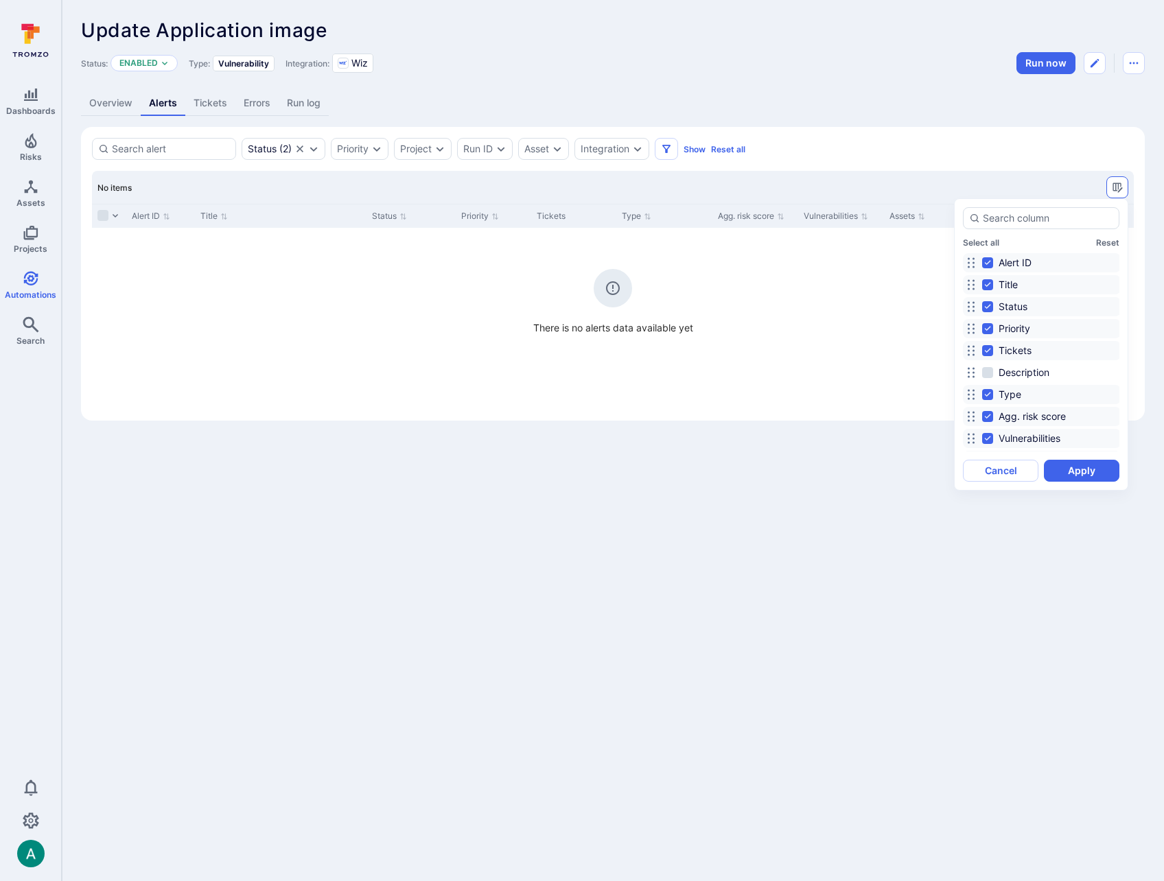
click at [1118, 183] on div at bounding box center [582, 440] width 1164 height 881
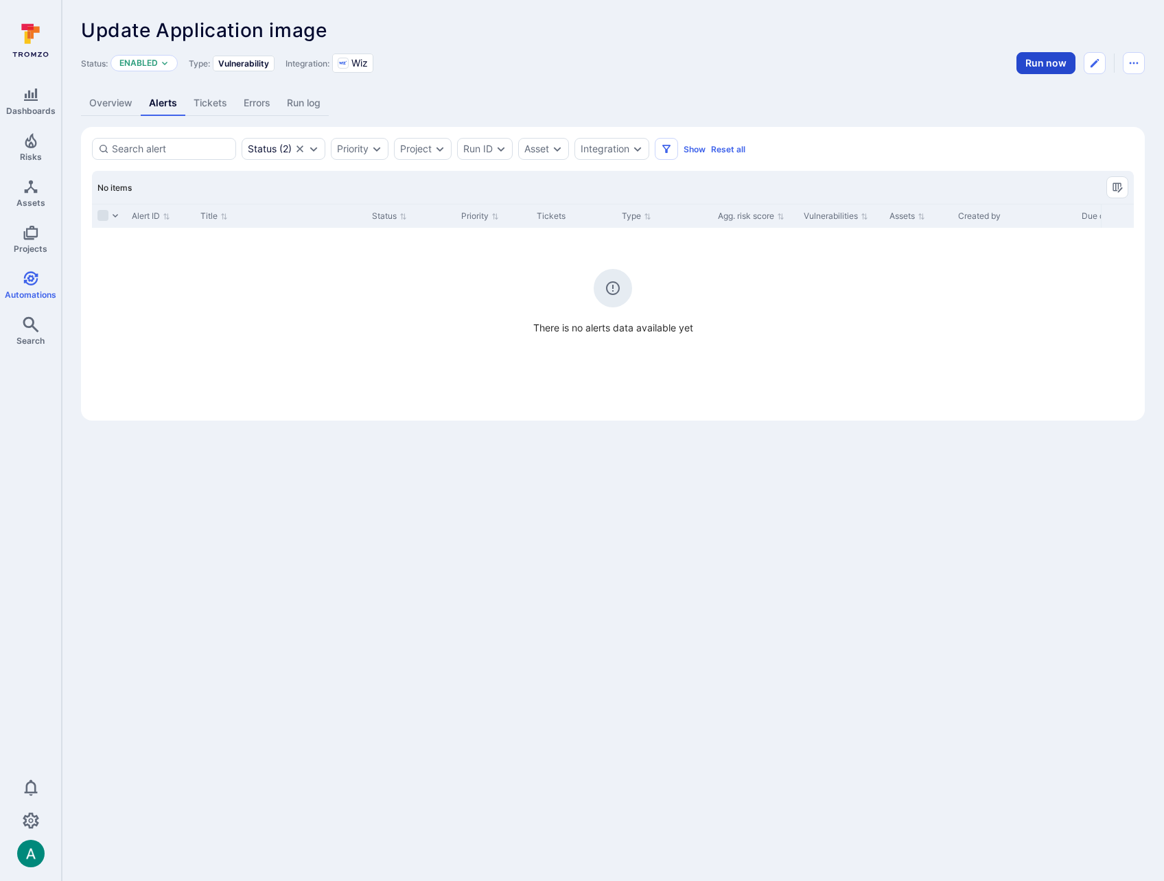
click at [1028, 56] on button "Run now" at bounding box center [1045, 63] width 59 height 22
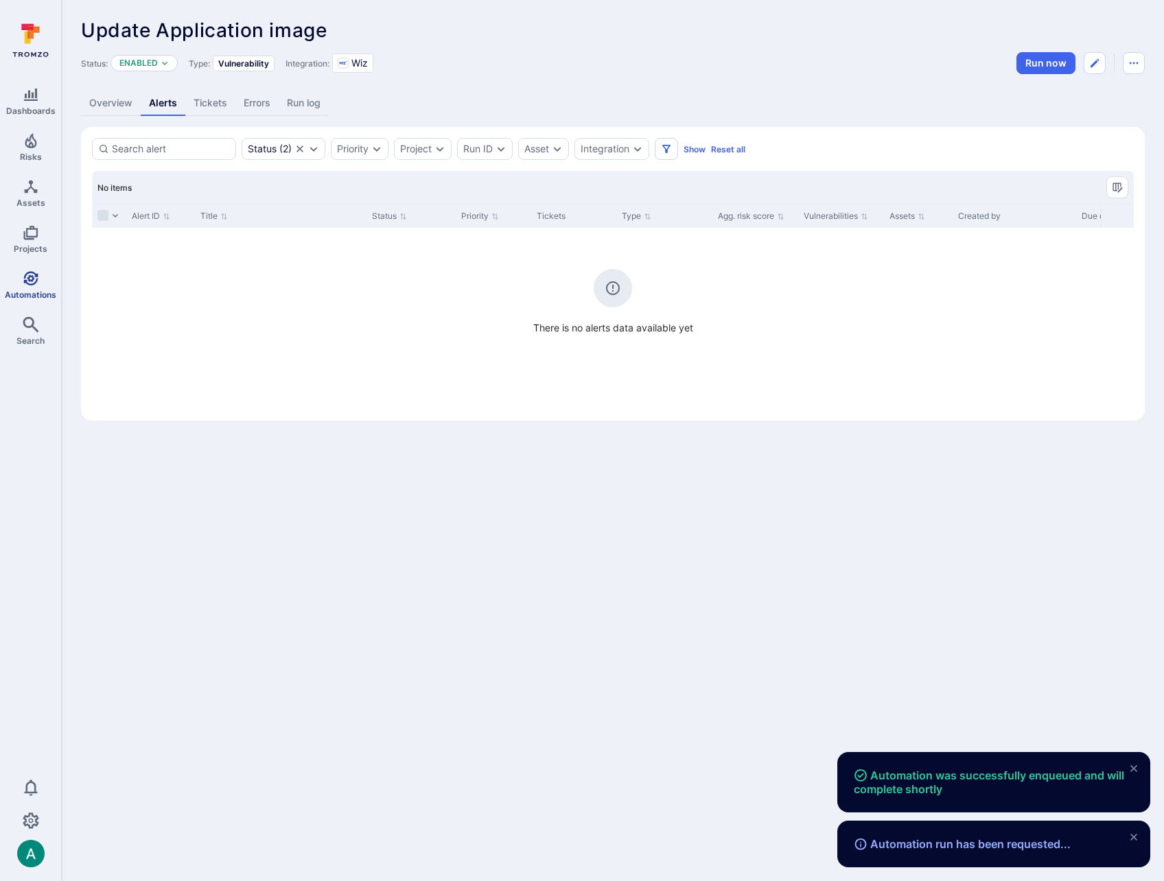
click at [30, 276] on icon "Automations" at bounding box center [30, 278] width 14 height 14
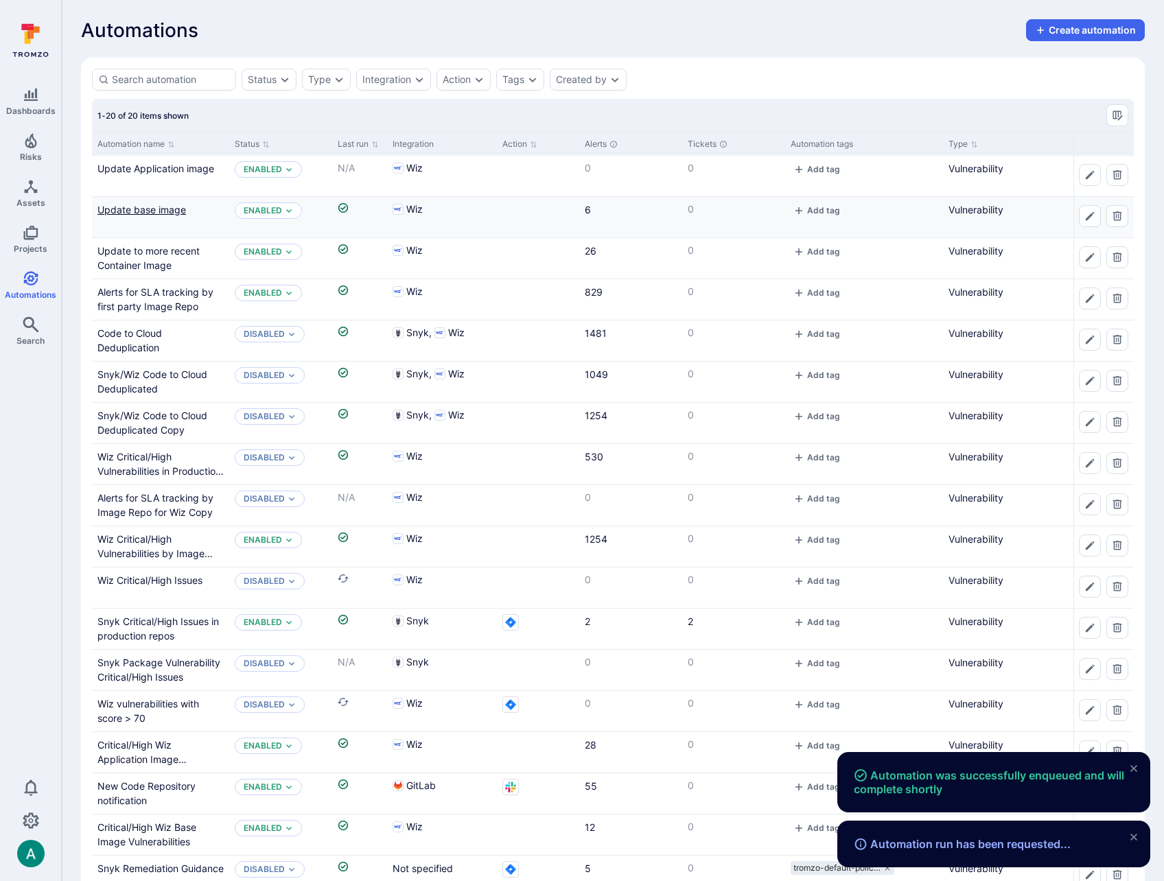
click at [133, 208] on link "Update base image" at bounding box center [141, 210] width 89 height 12
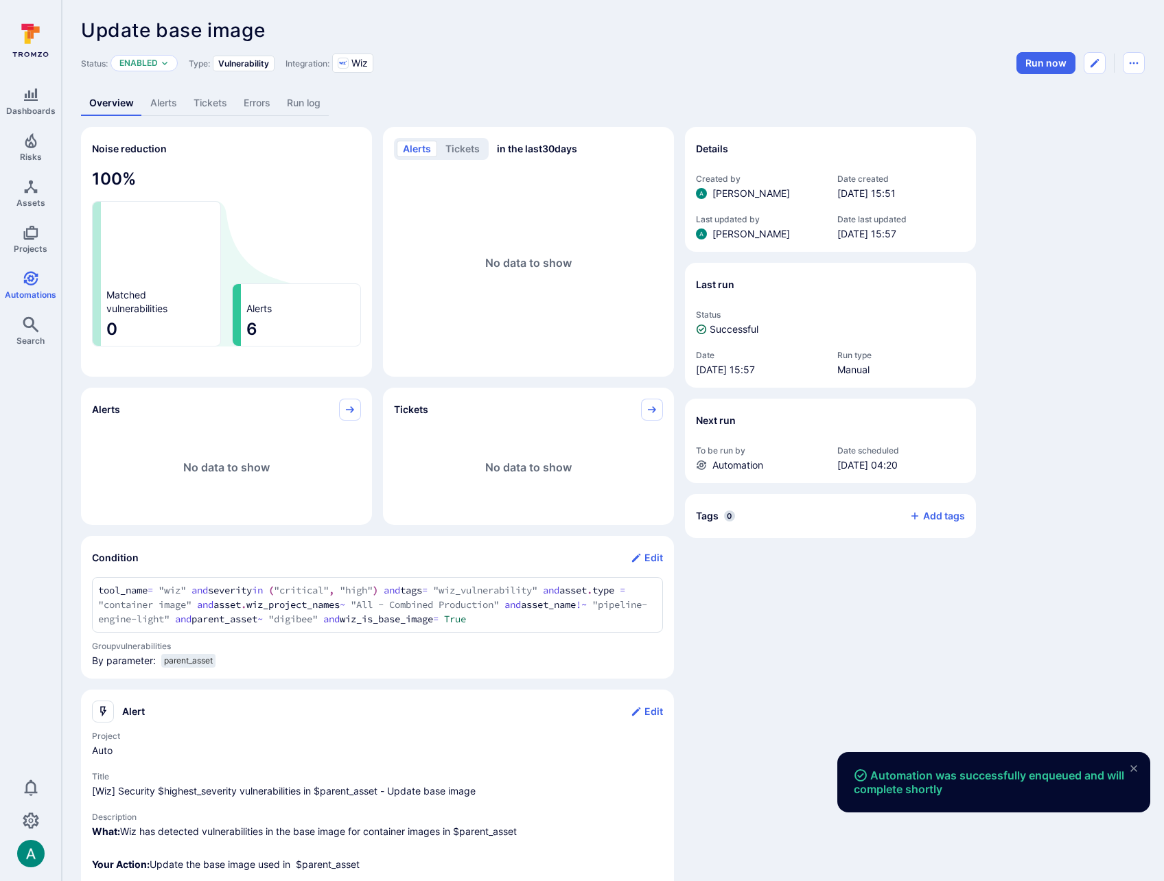
click at [170, 100] on link "Alerts" at bounding box center [163, 103] width 43 height 25
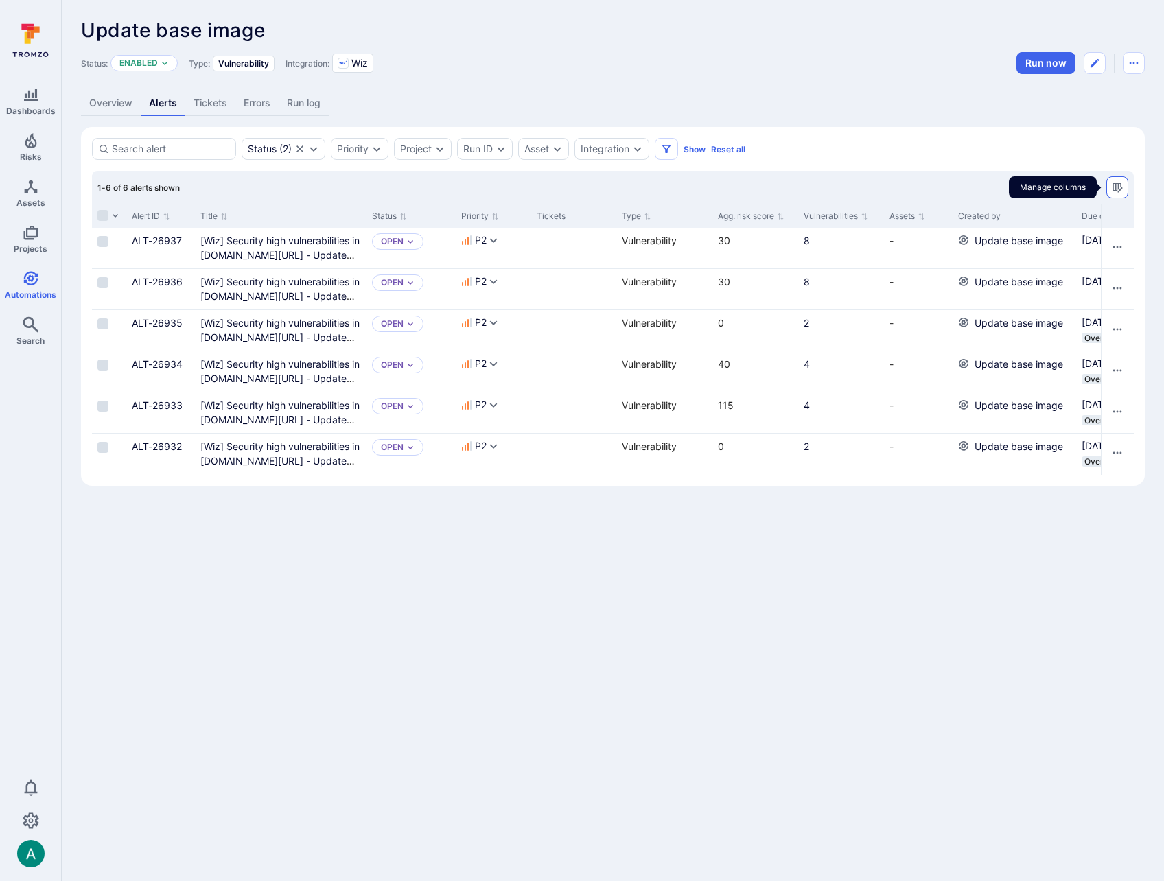
click at [1123, 188] on button "Manage columns" at bounding box center [1117, 187] width 22 height 22
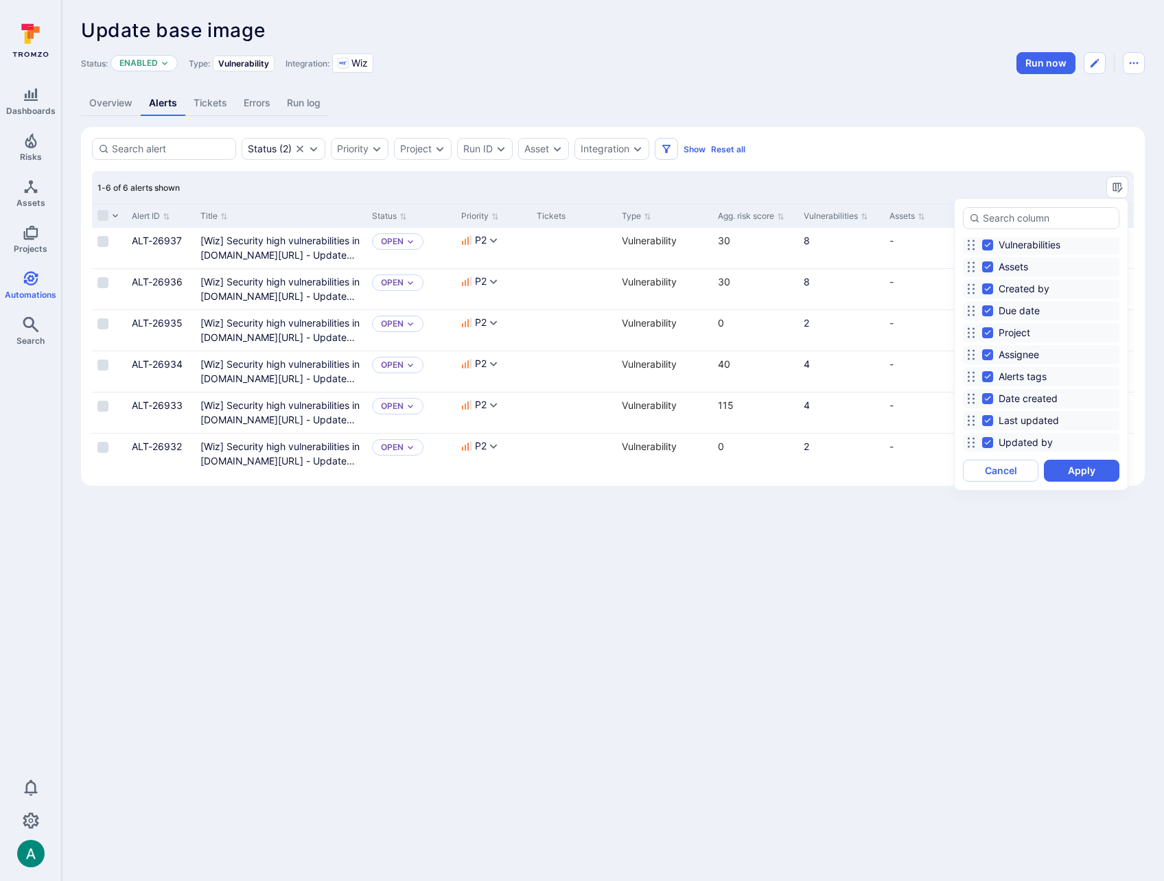
scroll to position [194, 0]
click at [1011, 468] on button "Cancel" at bounding box center [1000, 471] width 75 height 22
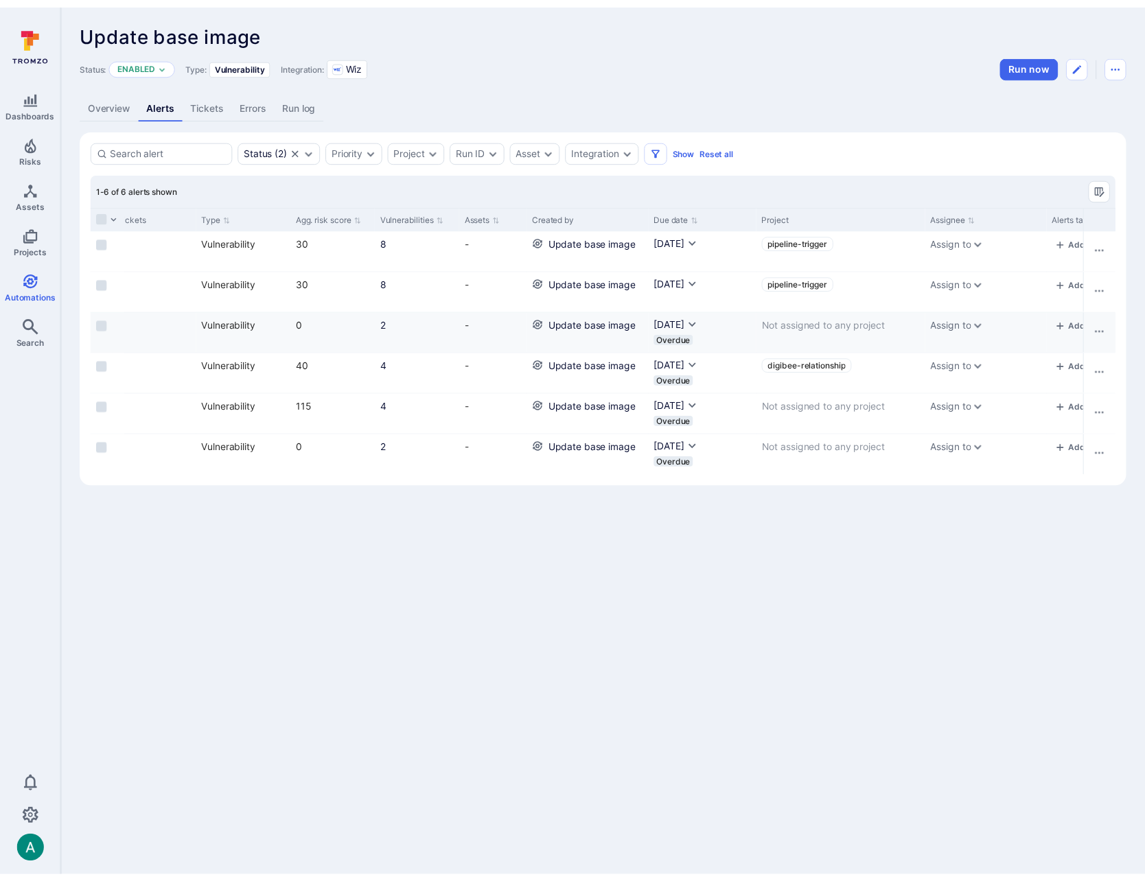
scroll to position [0, 0]
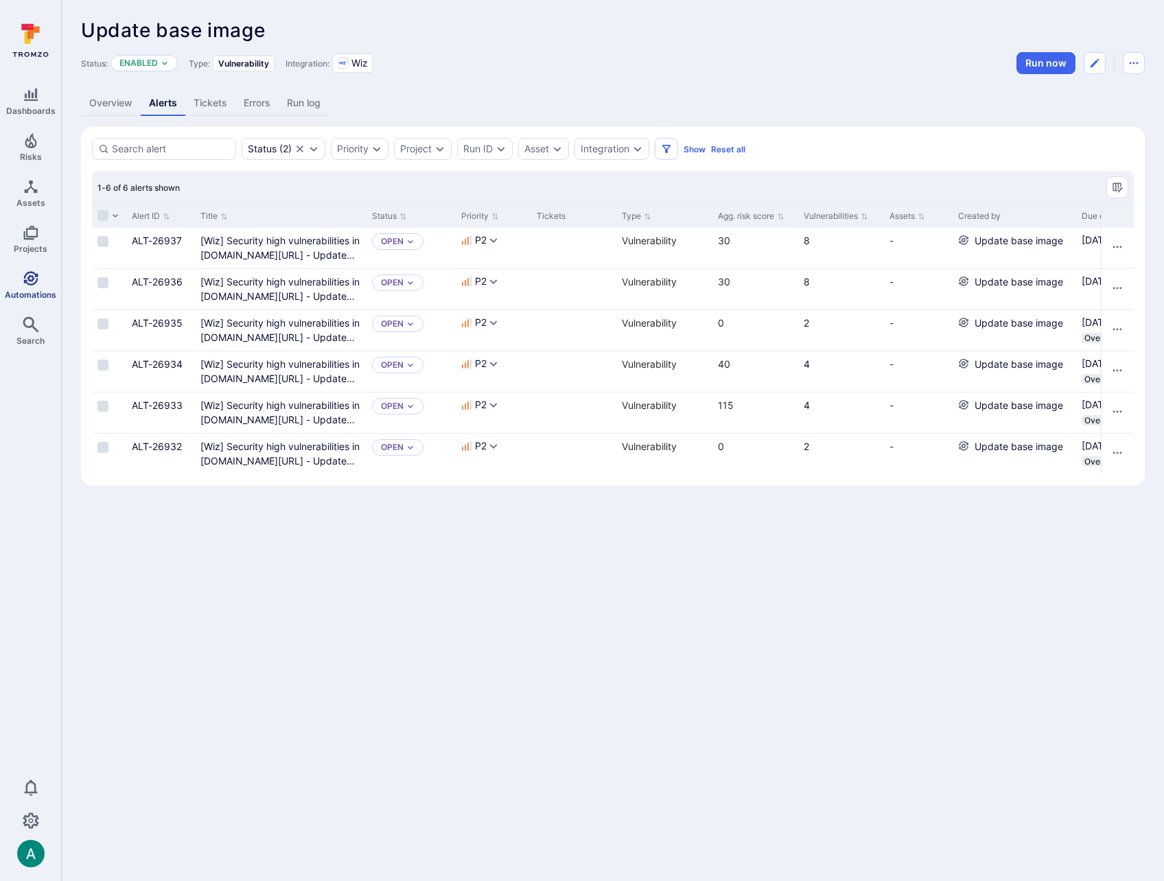
click at [26, 281] on icon "Automations" at bounding box center [30, 278] width 14 height 14
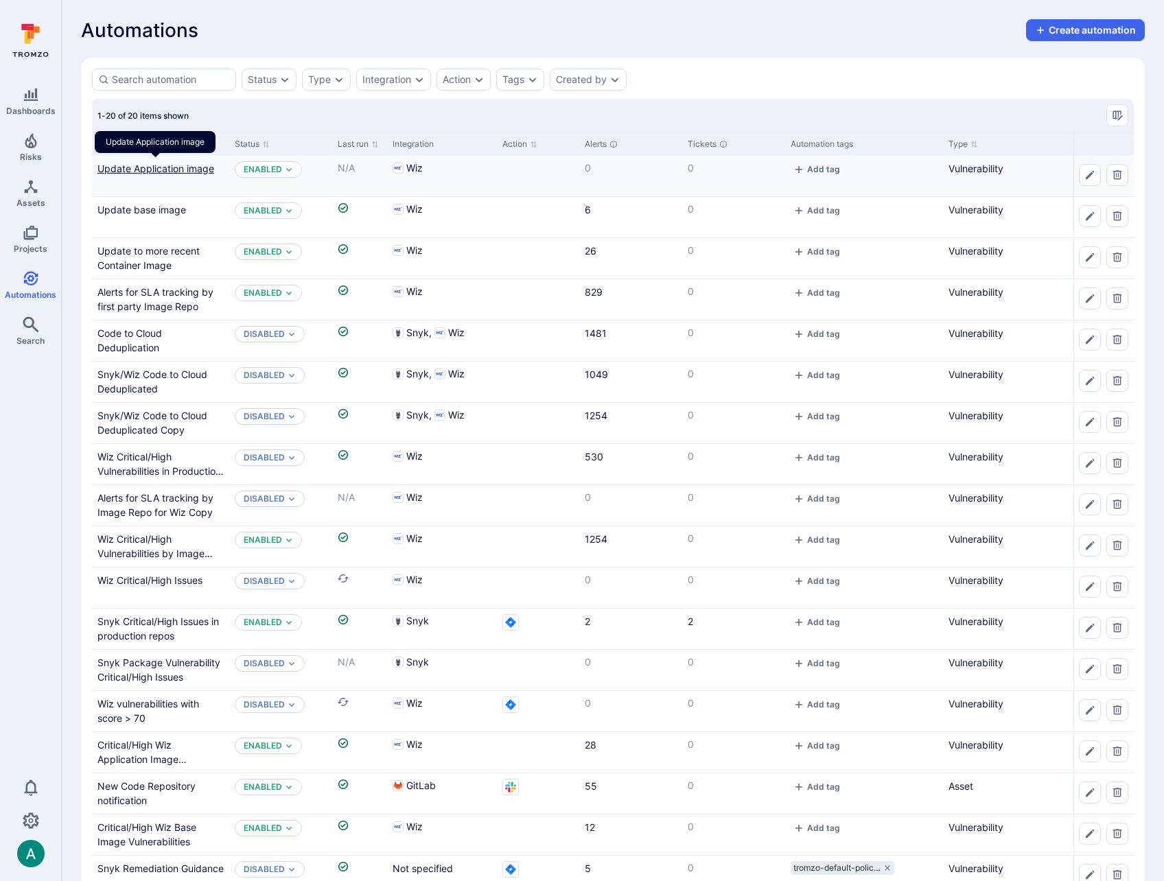
click at [161, 165] on link "Update Application image" at bounding box center [155, 169] width 117 height 12
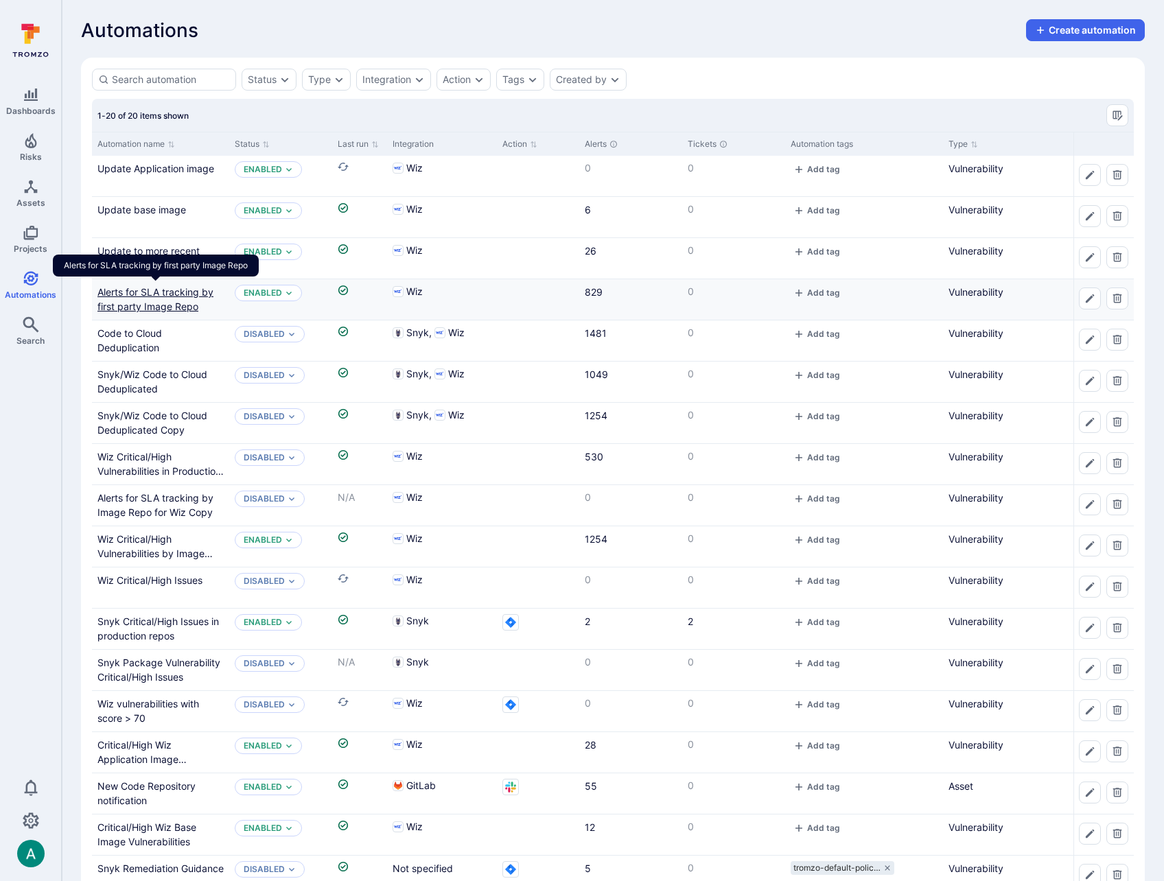
click at [154, 288] on link "Alerts for SLA tracking by first party Image Repo" at bounding box center [155, 299] width 116 height 26
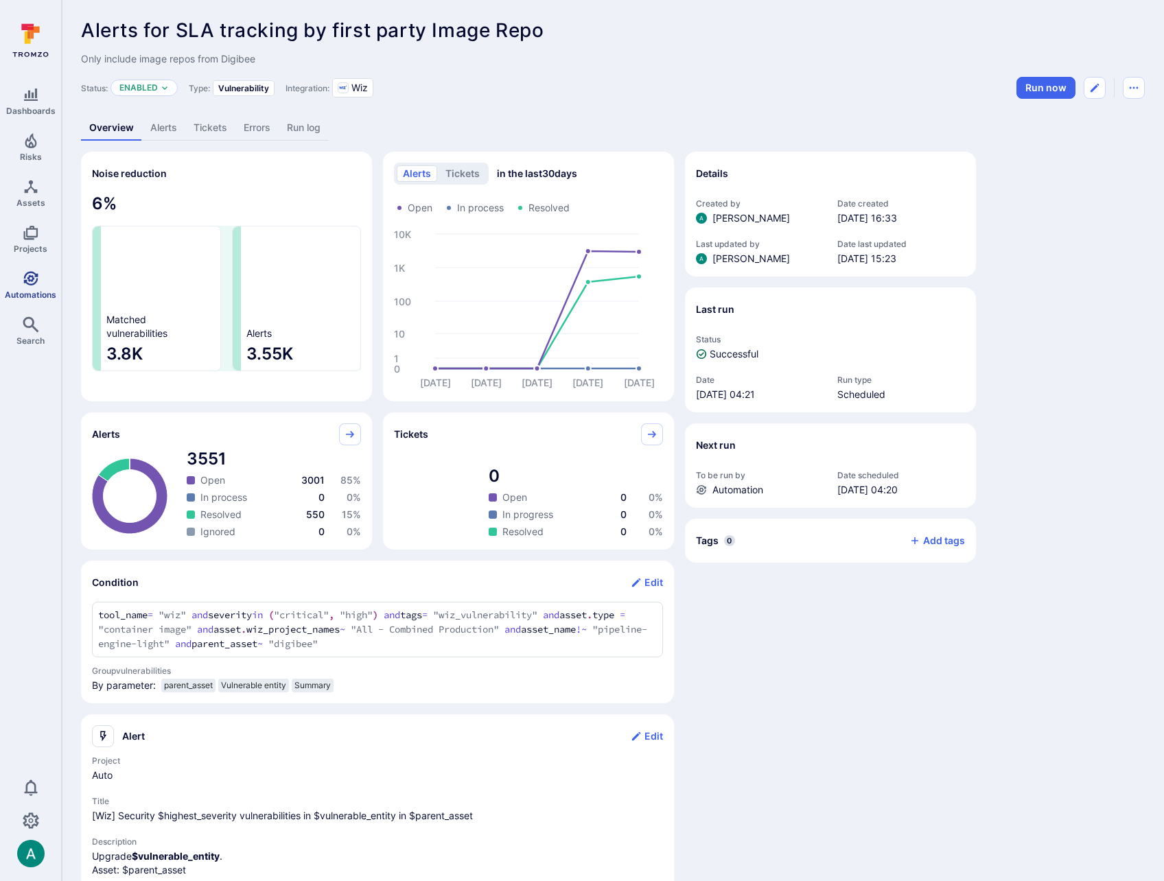
click at [25, 284] on icon "Automations" at bounding box center [31, 278] width 16 height 16
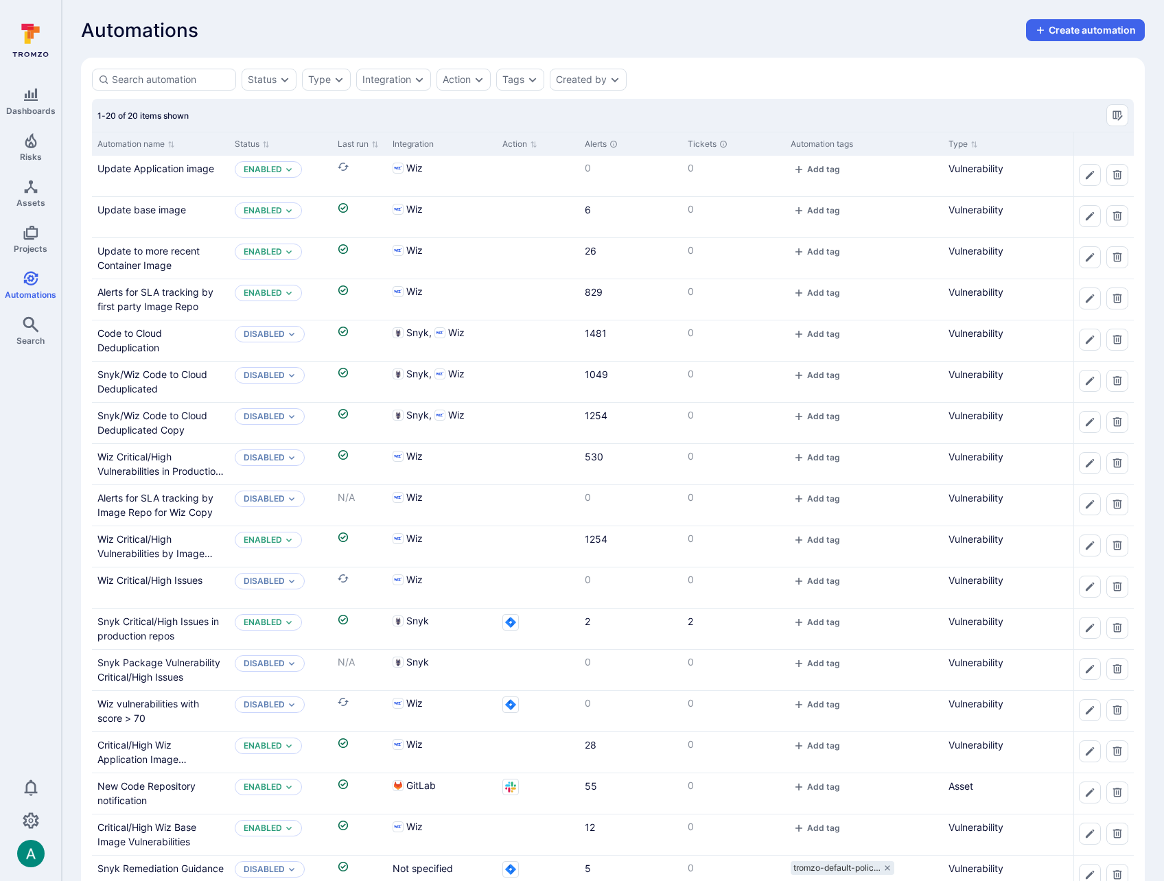
click at [867, 73] on div "Status Type Integration Action Tags Created by" at bounding box center [613, 80] width 1042 height 22
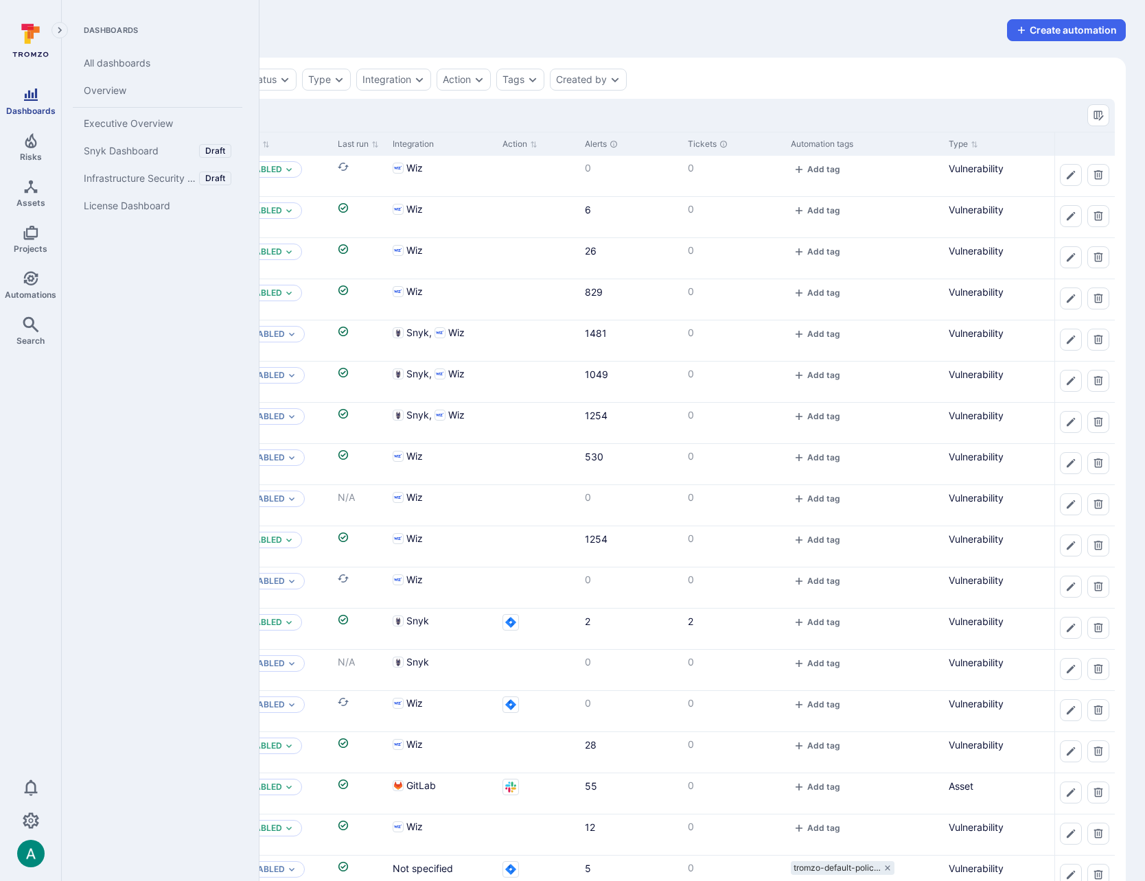
click at [32, 98] on icon "Dashboards" at bounding box center [31, 94] width 16 height 16
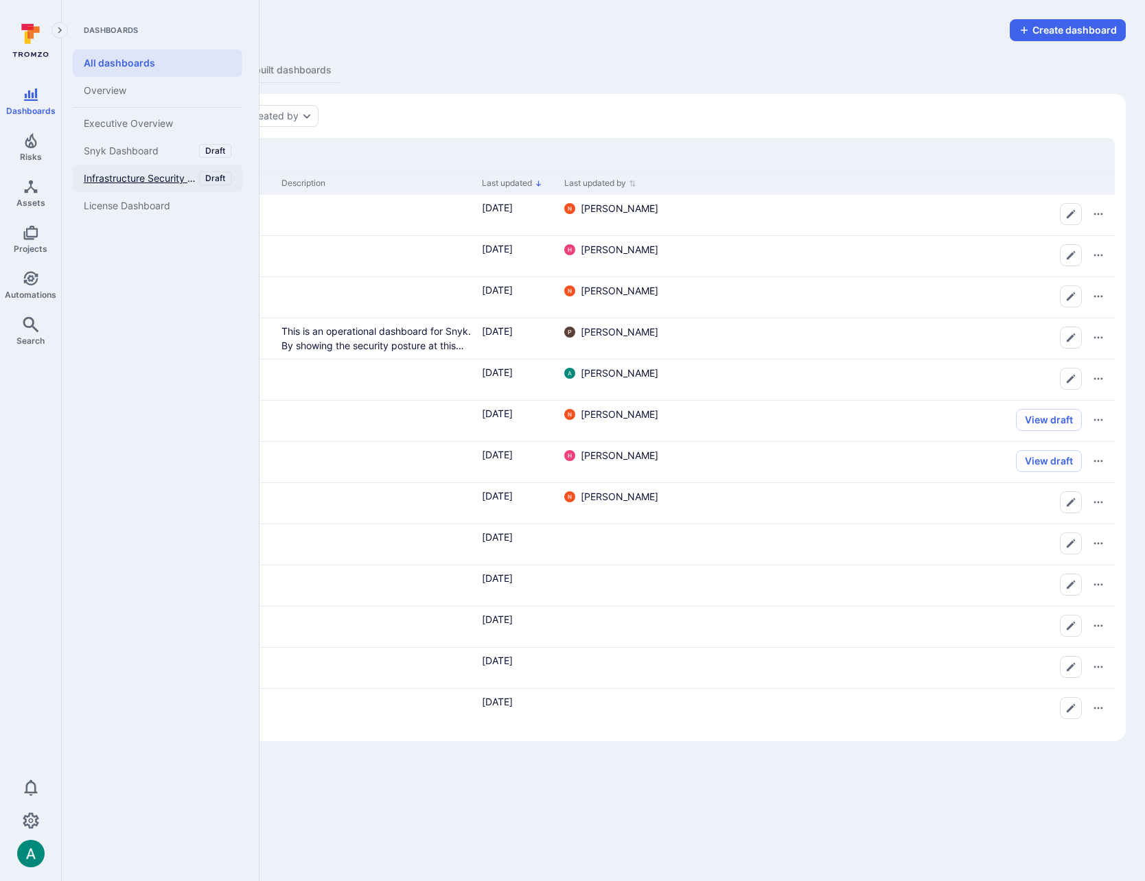
click at [125, 176] on span "Infrastructure Security Overview" at bounding box center [140, 178] width 113 height 12
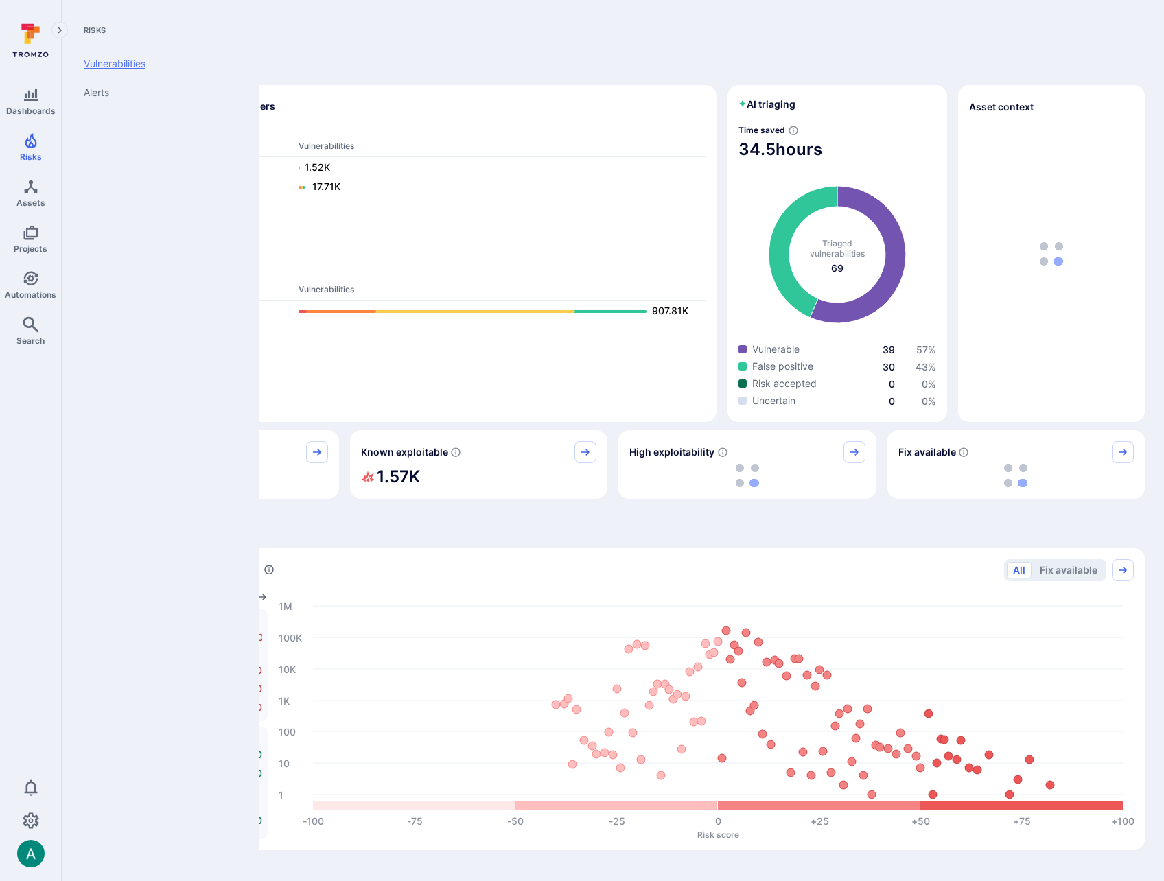
click at [93, 71] on link "Vulnerabilities" at bounding box center [158, 63] width 170 height 29
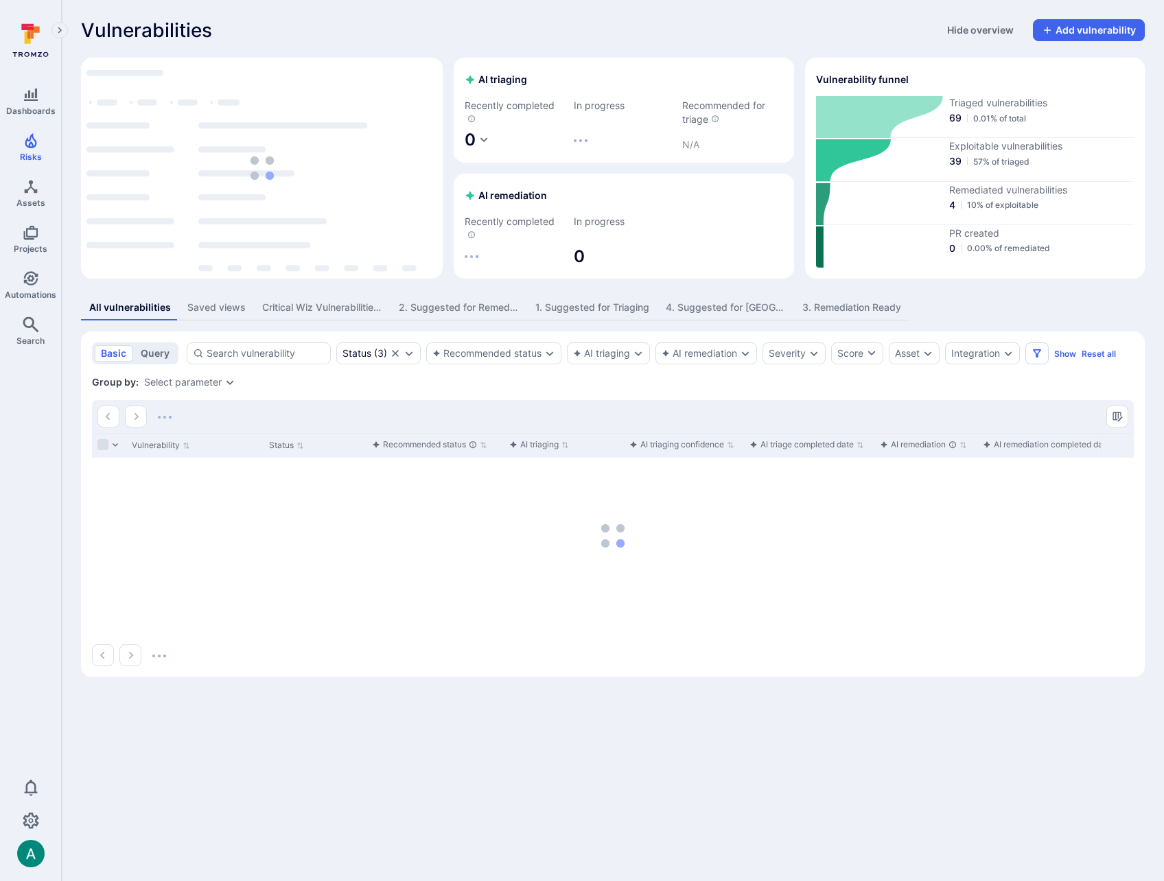
click at [158, 352] on button "query" at bounding box center [155, 353] width 41 height 16
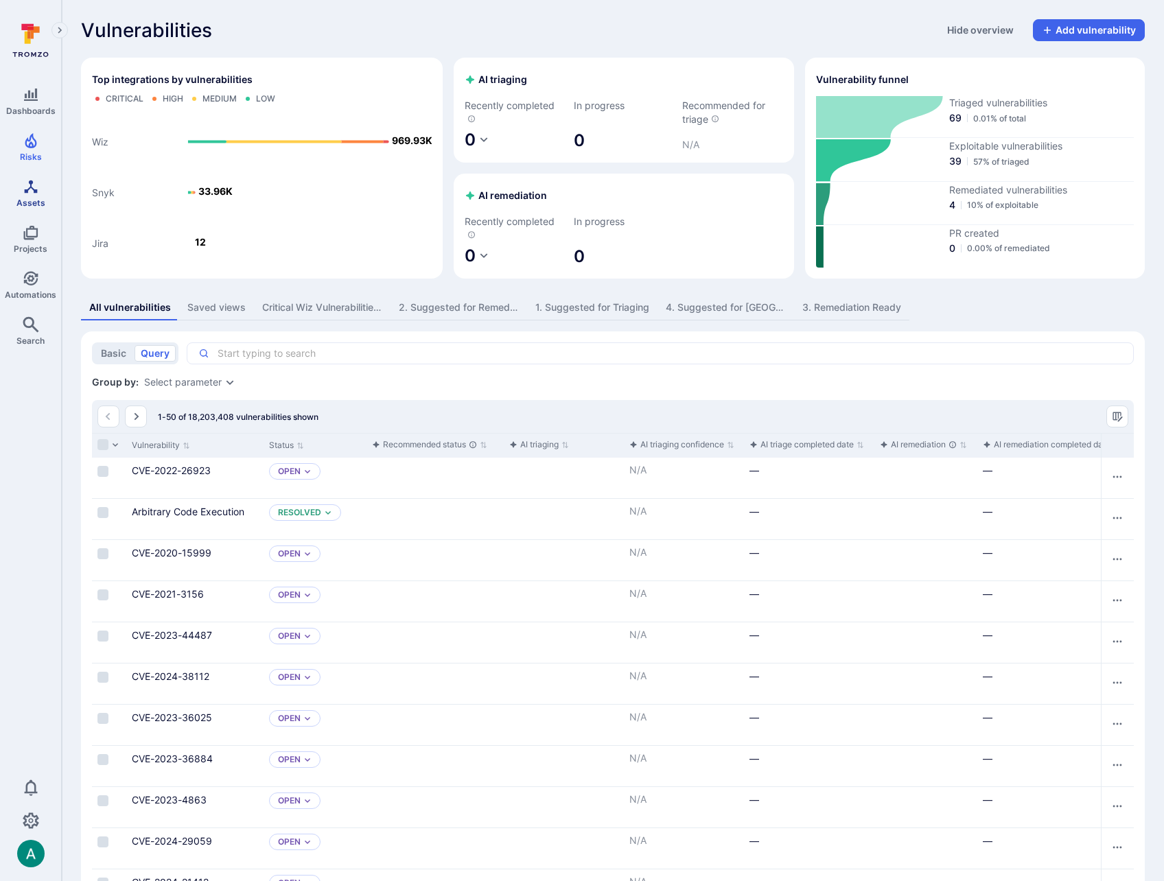
click at [29, 191] on icon "Assets" at bounding box center [31, 186] width 16 height 16
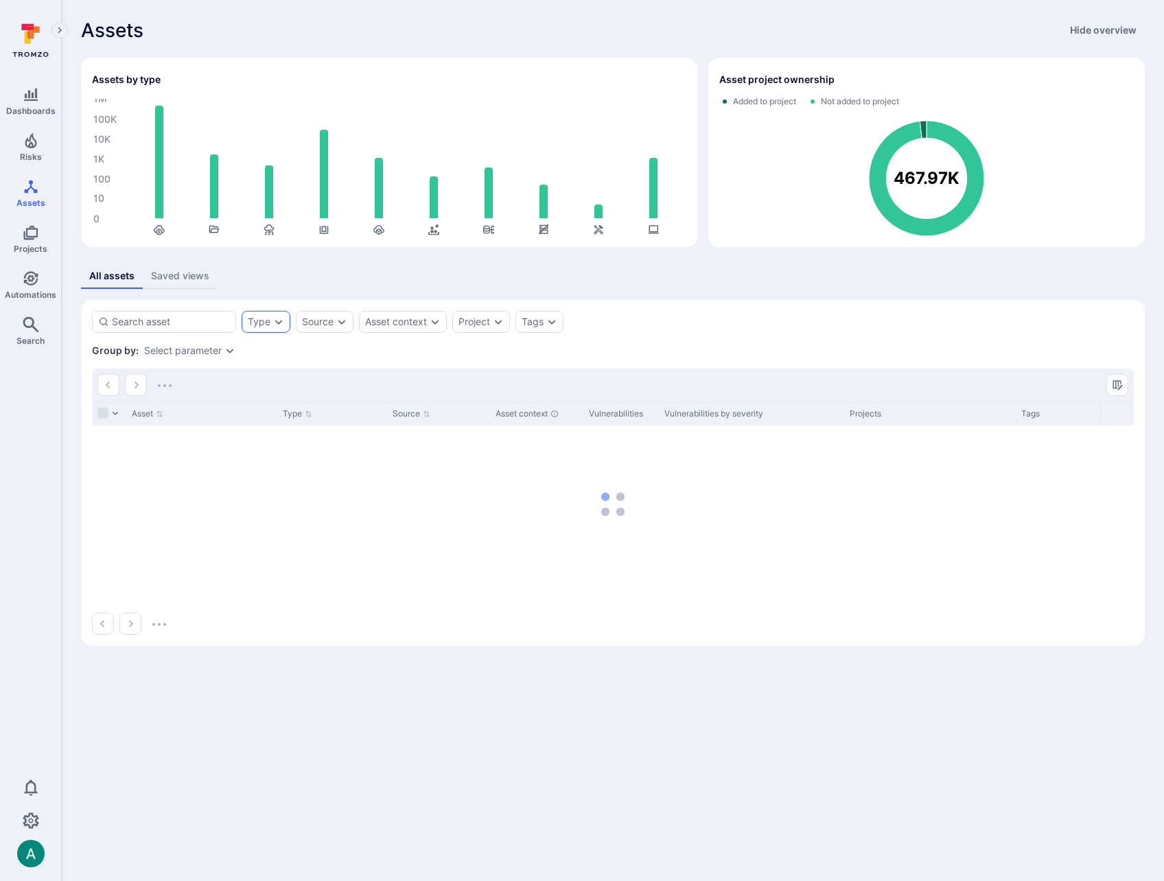
click at [264, 319] on div "Type" at bounding box center [259, 321] width 23 height 11
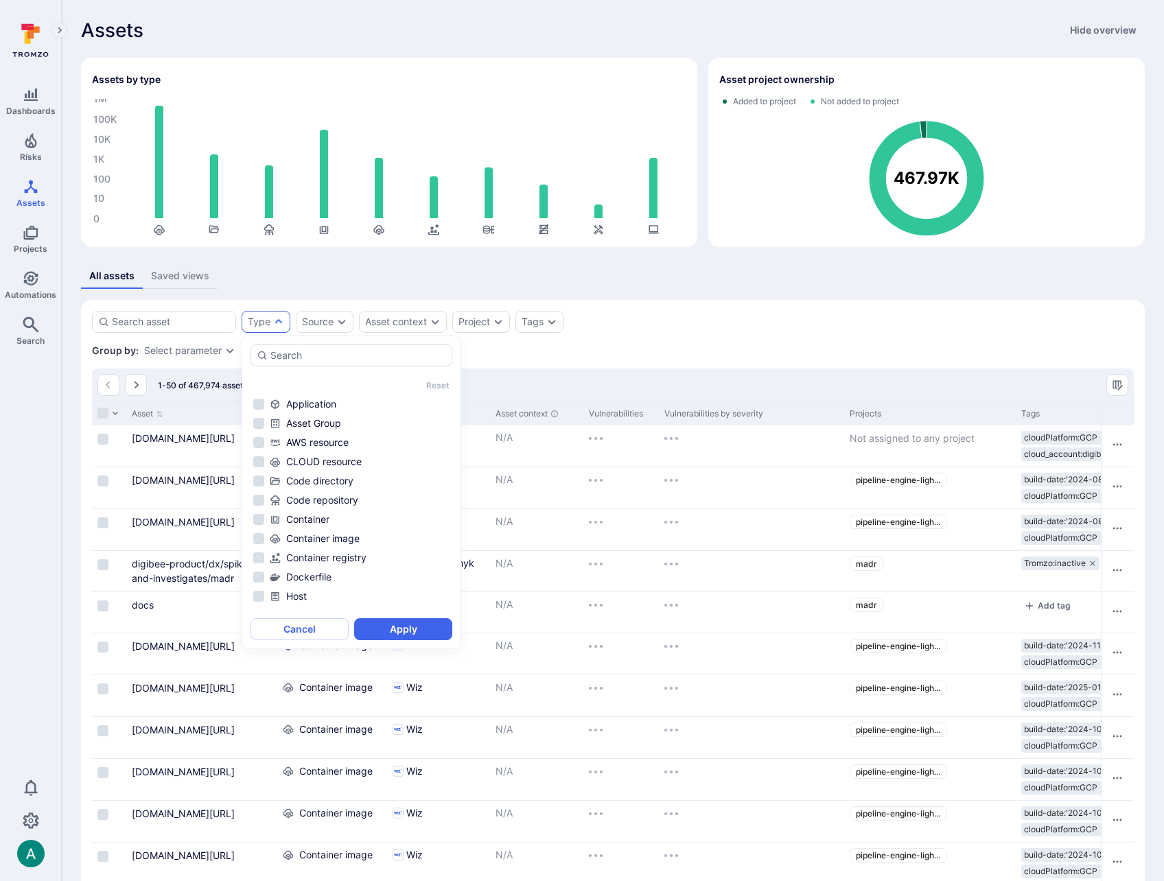
scroll to position [91, 0]
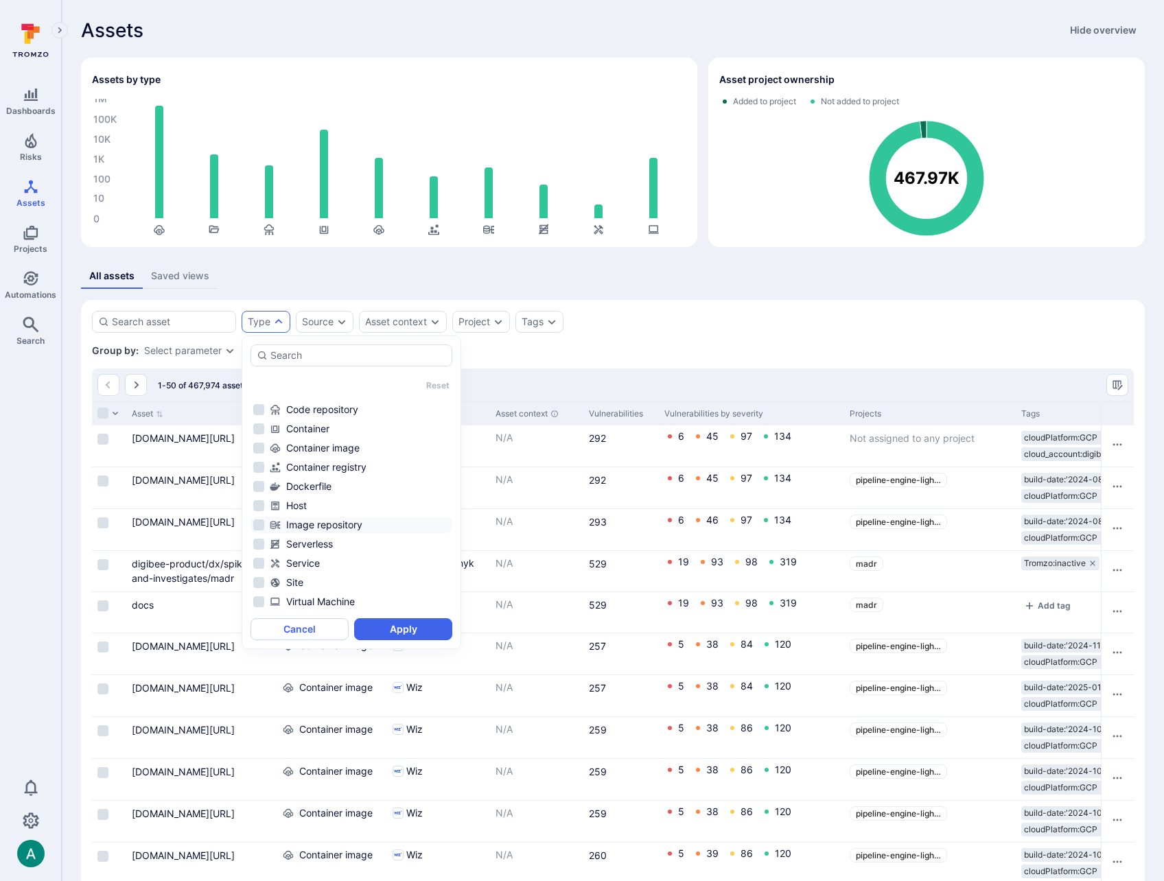
click at [303, 521] on div "Image repository" at bounding box center [360, 525] width 180 height 14
click at [412, 625] on button "Apply" at bounding box center [403, 629] width 98 height 22
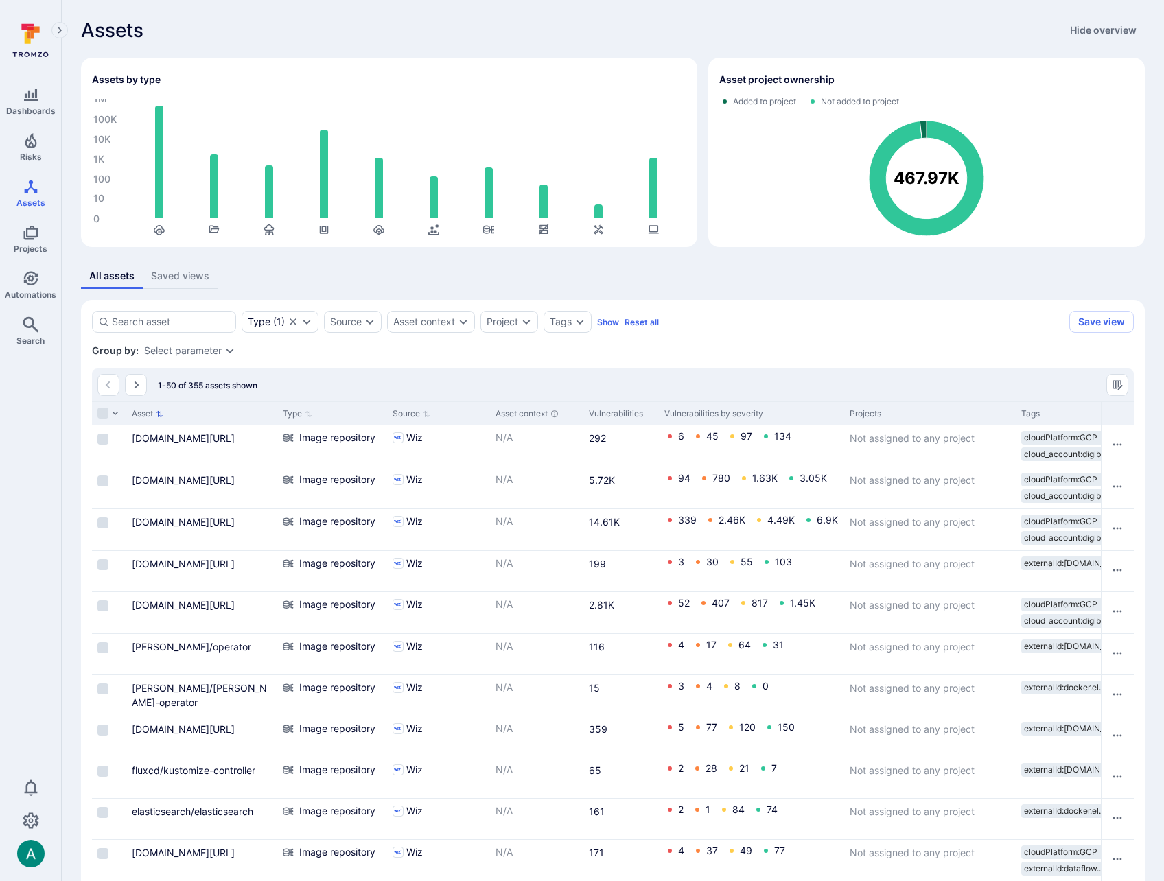
click at [162, 414] on icon "Sort by Asset" at bounding box center [160, 414] width 8 height 8
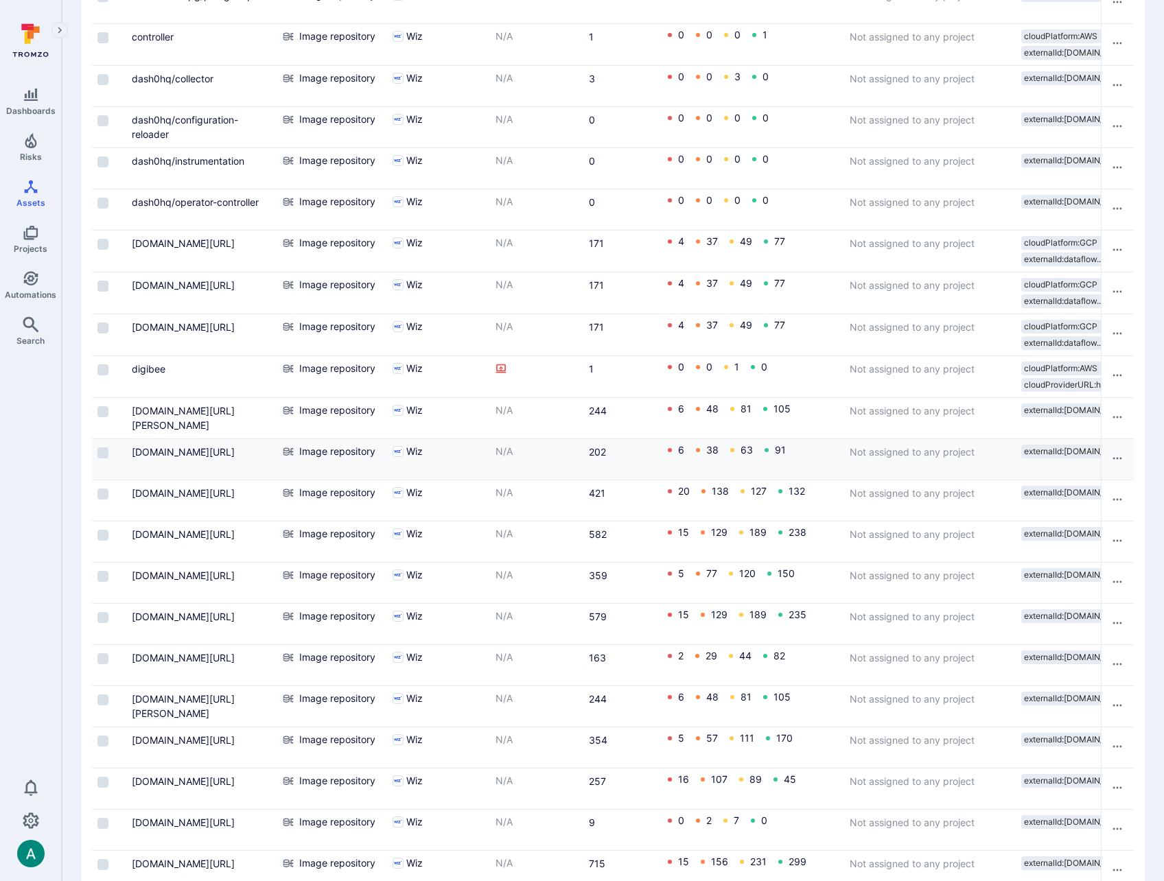
scroll to position [1050, 0]
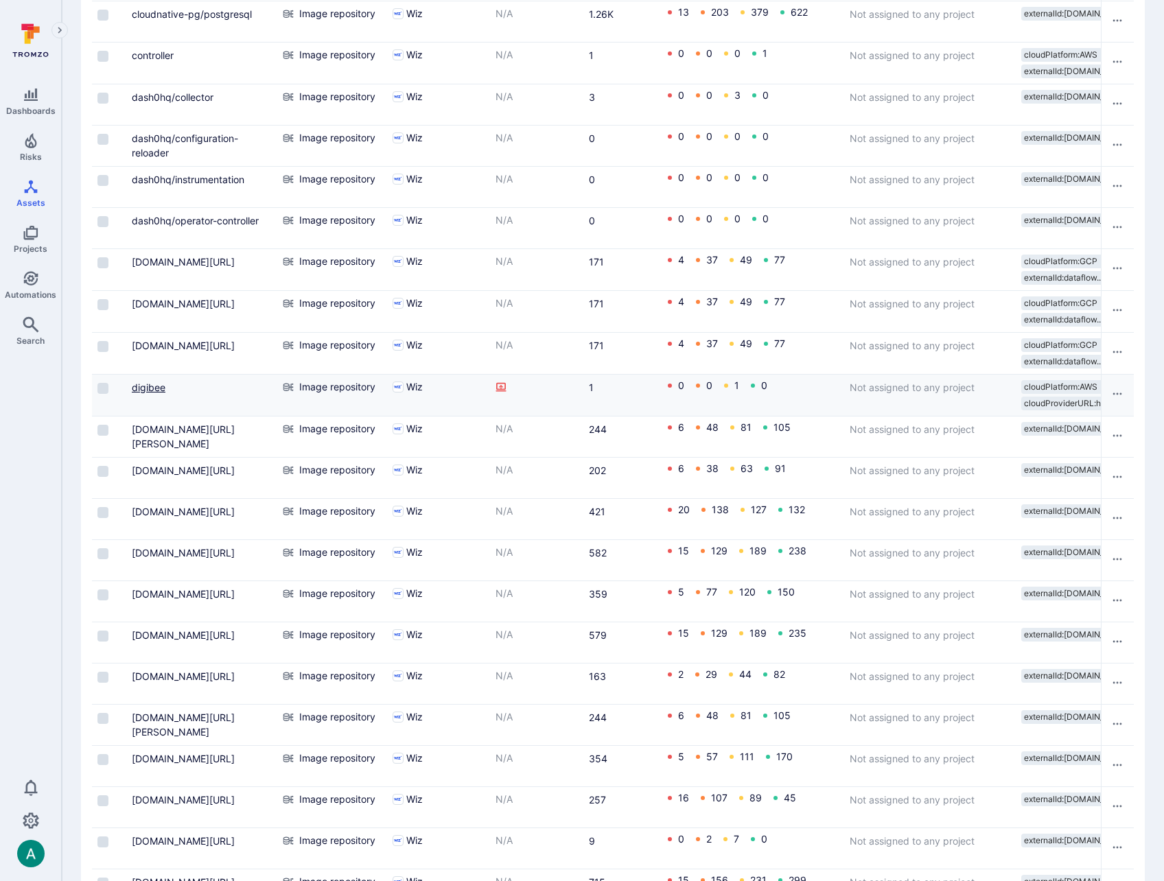
click at [140, 385] on link "digibee" at bounding box center [149, 388] width 34 height 12
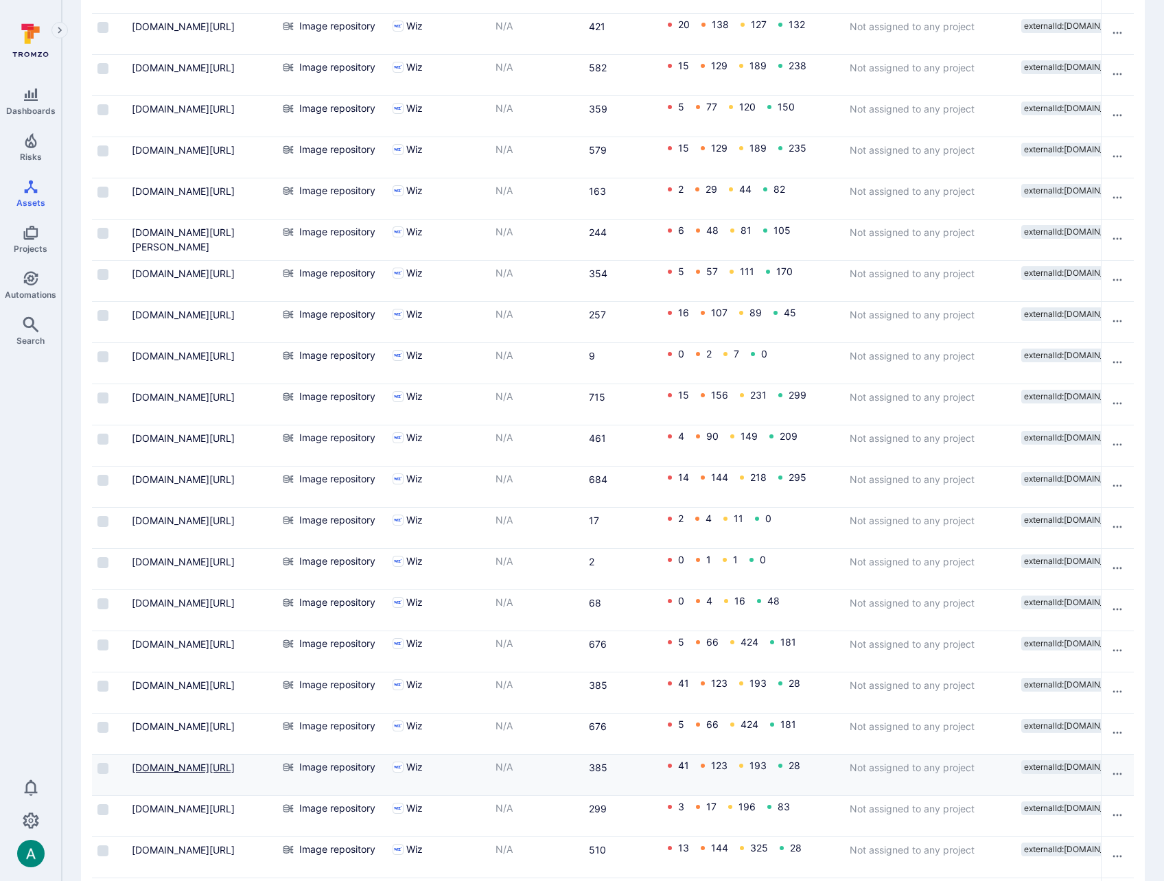
scroll to position [1672, 0]
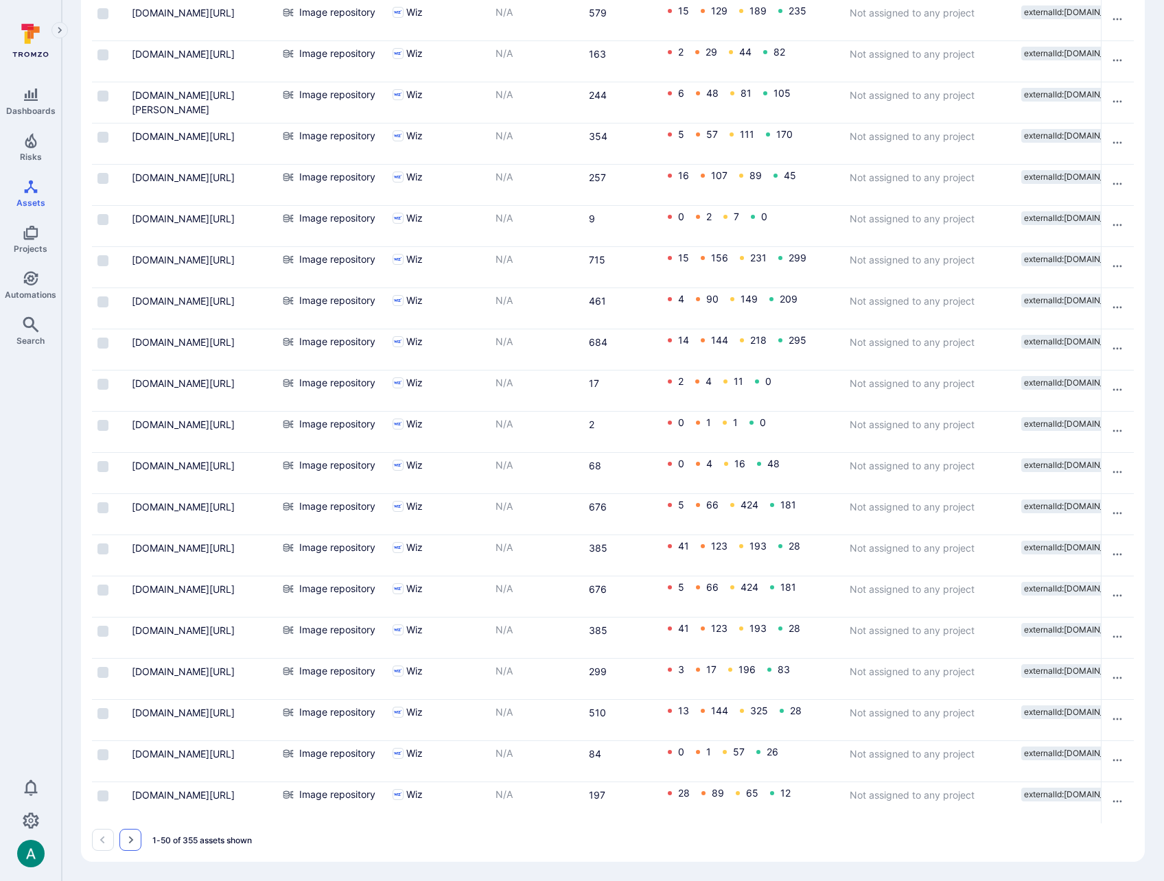
click at [132, 844] on icon "Go to the next page" at bounding box center [130, 839] width 11 height 11
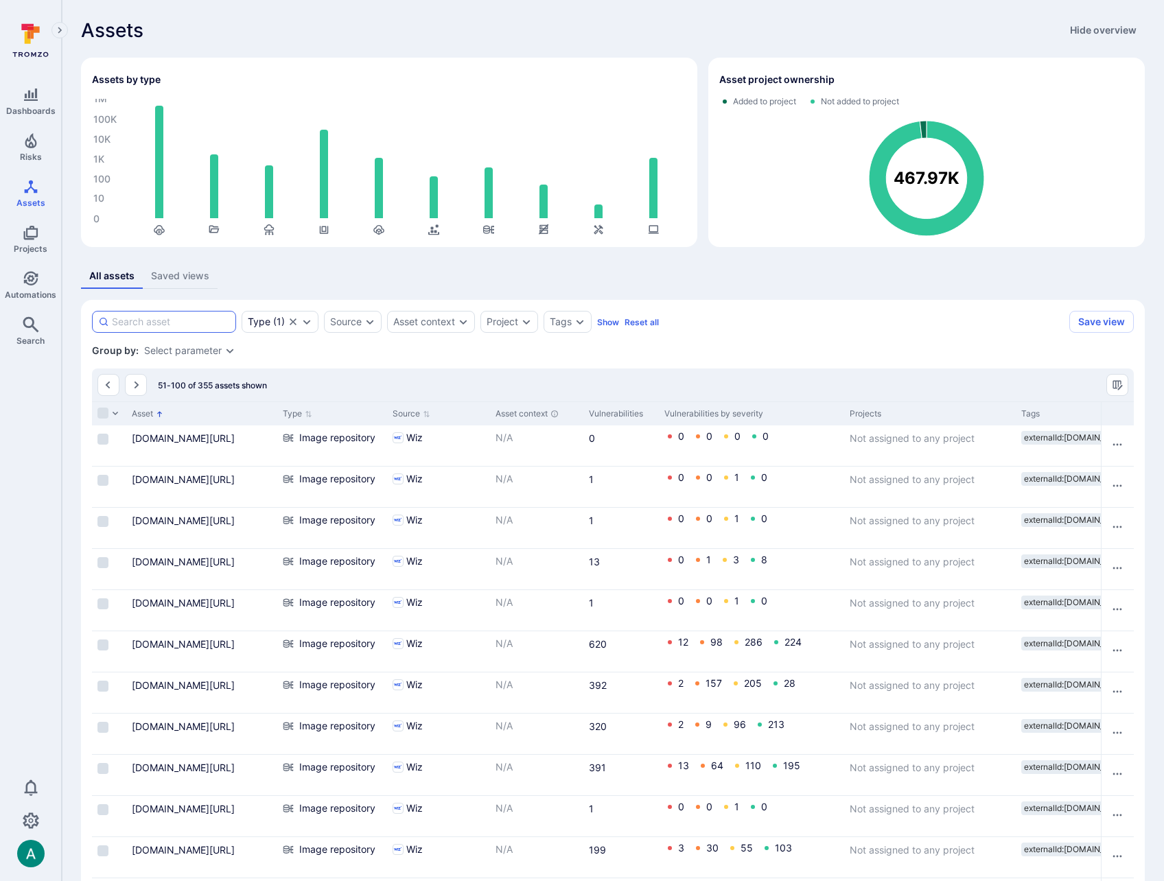
click at [150, 319] on input at bounding box center [171, 322] width 118 height 14
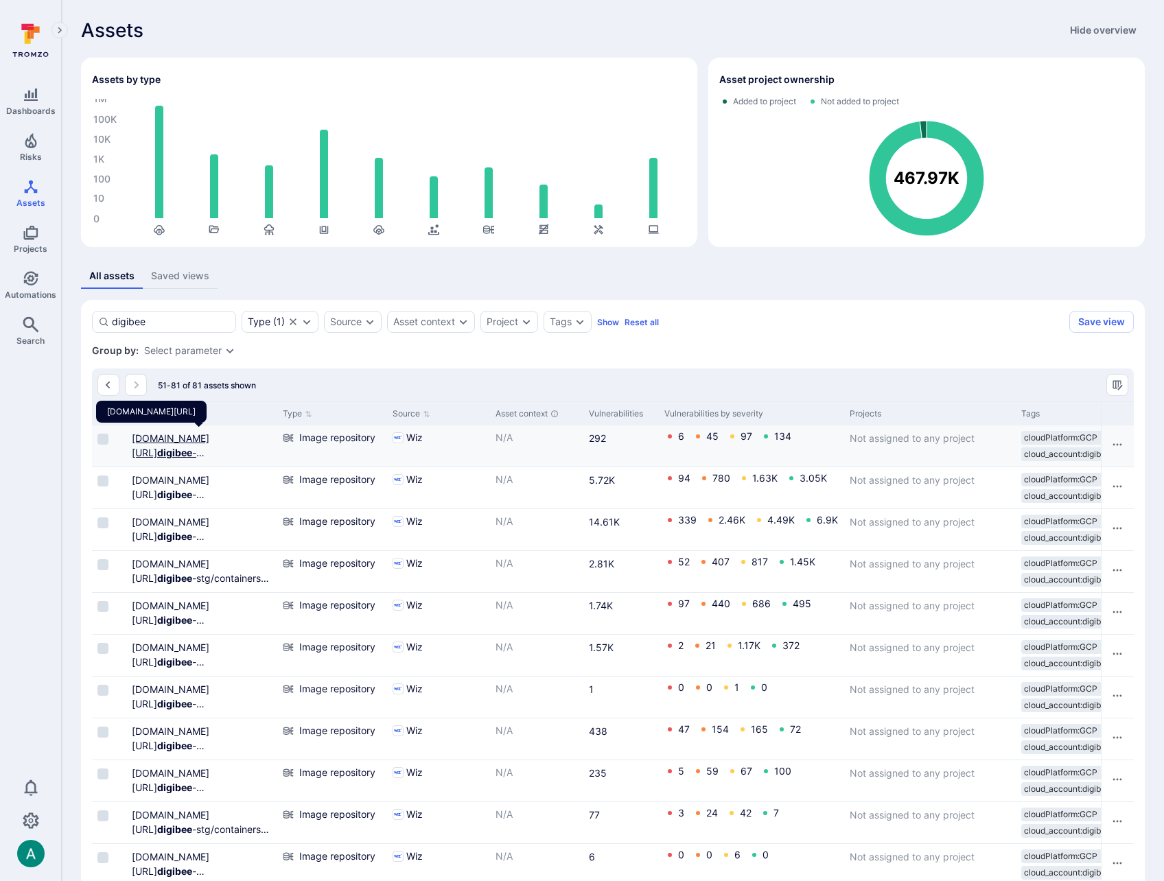
type input "digibee"
click at [188, 452] on link "us-central1-docker.pkg.dev/ digibee -binaries/containers/images/pipeline-engine…" at bounding box center [201, 459] width 139 height 55
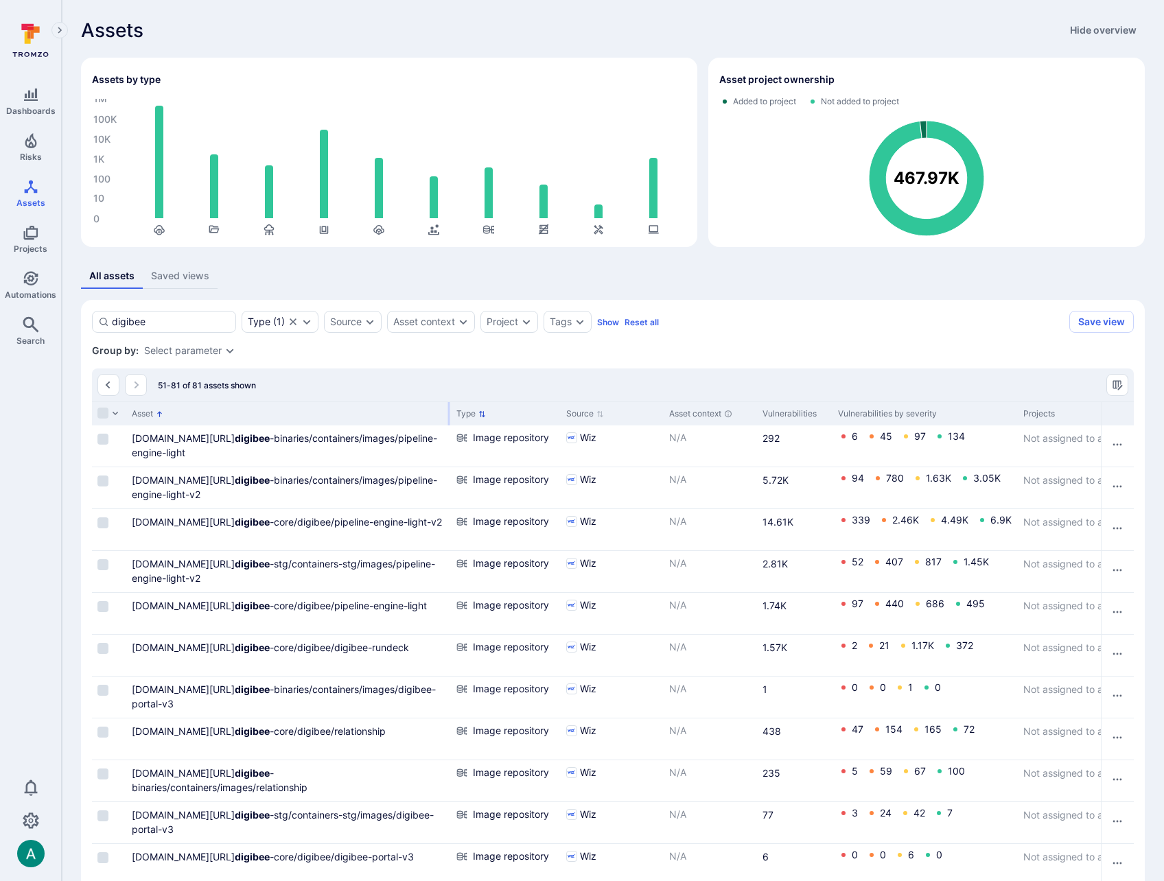
drag, startPoint x: 276, startPoint y: 413, endPoint x: 449, endPoint y: 407, distance: 173.7
click at [449, 407] on div at bounding box center [449, 413] width 2 height 23
click at [205, 320] on input "digibee" at bounding box center [171, 321] width 118 height 14
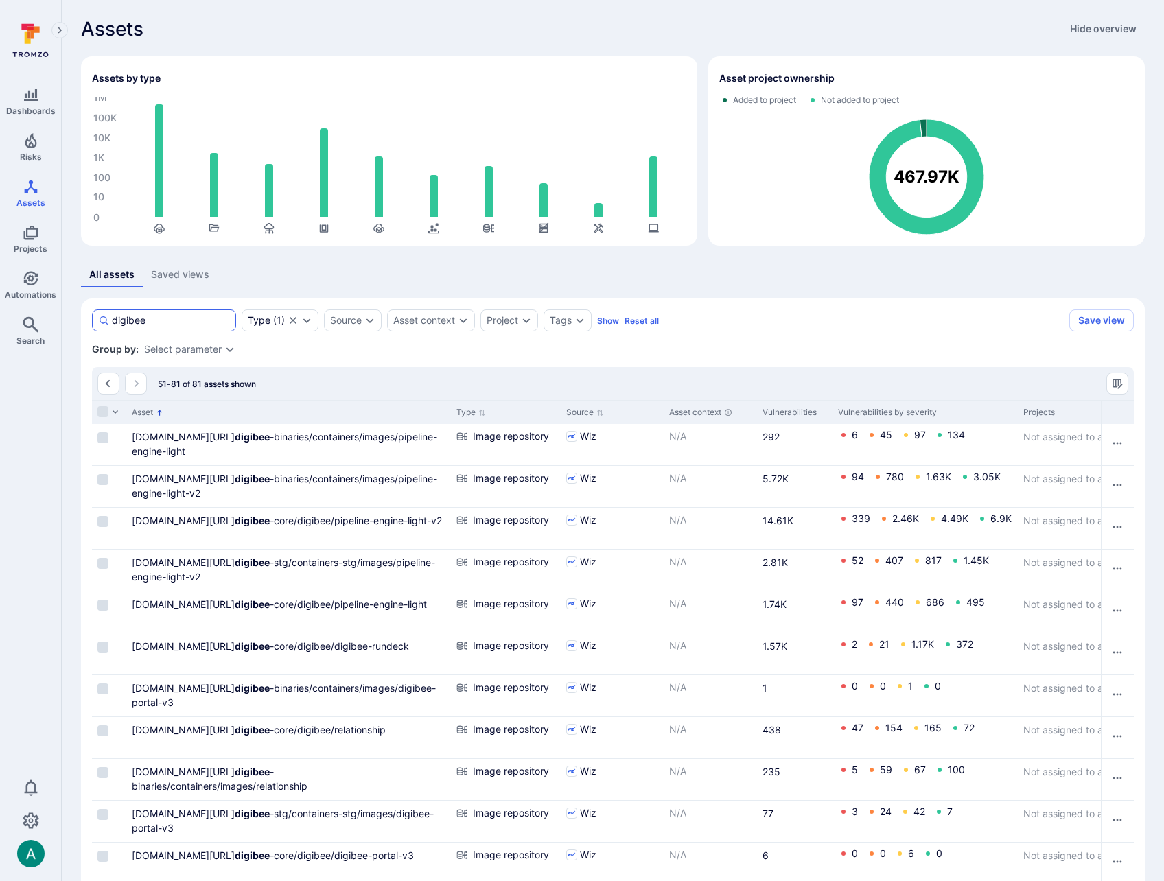
click at [205, 320] on input "digibee" at bounding box center [171, 321] width 118 height 14
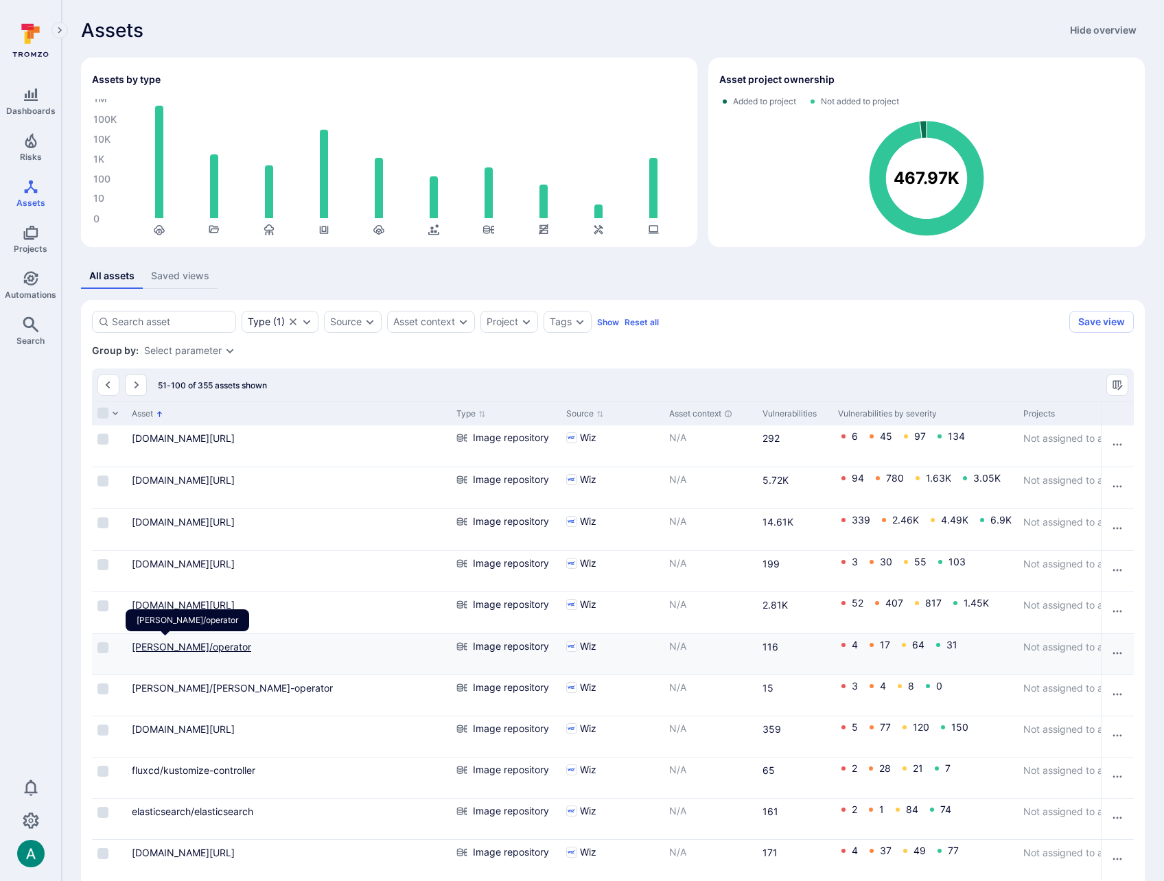
click at [167, 649] on link "minio/operator" at bounding box center [191, 647] width 119 height 12
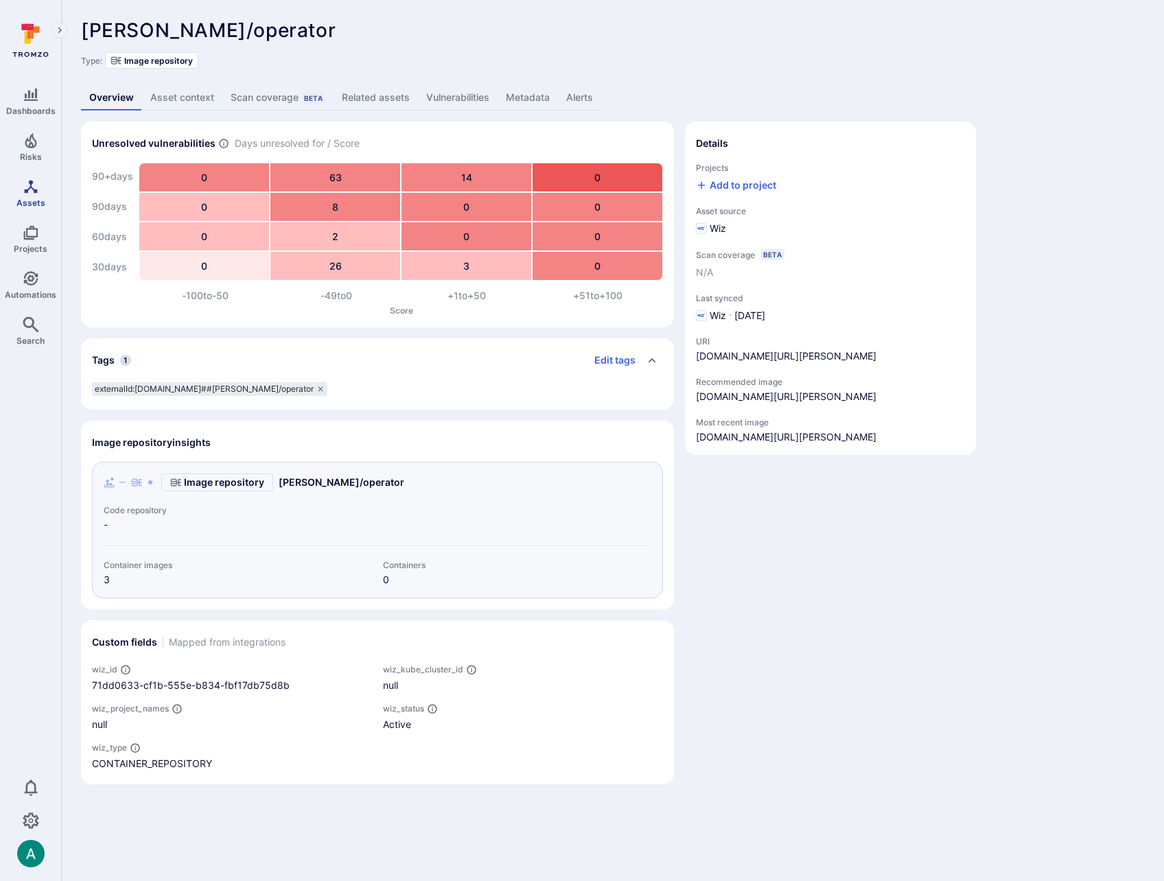
click at [32, 180] on icon "Assets" at bounding box center [30, 186] width 13 height 13
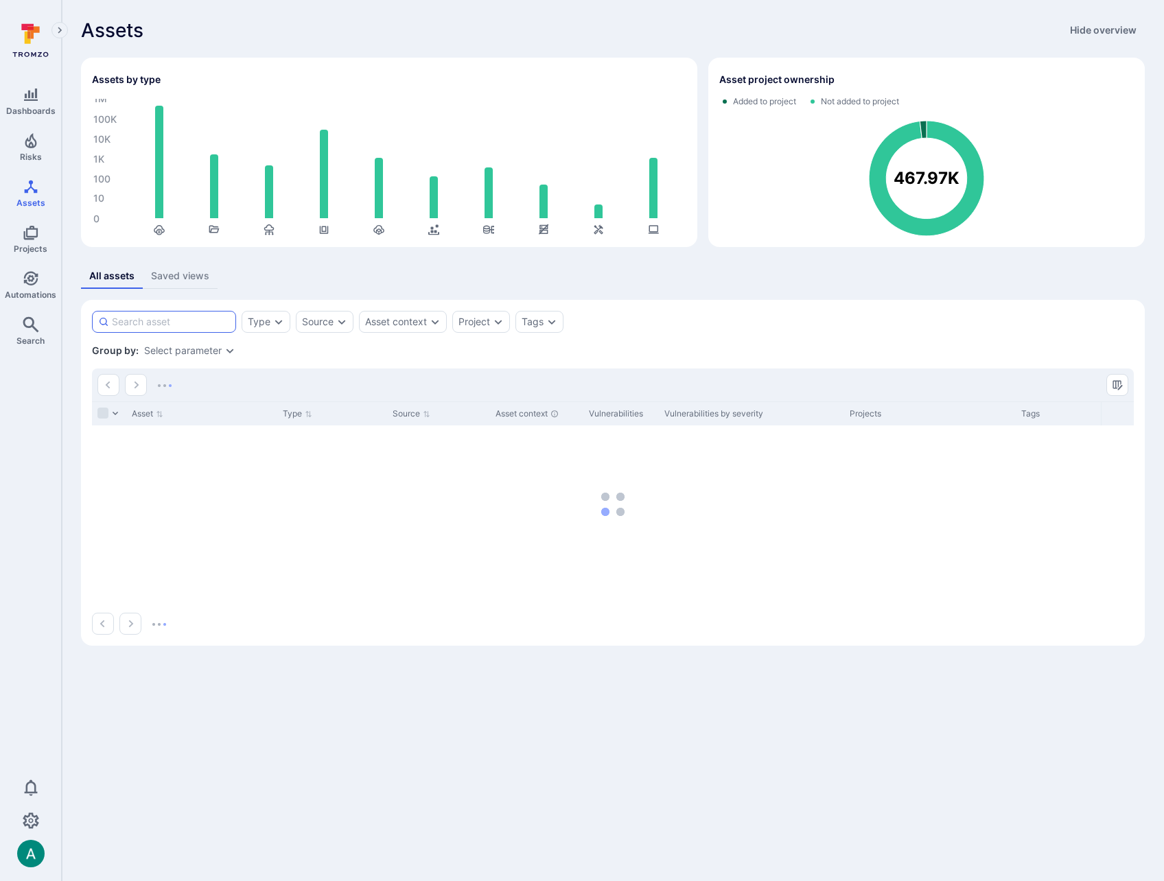
click at [143, 322] on input at bounding box center [171, 322] width 118 height 14
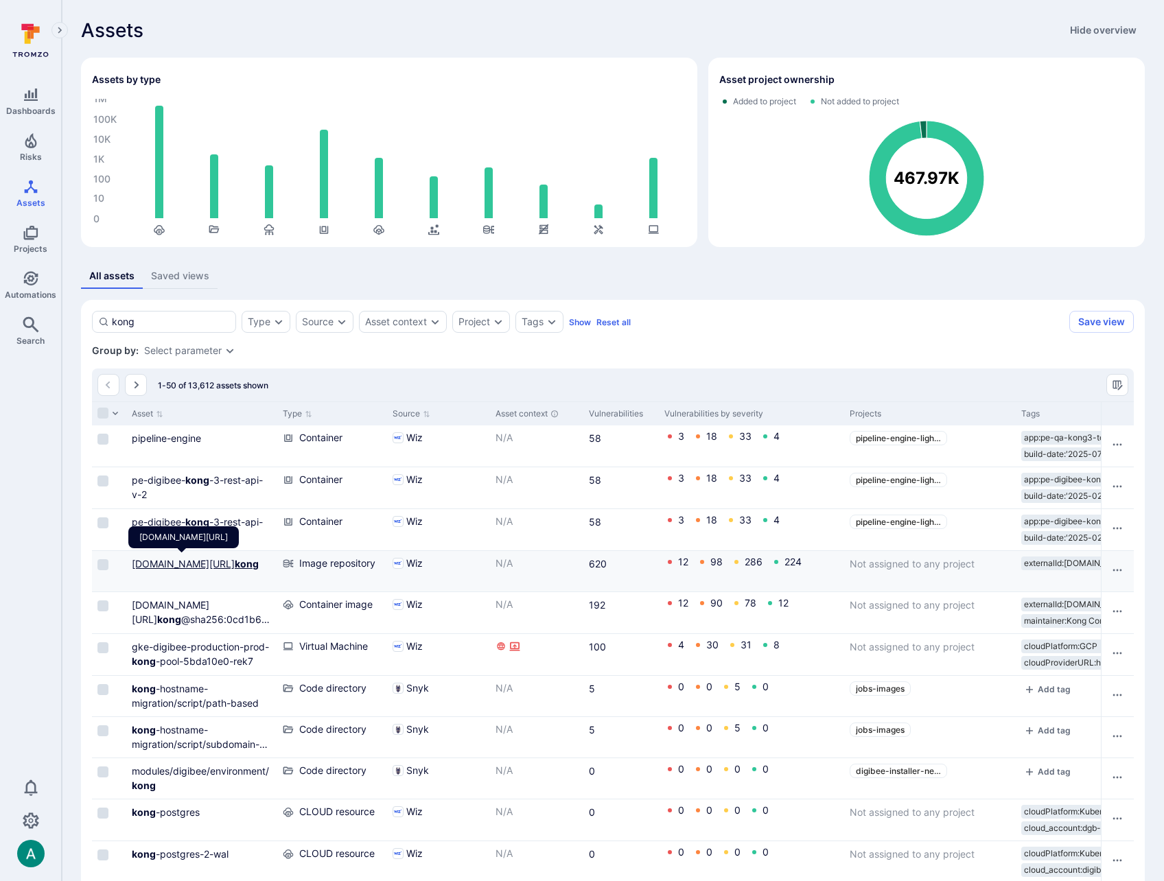
type input "kong"
click at [203, 561] on link "docker.io/library/ kong" at bounding box center [195, 564] width 127 height 12
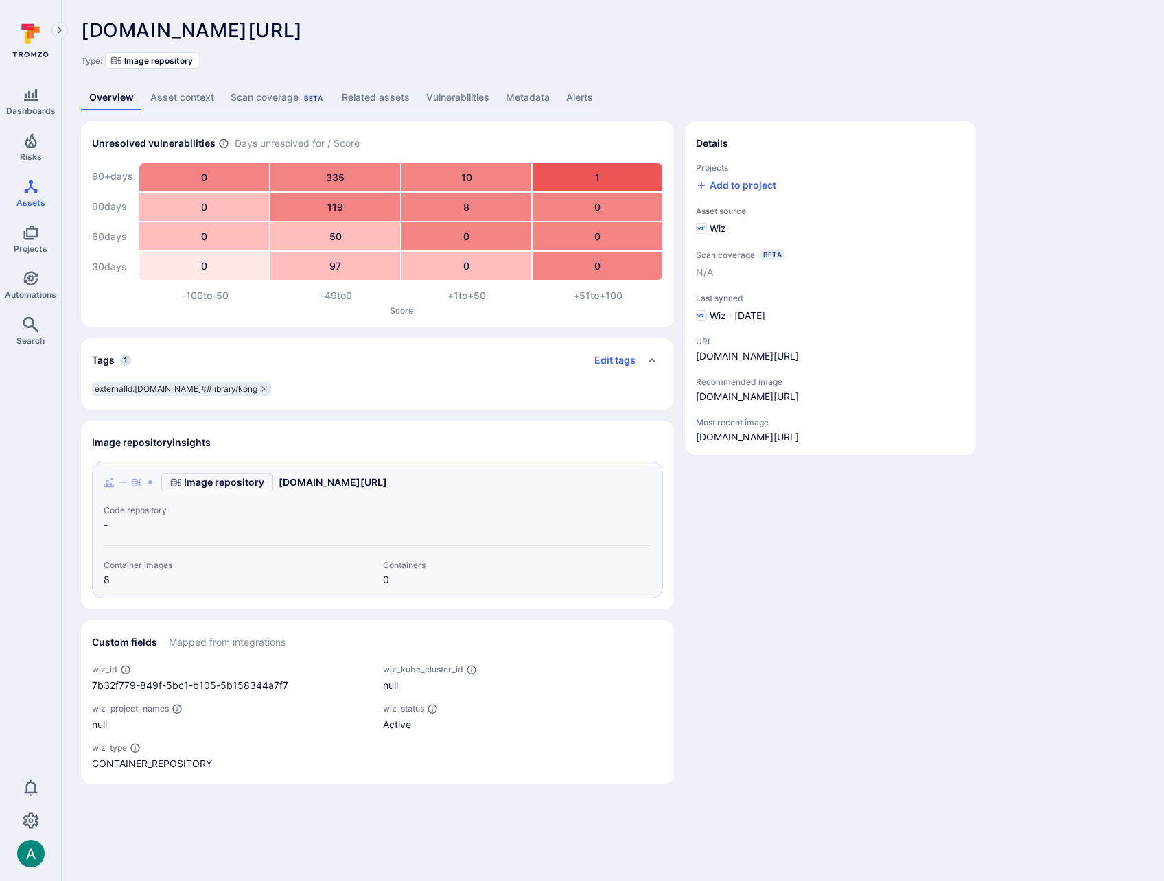
click at [384, 96] on link "Related assets" at bounding box center [376, 97] width 84 height 25
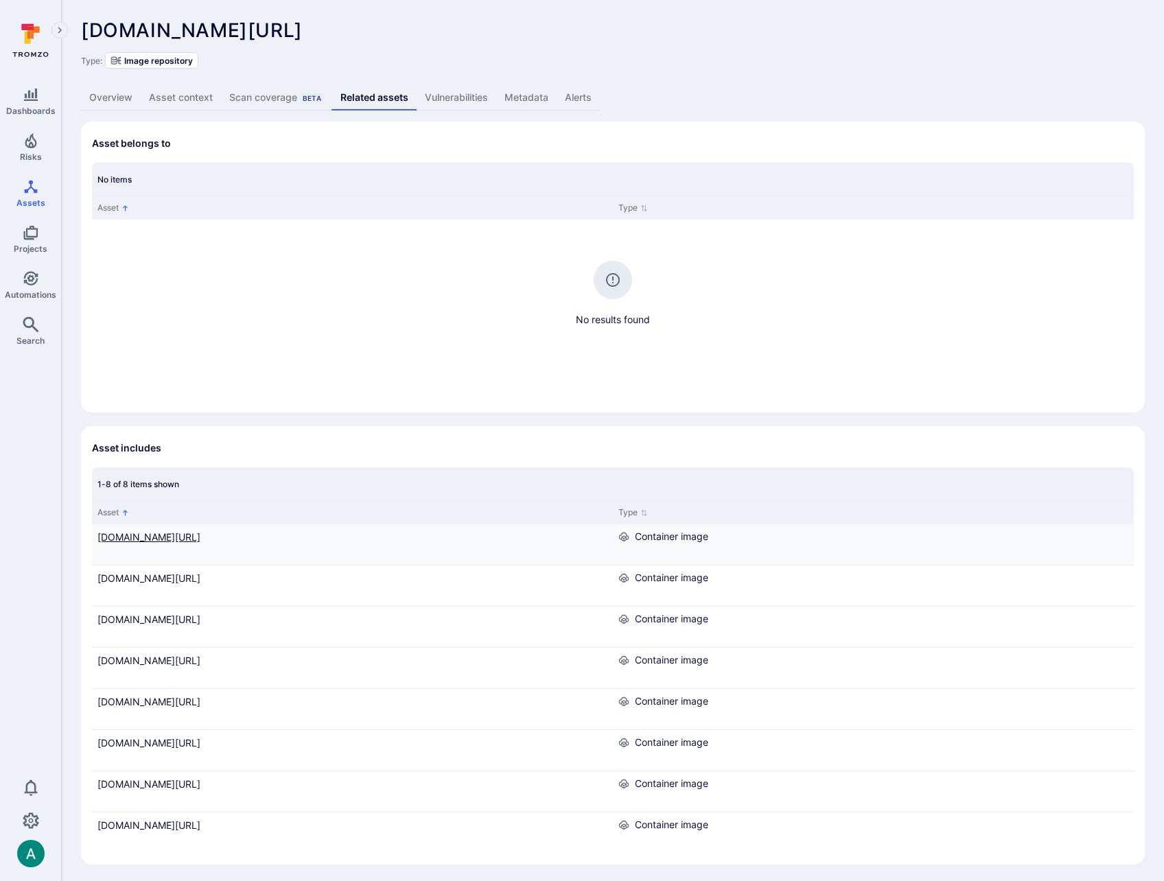
scroll to position [3, 0]
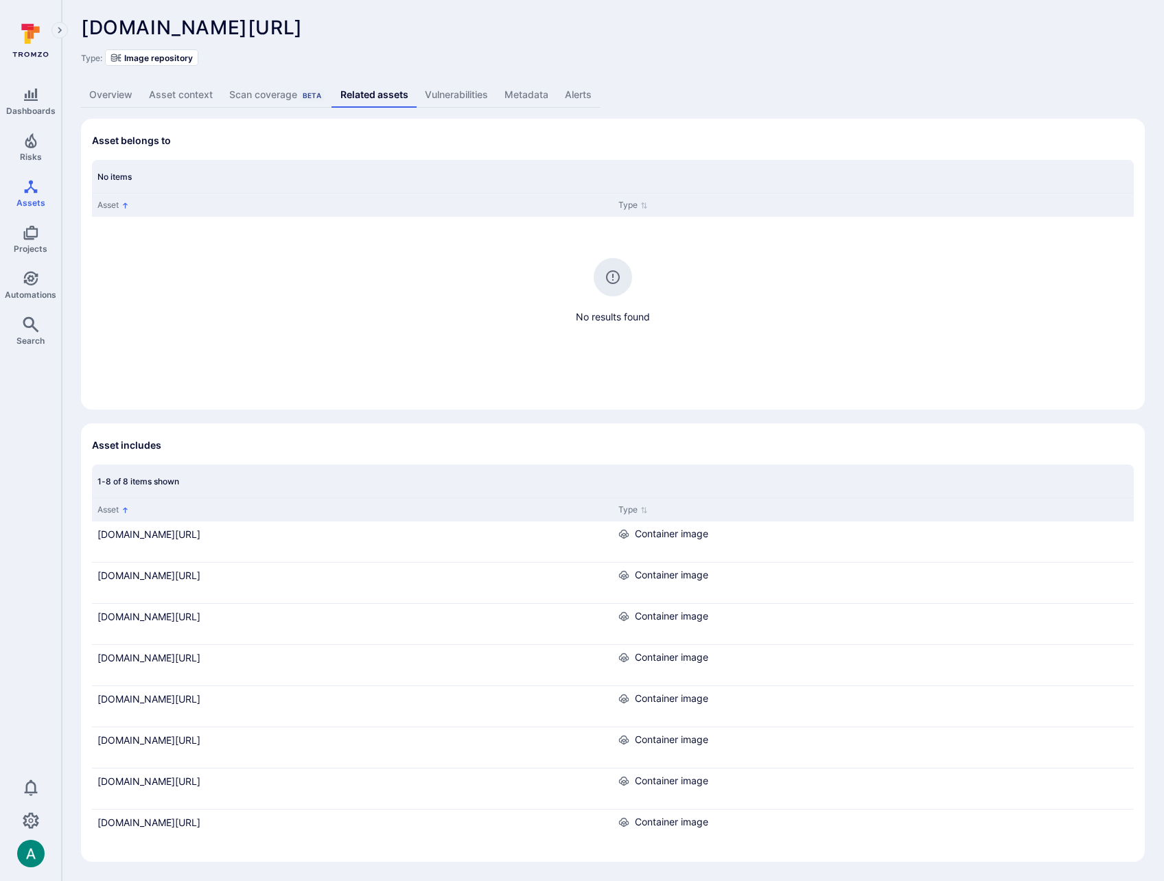
click at [96, 95] on link "Overview" at bounding box center [111, 94] width 60 height 25
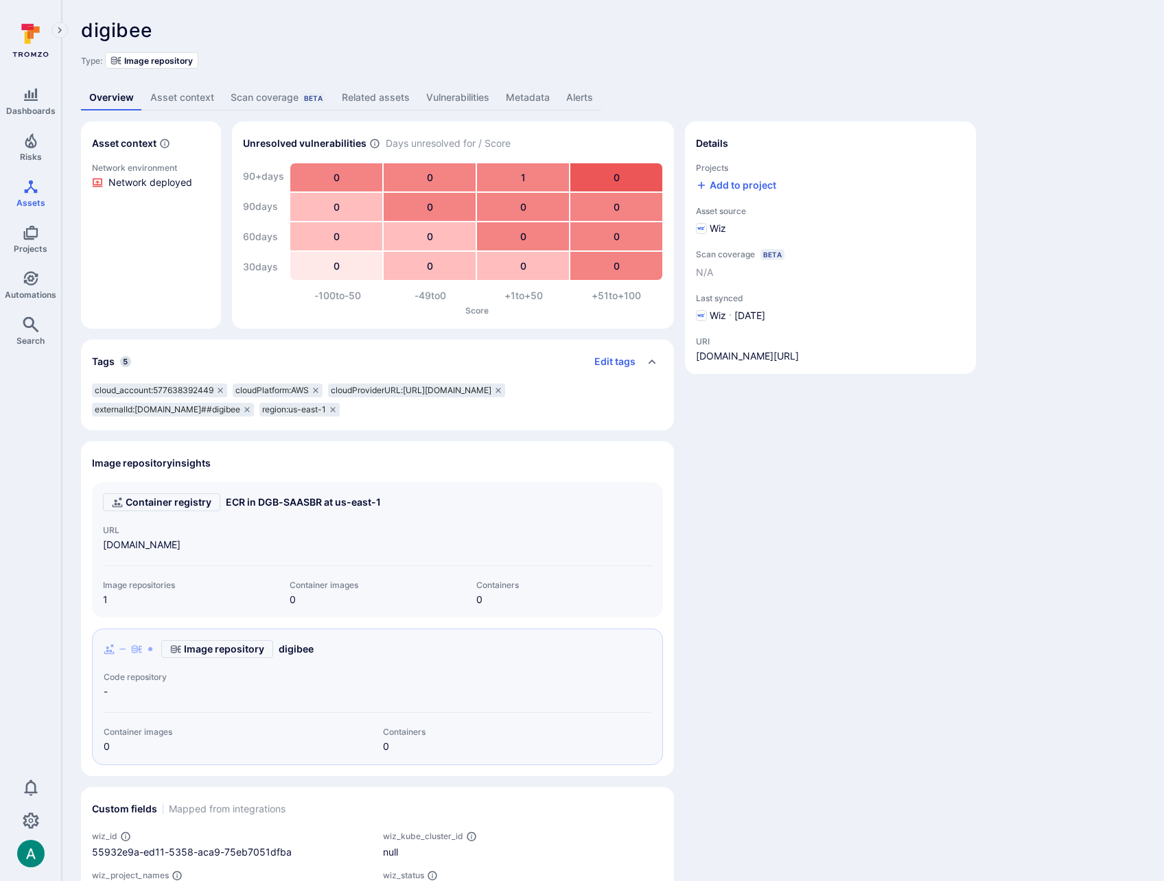
scroll to position [123, 0]
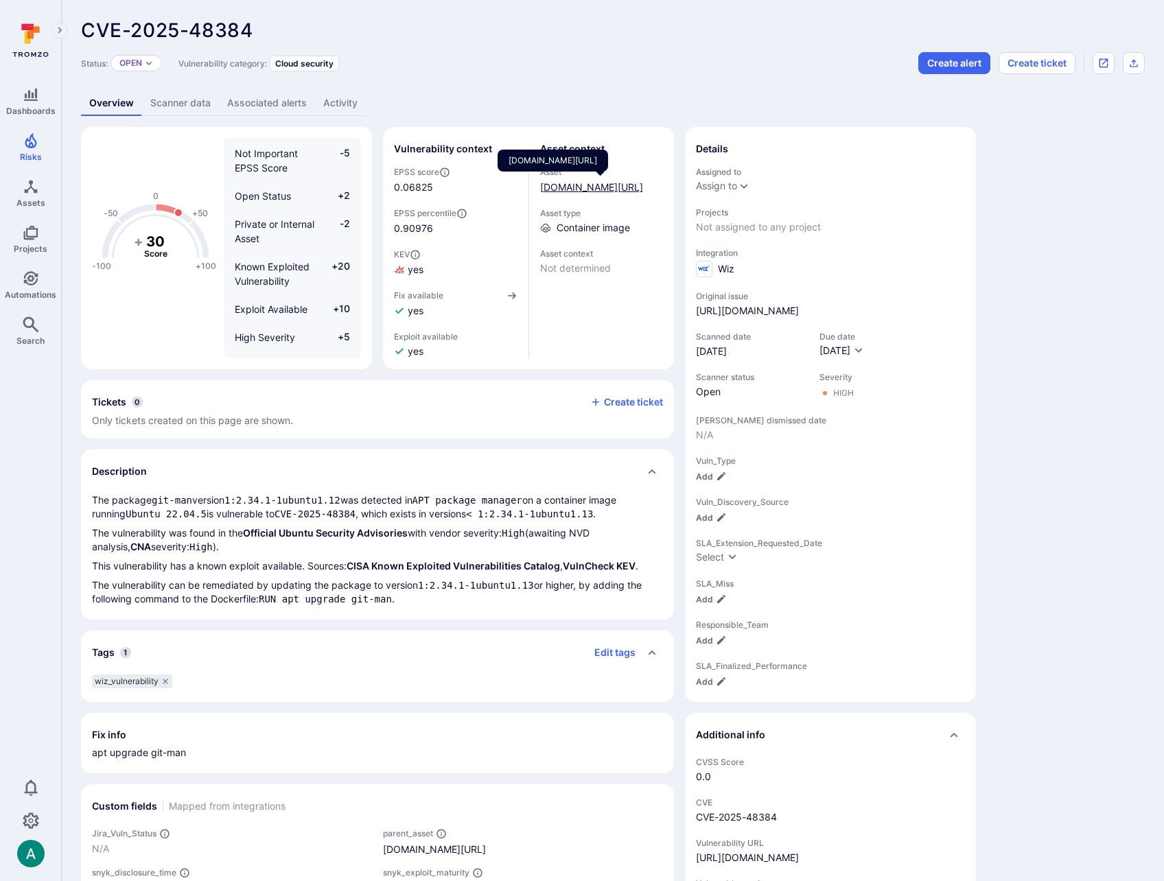
click at [586, 187] on link "docker.io/library/kong@sha256:70950a3b2daba976d6031ba53493dca9a6e01fc72f6d0e91e…" at bounding box center [591, 187] width 103 height 12
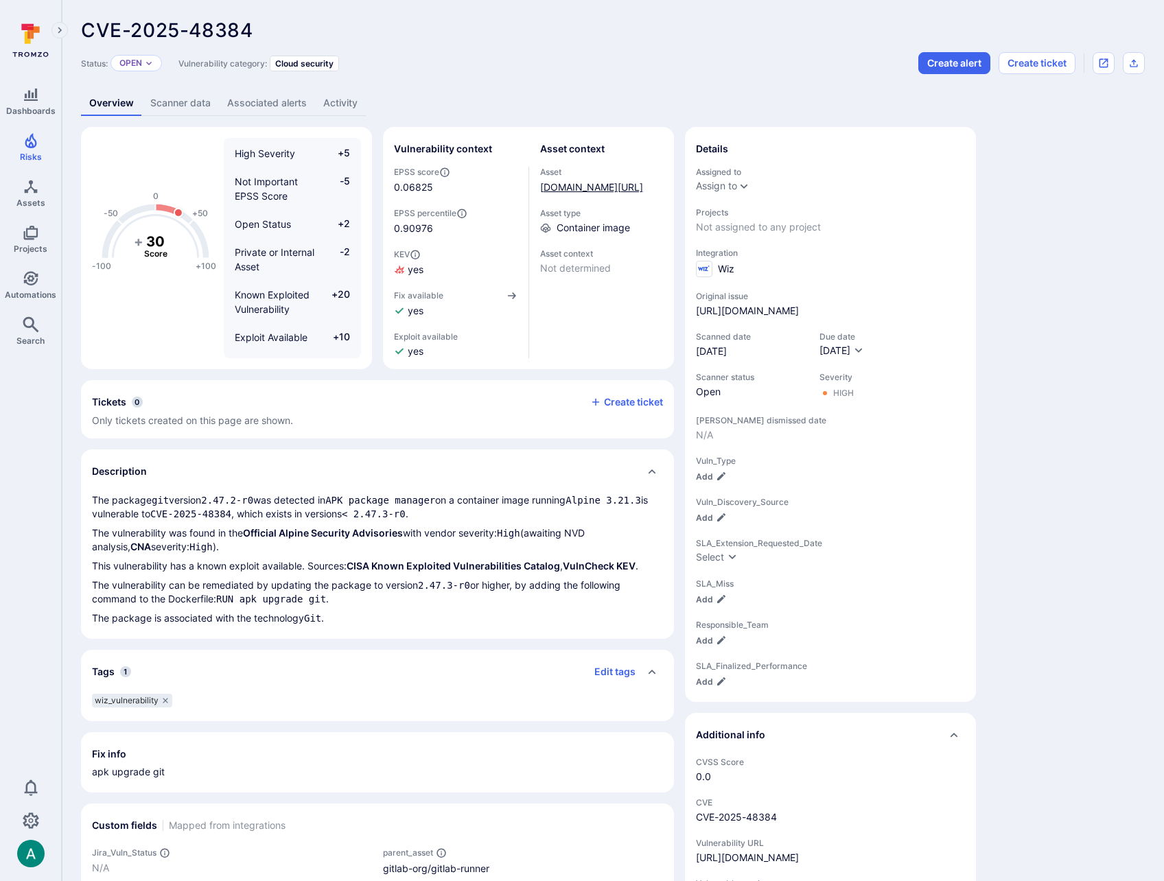
click at [561, 188] on link "[DOMAIN_NAME][URL]" at bounding box center [591, 187] width 103 height 12
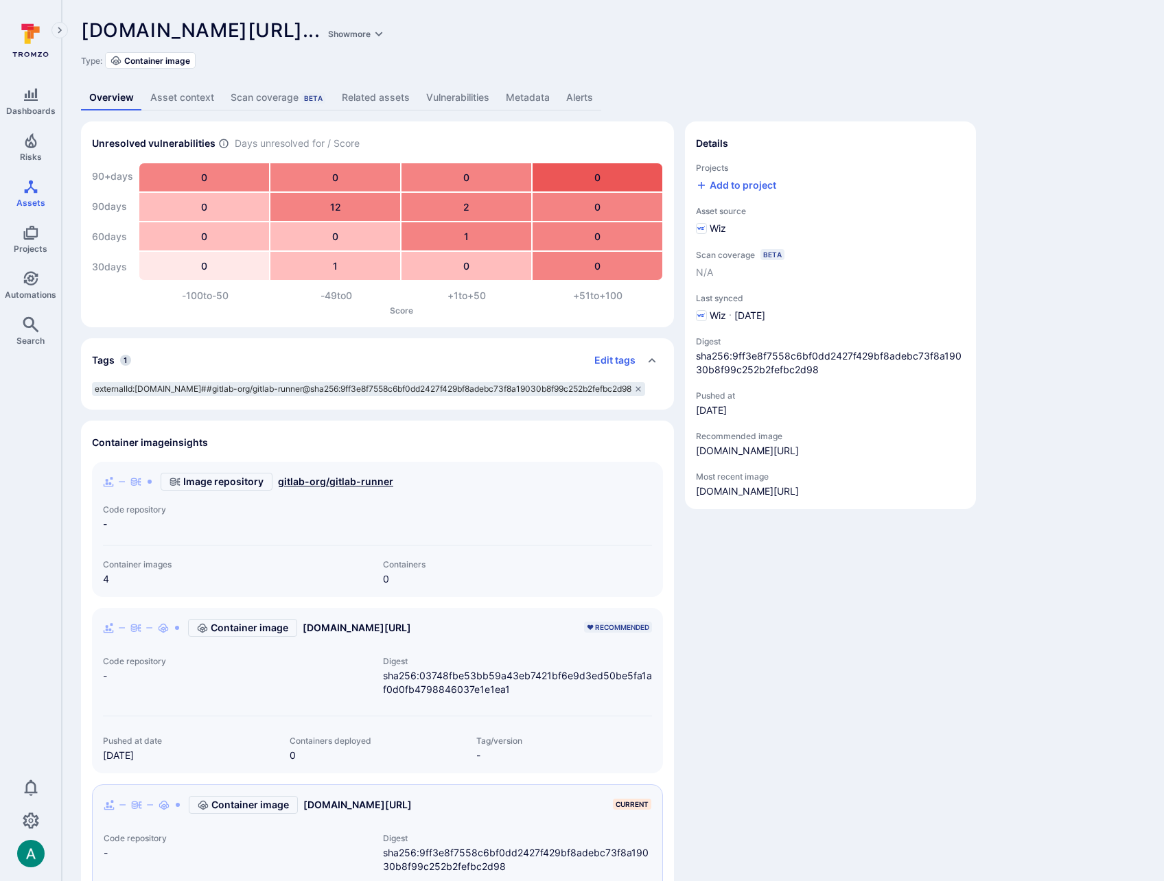
click at [338, 478] on link "gitlab-org/gitlab-runner" at bounding box center [335, 482] width 115 height 14
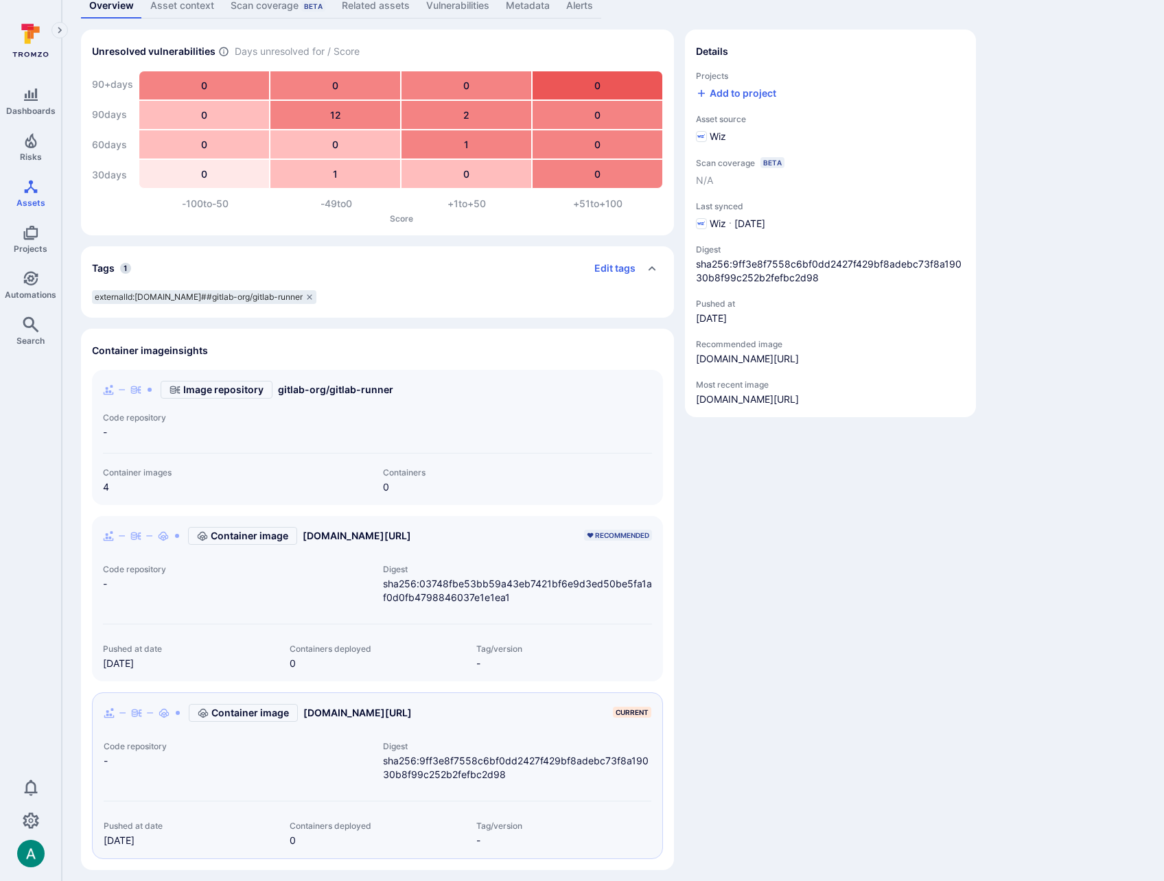
scroll to position [93, 0]
click at [403, 532] on link "[DOMAIN_NAME][URL]" at bounding box center [357, 535] width 108 height 14
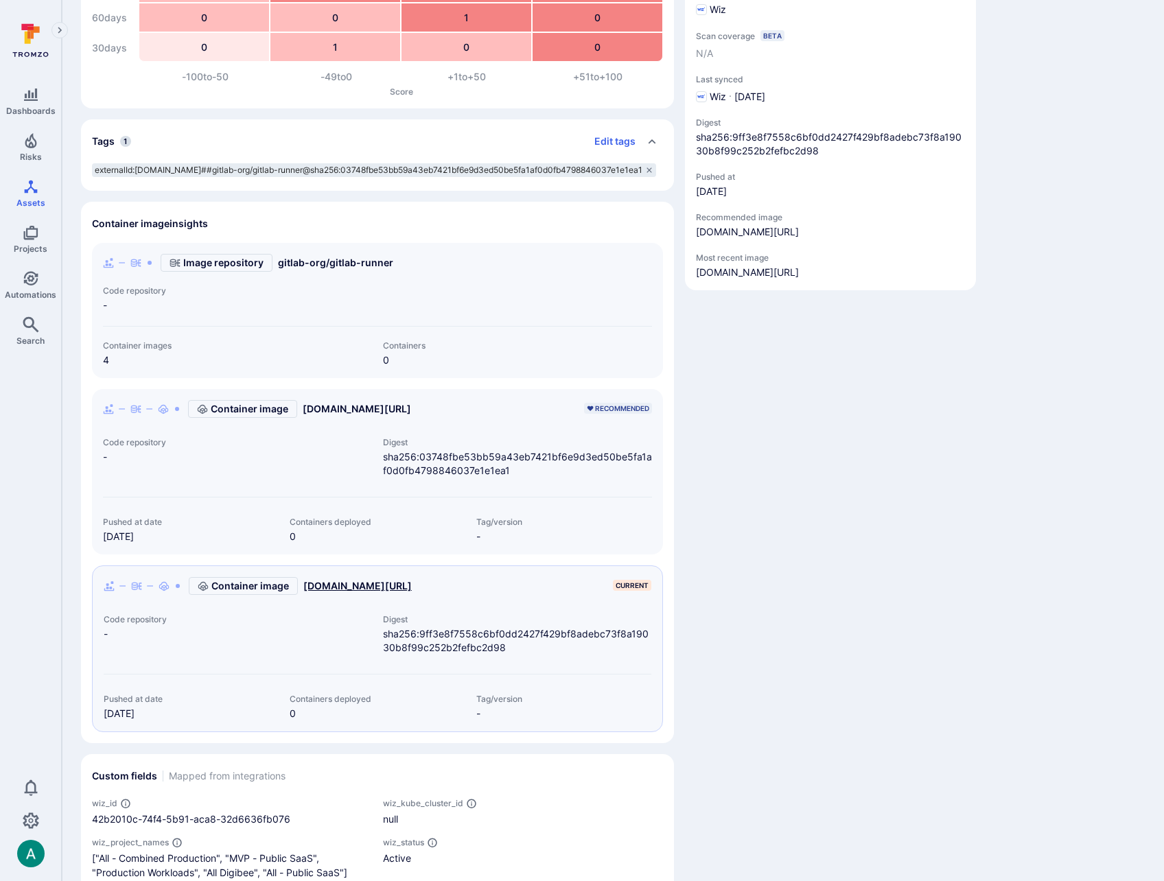
click at [340, 593] on link "[DOMAIN_NAME][URL]" at bounding box center [357, 586] width 108 height 14
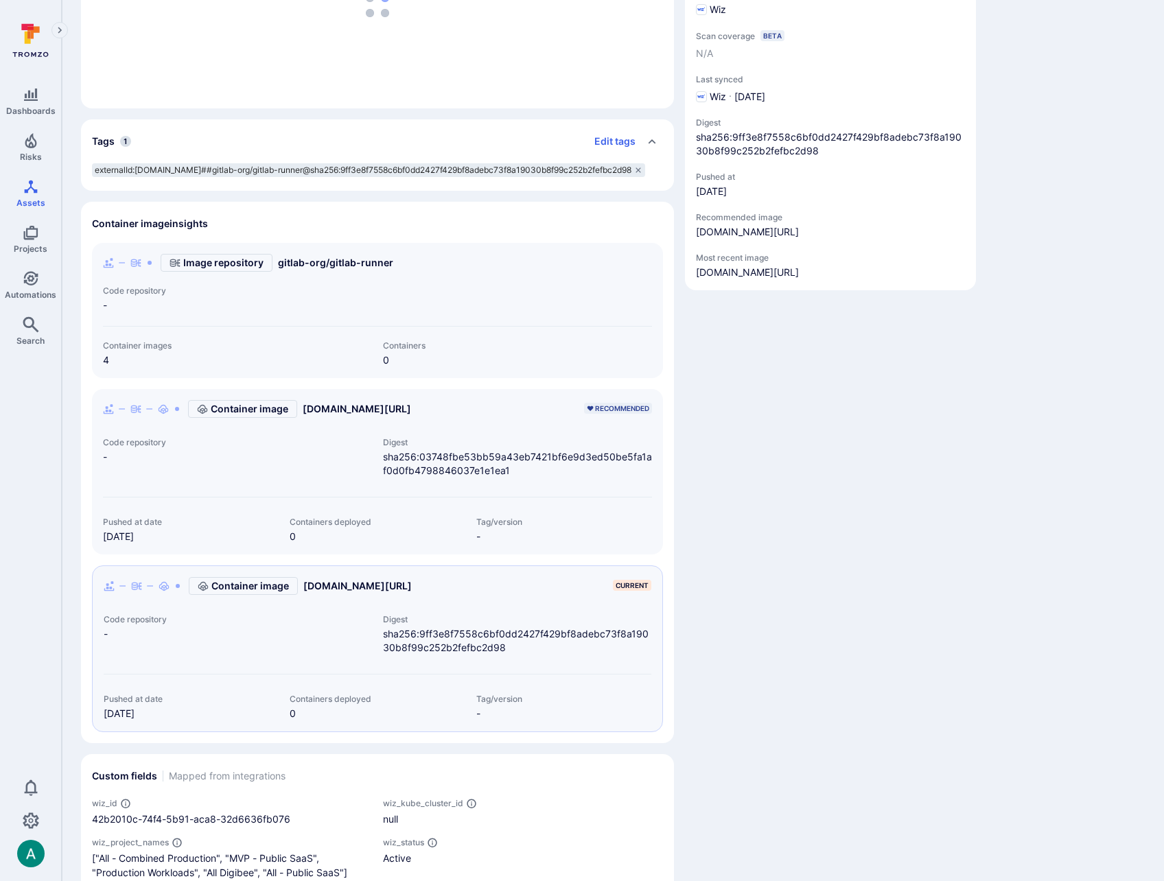
scroll to position [216, 0]
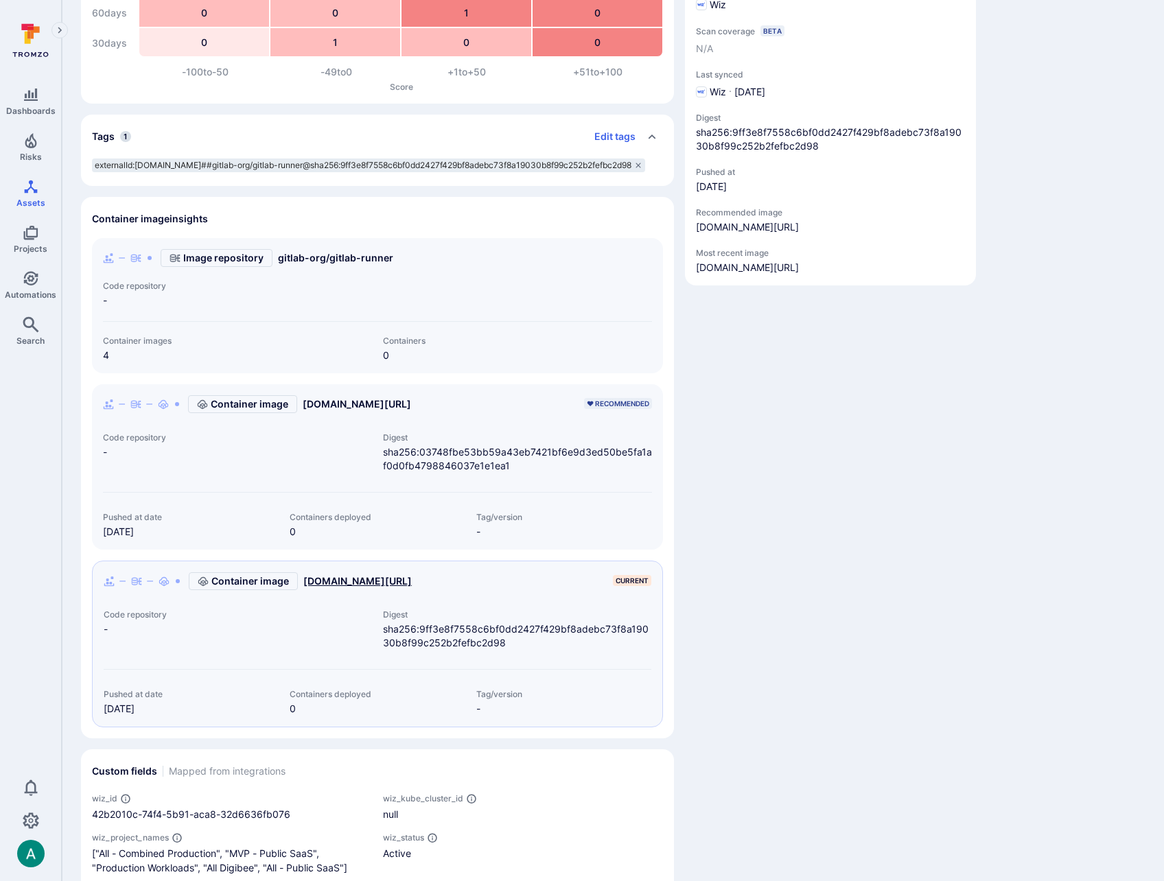
click at [390, 590] on section "Container image [DOMAIN_NAME][URL] CURRENT Code repository - Digest sha256:9ff3…" at bounding box center [377, 644] width 571 height 167
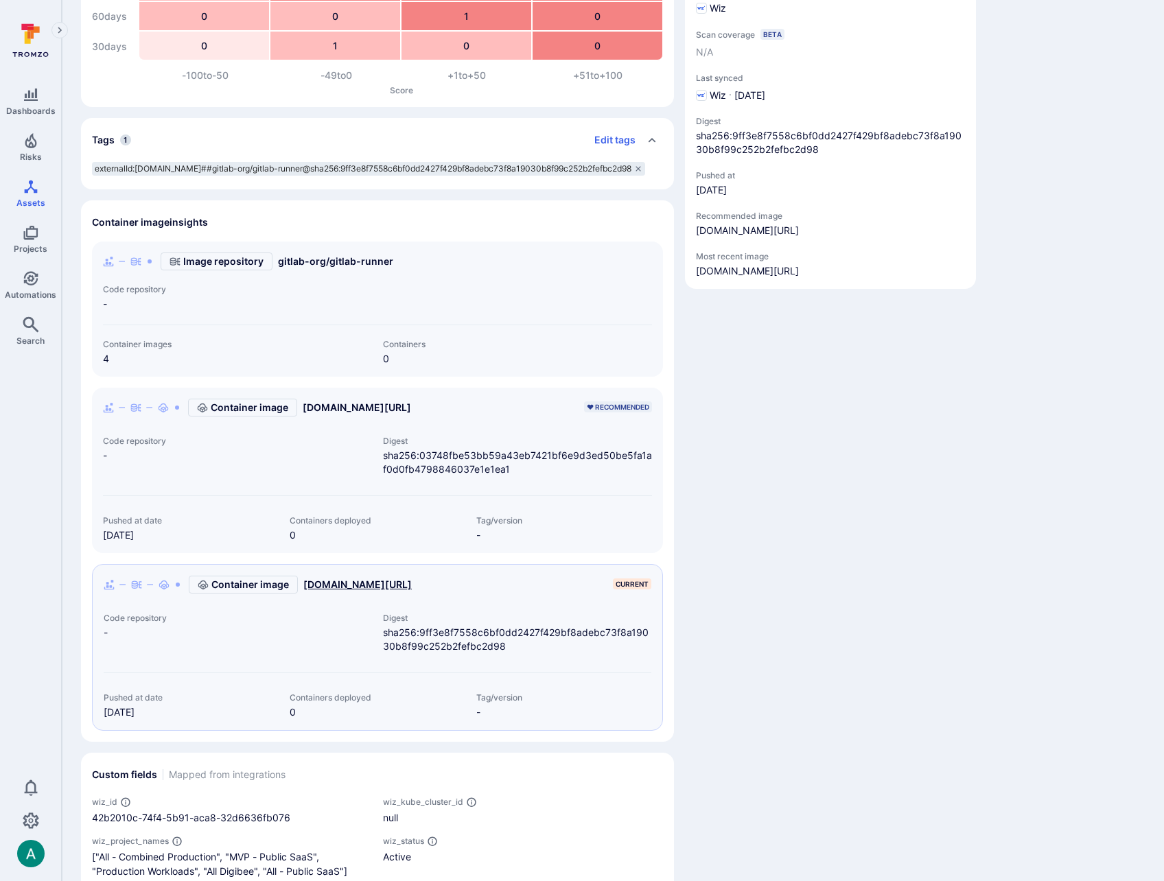
click at [400, 585] on link "[DOMAIN_NAME][URL]" at bounding box center [357, 585] width 108 height 14
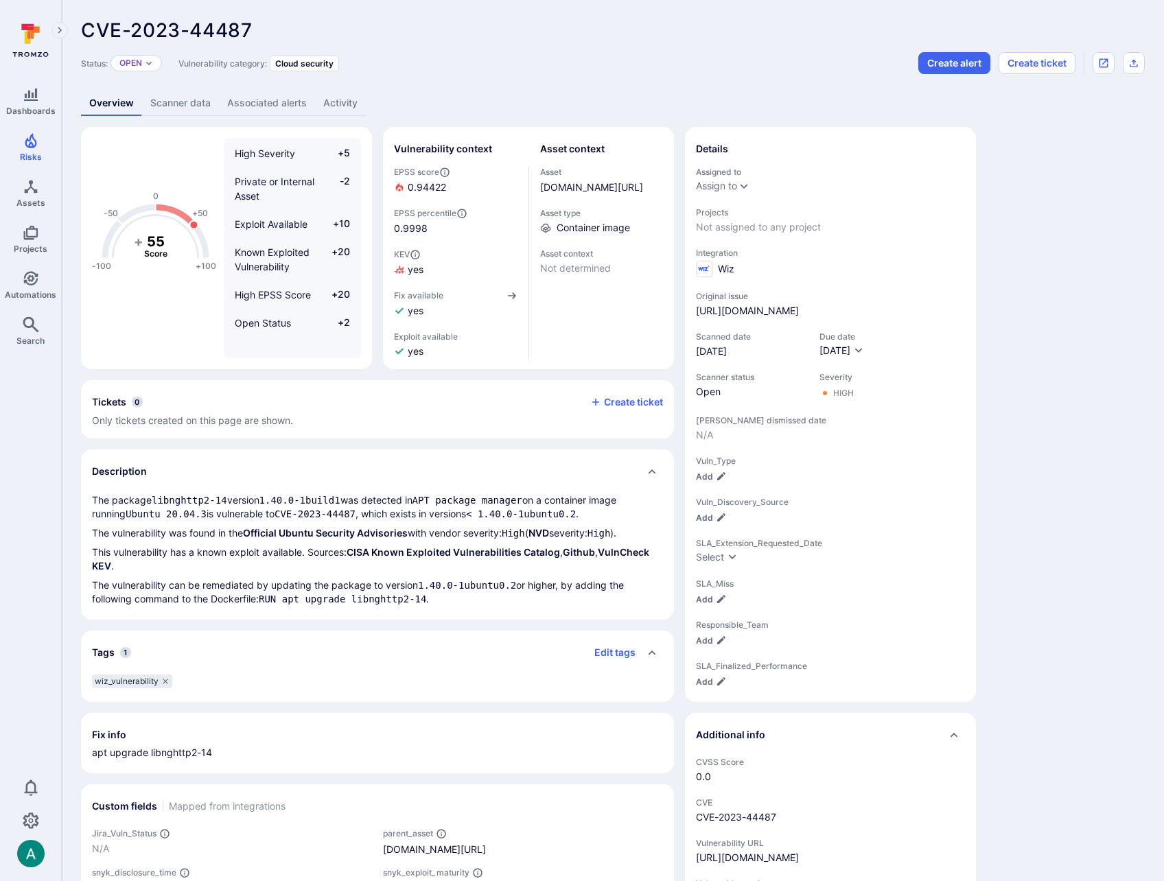
scroll to position [382, 0]
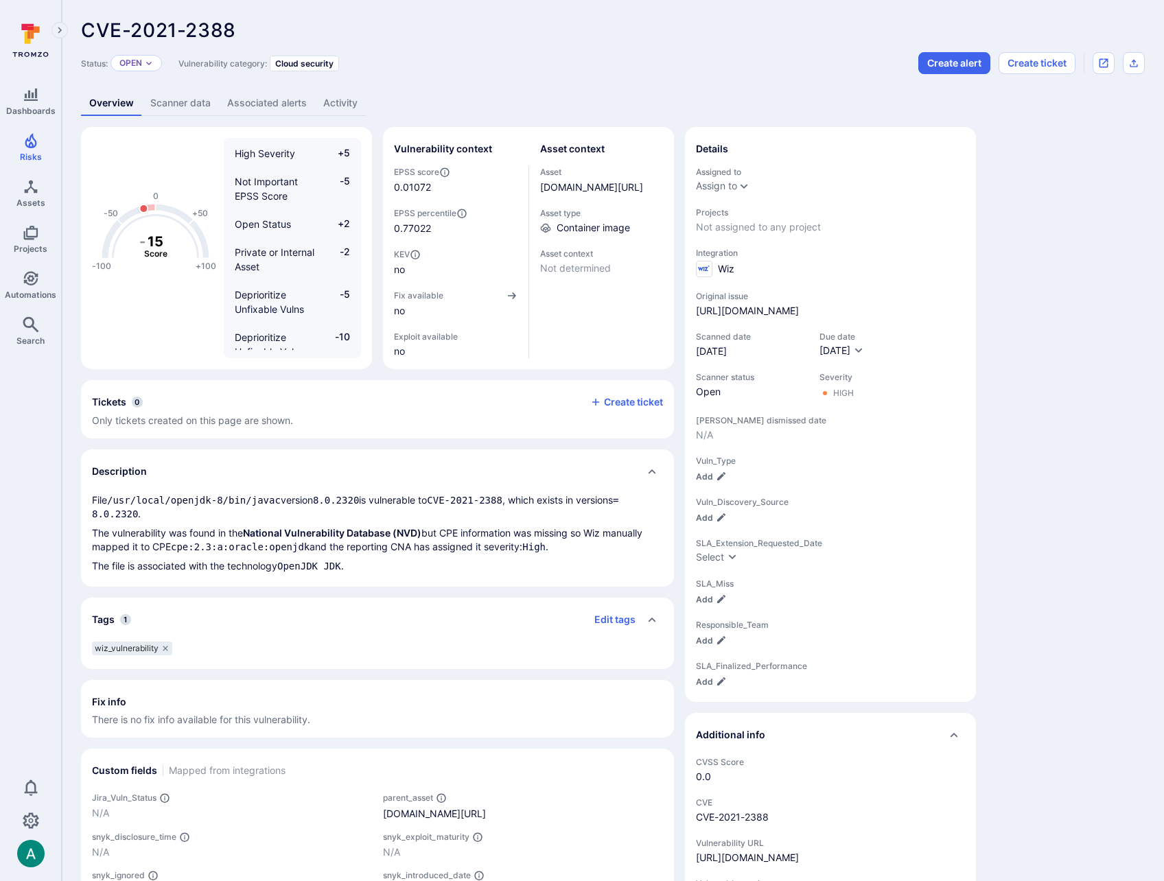
click at [161, 106] on link "Scanner data" at bounding box center [180, 103] width 77 height 25
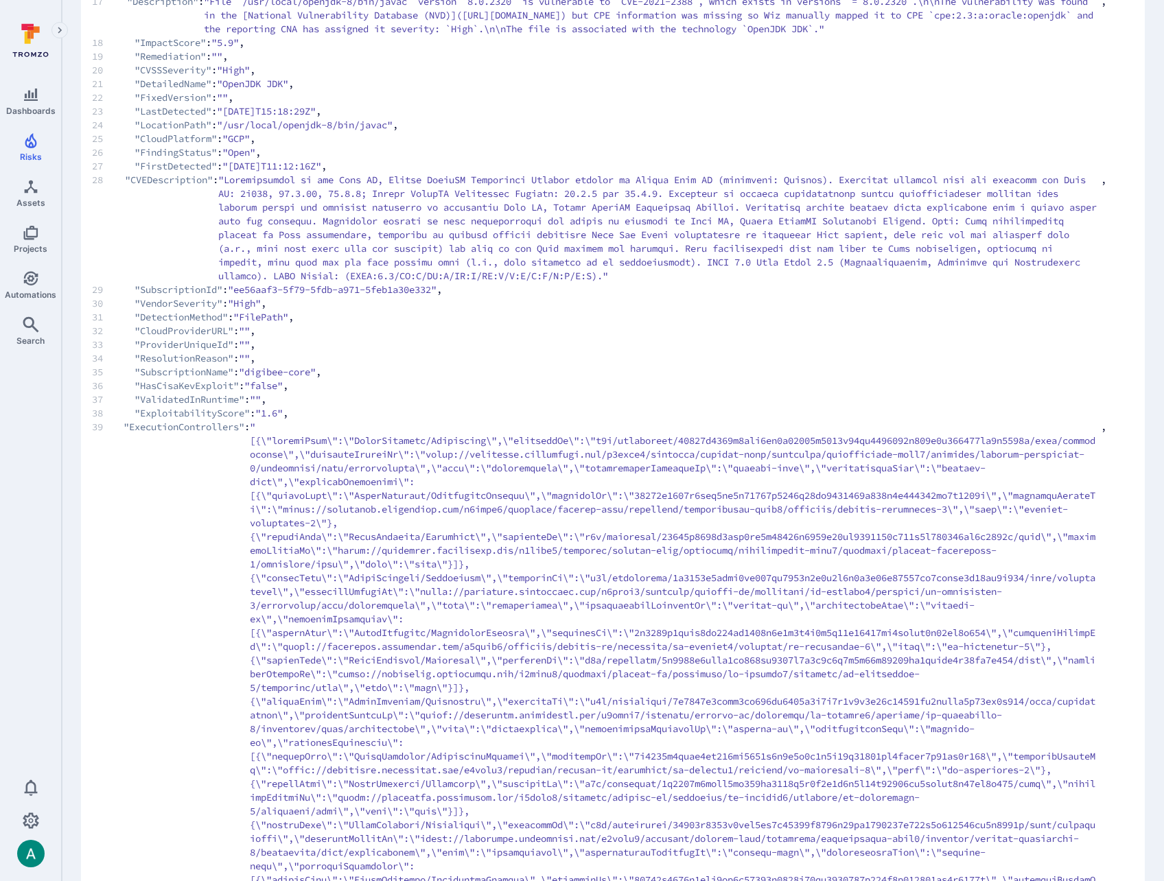
scroll to position [563, 0]
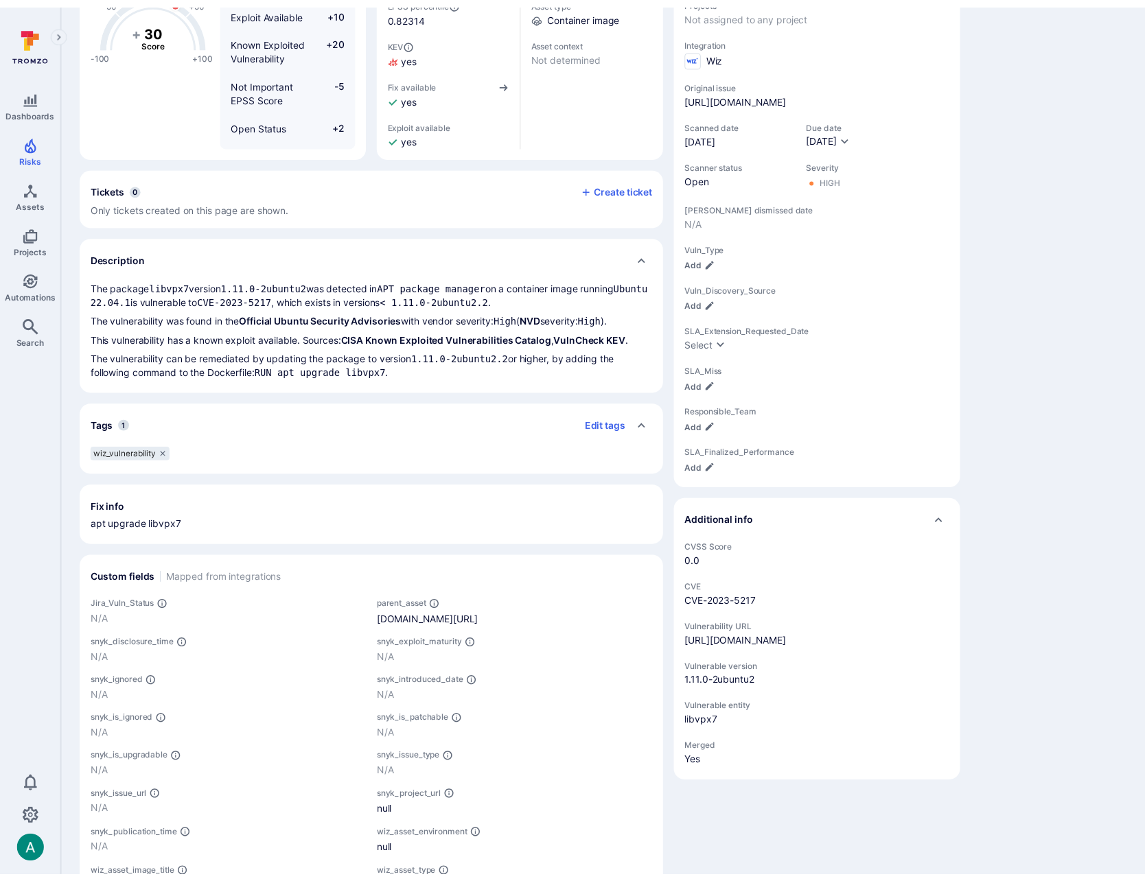
scroll to position [219, 0]
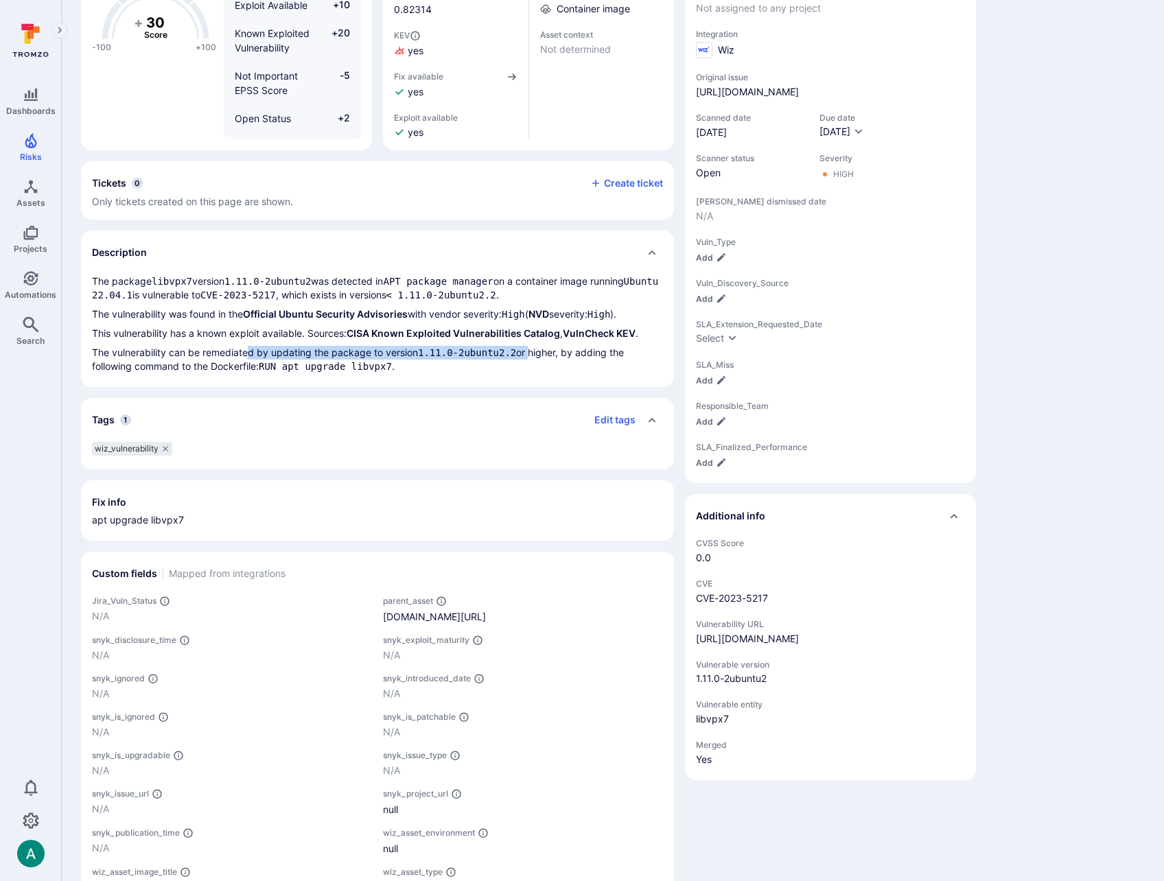
drag, startPoint x: 252, startPoint y: 352, endPoint x: 530, endPoint y: 355, distance: 278.6
click at [530, 355] on p "The vulnerability can be remediated by updating the package to version 1.11.0-2…" at bounding box center [377, 359] width 571 height 27
click at [556, 355] on p "The vulnerability can be remediated by updating the package to version 1.11.0-2…" at bounding box center [377, 359] width 571 height 27
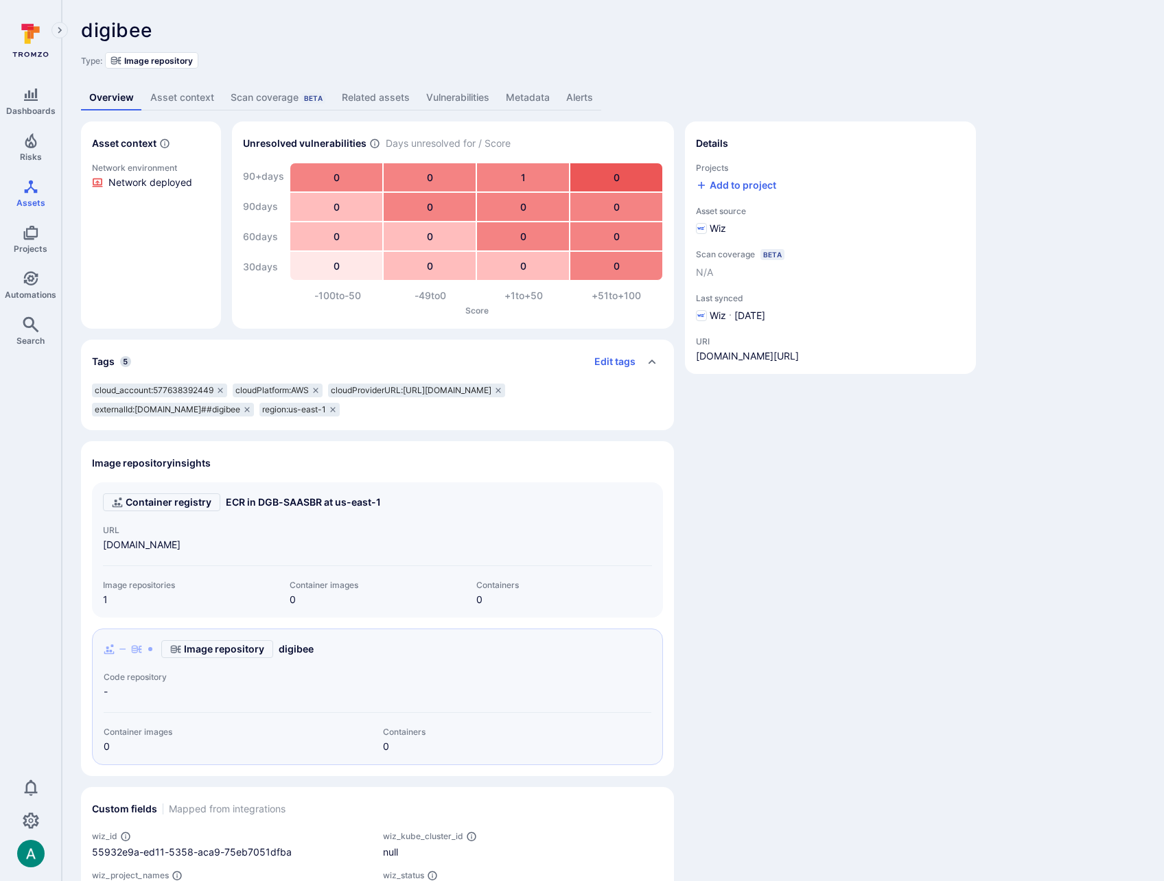
scroll to position [121, 0]
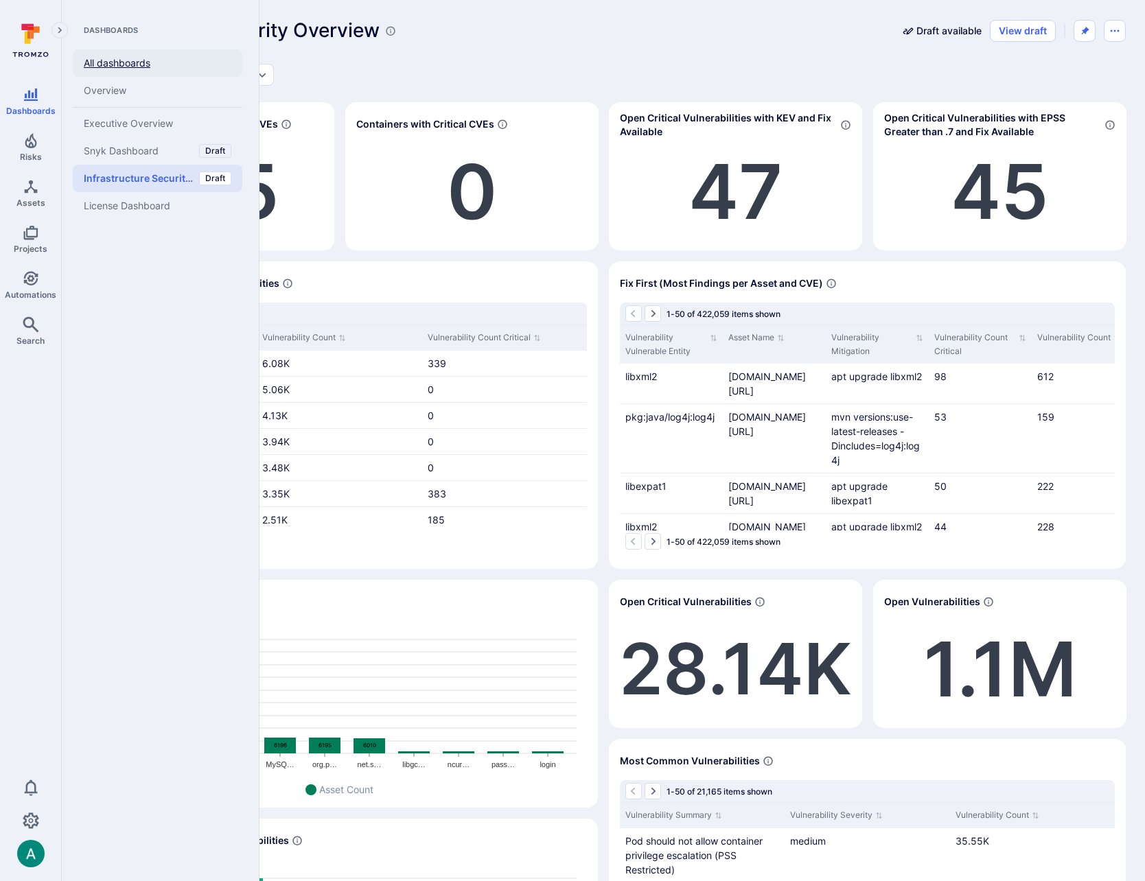
click at [120, 56] on link "All dashboards" at bounding box center [158, 62] width 170 height 27
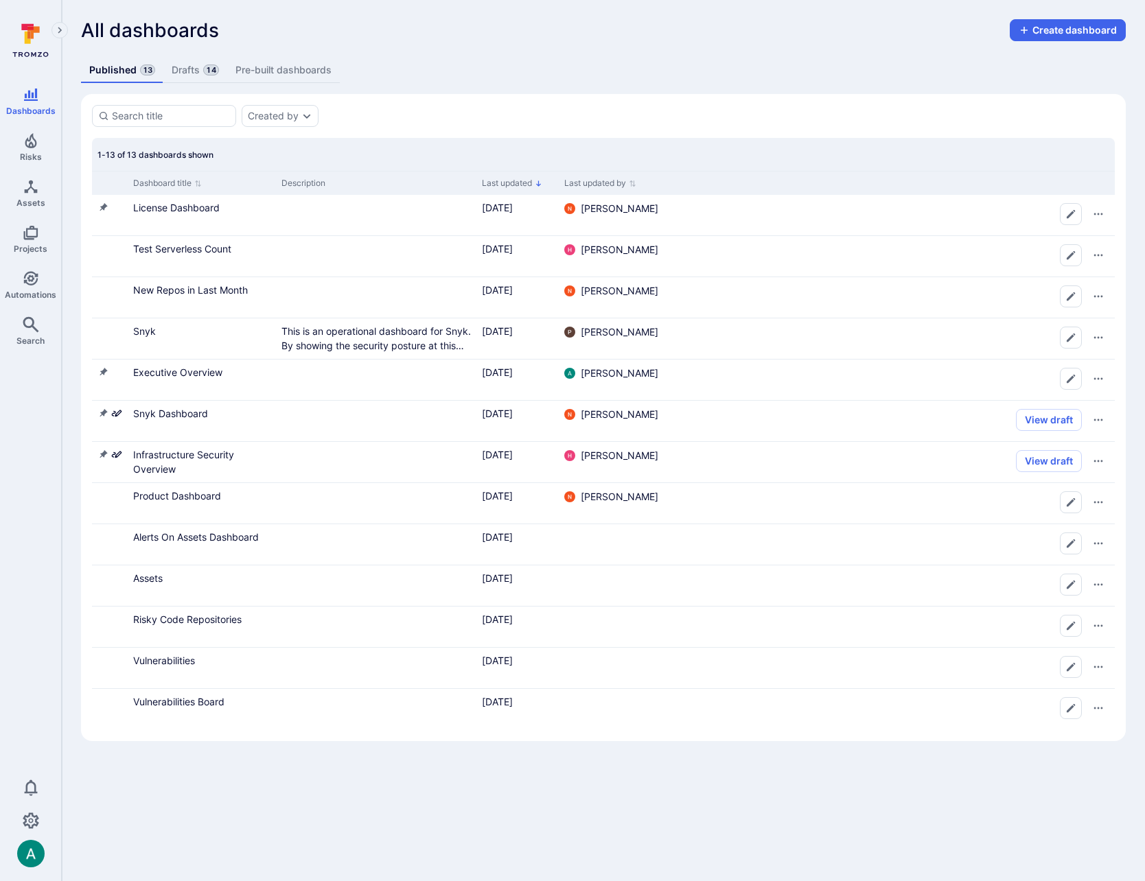
click at [174, 67] on link "Drafts 14" at bounding box center [194, 70] width 63 height 25
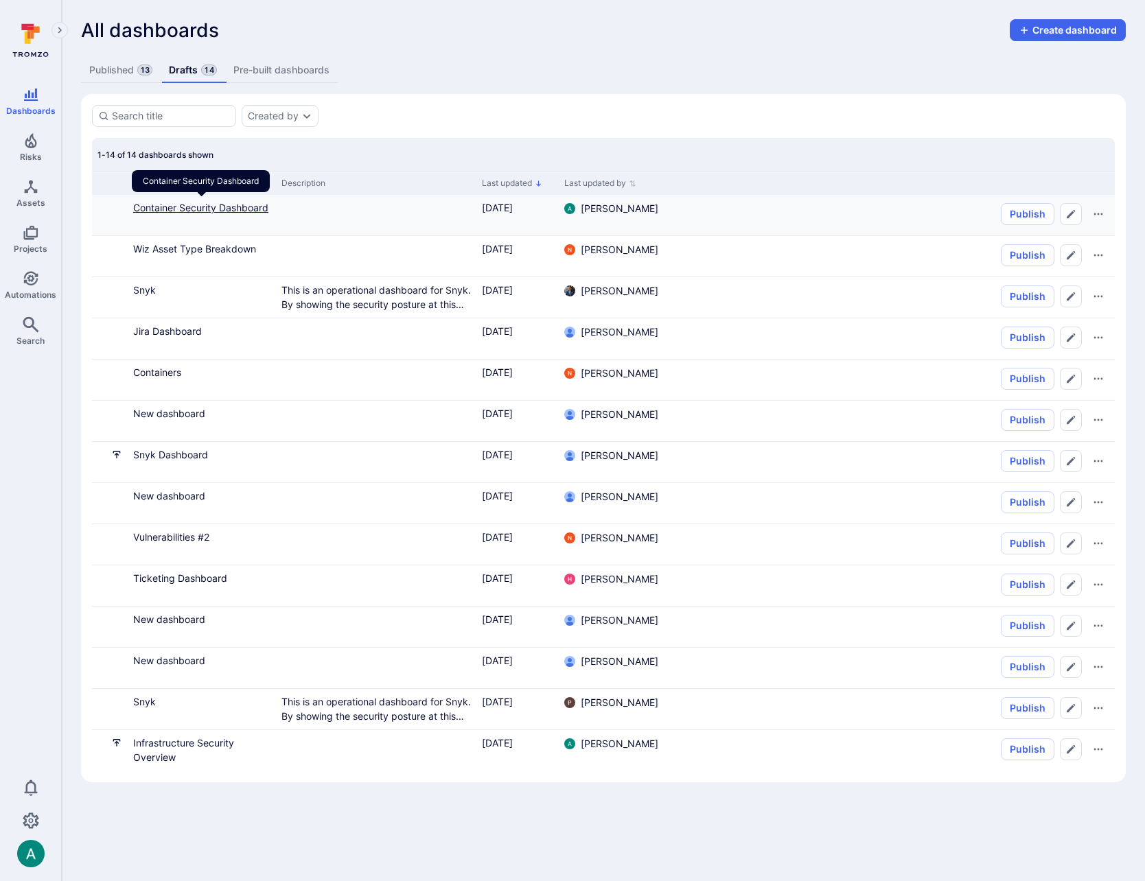
click at [205, 202] on link "Container Security Dashboard" at bounding box center [200, 208] width 135 height 12
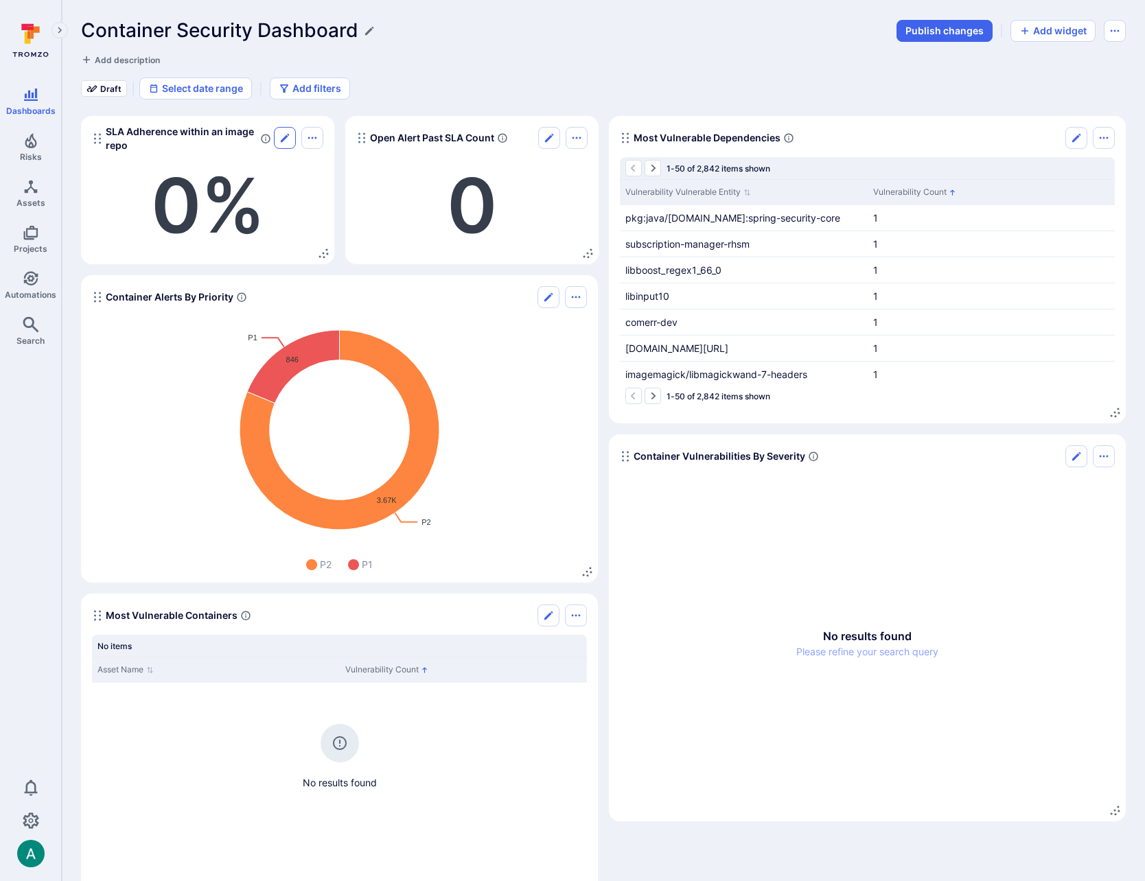
click at [280, 141] on icon "Edit" at bounding box center [284, 137] width 11 height 11
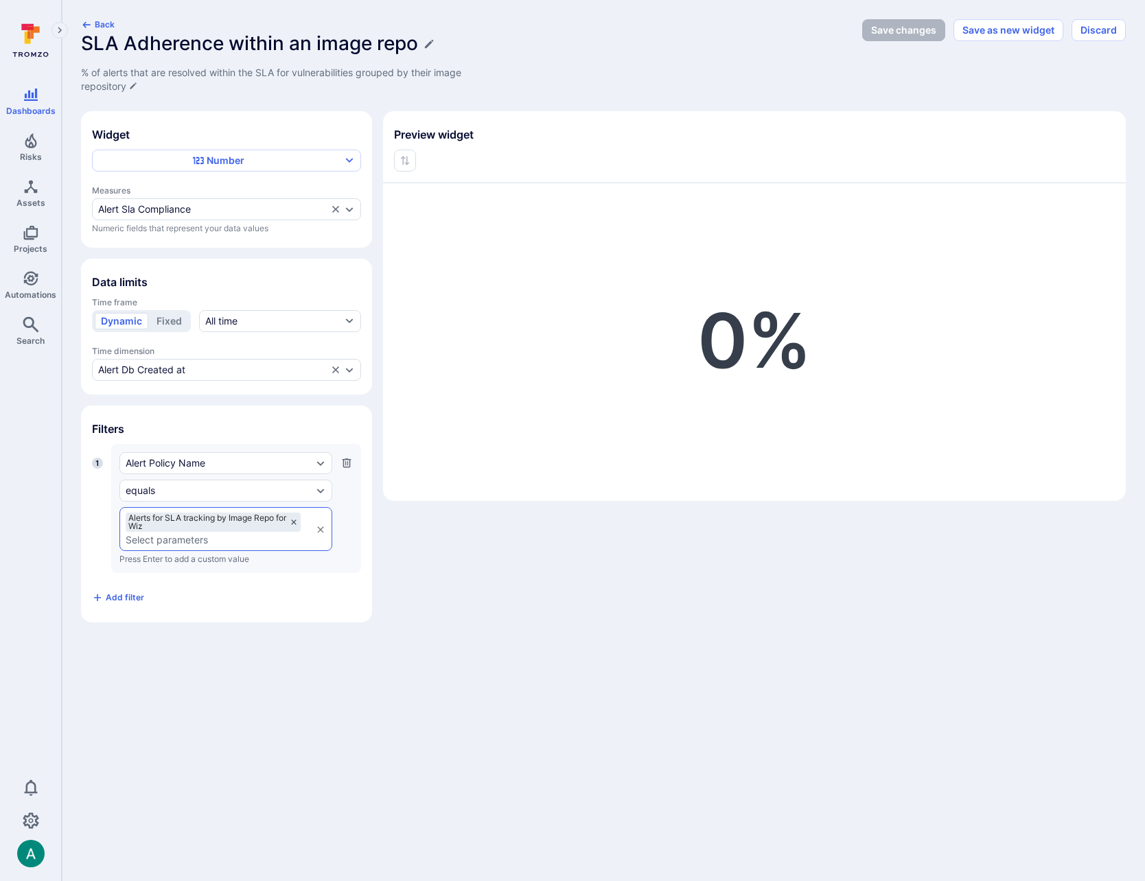
click at [291, 521] on icon at bounding box center [294, 522] width 8 height 8
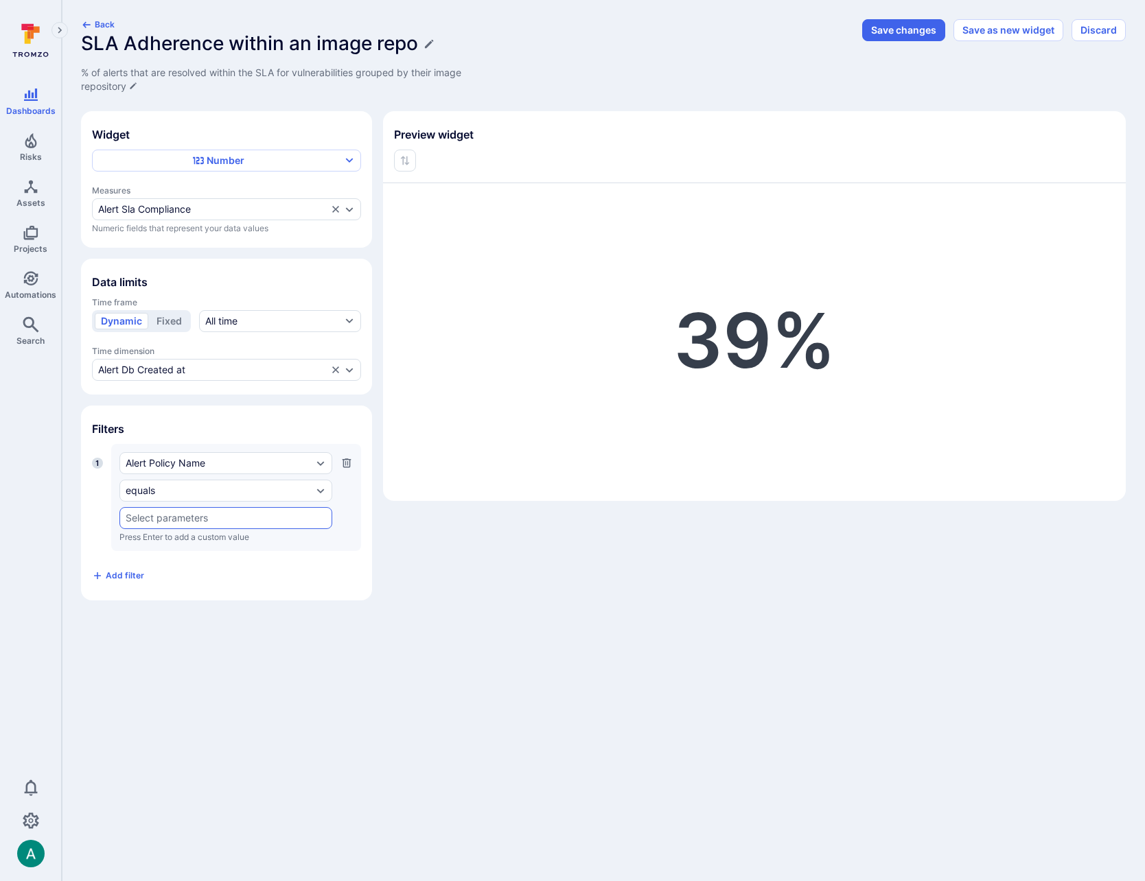
click at [296, 513] on input "text" at bounding box center [226, 518] width 200 height 11
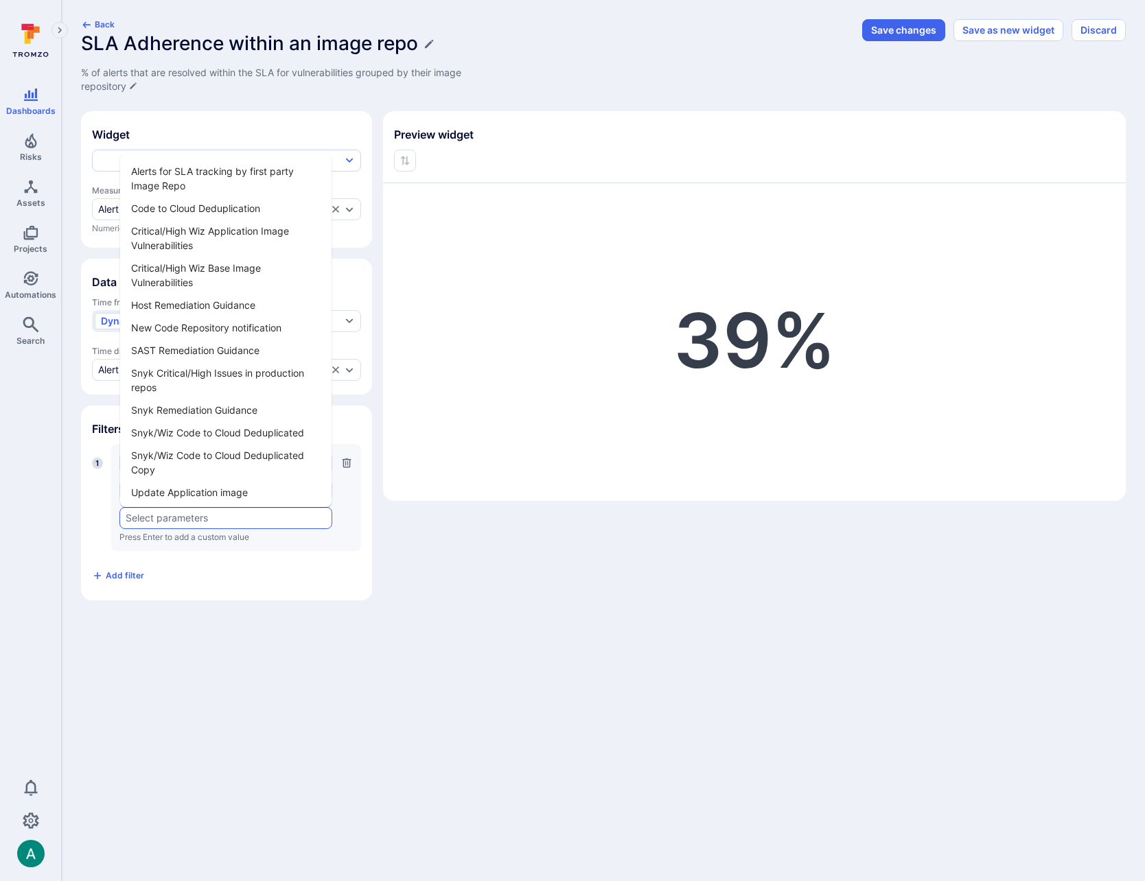
click at [237, 172] on li "Alerts for SLA tracking by first party Image Repo" at bounding box center [225, 178] width 211 height 37
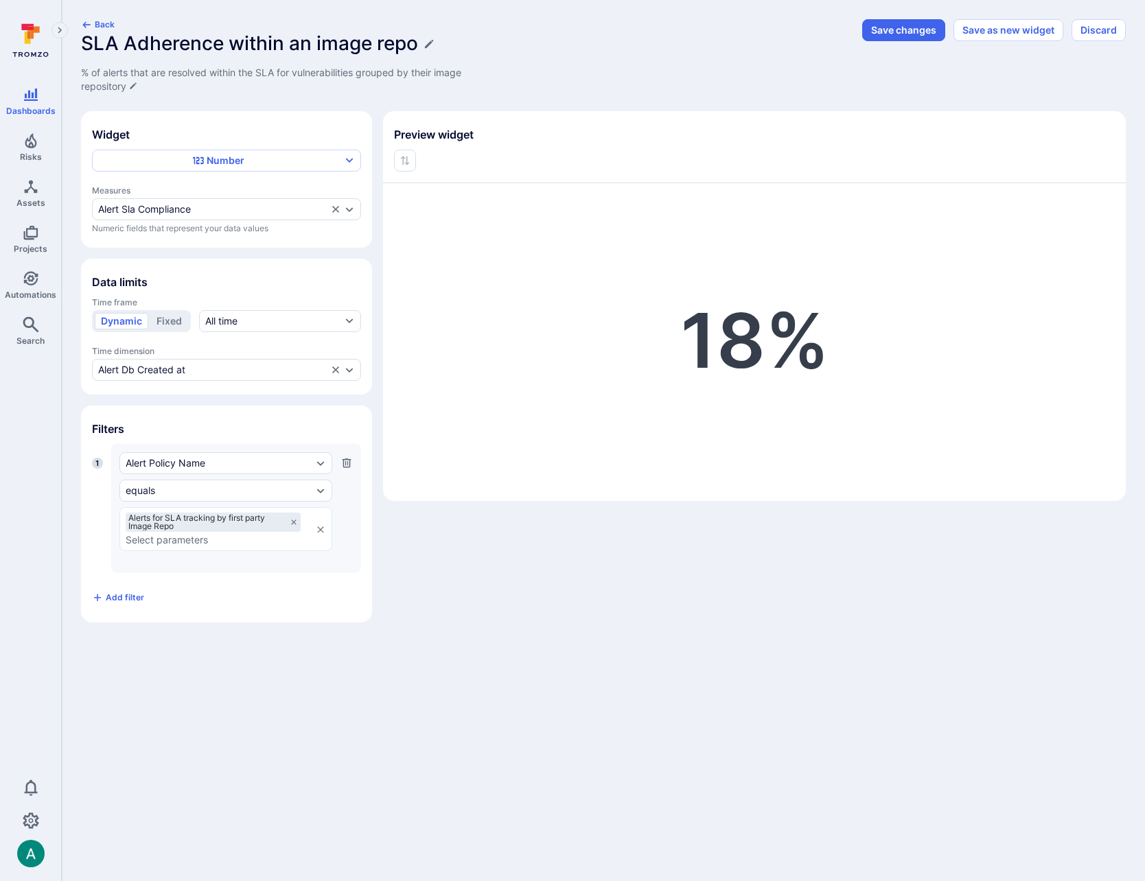
click at [502, 633] on div "Back SLA Adherence within an image repo % of alerts that are resolved within th…" at bounding box center [603, 321] width 1083 height 642
click at [907, 31] on button "Save changes" at bounding box center [903, 30] width 83 height 22
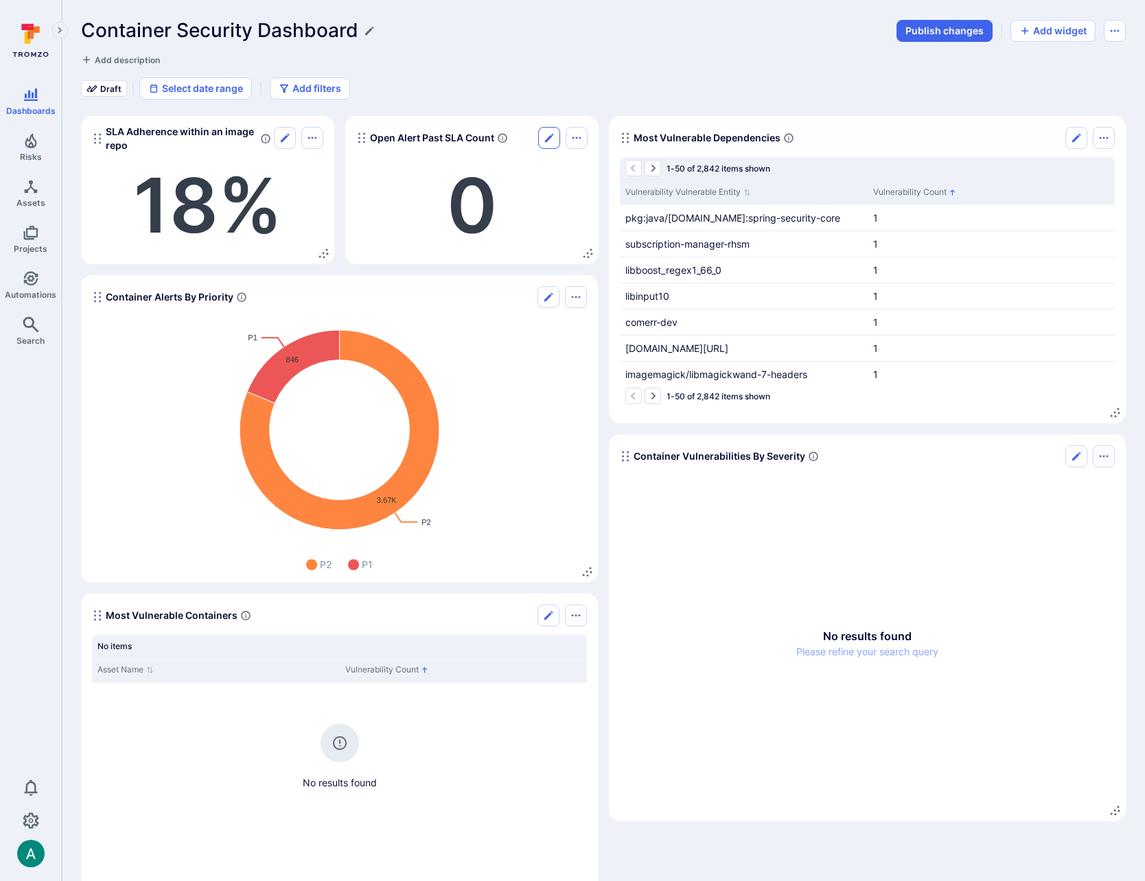
click at [550, 137] on icon "Edit" at bounding box center [549, 138] width 8 height 8
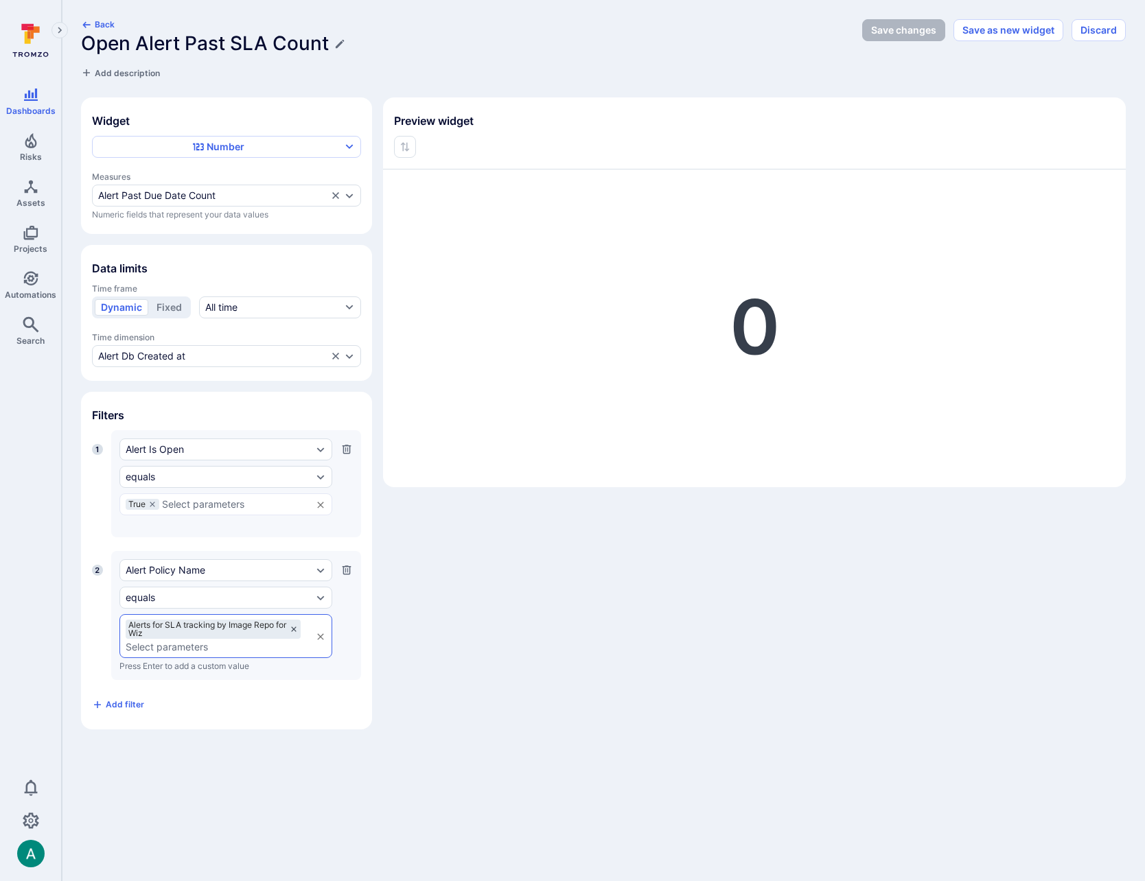
click at [296, 627] on icon at bounding box center [294, 629] width 8 height 8
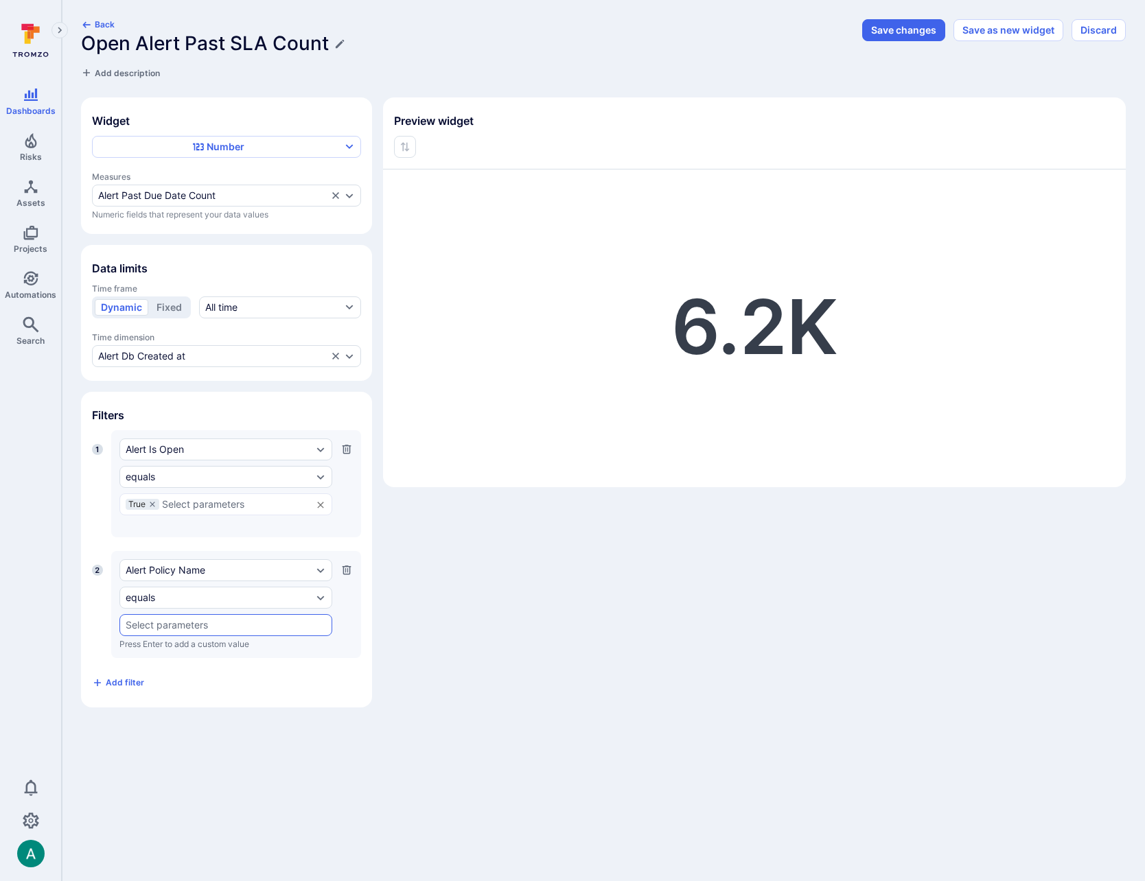
click at [196, 626] on input "text" at bounding box center [226, 625] width 200 height 11
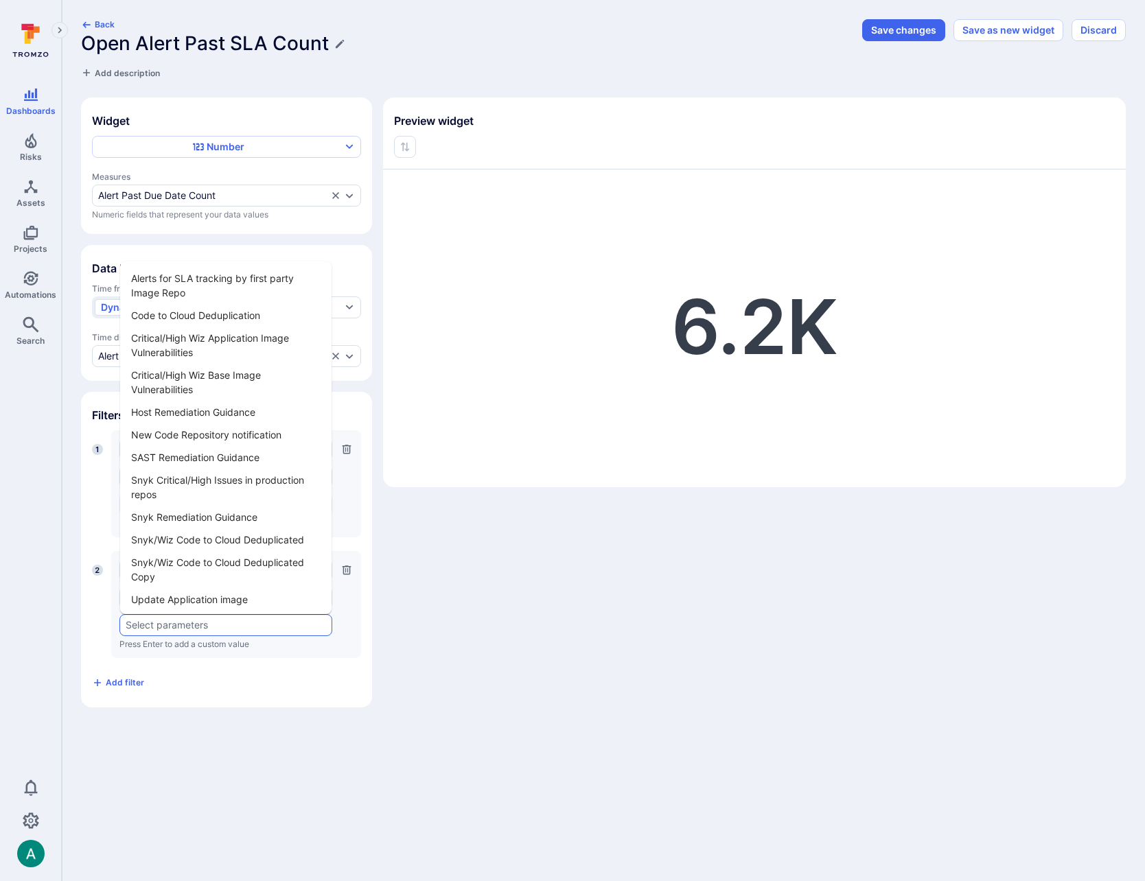
click at [237, 276] on li "Alerts for SLA tracking by first party Image Repo" at bounding box center [225, 285] width 211 height 37
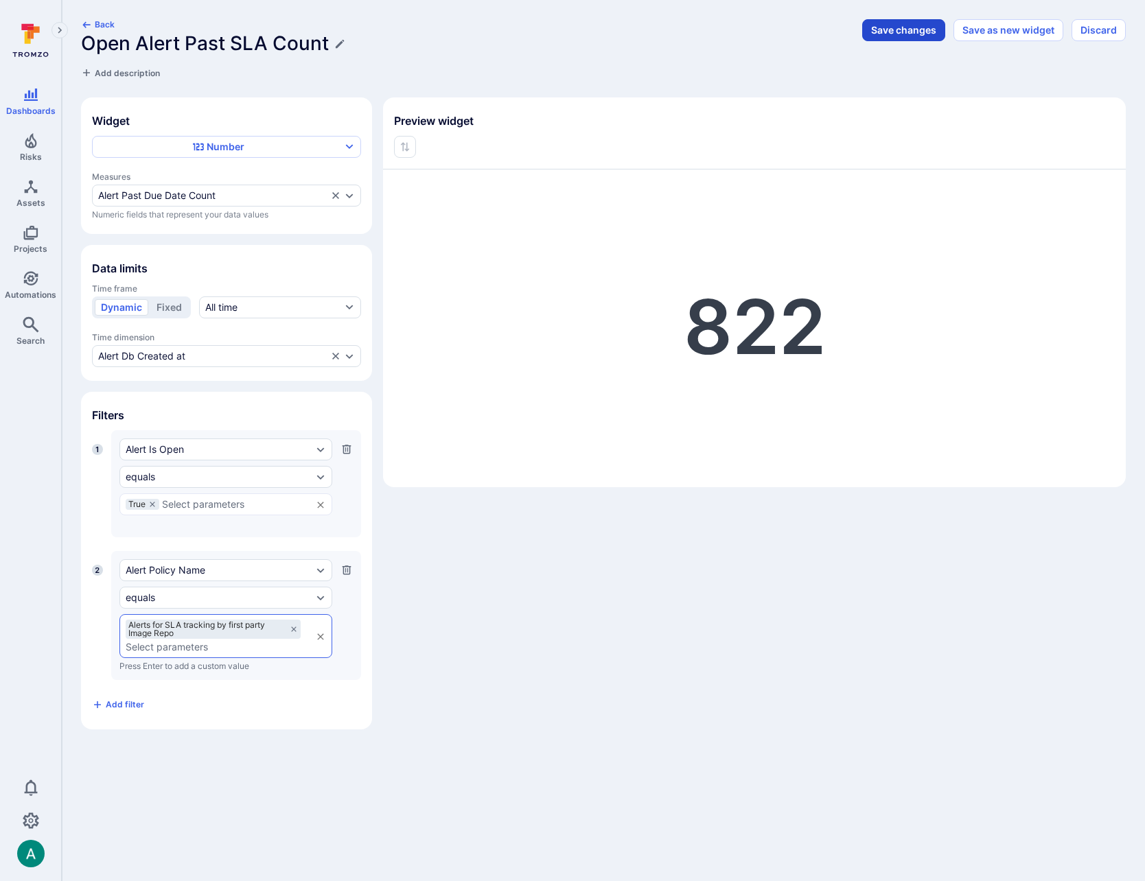
click at [899, 25] on button "Save changes" at bounding box center [903, 30] width 83 height 22
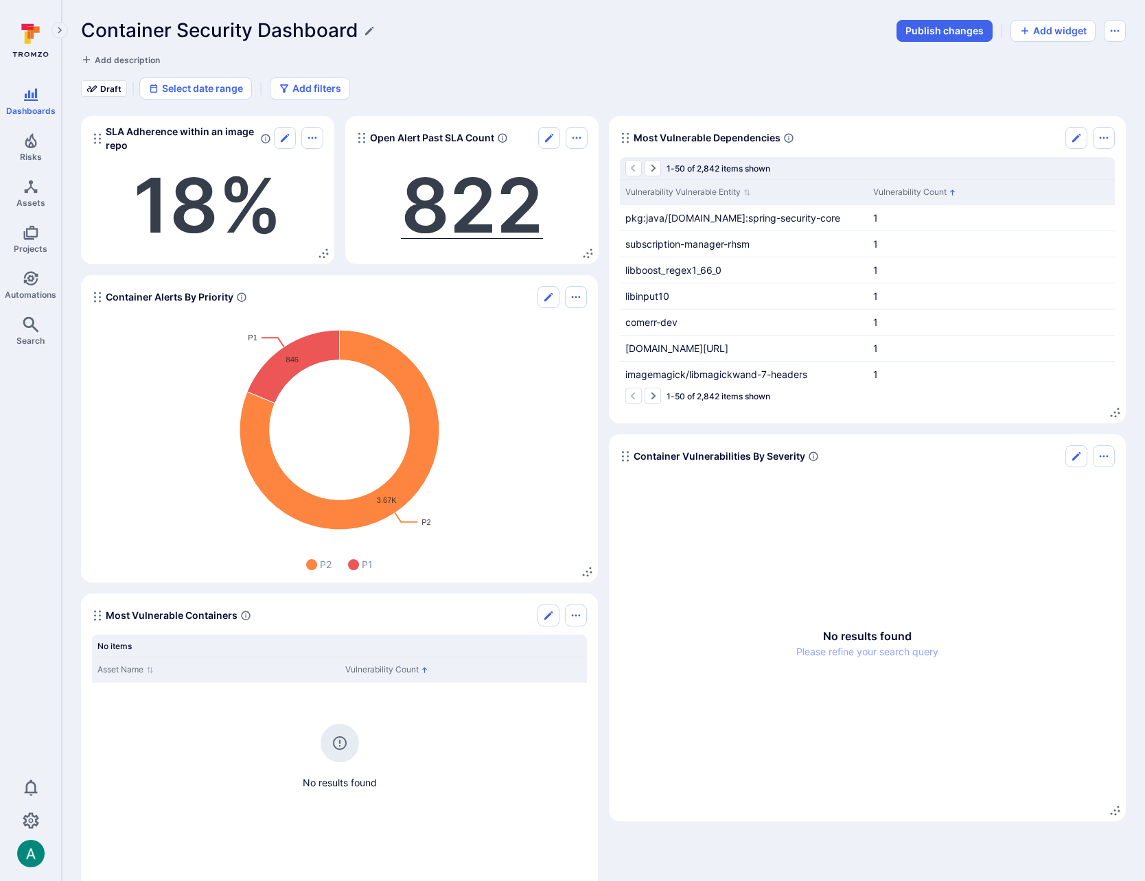
click at [430, 201] on span "822" at bounding box center [472, 205] width 142 height 92
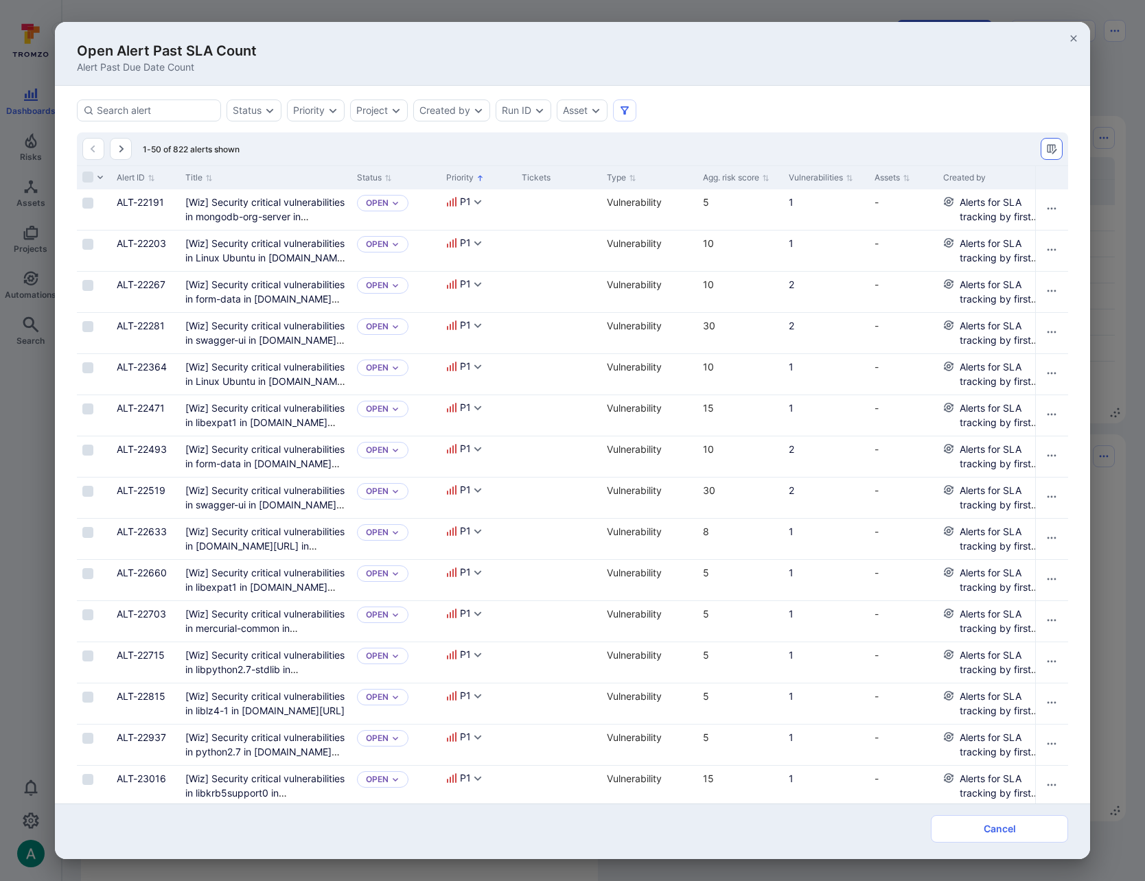
click at [1050, 148] on icon "Manage columns" at bounding box center [1052, 149] width 10 height 10
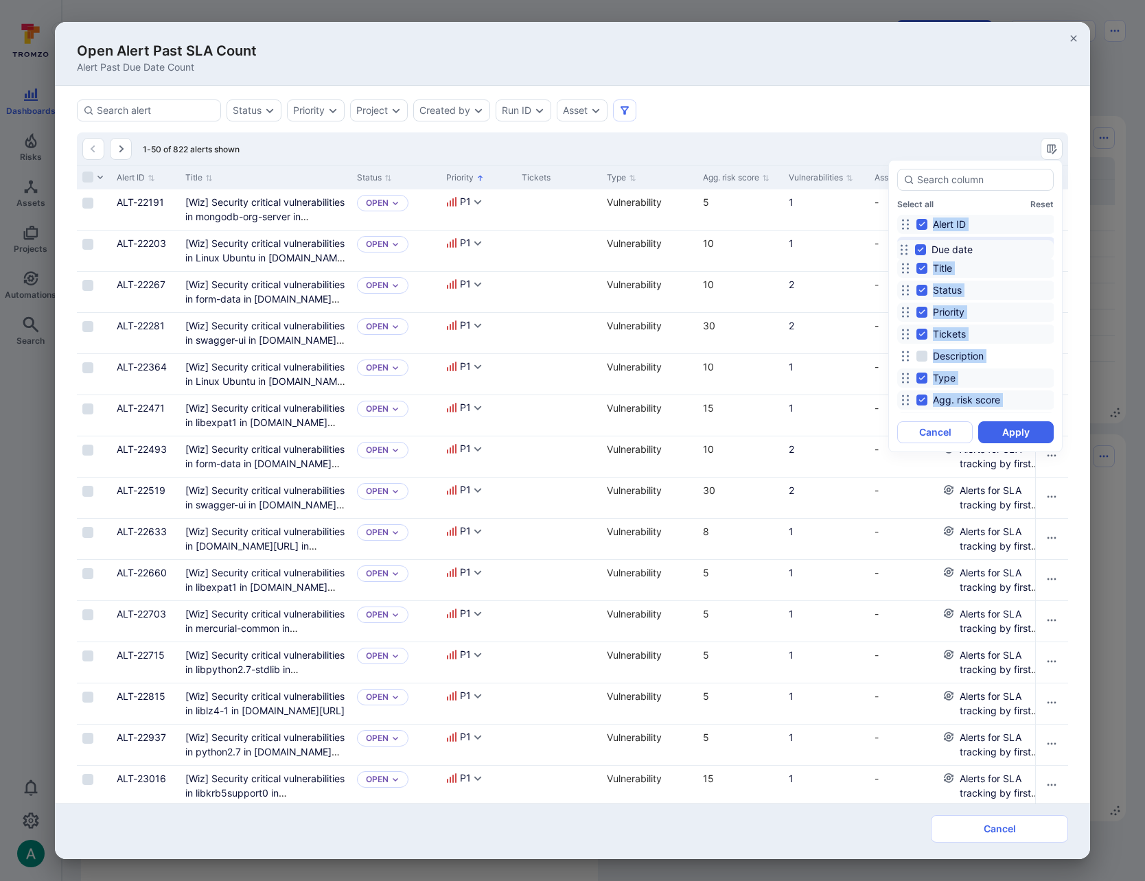
drag, startPoint x: 902, startPoint y: 269, endPoint x: 932, endPoint y: 328, distance: 66.0
click at [902, 247] on icon at bounding box center [903, 249] width 11 height 11
click at [1027, 430] on button "Apply" at bounding box center [1015, 432] width 75 height 22
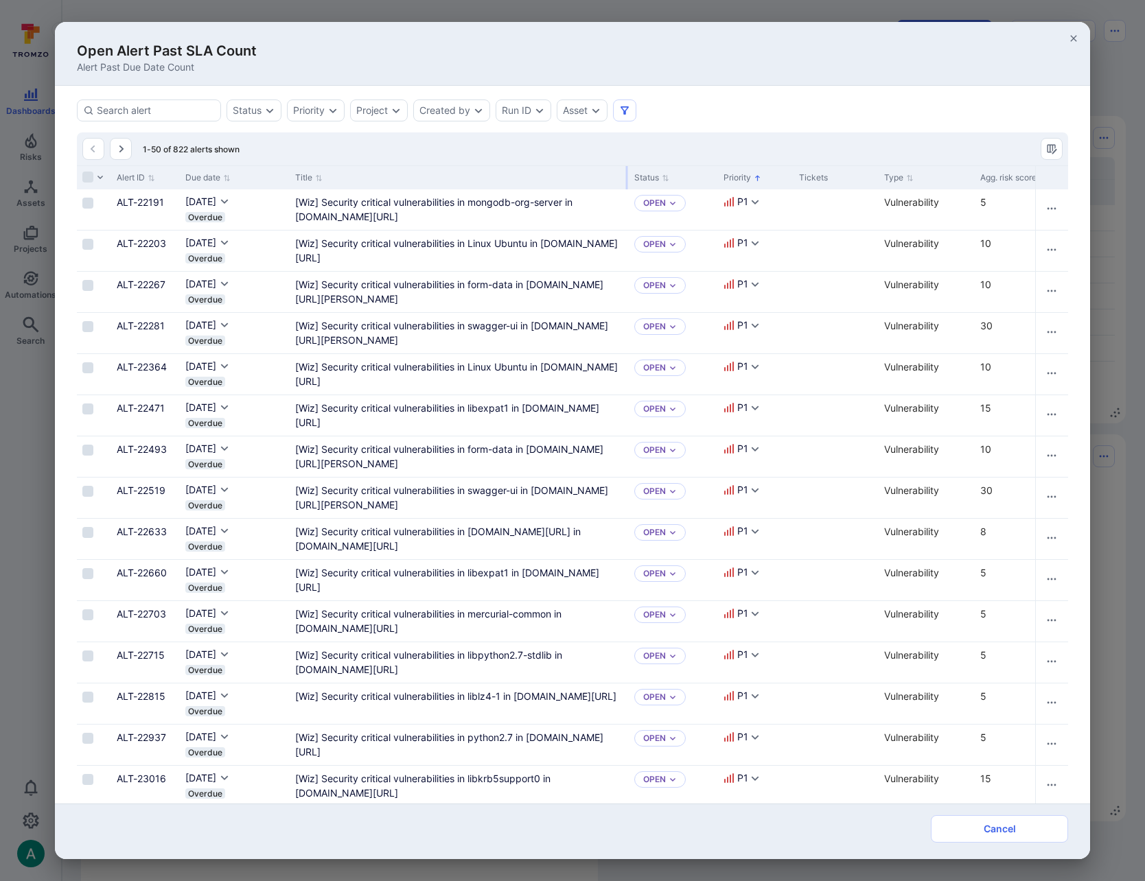
drag, startPoint x: 459, startPoint y: 177, endPoint x: 627, endPoint y: 181, distance: 167.5
click at [627, 181] on div at bounding box center [627, 177] width 2 height 23
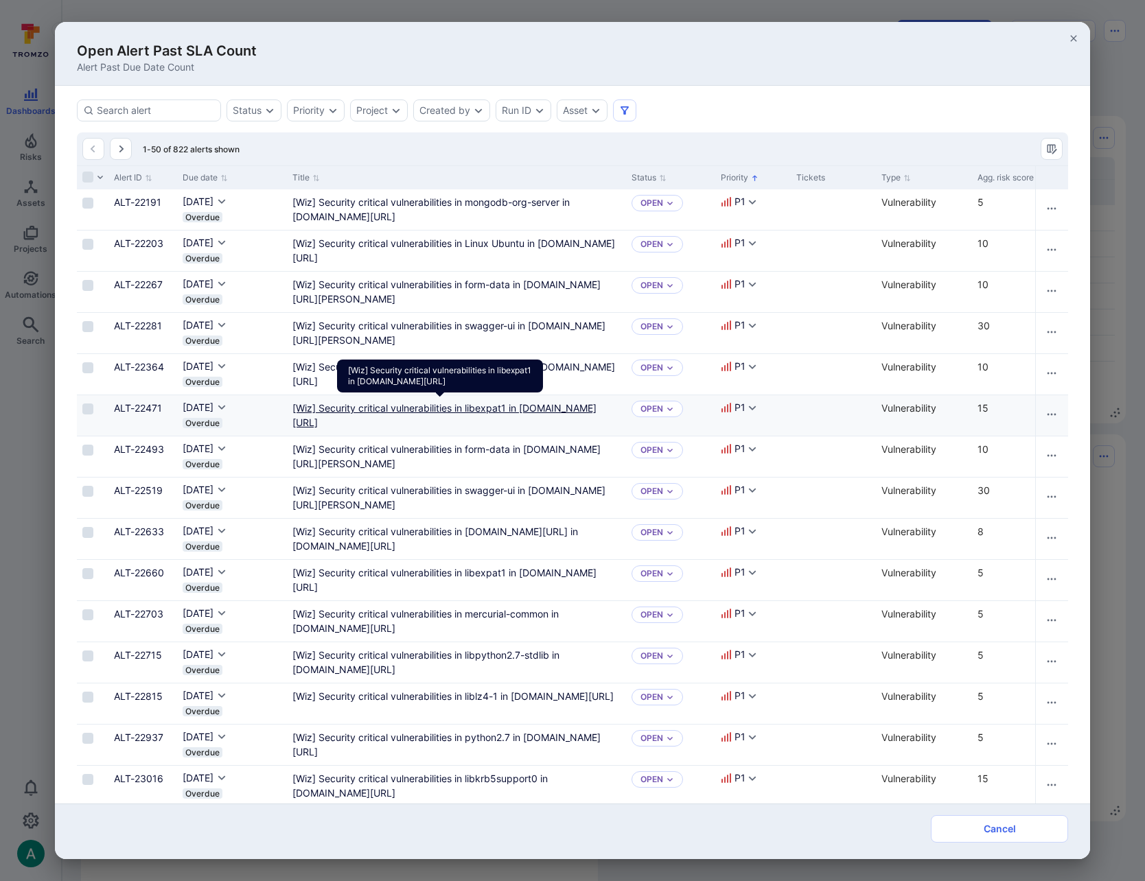
scroll to position [0, 1]
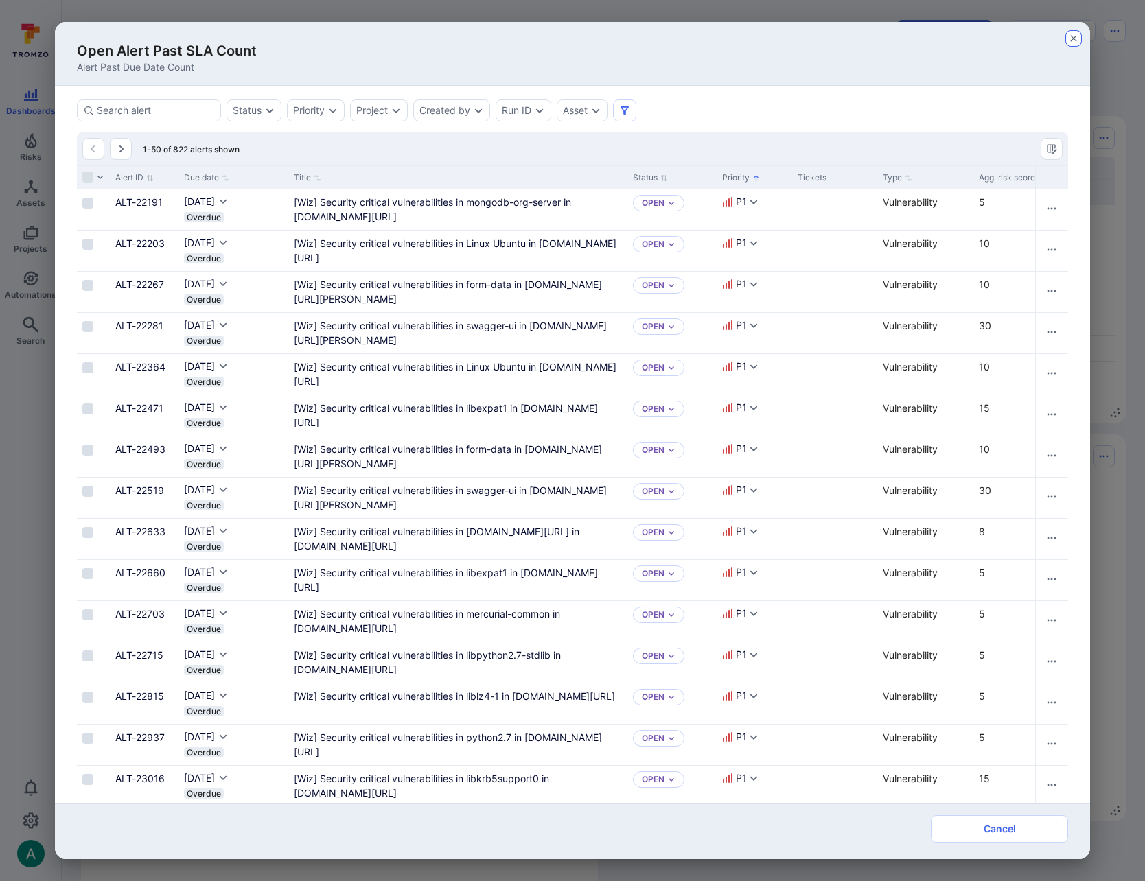
click at [1077, 38] on icon "button" at bounding box center [1073, 38] width 11 height 11
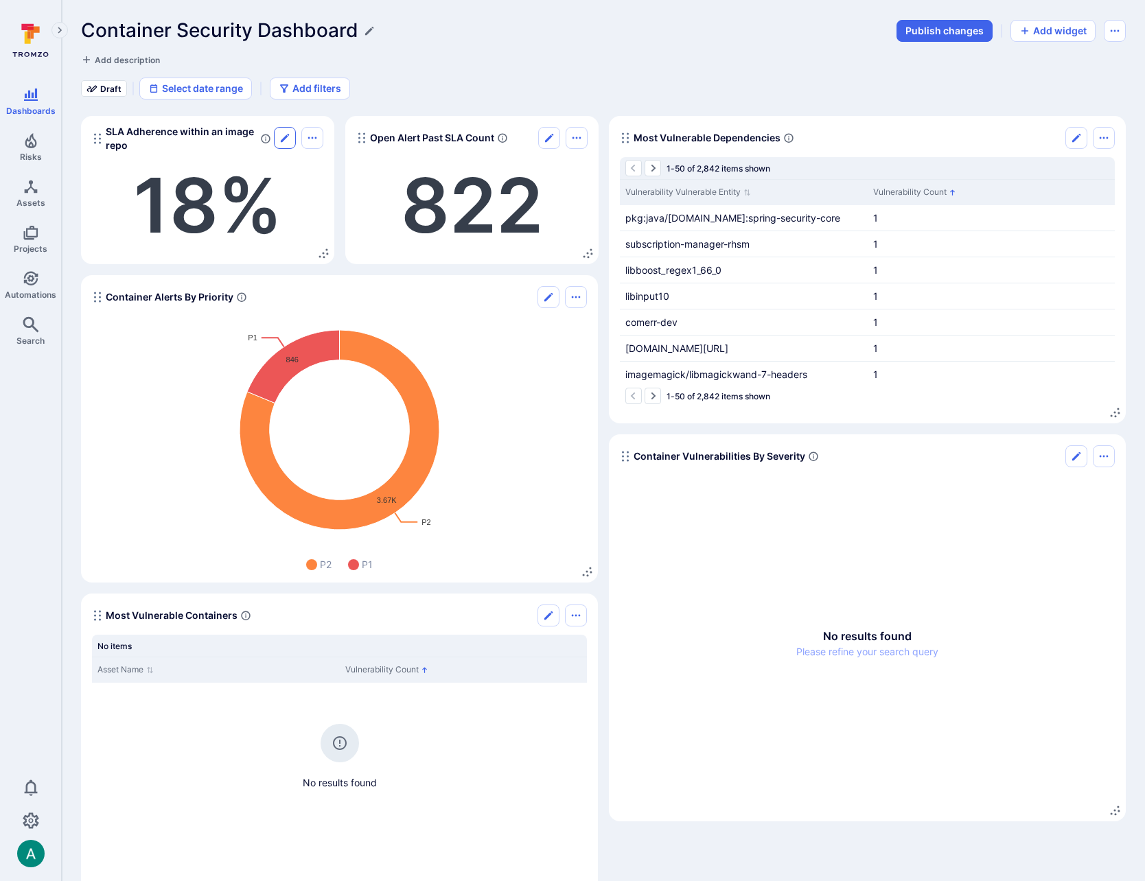
click at [283, 140] on icon "Edit" at bounding box center [285, 138] width 8 height 8
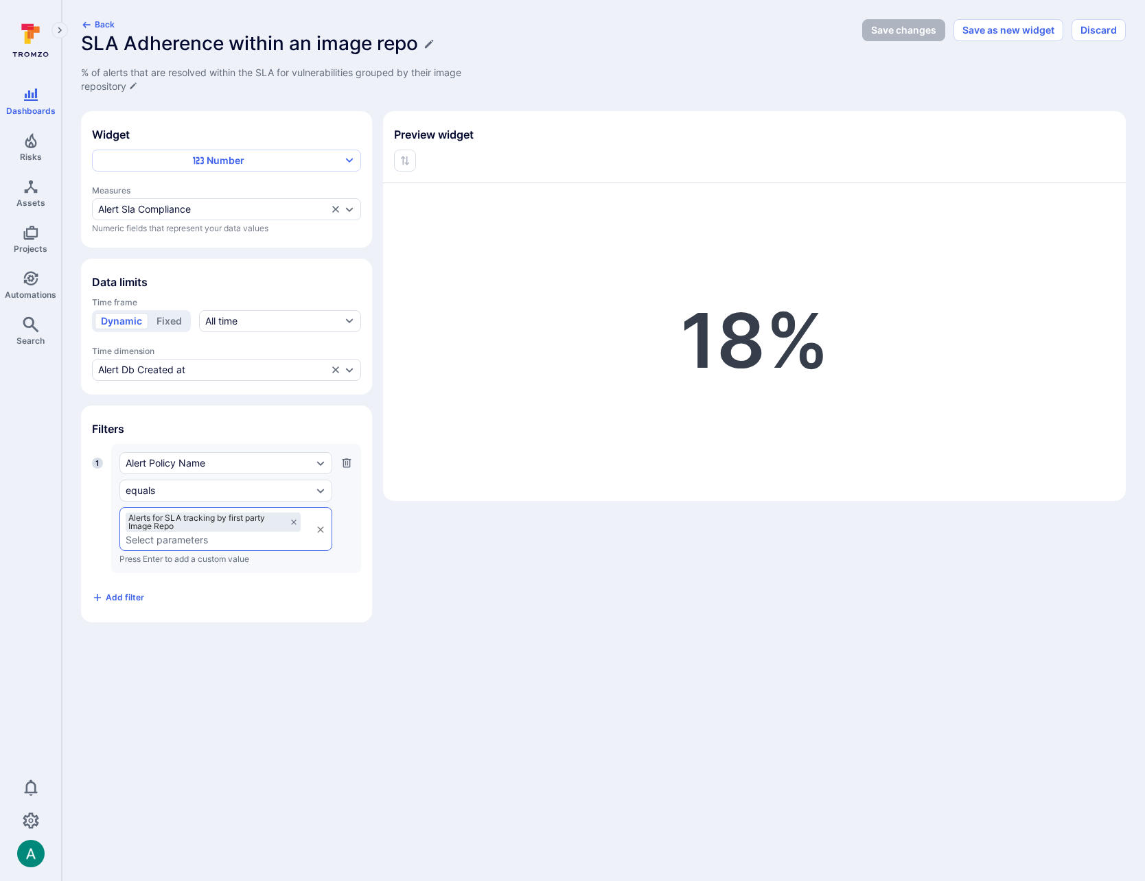
click at [242, 44] on h1 "SLA Adherence within an image repo" at bounding box center [249, 43] width 337 height 23
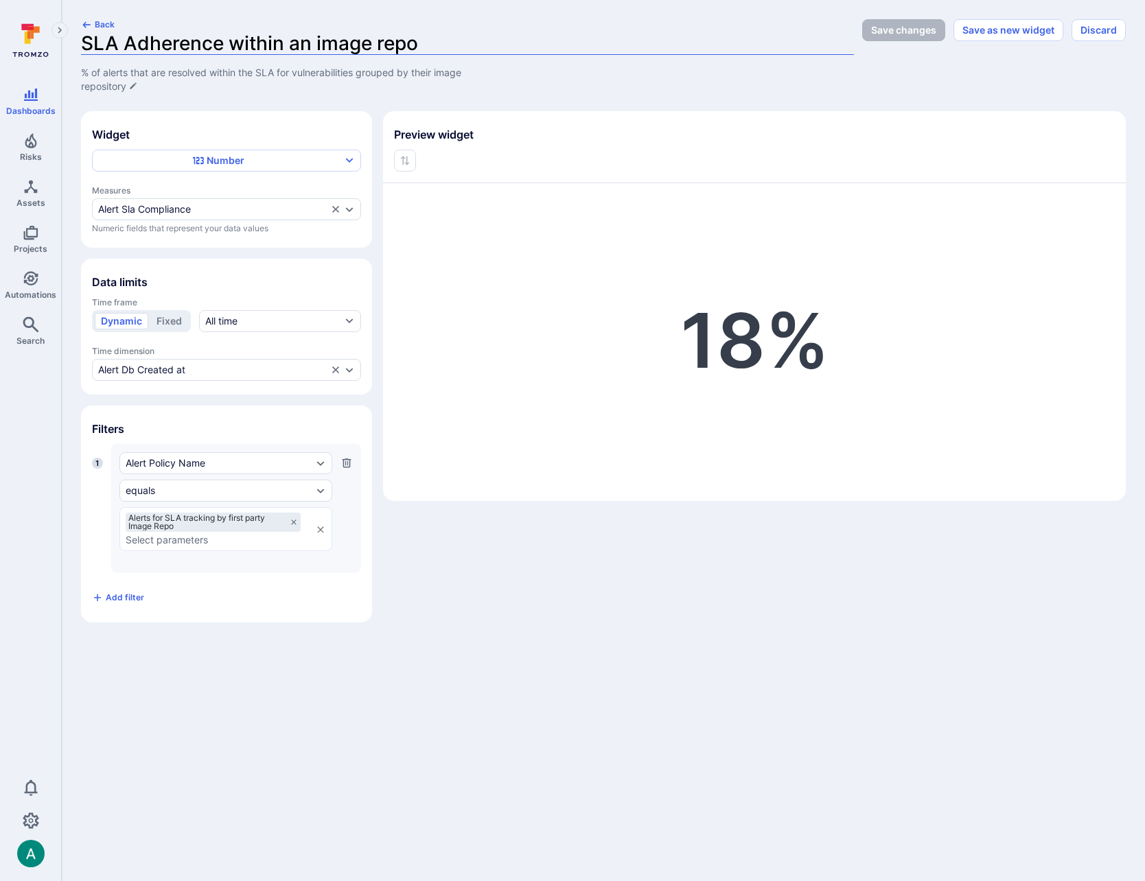
click at [246, 41] on input "SLA Adherence within an image repo" at bounding box center [467, 43] width 773 height 23
drag, startPoint x: 293, startPoint y: 43, endPoint x: 302, endPoint y: 40, distance: 9.3
click at [304, 41] on input "SLA Adherence within an image repo" at bounding box center [467, 43] width 773 height 23
type input "SLA Adherence within first party image repos"
click at [789, 88] on div "Back SLA Adherence within first party image repos % of alerts that are resolved…" at bounding box center [467, 56] width 773 height 74
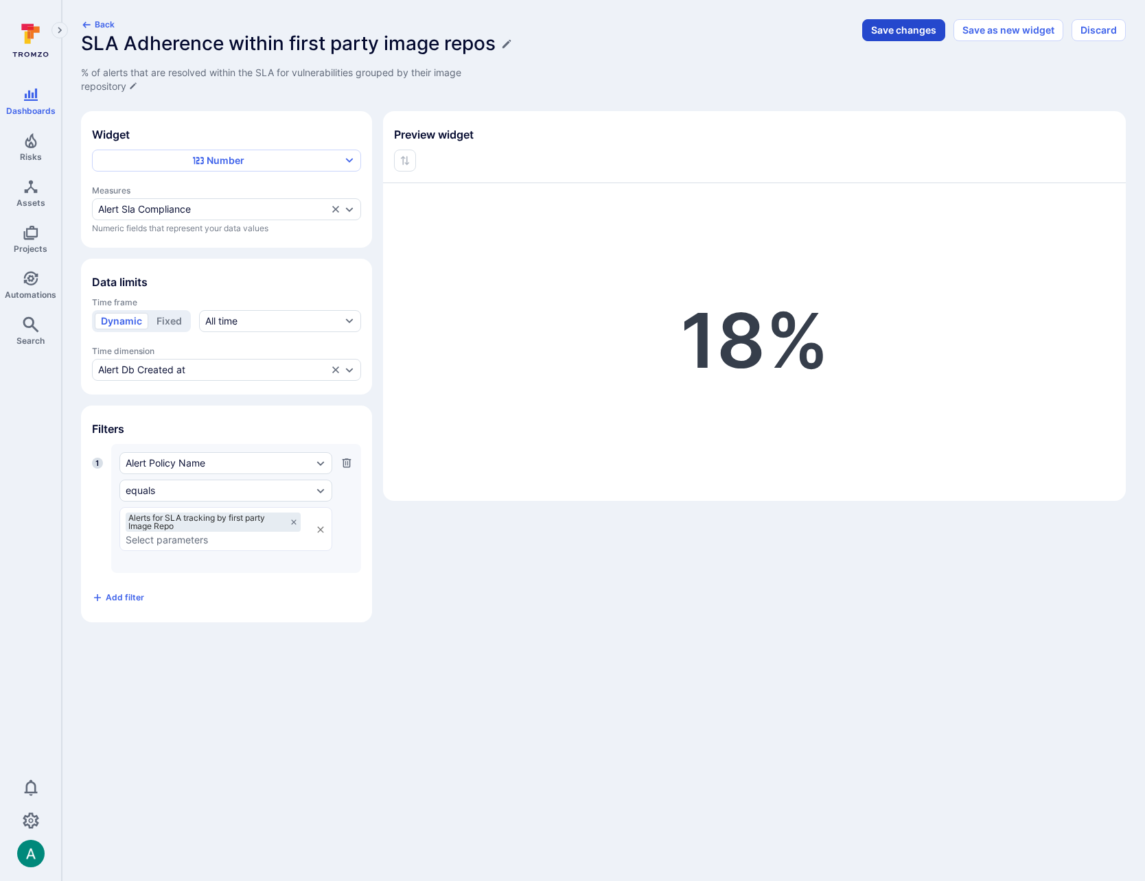
click at [897, 33] on button "Save changes" at bounding box center [903, 30] width 83 height 22
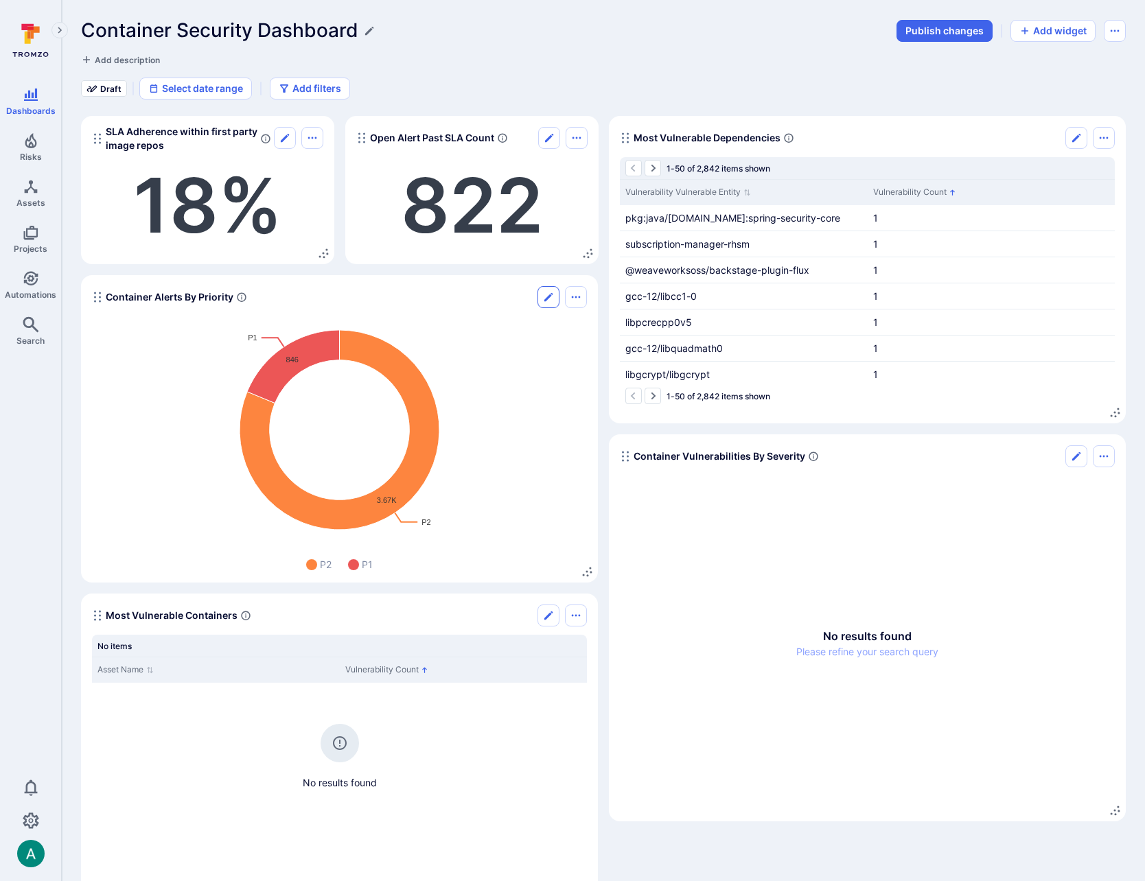
click at [554, 296] on button "Edit" at bounding box center [548, 297] width 22 height 22
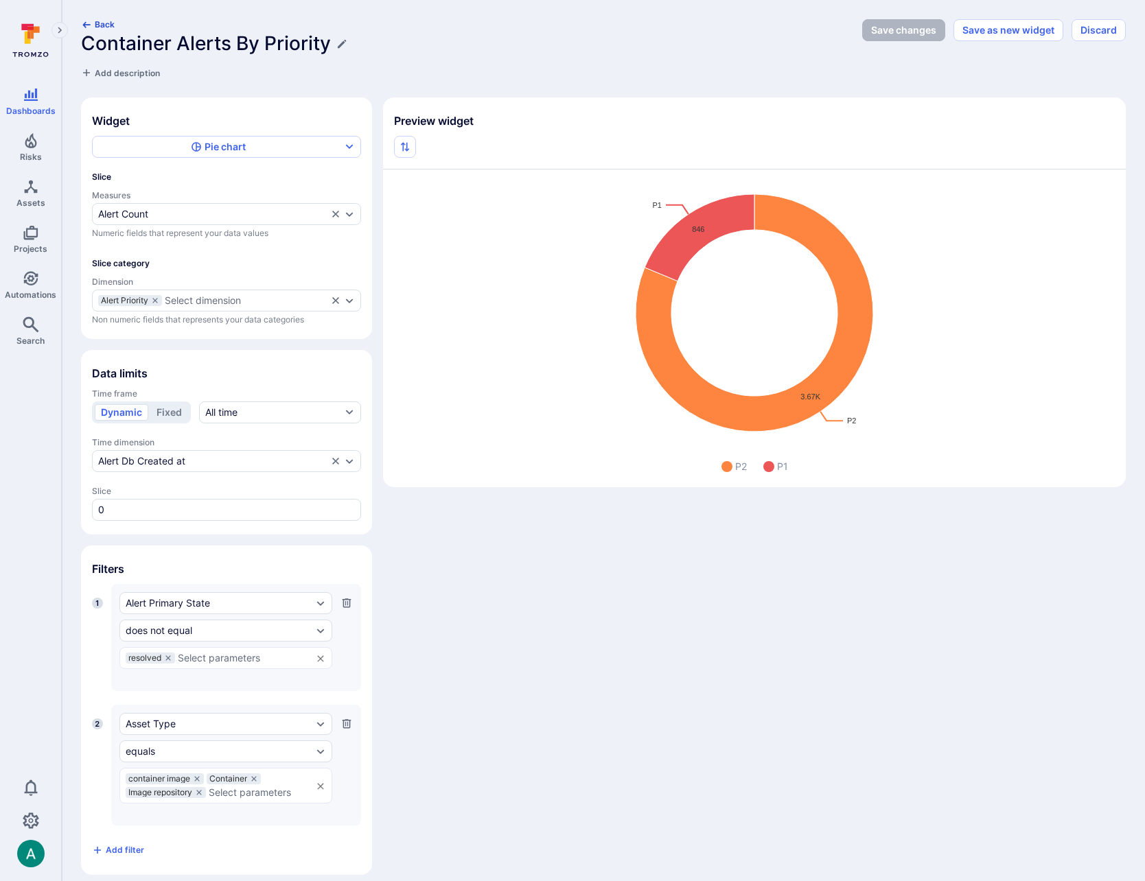
click at [107, 21] on button "Back" at bounding box center [98, 24] width 34 height 10
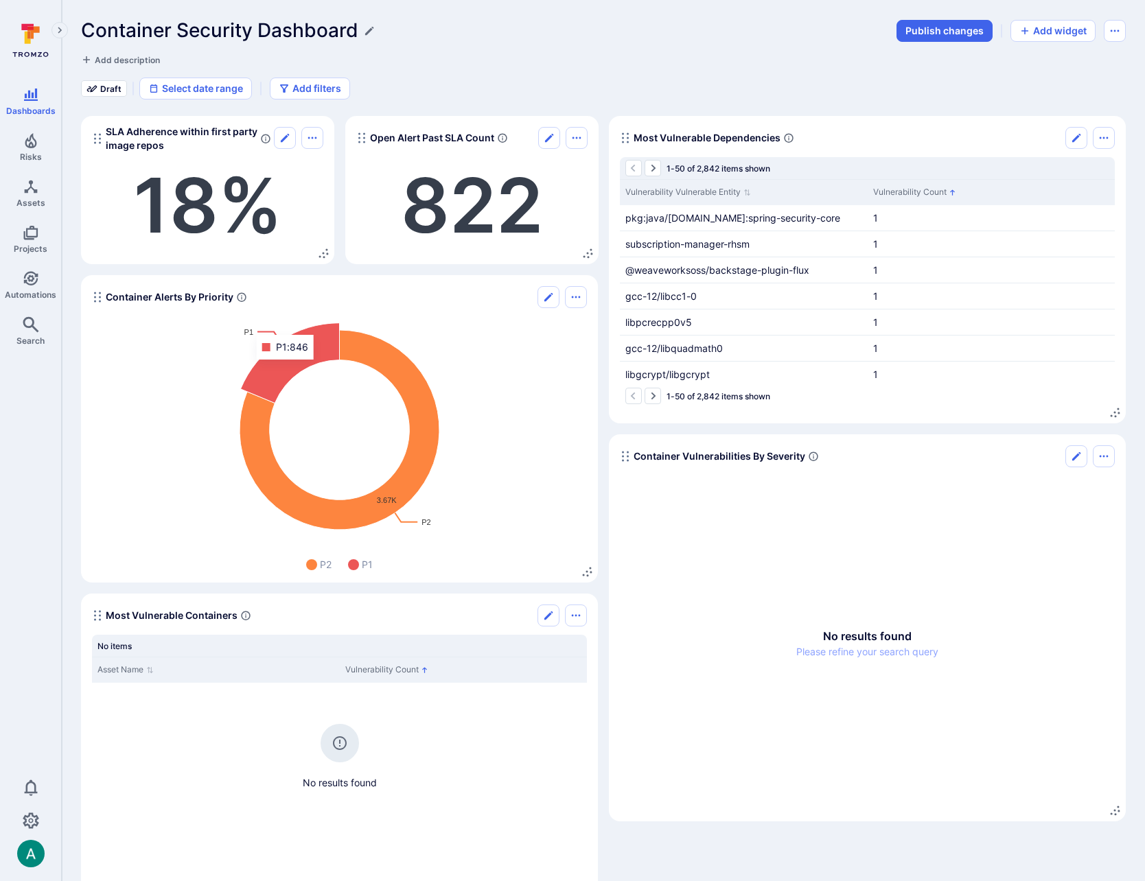
click at [292, 369] on icon "Widget" at bounding box center [290, 363] width 99 height 80
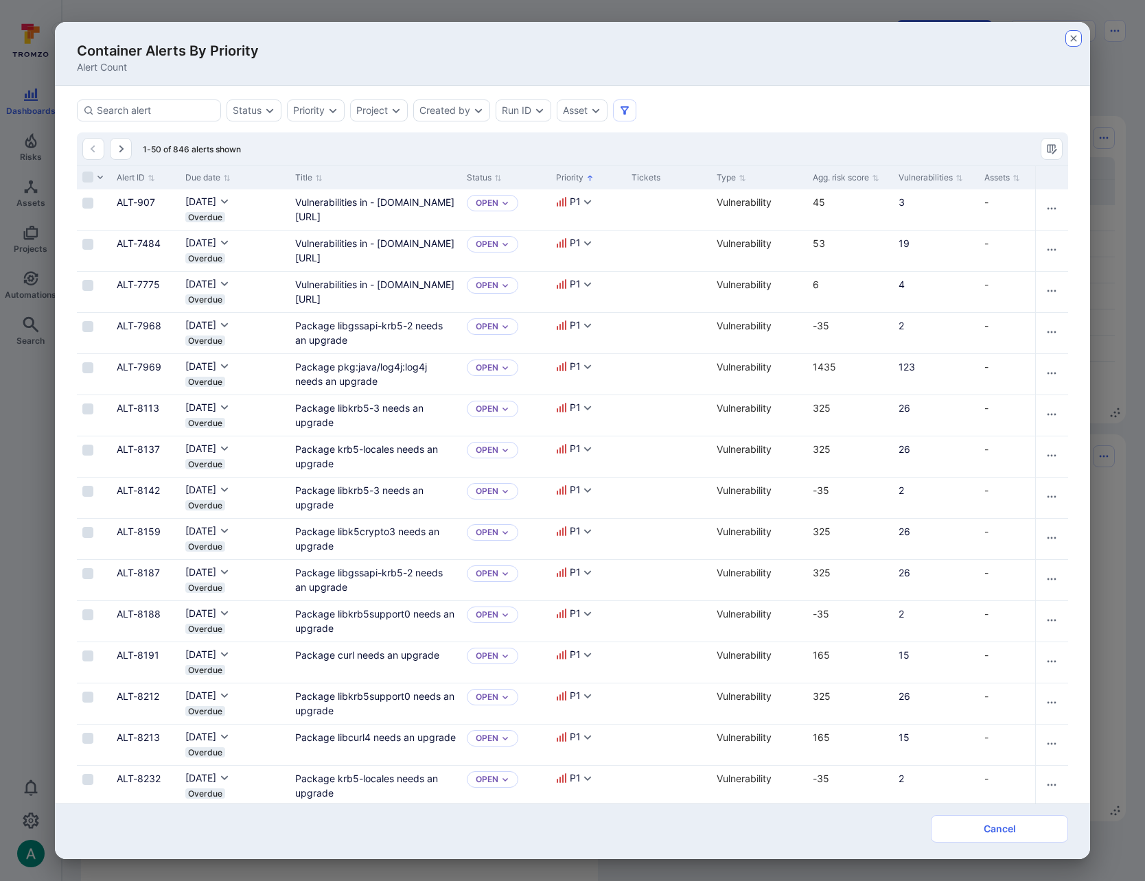
click at [1070, 40] on icon "button" at bounding box center [1073, 38] width 11 height 11
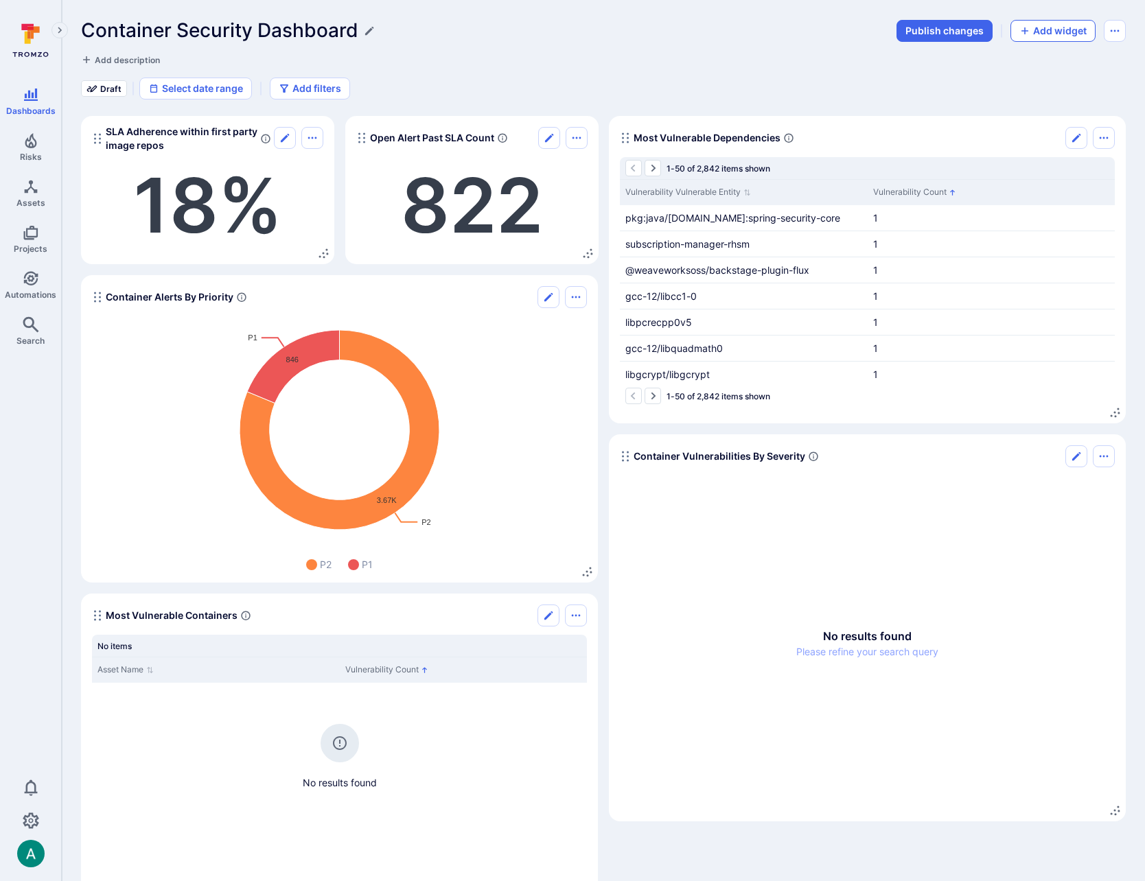
click at [1063, 40] on button "Add widget" at bounding box center [1052, 31] width 85 height 22
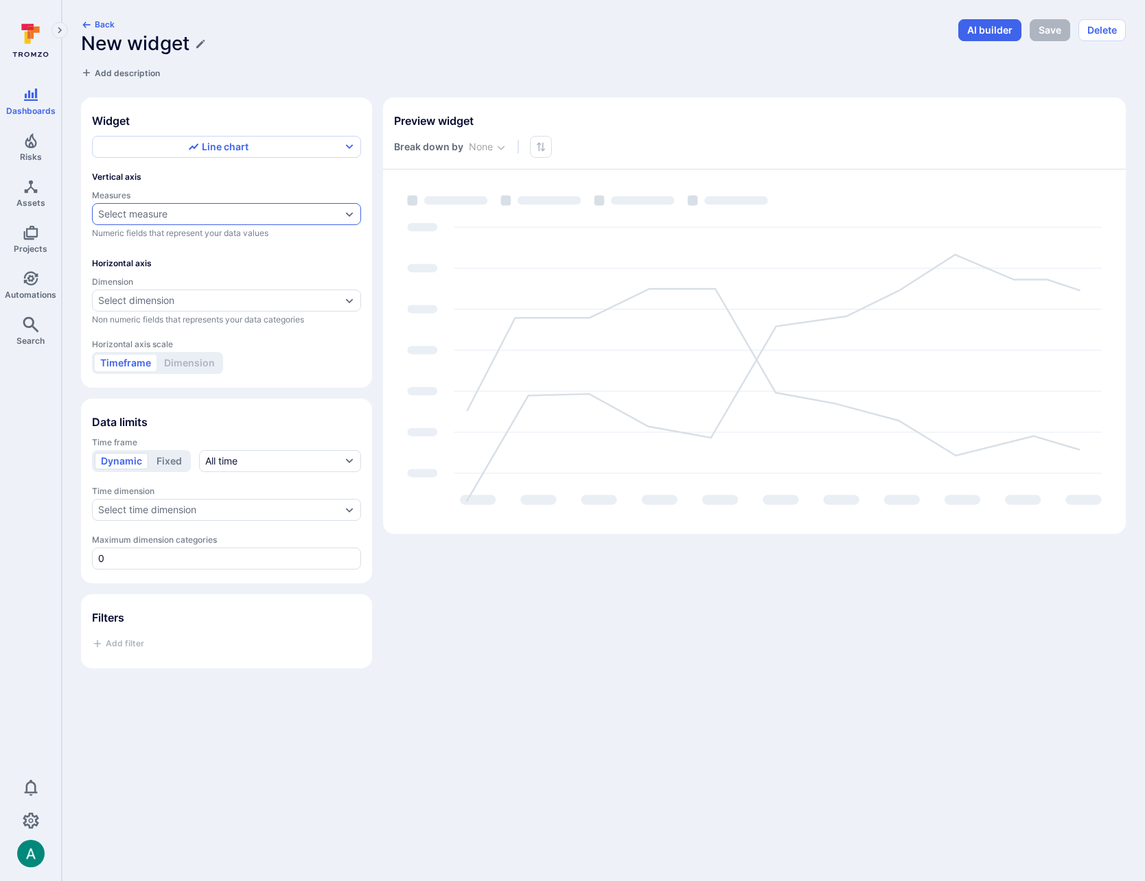
click at [234, 213] on div "Select measure" at bounding box center [219, 214] width 243 height 11
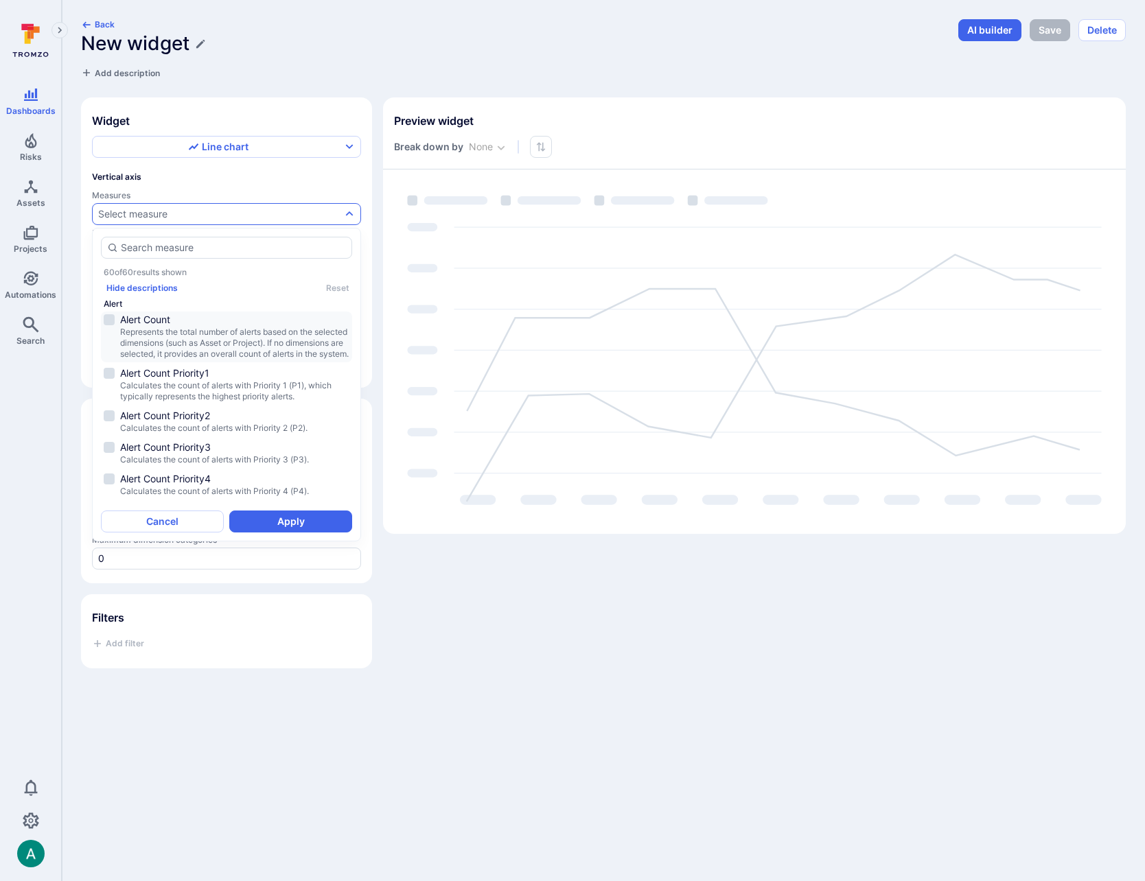
click at [141, 320] on span "Alert Count" at bounding box center [234, 320] width 229 height 14
click at [165, 392] on span "Calculates the count of alerts with Priority 1 (P1), which typically represents…" at bounding box center [234, 391] width 229 height 22
click at [172, 423] on span "Alert Count Priority2" at bounding box center [234, 416] width 229 height 14
click at [306, 524] on button "Apply" at bounding box center [290, 522] width 123 height 22
type input "quarter"
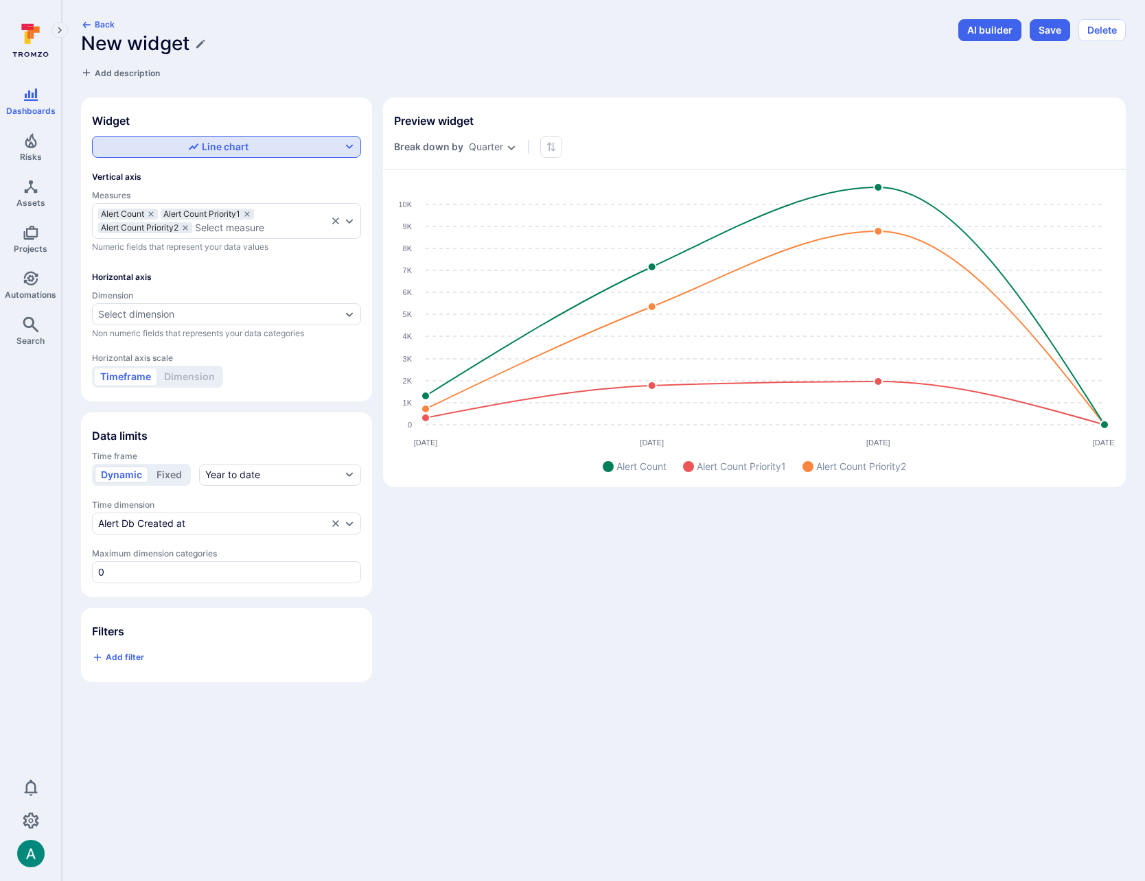
click at [187, 152] on div "Line chart" at bounding box center [218, 147] width 246 height 14
click at [181, 249] on label "Table" at bounding box center [226, 244] width 251 height 19
click at [349, 245] on input "Table" at bounding box center [349, 245] width 0 height 0
checkbox input "true"
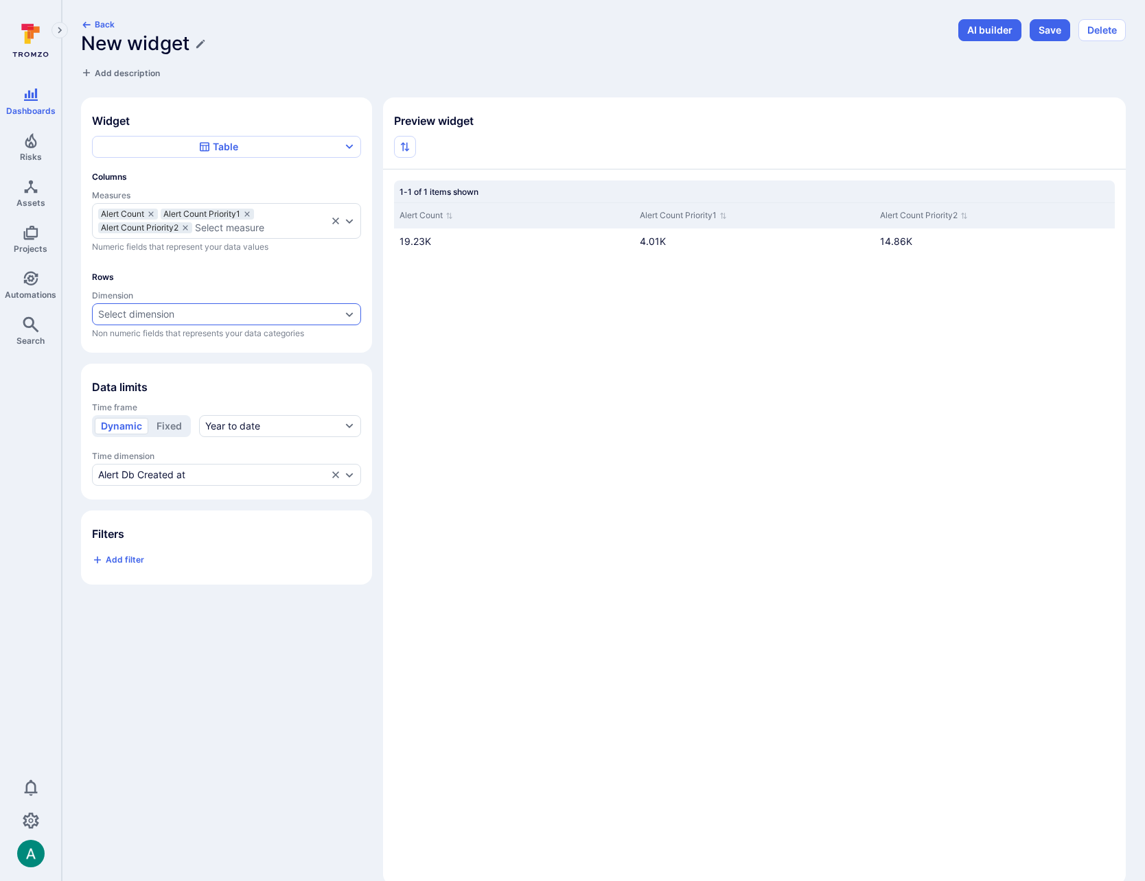
click at [201, 316] on div "Select dimension" at bounding box center [219, 314] width 243 height 11
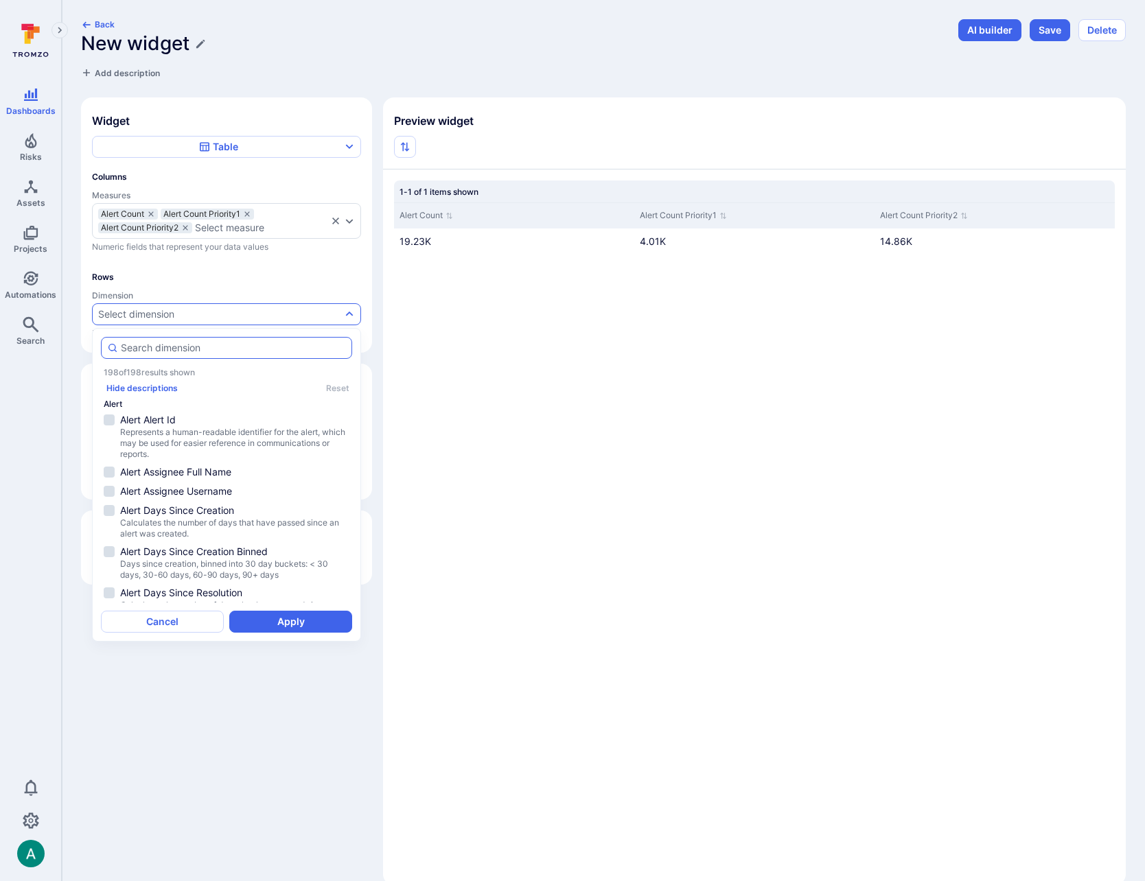
click at [190, 346] on input "autocomplete options" at bounding box center [233, 348] width 225 height 14
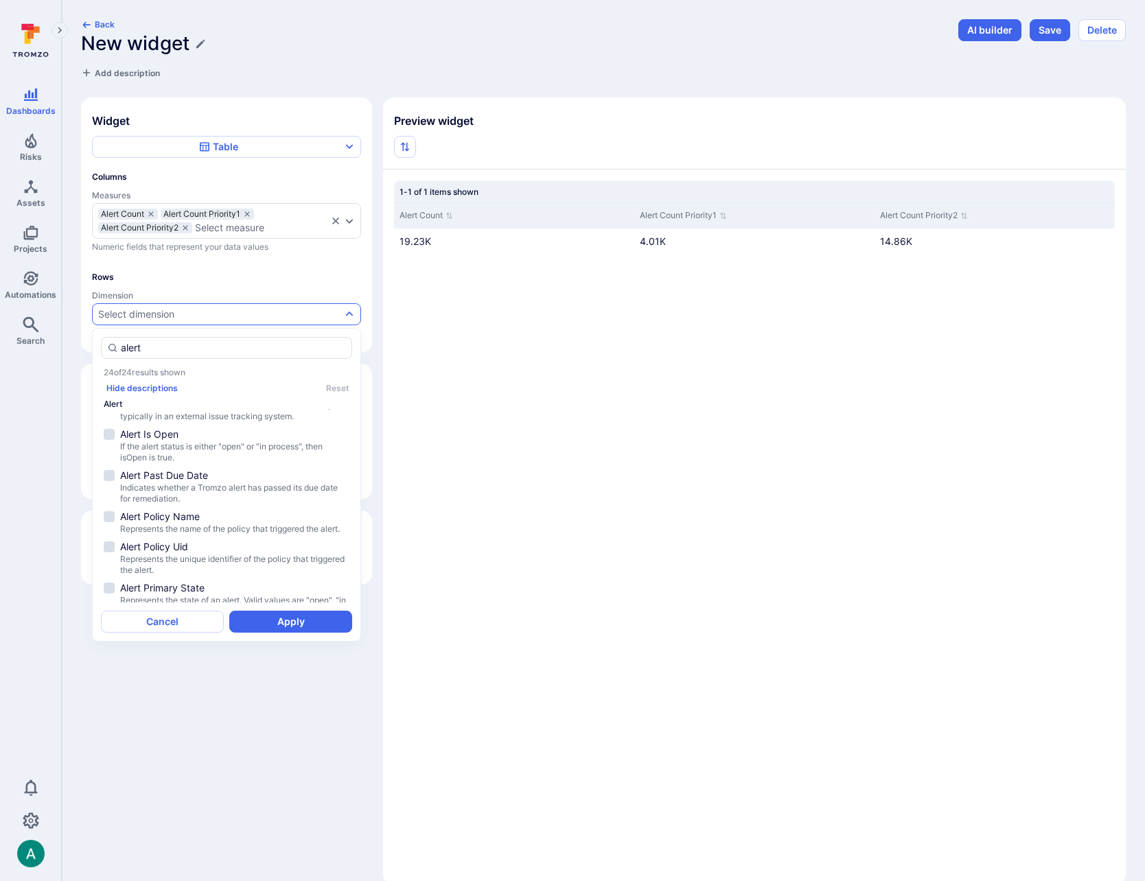
scroll to position [406, 0]
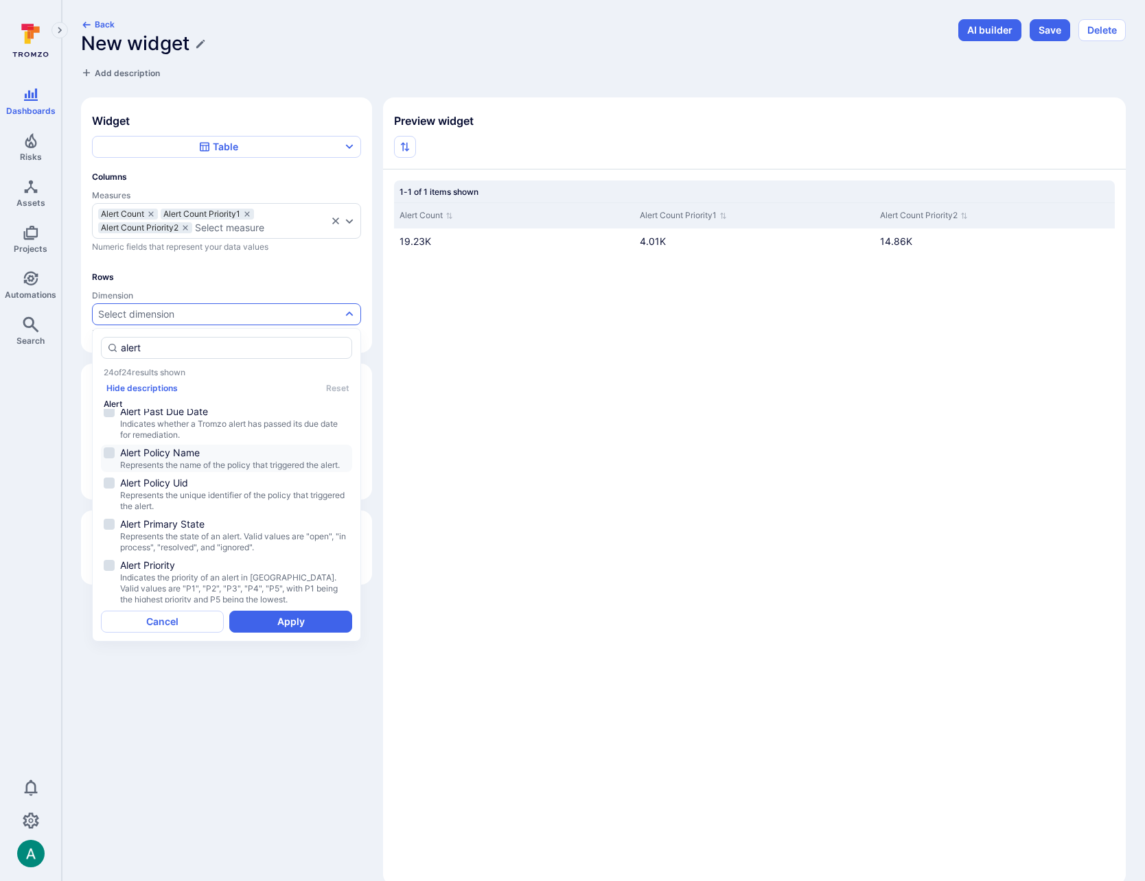
click at [107, 445] on li "Alert Policy Name Represents the name of the policy that triggered the alert." at bounding box center [226, 458] width 251 height 27
type input "alert"
click at [309, 626] on button "Apply" at bounding box center [290, 622] width 123 height 22
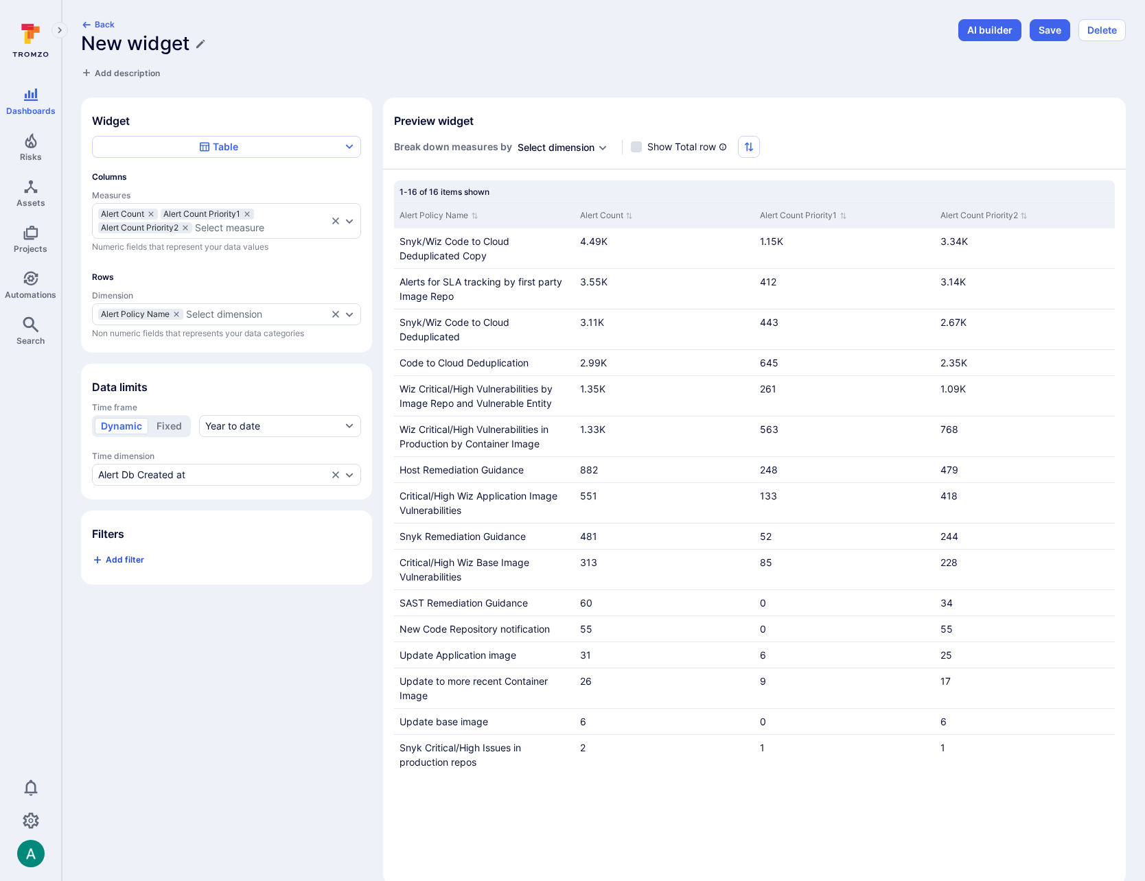
click at [116, 558] on span "Add filter" at bounding box center [125, 559] width 38 height 10
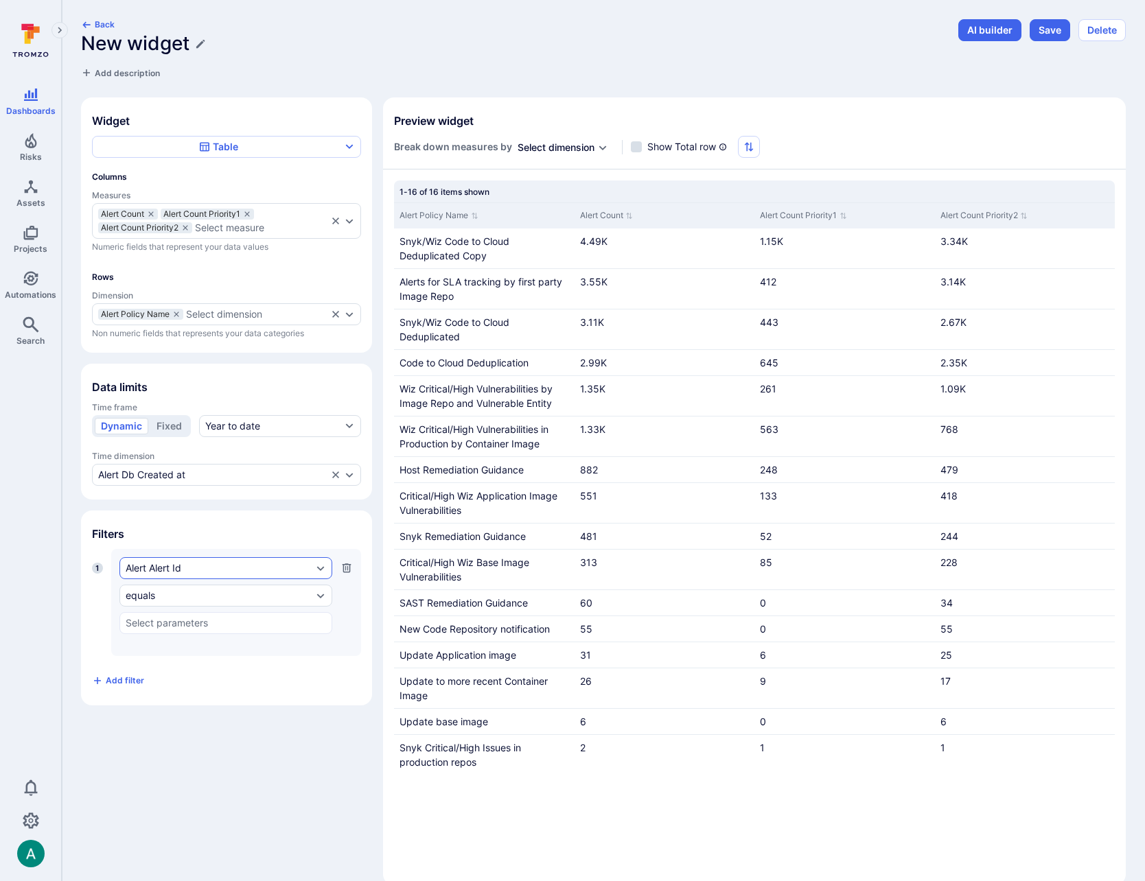
click at [159, 572] on div "Alert Alert Id" at bounding box center [219, 568] width 187 height 11
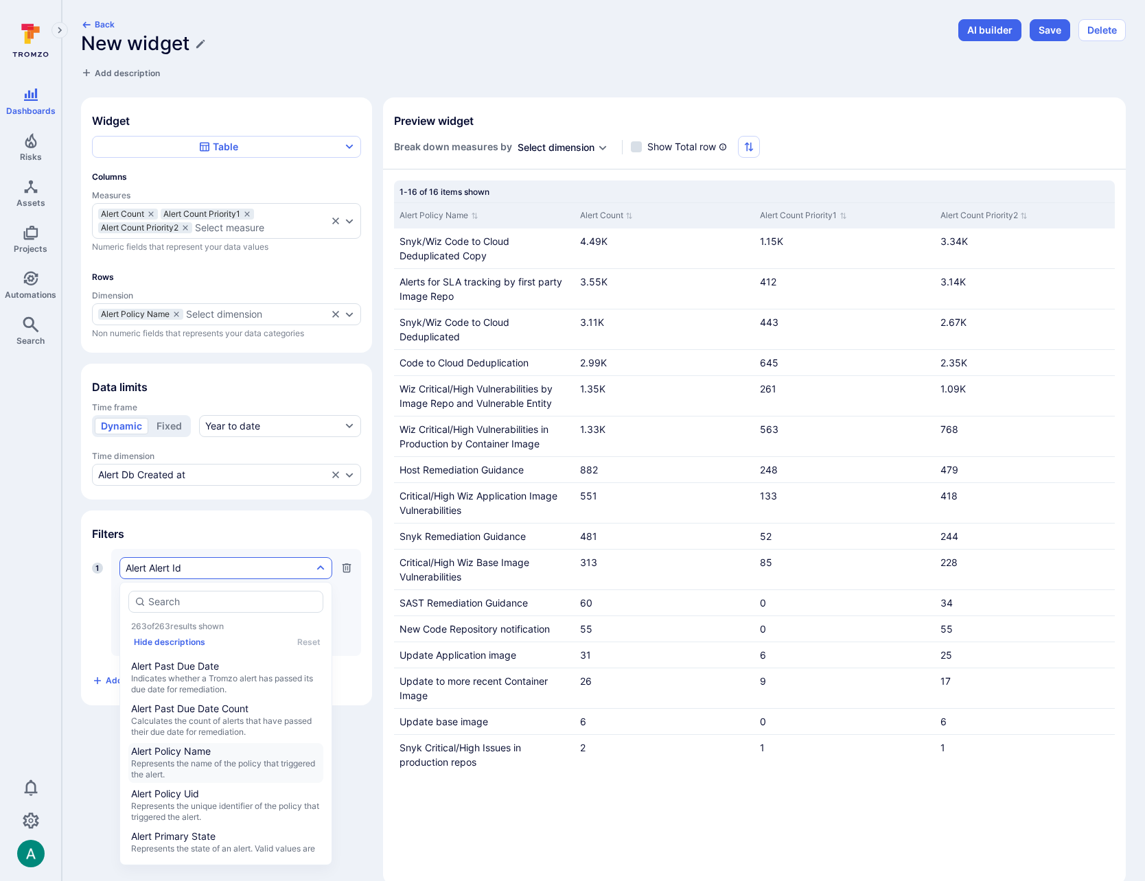
scroll to position [756, 0]
click at [220, 778] on span "Represents the name of the policy that triggered the alert." at bounding box center [225, 767] width 189 height 22
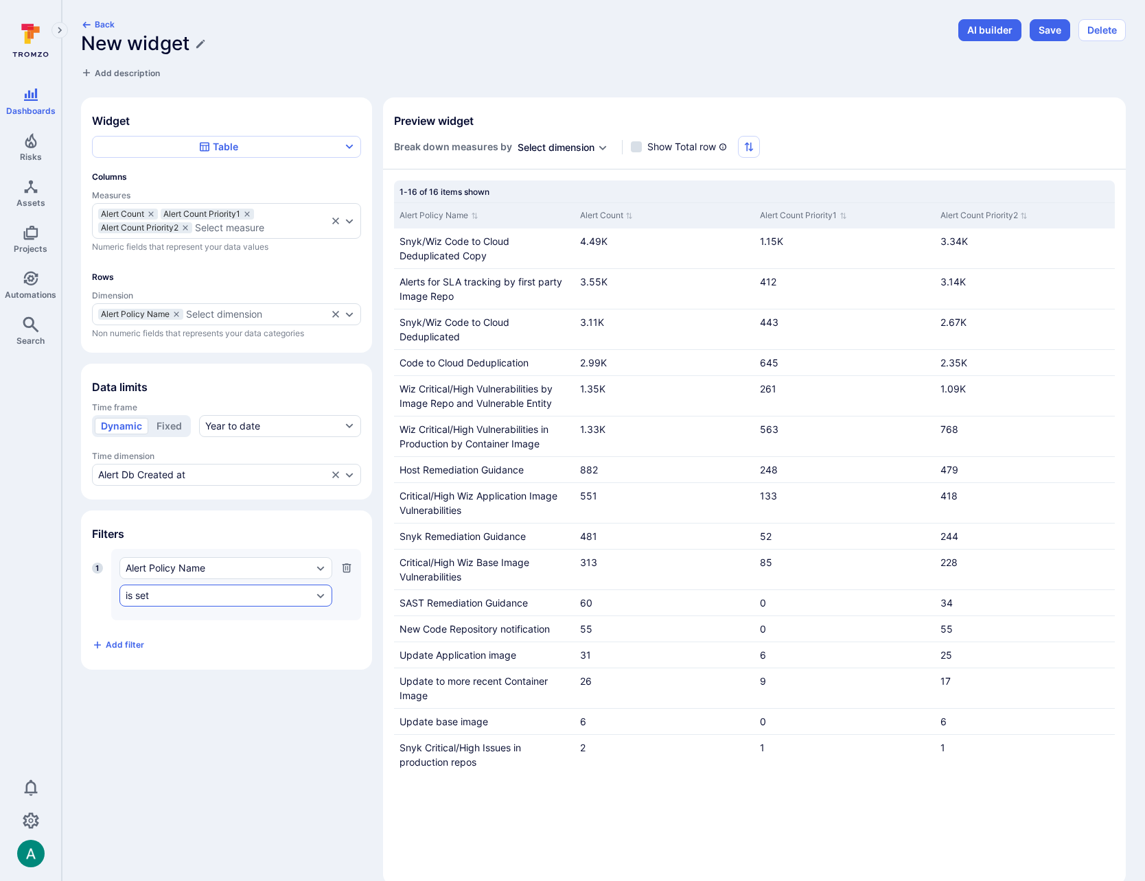
click at [179, 600] on div "is set" at bounding box center [219, 595] width 187 height 11
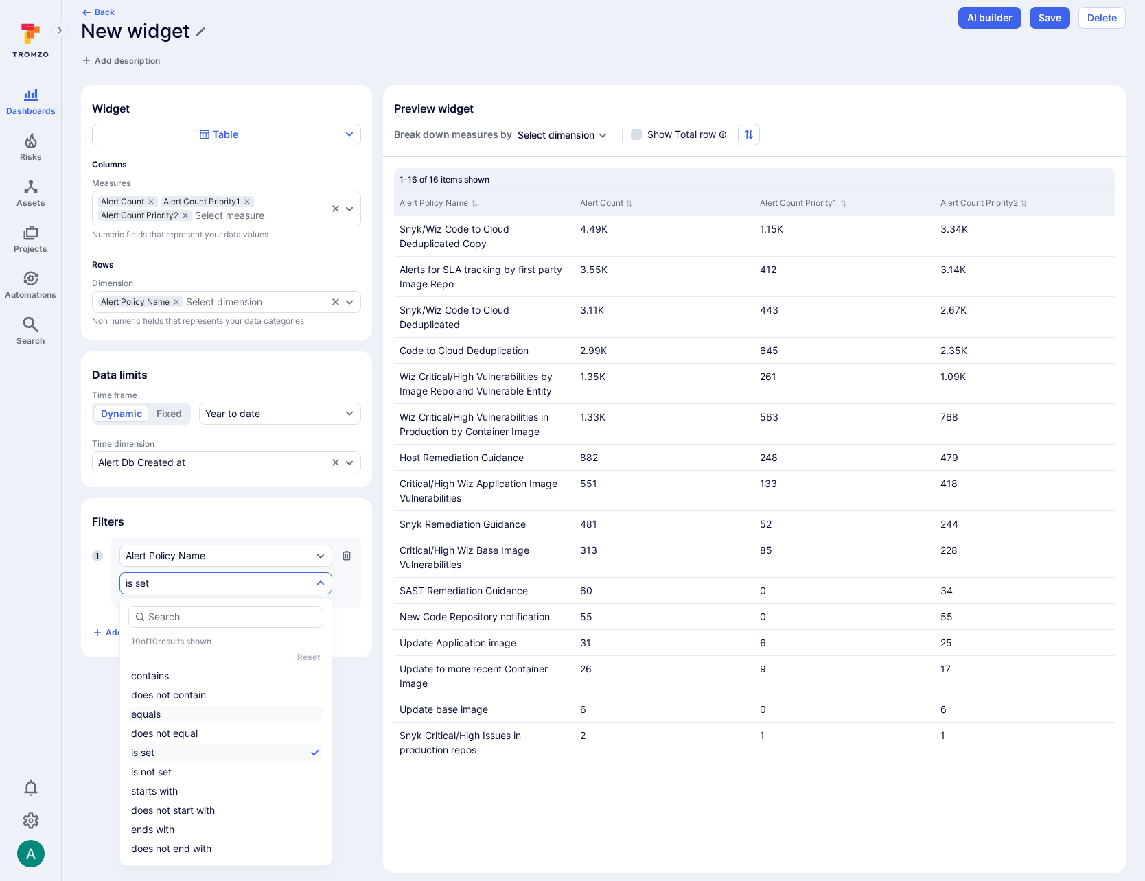
click at [187, 716] on li "equals" at bounding box center [225, 714] width 195 height 16
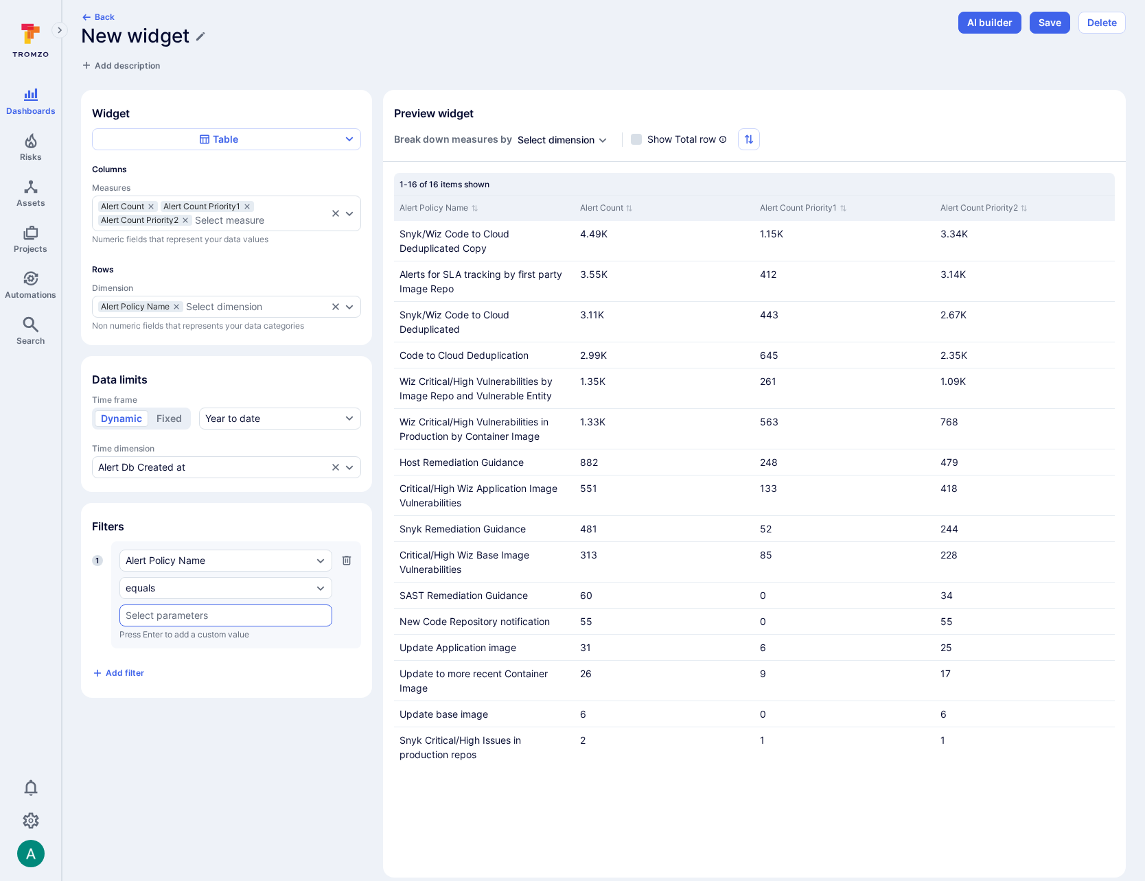
click at [184, 605] on div "Alert Policy Name equals ​ Press Enter to add a custom value" at bounding box center [225, 595] width 213 height 91
click at [182, 616] on input "text" at bounding box center [226, 616] width 200 height 11
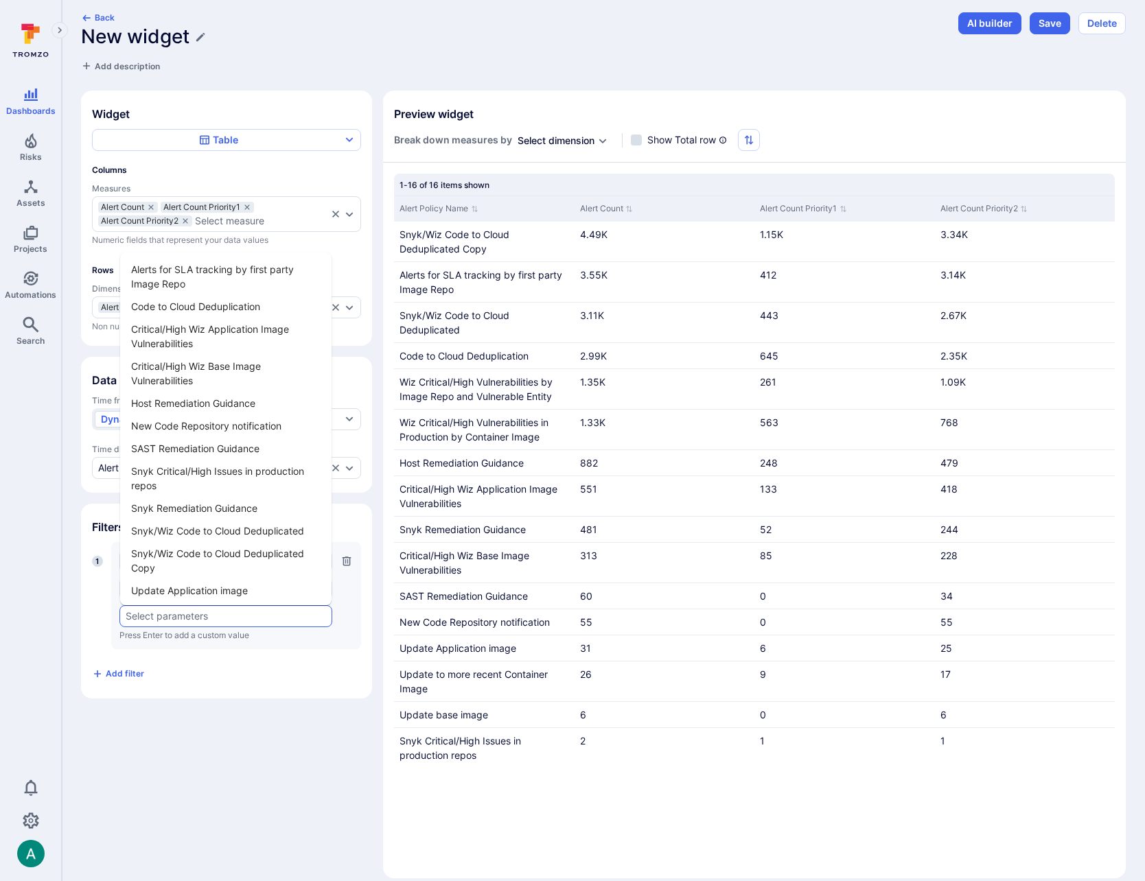
scroll to position [6, 0]
click at [185, 268] on li "Alerts for SLA tracking by first party Image Repo" at bounding box center [225, 277] width 211 height 37
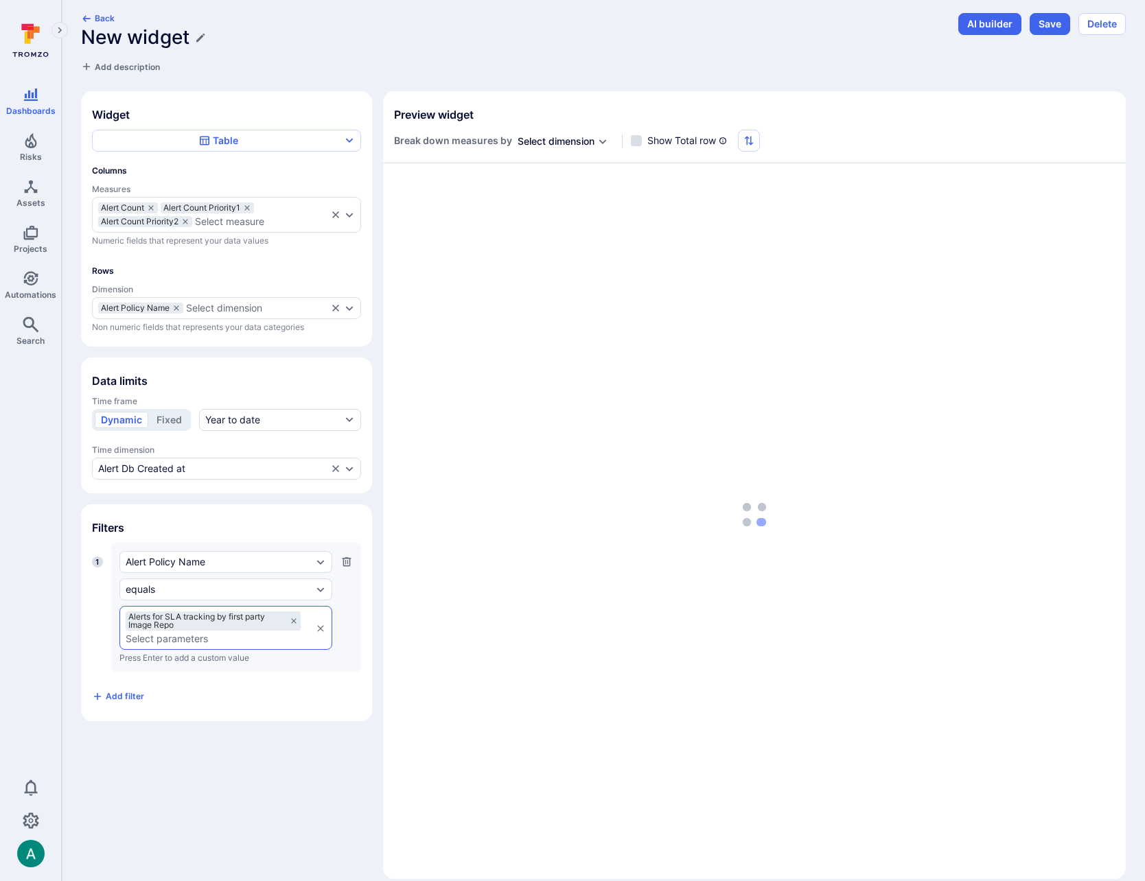
scroll to position [7, 0]
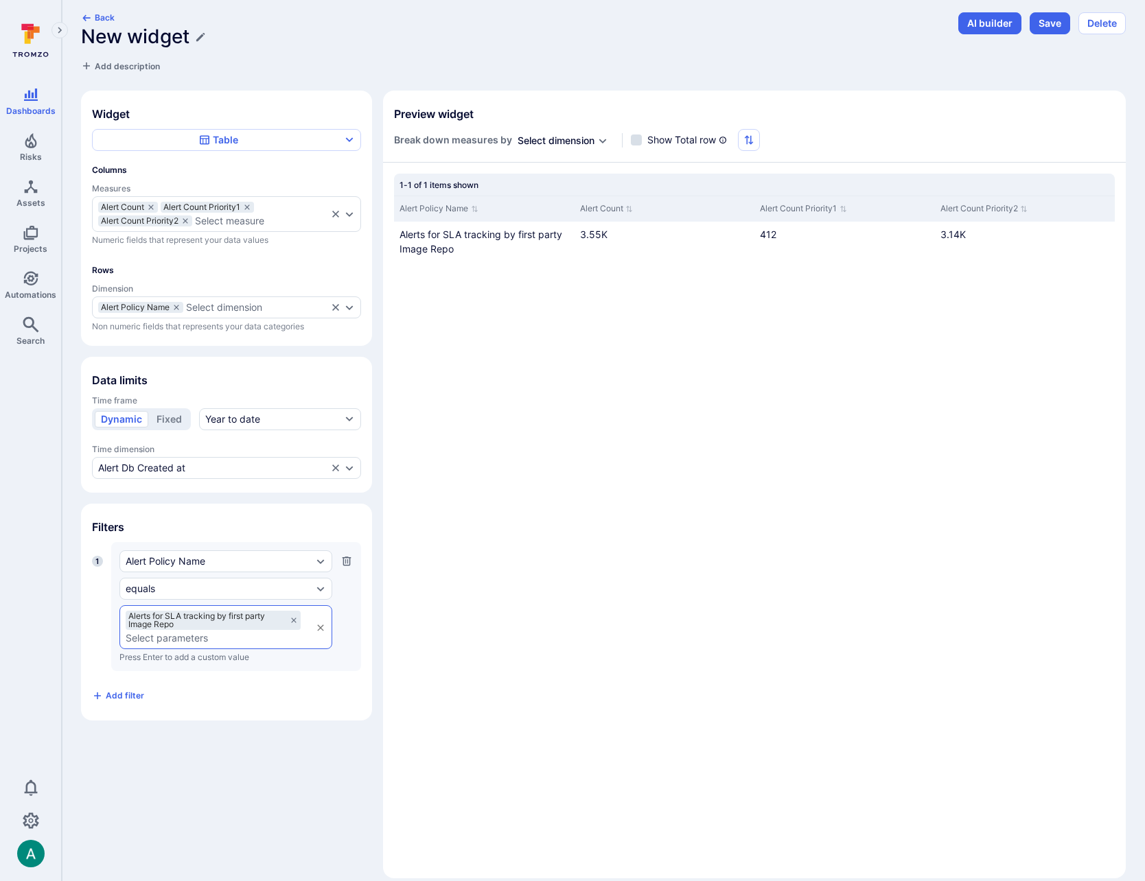
click at [197, 640] on input "text" at bounding box center [215, 638] width 179 height 11
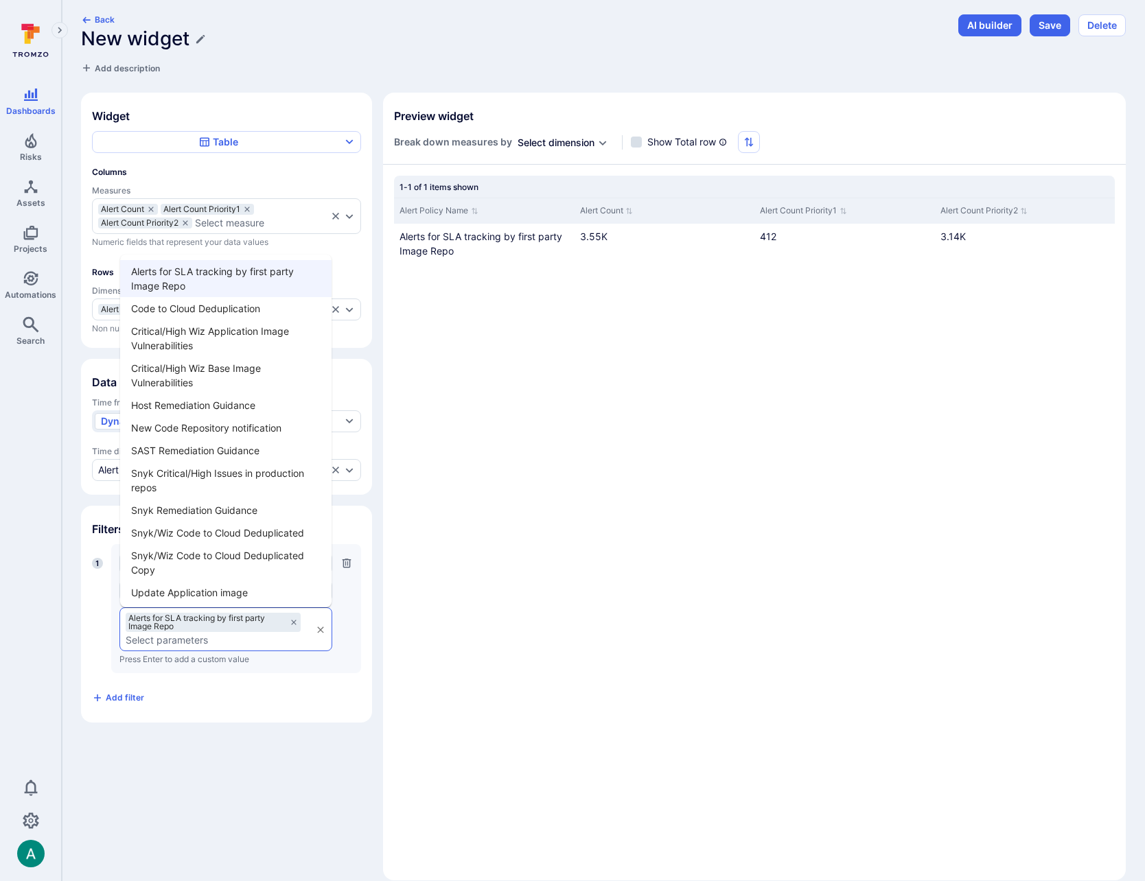
scroll to position [4, 0]
click at [202, 589] on li "Update Application image" at bounding box center [225, 593] width 211 height 23
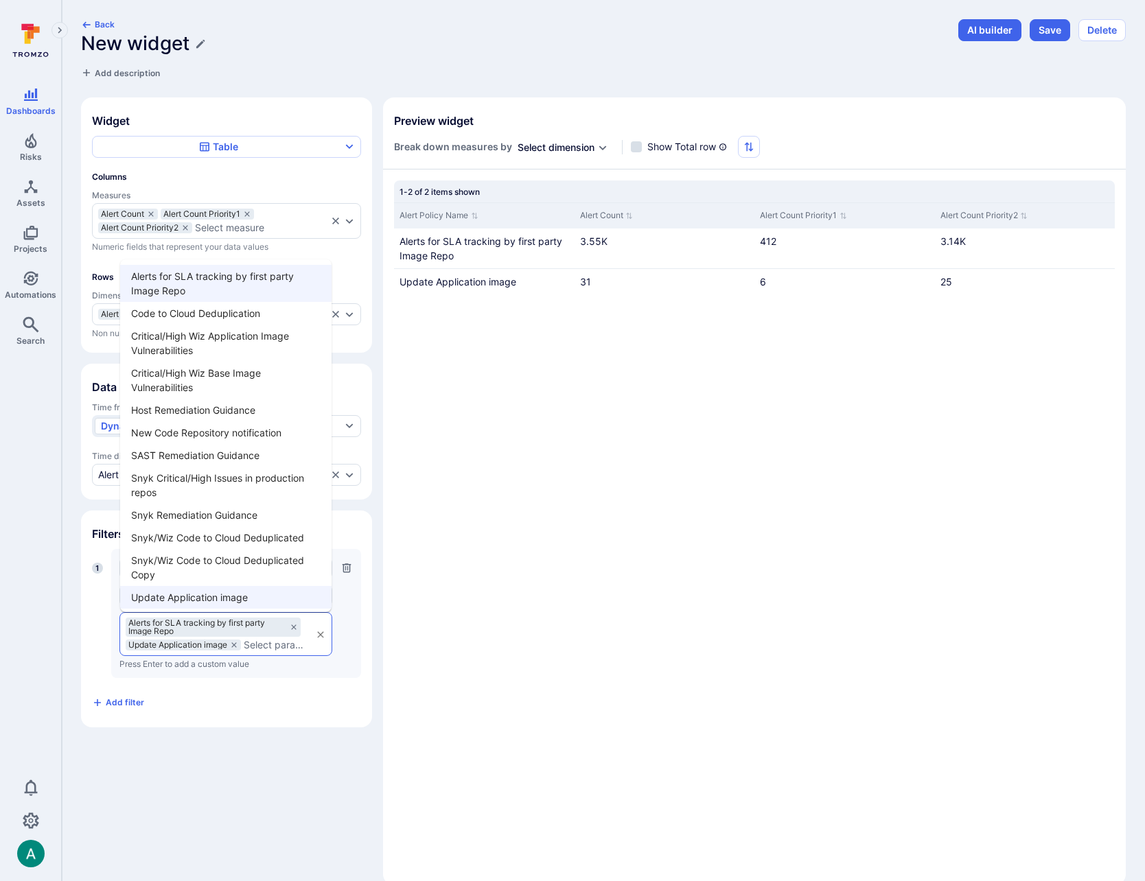
click at [270, 646] on input "text" at bounding box center [274, 645] width 61 height 11
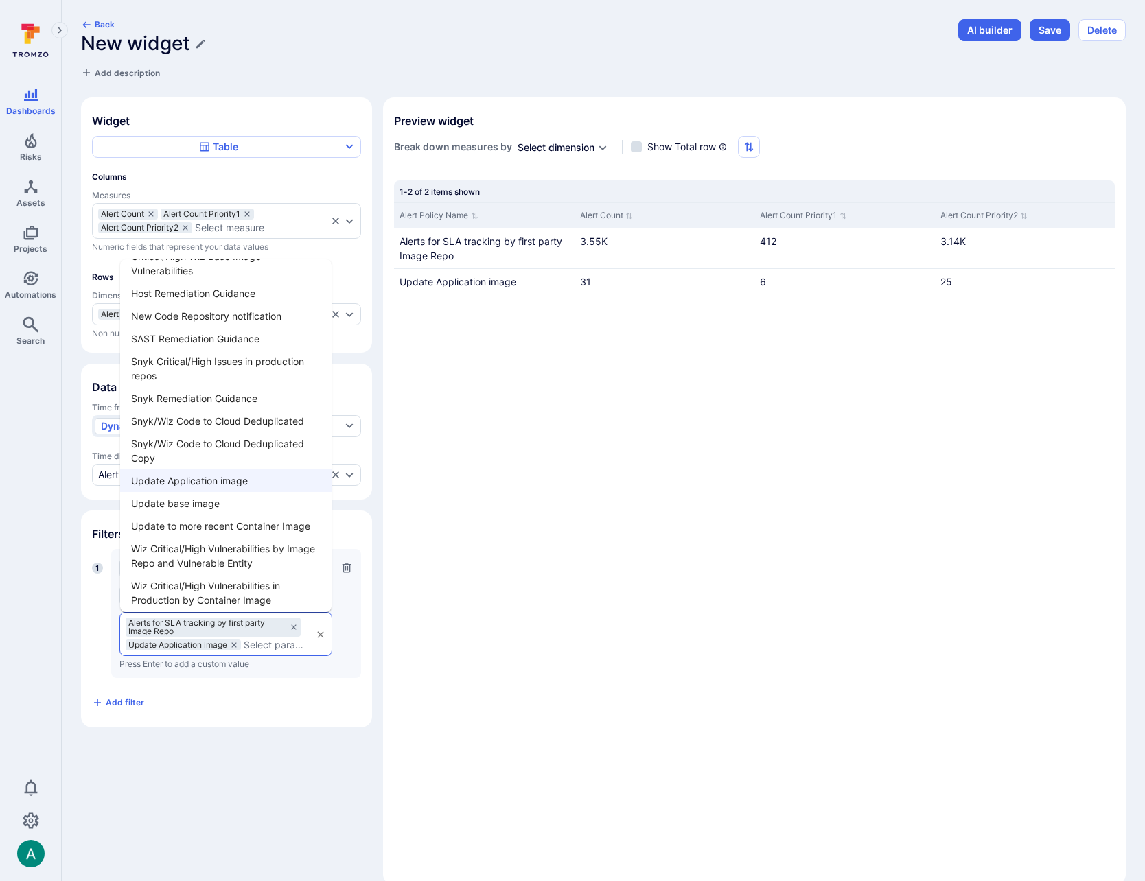
scroll to position [121, 0]
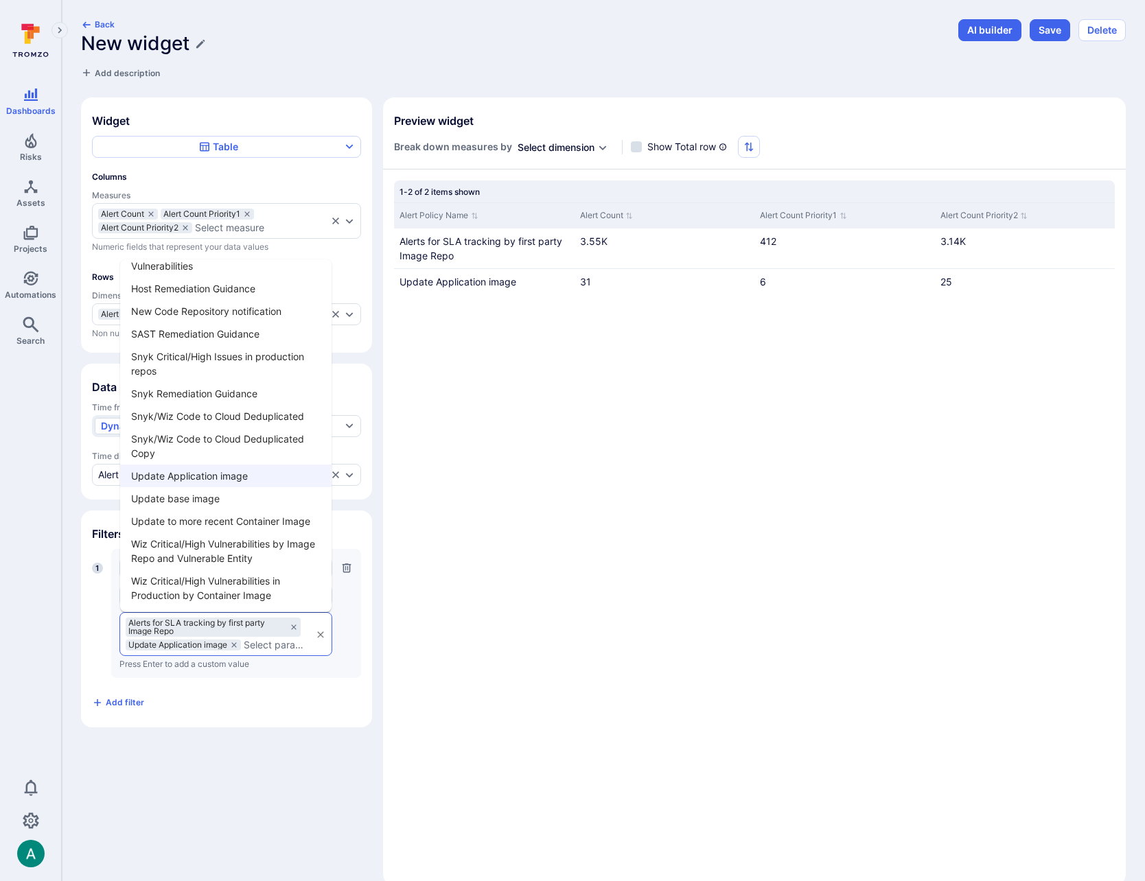
click at [200, 495] on li "Update base image" at bounding box center [225, 498] width 211 height 23
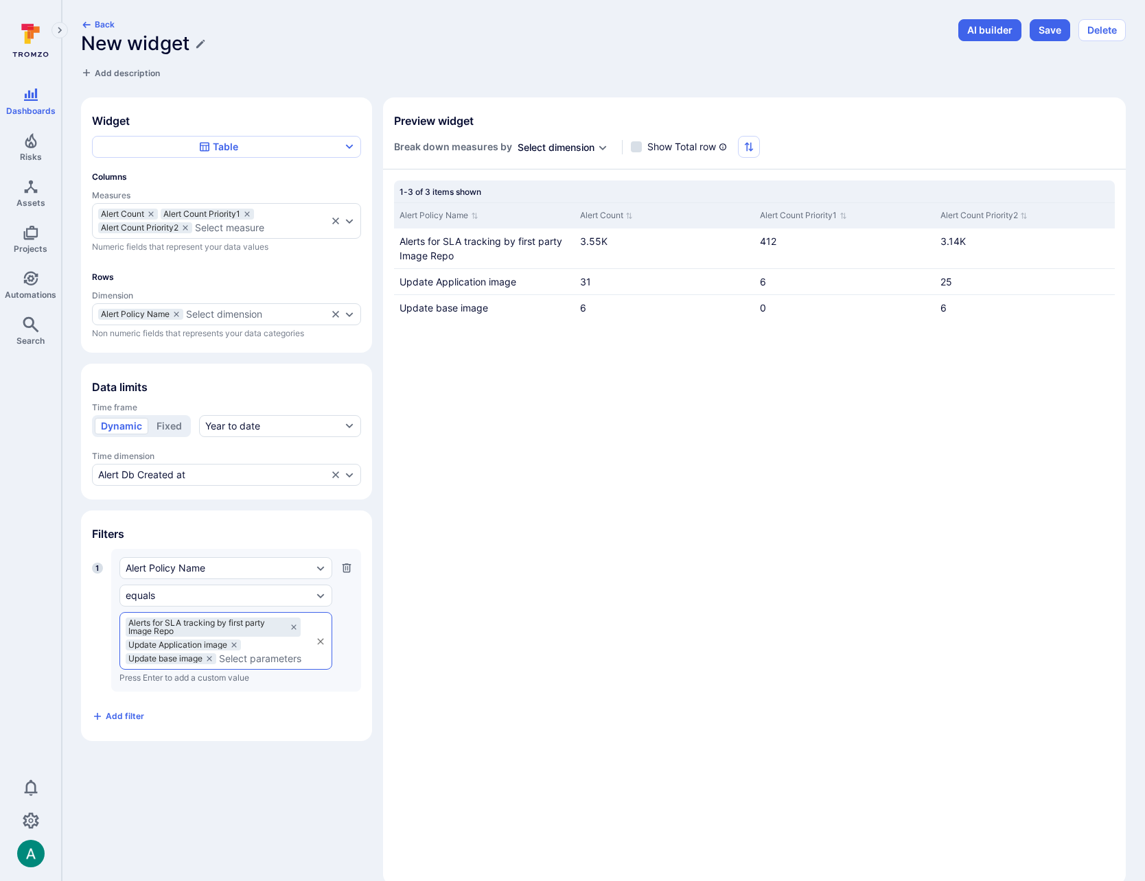
scroll to position [3, 0]
click at [273, 664] on div "Alerts for SLA tracking by first party Image Repo Update Application image Upda…" at bounding box center [225, 638] width 213 height 58
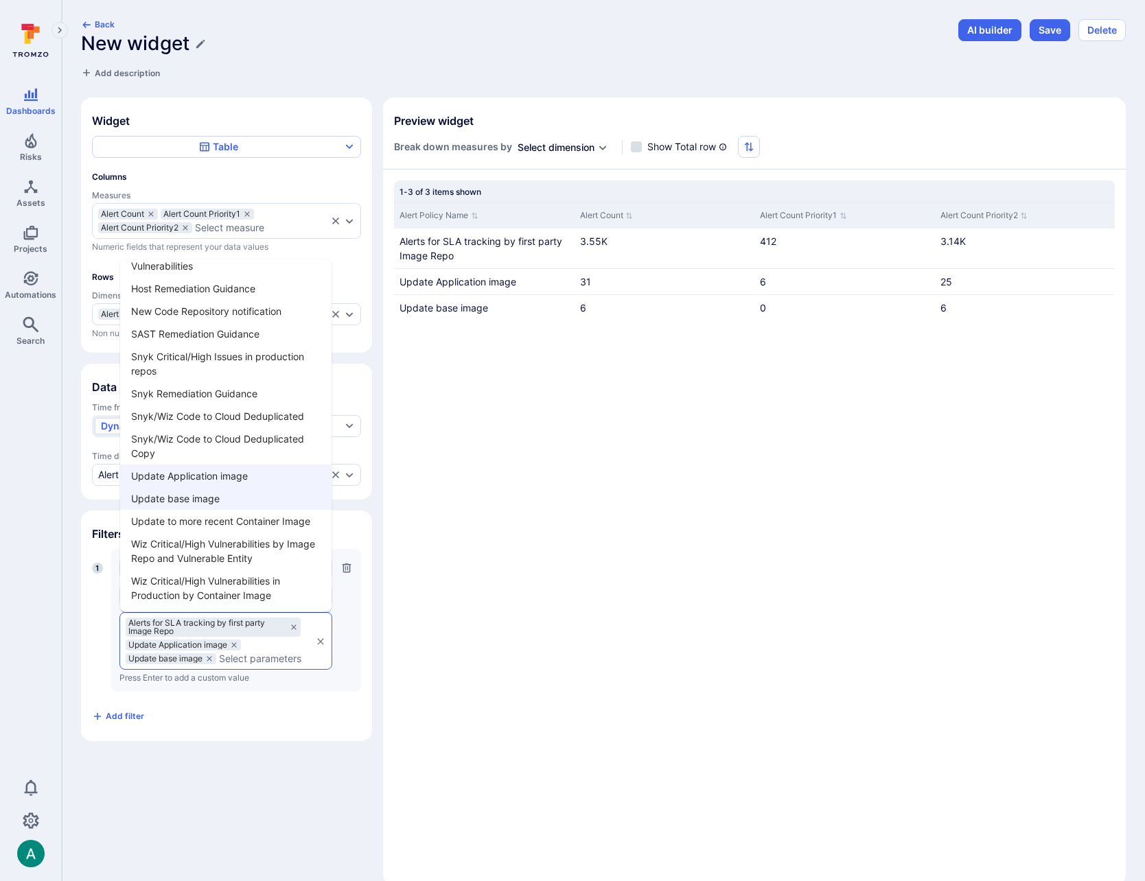
scroll to position [23, 0]
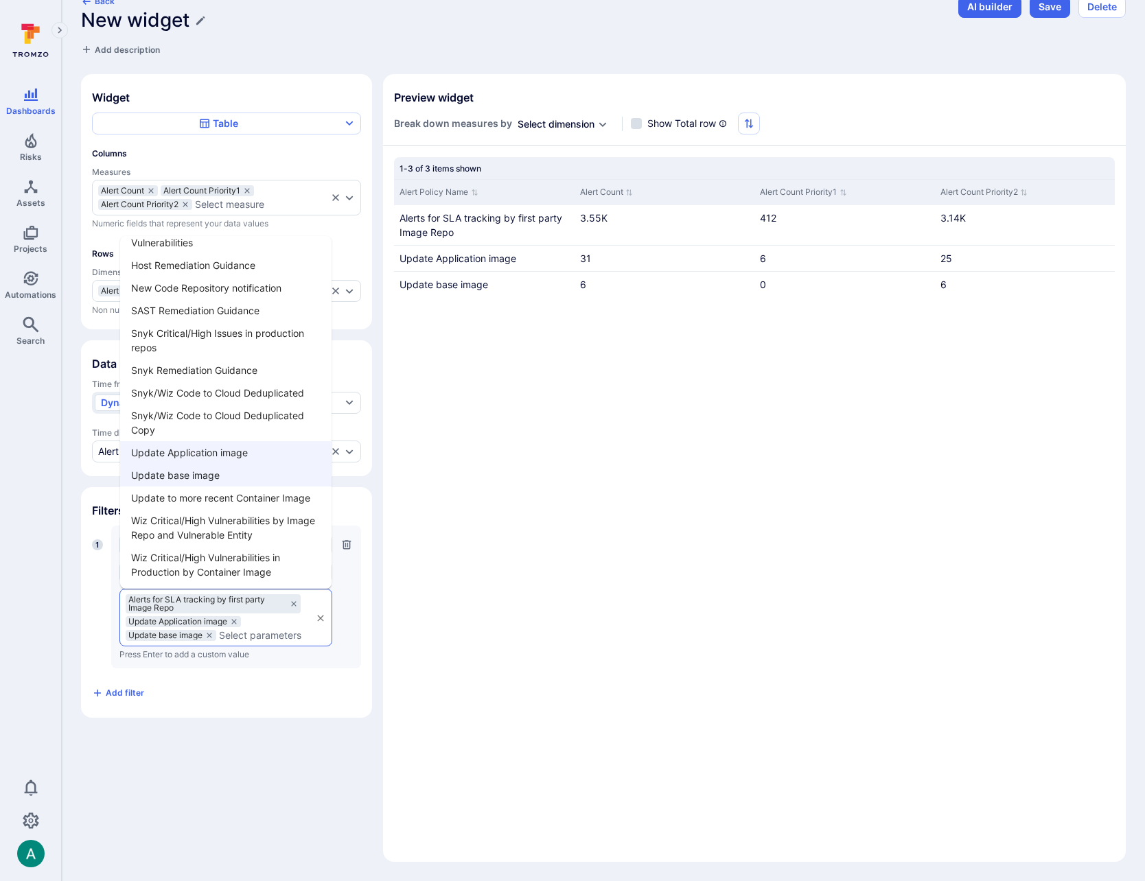
click at [206, 500] on li "Update to more recent Container Image" at bounding box center [225, 498] width 211 height 23
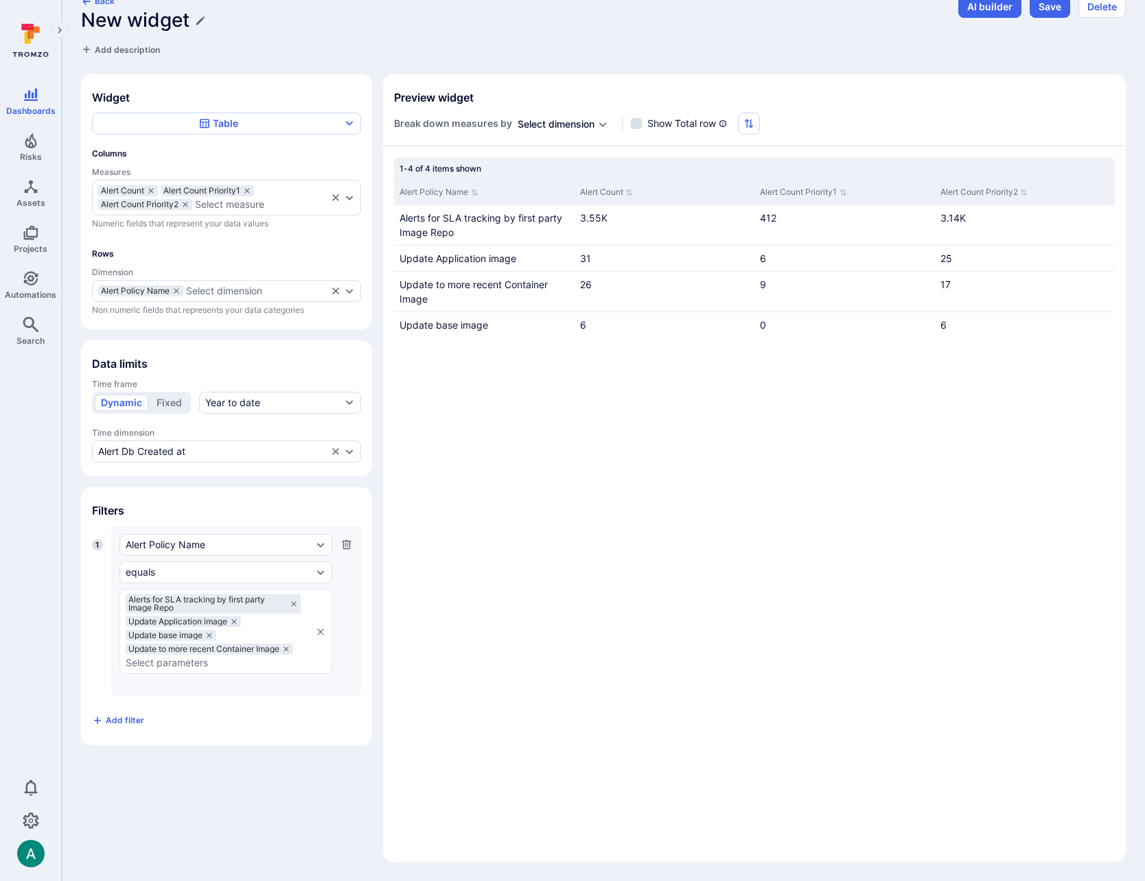
click at [267, 775] on div "Widget Table Columns Measures Alert Count Alert Count Priority1 Alert Count Pri…" at bounding box center [603, 468] width 1044 height 788
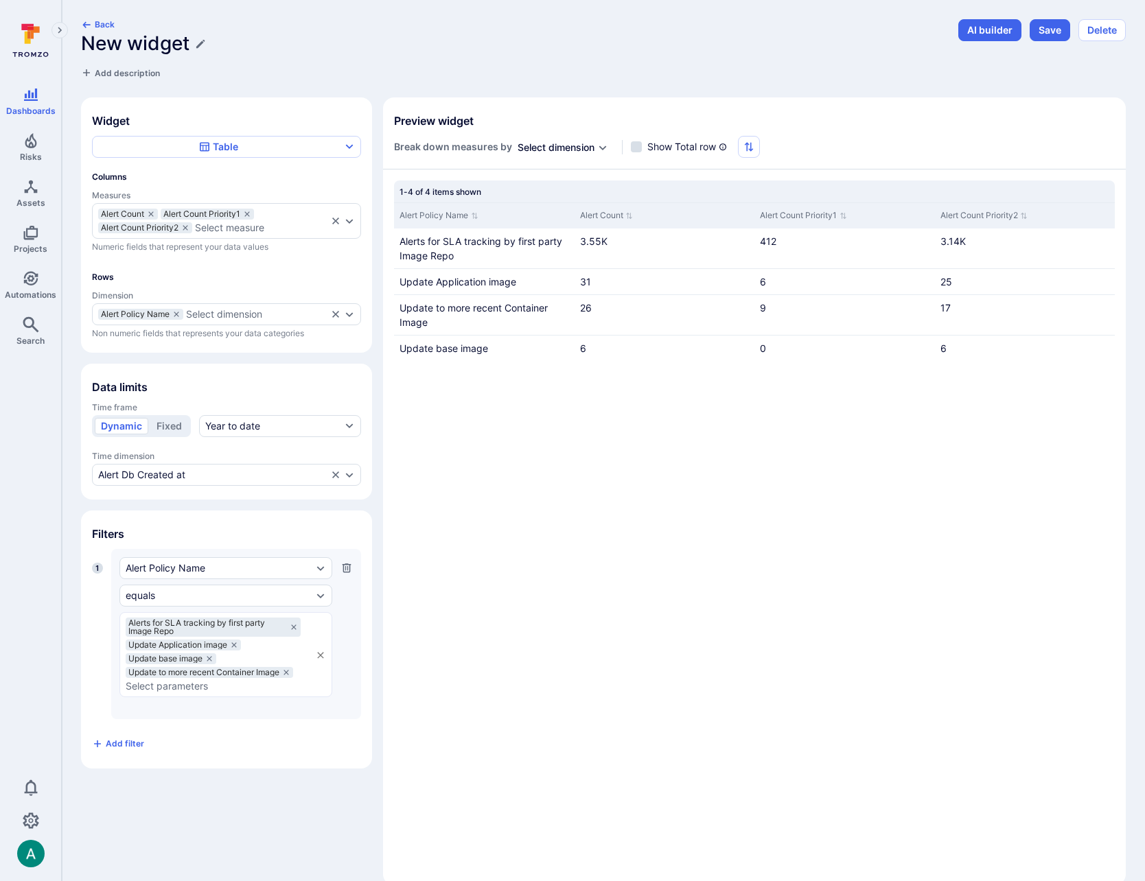
click at [158, 39] on h1 "New widget" at bounding box center [135, 43] width 108 height 23
click at [162, 39] on input "New widget" at bounding box center [515, 43] width 869 height 23
click at [161, 39] on input "New widget" at bounding box center [515, 43] width 869 height 23
click at [176, 41] on input "Alerts" at bounding box center [515, 43] width 869 height 23
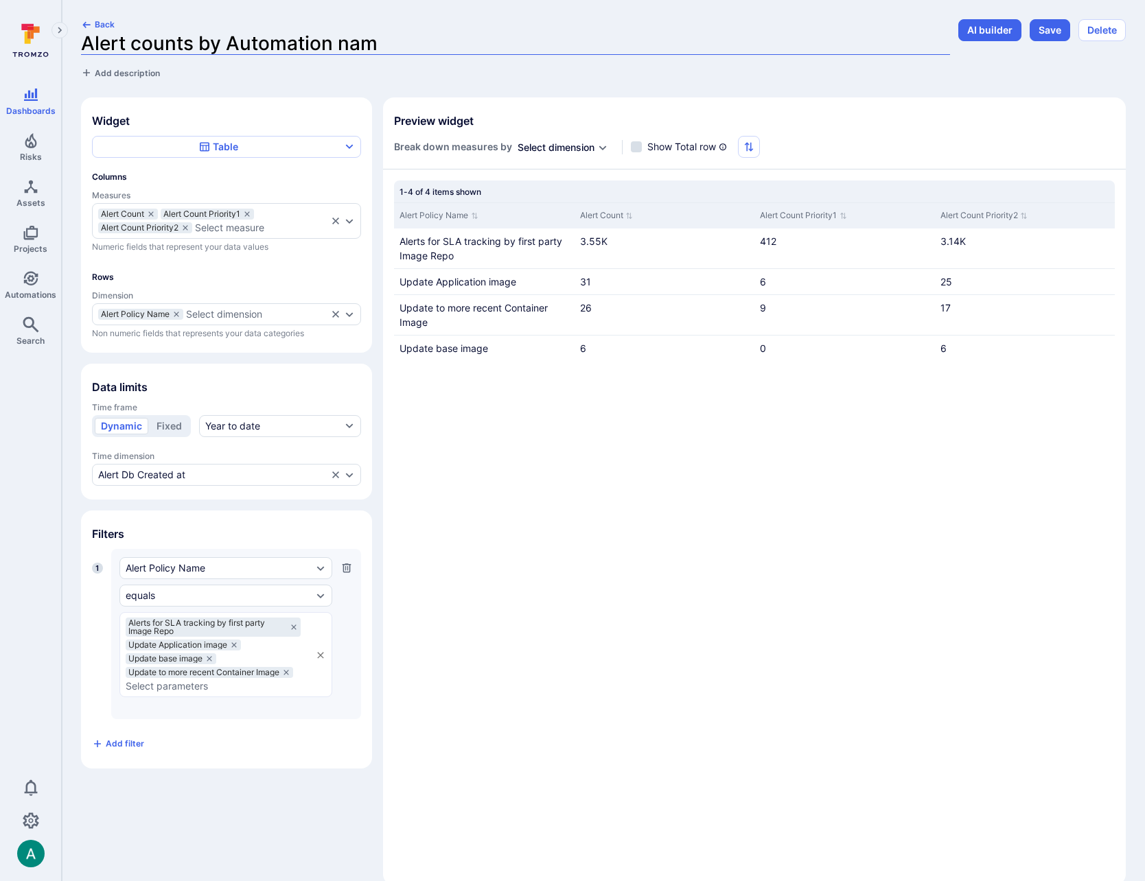
type input "Alert counts by Automation name"
click at [1046, 31] on button "Save" at bounding box center [1049, 30] width 40 height 22
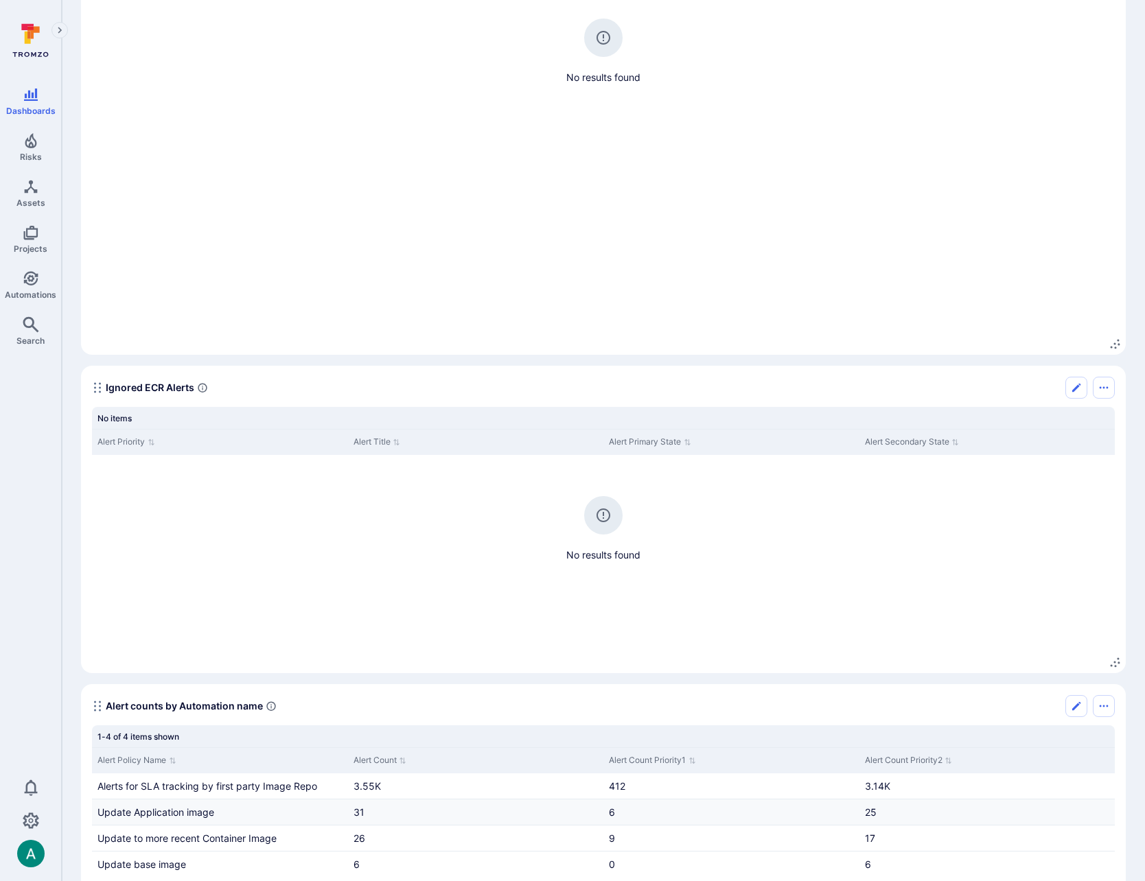
scroll to position [1233, 0]
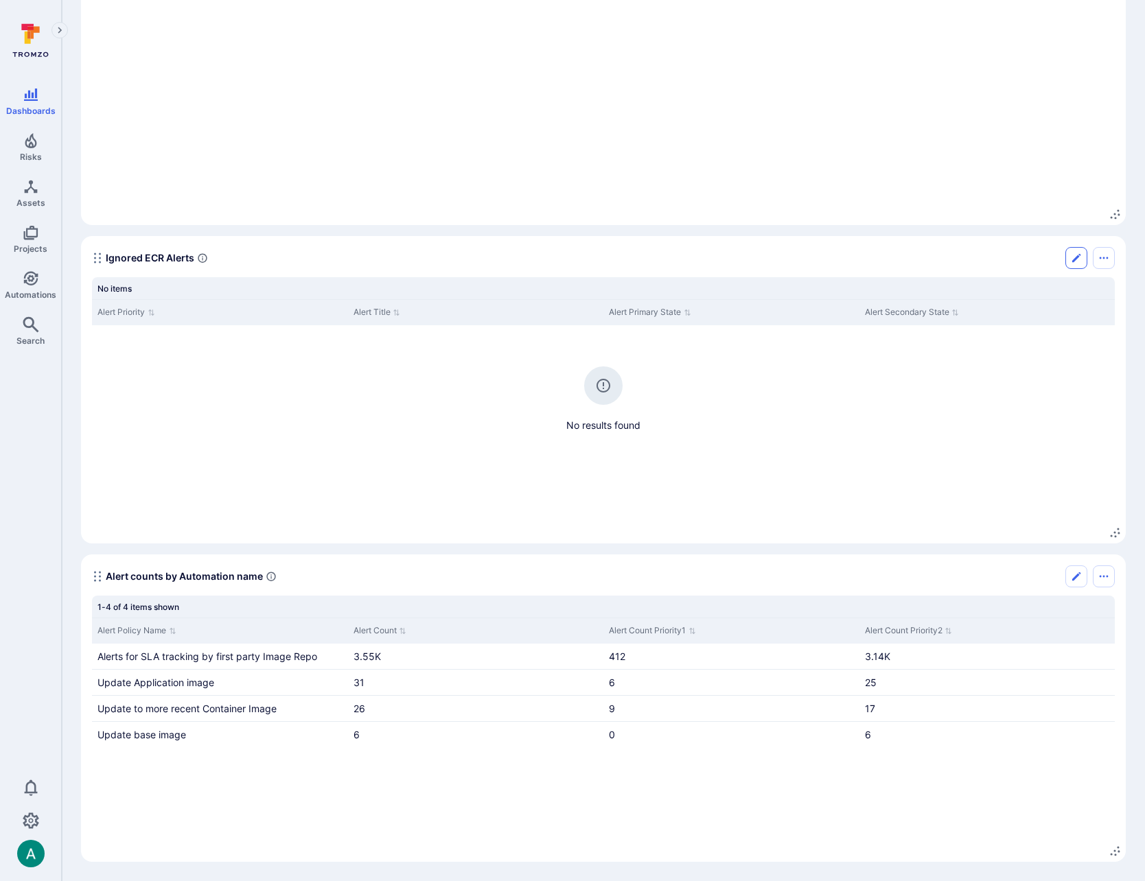
click at [1074, 257] on icon "Edit" at bounding box center [1076, 258] width 11 height 11
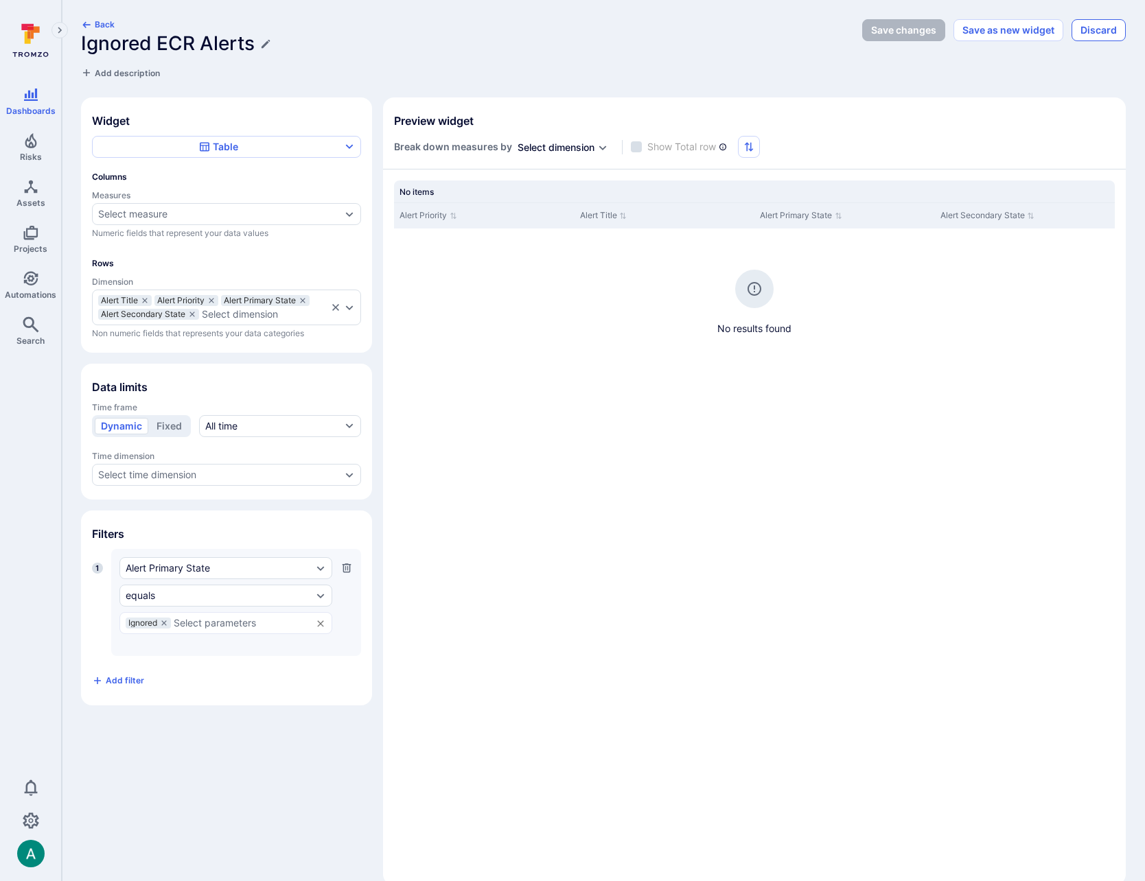
click at [1092, 30] on button "Discard" at bounding box center [1098, 30] width 54 height 22
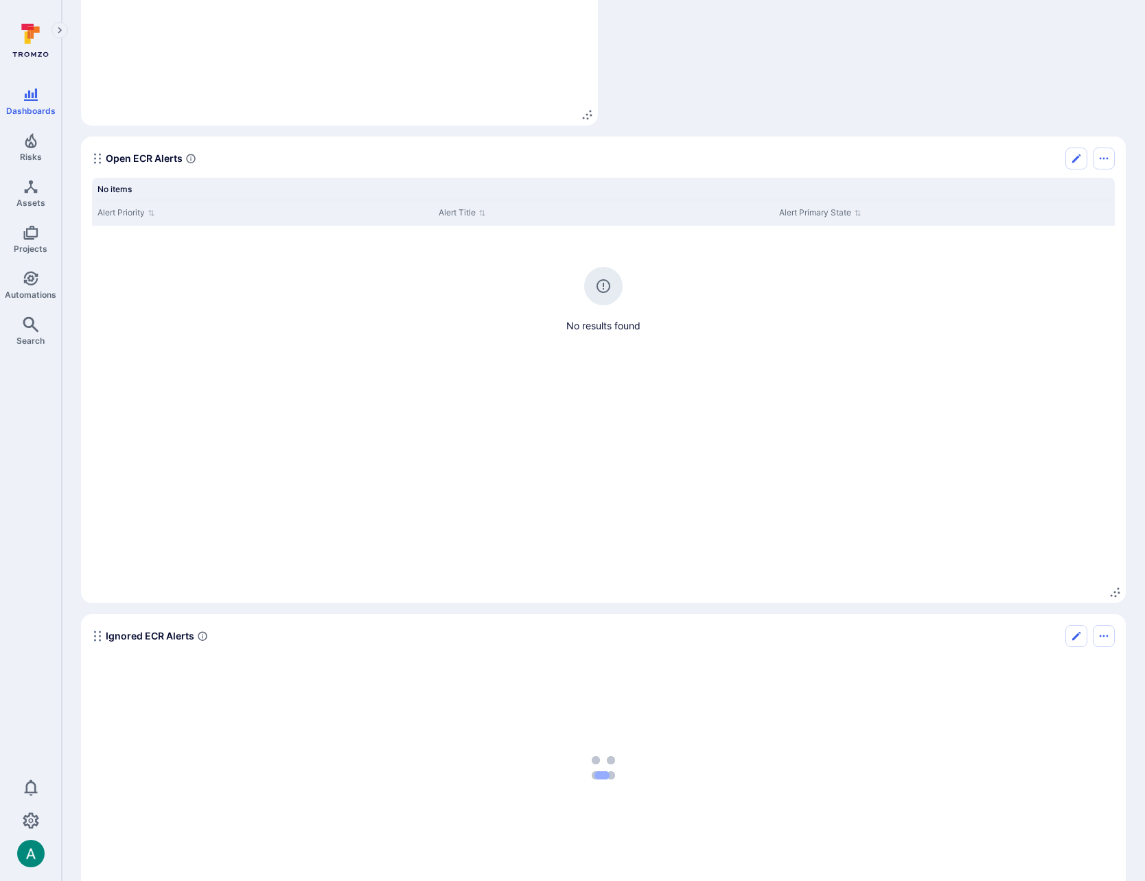
scroll to position [1233, 0]
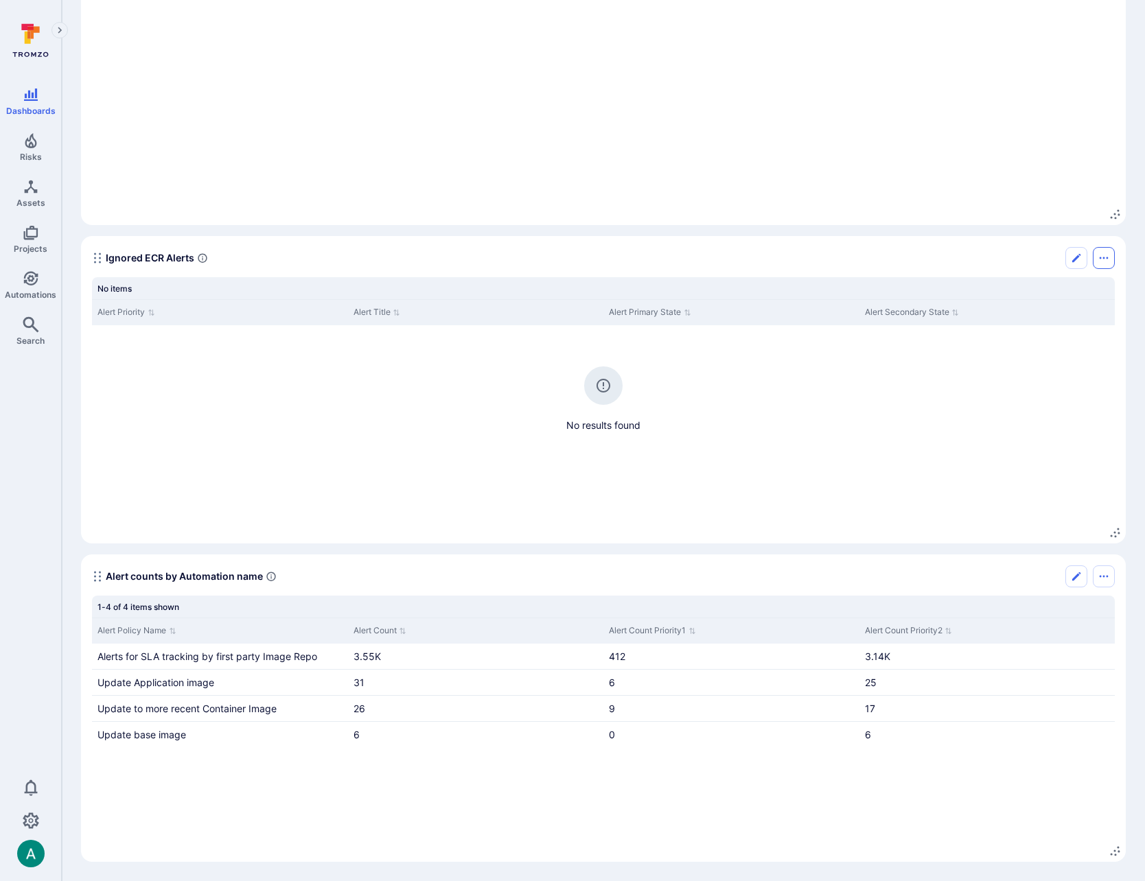
click at [1100, 259] on icon "Options menu" at bounding box center [1103, 258] width 11 height 11
click at [1068, 290] on li "Delete widget" at bounding box center [1045, 289] width 125 height 22
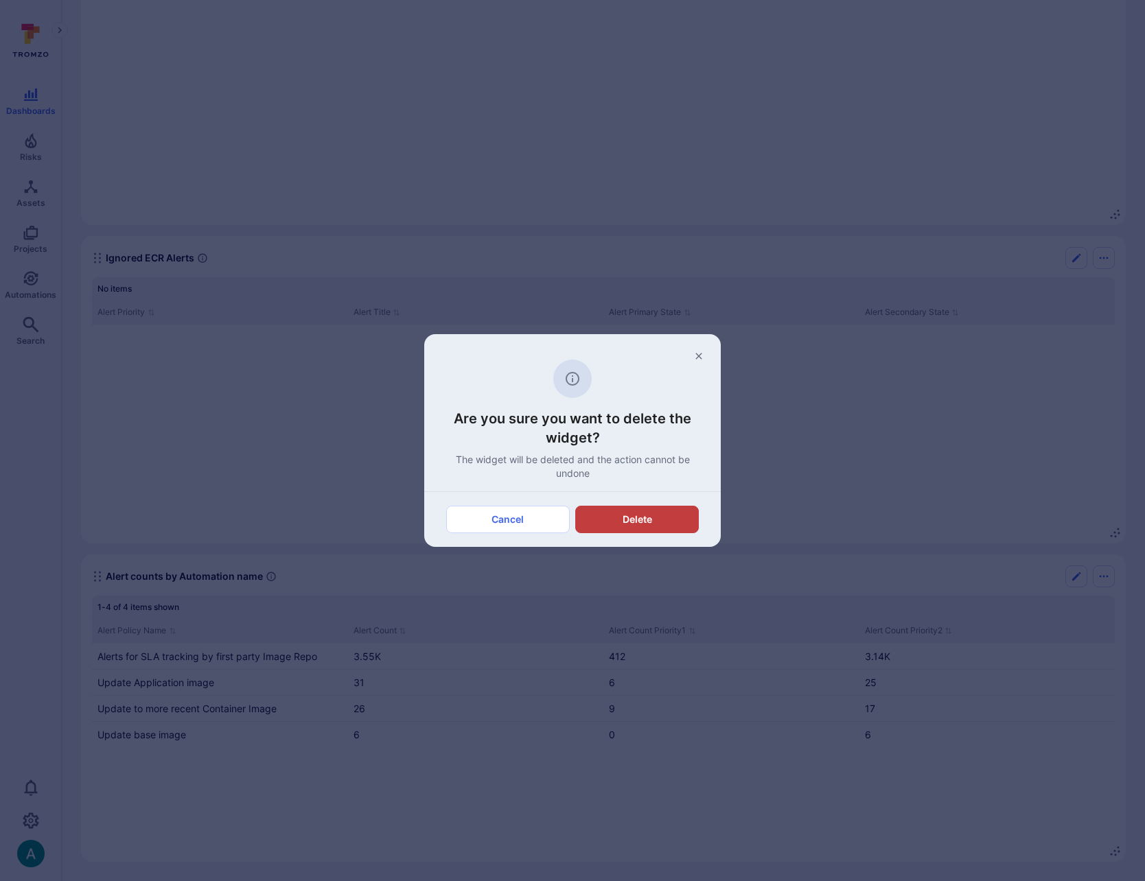
click at [664, 521] on button "Delete" at bounding box center [637, 519] width 124 height 27
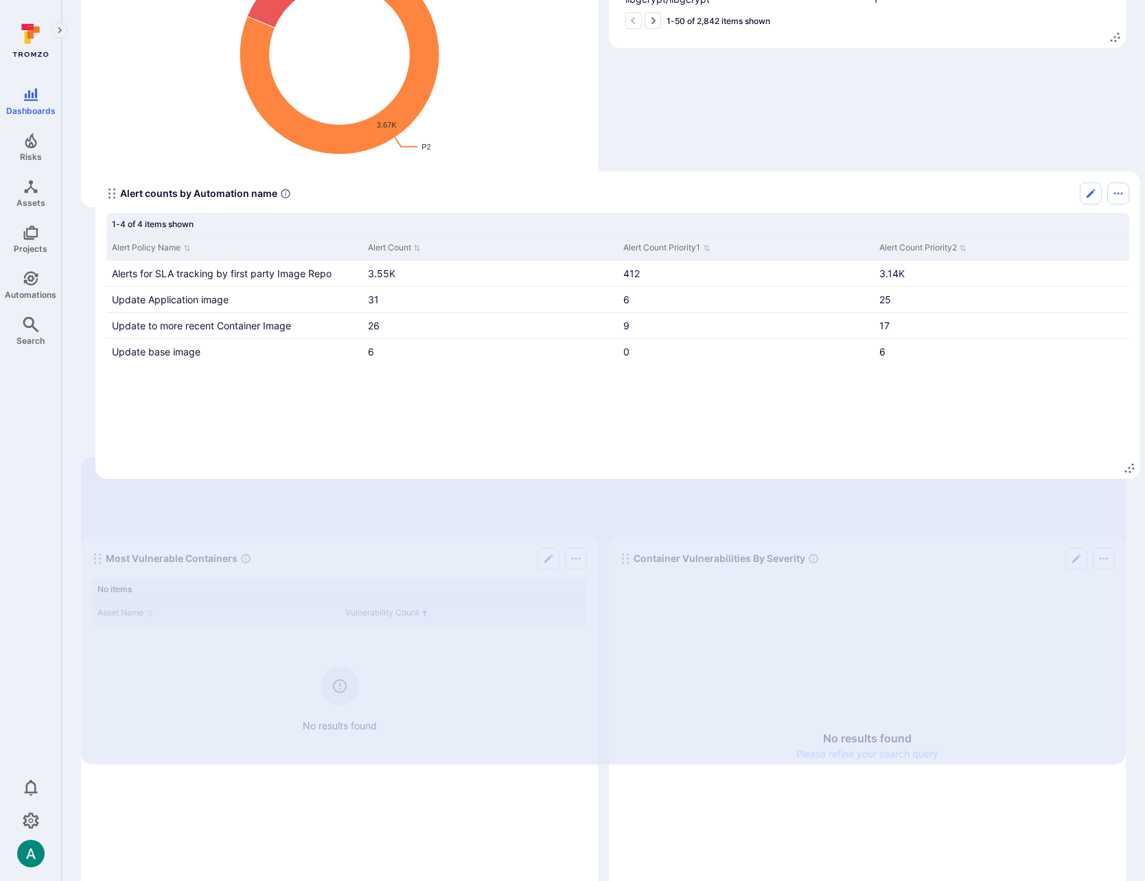
scroll to position [0, 0]
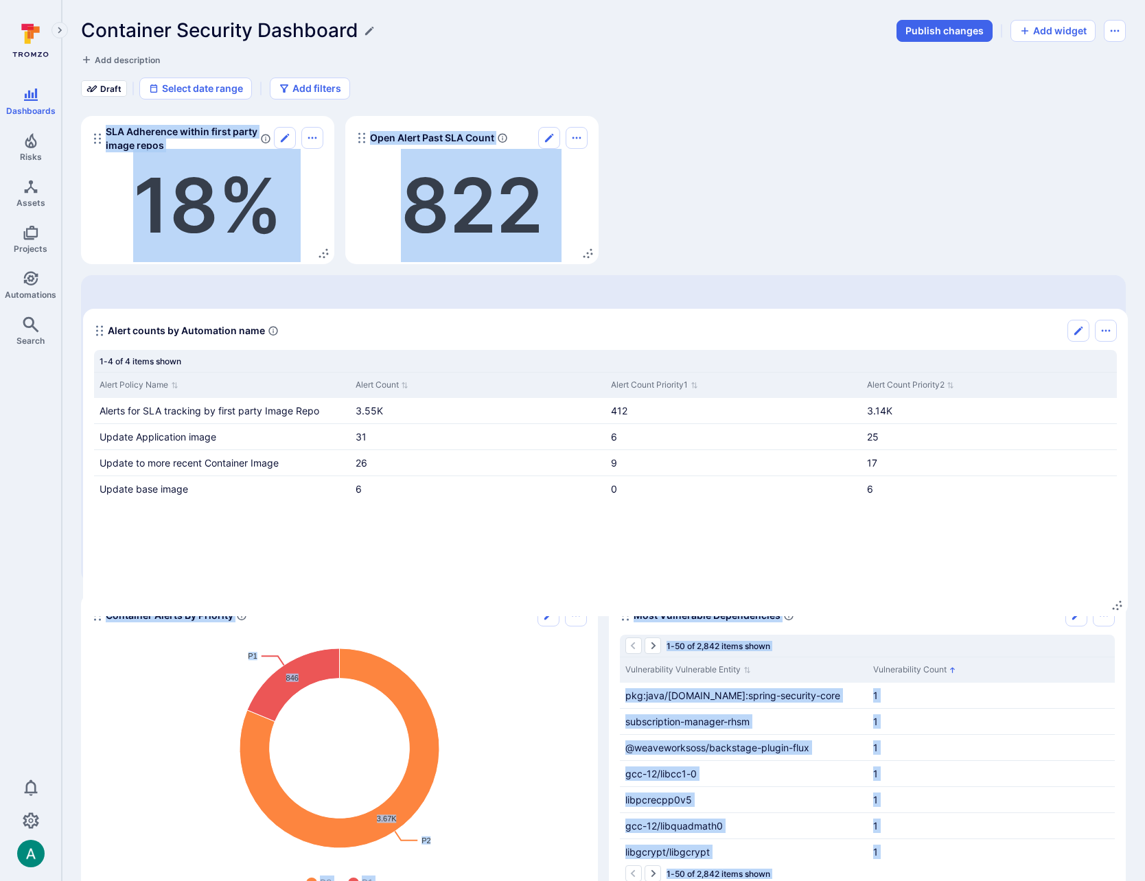
drag, startPoint x: 95, startPoint y: 576, endPoint x: 97, endPoint y: 320, distance: 256.7
click at [97, 325] on icon "Widget" at bounding box center [99, 330] width 11 height 11
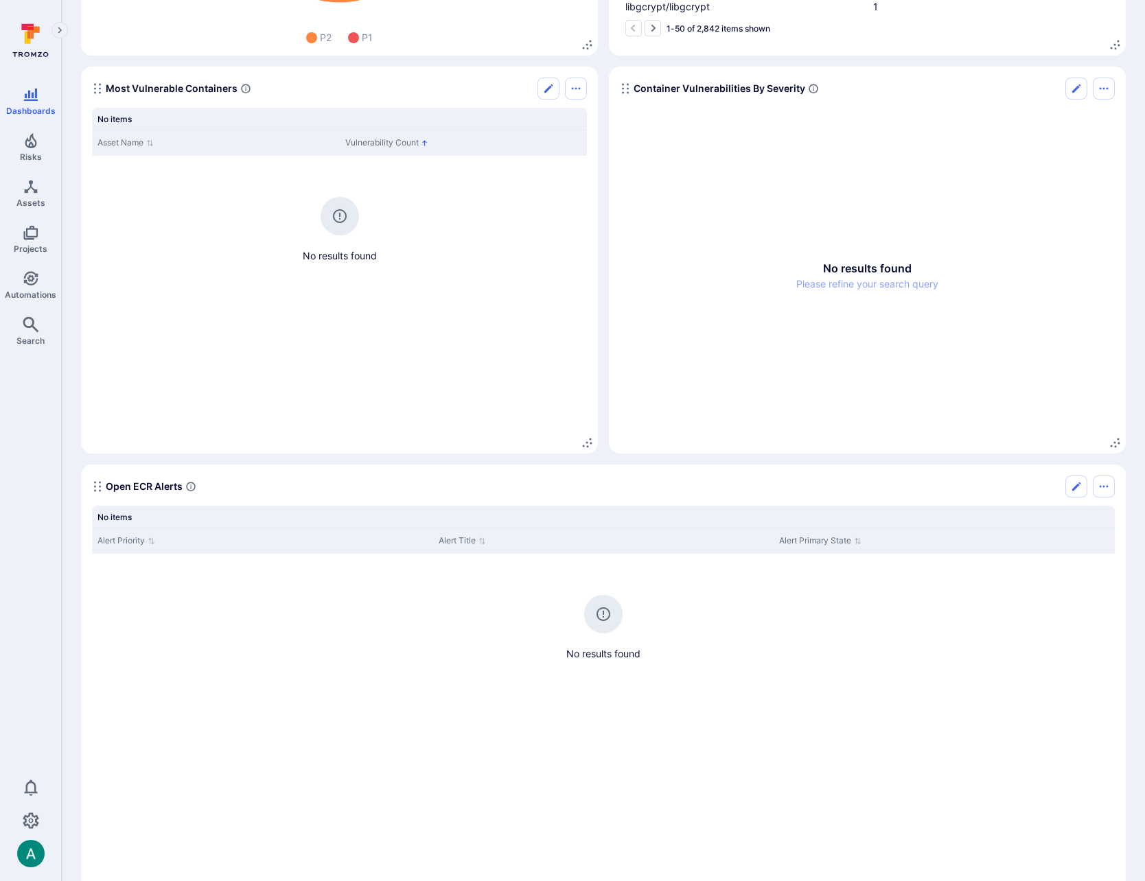
scroll to position [915, 0]
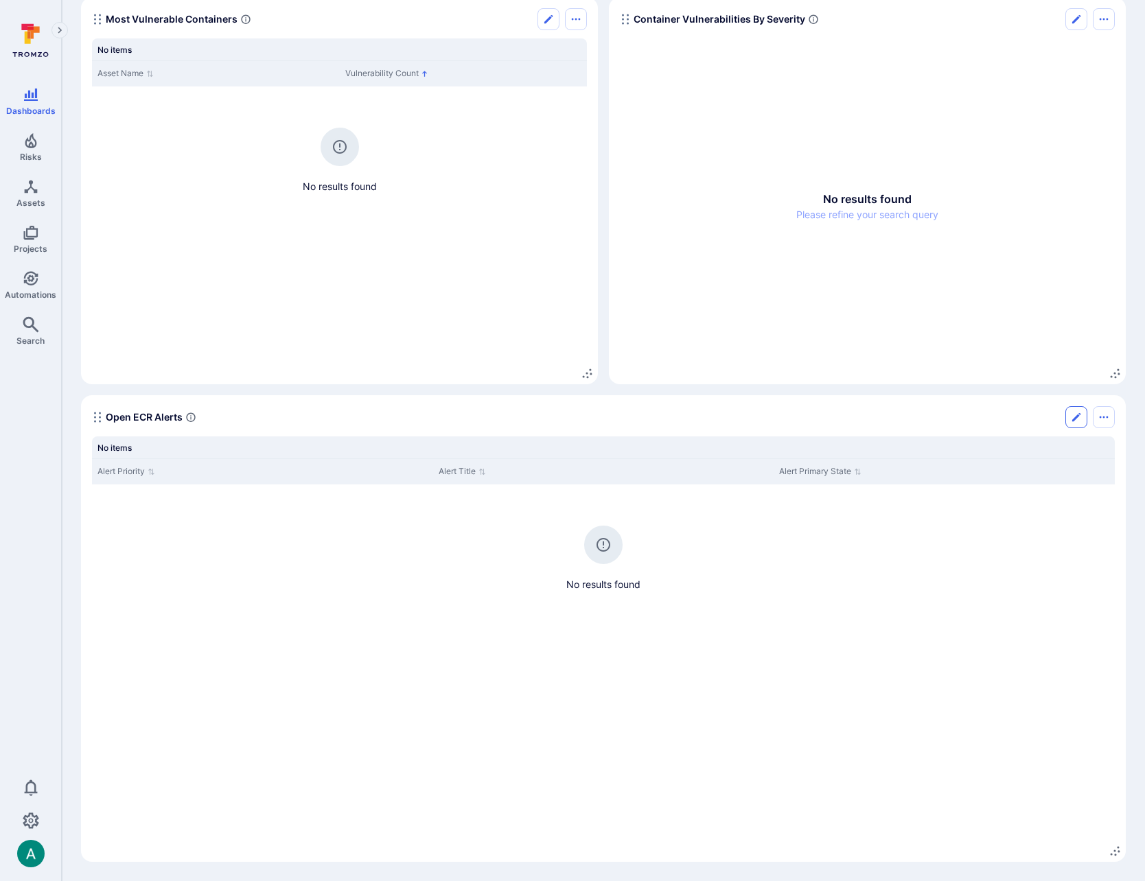
click at [1077, 420] on icon "Edit" at bounding box center [1076, 417] width 11 height 11
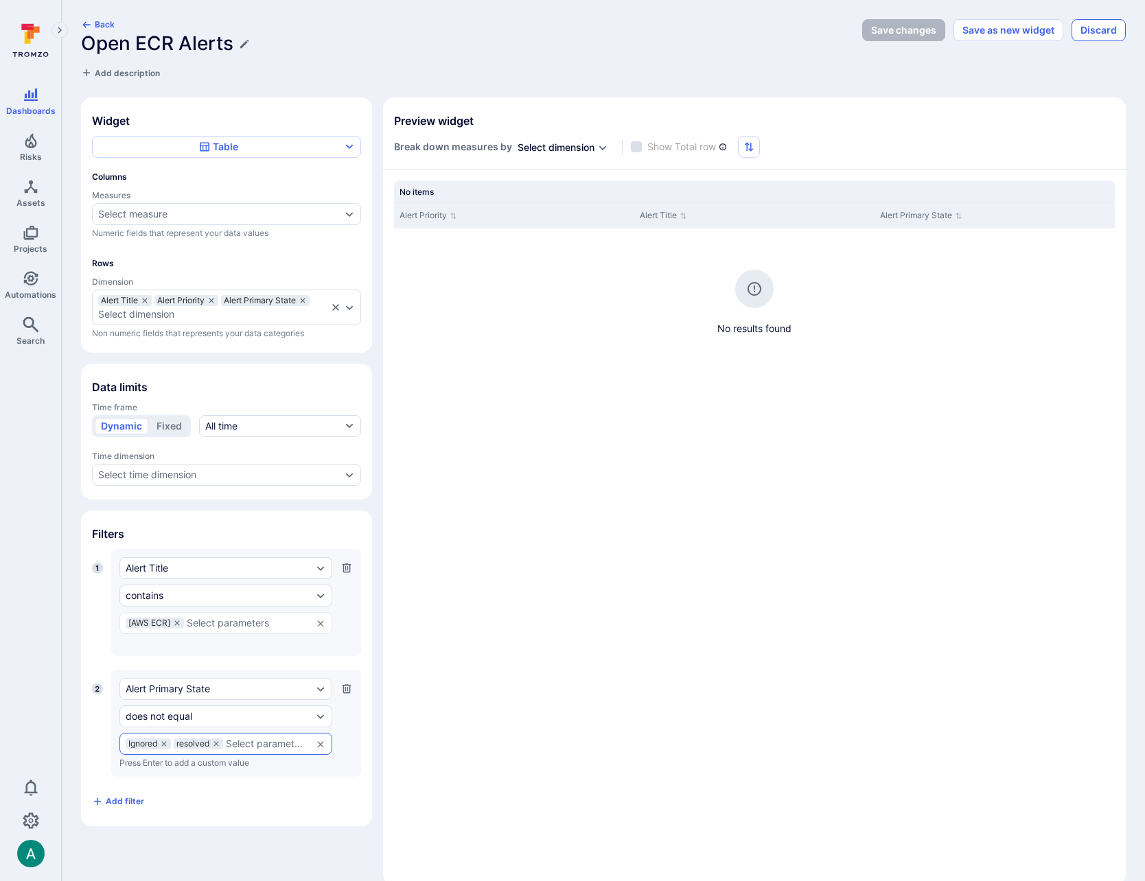
drag, startPoint x: 1013, startPoint y: 51, endPoint x: 1080, endPoint y: 40, distance: 68.1
click at [1037, 47] on div "Back Open ECR Alerts Add description Save changes Save as new widget Discard" at bounding box center [603, 49] width 1044 height 60
click at [1092, 32] on button "Discard" at bounding box center [1098, 30] width 54 height 22
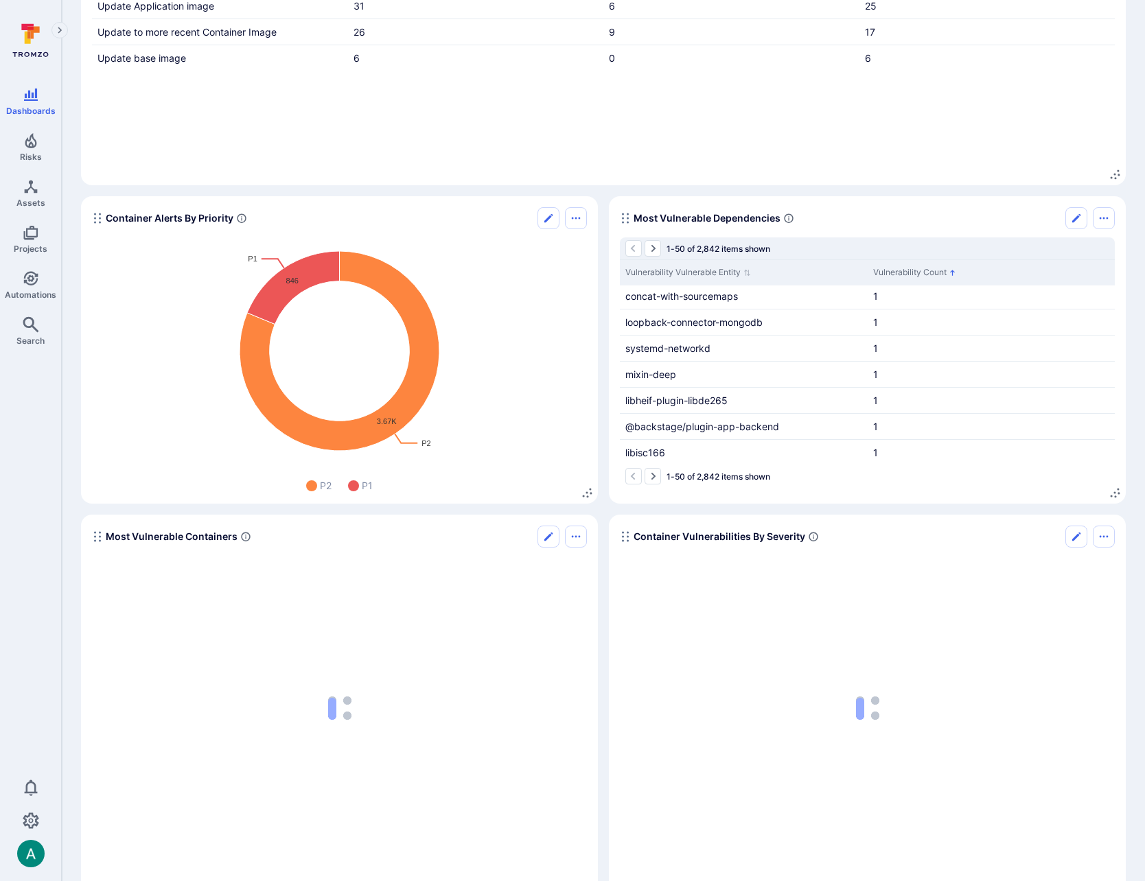
scroll to position [915, 0]
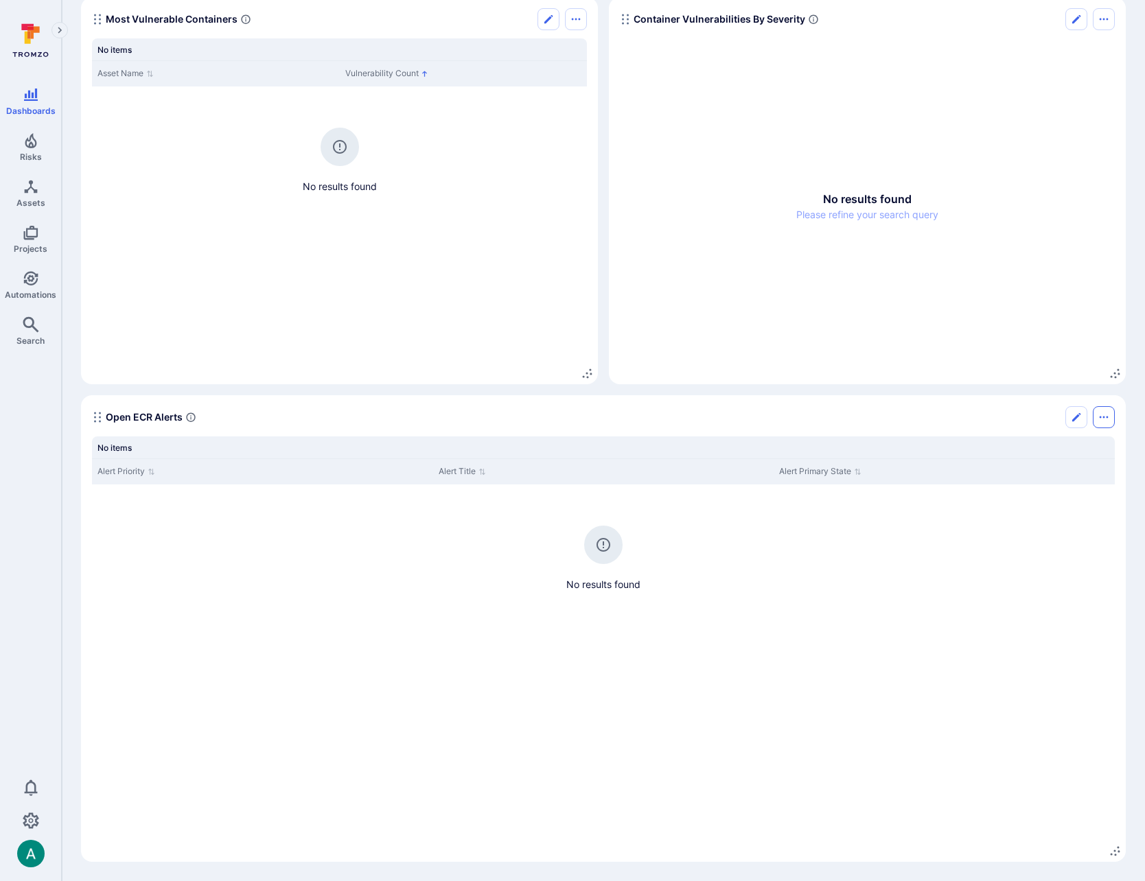
click at [1107, 416] on icon "Options menu" at bounding box center [1103, 417] width 11 height 11
click at [1075, 453] on li "Delete widget" at bounding box center [1045, 448] width 125 height 22
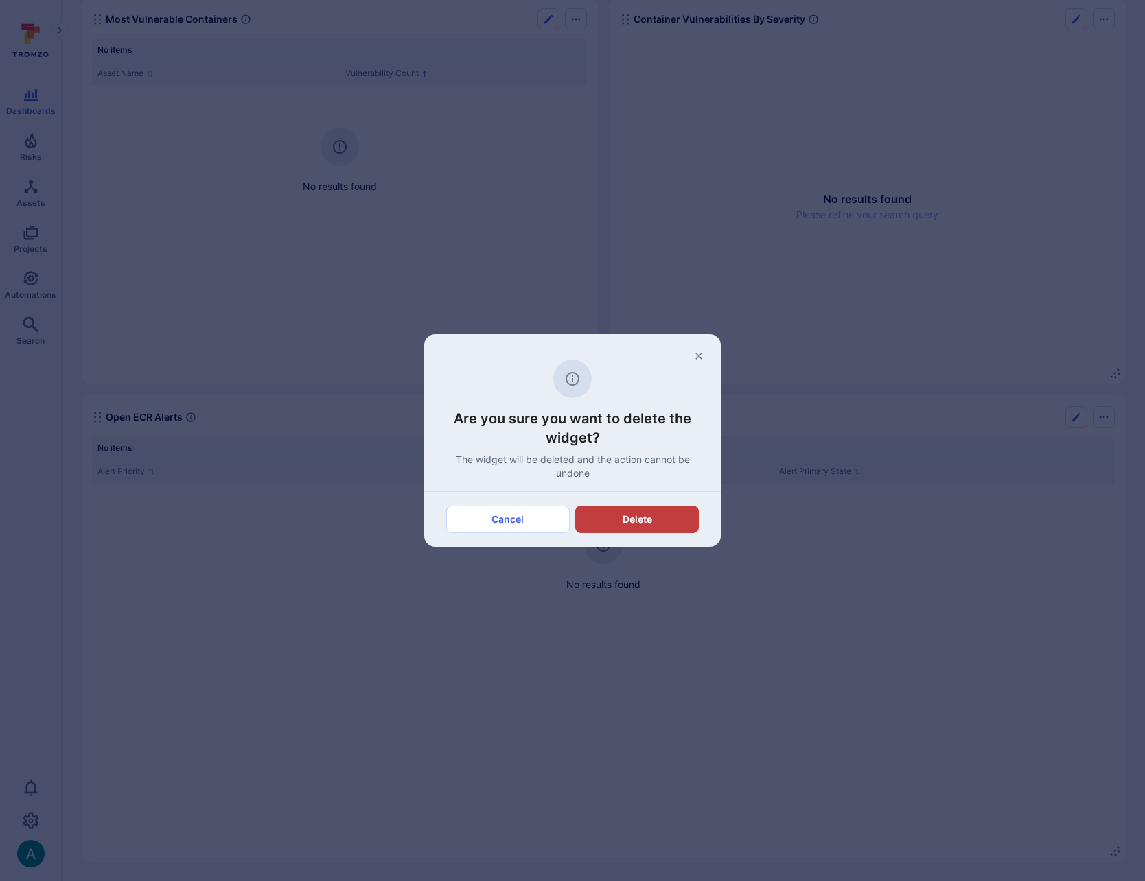
click at [641, 521] on button "Delete" at bounding box center [637, 519] width 124 height 27
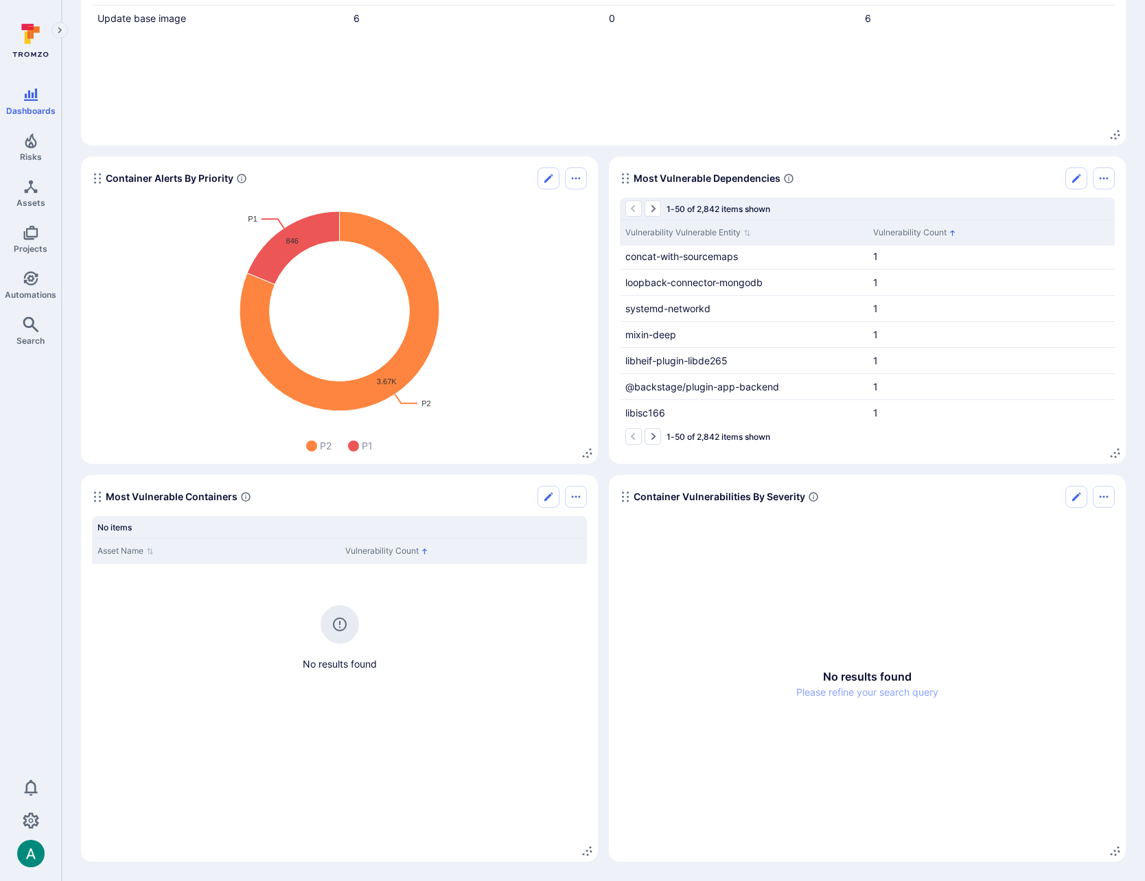
scroll to position [437, 0]
click at [575, 498] on icon "Options menu" at bounding box center [575, 496] width 11 height 11
click at [551, 491] on div at bounding box center [572, 440] width 1145 height 881
click at [551, 499] on icon "Edit" at bounding box center [548, 496] width 11 height 11
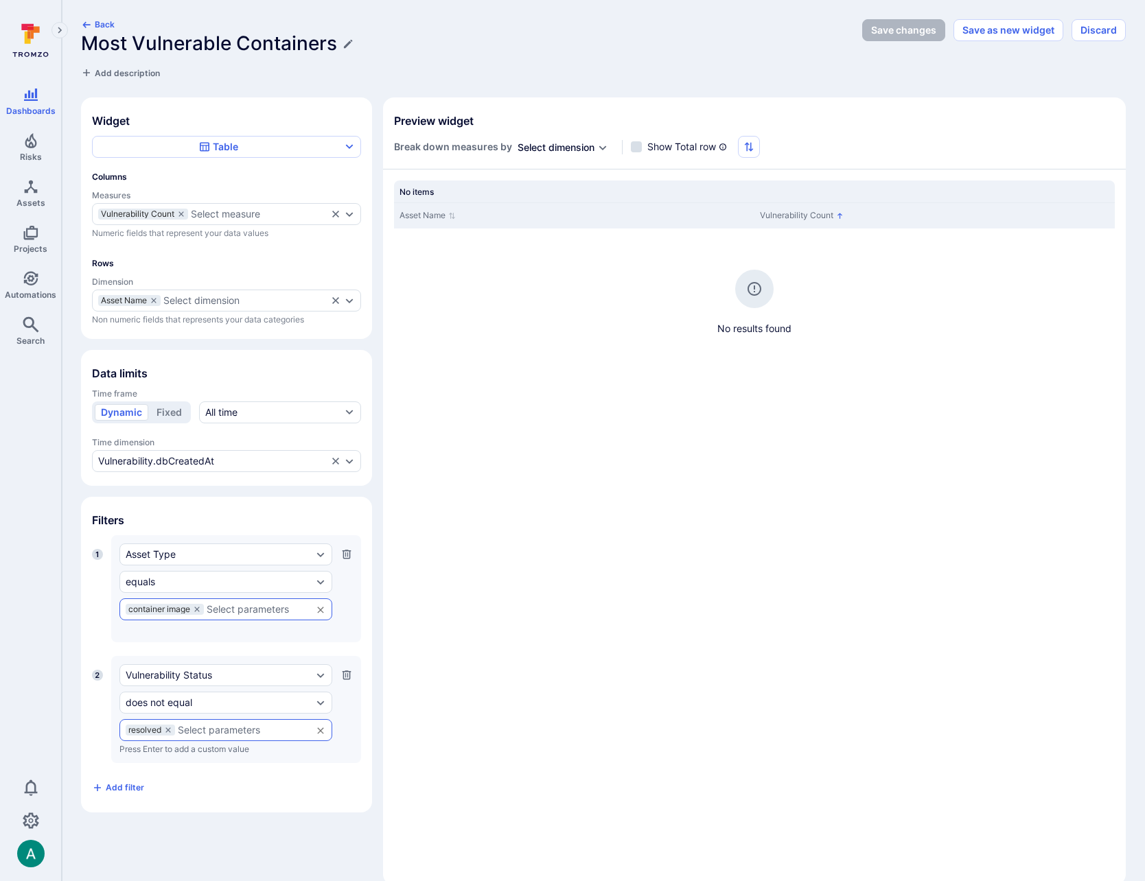
click at [198, 609] on icon at bounding box center [197, 609] width 8 height 8
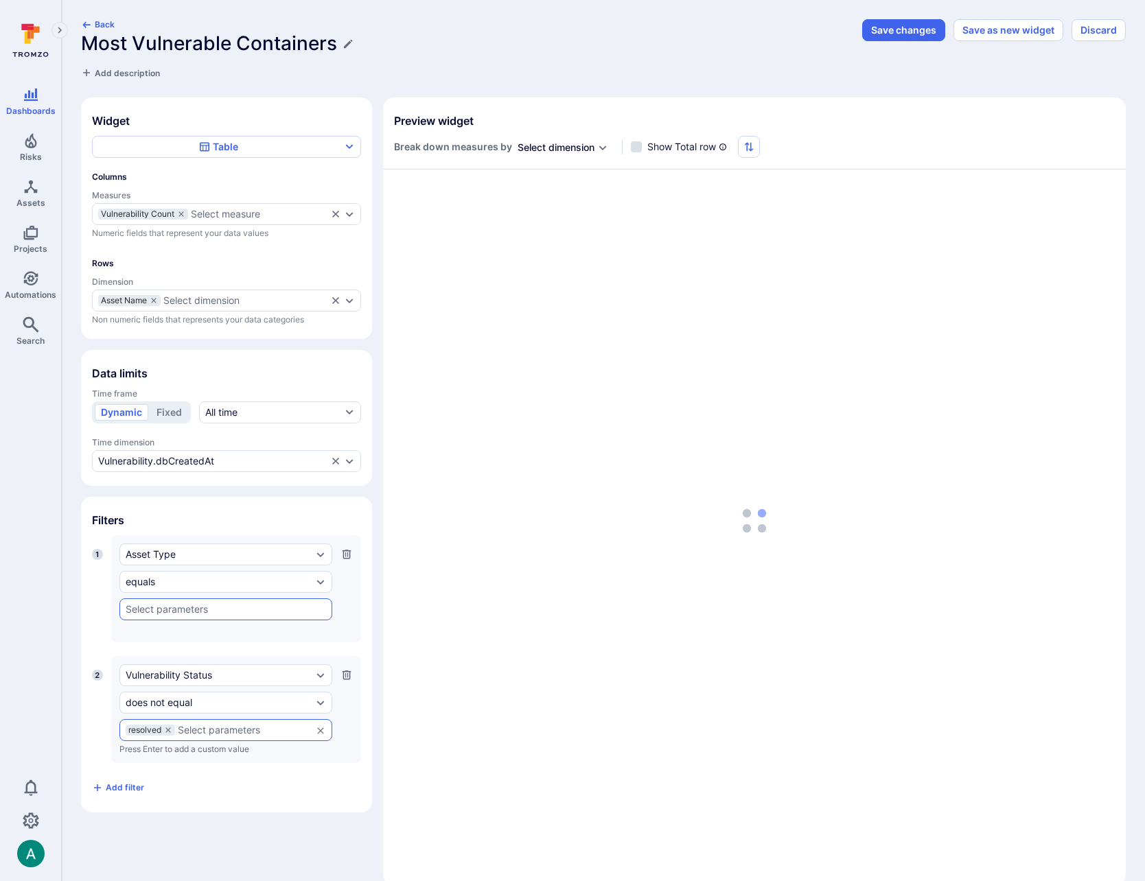
click at [207, 609] on input "text" at bounding box center [226, 609] width 200 height 11
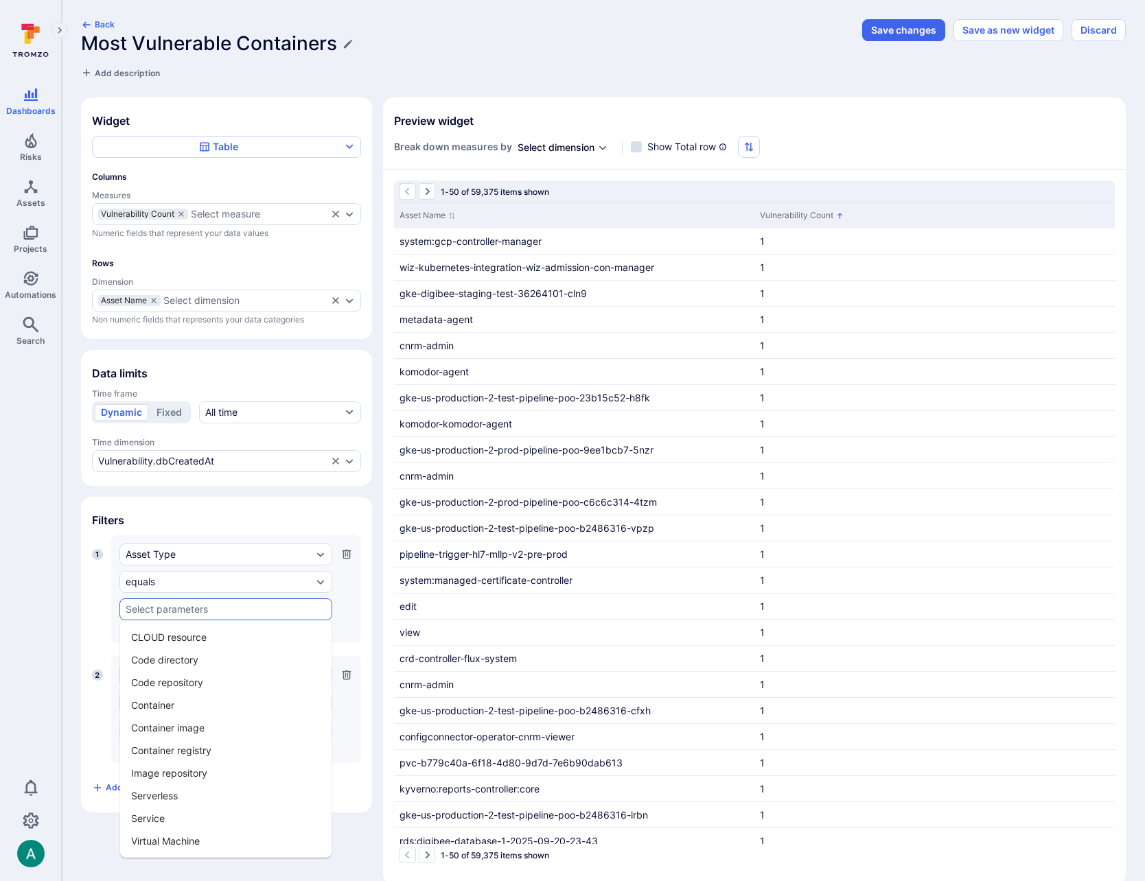
click at [217, 708] on li "Container" at bounding box center [225, 705] width 211 height 23
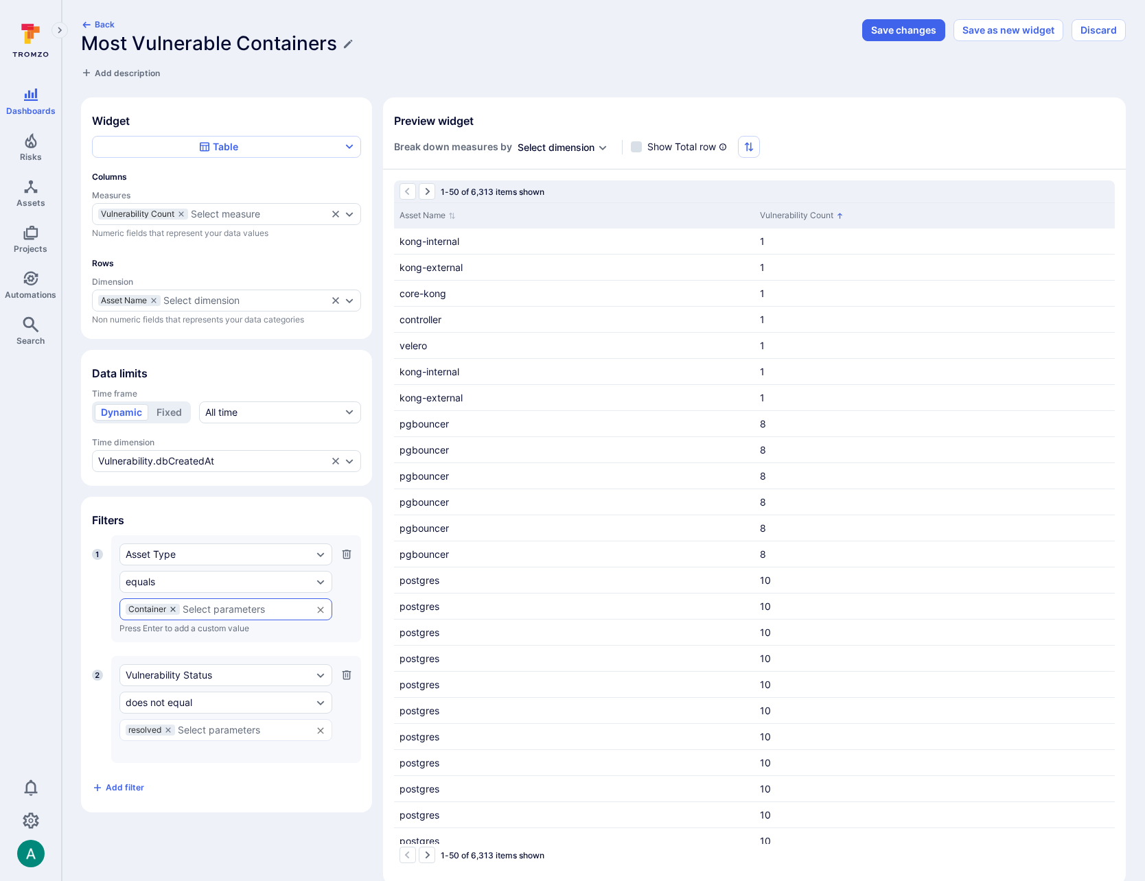
click at [173, 608] on icon at bounding box center [173, 609] width 8 height 8
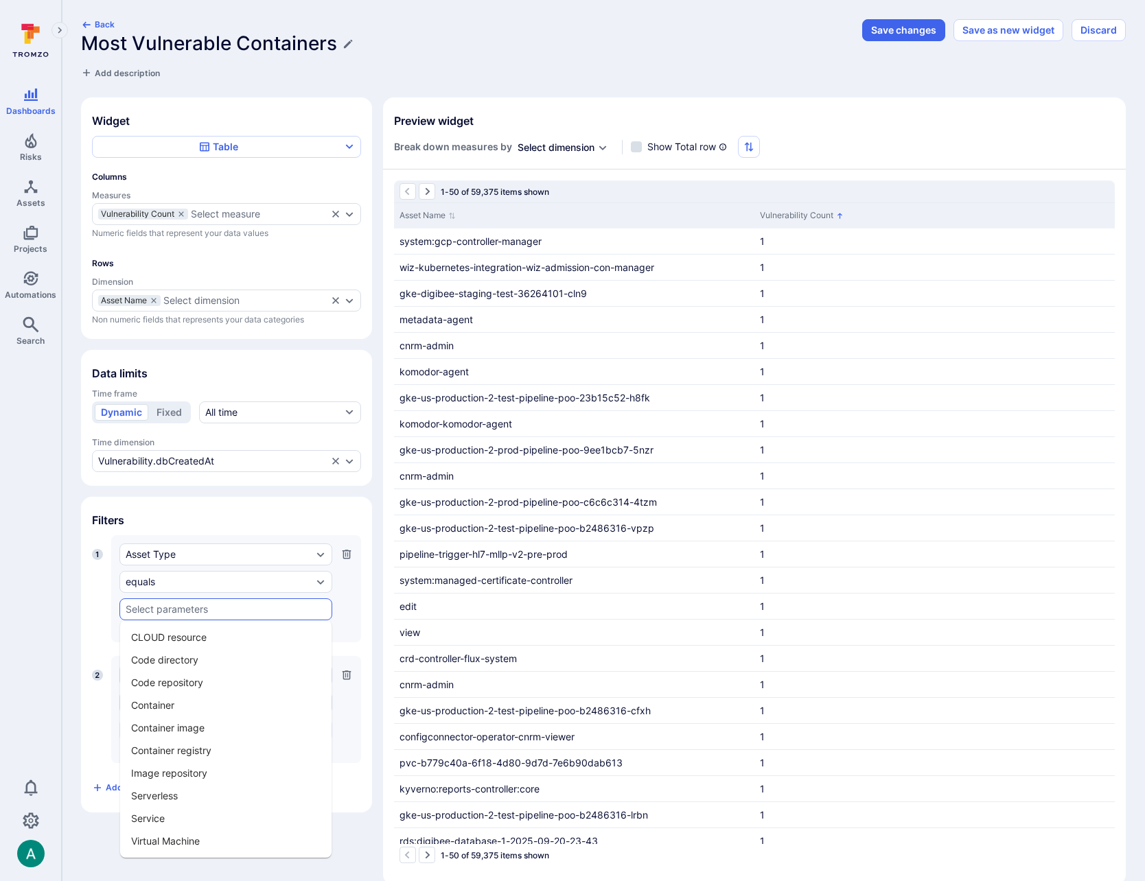
click at [176, 608] on input "text" at bounding box center [226, 609] width 200 height 11
click at [182, 732] on li "Container image" at bounding box center [225, 727] width 211 height 23
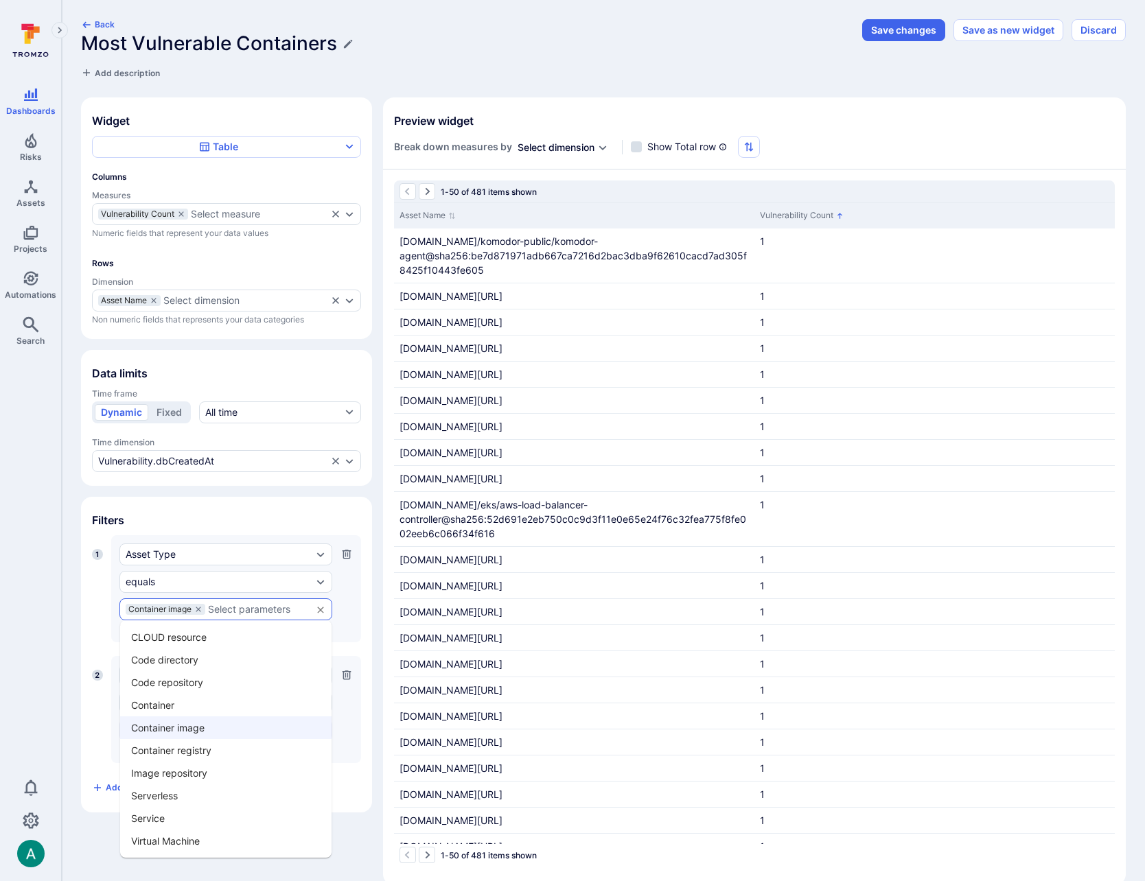
click at [246, 608] on input "text" at bounding box center [256, 609] width 97 height 11
click at [202, 611] on icon at bounding box center [198, 609] width 8 height 8
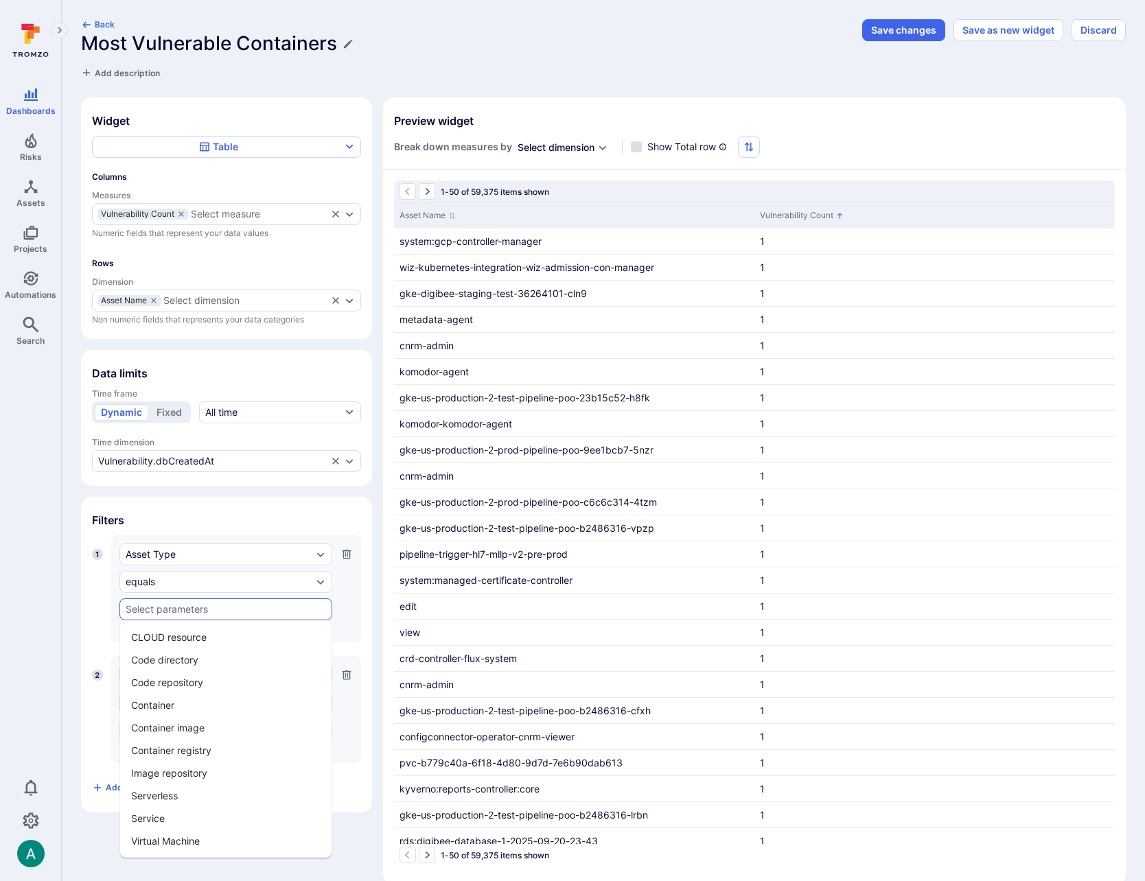
click at [186, 773] on li "Image repository" at bounding box center [225, 773] width 211 height 23
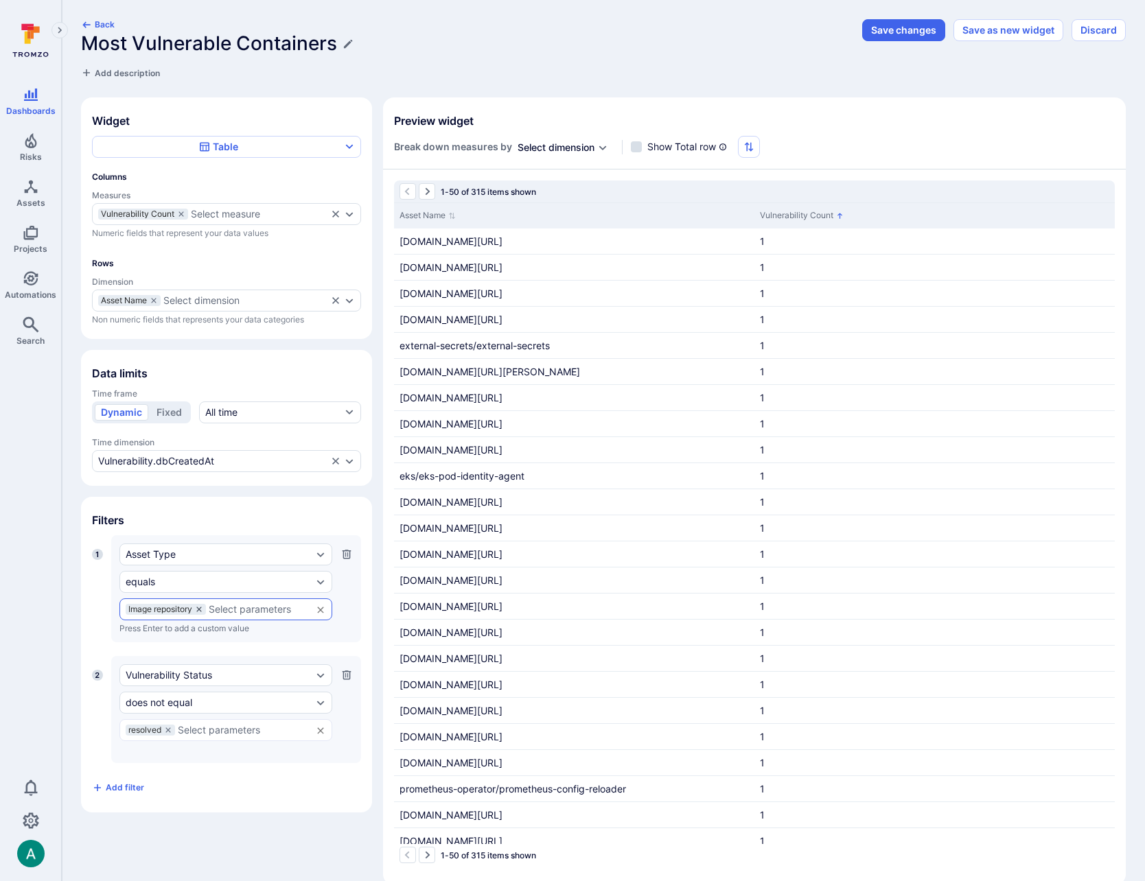
click at [202, 609] on icon at bounding box center [199, 609] width 8 height 8
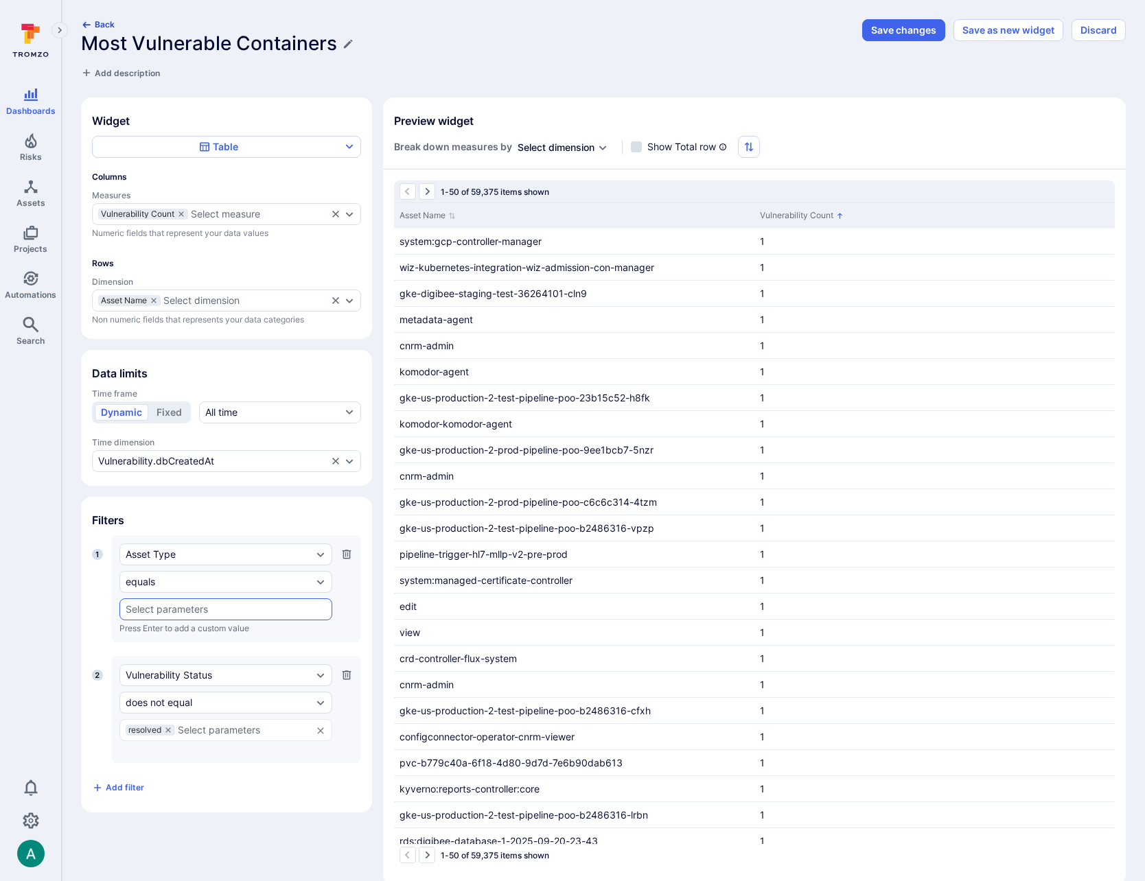
click at [95, 25] on button "Back" at bounding box center [98, 24] width 34 height 10
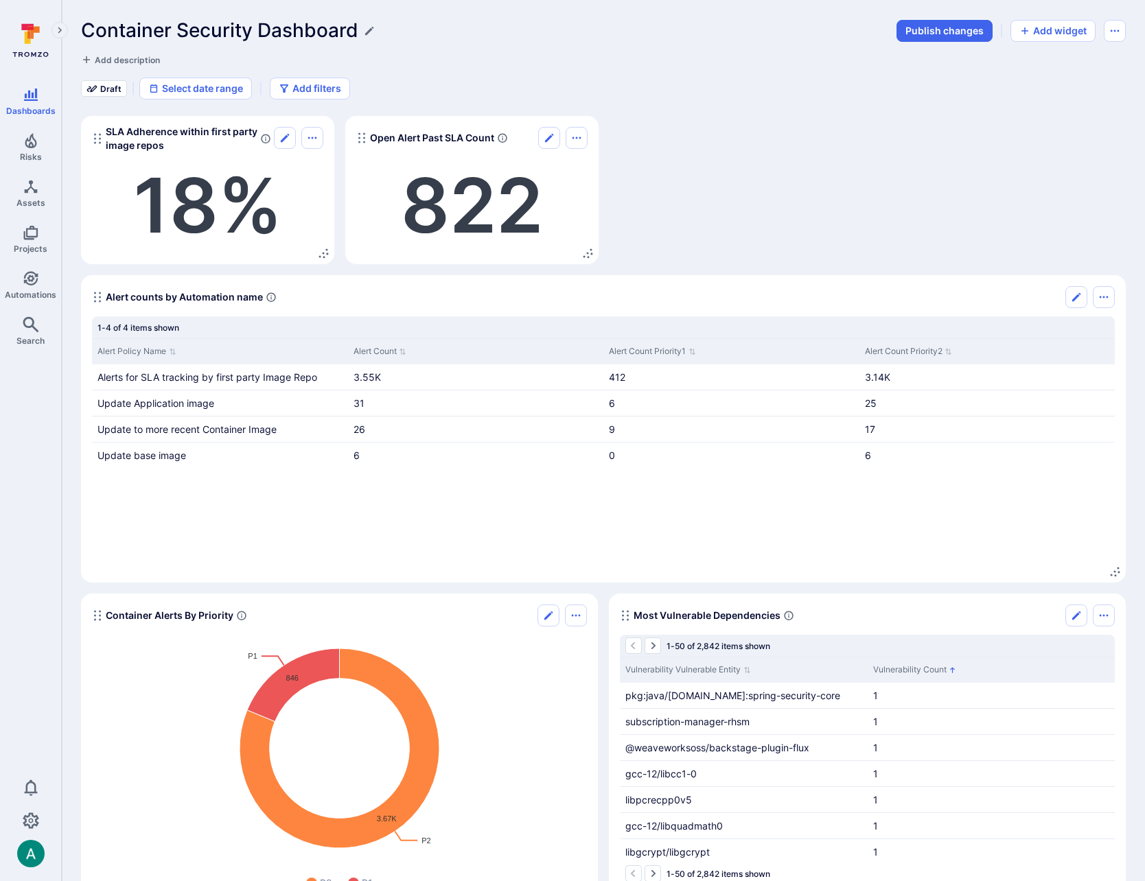
scroll to position [437, 0]
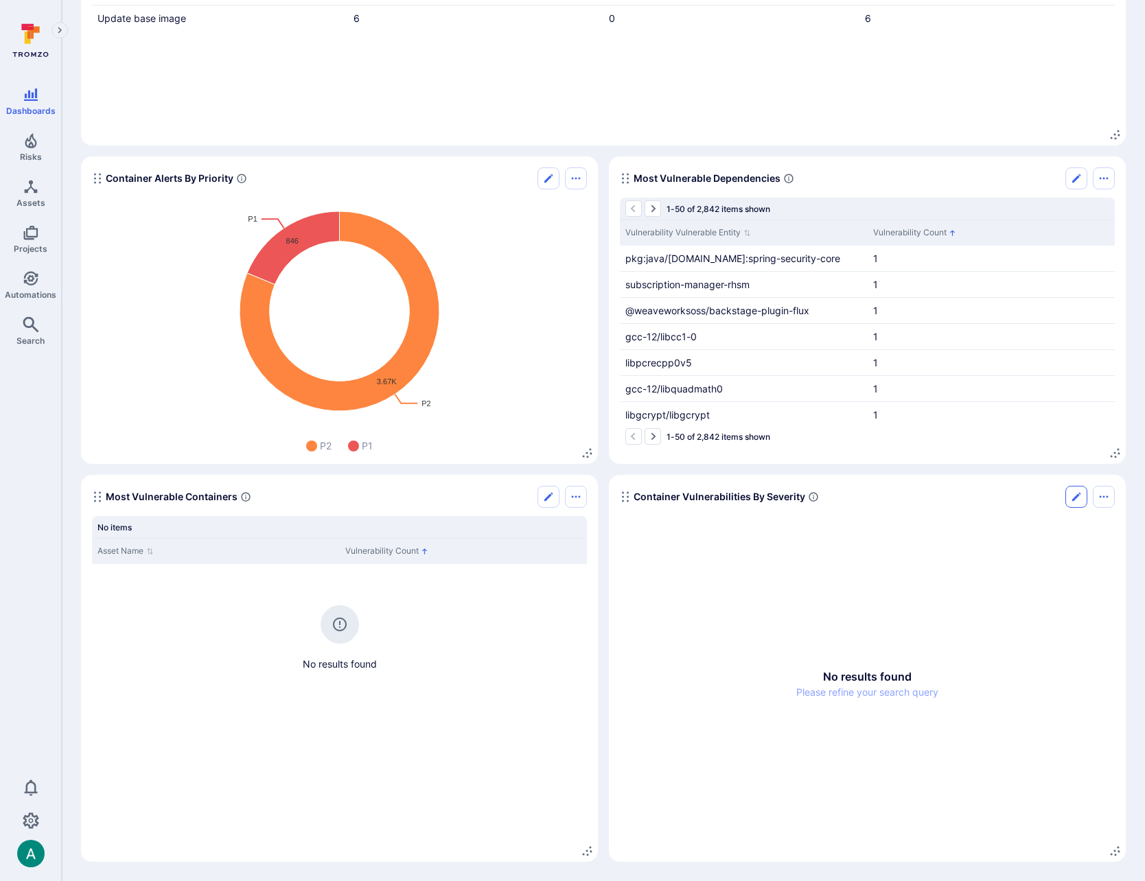
click at [1075, 496] on icon "Edit" at bounding box center [1076, 497] width 8 height 8
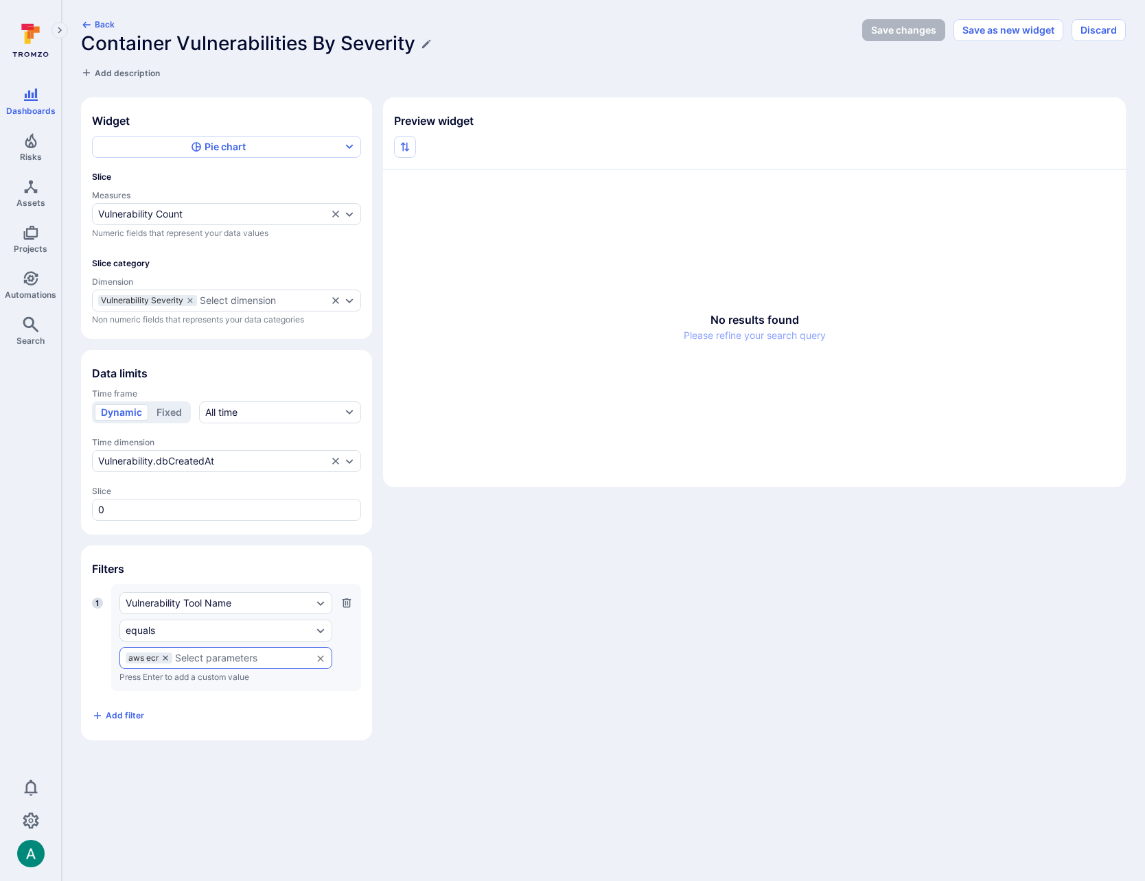
click at [167, 658] on icon at bounding box center [165, 658] width 8 height 8
click at [200, 657] on input "text" at bounding box center [226, 658] width 200 height 11
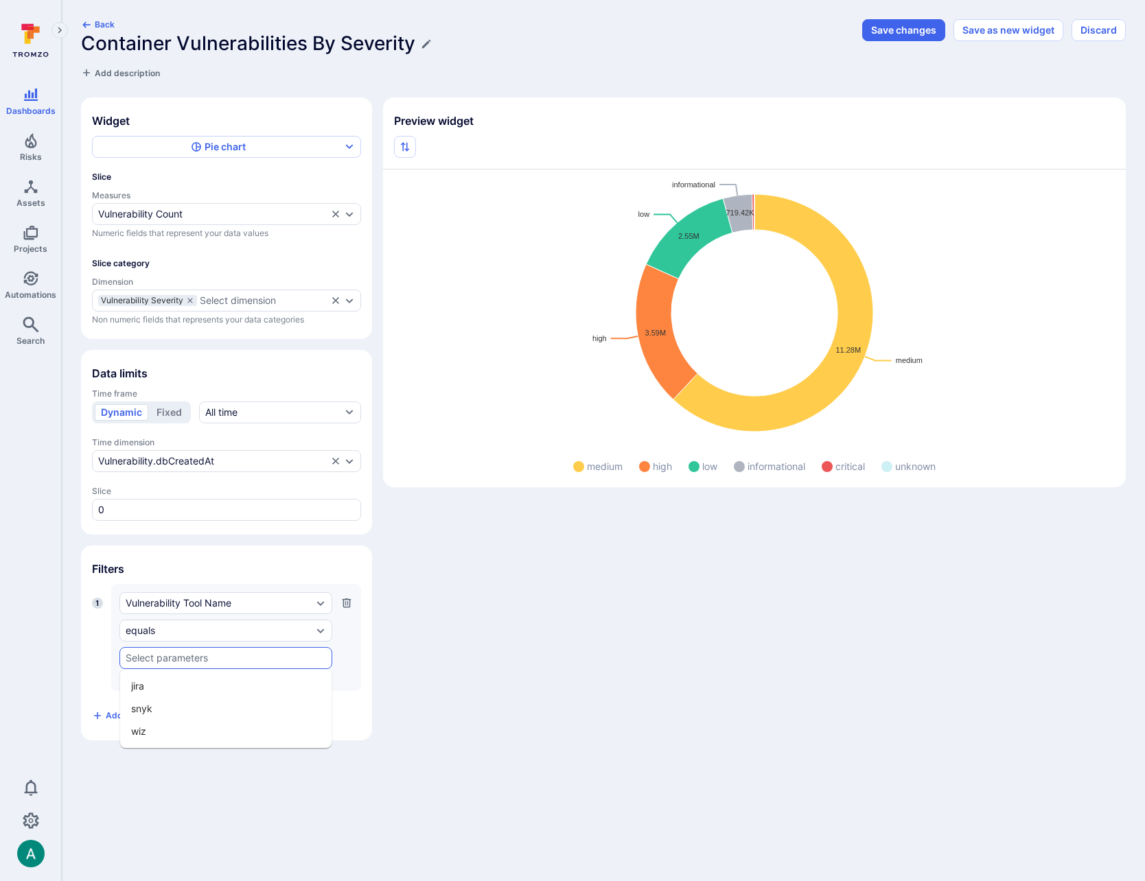
click at [189, 737] on li "wiz" at bounding box center [225, 731] width 211 height 23
click at [610, 693] on div "Widget Pie chart Slice Measures Vulnerability Count Numeric fields that represe…" at bounding box center [603, 418] width 1044 height 643
click at [911, 31] on button "Save changes" at bounding box center [903, 30] width 83 height 22
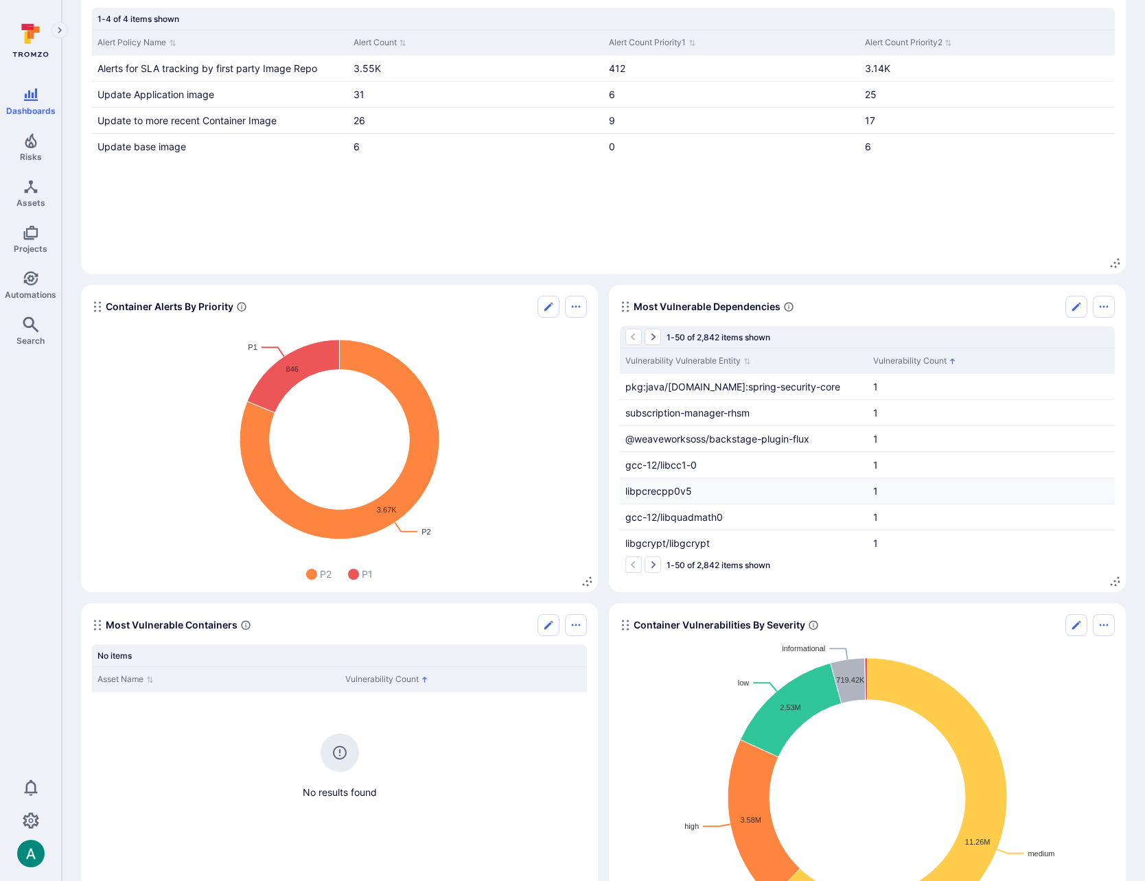
scroll to position [437, 0]
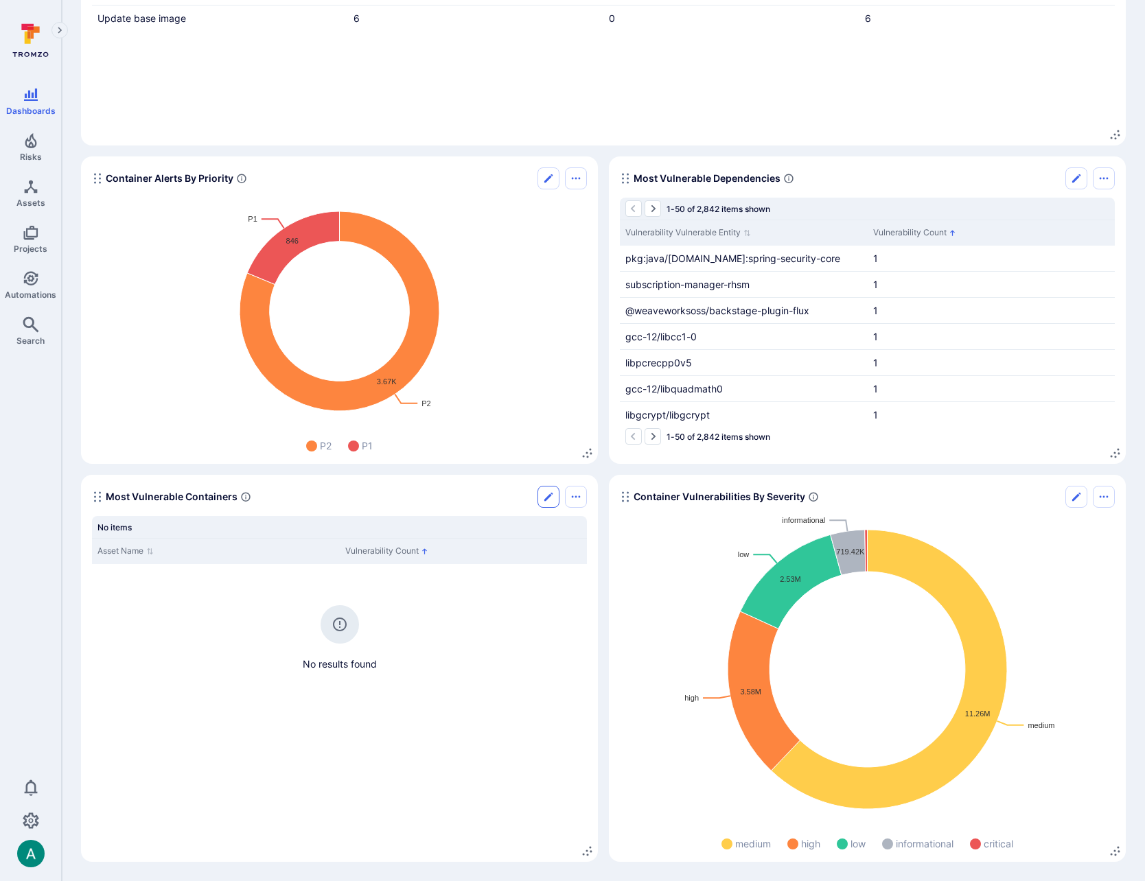
click at [543, 495] on icon "Edit" at bounding box center [548, 496] width 11 height 11
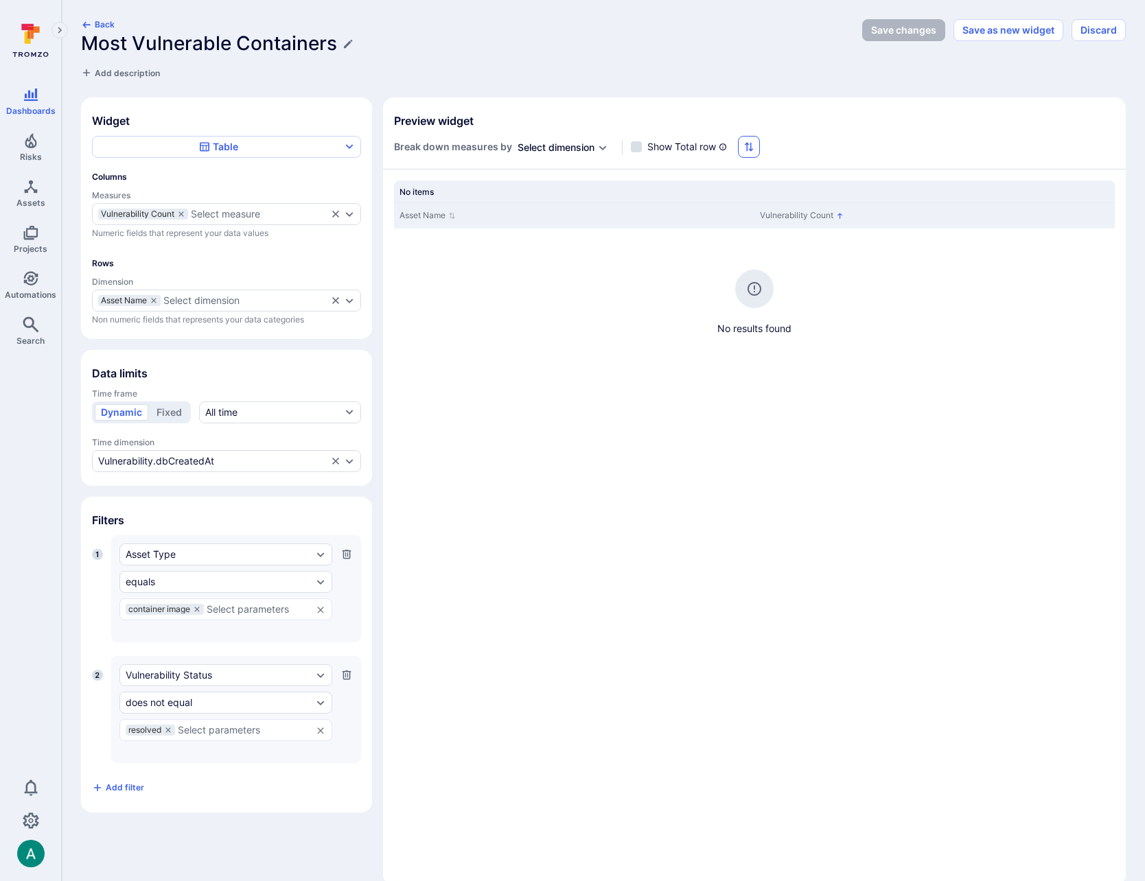
click at [754, 148] on icon "button" at bounding box center [748, 146] width 11 height 11
click at [780, 220] on li "High to Low" at bounding box center [823, 224] width 150 height 16
click at [244, 468] on div at bounding box center [572, 440] width 1145 height 881
click at [255, 458] on div "Vulnerability.dbCreatedAt" at bounding box center [212, 461] width 229 height 11
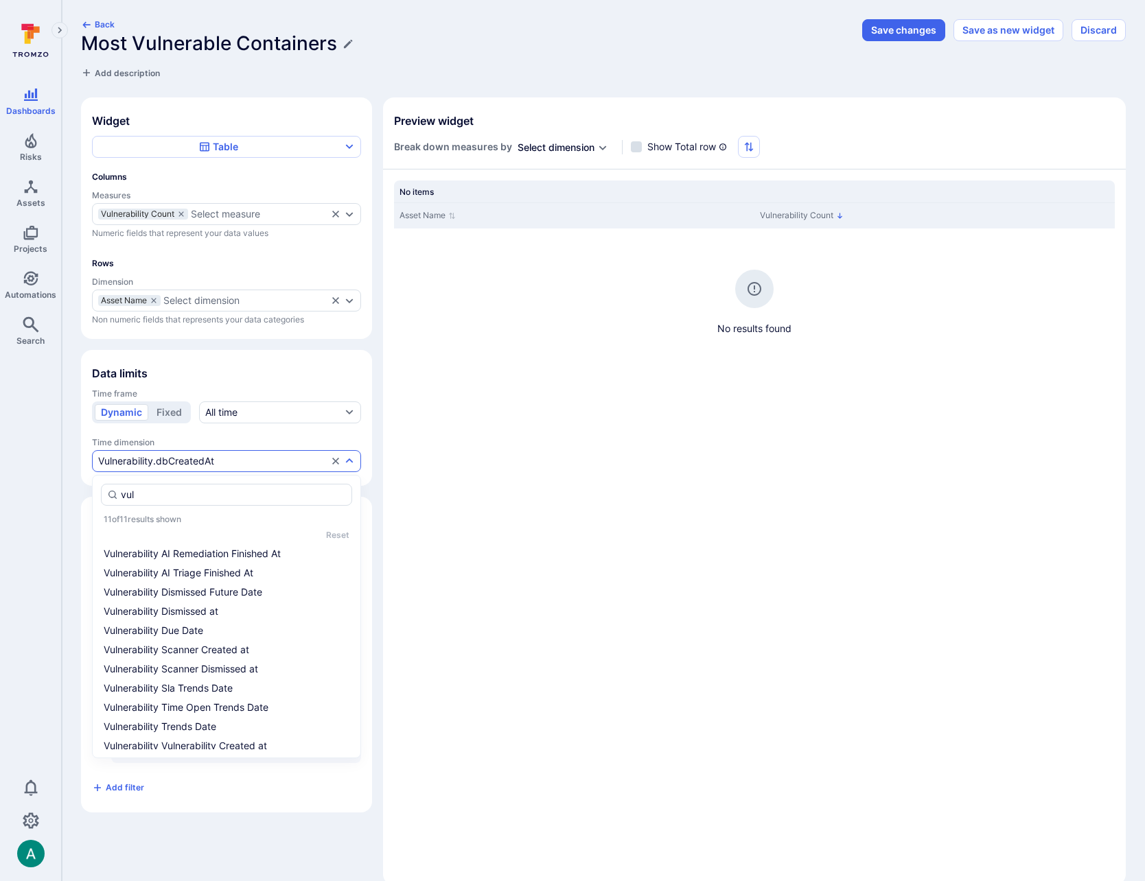
type input "vuln"
click at [262, 653] on li "Vulnerability Scanner Created at" at bounding box center [226, 650] width 251 height 16
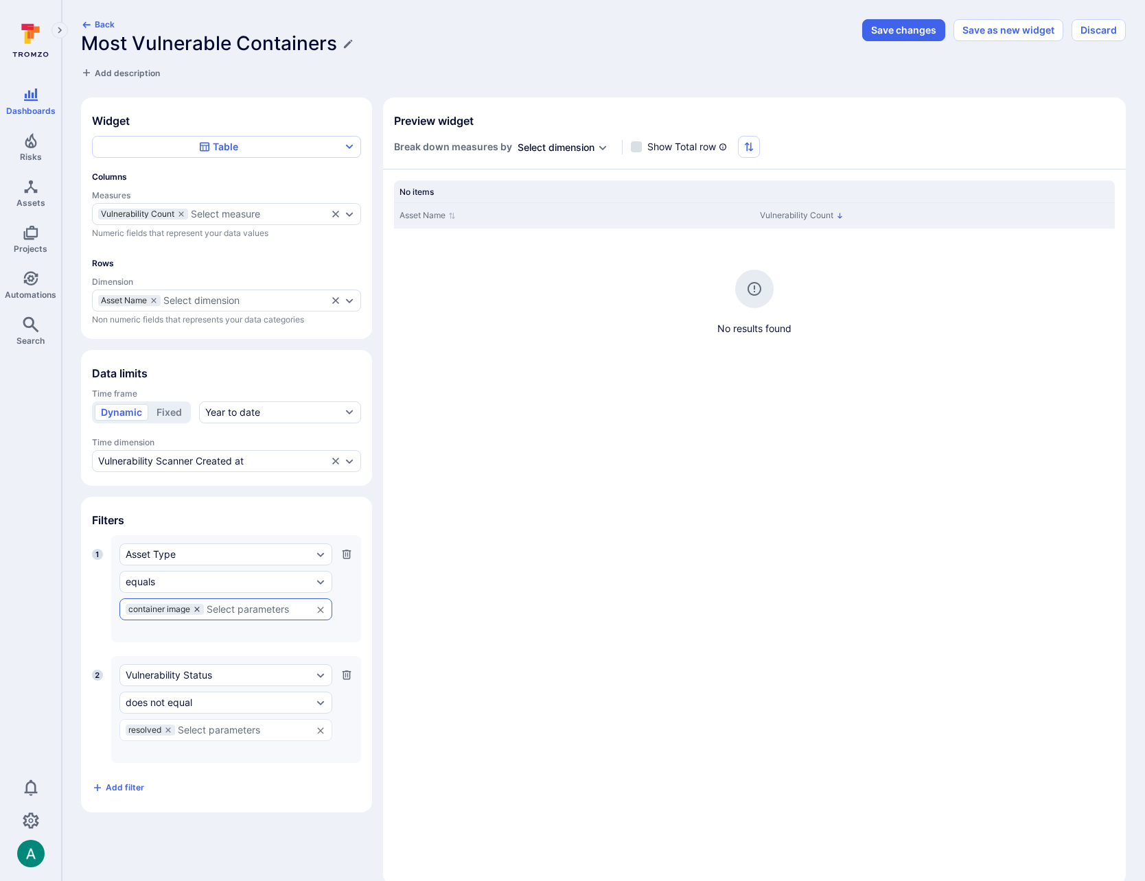
click at [200, 609] on icon at bounding box center [197, 609] width 8 height 8
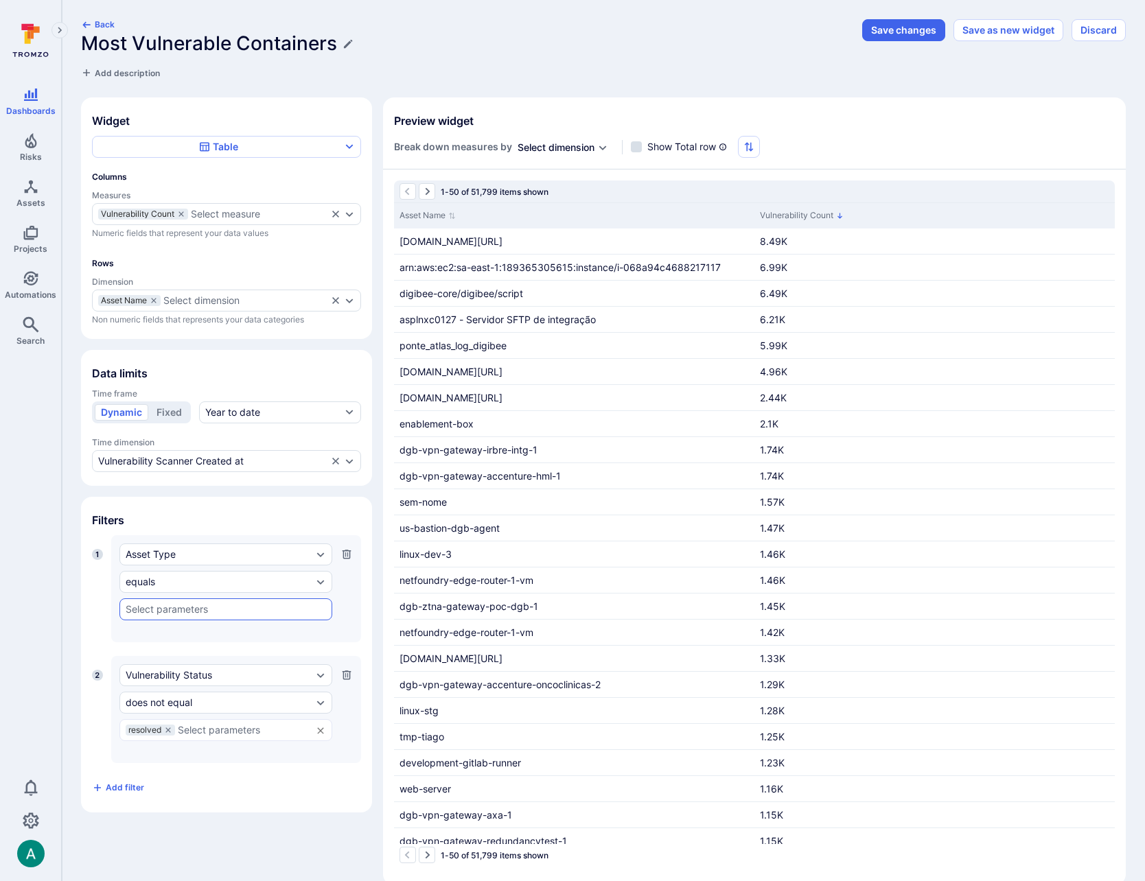
click at [301, 38] on h1 "Most Vulnerable Containers" at bounding box center [209, 43] width 256 height 23
click at [301, 38] on input "Most Vulnerable Containers" at bounding box center [467, 43] width 773 height 23
click at [238, 42] on input "Most Vulnerable Assets" at bounding box center [467, 43] width 773 height 23
type input "Most Vulnerable Container Assets"
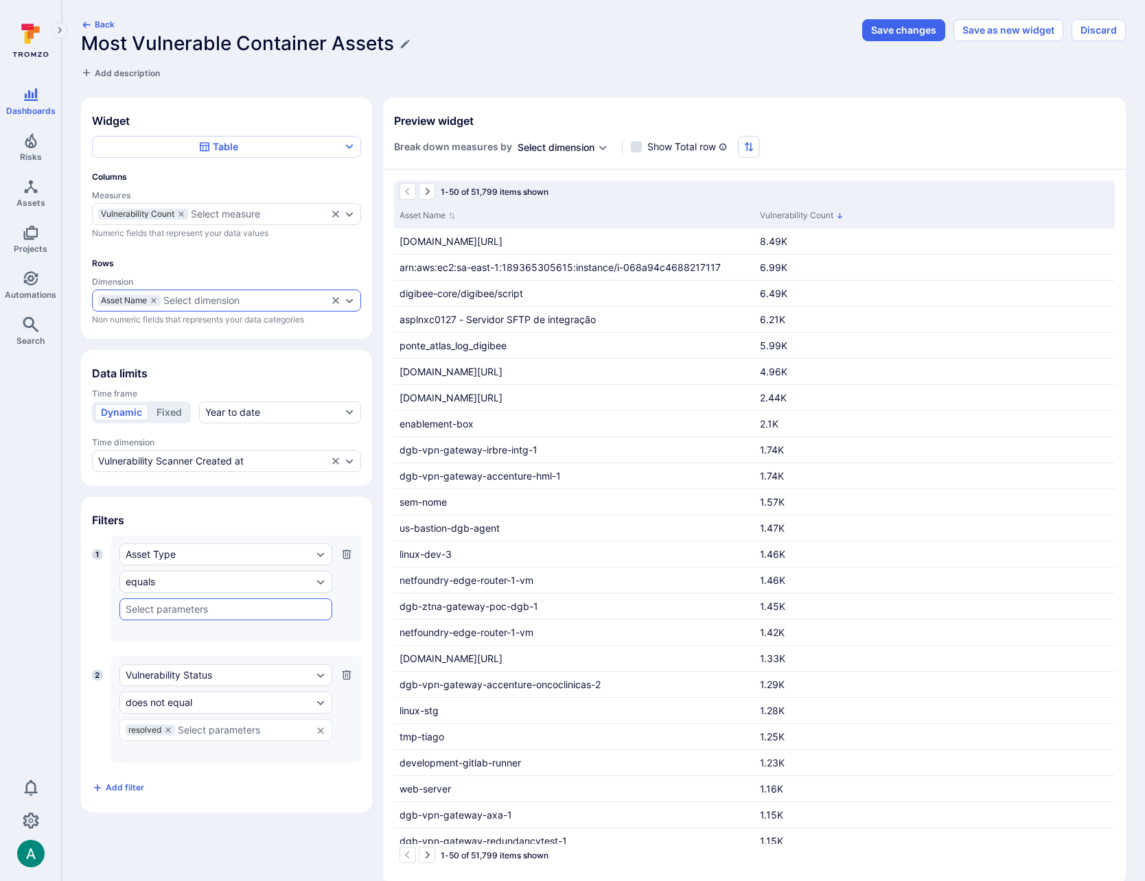
click at [209, 301] on div "Select dimension" at bounding box center [201, 300] width 76 height 11
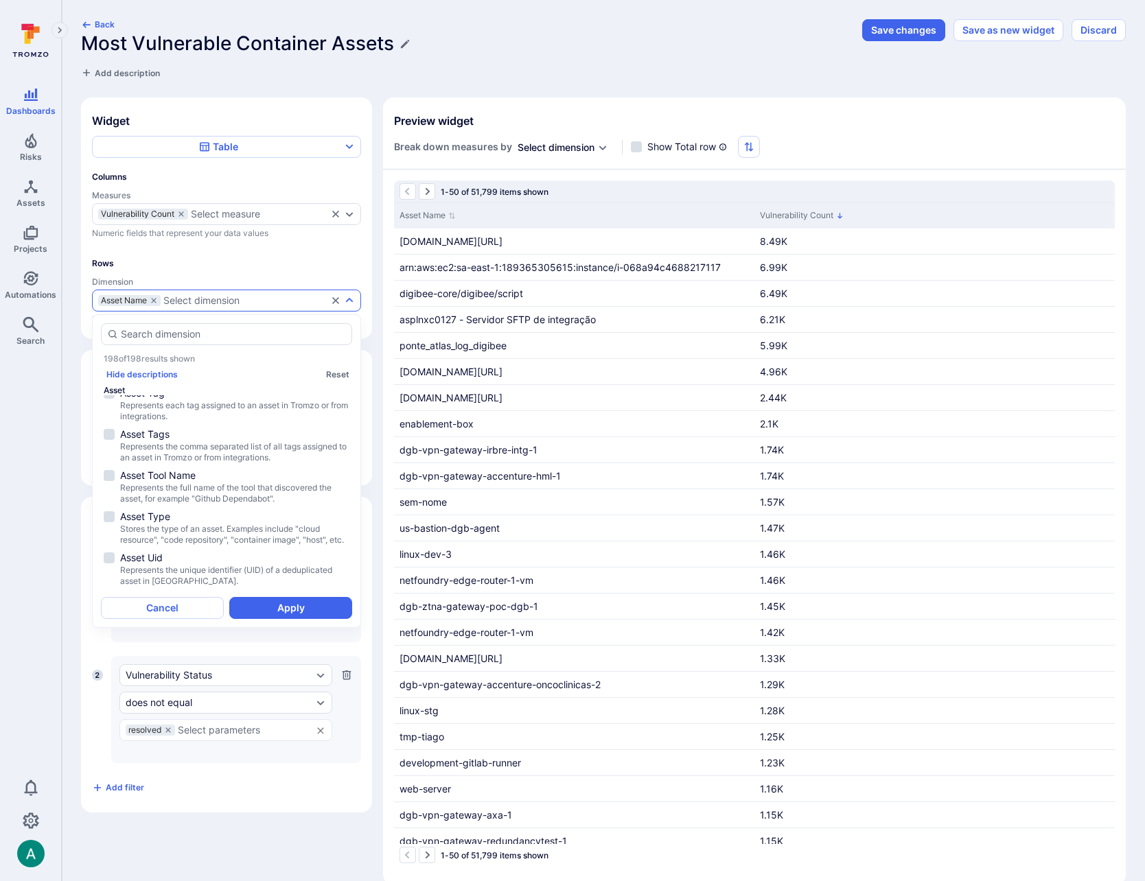
scroll to position [1452, 0]
click at [185, 508] on span "Asset Type" at bounding box center [234, 515] width 229 height 14
click at [309, 608] on button "Apply" at bounding box center [290, 608] width 123 height 22
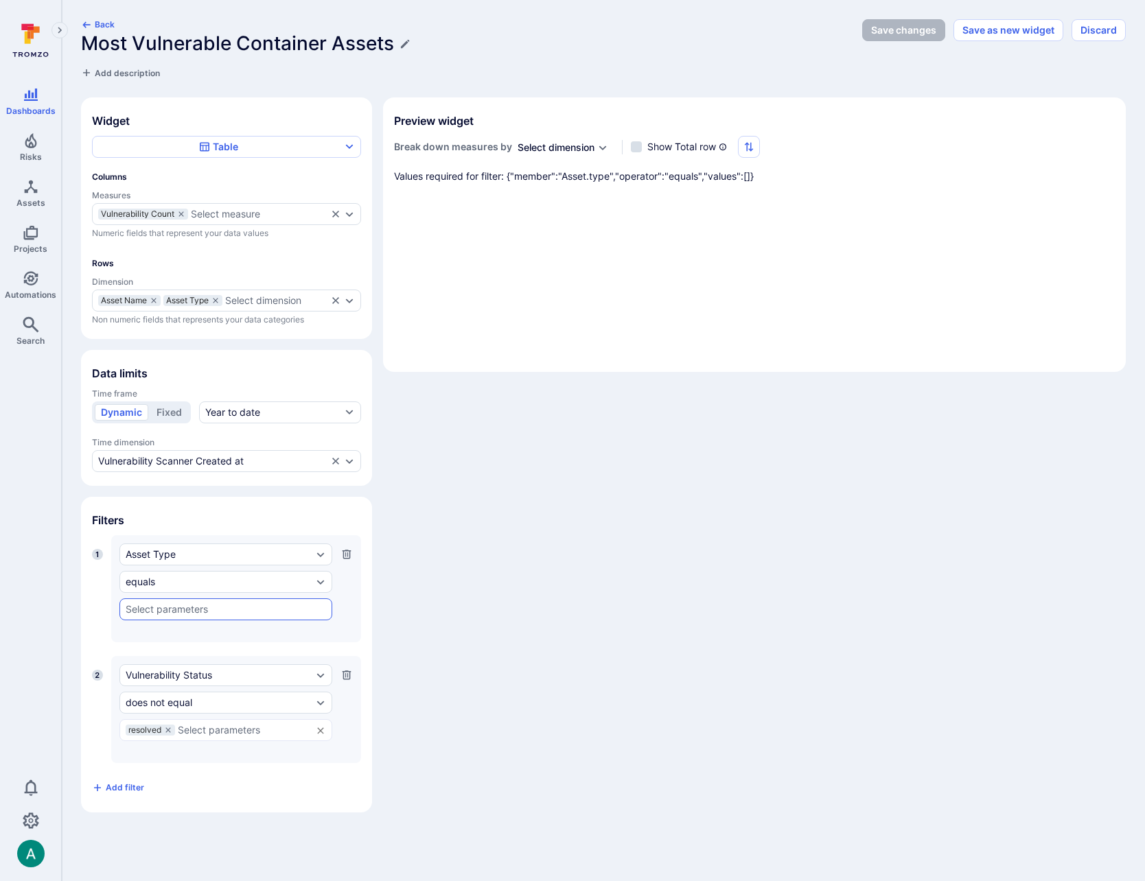
click at [349, 554] on icon "button" at bounding box center [346, 554] width 9 height 9
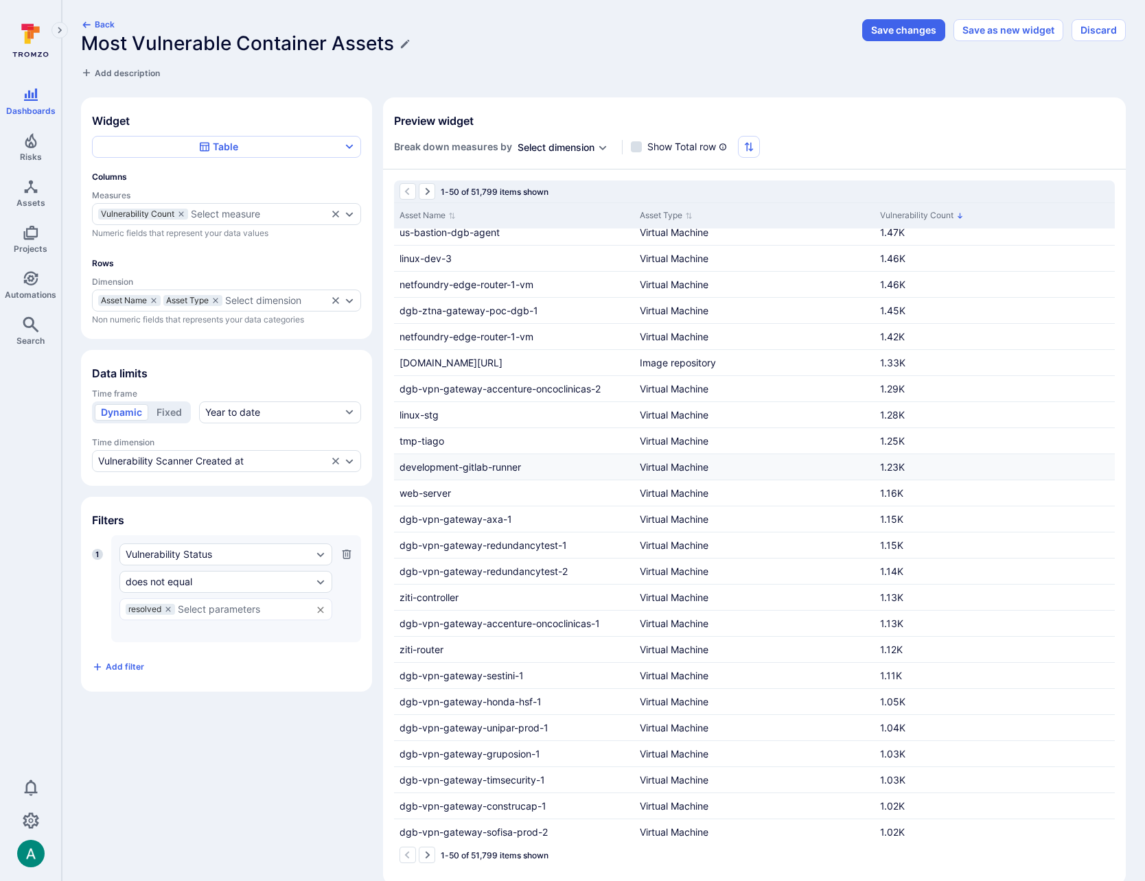
scroll to position [0, 0]
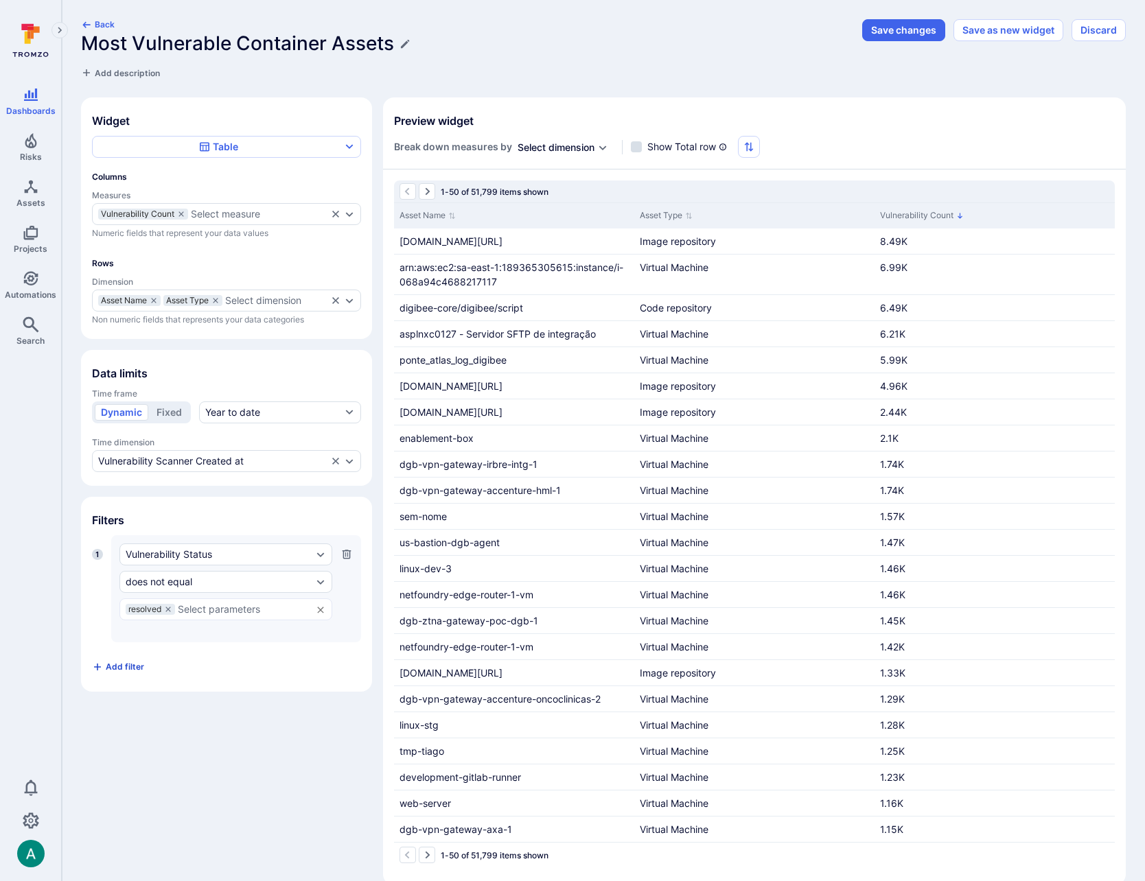
click at [124, 666] on span "Add filter" at bounding box center [125, 667] width 38 height 10
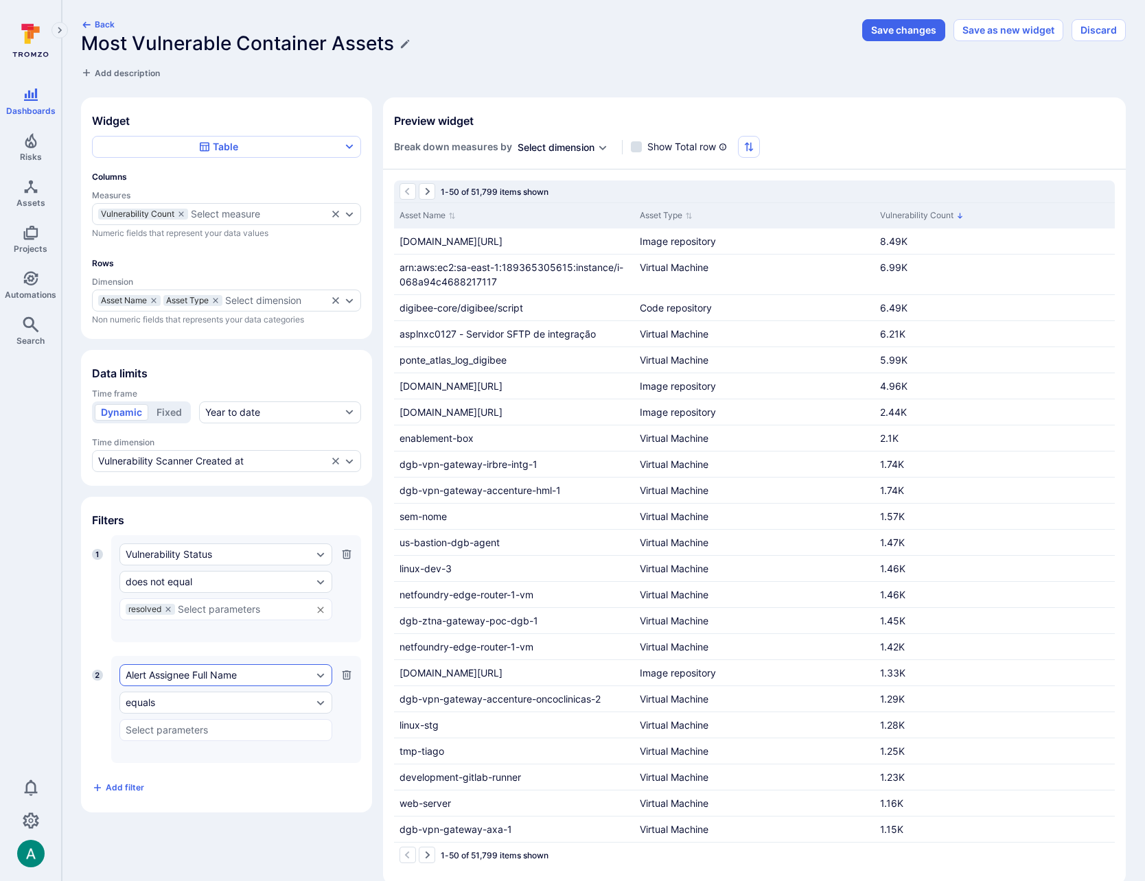
click at [178, 675] on div "Alert Assignee Full Name" at bounding box center [219, 675] width 187 height 11
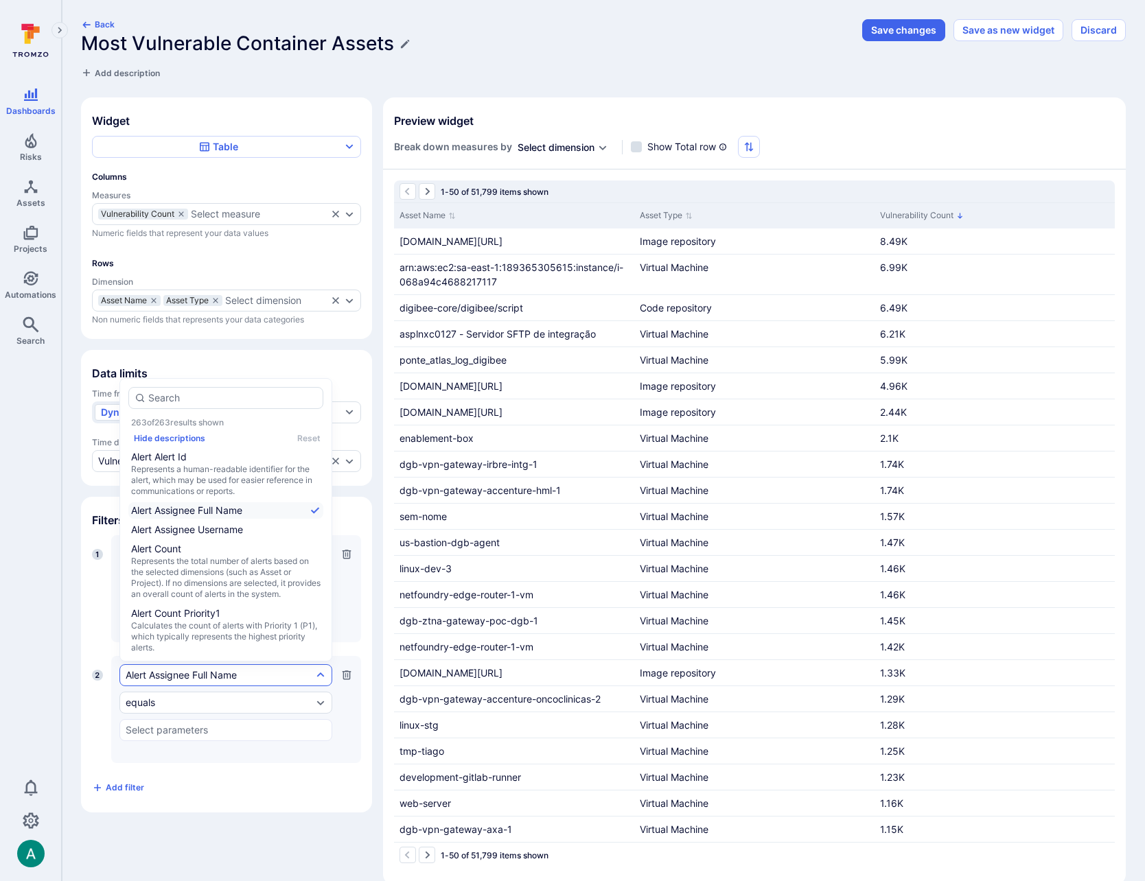
click at [268, 846] on div "Widget Table Columns Measures Vulnerability Count Select measure Numeric fields…" at bounding box center [603, 491] width 1044 height 788
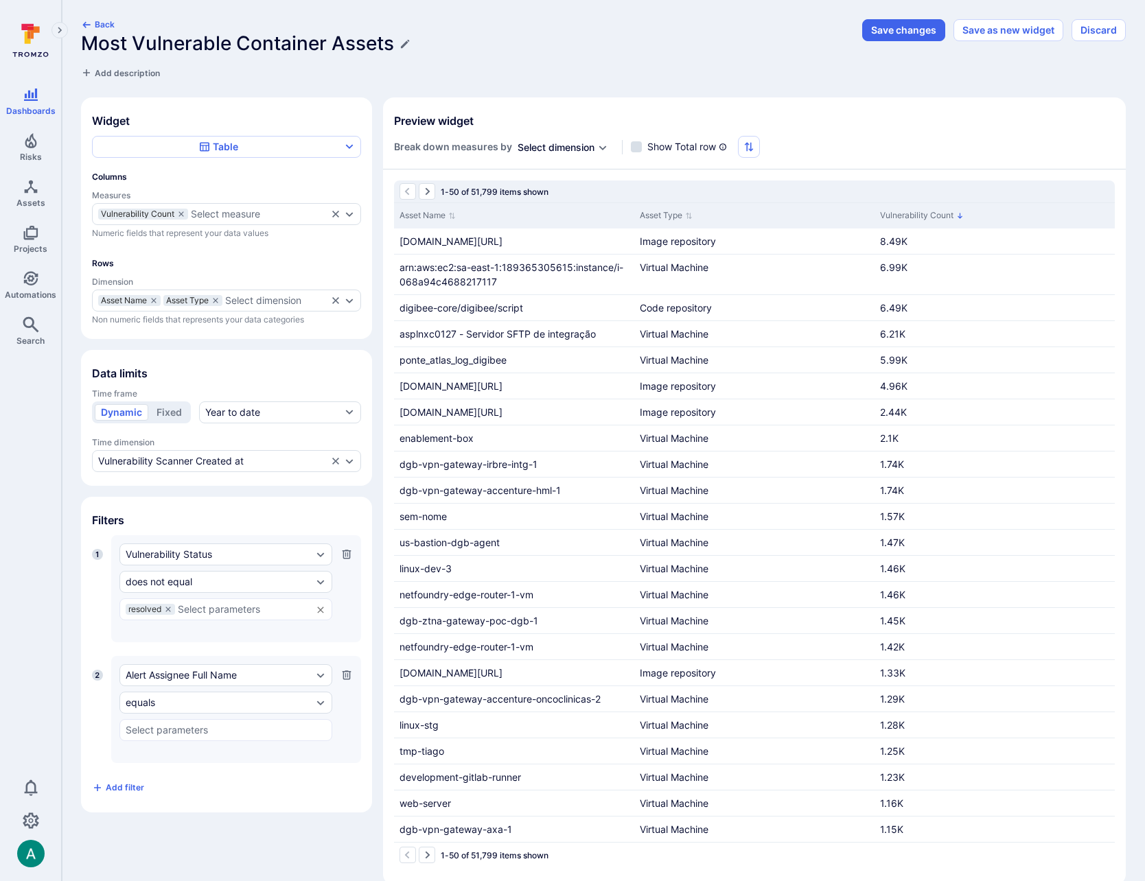
click at [281, 43] on h1 "Most Vulnerable Container Assets" at bounding box center [237, 43] width 313 height 23
click at [281, 43] on input "Most Vulnerable Container Assets" at bounding box center [467, 43] width 773 height 23
type input "Most Vulnerable Assets from Wiz"
drag, startPoint x: 312, startPoint y: 770, endPoint x: 338, endPoint y: 708, distance: 67.0
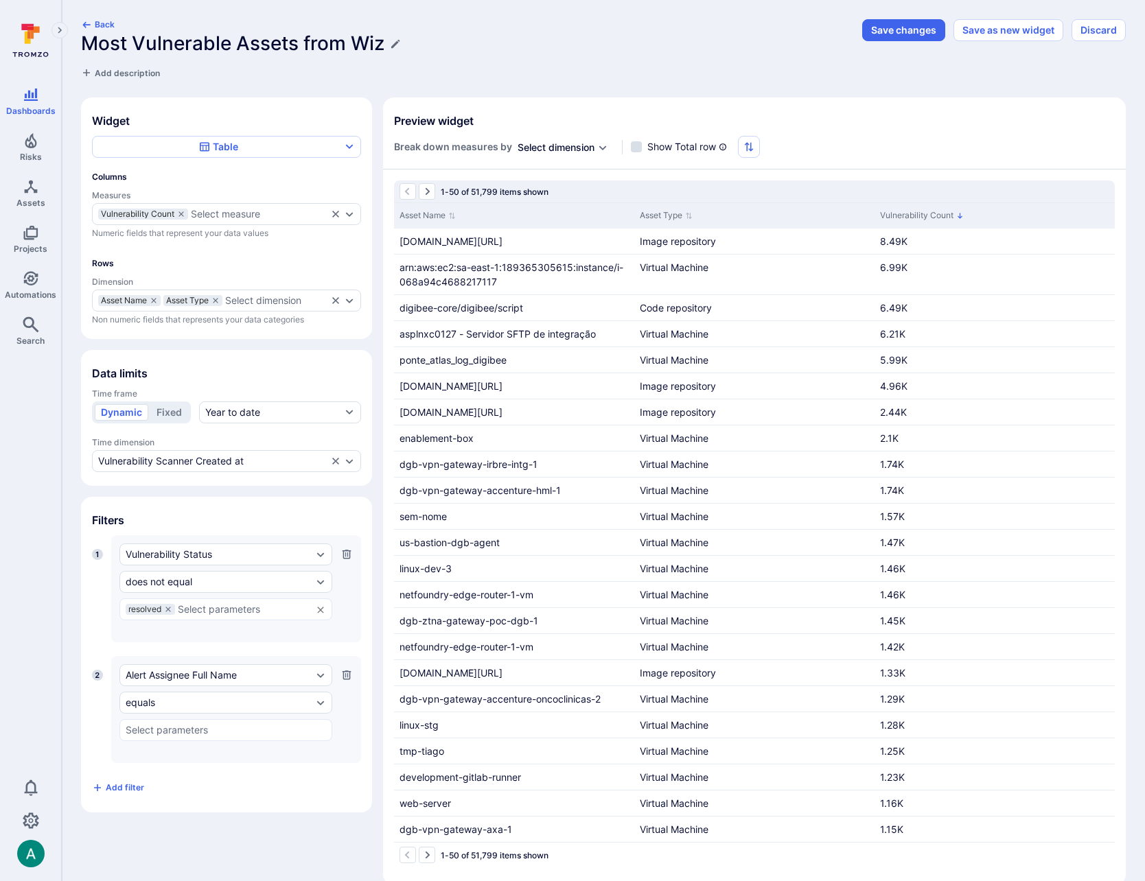
click at [312, 770] on div "1 Vulnerability Status does not equal resolved ​ Press Enter to add a custom va…" at bounding box center [226, 667] width 269 height 264
click at [352, 668] on button "button" at bounding box center [346, 675] width 12 height 22
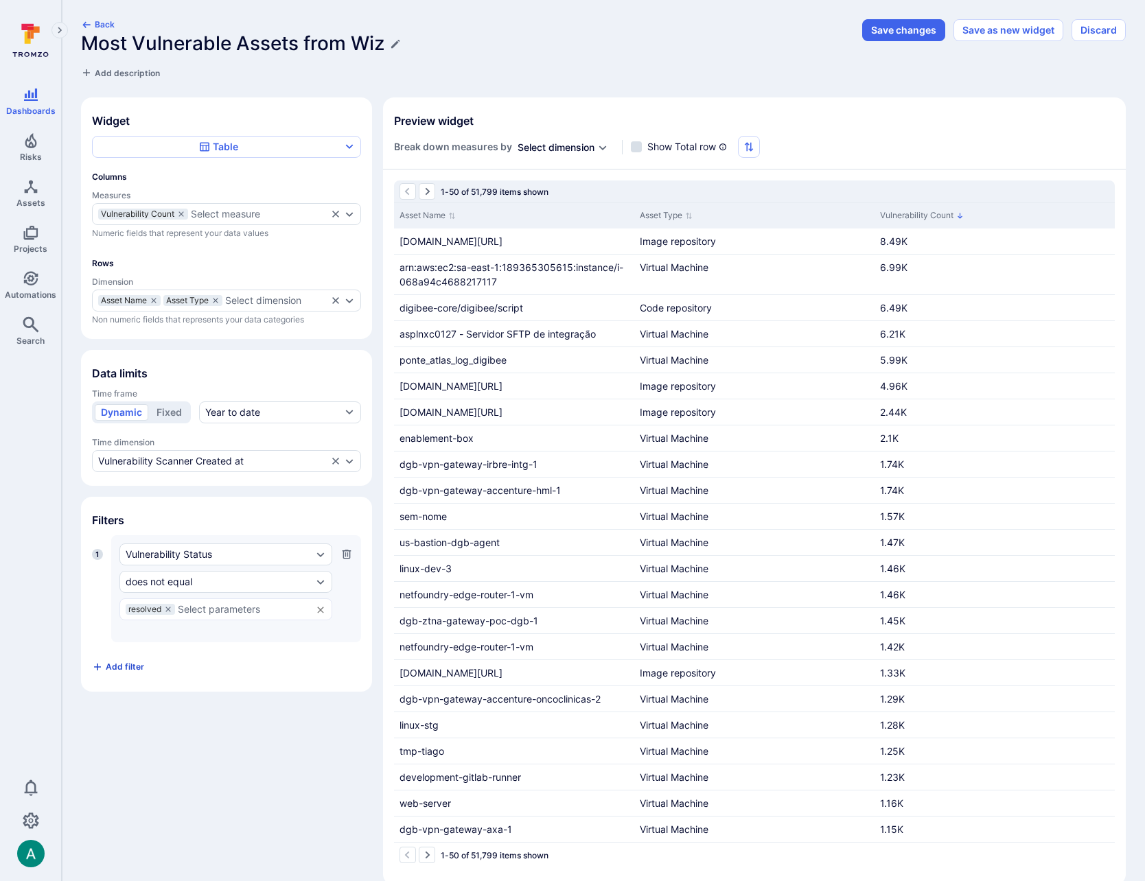
click at [124, 662] on span "Add filter" at bounding box center [125, 667] width 38 height 10
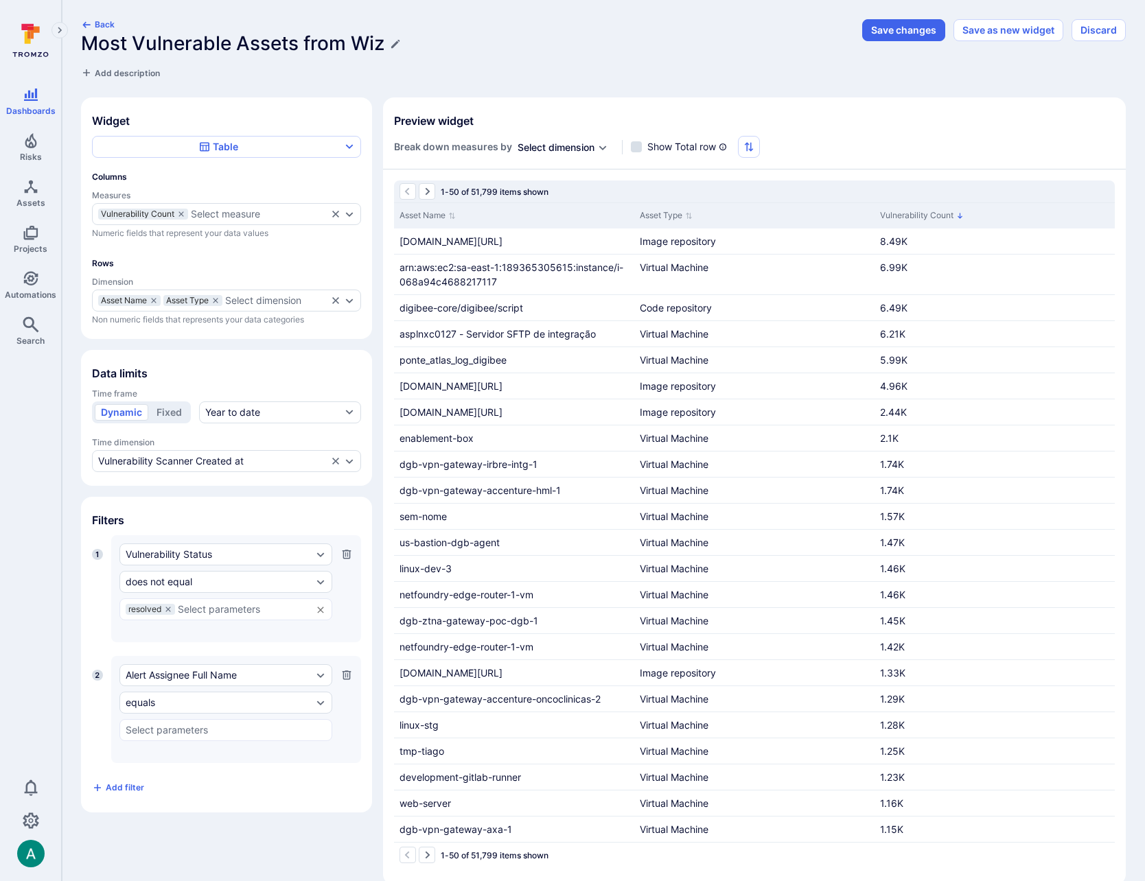
click at [349, 552] on icon "button" at bounding box center [346, 554] width 11 height 11
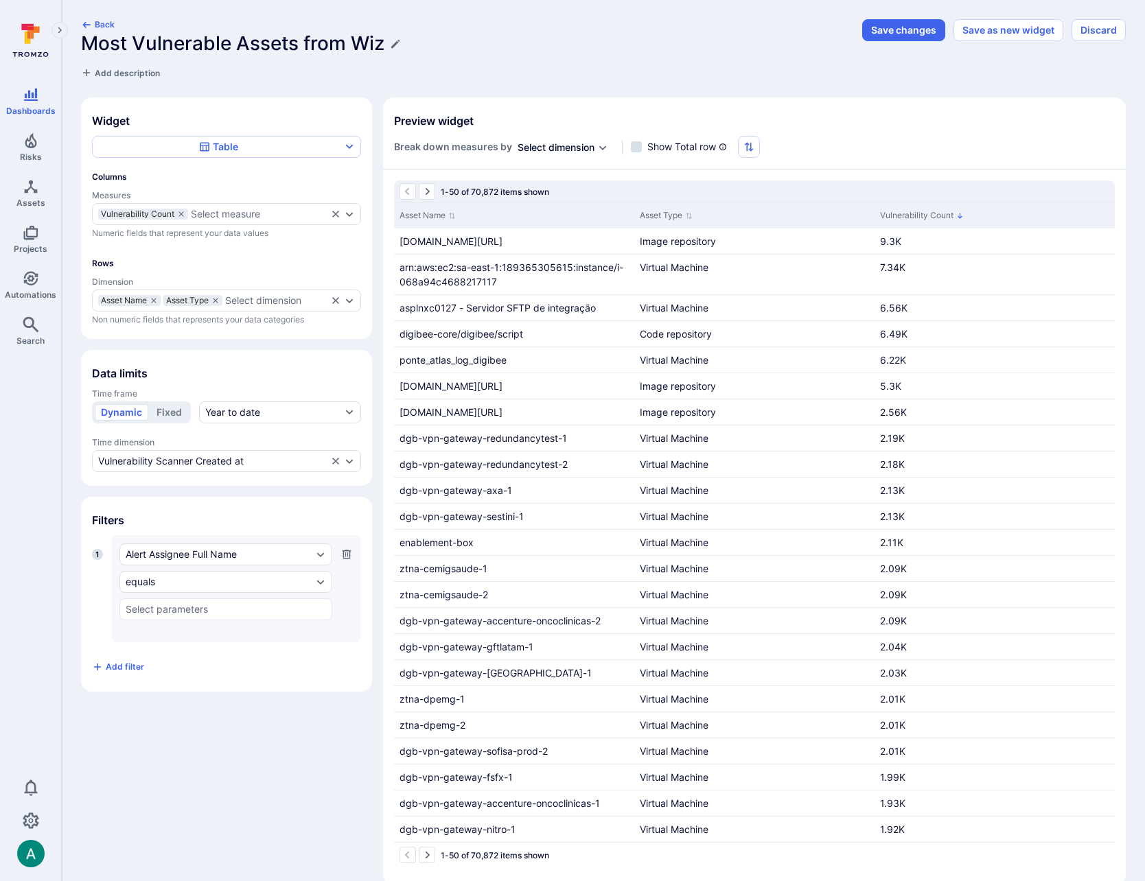
click at [346, 550] on icon "button" at bounding box center [346, 554] width 9 height 9
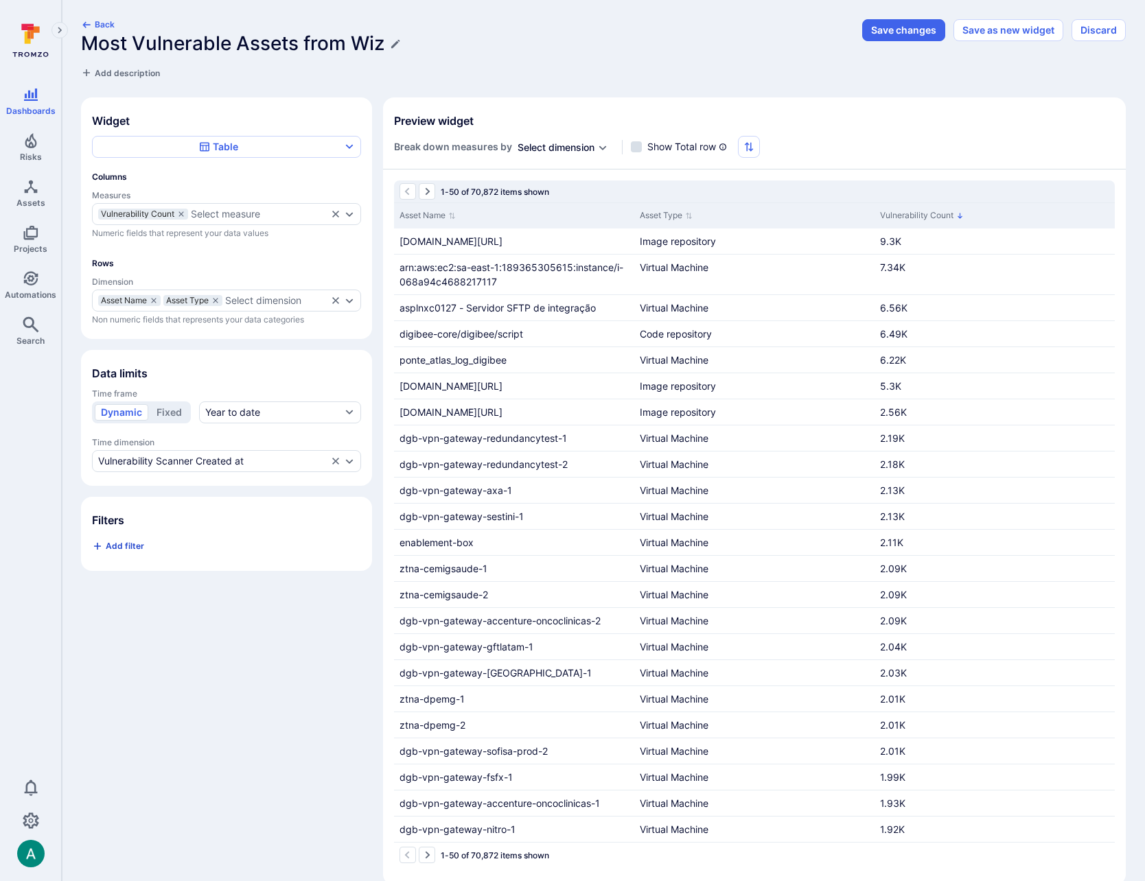
click at [123, 548] on span "Add filter" at bounding box center [125, 546] width 38 height 10
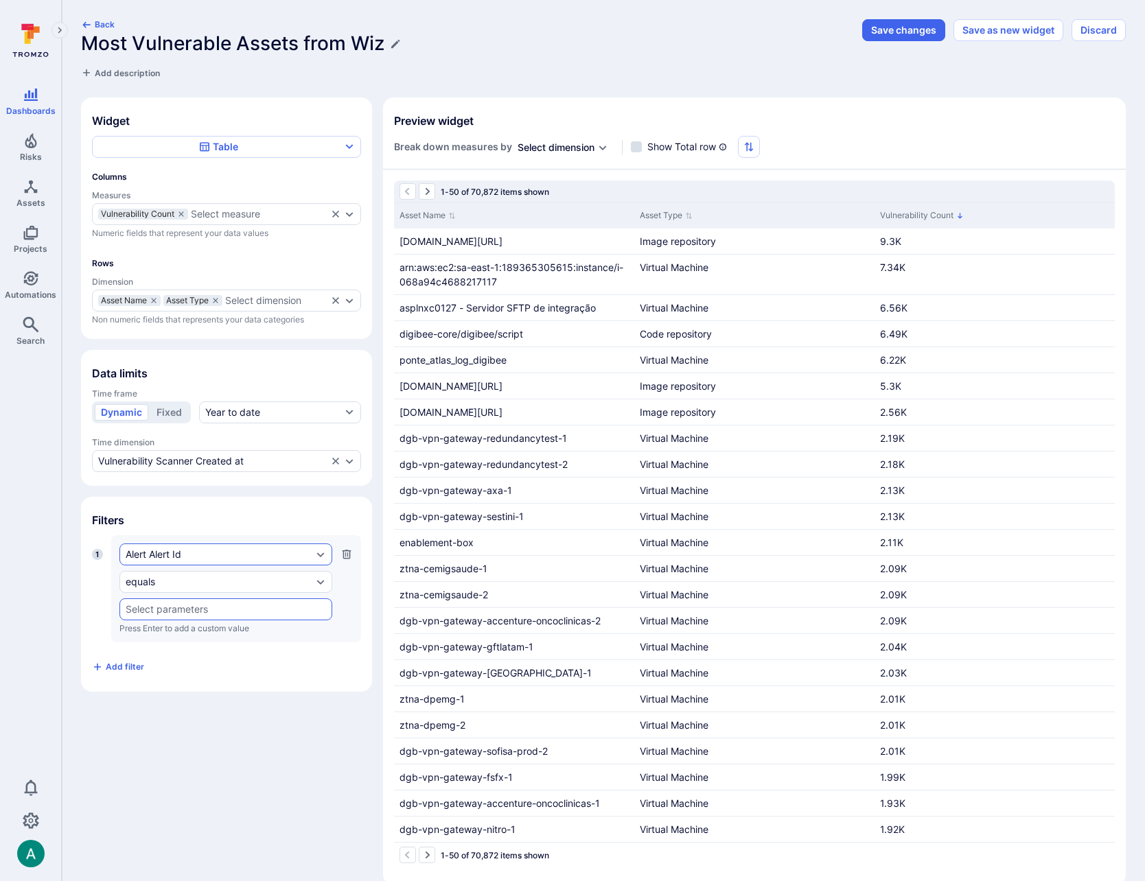
click at [185, 552] on div "Alert Alert Id" at bounding box center [219, 554] width 187 height 11
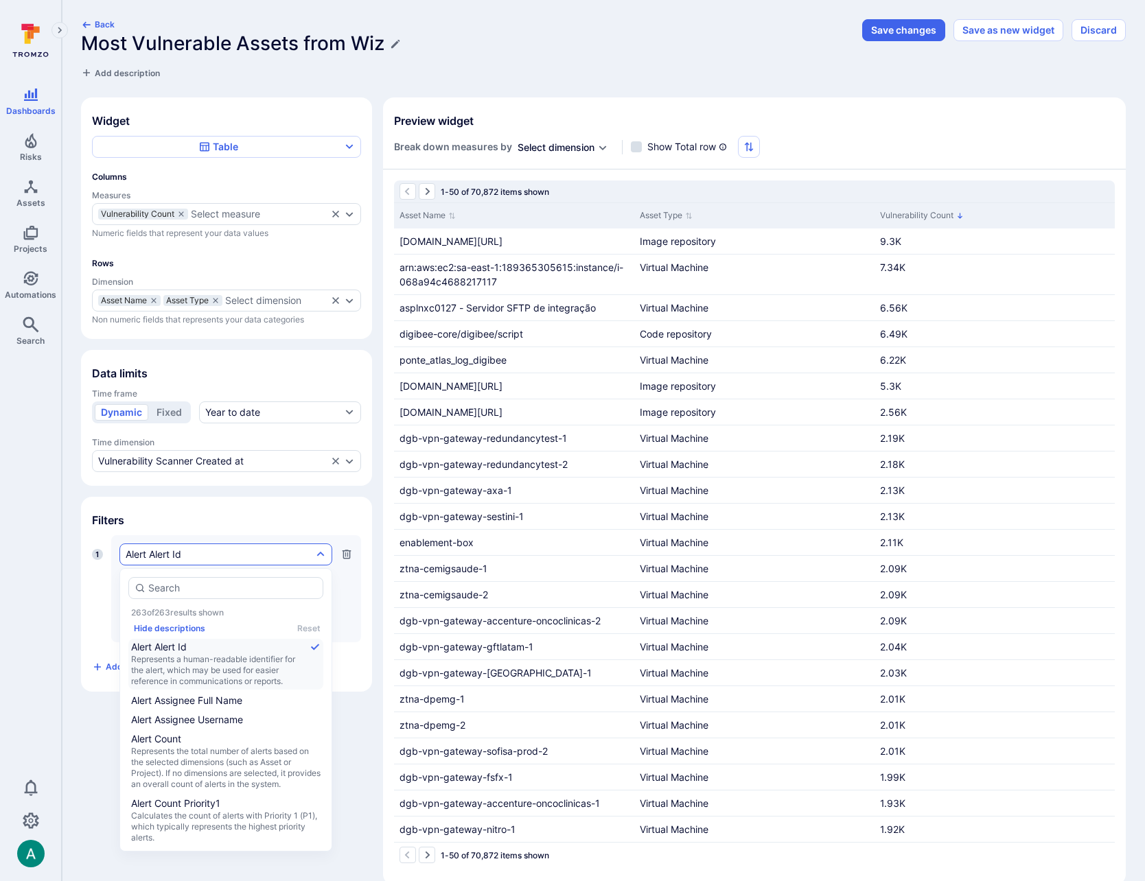
type input "v"
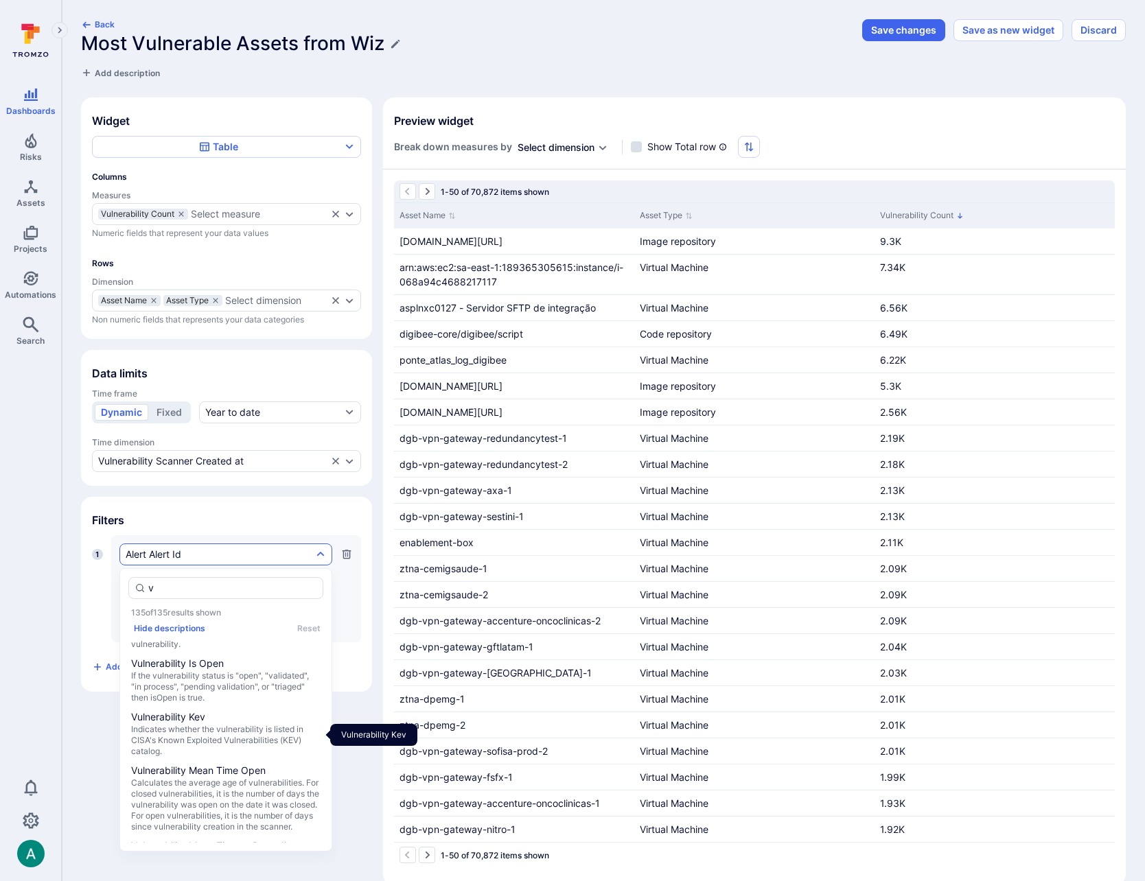
scroll to position [2556, 0]
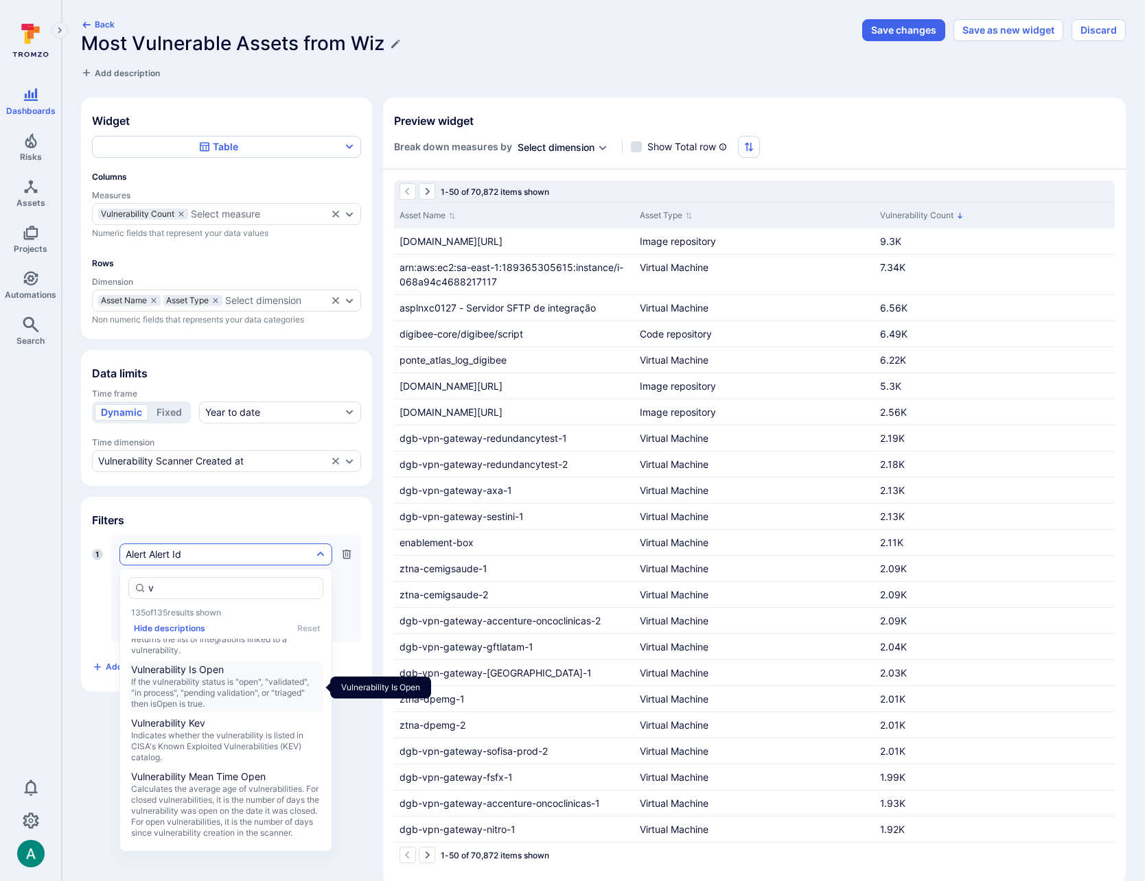
click at [233, 686] on span "If the vulnerability status is "open", "validated", "in process", "pending vali…" at bounding box center [225, 693] width 189 height 33
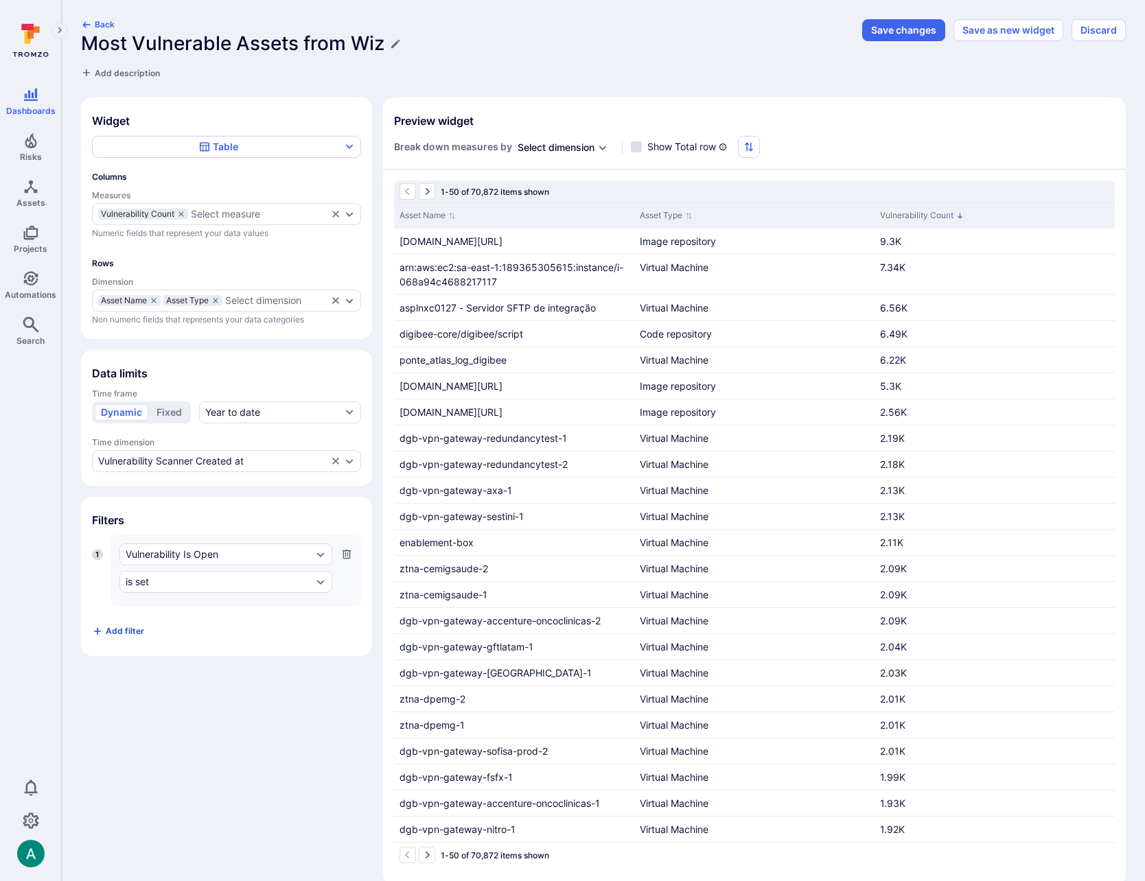
click at [119, 631] on span "Add filter" at bounding box center [125, 631] width 38 height 10
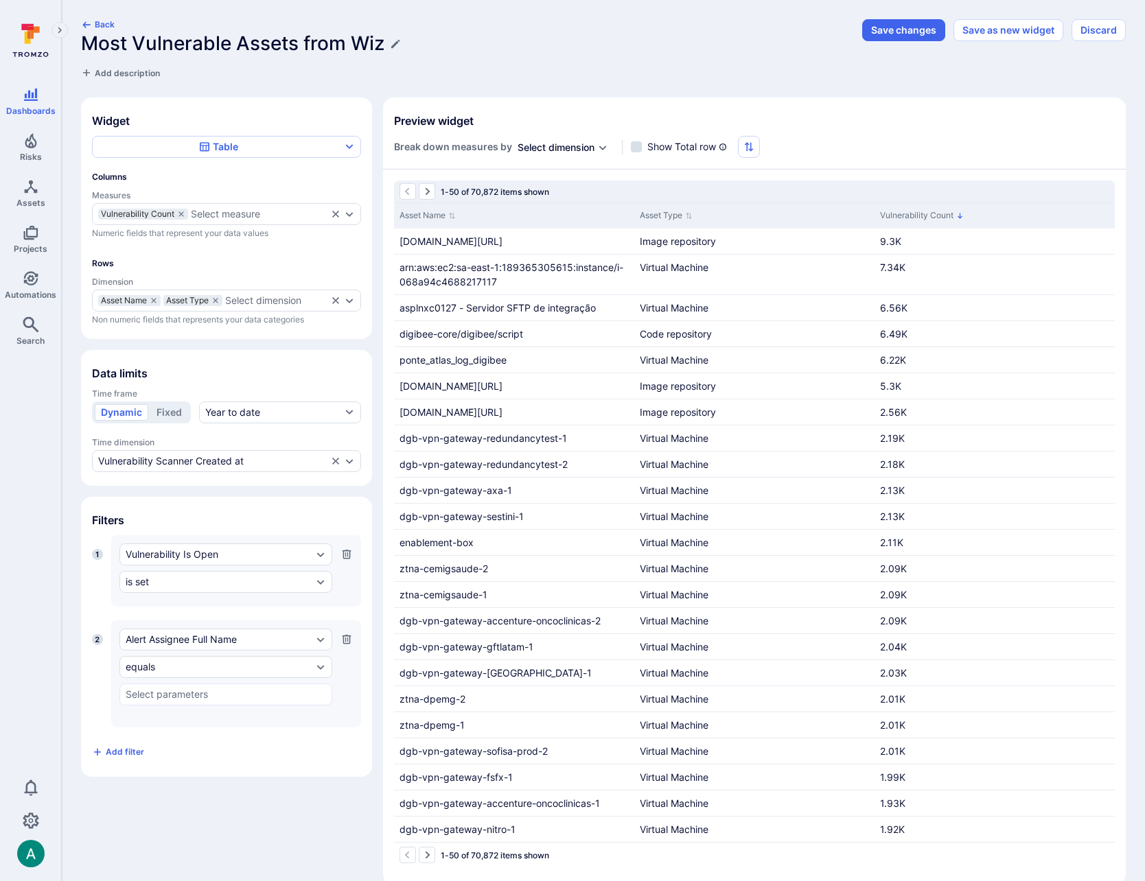
click at [229, 786] on div "Widget Table Columns Measures Vulnerability Count Select measure Numeric fields…" at bounding box center [603, 491] width 1044 height 788
click at [292, 417] on button "Year to date" at bounding box center [280, 412] width 162 height 22
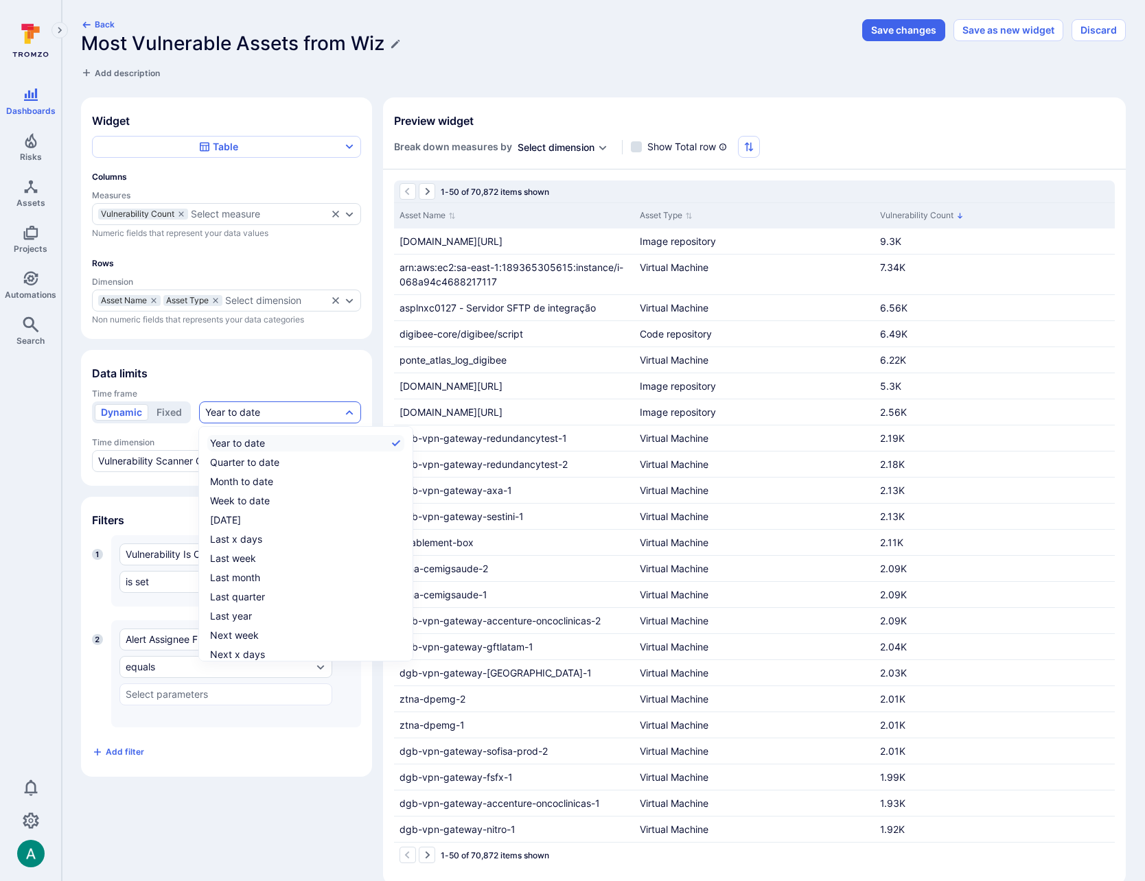
scroll to position [21, 0]
click at [261, 647] on label "All time" at bounding box center [305, 652] width 197 height 16
click at [401, 653] on input "All time" at bounding box center [401, 653] width 0 height 0
checkbox input "true"
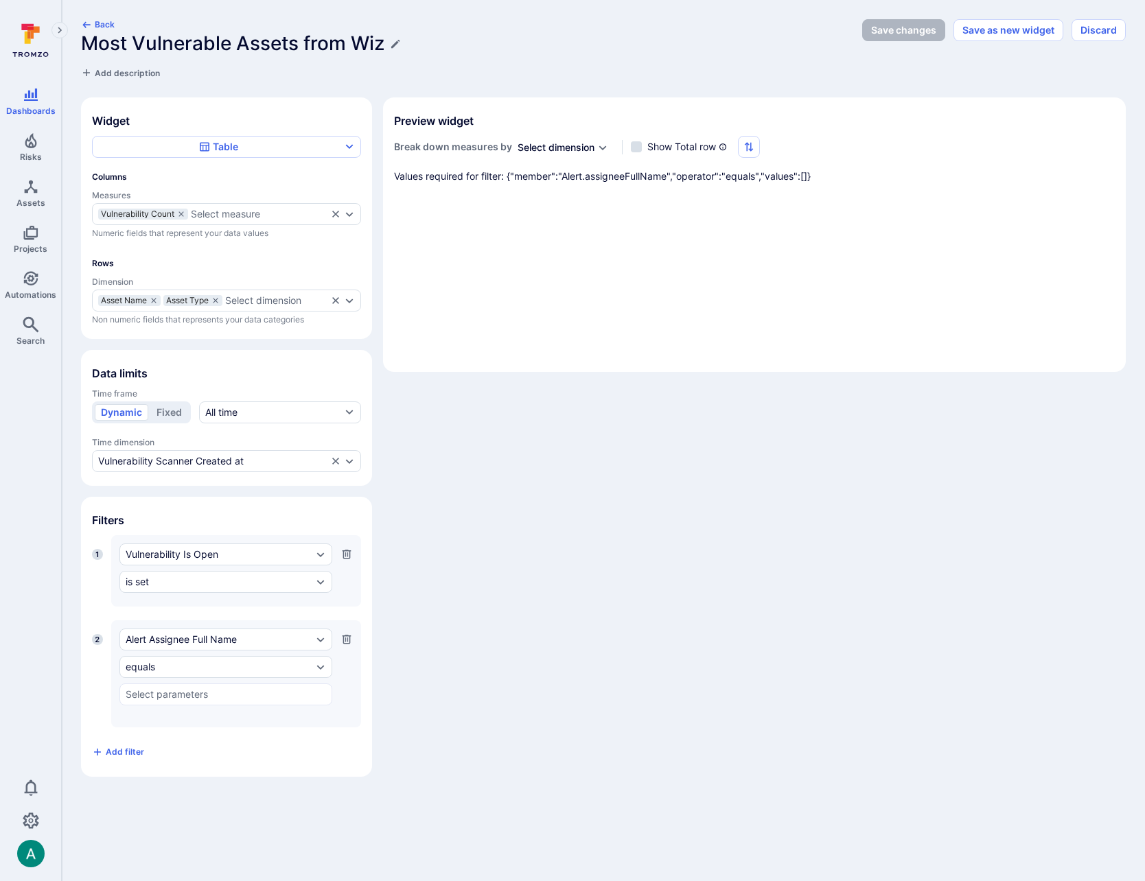
click at [250, 797] on body "Dashboards Risks Assets Projects Automations Search 0 Dashboards All dashboards…" at bounding box center [572, 440] width 1145 height 881
drag, startPoint x: 276, startPoint y: 793, endPoint x: 249, endPoint y: 732, distance: 66.7
click at [270, 776] on div "Back Most Vulnerable Assets from Wiz Add description Save changes Save as new w…" at bounding box center [603, 398] width 1083 height 796
click at [343, 636] on icon "button" at bounding box center [346, 639] width 9 height 9
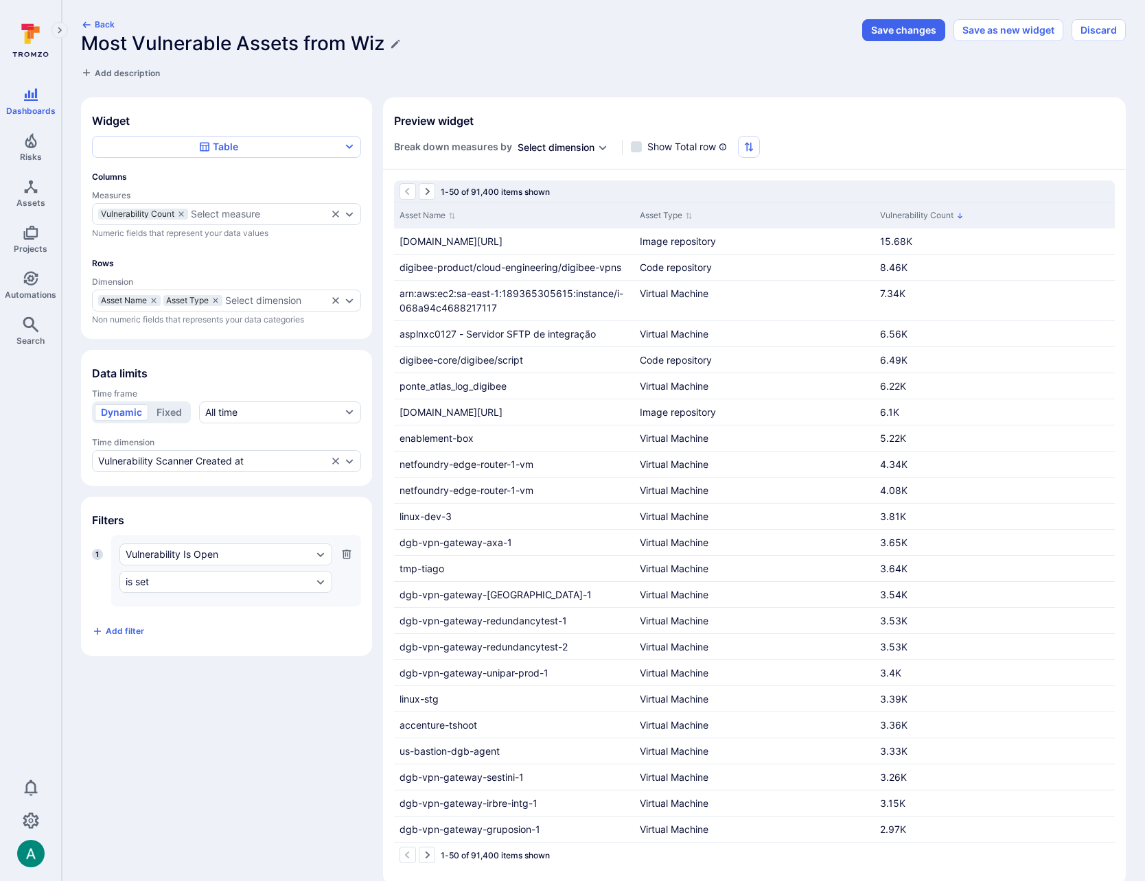
click at [246, 668] on div "Widget Table Columns Measures Vulnerability Count Select measure Numeric fields…" at bounding box center [603, 491] width 1044 height 788
click at [903, 31] on button "Save changes" at bounding box center [903, 30] width 83 height 22
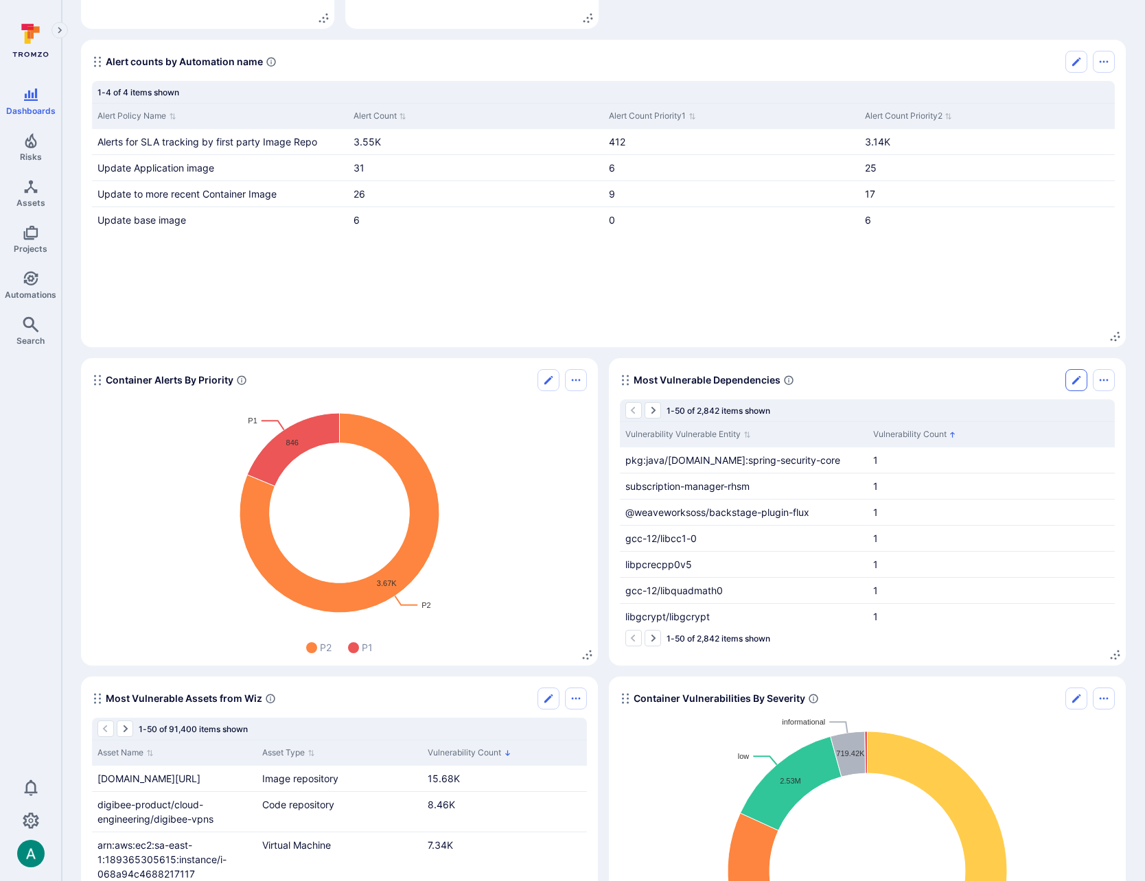
click at [1079, 377] on icon "Edit" at bounding box center [1076, 380] width 8 height 8
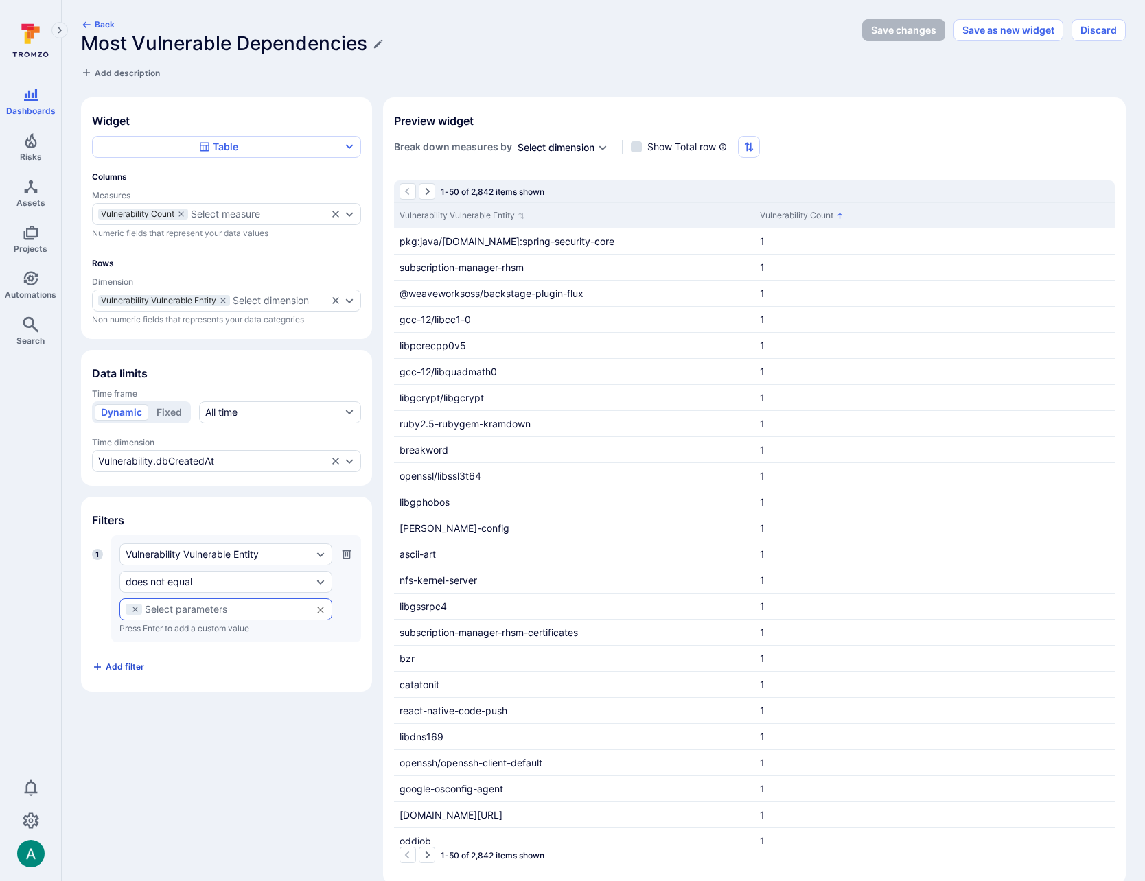
click at [115, 668] on span "Add filter" at bounding box center [125, 667] width 38 height 10
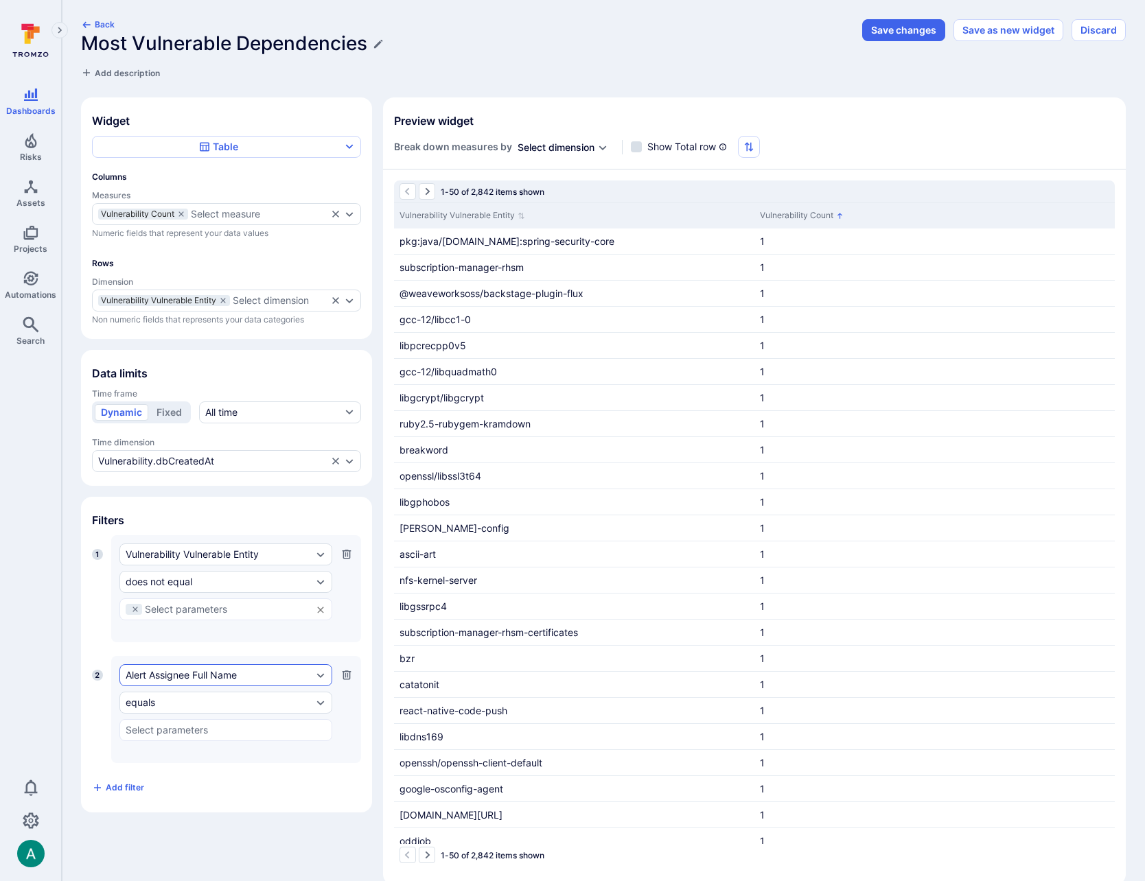
click at [163, 671] on div "Alert Assignee Full Name" at bounding box center [219, 675] width 187 height 11
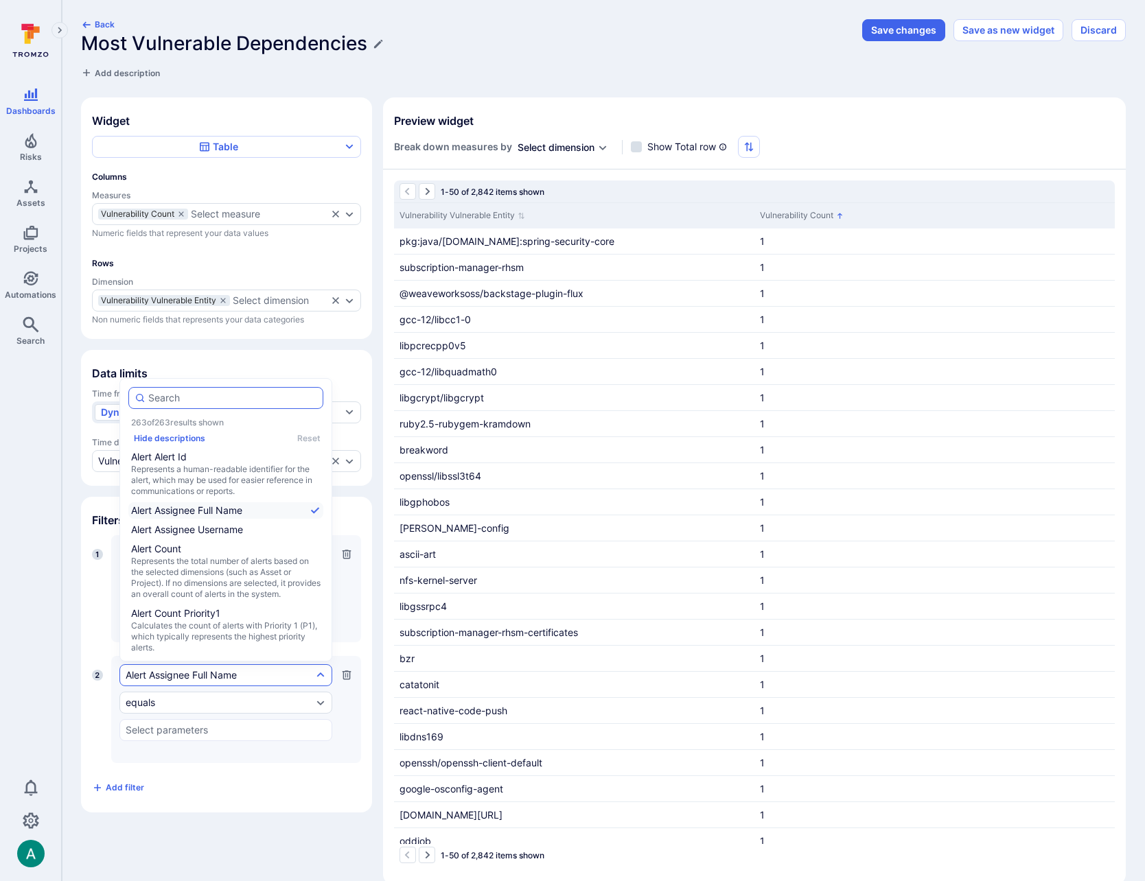
click at [169, 397] on input "autocomplete options" at bounding box center [232, 398] width 169 height 14
type input "tool"
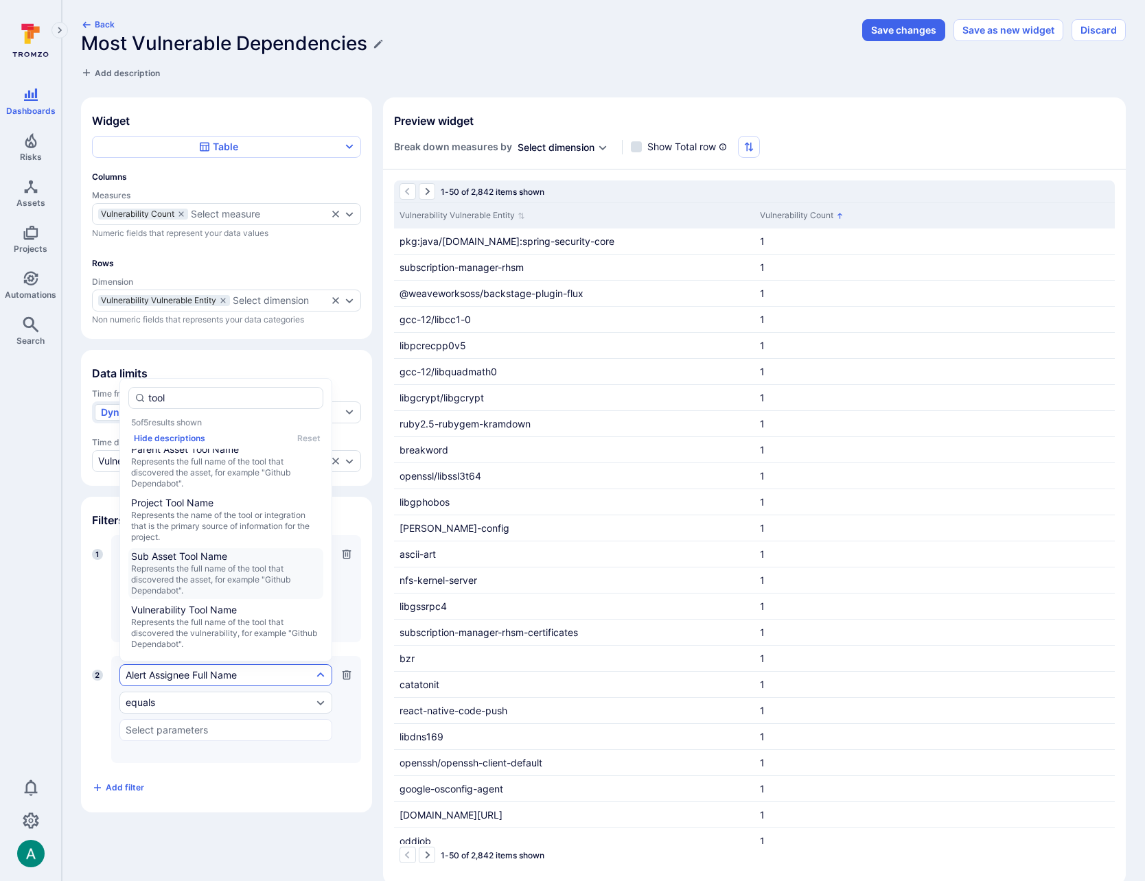
scroll to position [13, 0]
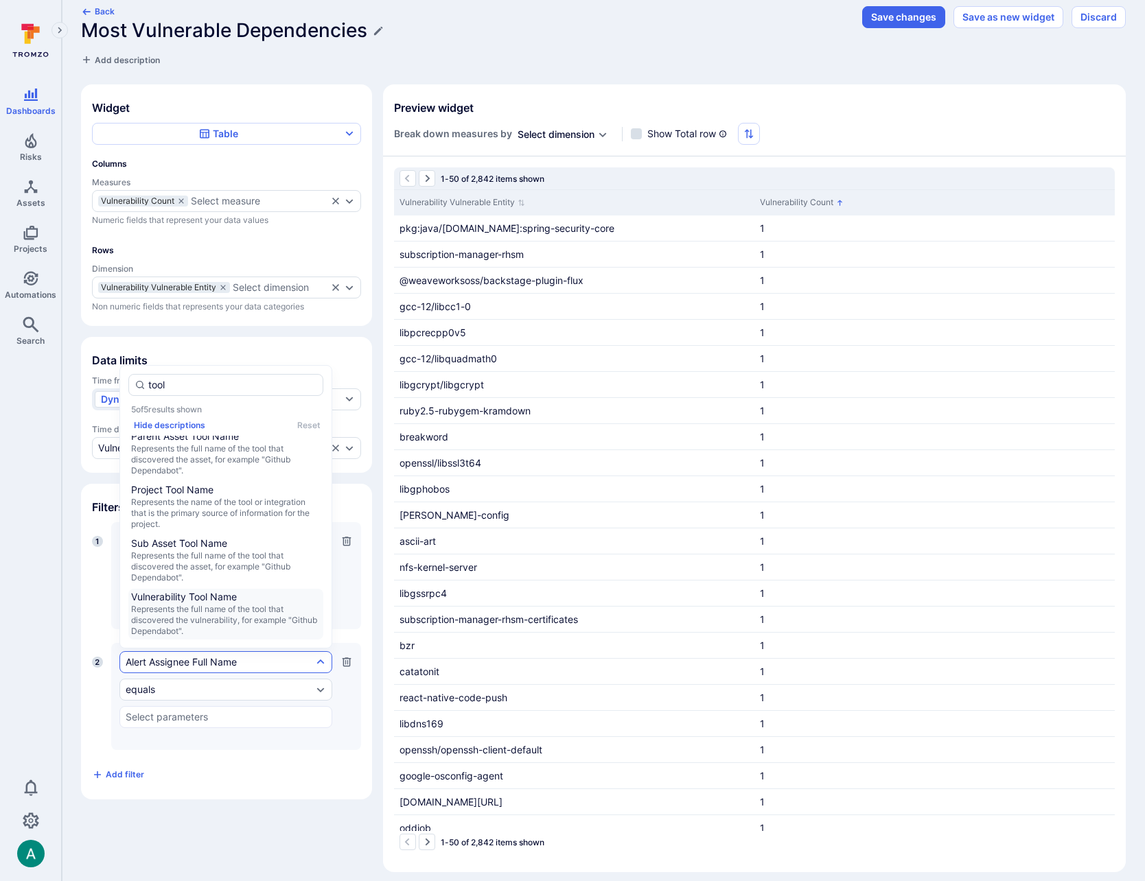
click at [233, 611] on span "Represents the full name of the tool that discovered the vulnerability, for exa…" at bounding box center [225, 620] width 189 height 33
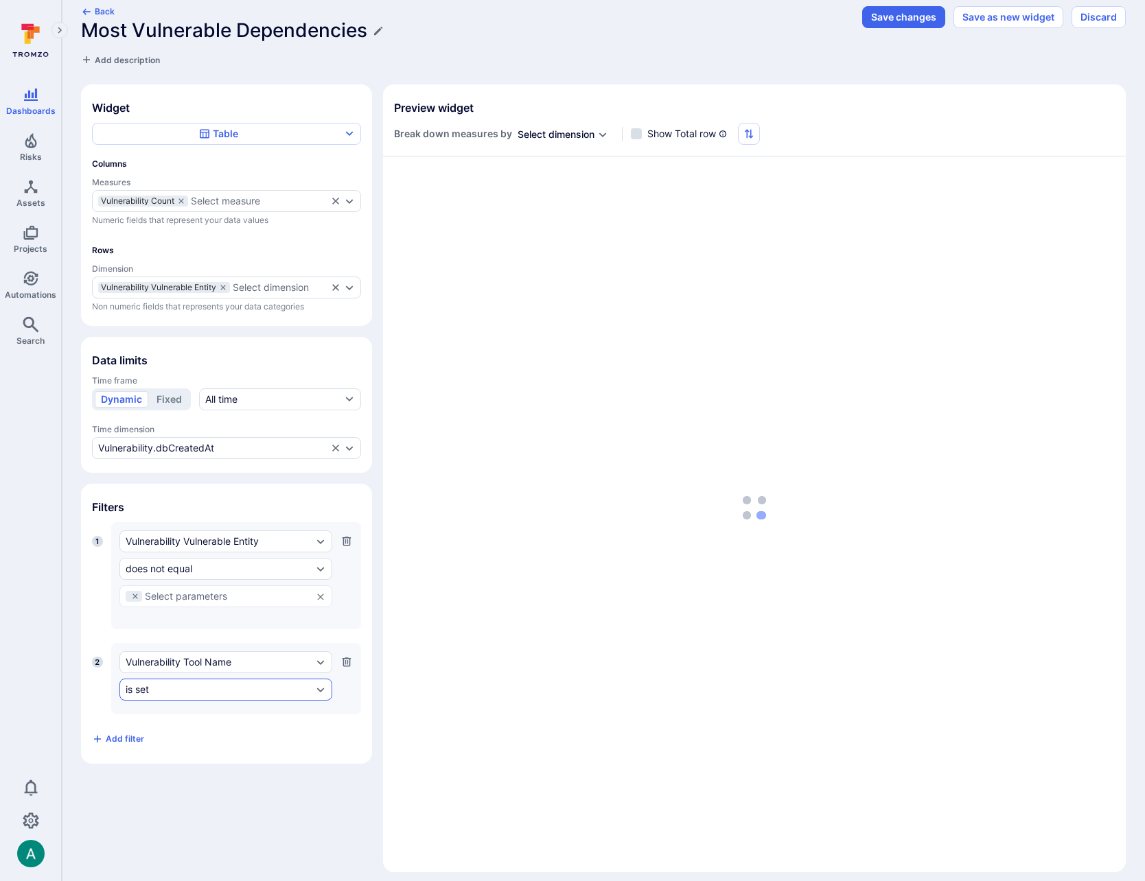
click at [235, 689] on div "is set" at bounding box center [219, 689] width 187 height 11
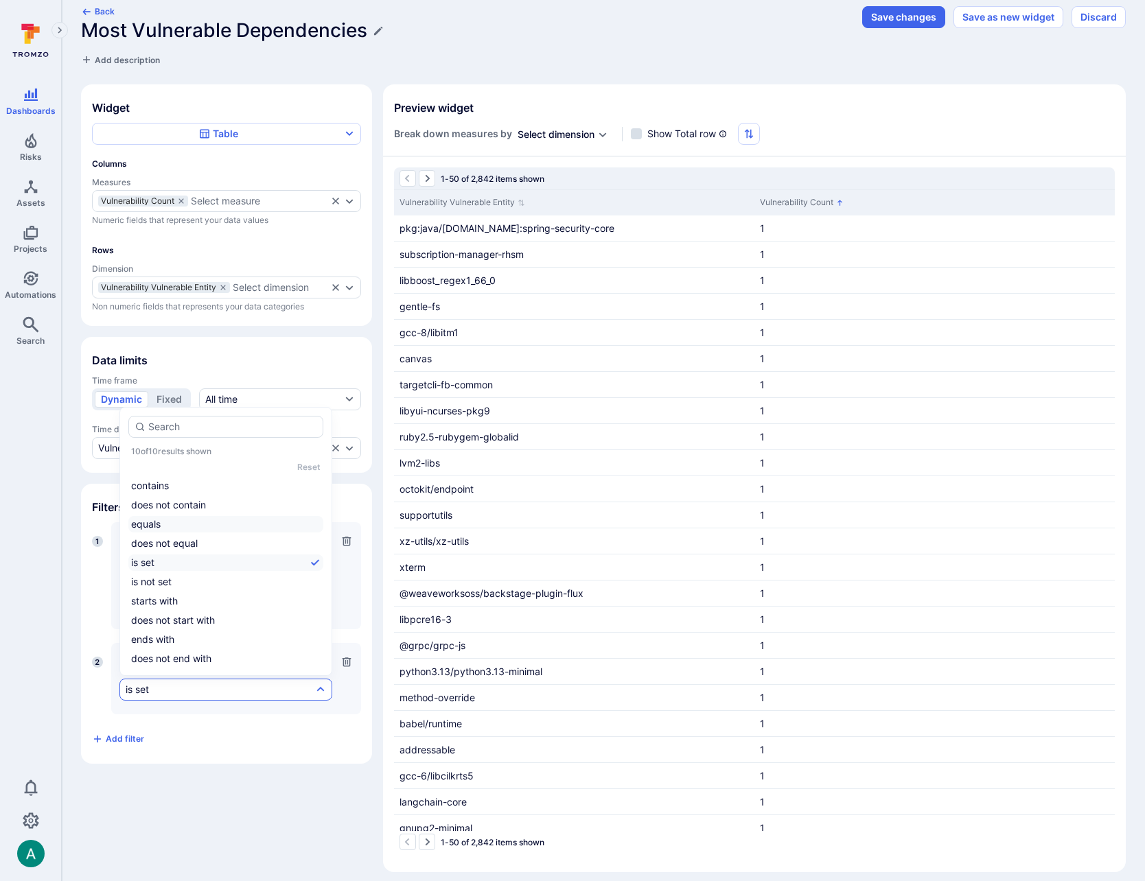
click at [226, 519] on li "equals" at bounding box center [225, 524] width 195 height 16
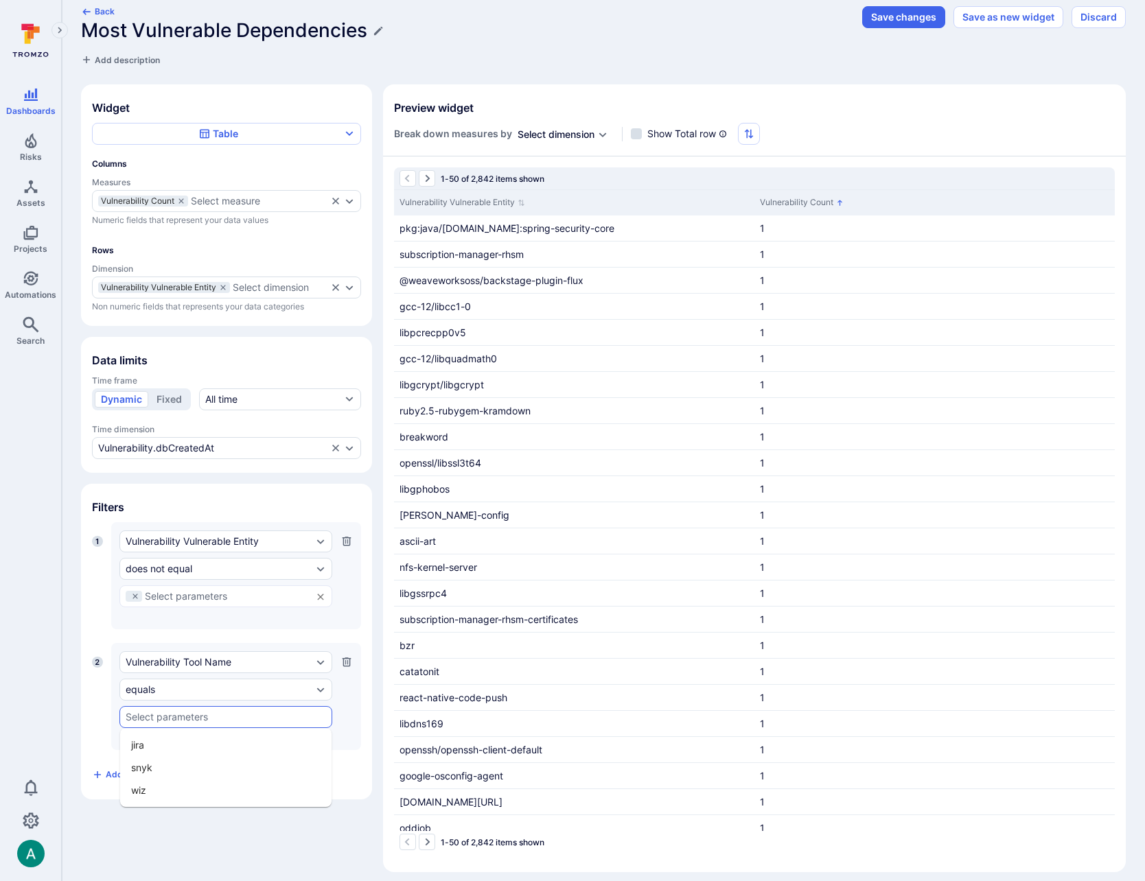
click at [194, 712] on input "text" at bounding box center [226, 717] width 200 height 11
click at [204, 795] on li "wiz" at bounding box center [225, 790] width 211 height 23
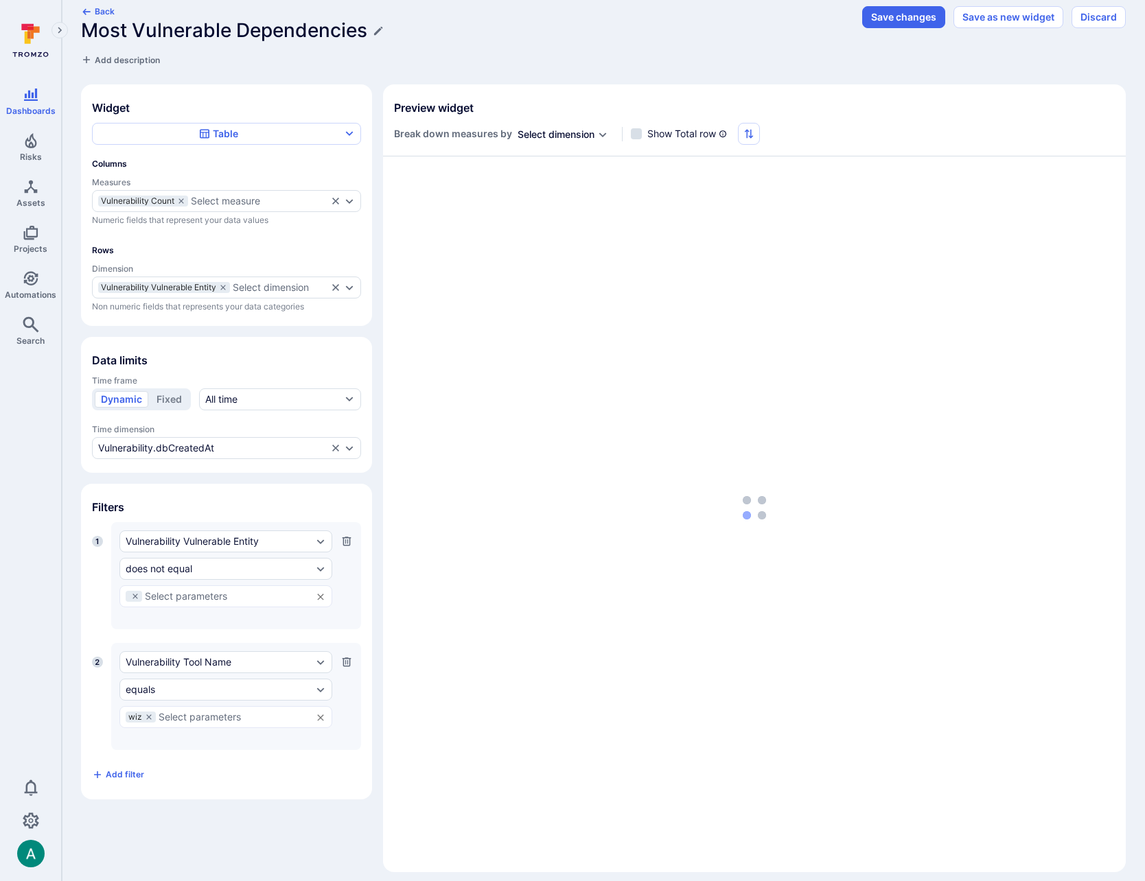
click at [218, 793] on section "Filters 1 Vulnerability Vulnerable Entity does not equal ​ Press Enter to add a…" at bounding box center [226, 642] width 291 height 316
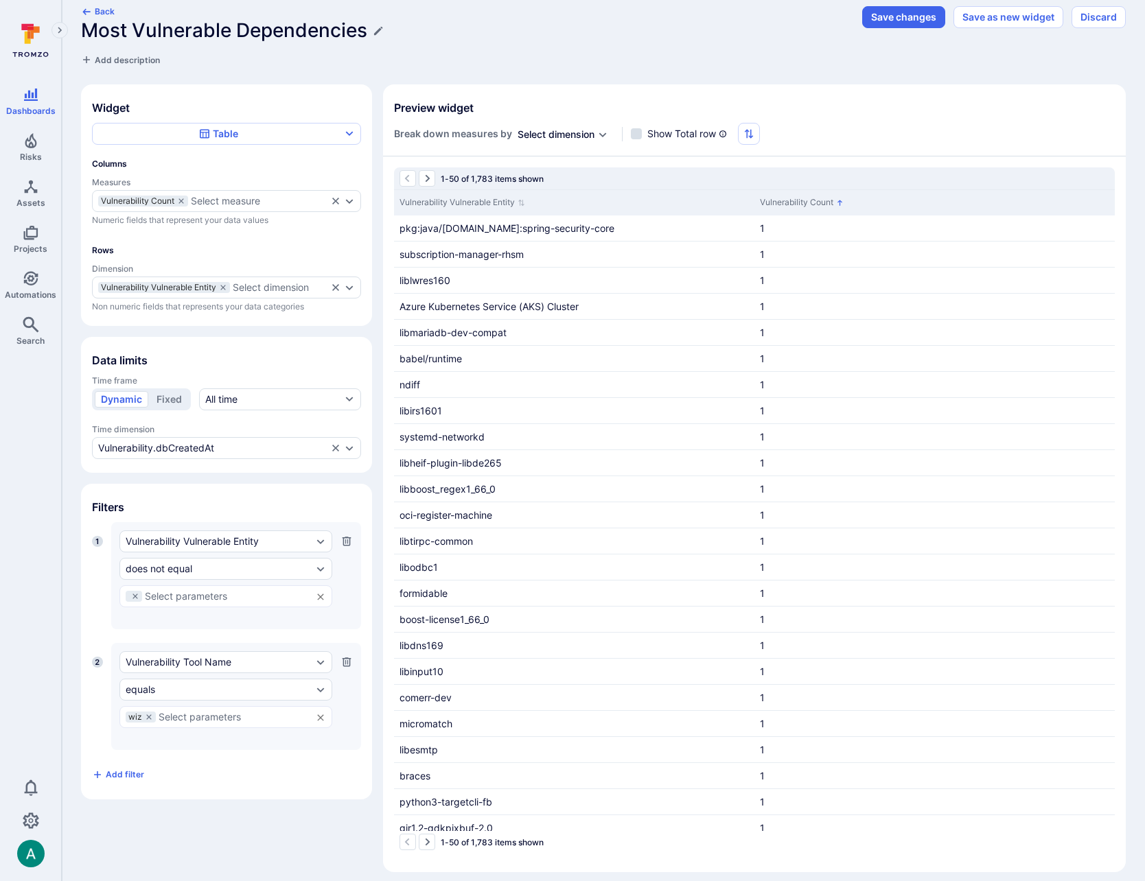
click at [737, 130] on div "Break down measures by Select dimension Show Total row" at bounding box center [577, 134] width 366 height 22
click at [753, 132] on icon "button" at bounding box center [748, 133] width 11 height 11
click at [781, 212] on li "High to Low" at bounding box center [823, 211] width 150 height 16
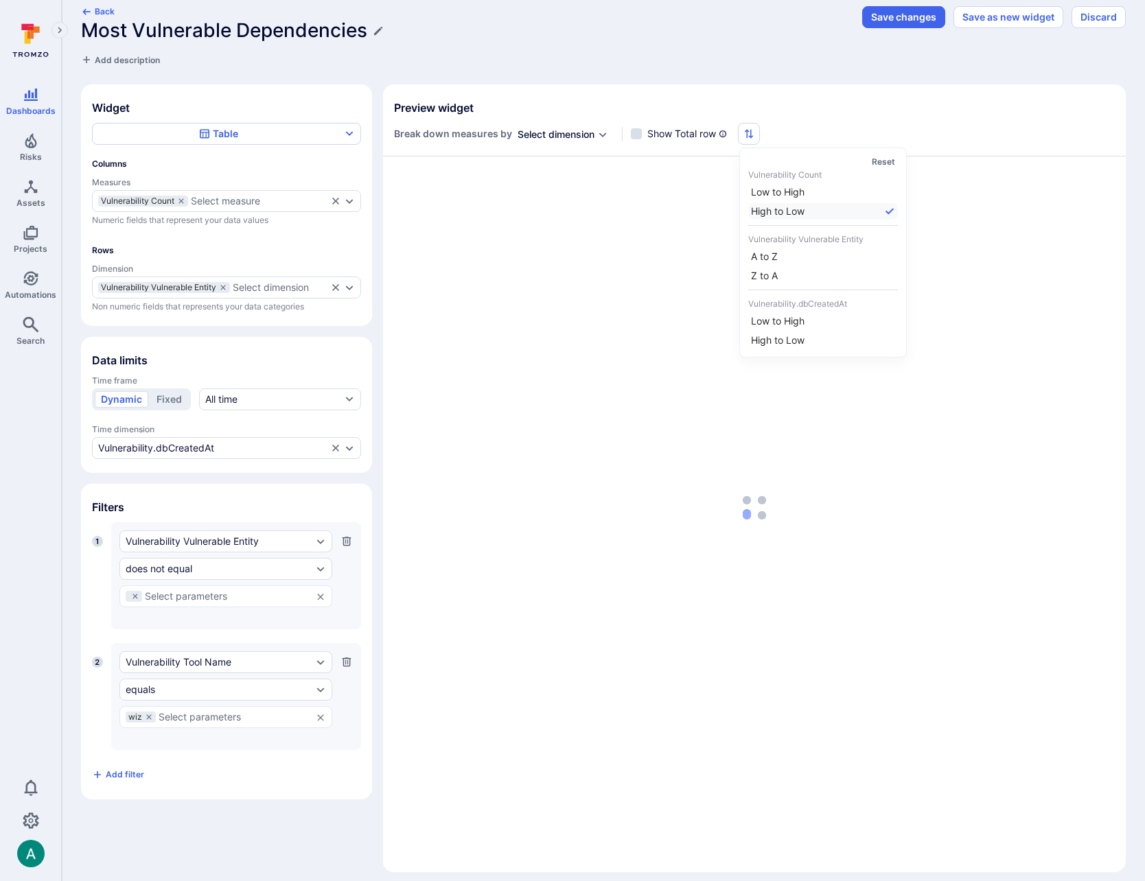
click at [797, 91] on div at bounding box center [572, 440] width 1145 height 881
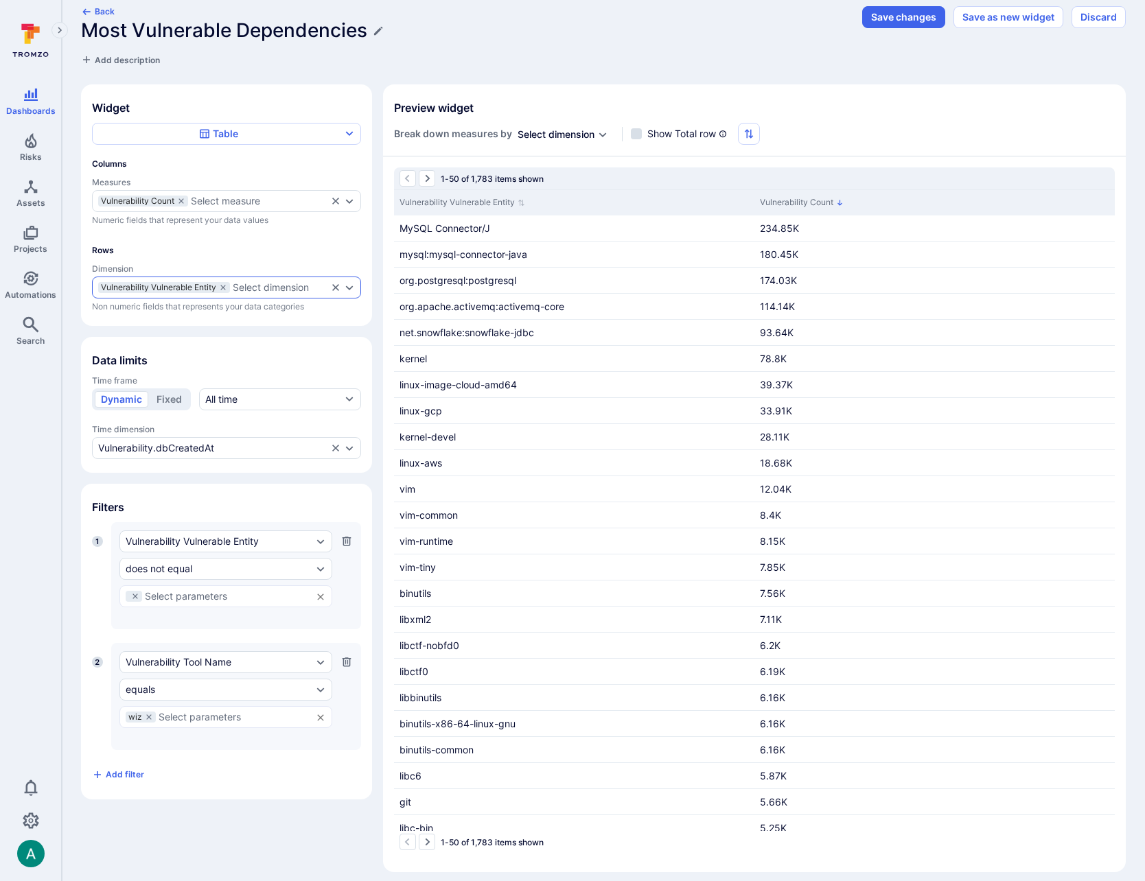
scroll to position [0, 0]
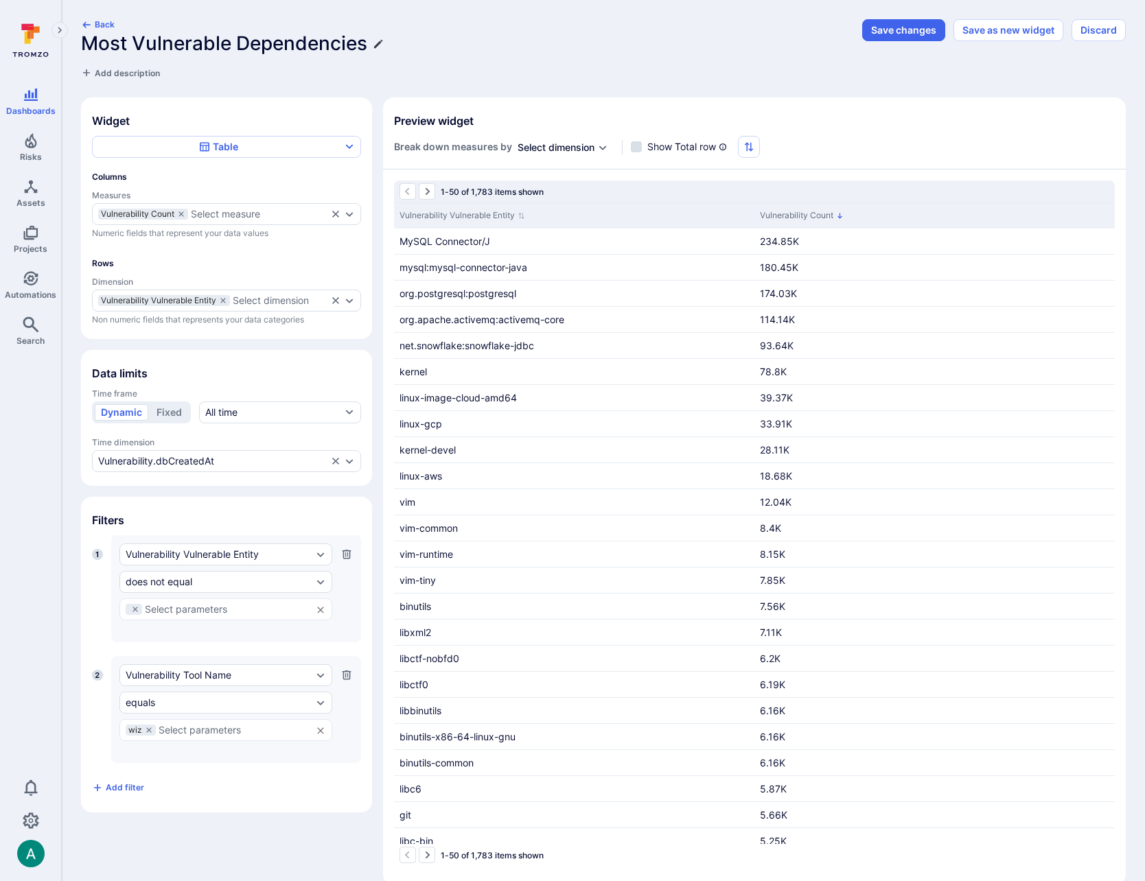
click at [381, 45] on icon "Edit title" at bounding box center [378, 43] width 11 height 11
type input "Most Vulnerable Dependencies from Wiz"
click at [904, 25] on button "Save changes" at bounding box center [903, 30] width 83 height 22
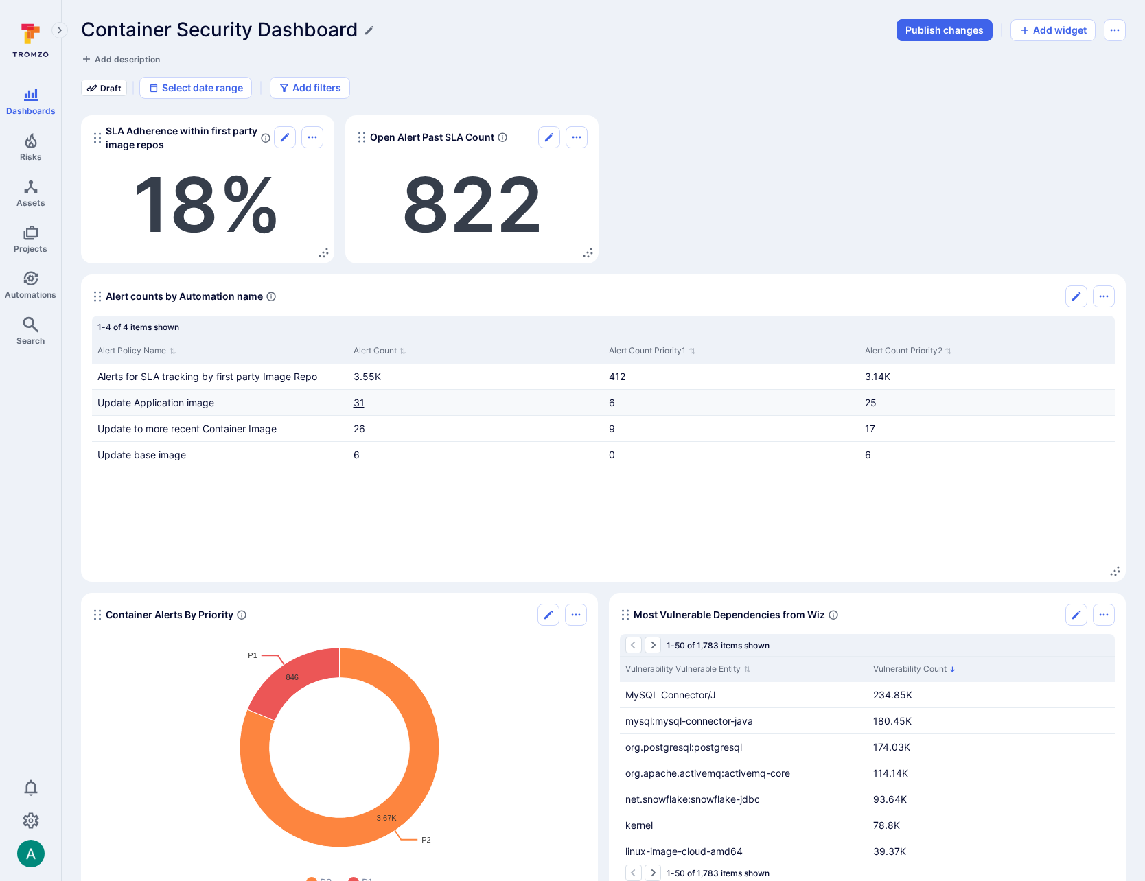
scroll to position [6, 0]
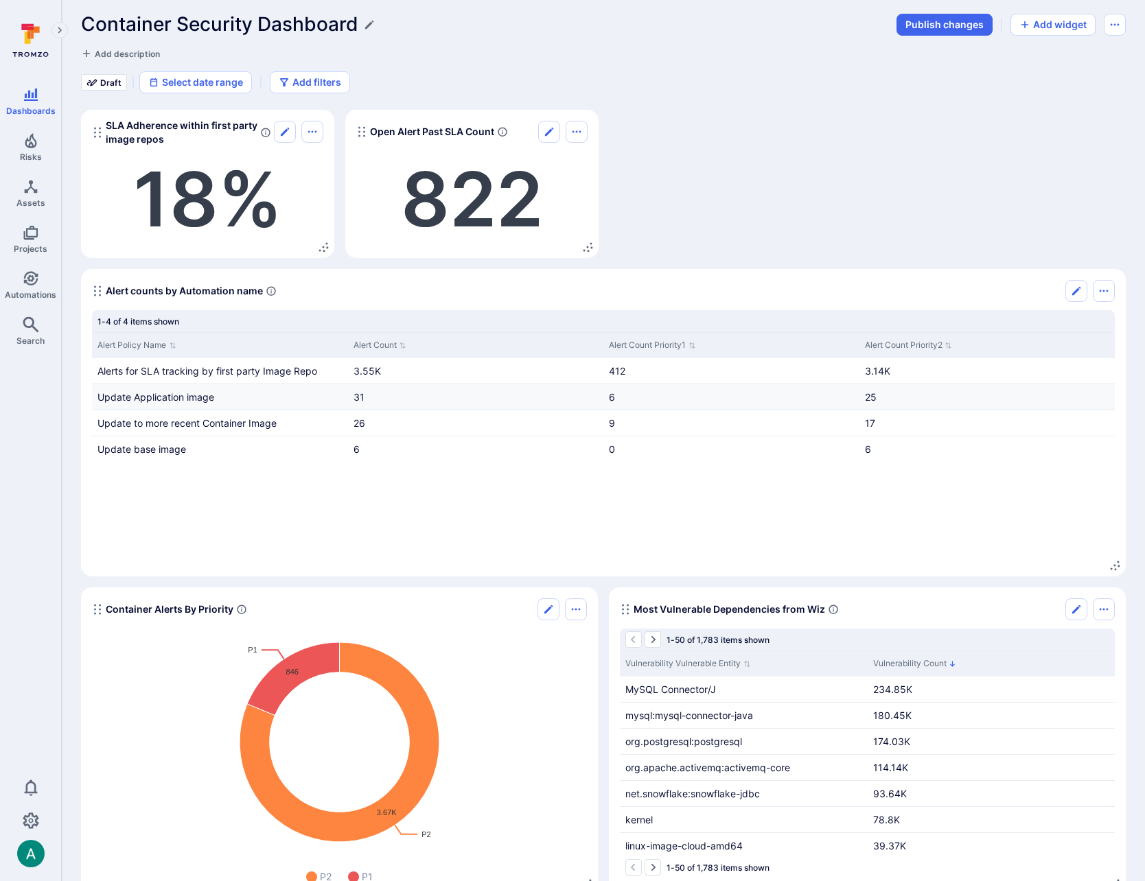
click at [607, 397] on div "6" at bounding box center [731, 396] width 256 height 25
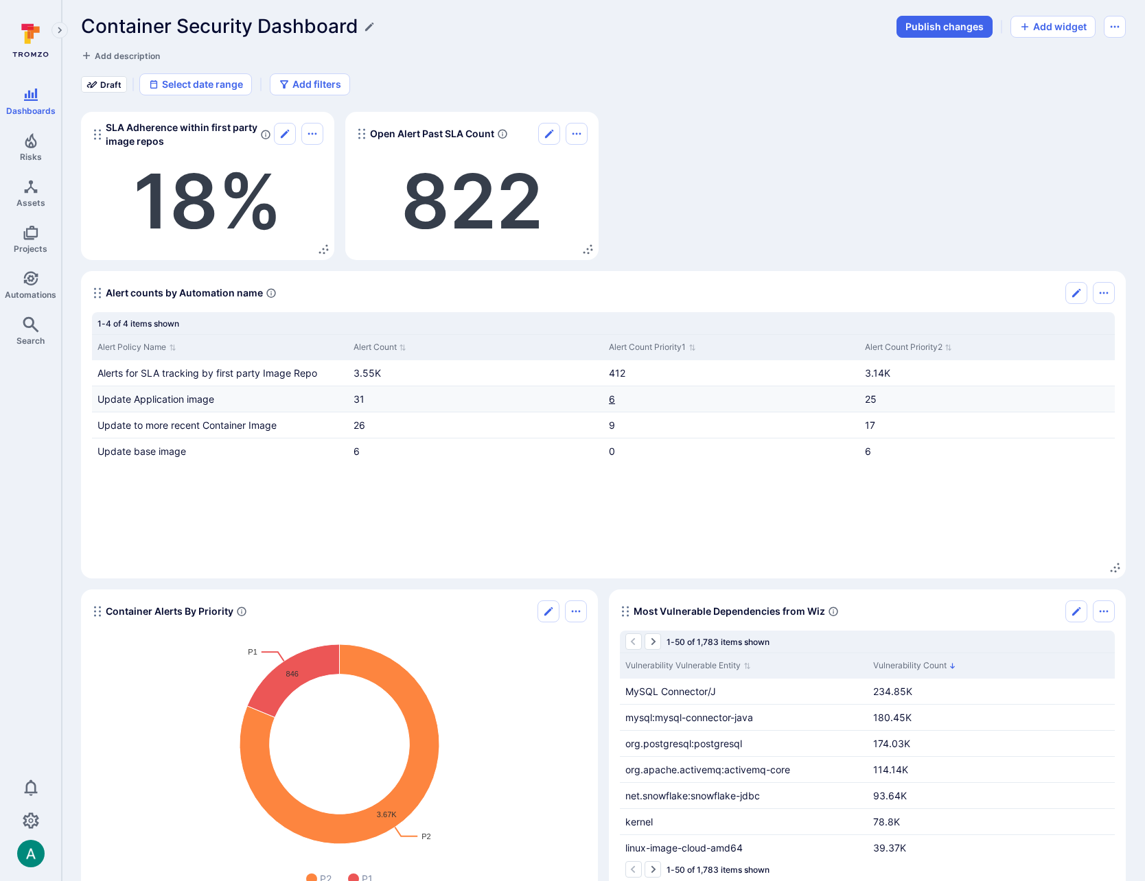
click at [609, 397] on link "6" at bounding box center [612, 399] width 6 height 12
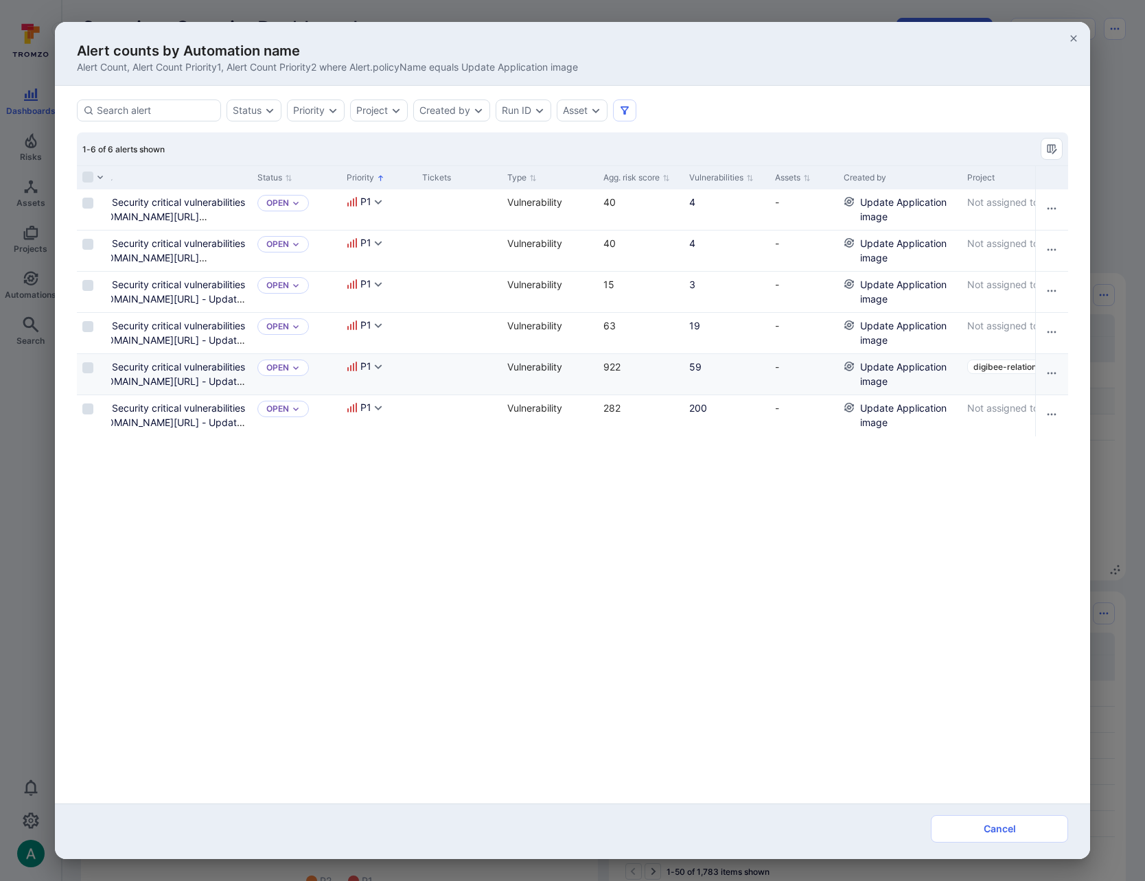
scroll to position [0, 877]
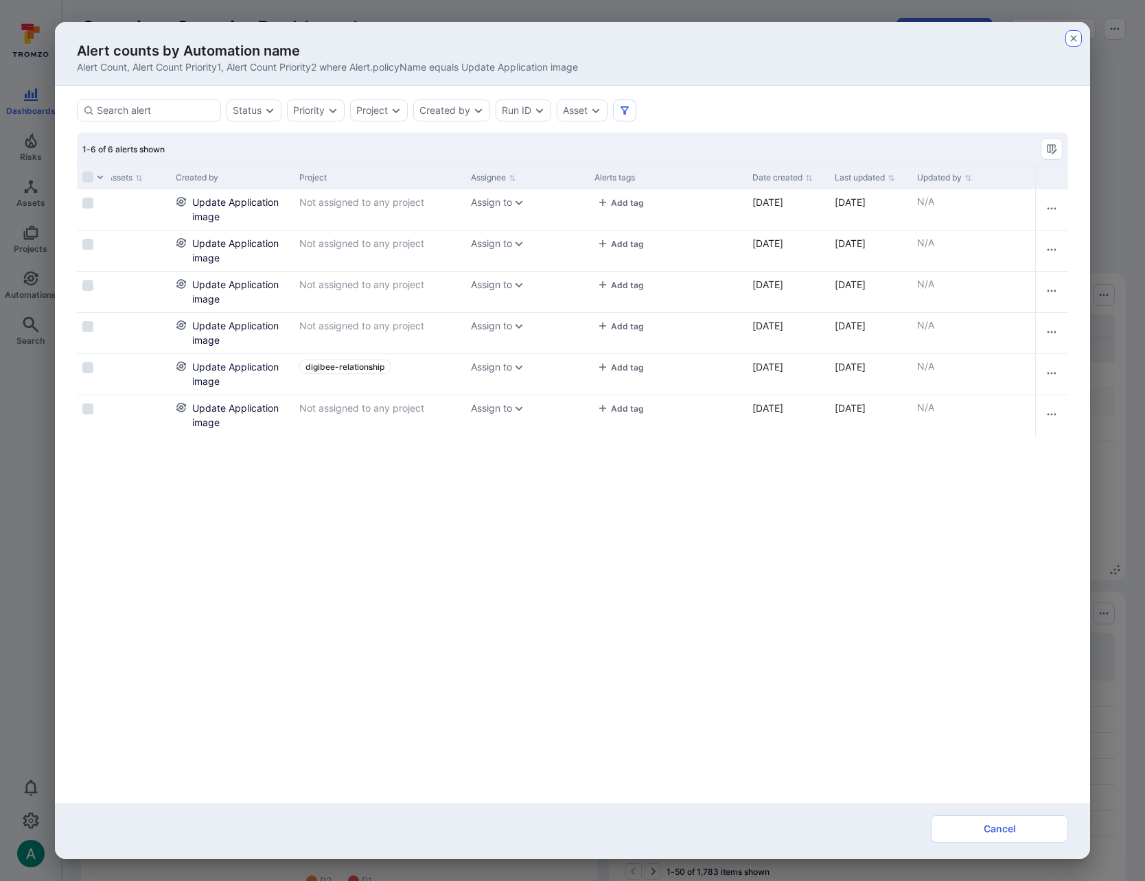
click at [1071, 34] on icon "button" at bounding box center [1073, 38] width 11 height 11
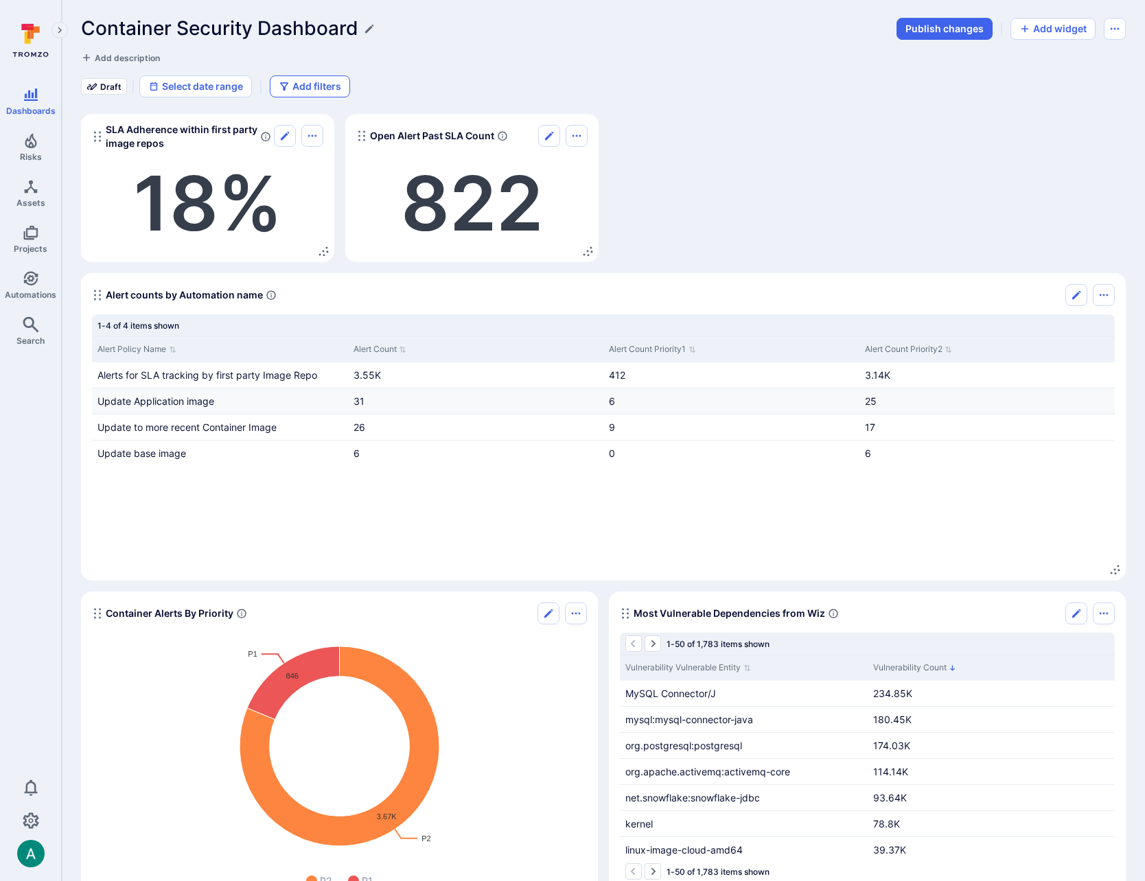
click at [318, 82] on button "Add filters" at bounding box center [310, 86] width 80 height 22
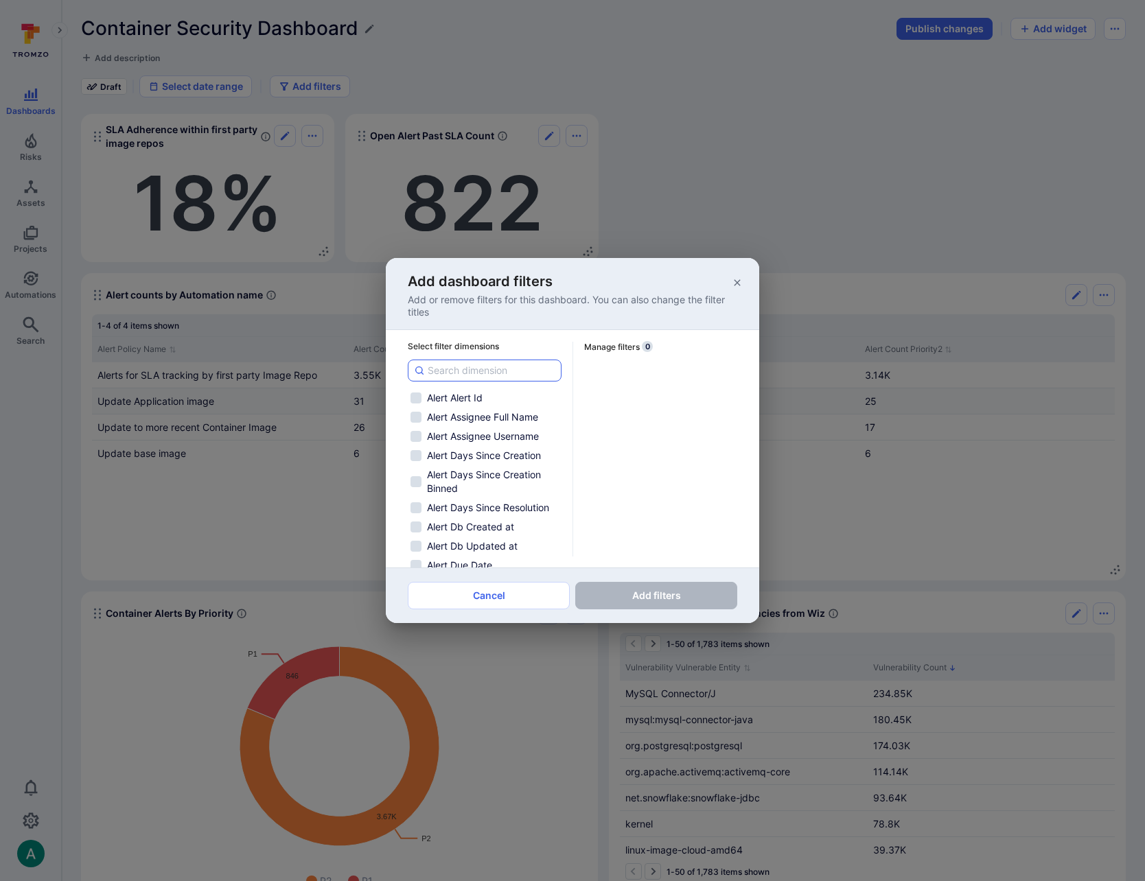
click at [458, 369] on input at bounding box center [492, 371] width 128 height 14
type input "p"
checkbox input "false"
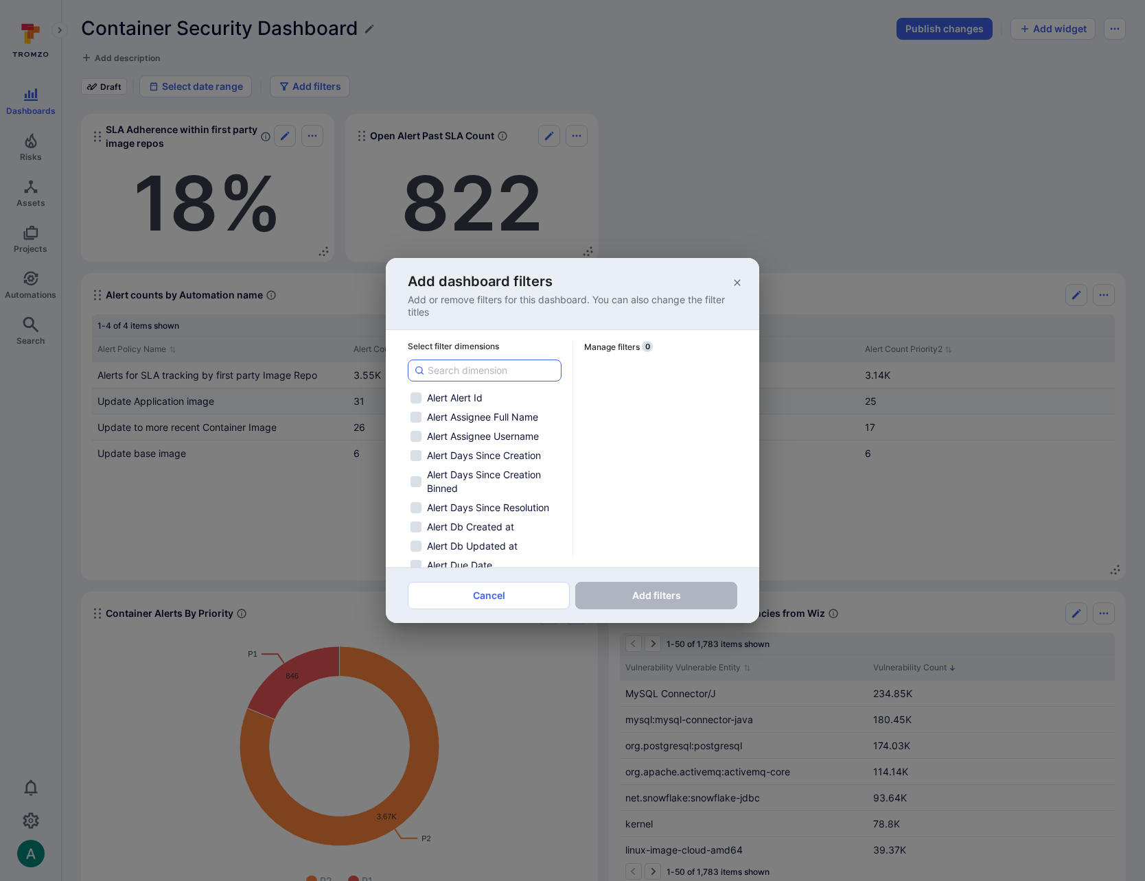
checkbox input "false"
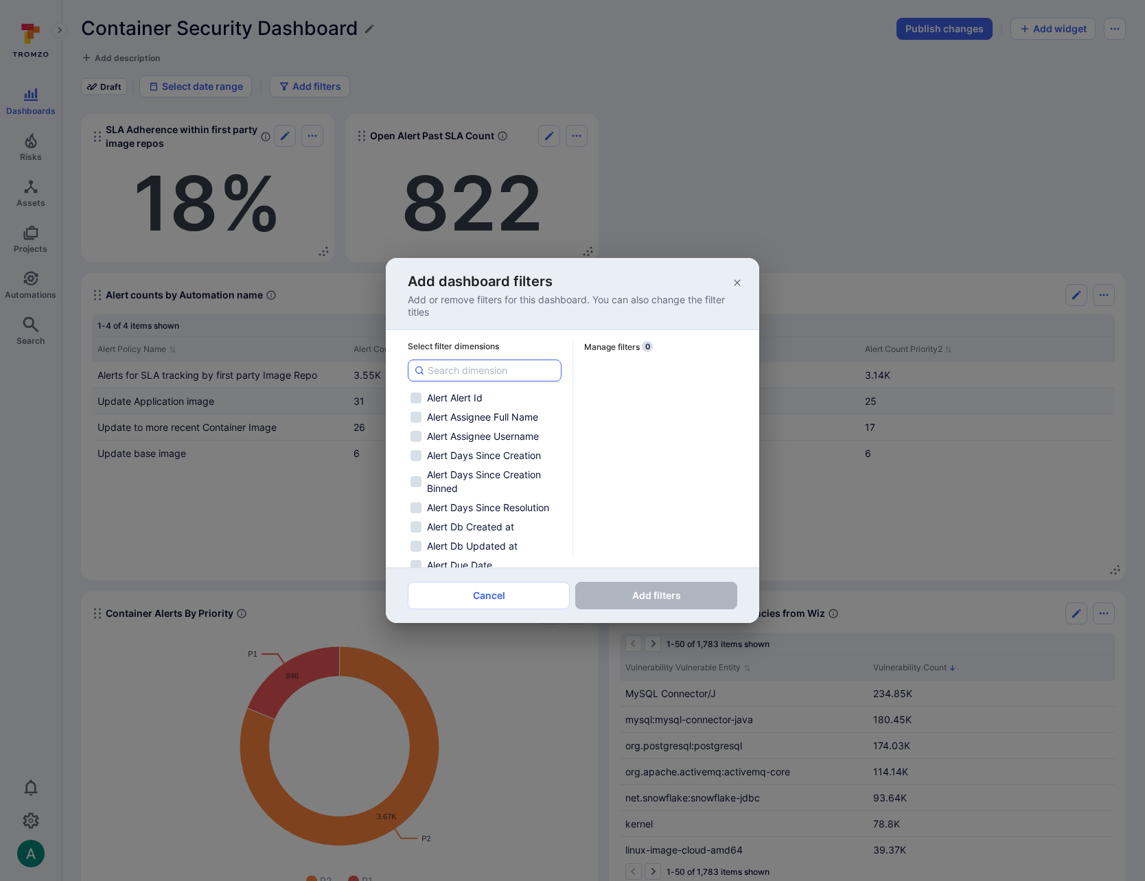
checkbox input "false"
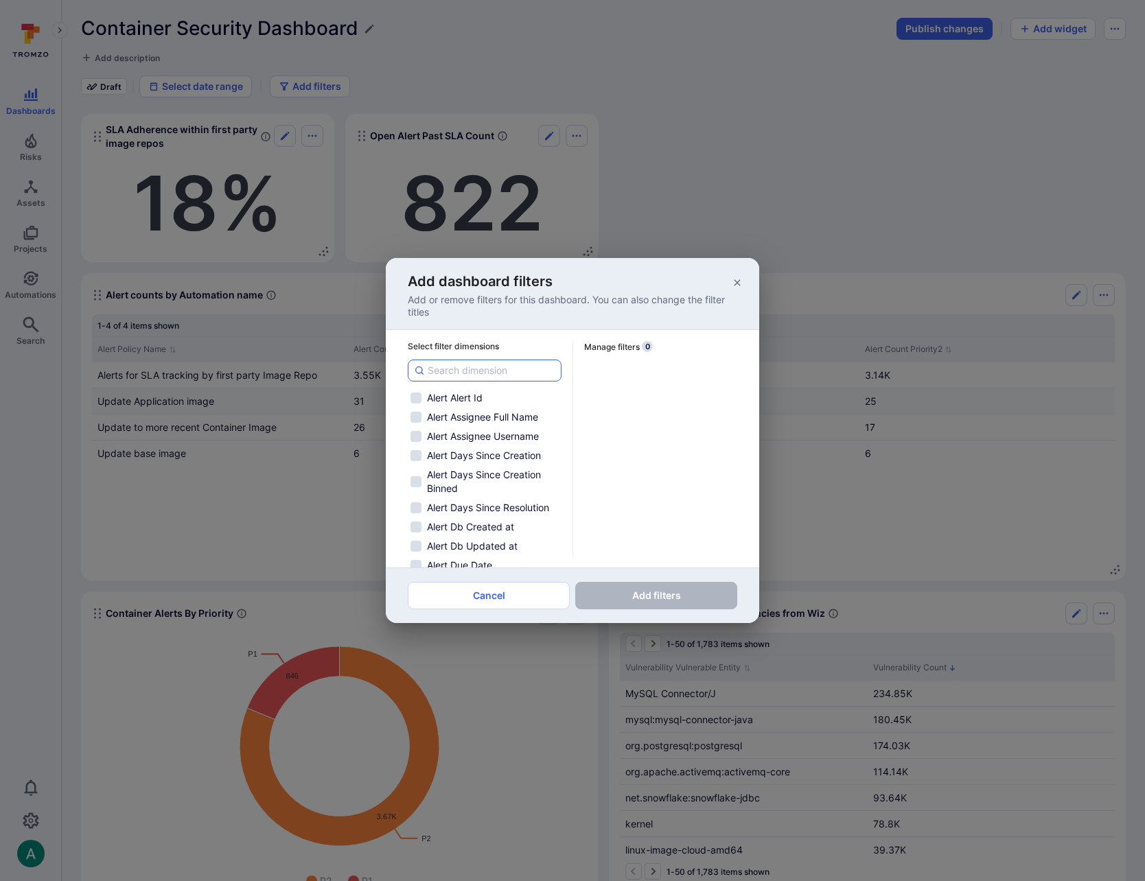
checkbox input "false"
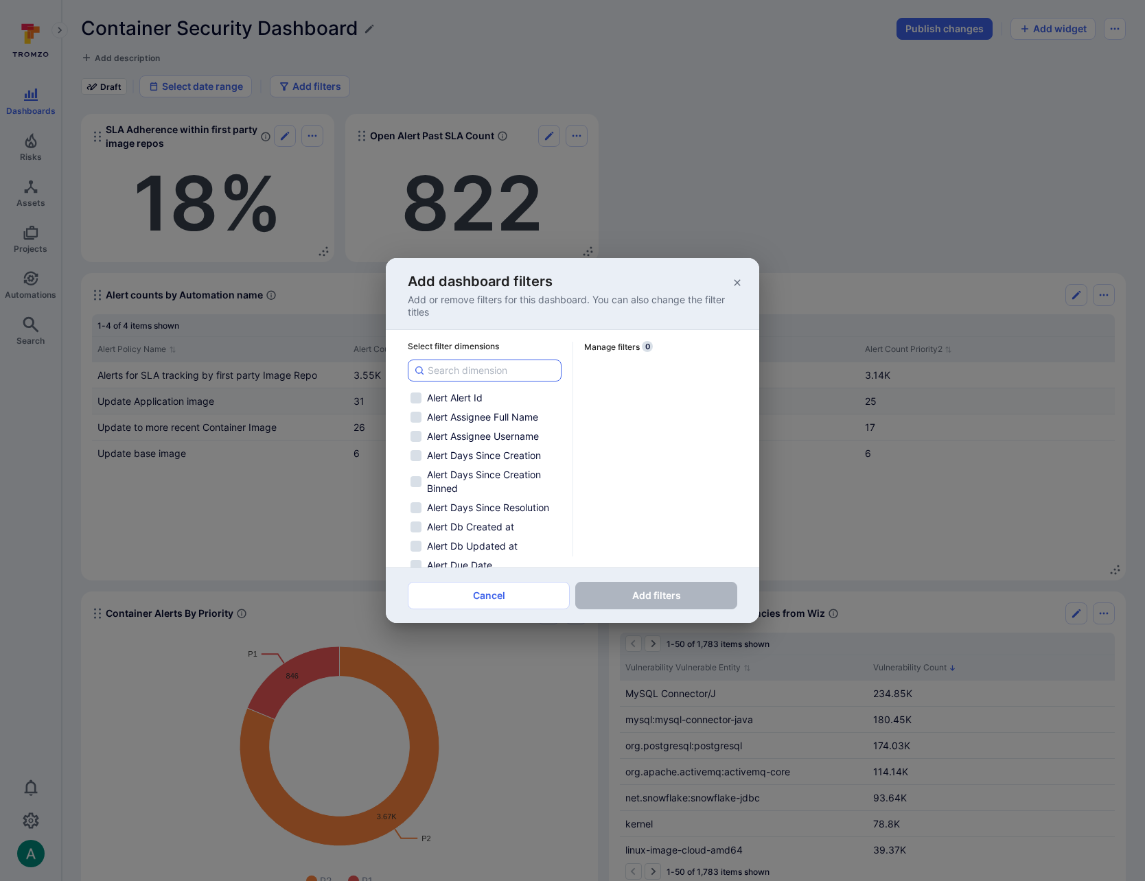
checkbox input "false"
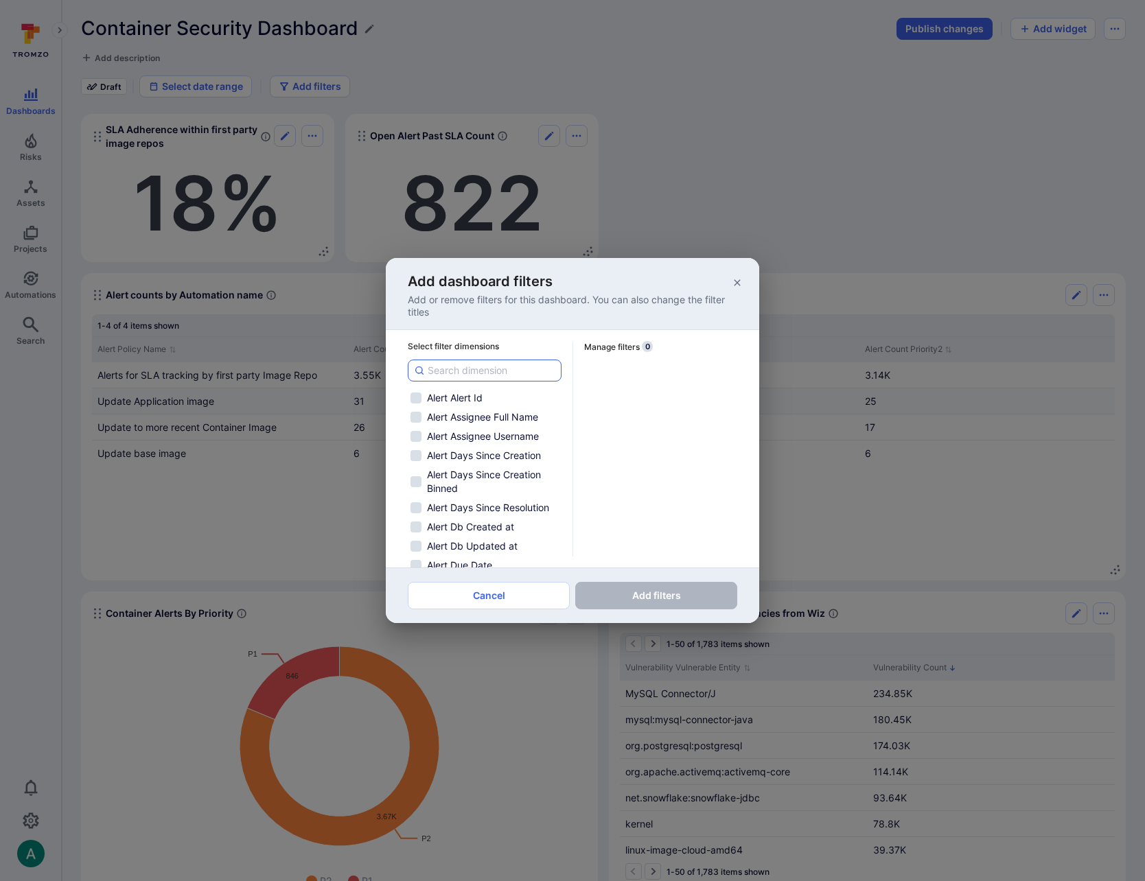
checkbox input "false"
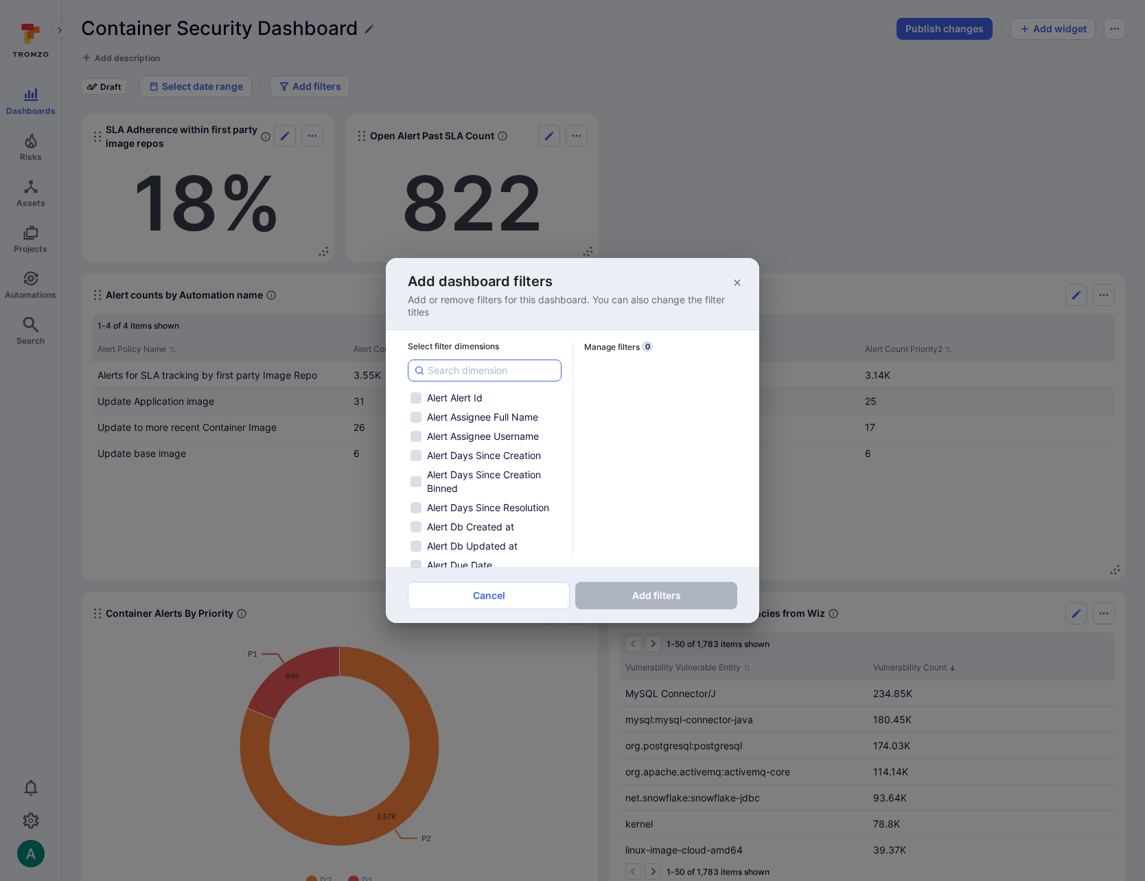
checkbox input "false"
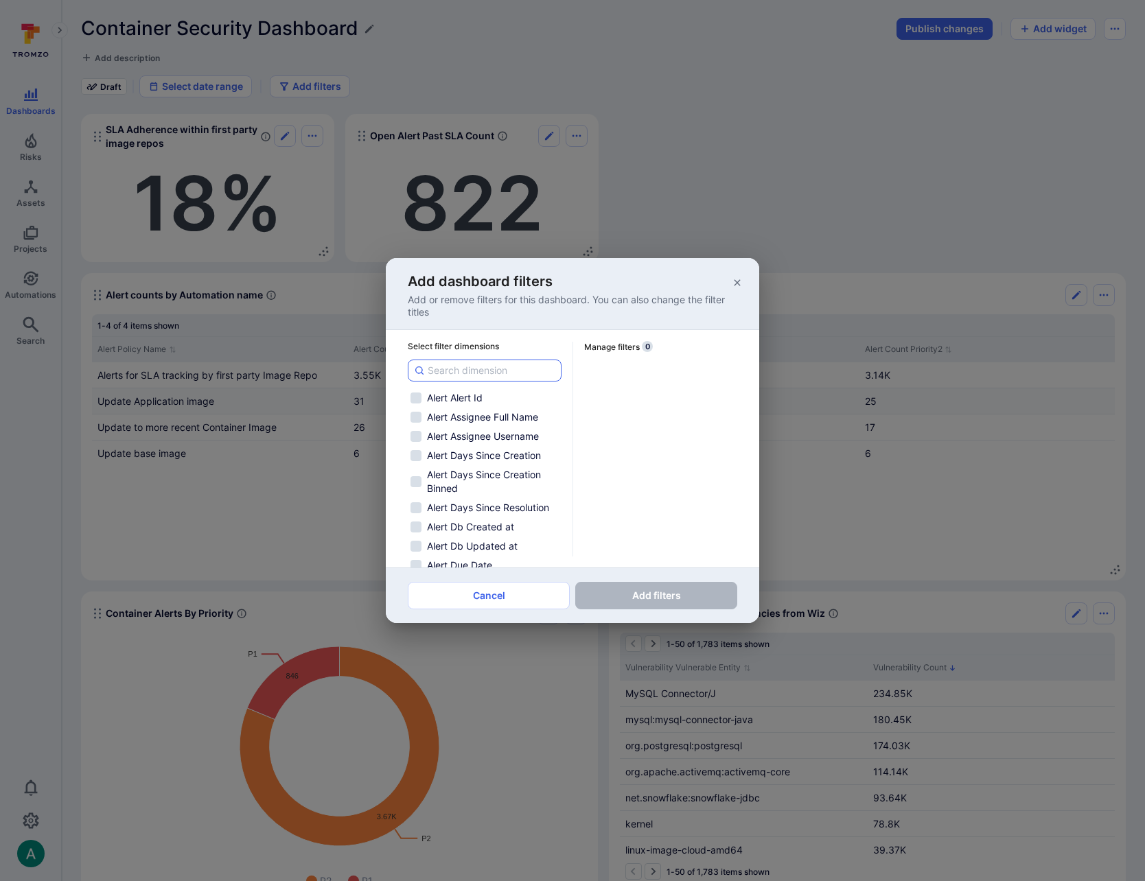
checkbox input "false"
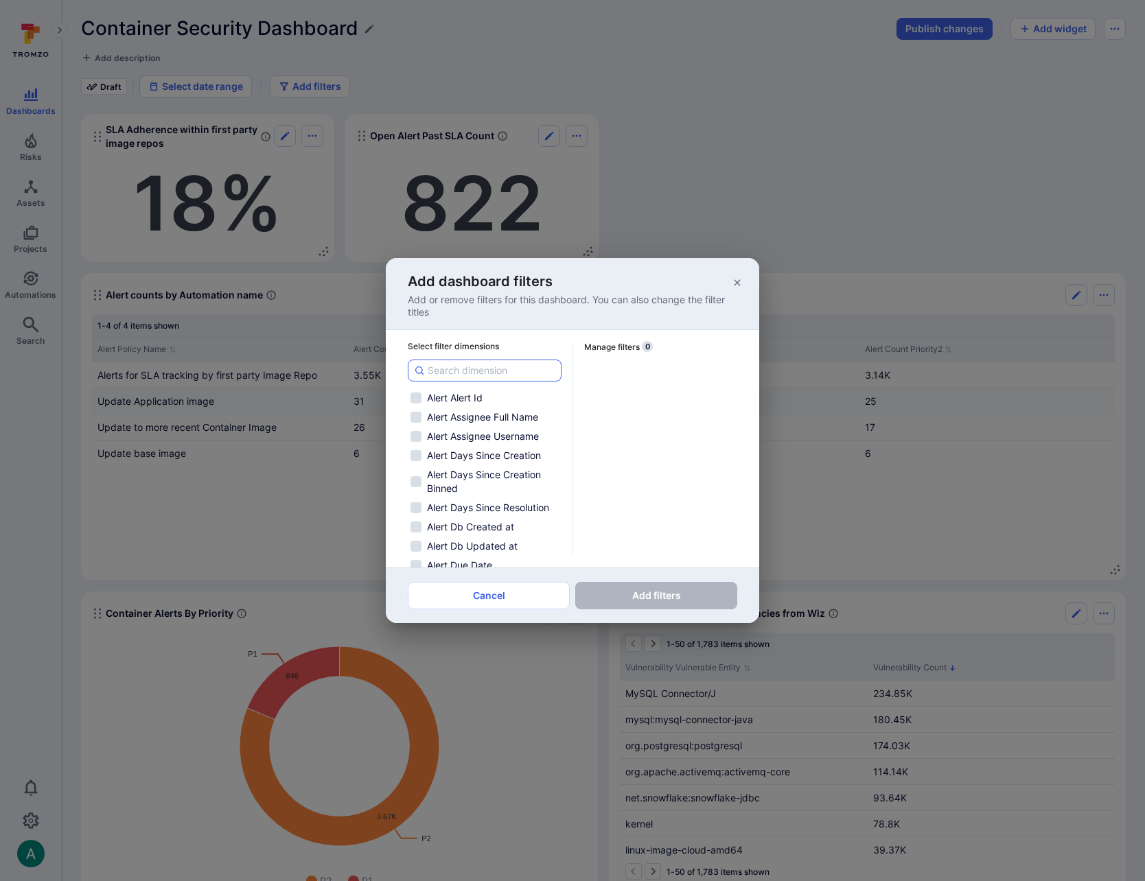
checkbox input "false"
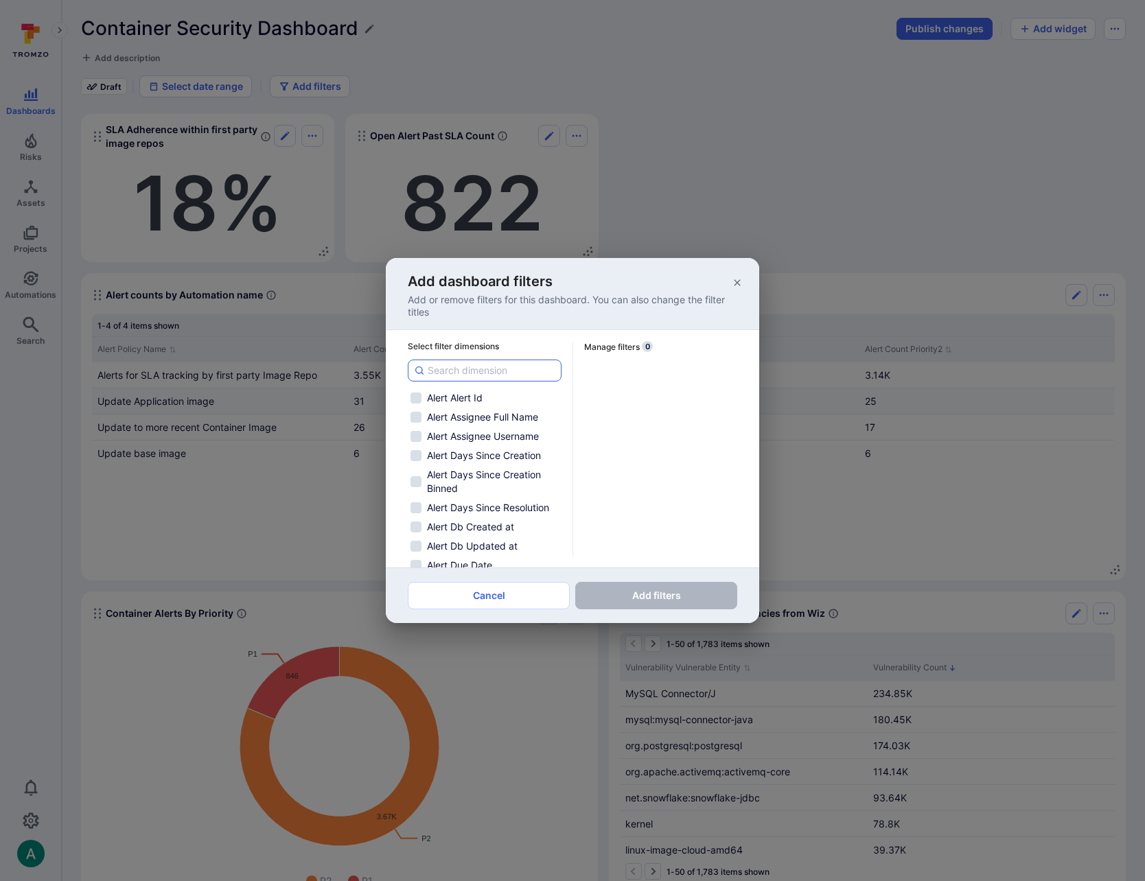
checkbox input "false"
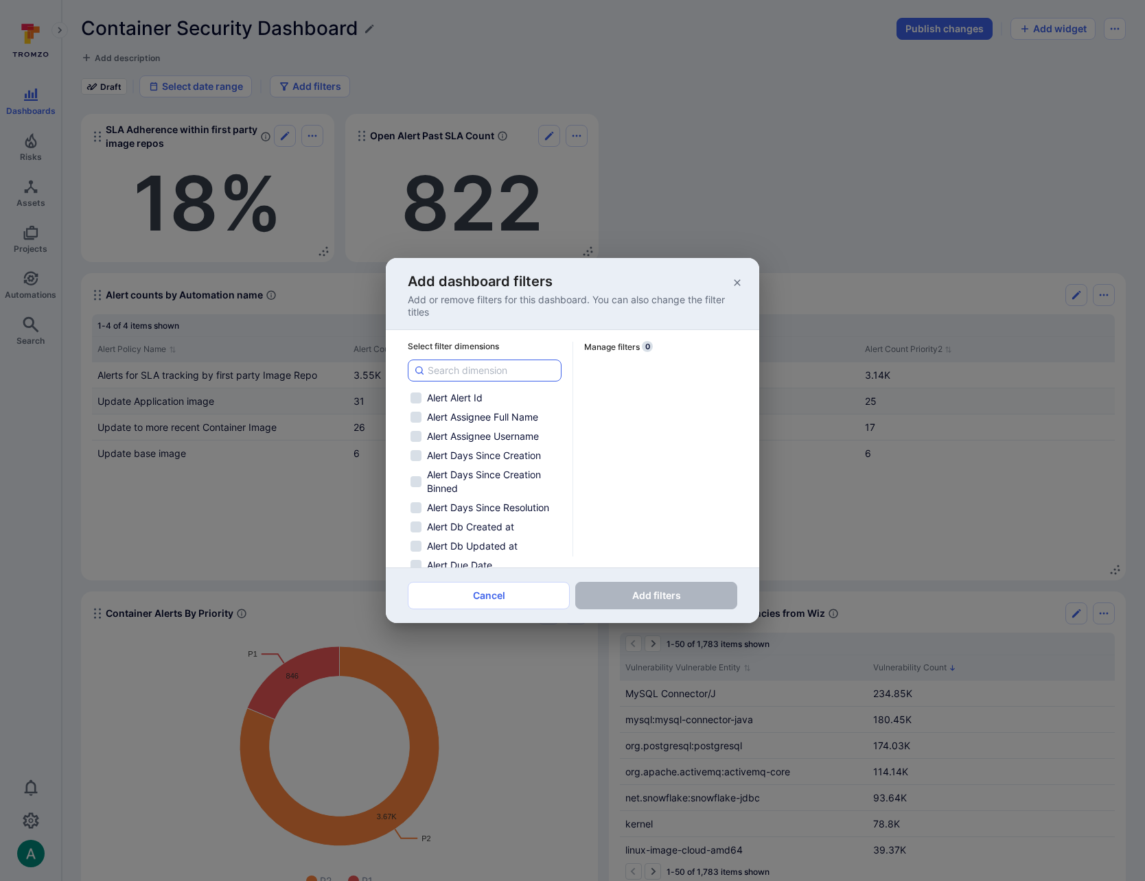
checkbox input "false"
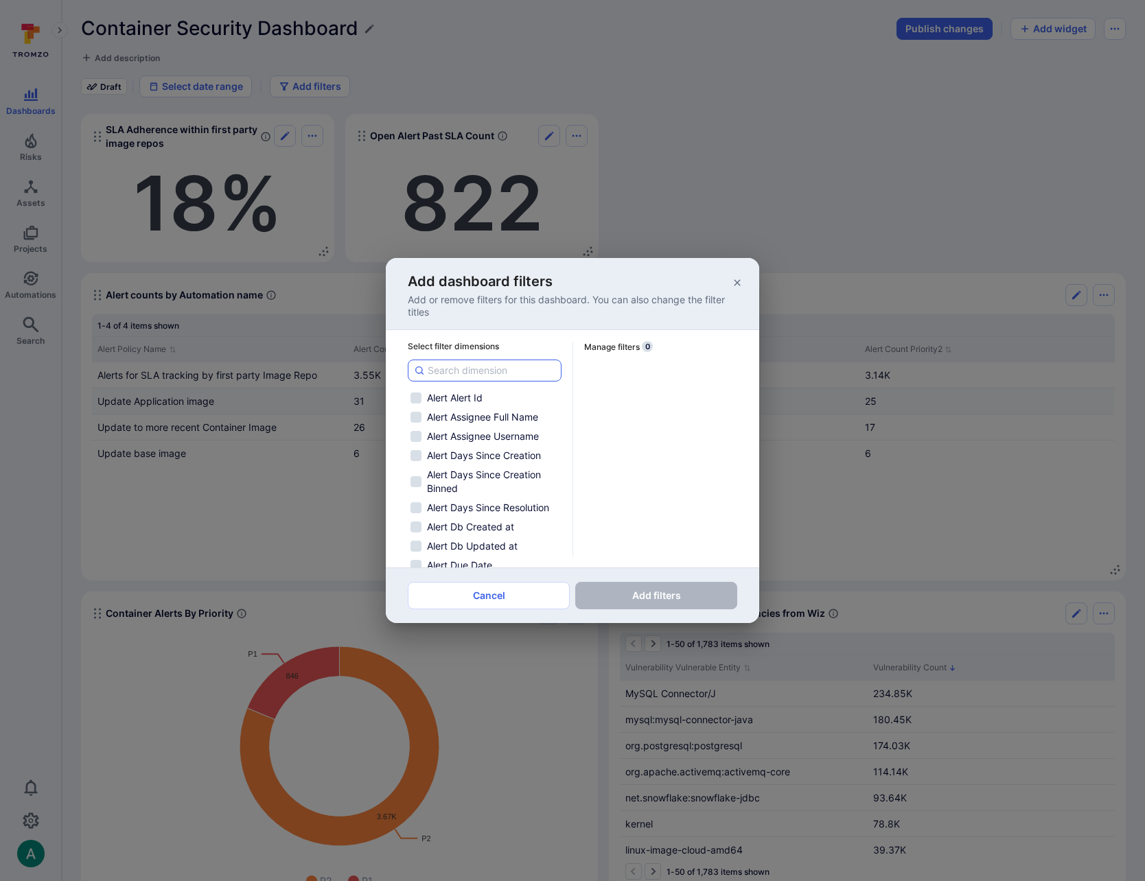
checkbox input "false"
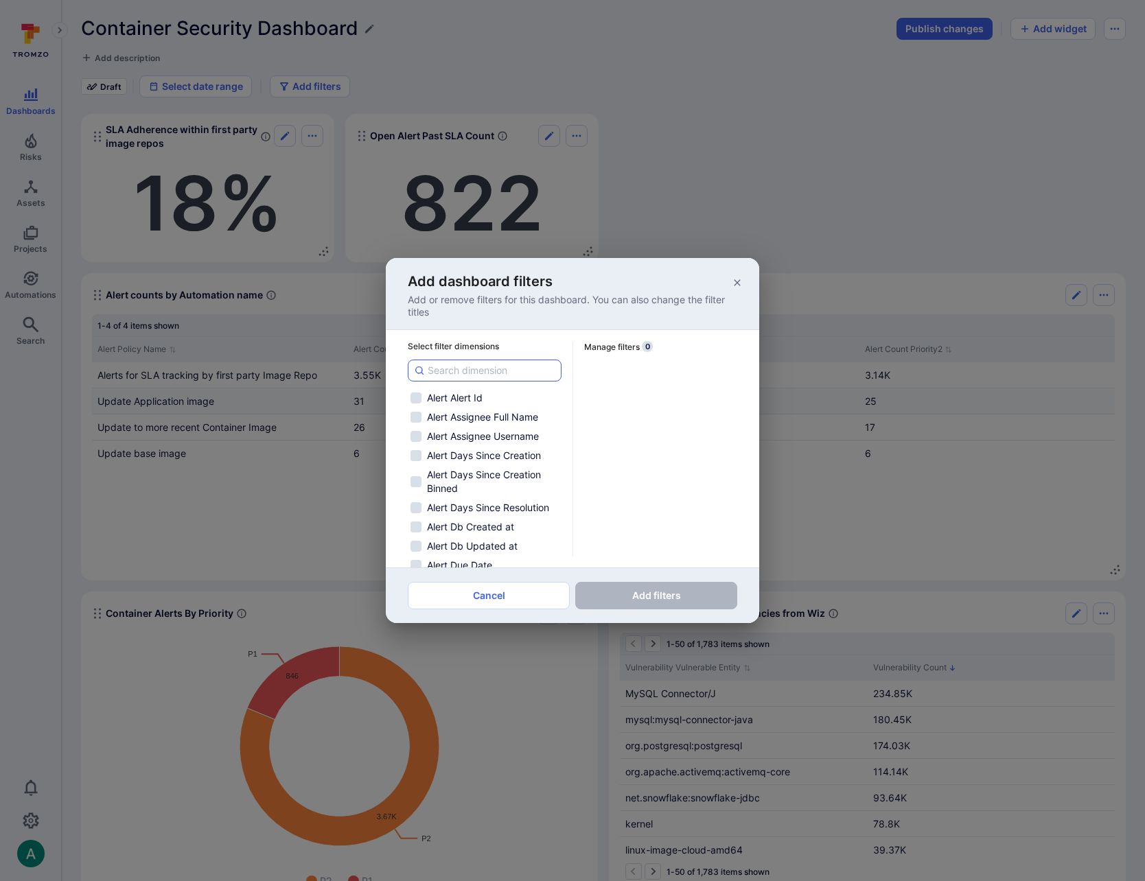
checkbox input "false"
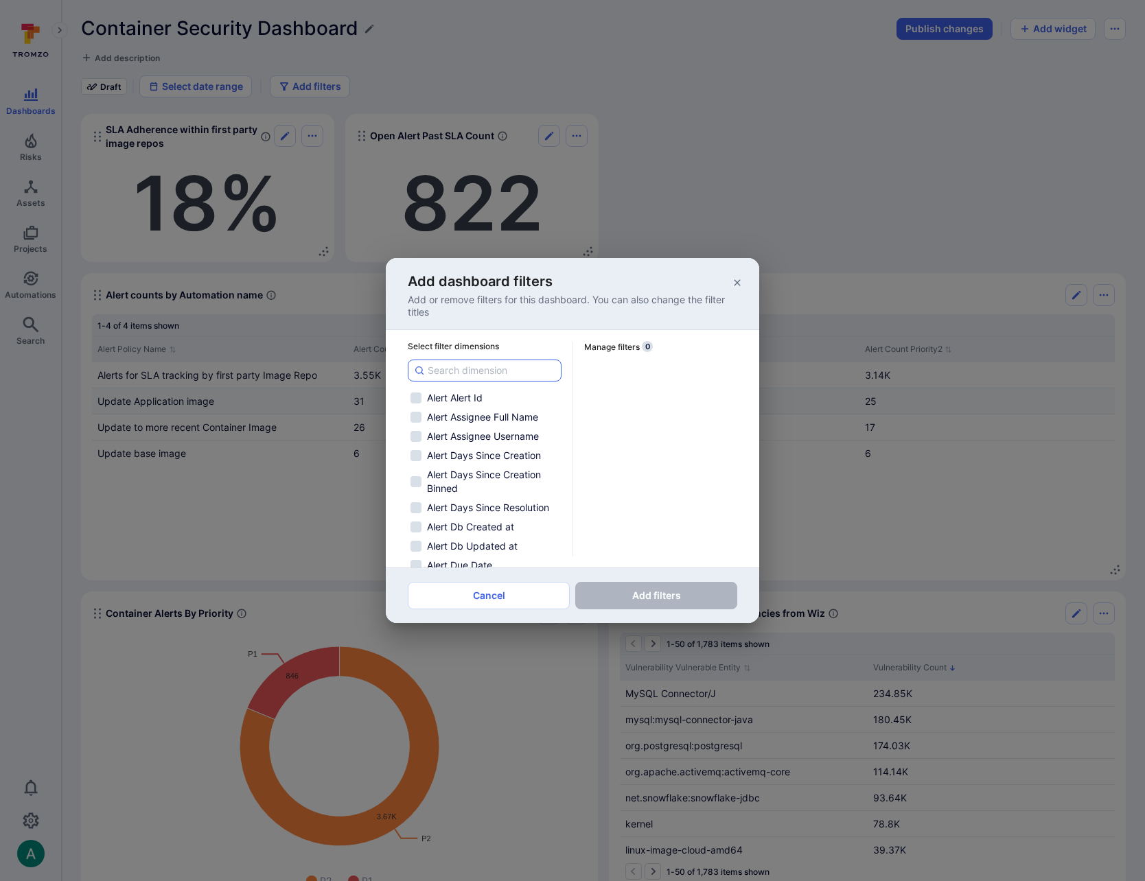
checkbox input "false"
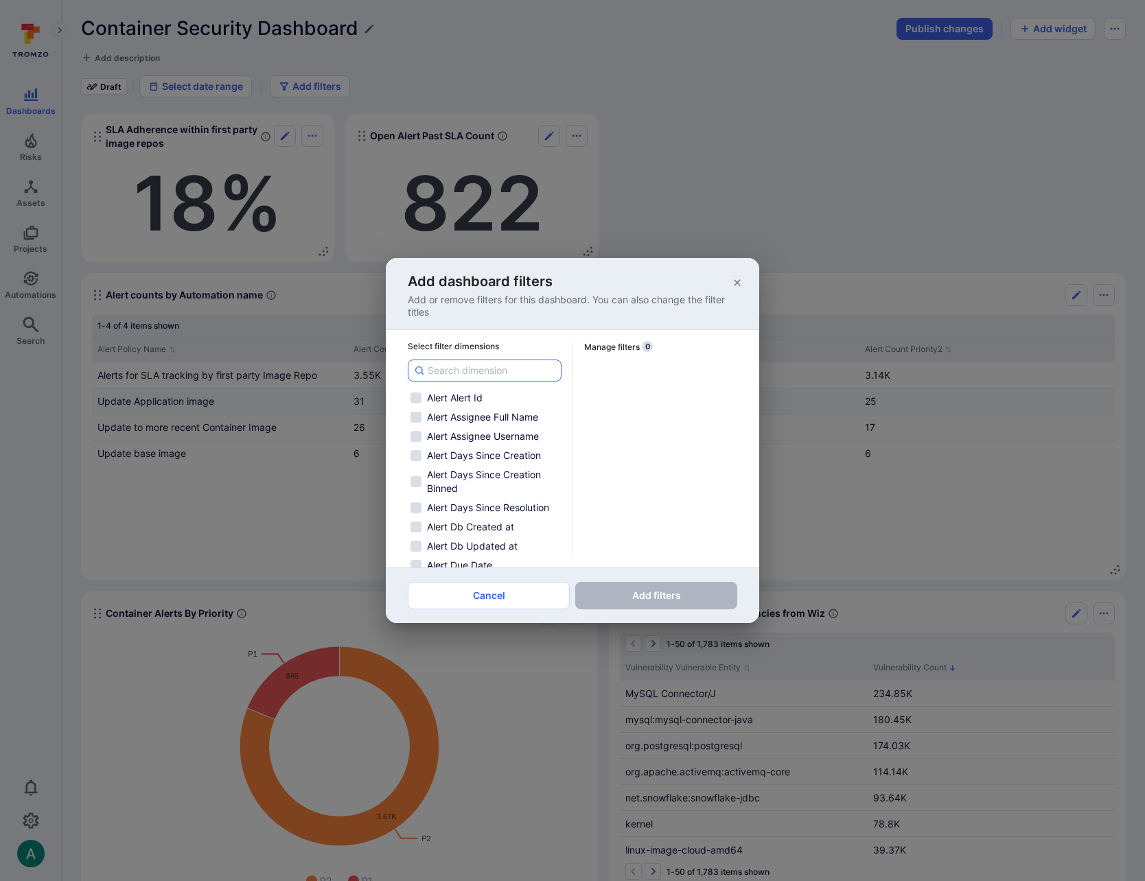
checkbox input "false"
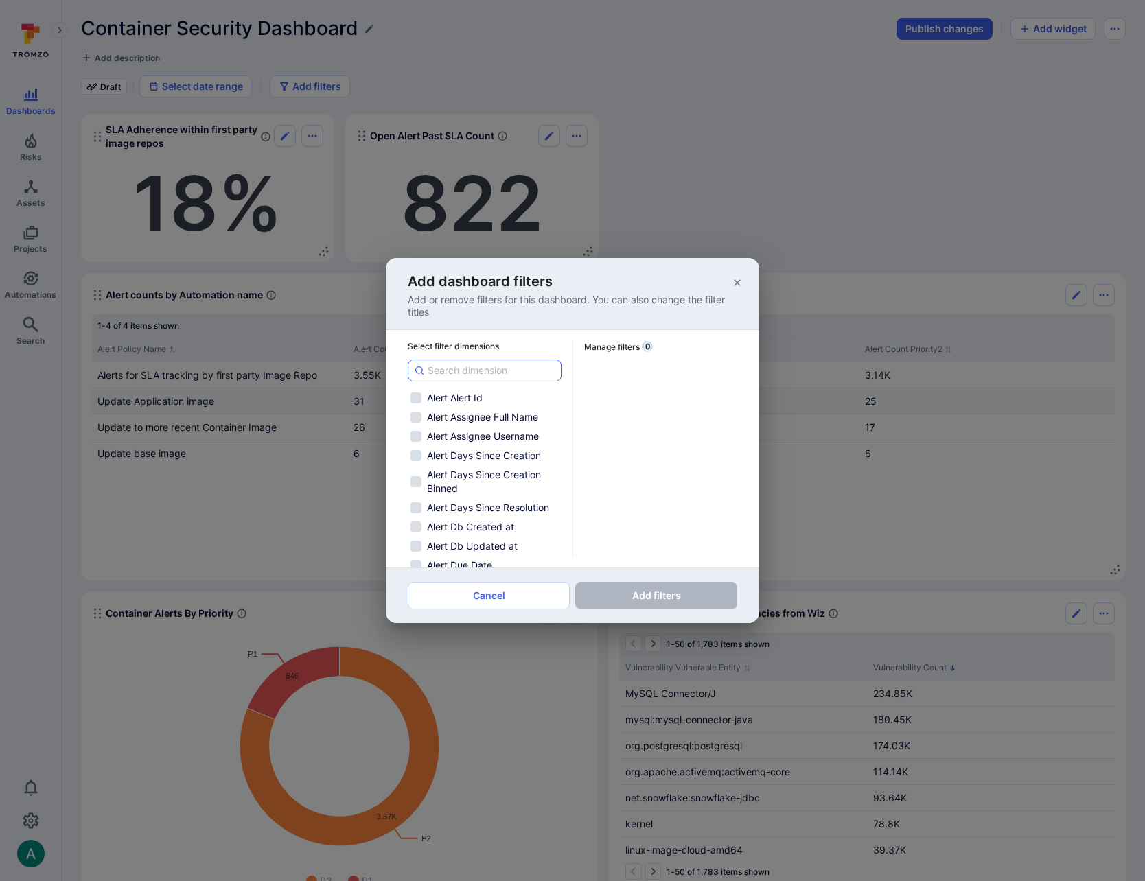
checkbox input "false"
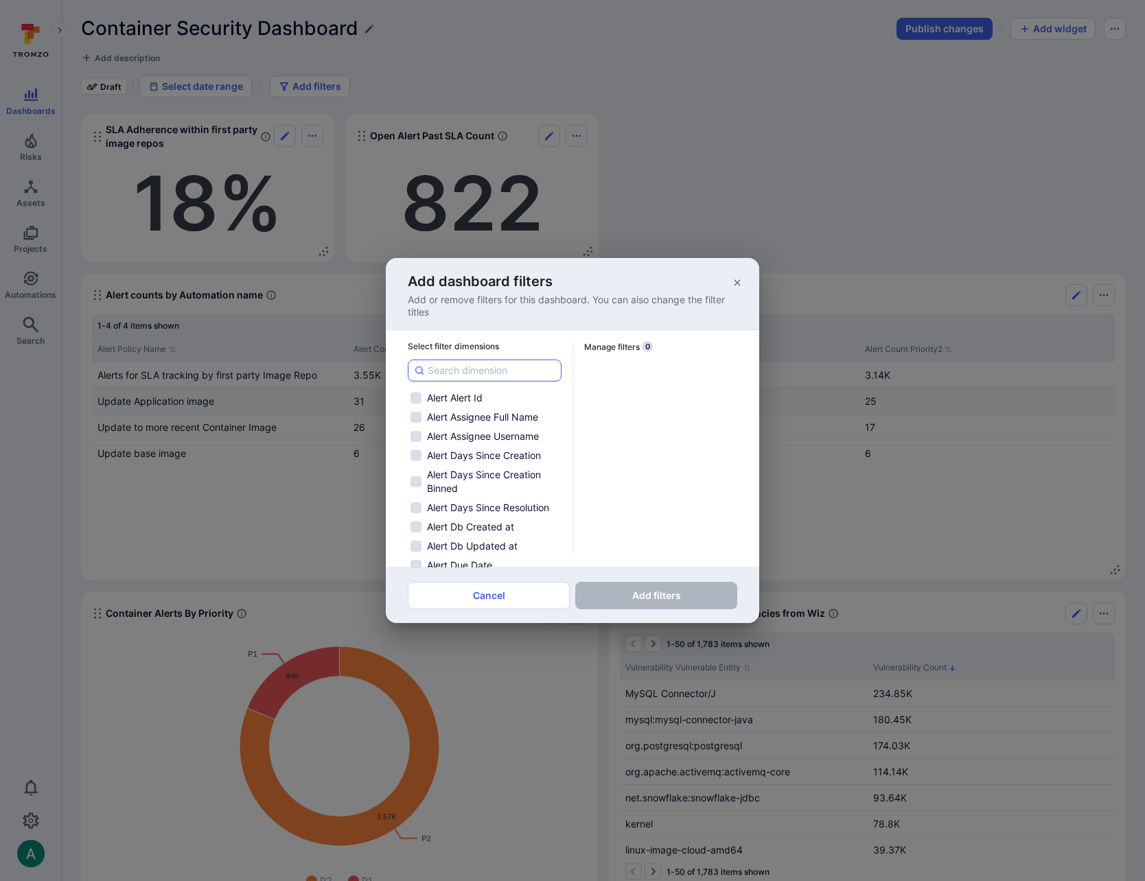
checkbox input "false"
type input "pr"
checkbox input "false"
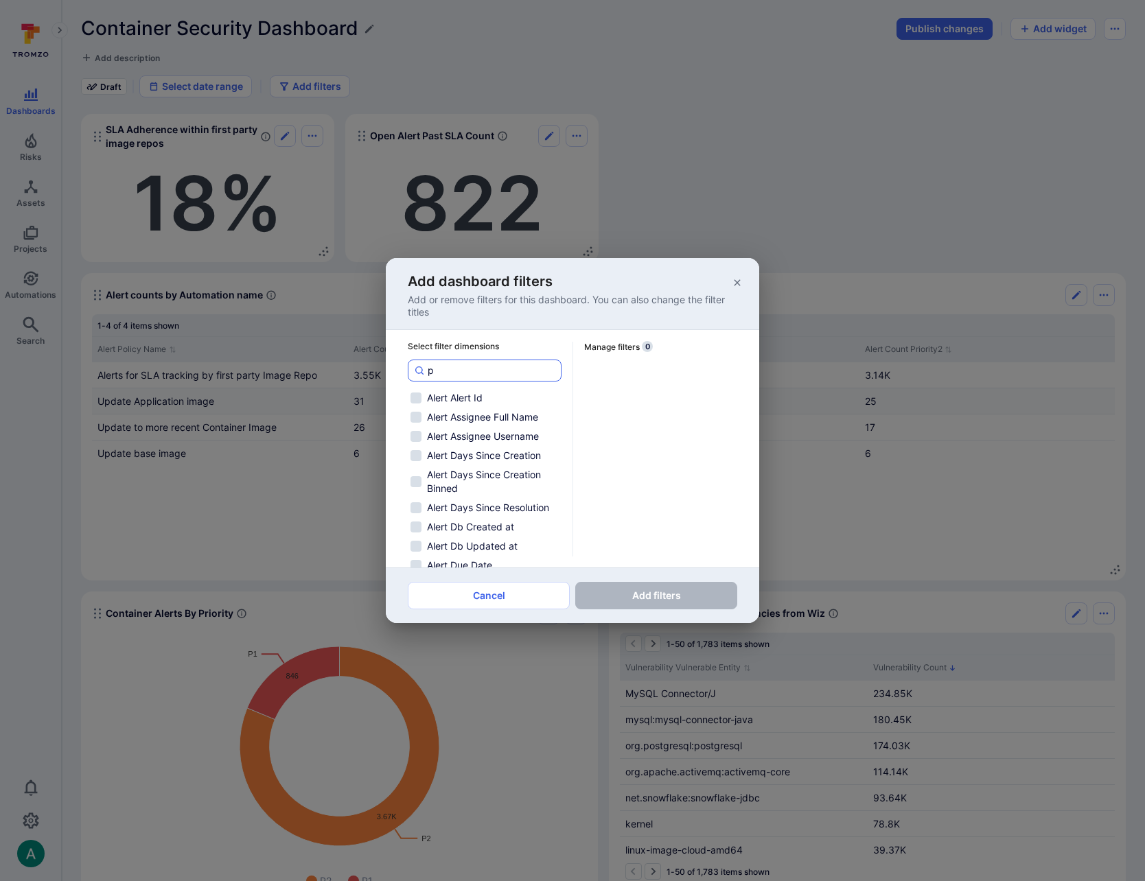
checkbox input "false"
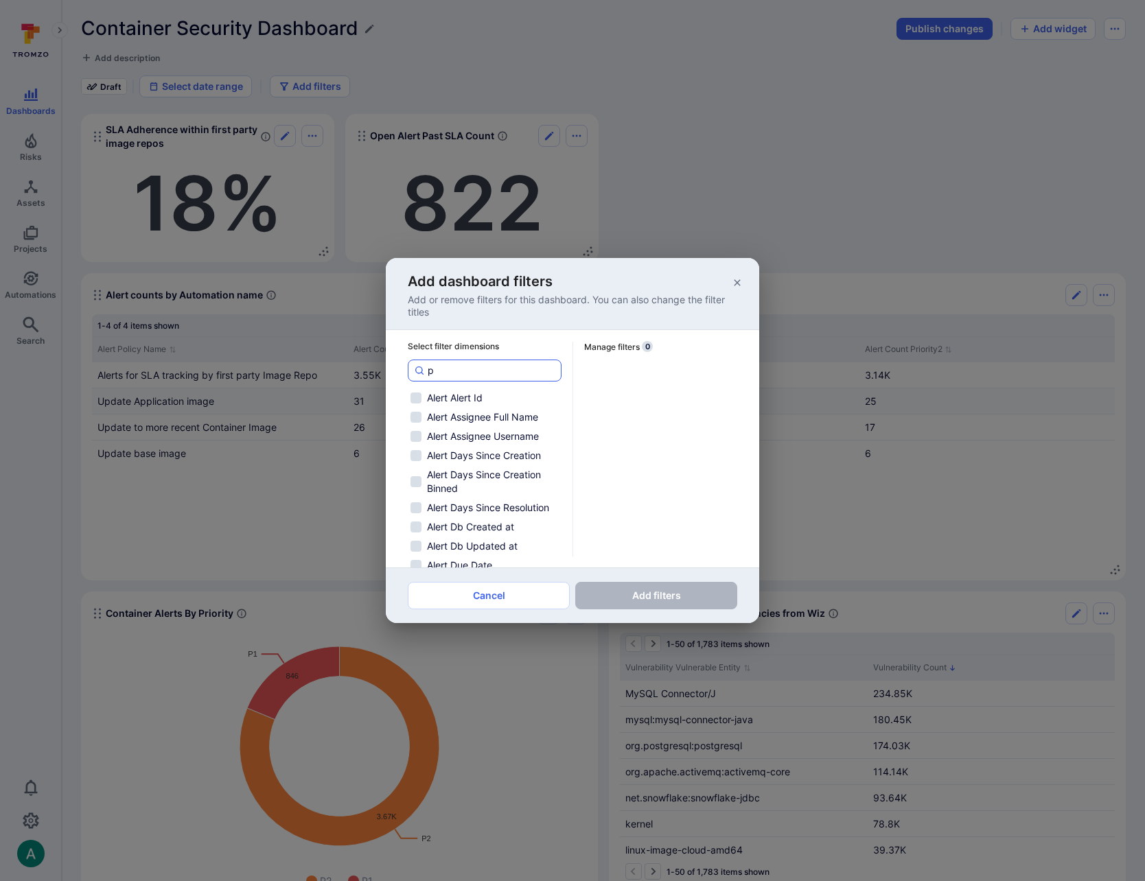
checkbox input "false"
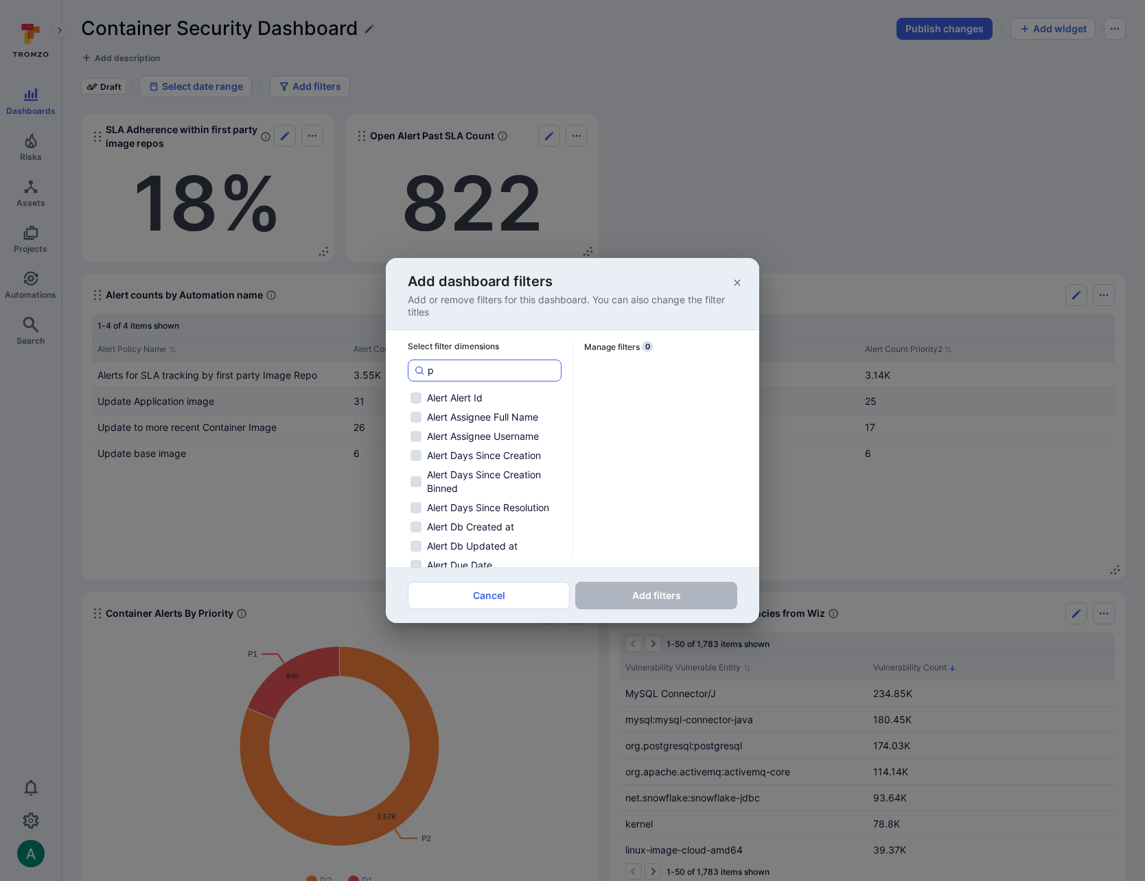
checkbox input "false"
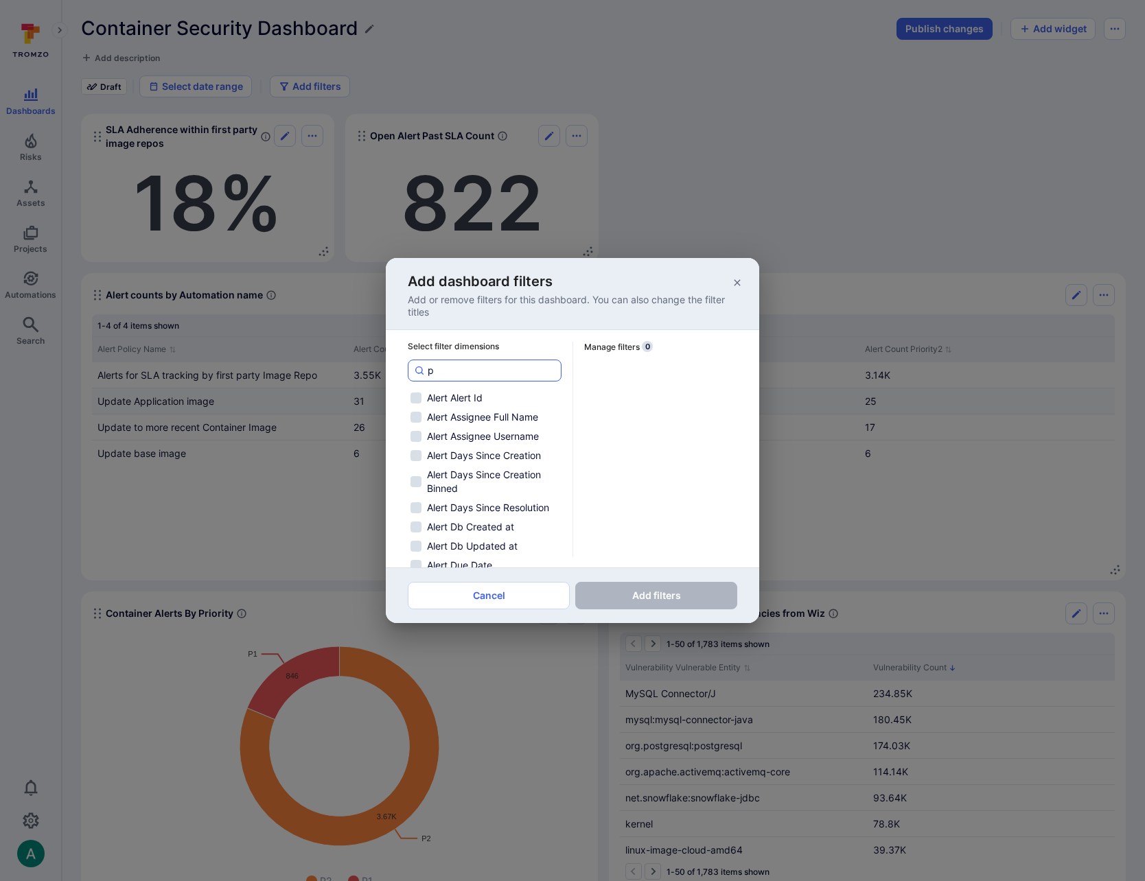
checkbox input "false"
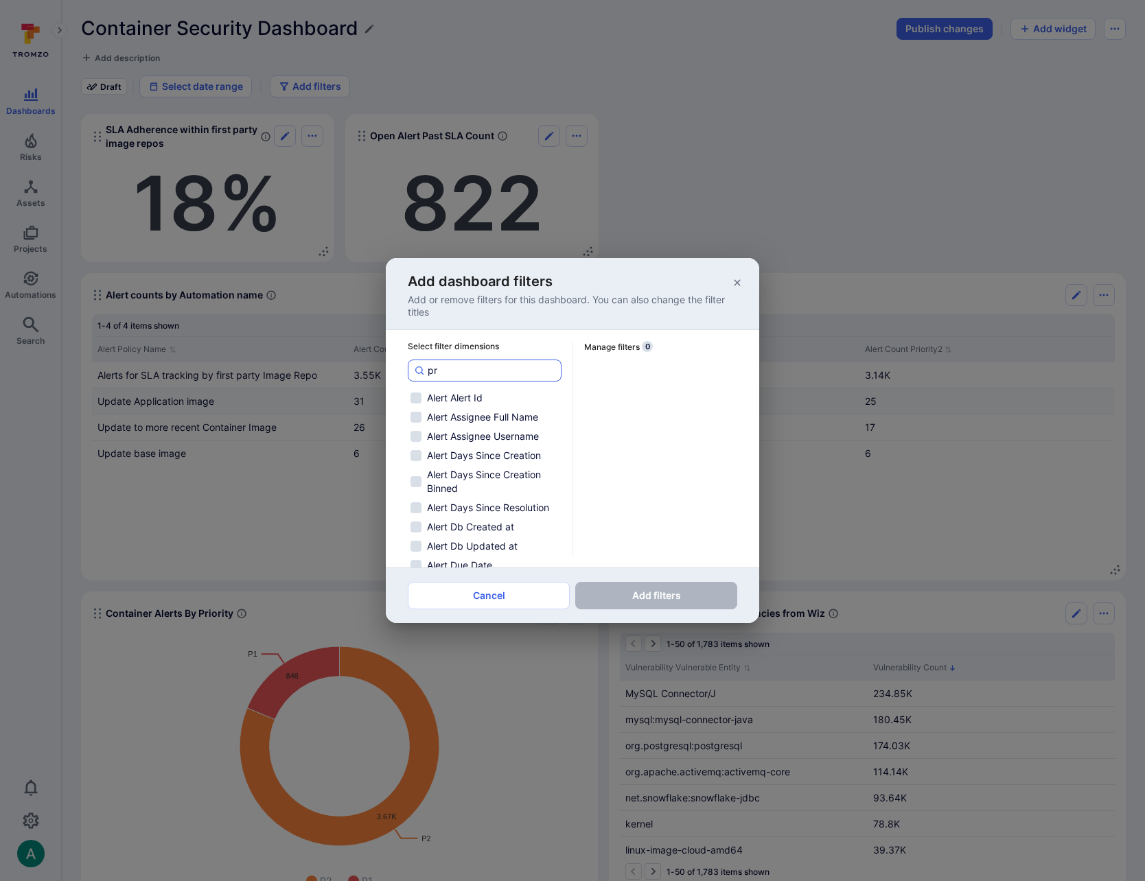
checkbox input "false"
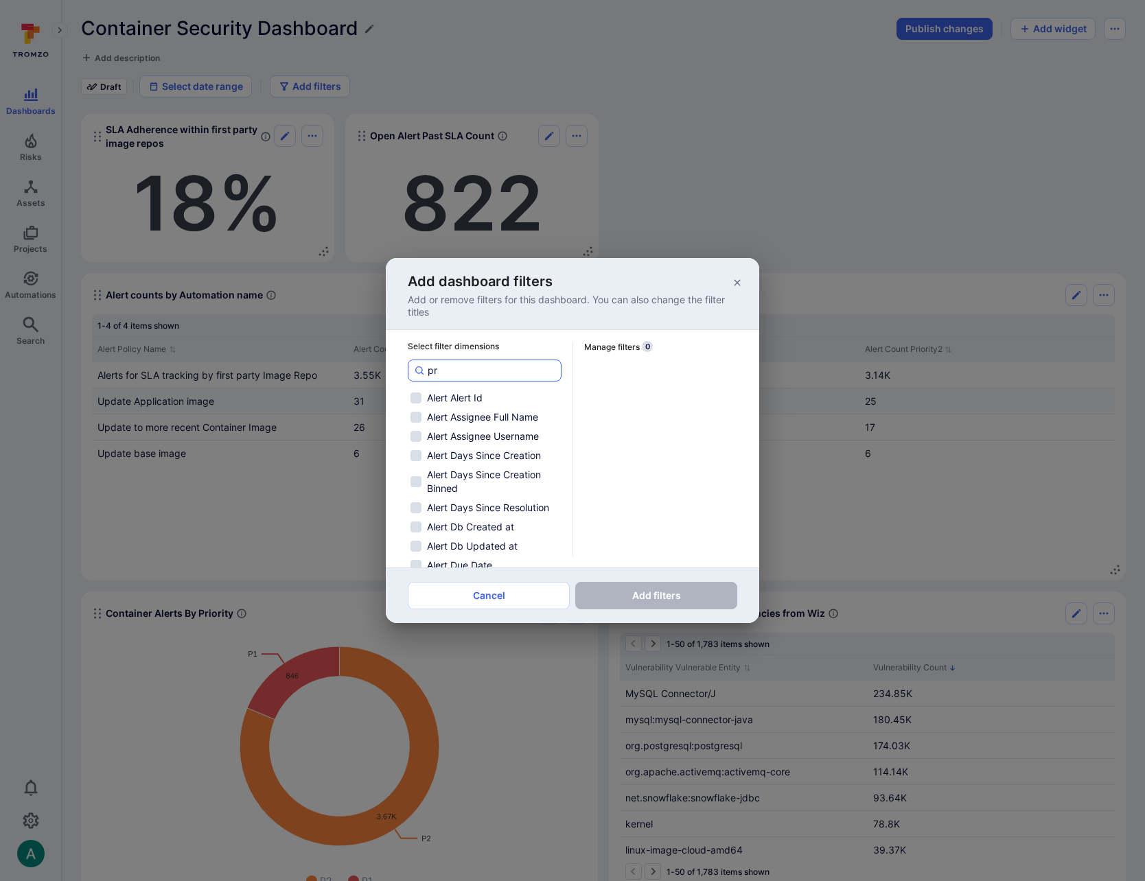
checkbox input "false"
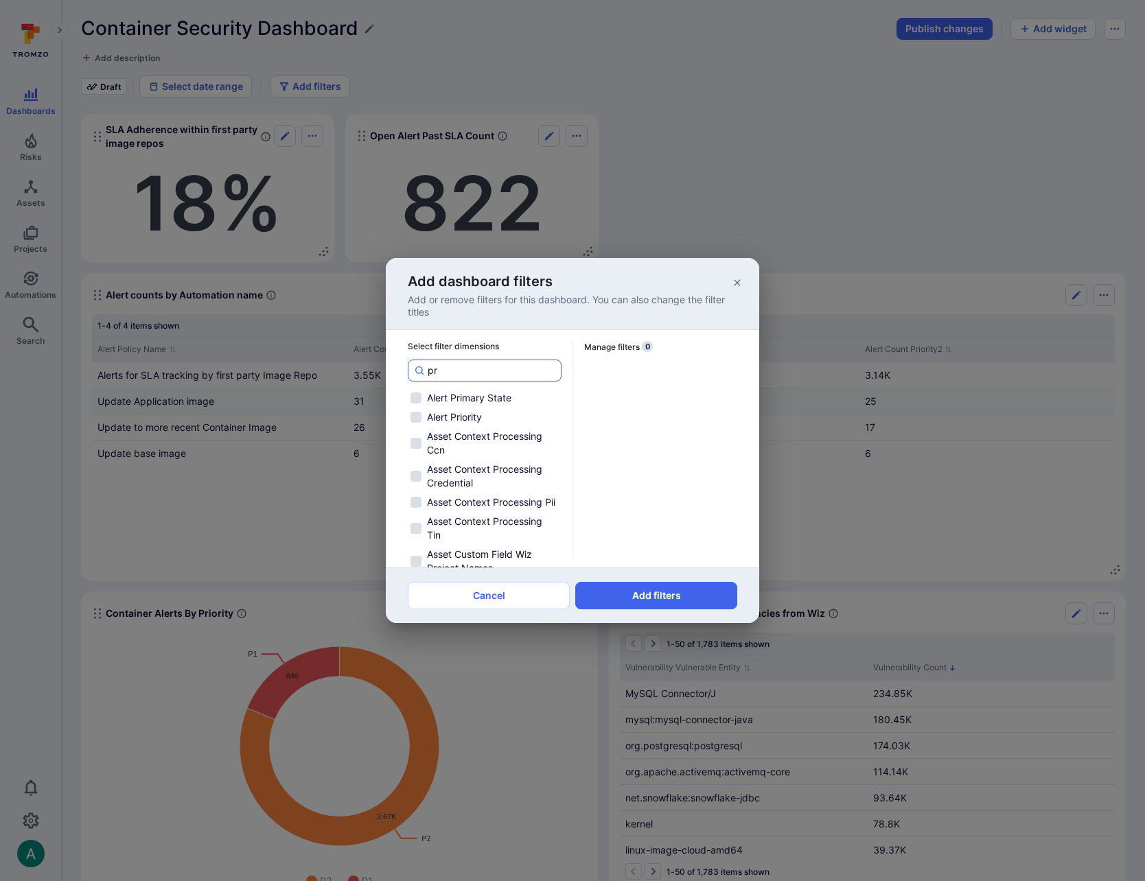
type input "pro"
checkbox input "false"
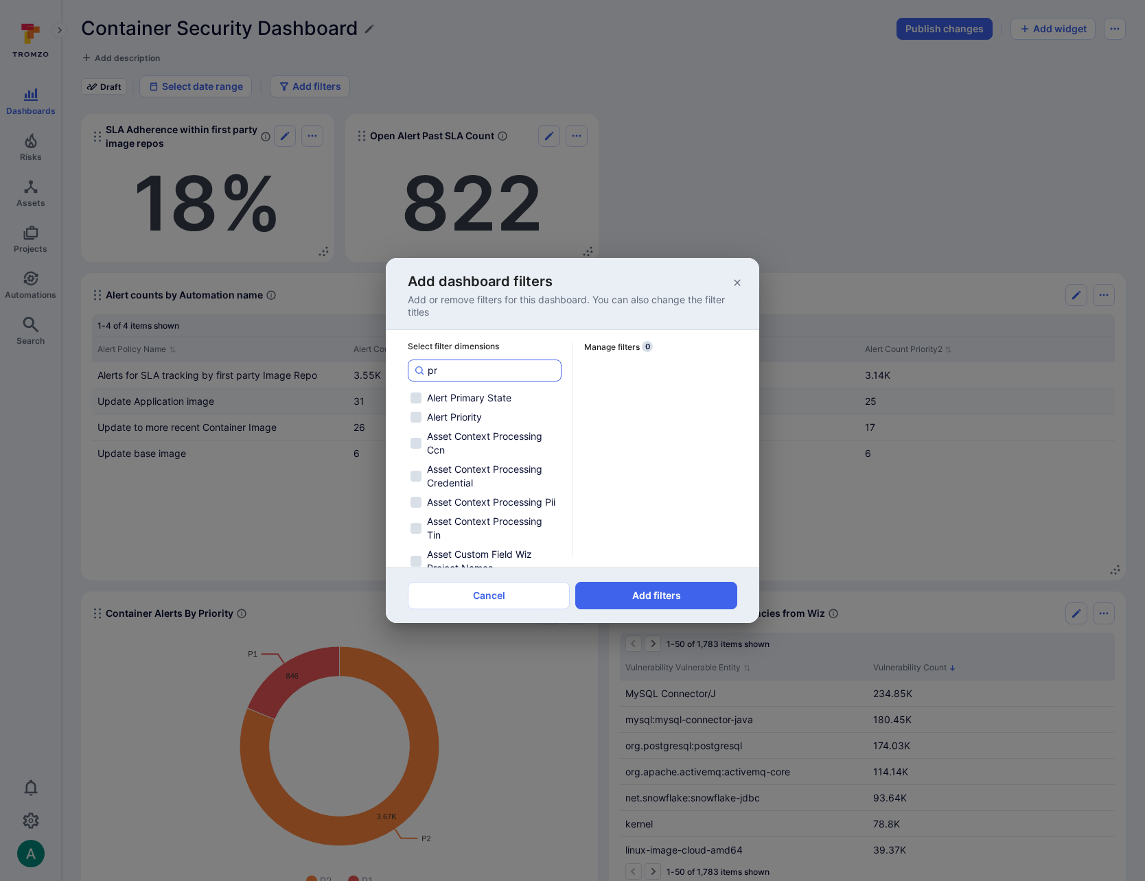
checkbox input "false"
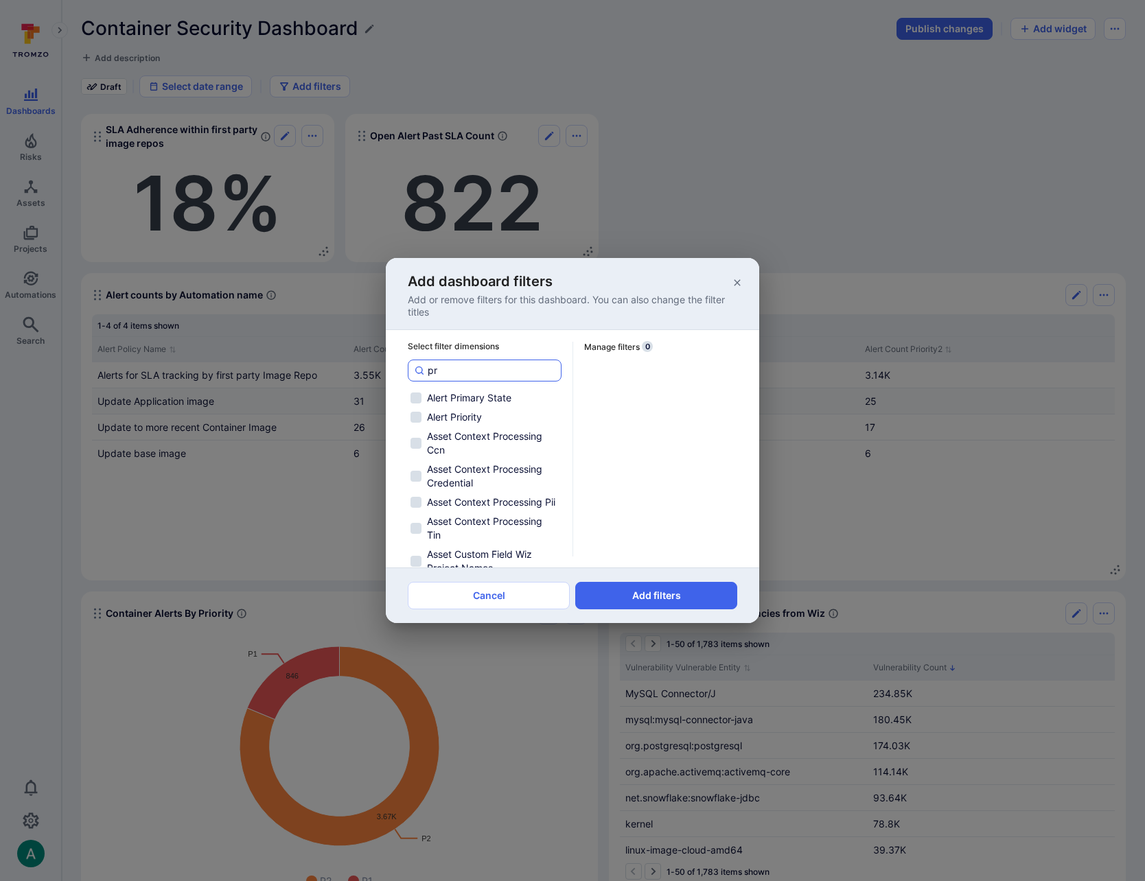
checkbox input "false"
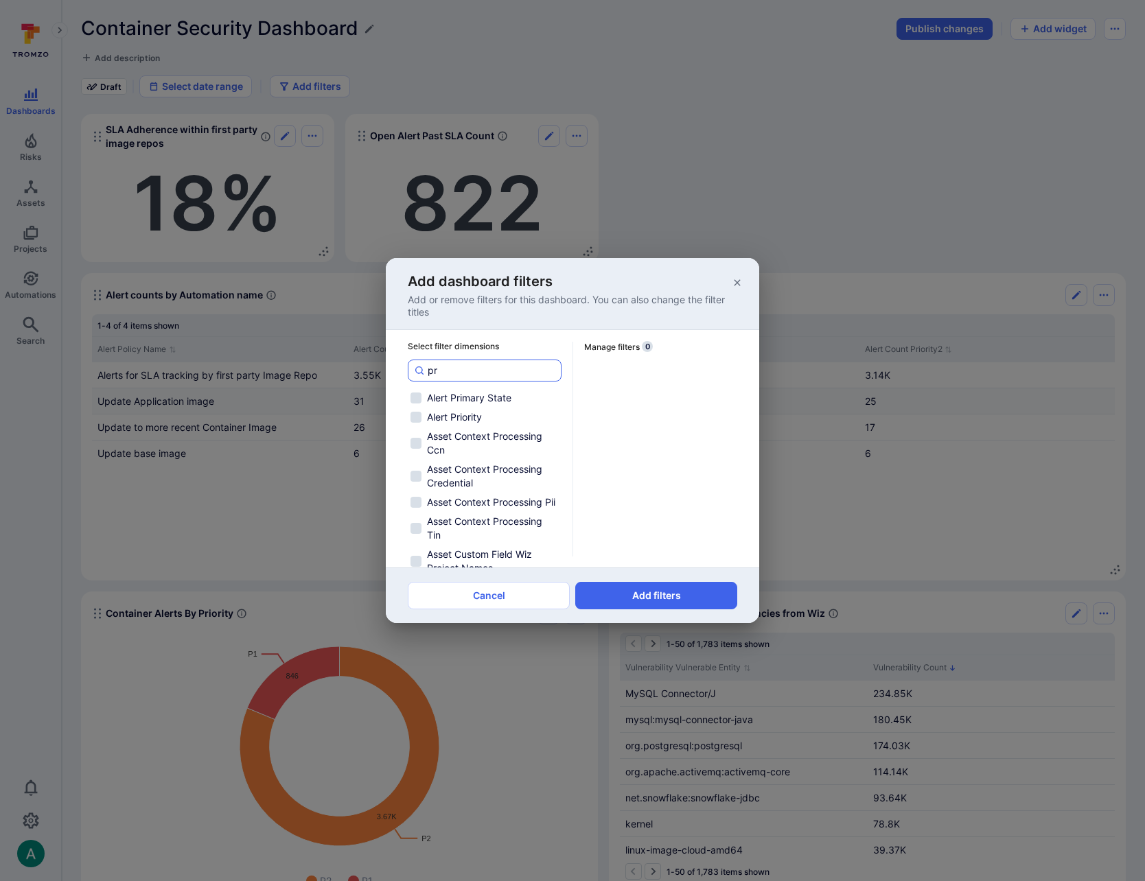
checkbox input "false"
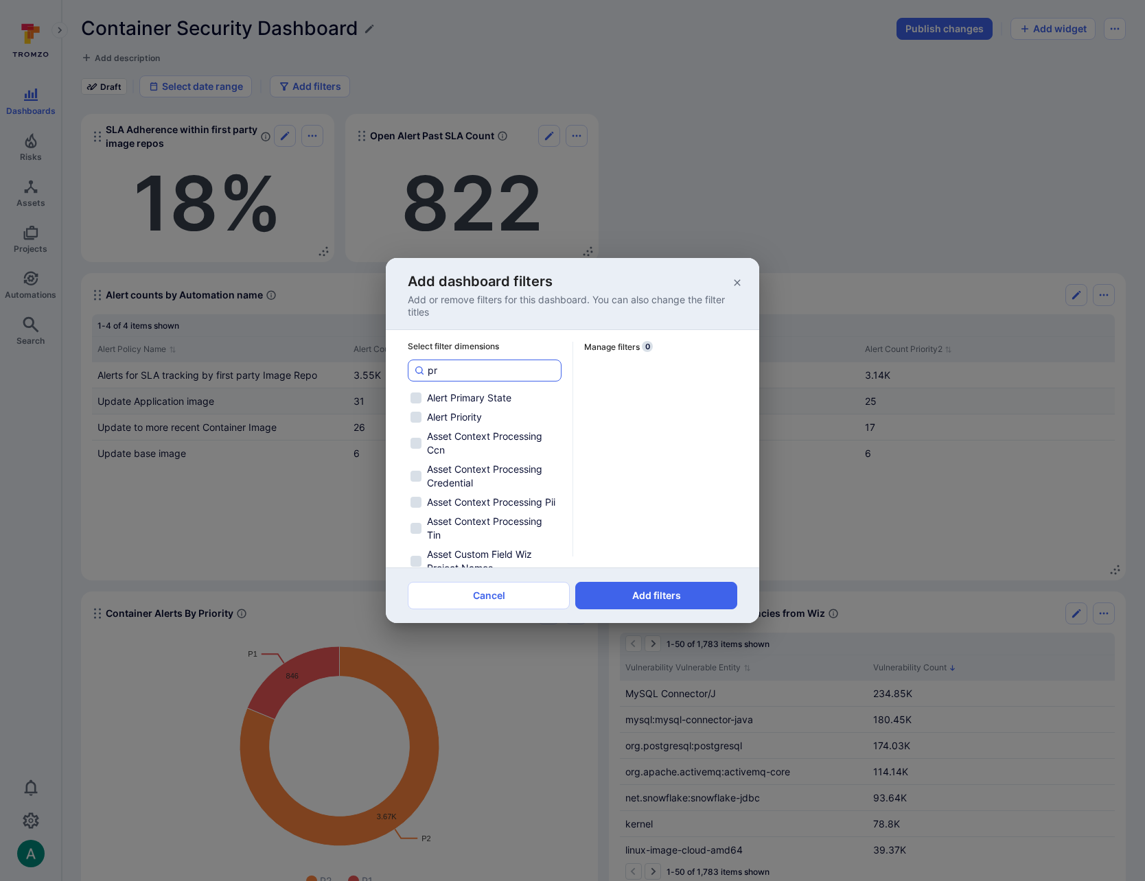
checkbox input "false"
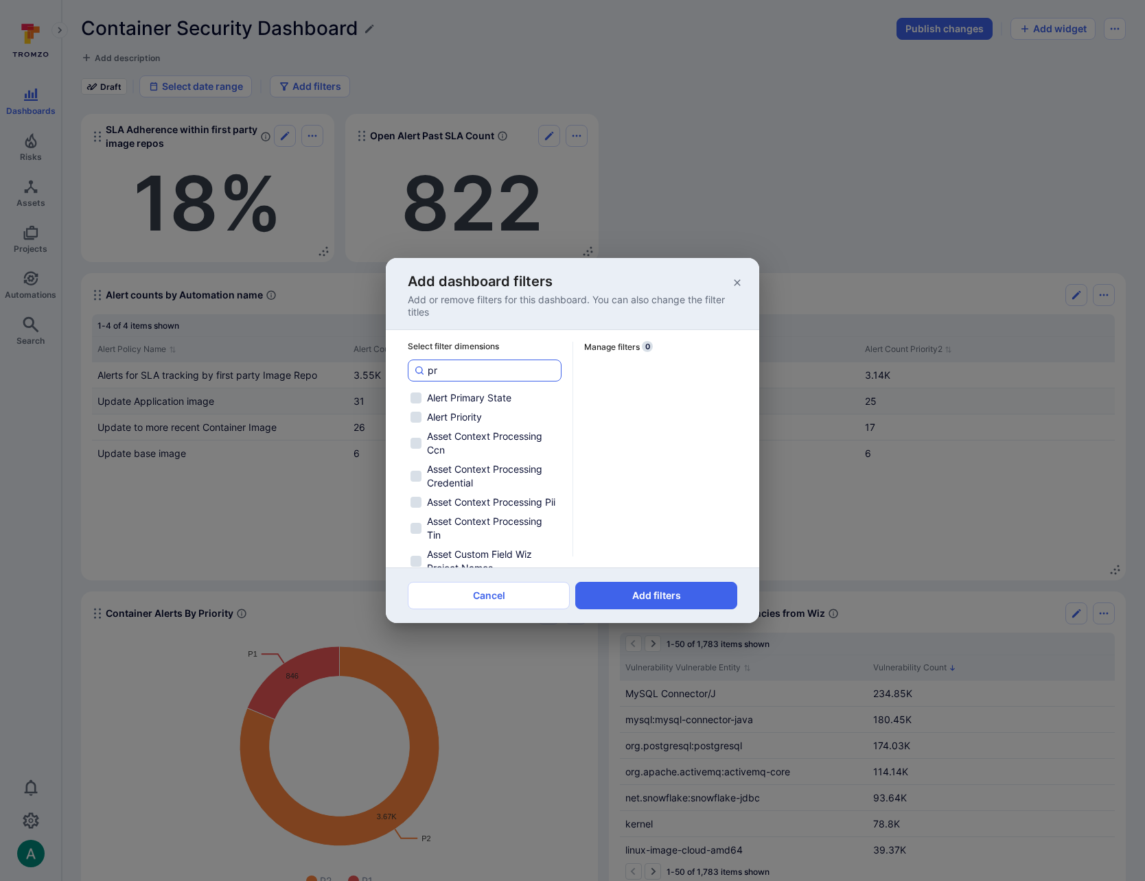
checkbox input "false"
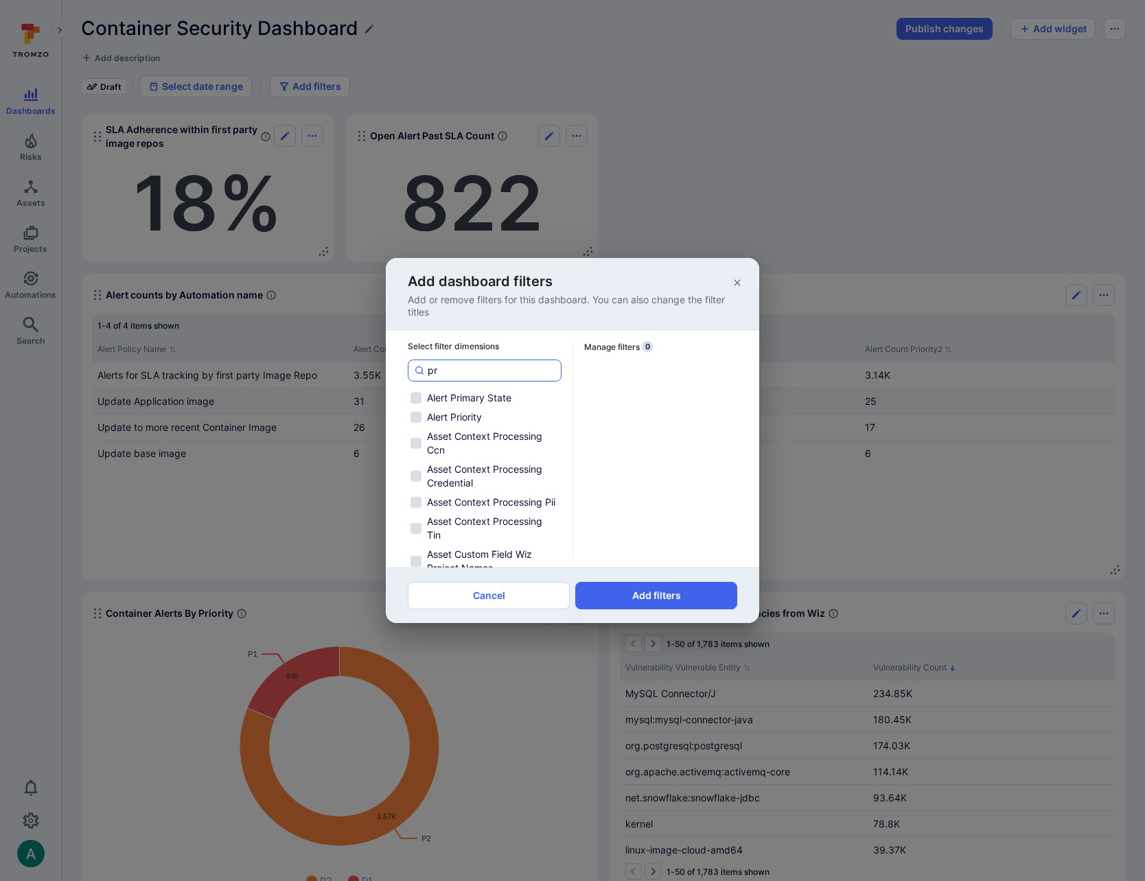
checkbox input "false"
type input "proj"
checkbox input "false"
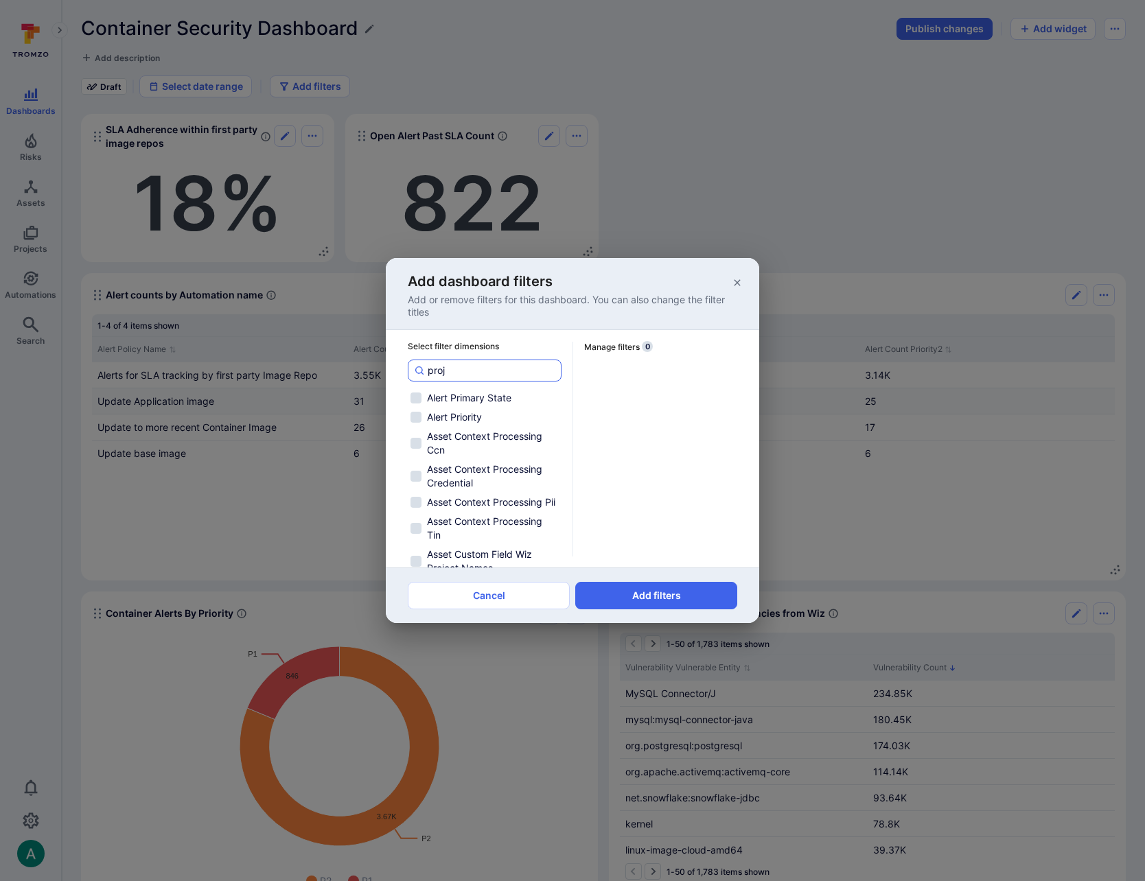
checkbox input "false"
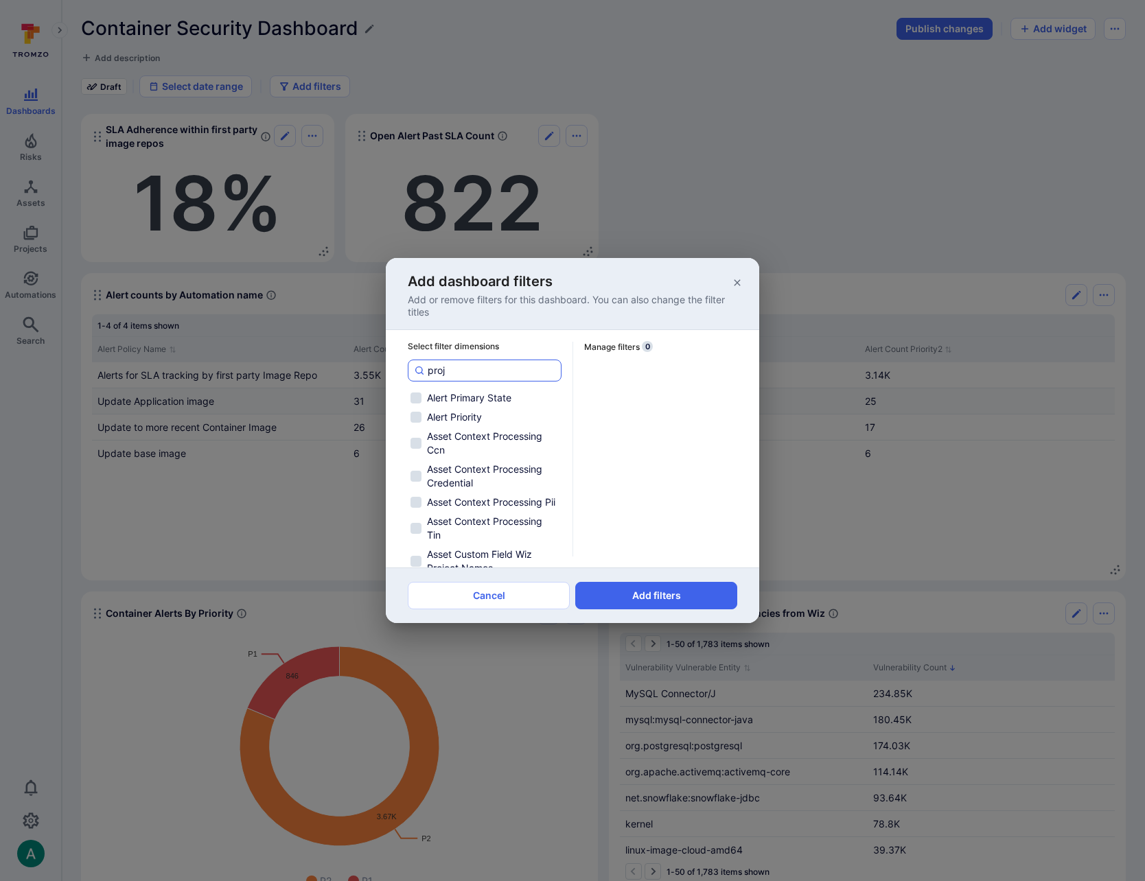
checkbox input "false"
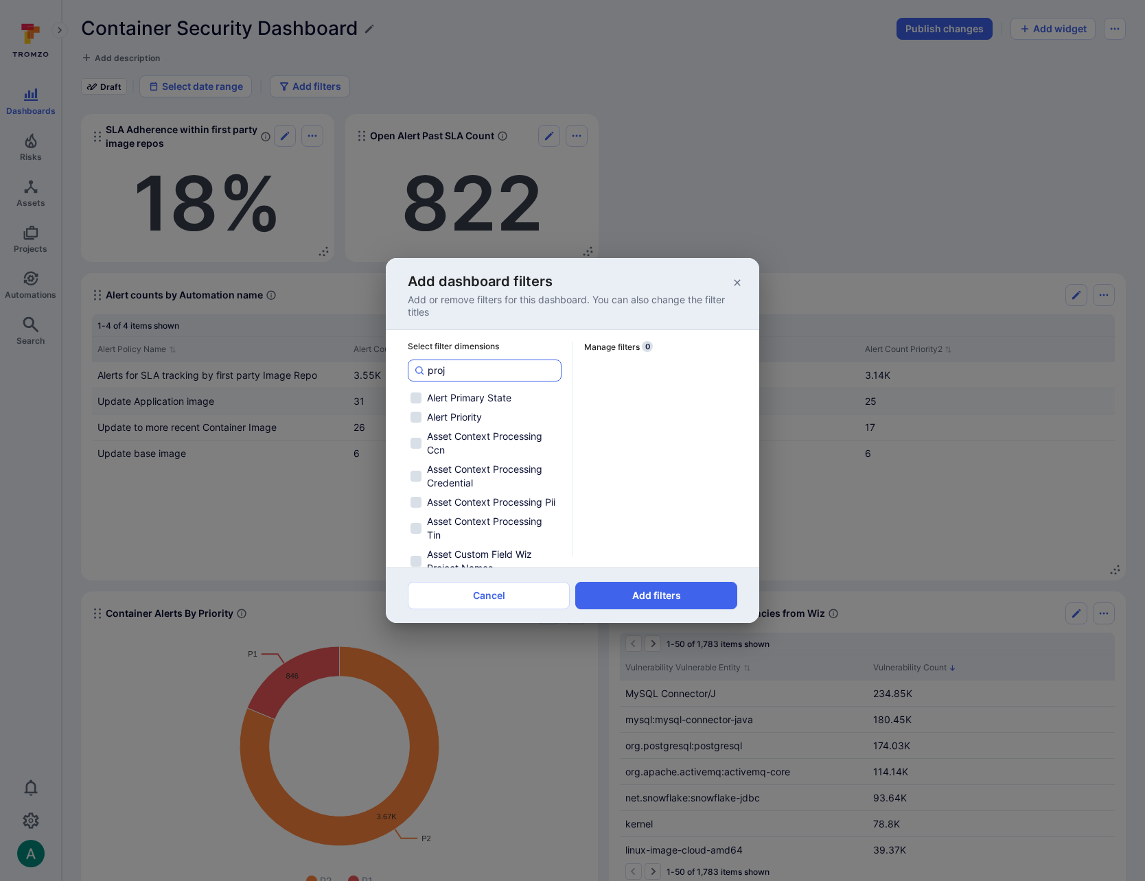
checkbox input "false"
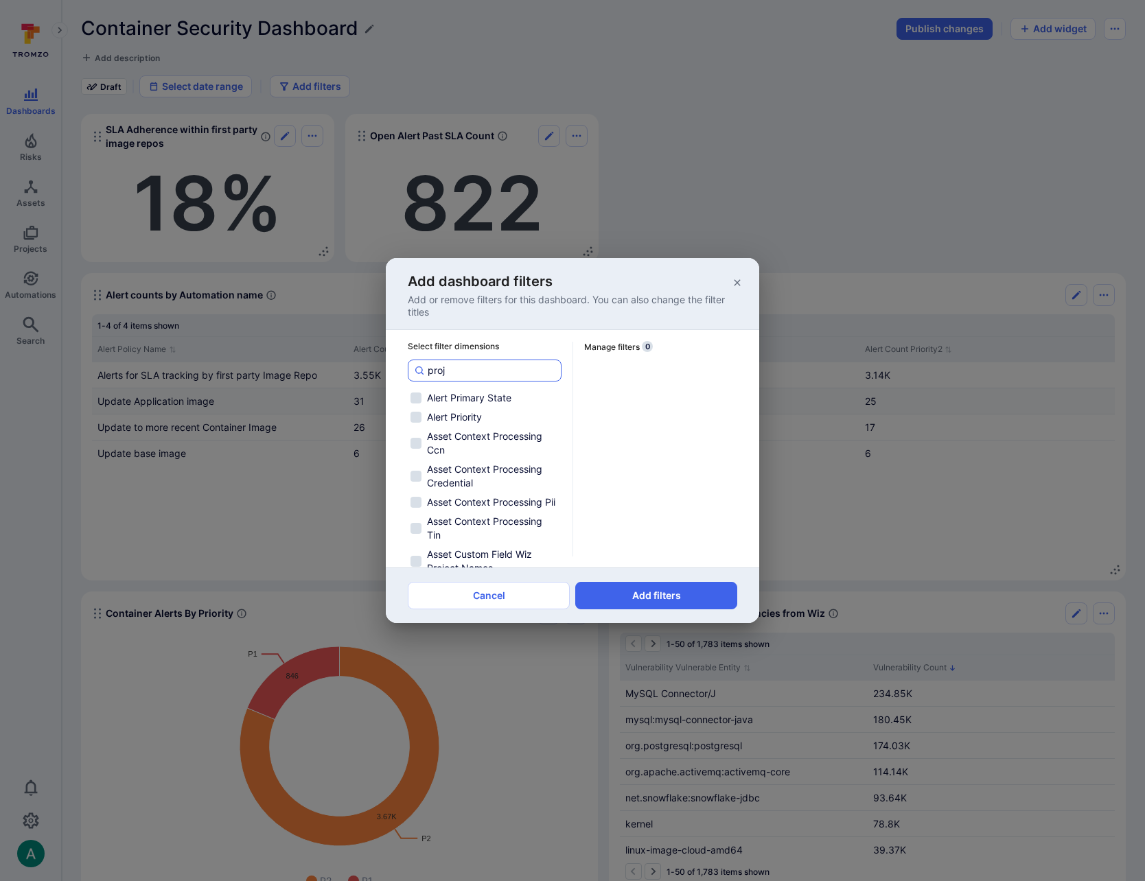
checkbox input "false"
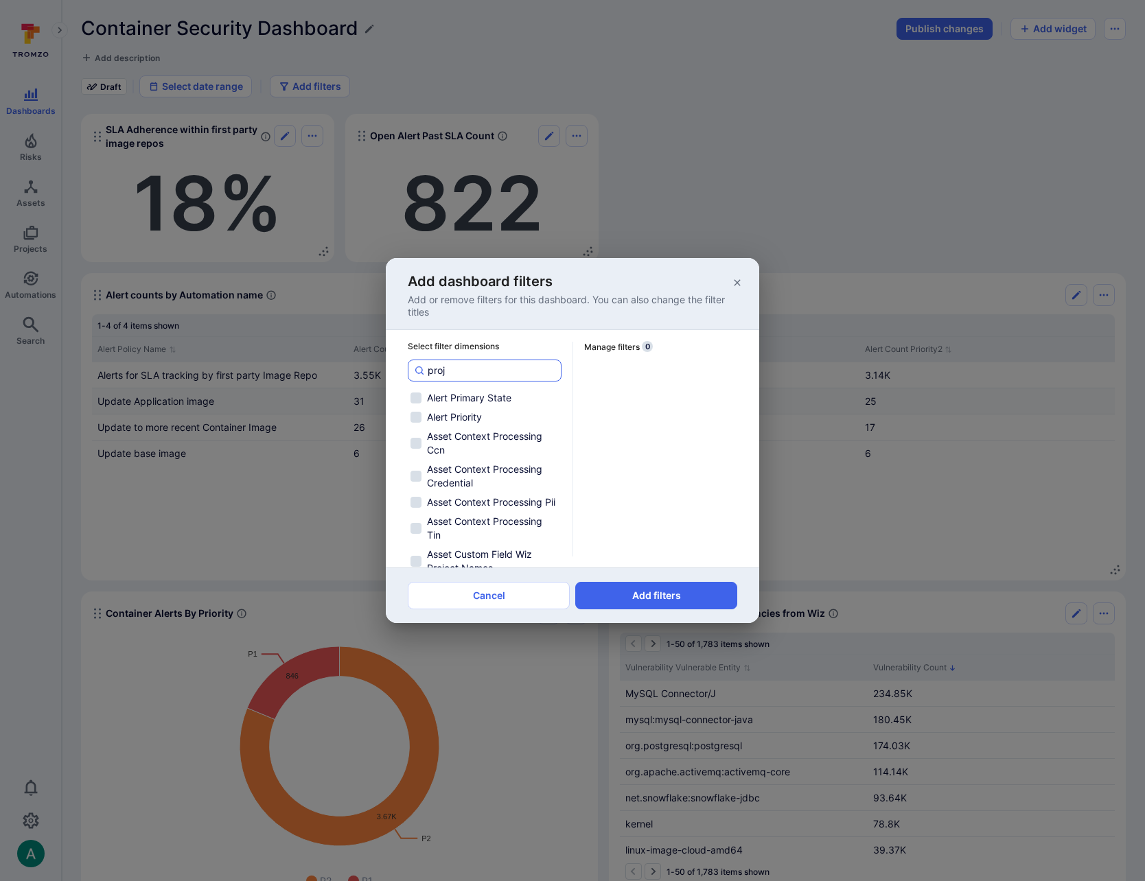
checkbox input "false"
type input "proj"
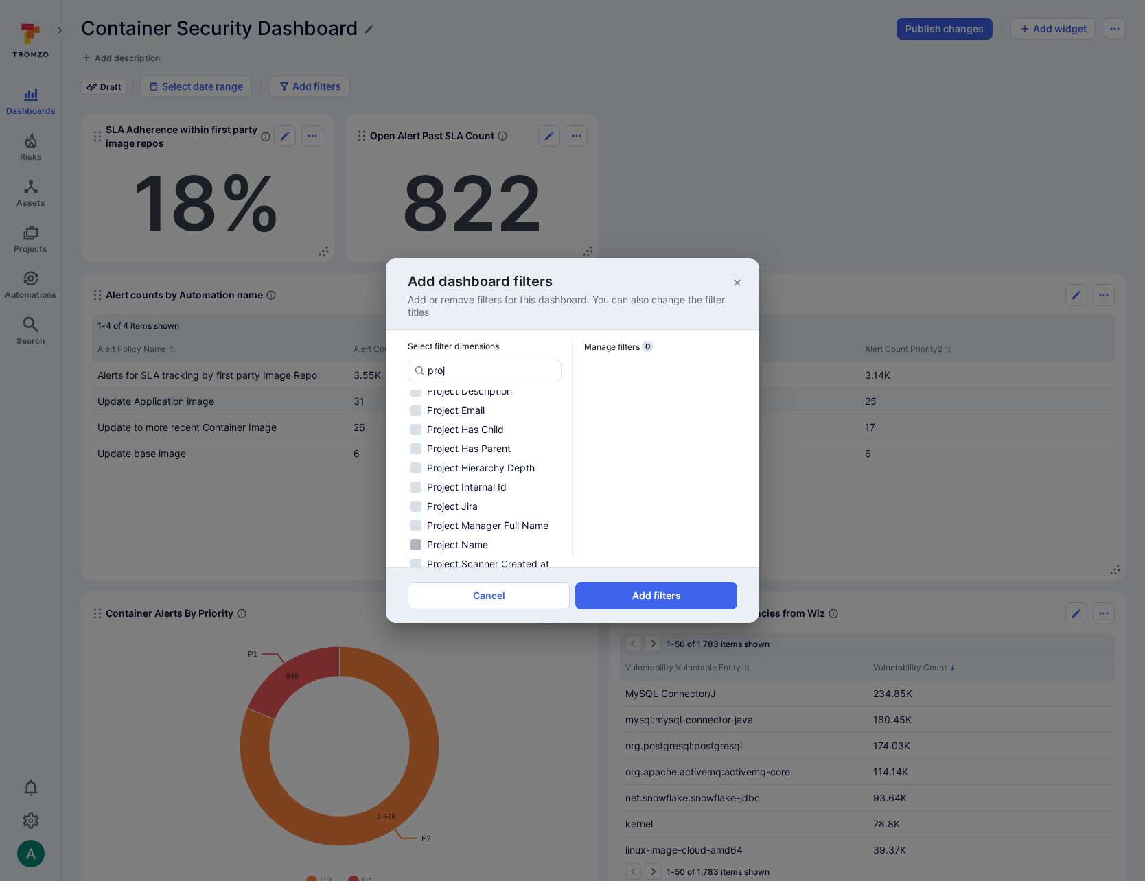
click at [474, 544] on span "Project Name" at bounding box center [457, 545] width 61 height 14
click at [421, 544] on input "Project Name" at bounding box center [415, 544] width 11 height 11
checkbox input "true"
click at [686, 596] on button "Add filters" at bounding box center [656, 595] width 162 height 27
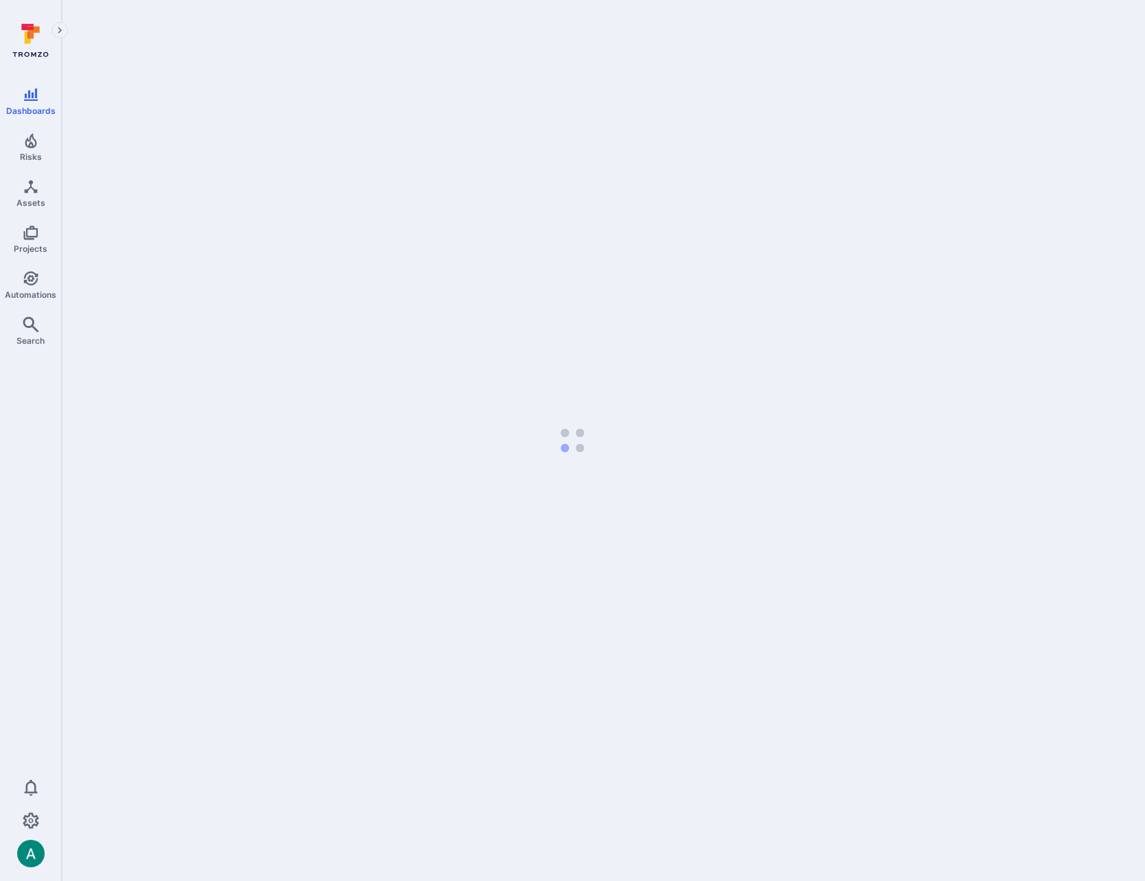
scroll to position [0, 0]
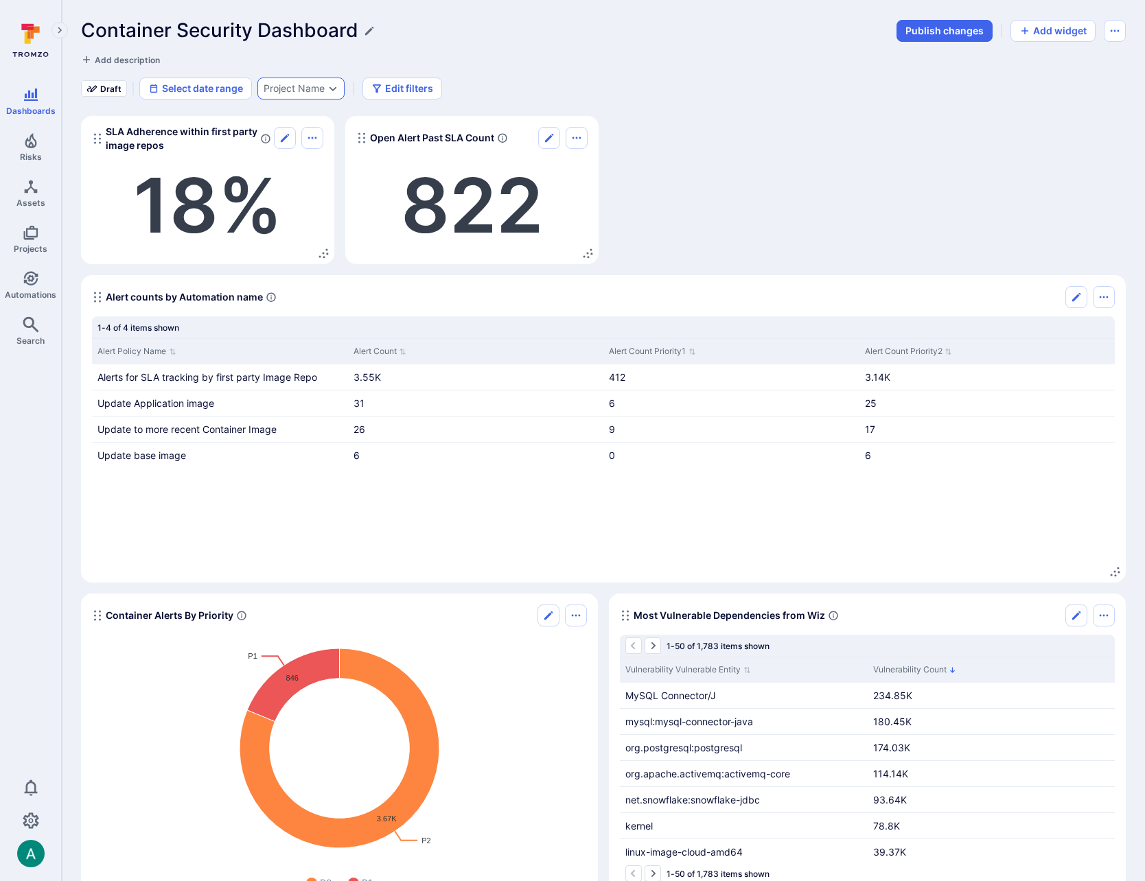
click at [322, 83] on div "Project Name" at bounding box center [294, 88] width 61 height 11
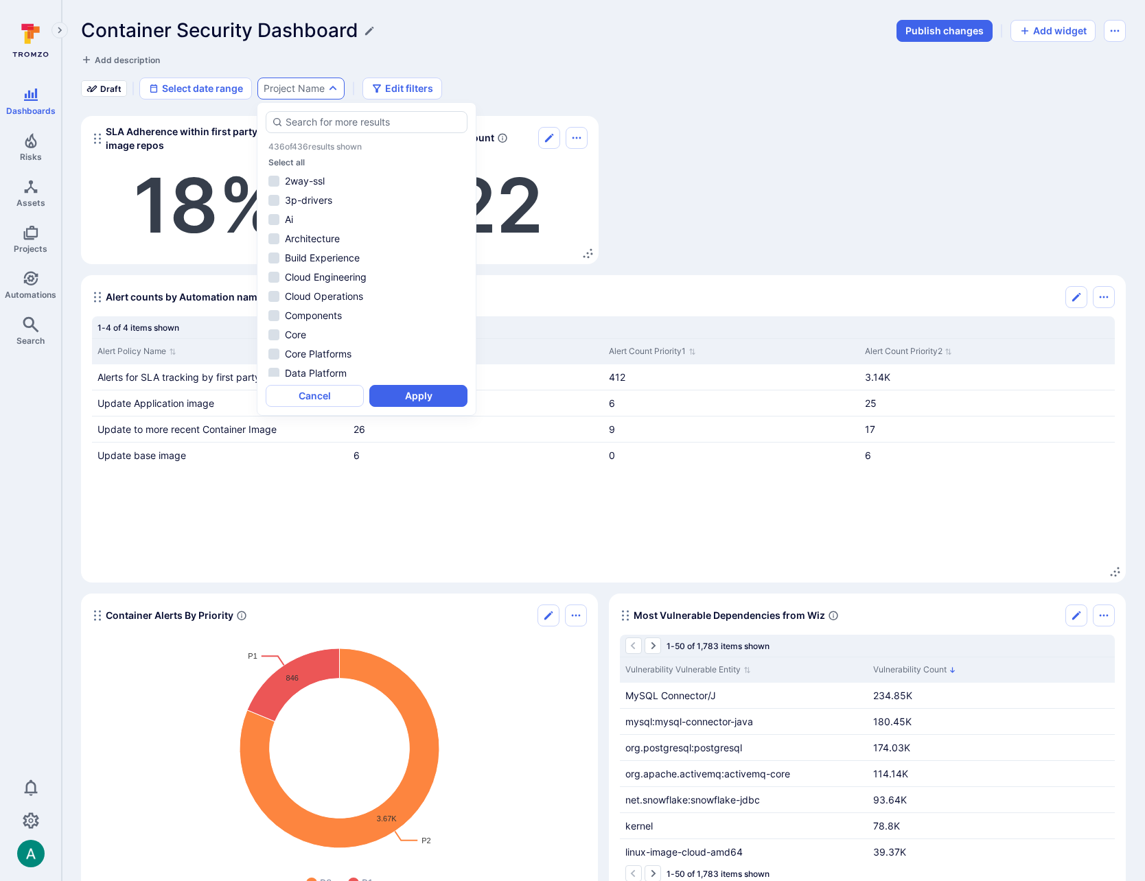
click at [322, 83] on div "Project Name" at bounding box center [294, 88] width 61 height 11
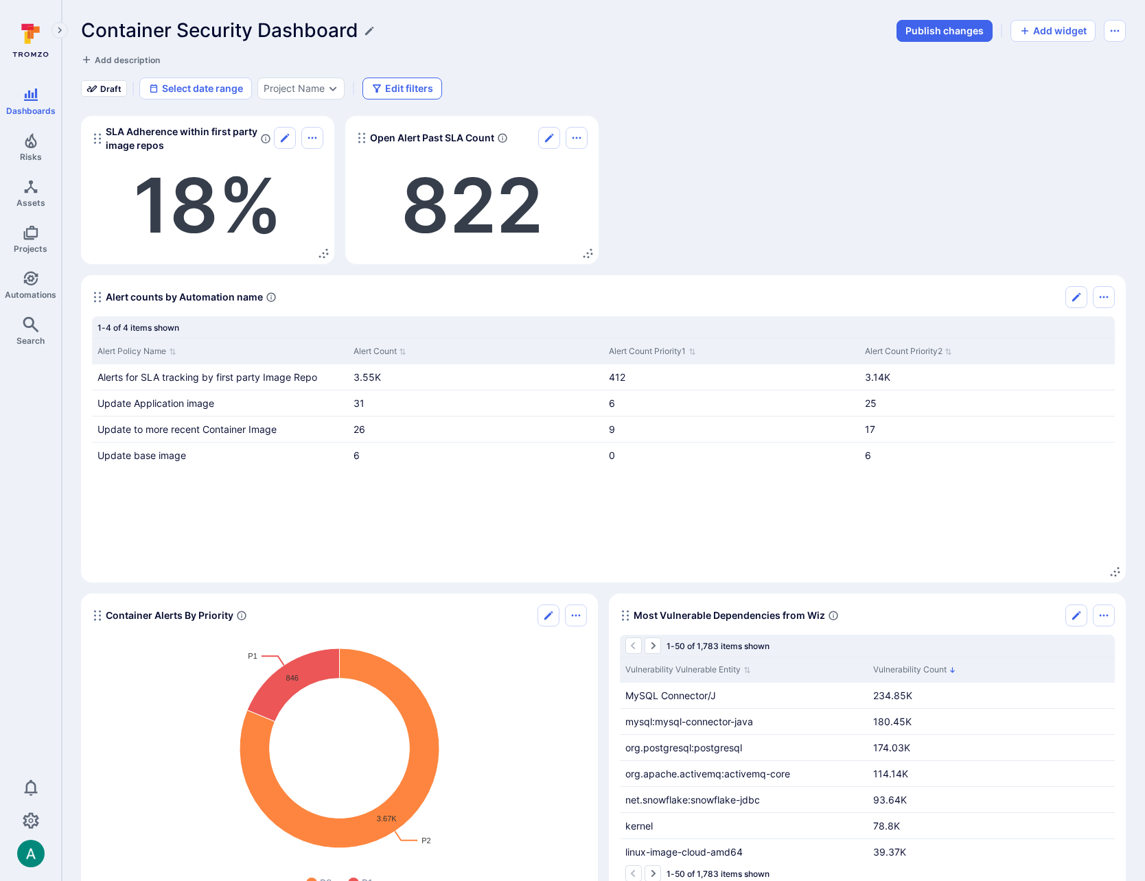
click at [427, 86] on button "Edit filters" at bounding box center [402, 89] width 80 height 22
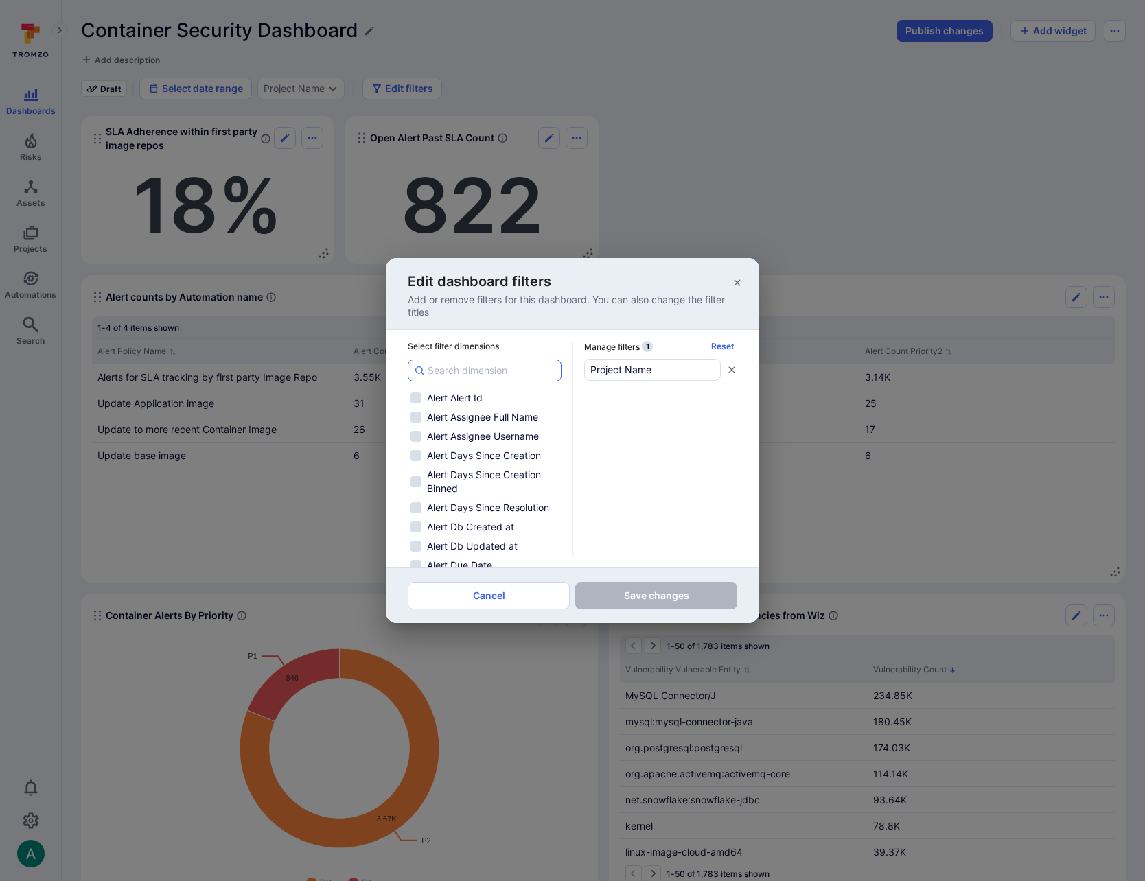
click at [491, 369] on input at bounding box center [492, 371] width 128 height 14
type input "p"
checkbox input "false"
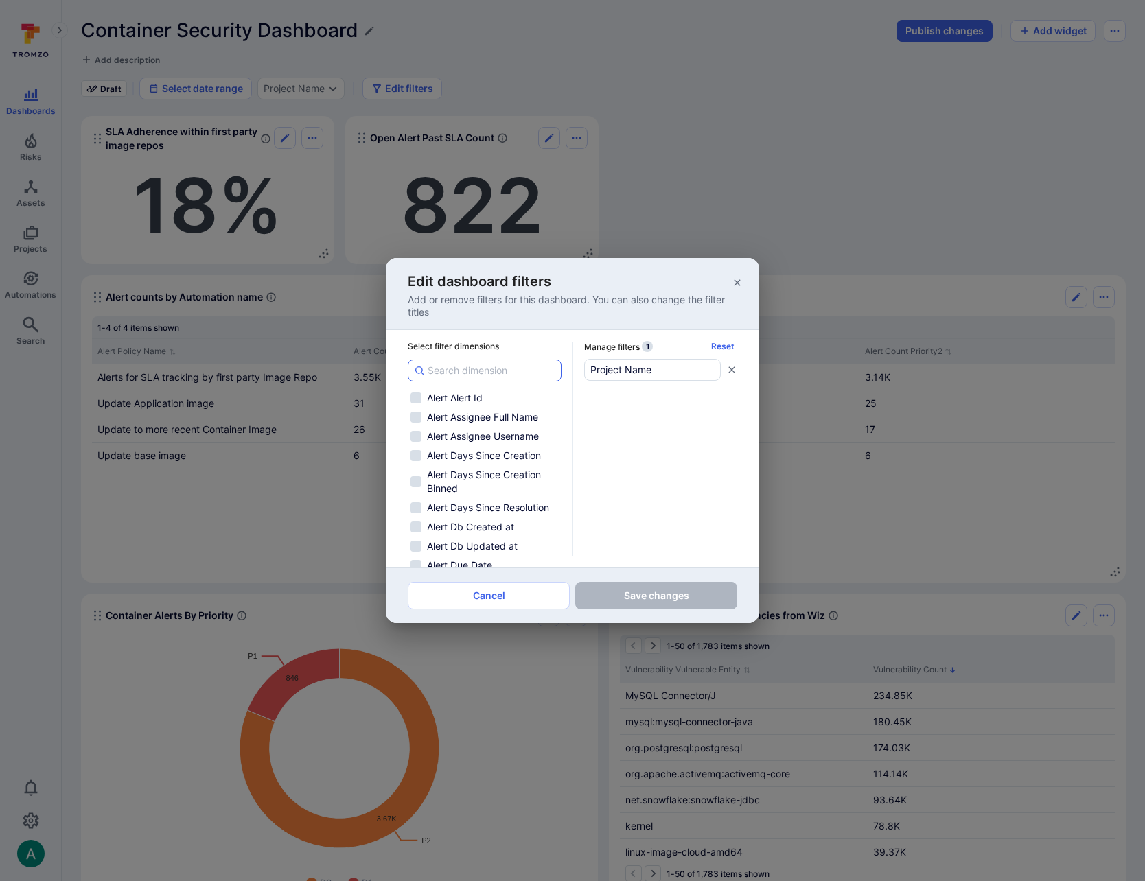
checkbox input "false"
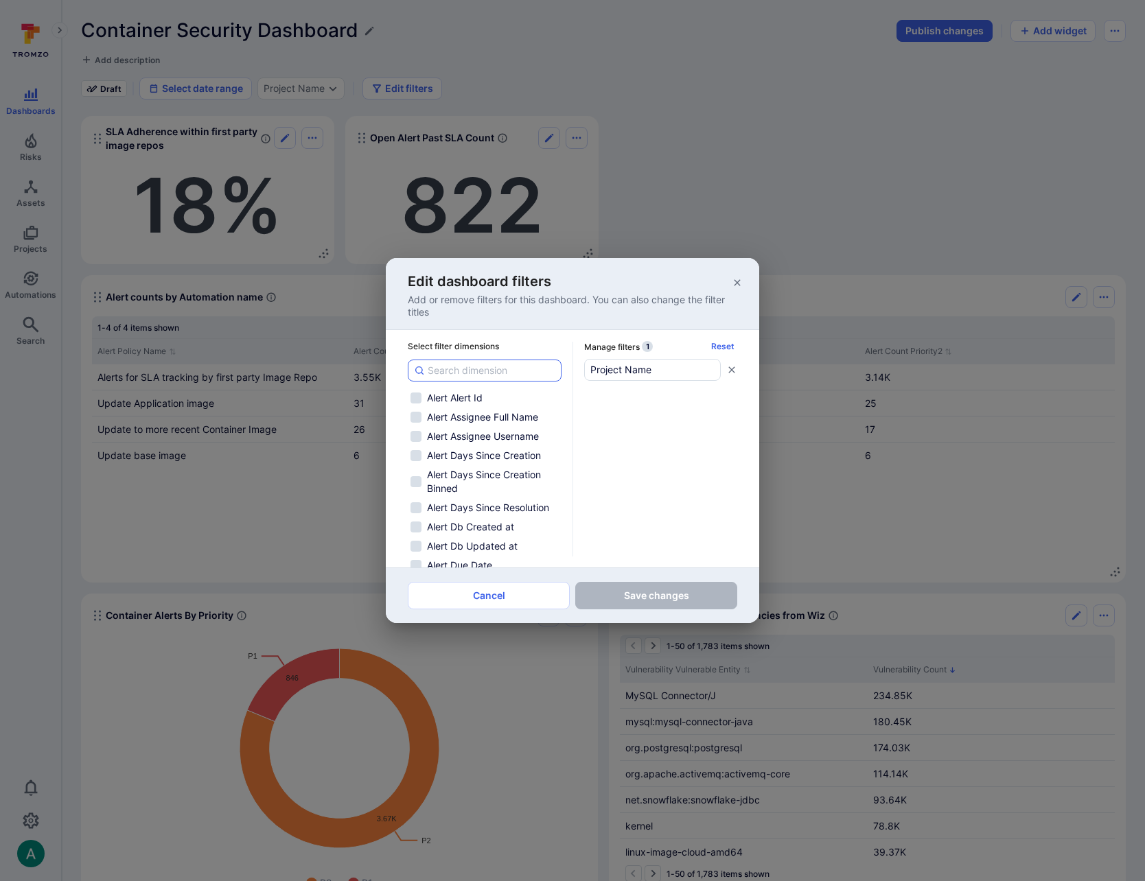
checkbox input "false"
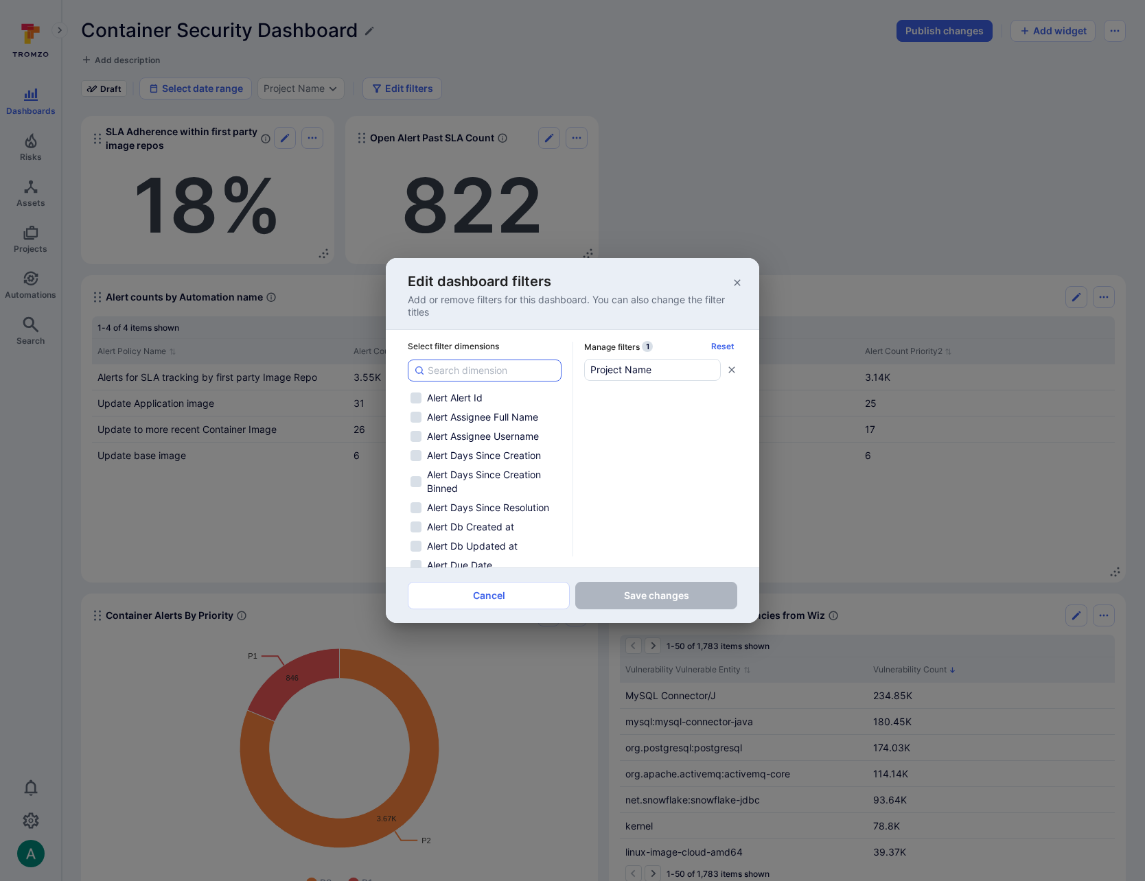
checkbox input "false"
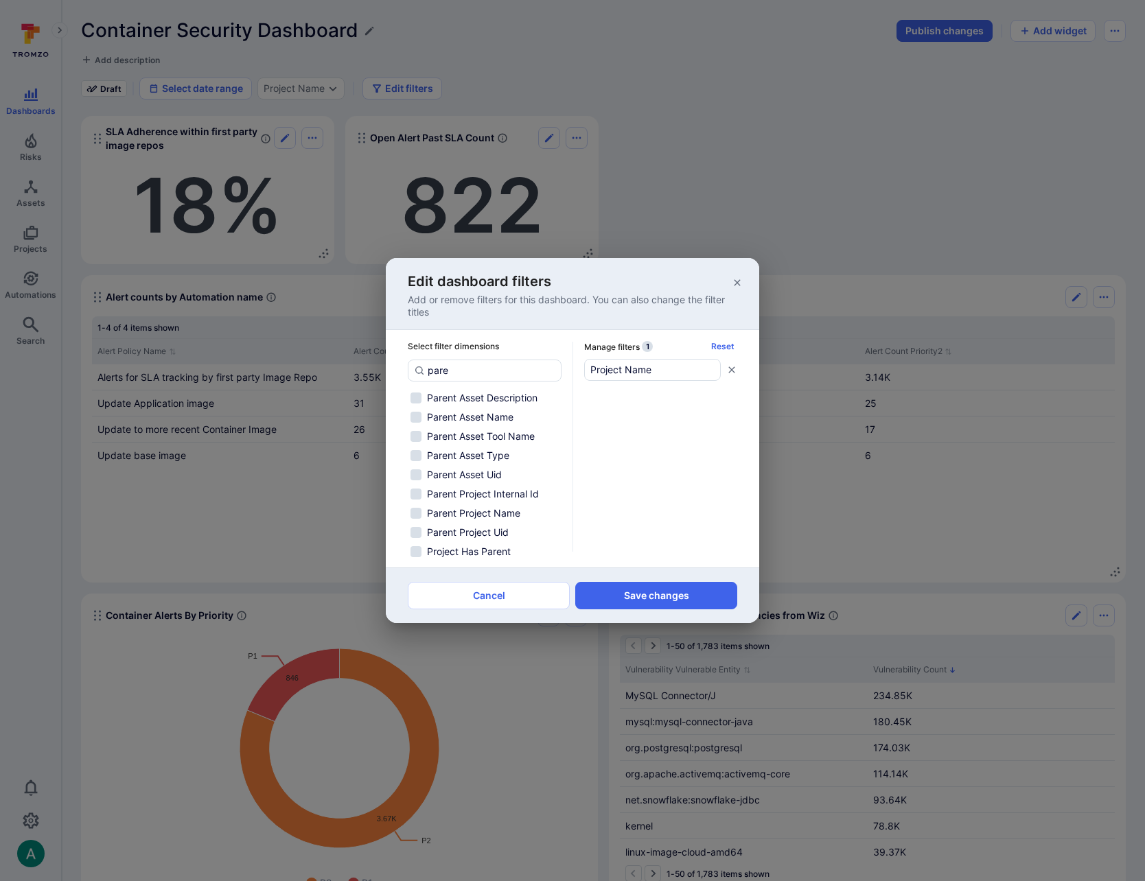
drag, startPoint x: 466, startPoint y: 368, endPoint x: 368, endPoint y: 360, distance: 98.4
click at [368, 360] on div "Edit dashboard filters Add or remove filters for this dashboard. You can also c…" at bounding box center [572, 440] width 1145 height 881
click at [454, 390] on label "Asset Name" at bounding box center [485, 398] width 154 height 16
click at [421, 393] on input "Asset Name" at bounding box center [415, 398] width 11 height 11
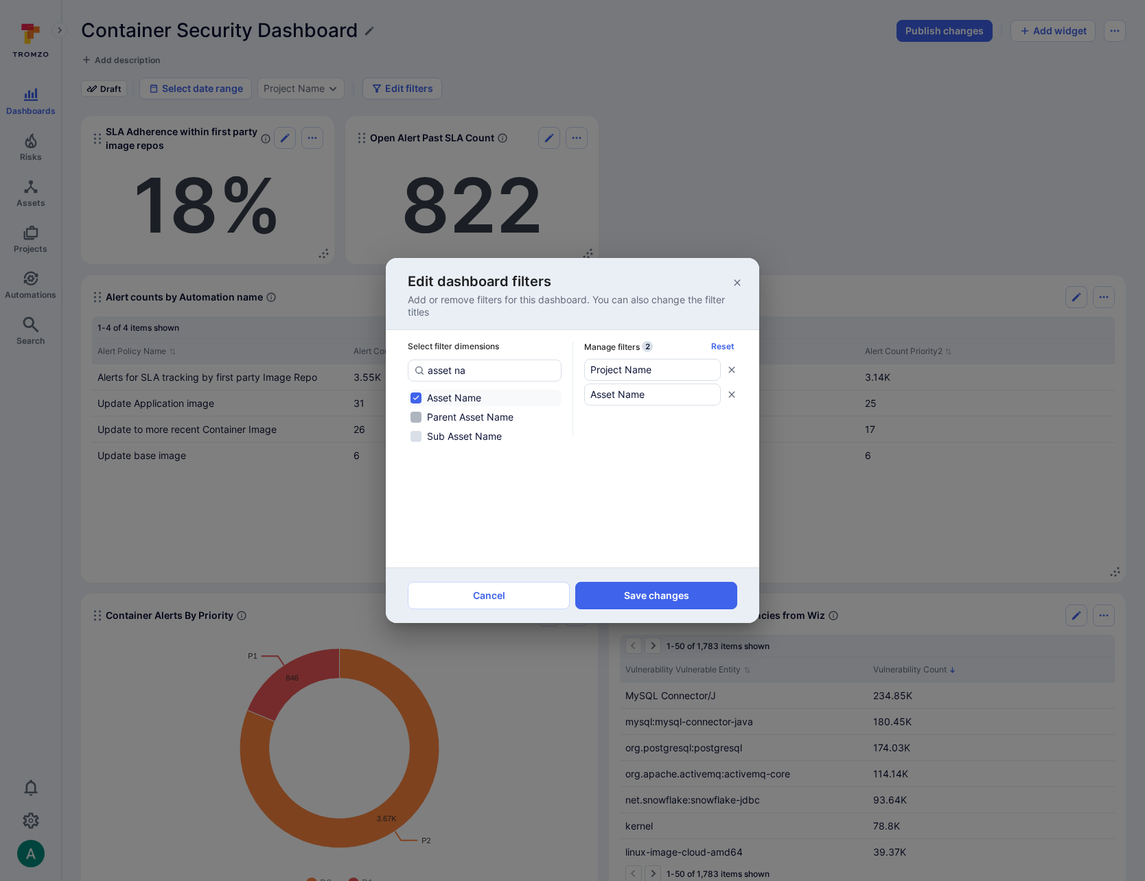
click at [503, 419] on span "Parent Asset Name" at bounding box center [470, 417] width 86 height 14
click at [421, 419] on input "Parent Asset Name" at bounding box center [415, 417] width 11 height 11
click at [670, 596] on button "Save changes" at bounding box center [656, 595] width 162 height 27
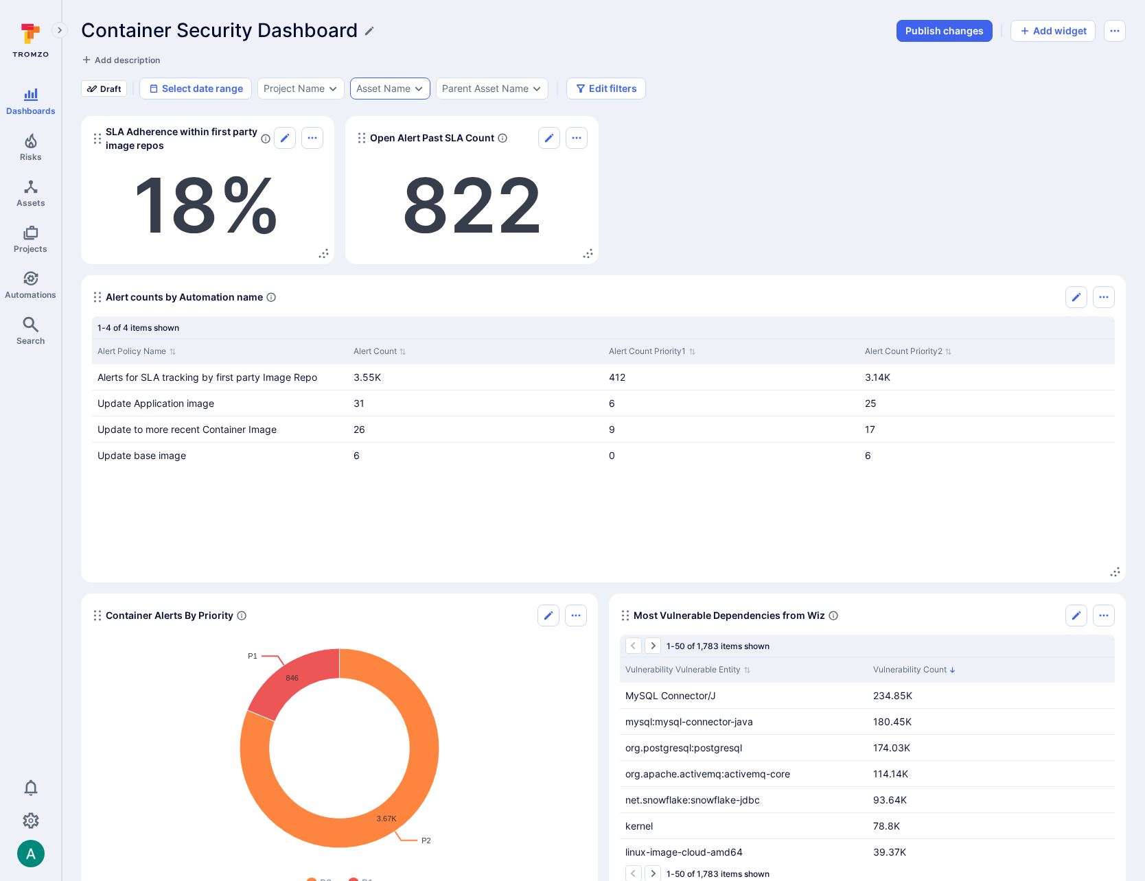
click at [408, 95] on div "Asset Name" at bounding box center [390, 89] width 80 height 22
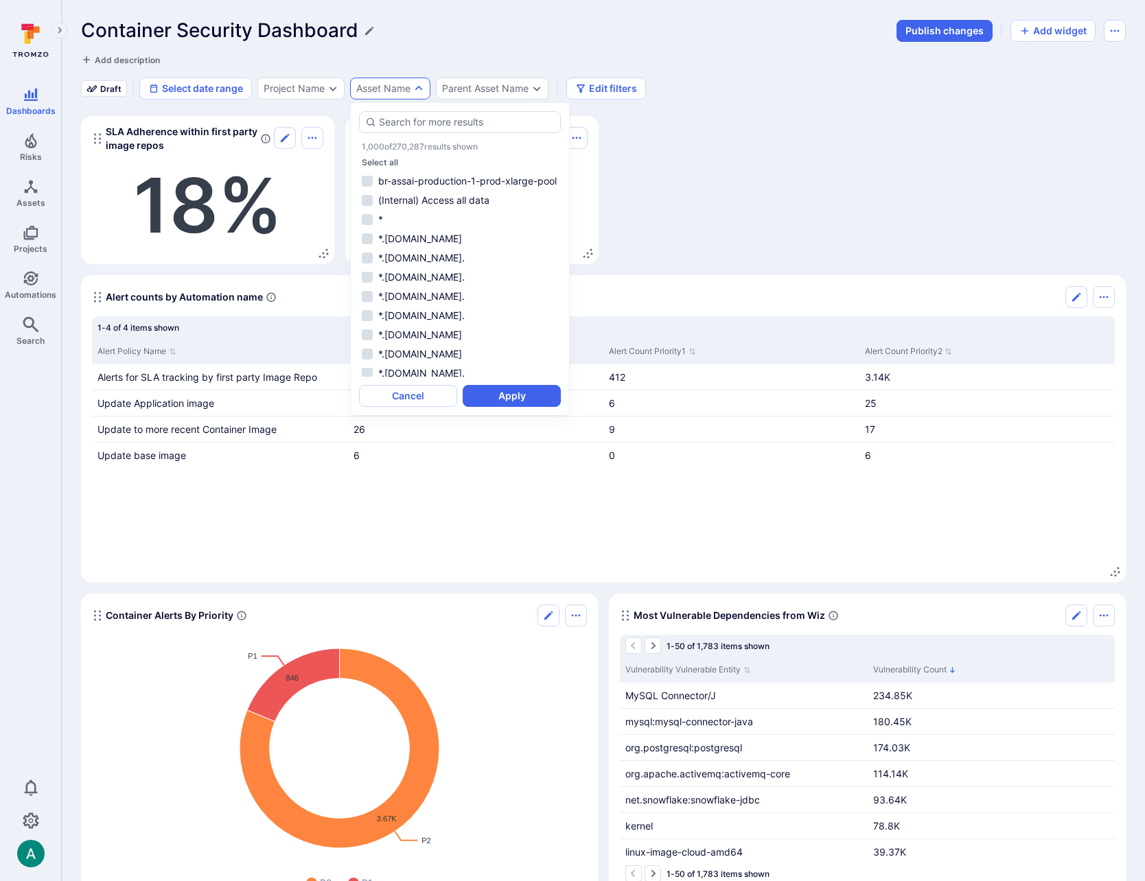
click at [431, 44] on div "Container Security Dashboard Publish changes Add widget Add description Draft S…" at bounding box center [603, 59] width 1044 height 80
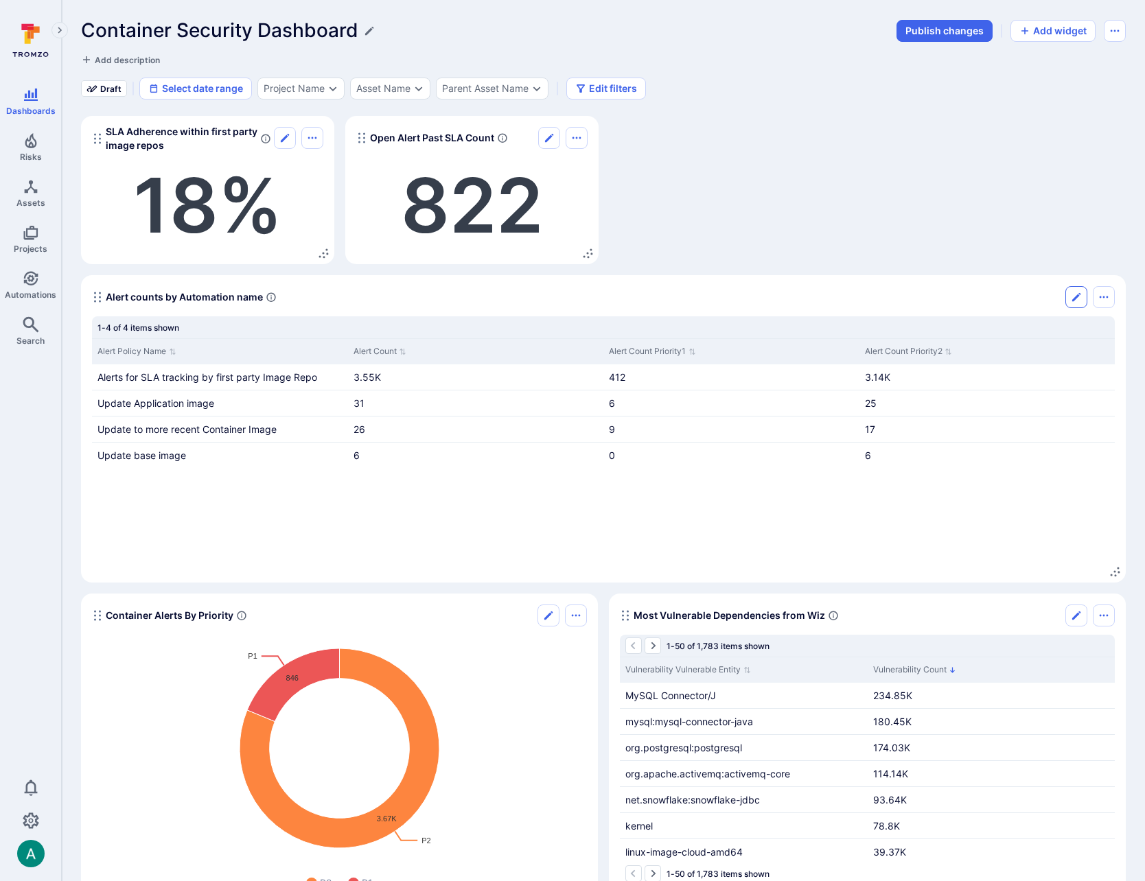
click at [1082, 294] on button "Edit" at bounding box center [1076, 297] width 22 height 22
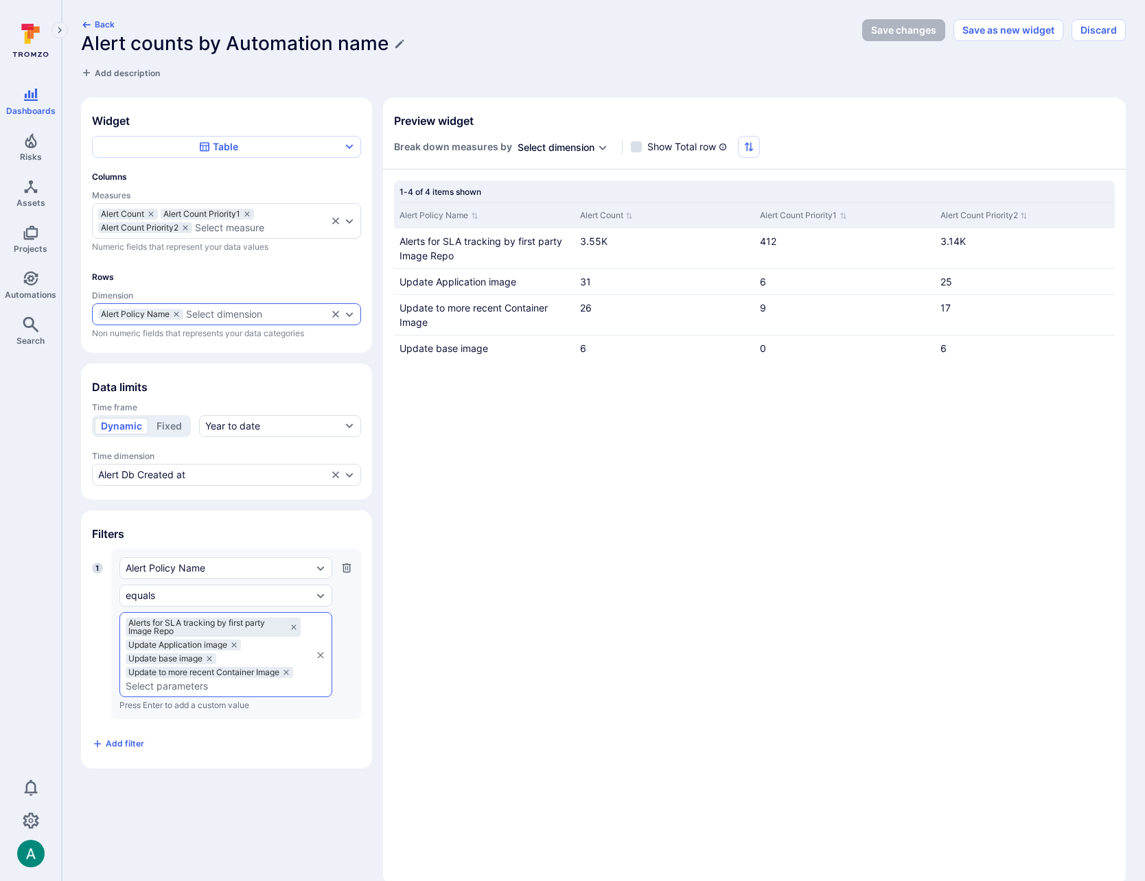
click at [234, 316] on div "Select dimension" at bounding box center [224, 314] width 76 height 11
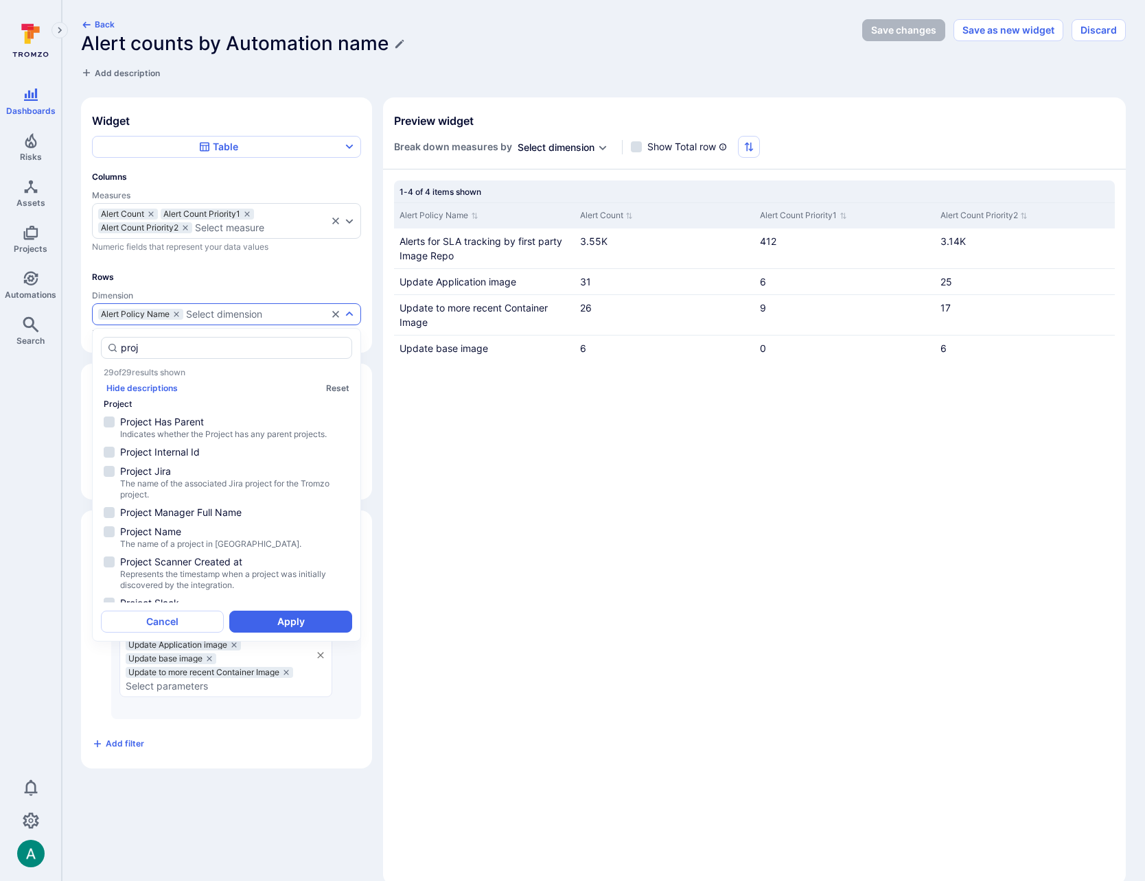
scroll to position [309, 0]
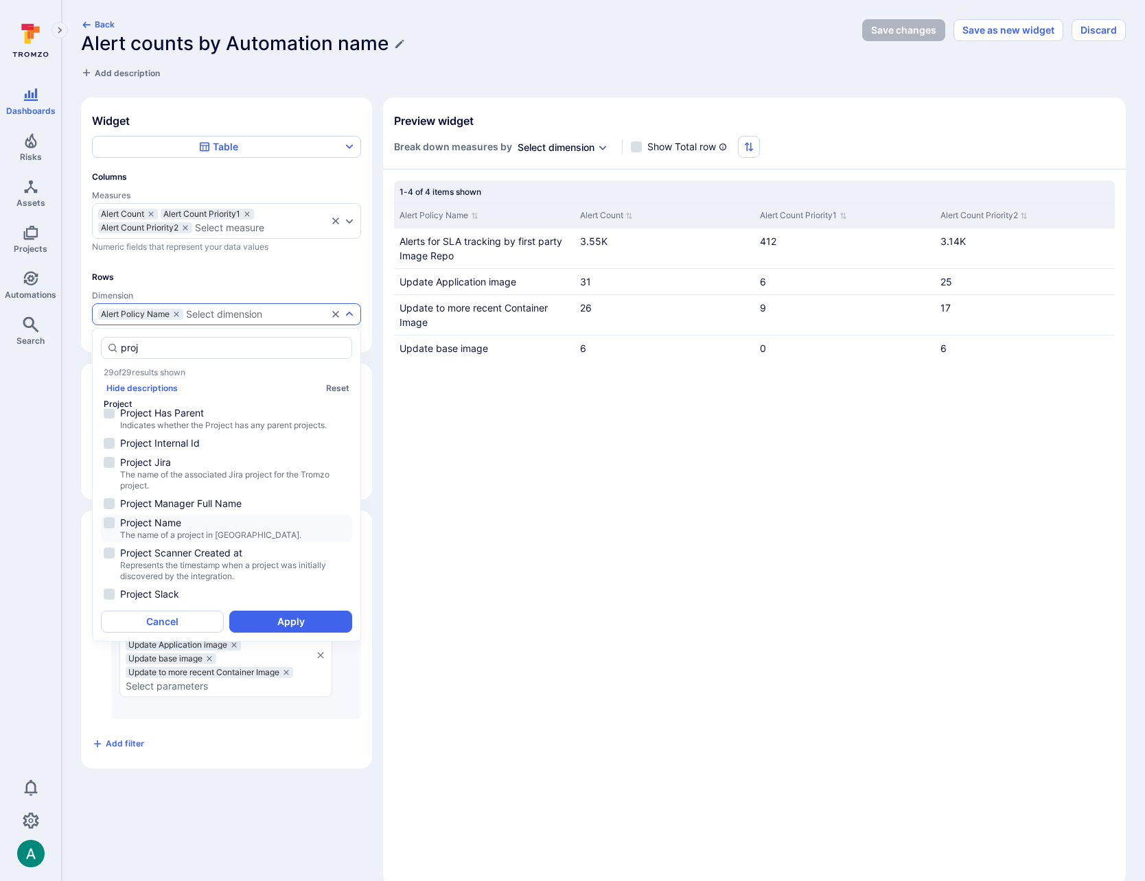
click at [222, 536] on span "The name of a project in Tromzo." at bounding box center [234, 535] width 229 height 11
click at [286, 620] on button "Apply" at bounding box center [290, 622] width 123 height 22
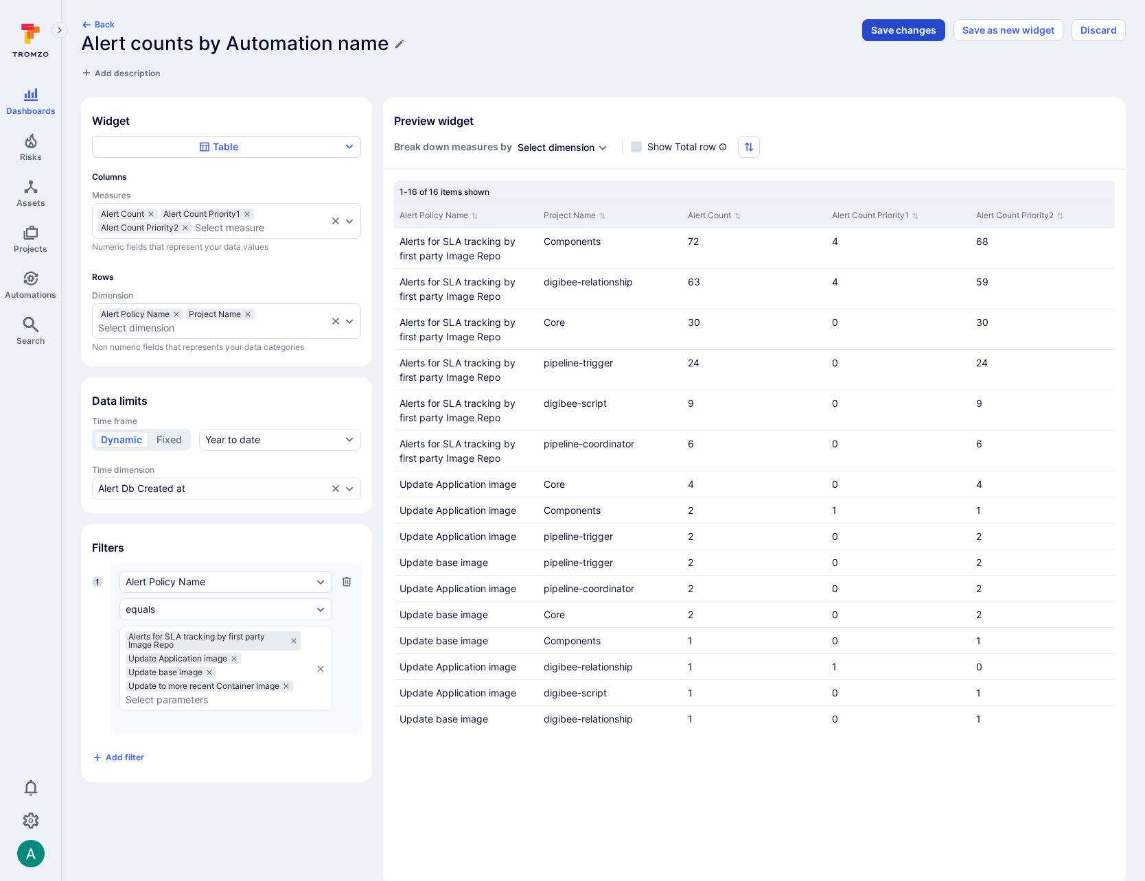
click at [922, 29] on button "Save changes" at bounding box center [903, 30] width 83 height 22
